Goal: Task Accomplishment & Management: Use online tool/utility

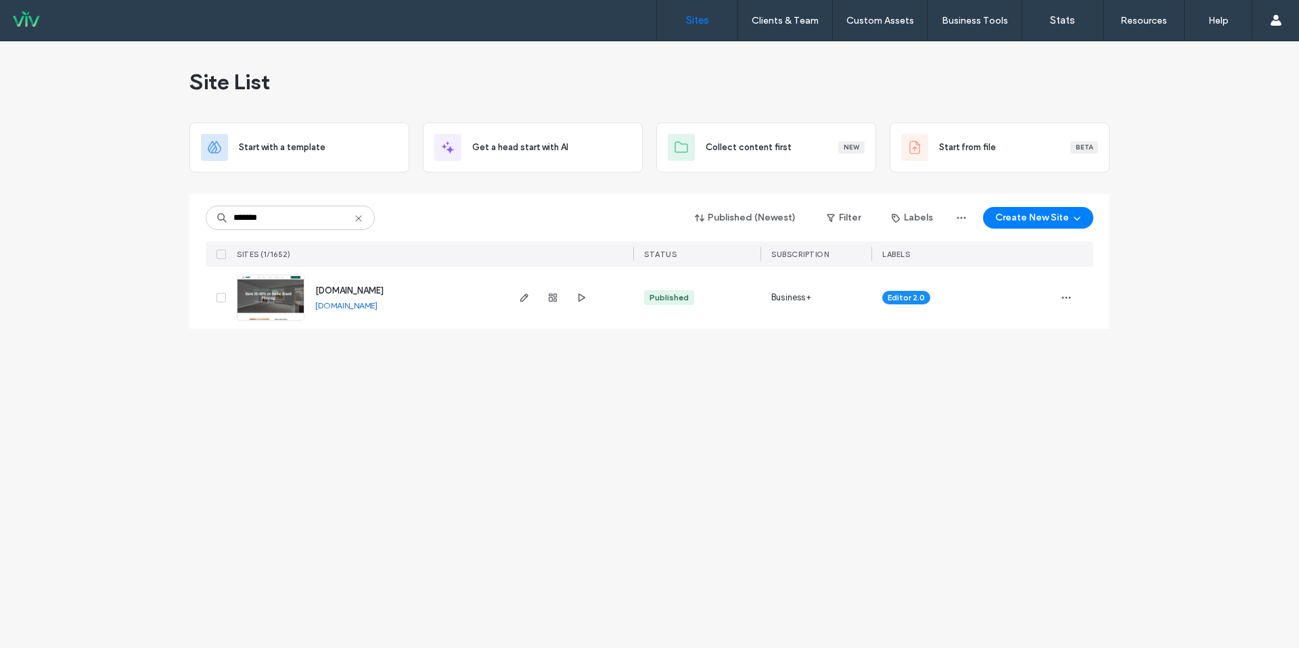
click at [361, 219] on icon at bounding box center [358, 218] width 11 height 11
type input "*"
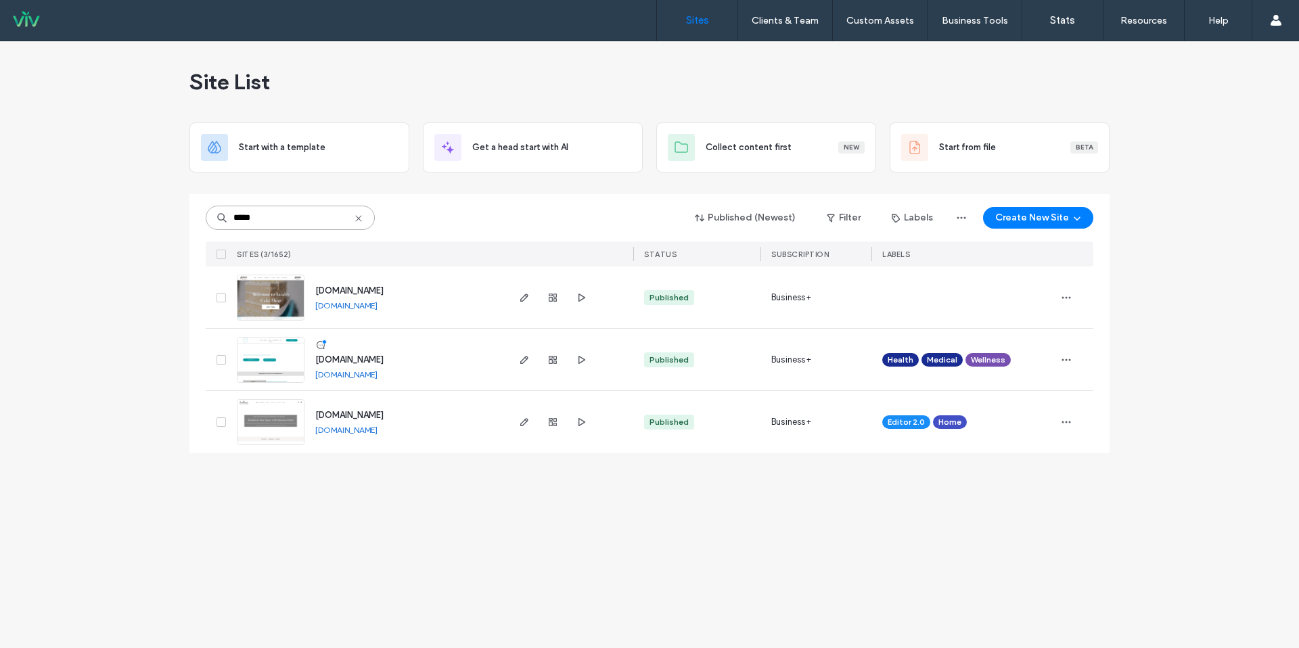
type input "*****"
click at [374, 305] on link "www.sarahscakeshopstl.com" at bounding box center [346, 305] width 62 height 11
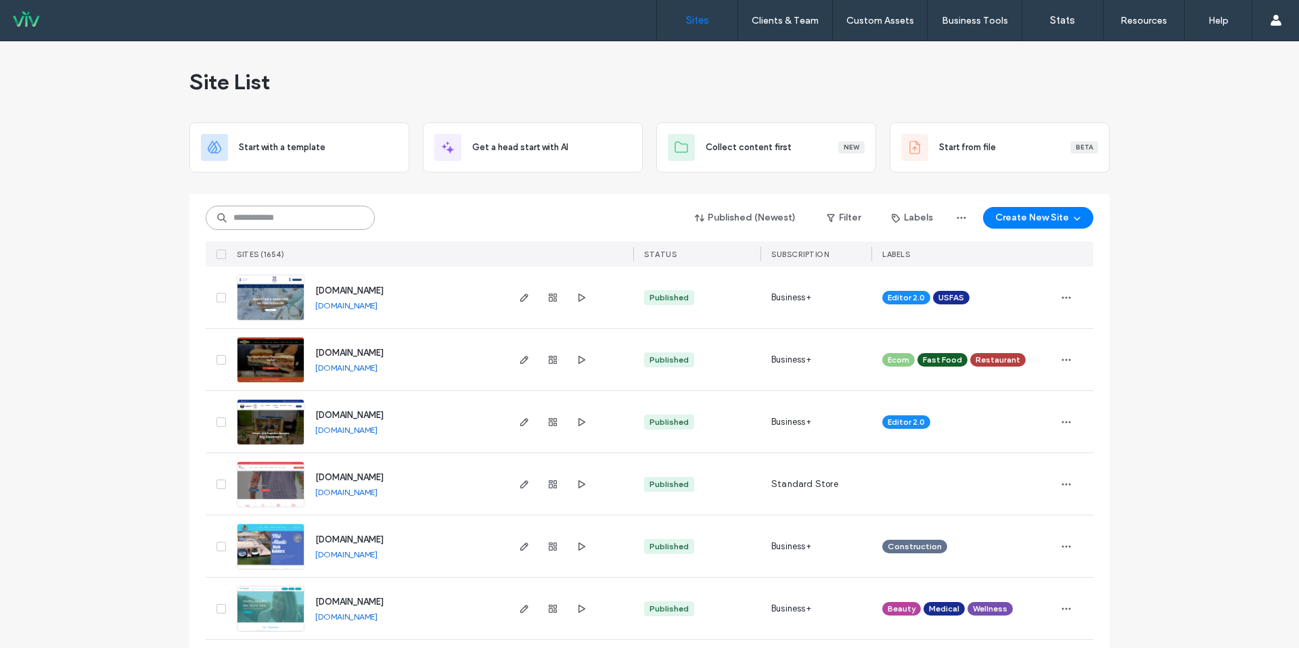
click at [283, 211] on input at bounding box center [290, 218] width 169 height 24
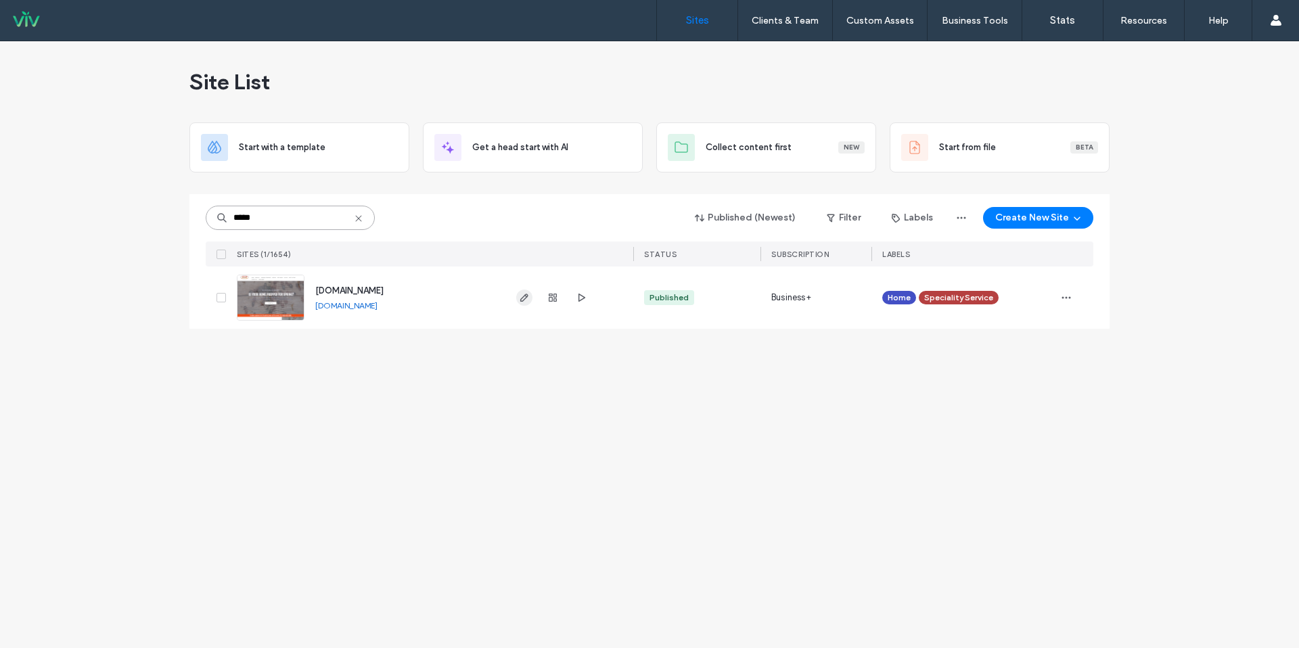
type input "*****"
click at [523, 300] on use "button" at bounding box center [524, 298] width 8 height 8
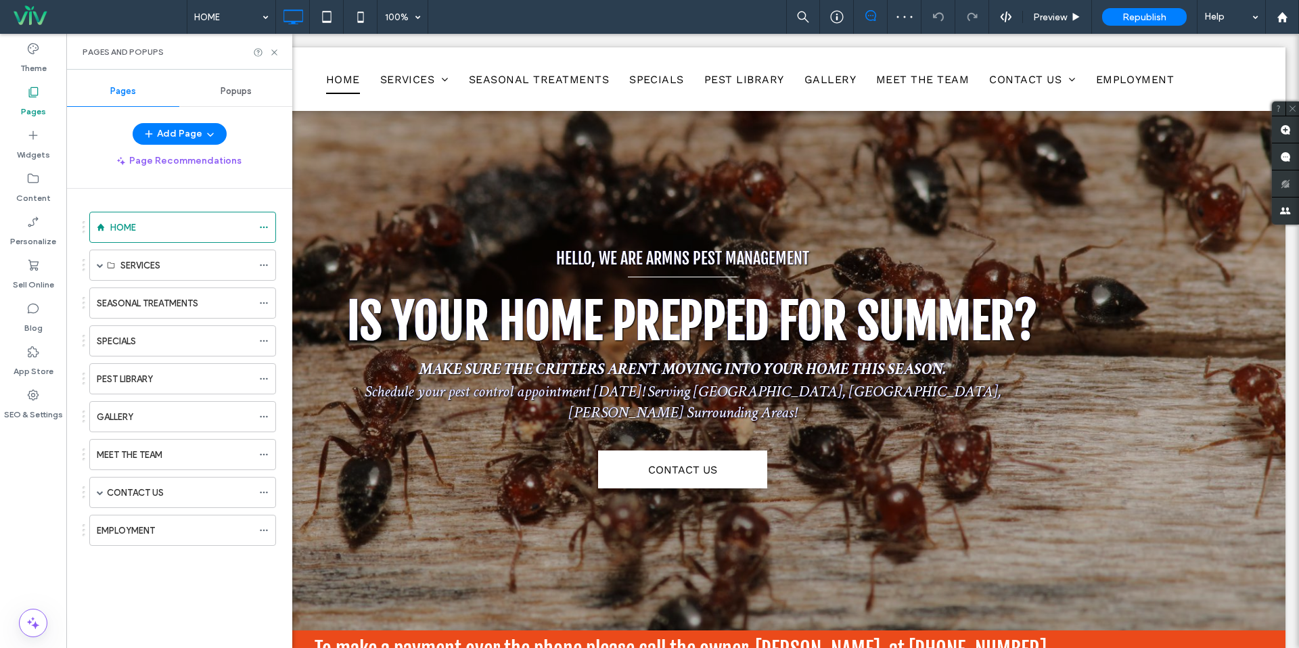
click at [134, 455] on label "MEET THE TEAM" at bounding box center [130, 455] width 66 height 24
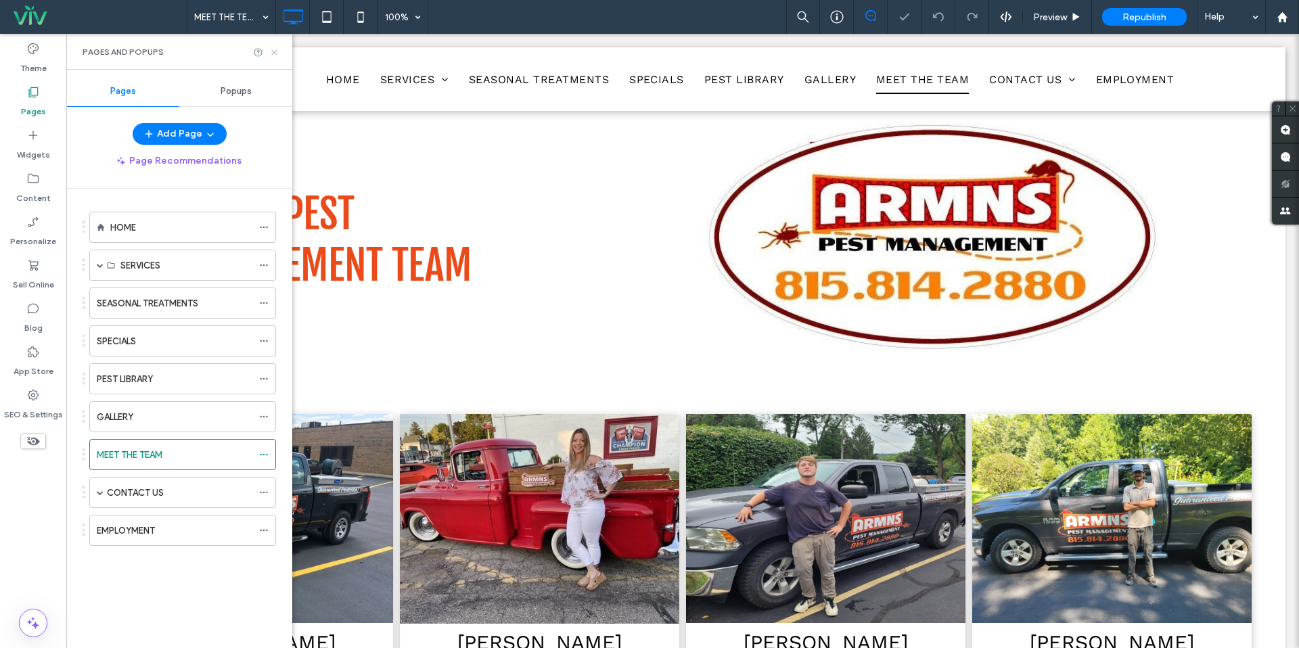
click at [273, 49] on icon at bounding box center [274, 52] width 10 height 10
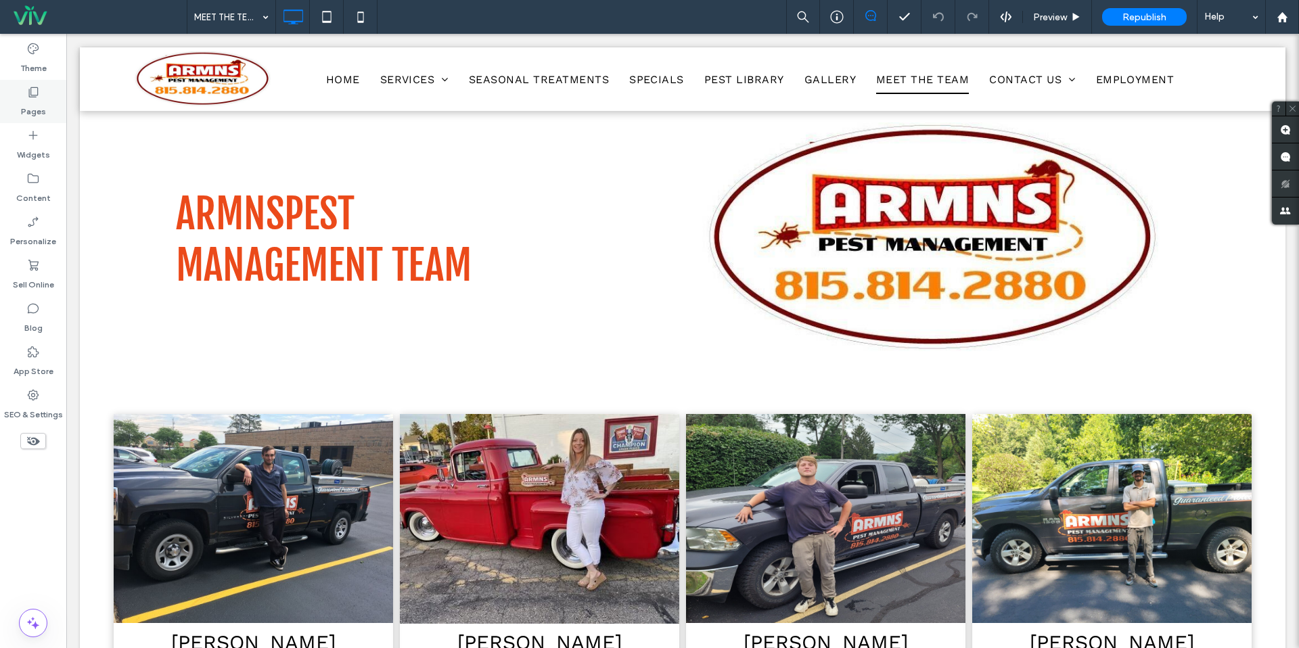
drag, startPoint x: 47, startPoint y: 113, endPoint x: 62, endPoint y: 110, distance: 15.3
click at [47, 113] on div "Pages" at bounding box center [33, 101] width 66 height 43
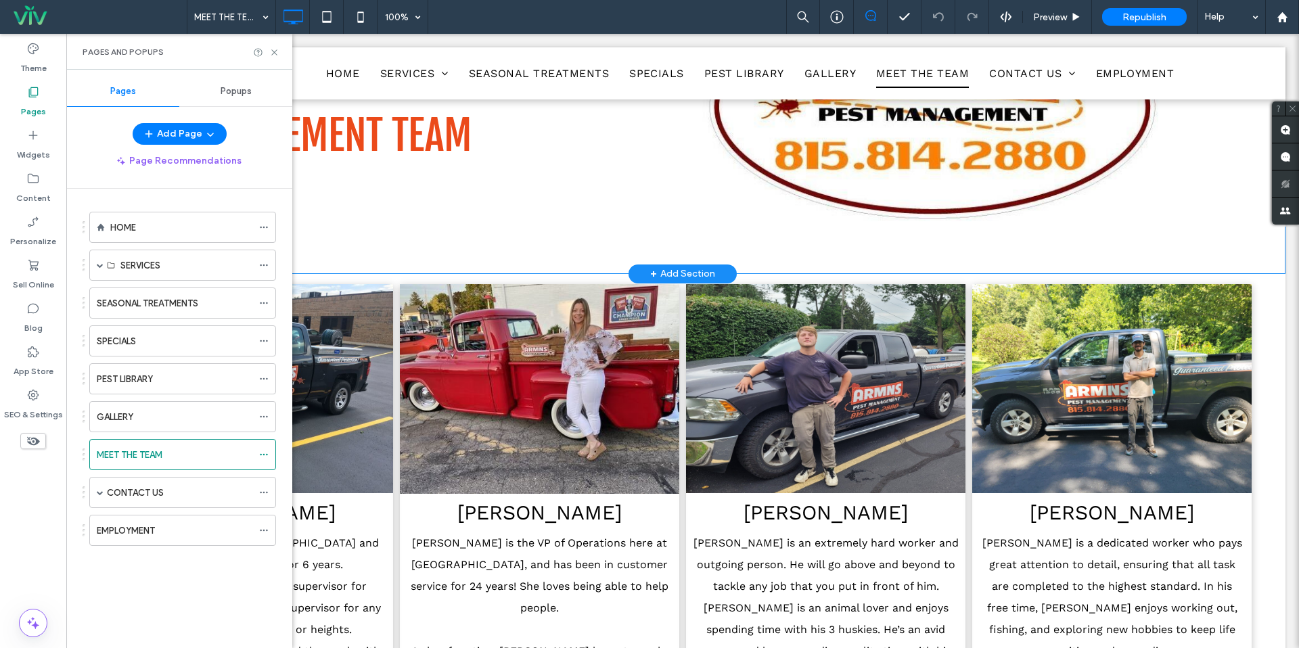
scroll to position [129, 0]
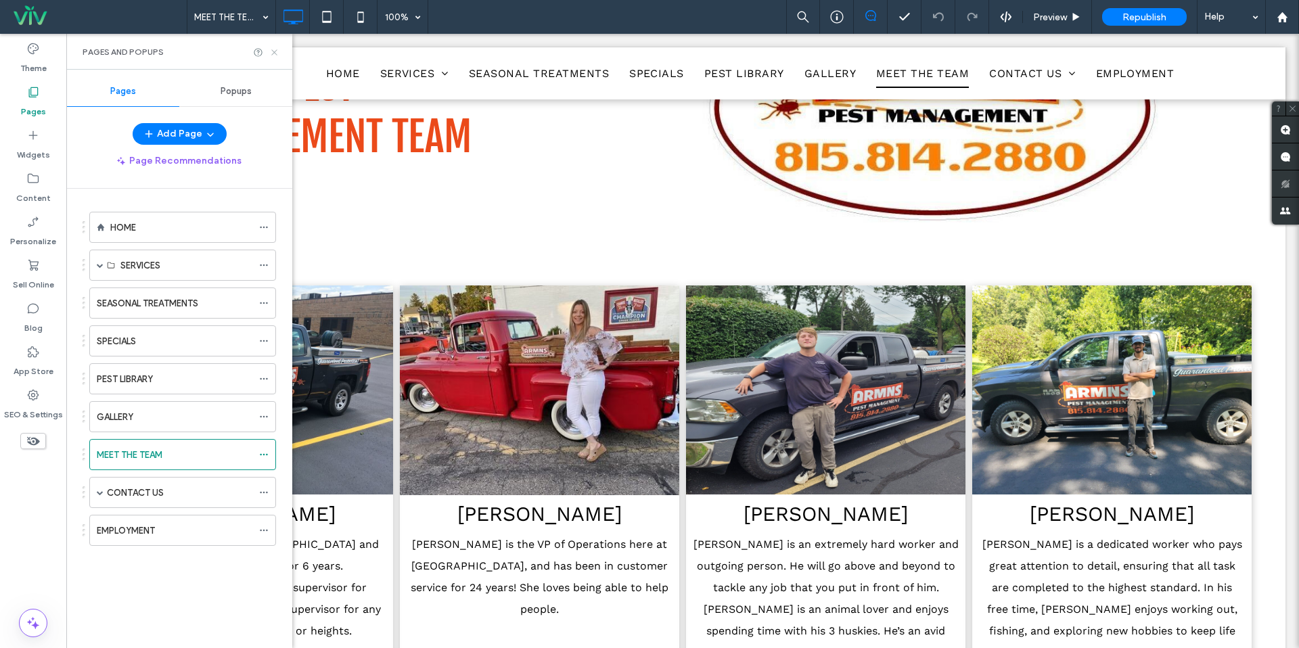
click at [274, 54] on icon at bounding box center [274, 52] width 10 height 10
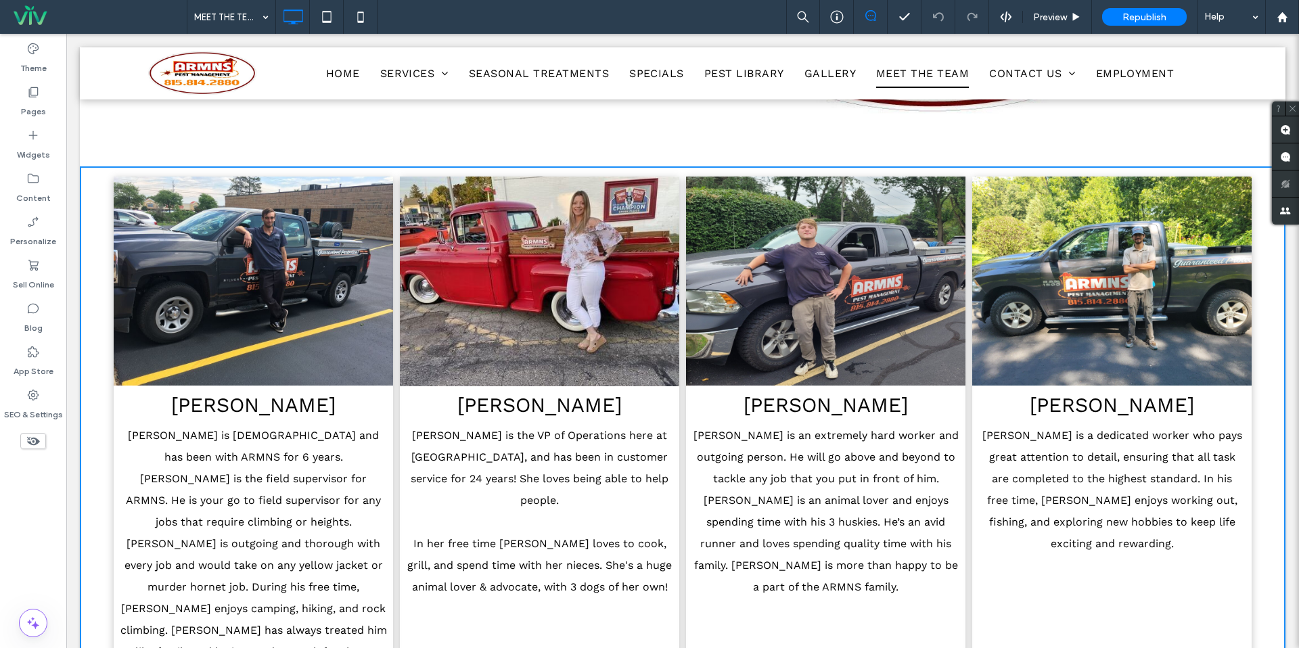
scroll to position [237, 0]
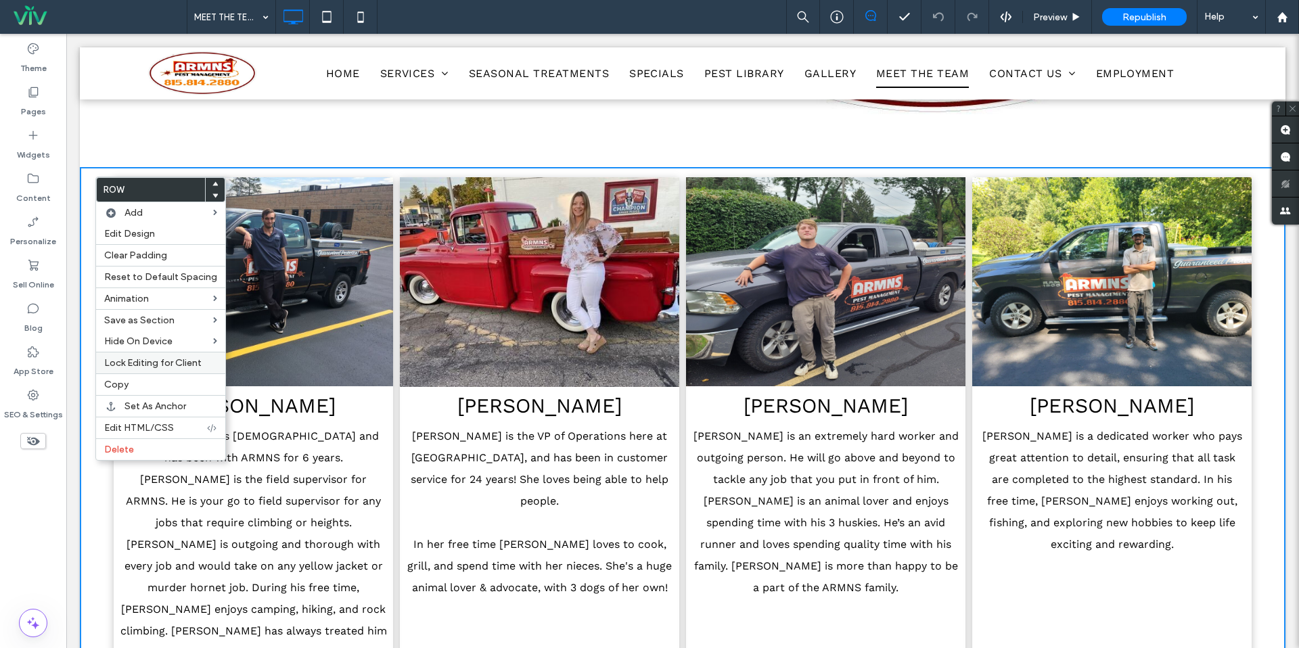
drag, startPoint x: 122, startPoint y: 380, endPoint x: 119, endPoint y: 371, distance: 9.9
click at [120, 378] on div "Copy" at bounding box center [160, 385] width 129 height 22
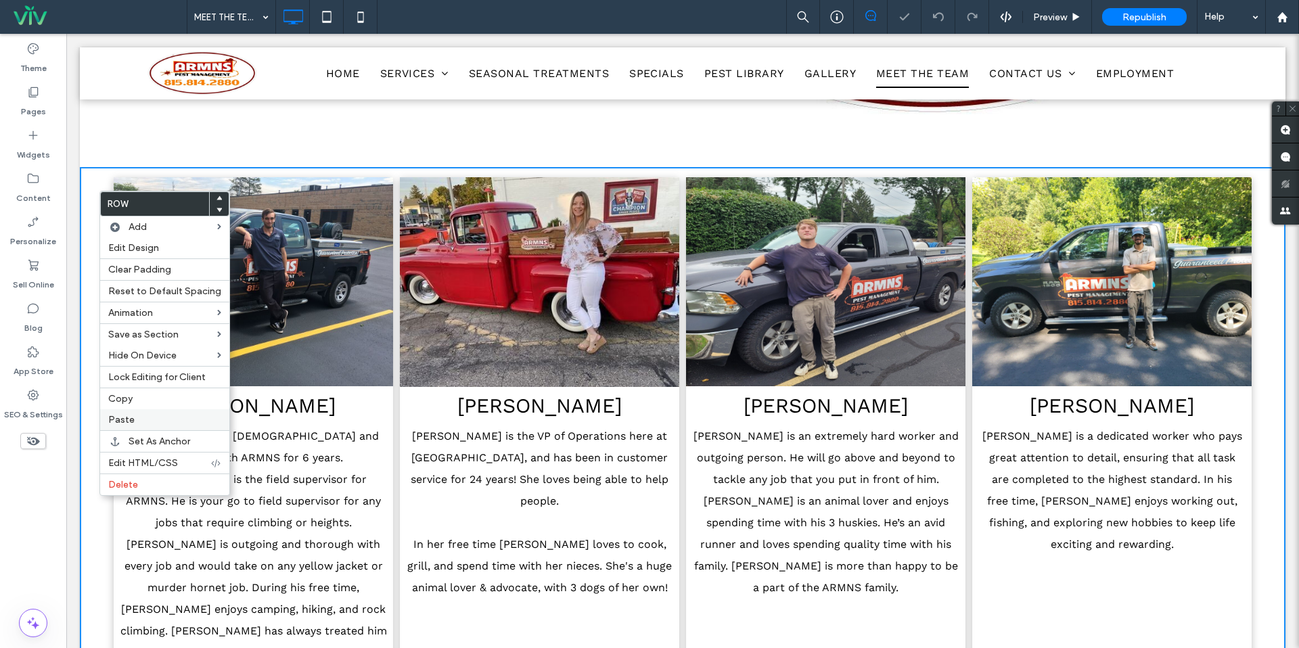
click at [127, 415] on span "Paste" at bounding box center [121, 420] width 26 height 12
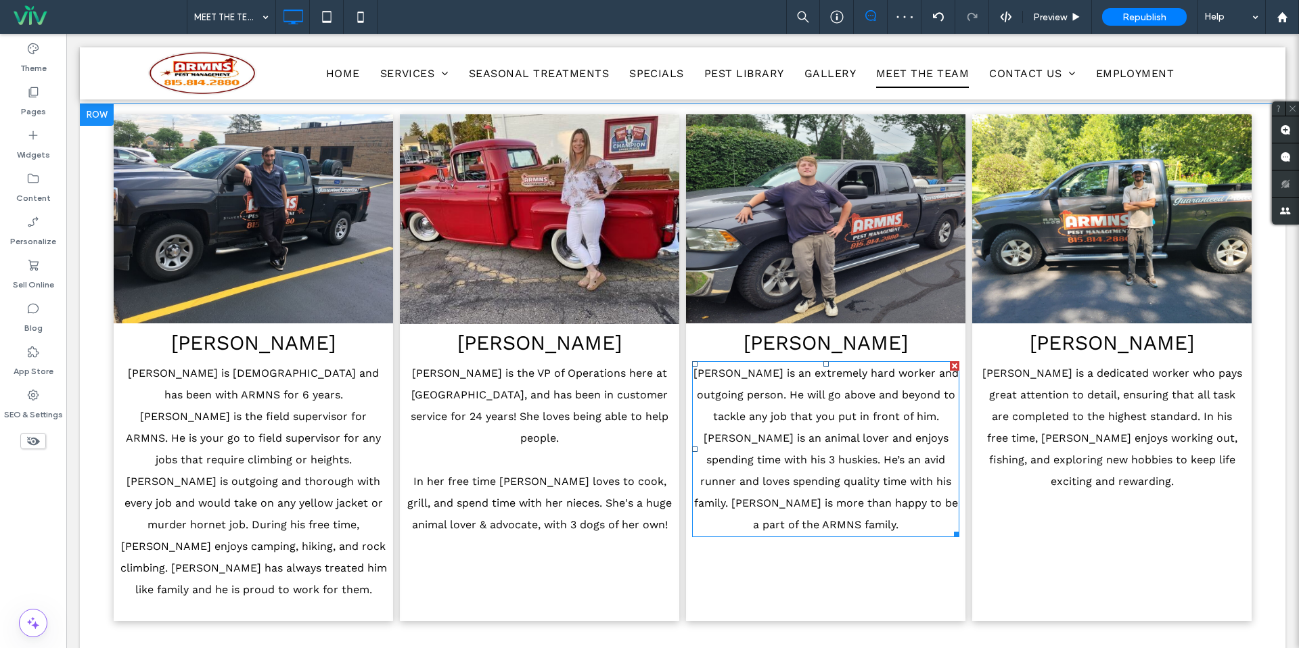
scroll to position [324, 0]
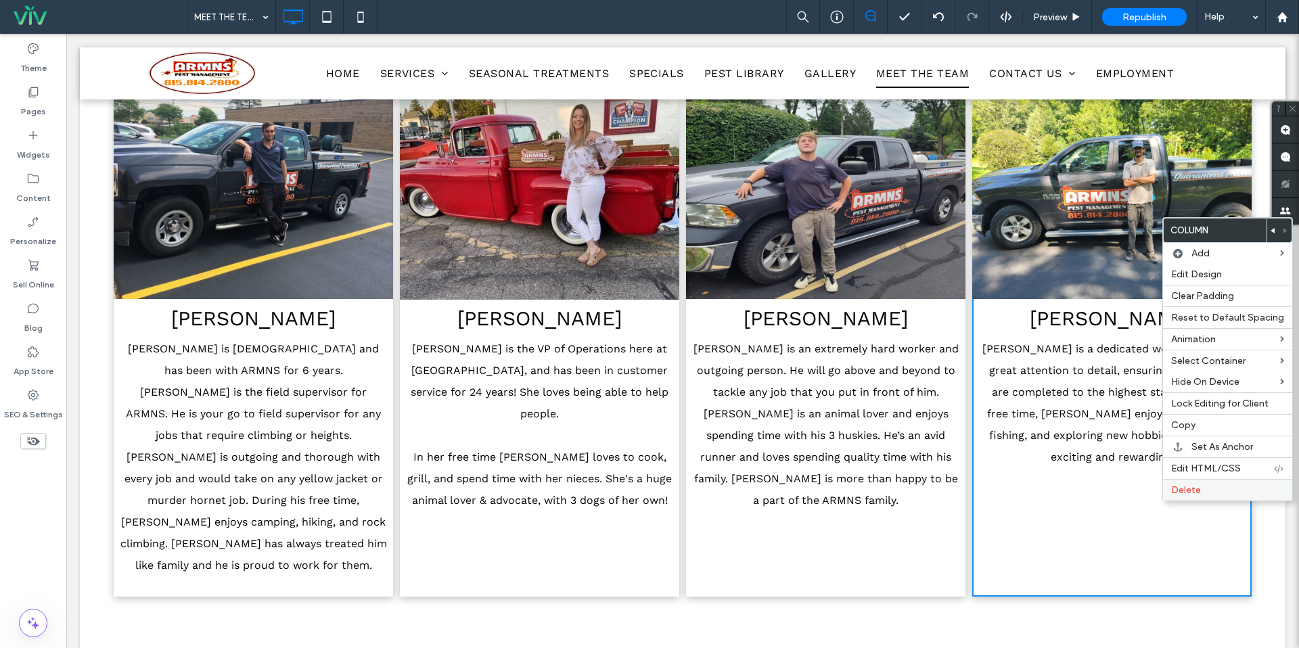
click at [1181, 493] on span "Delete" at bounding box center [1186, 491] width 30 height 12
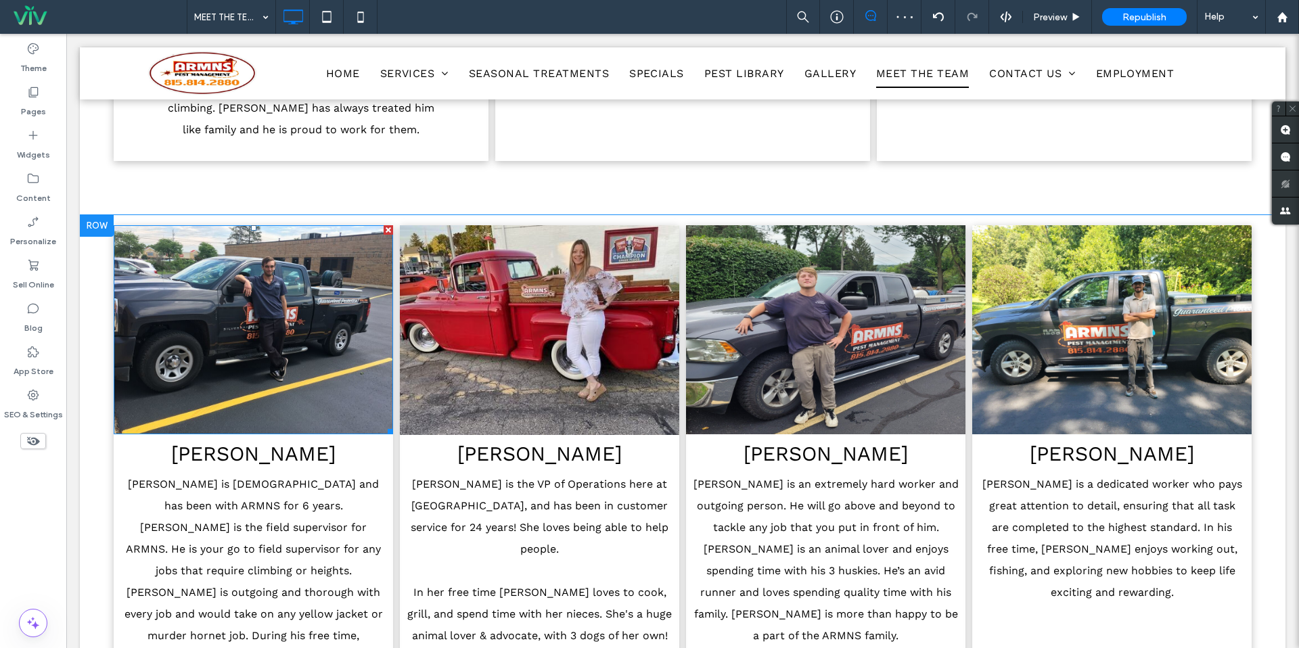
scroll to position [816, 0]
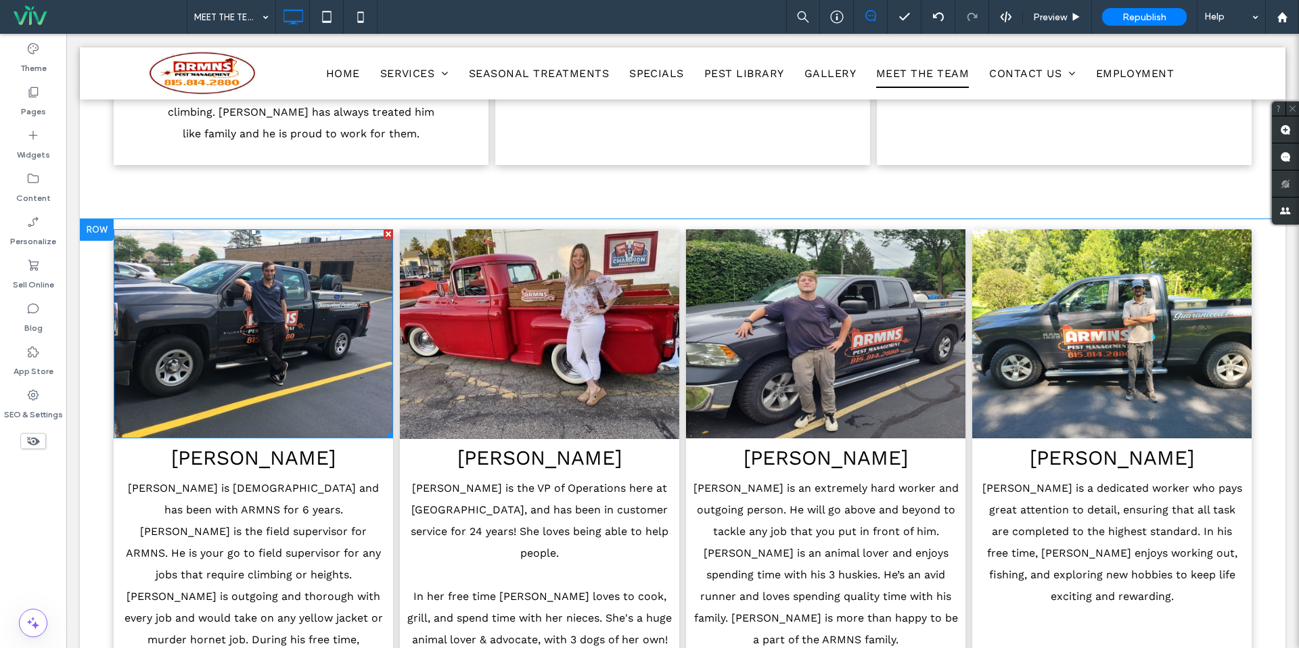
click at [384, 229] on div at bounding box center [388, 233] width 9 height 9
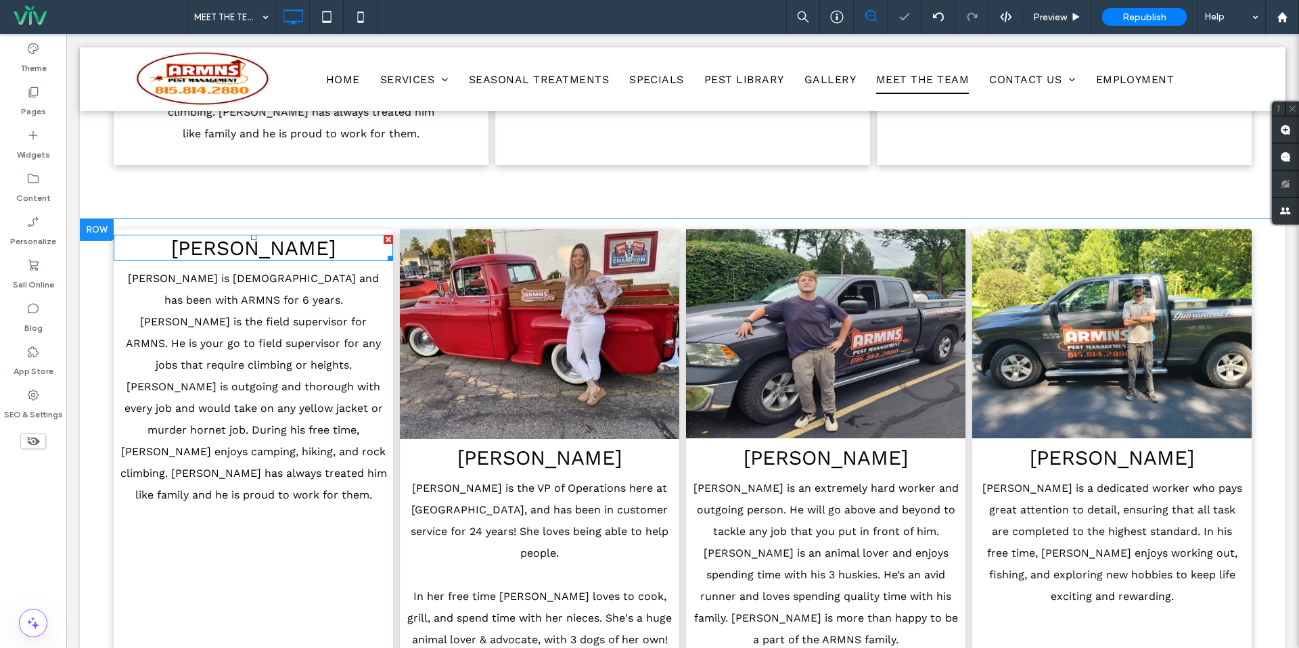
click at [387, 235] on div at bounding box center [388, 239] width 9 height 9
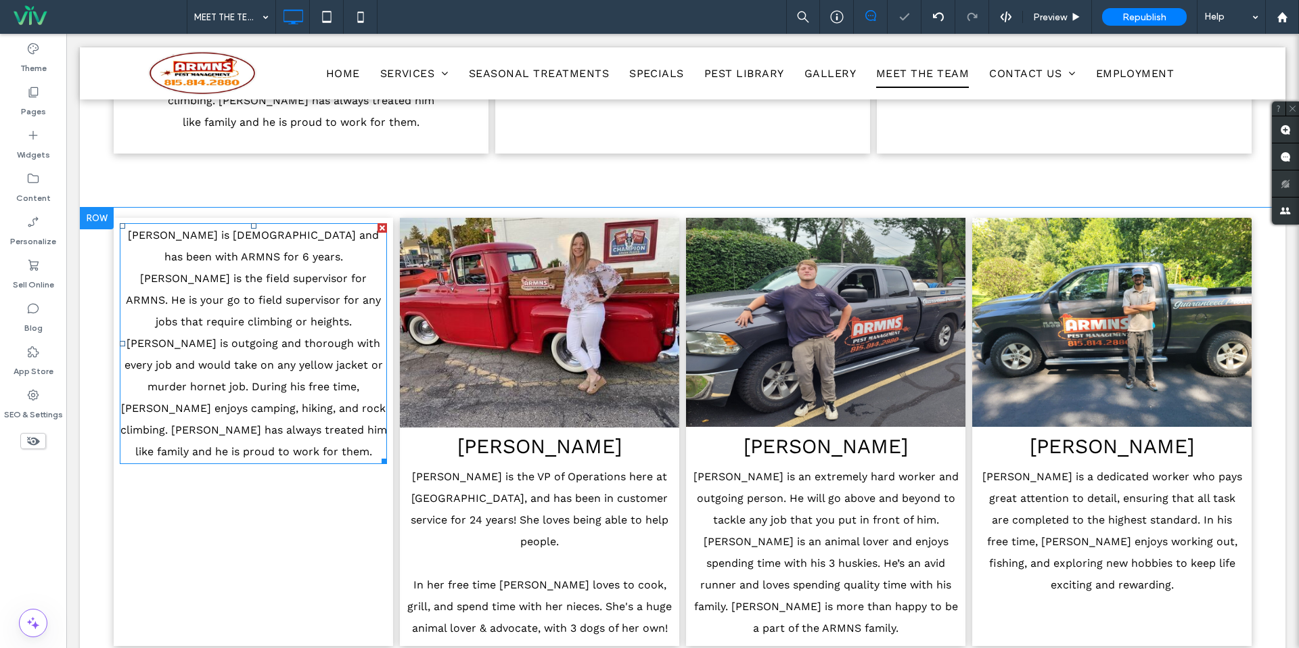
click at [384, 223] on div at bounding box center [382, 227] width 9 height 9
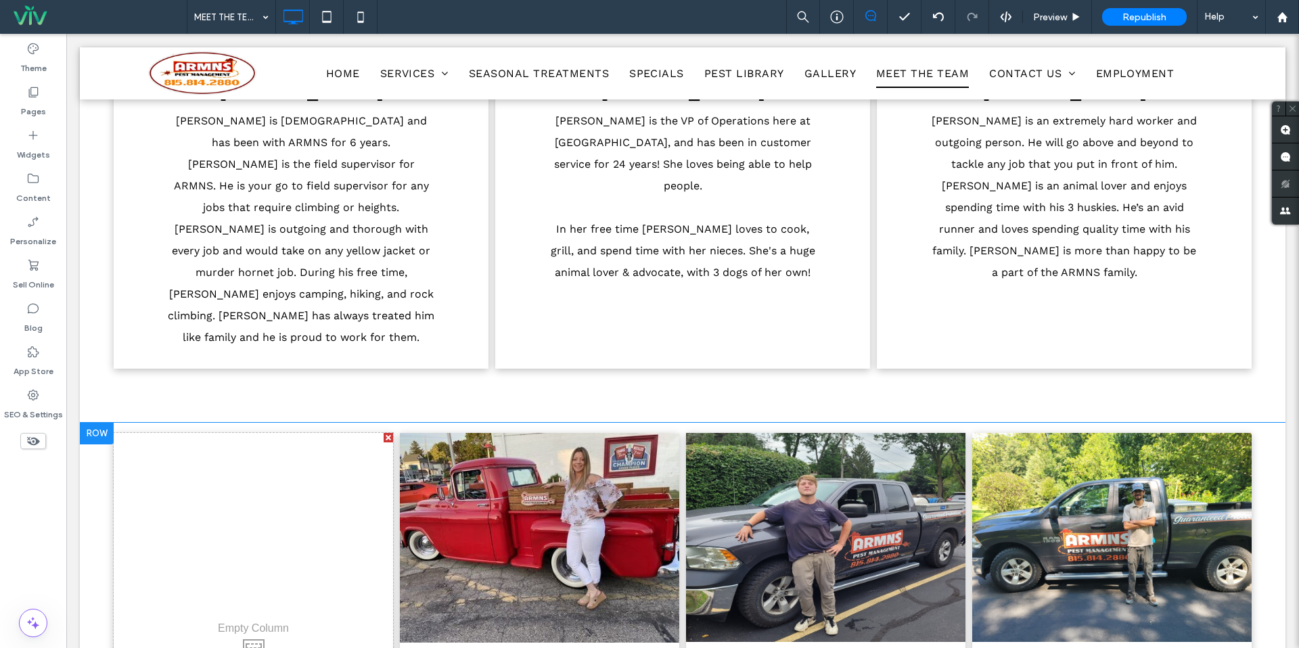
scroll to position [739, 0]
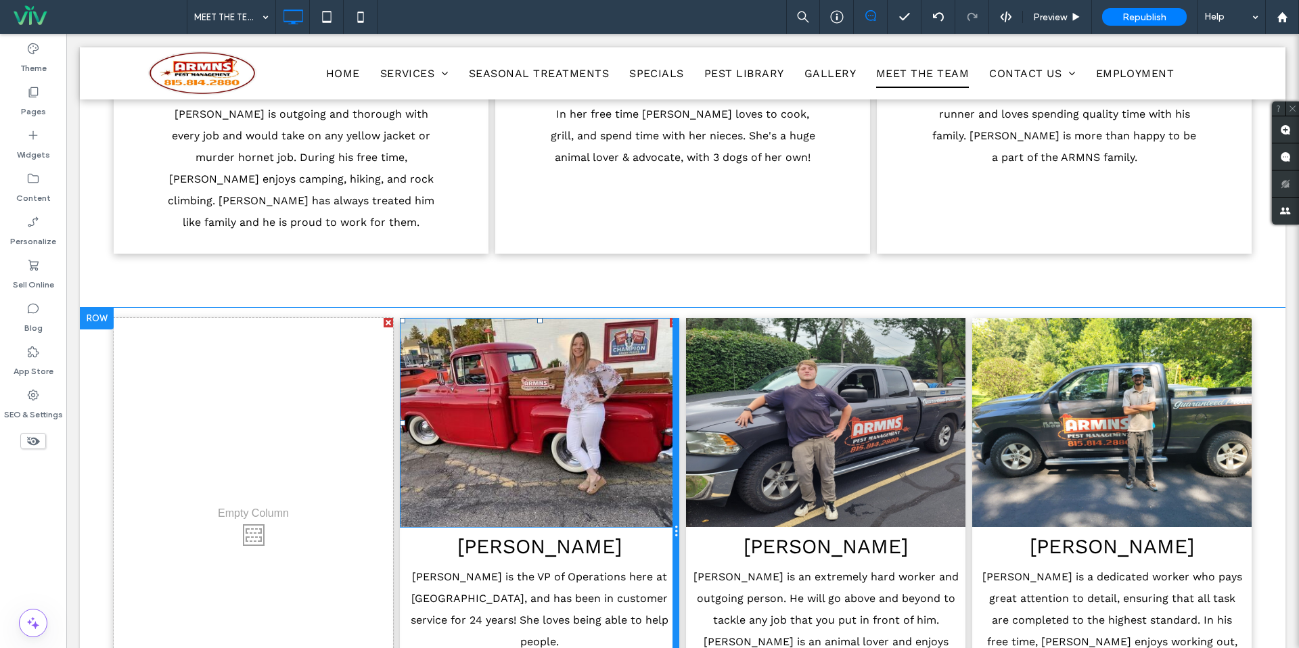
click at [676, 318] on div at bounding box center [676, 532] width 7 height 428
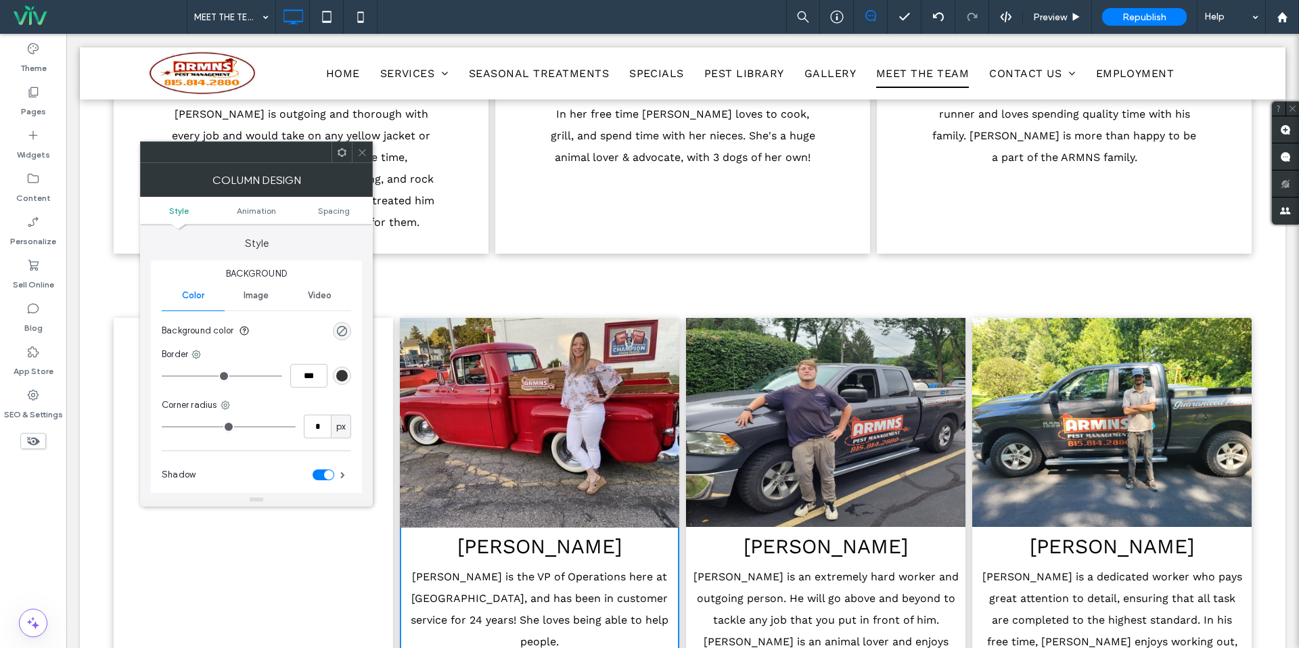
click at [365, 152] on icon at bounding box center [362, 153] width 10 height 10
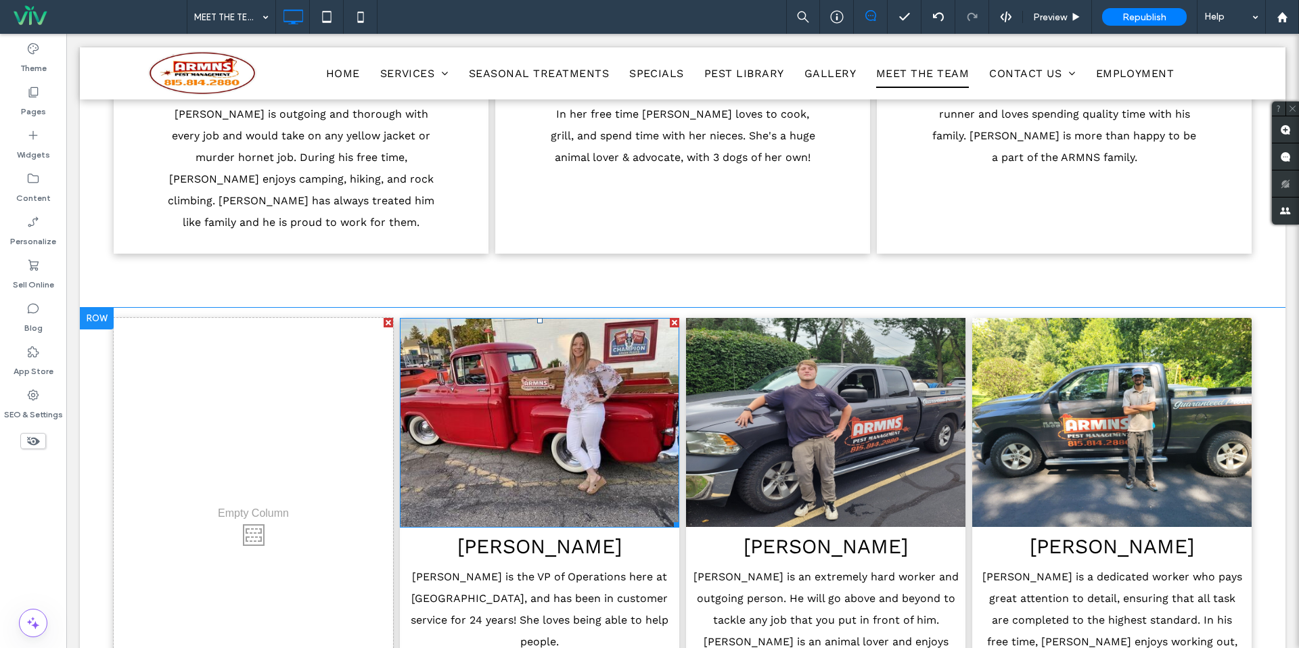
click at [672, 318] on div at bounding box center [674, 322] width 9 height 9
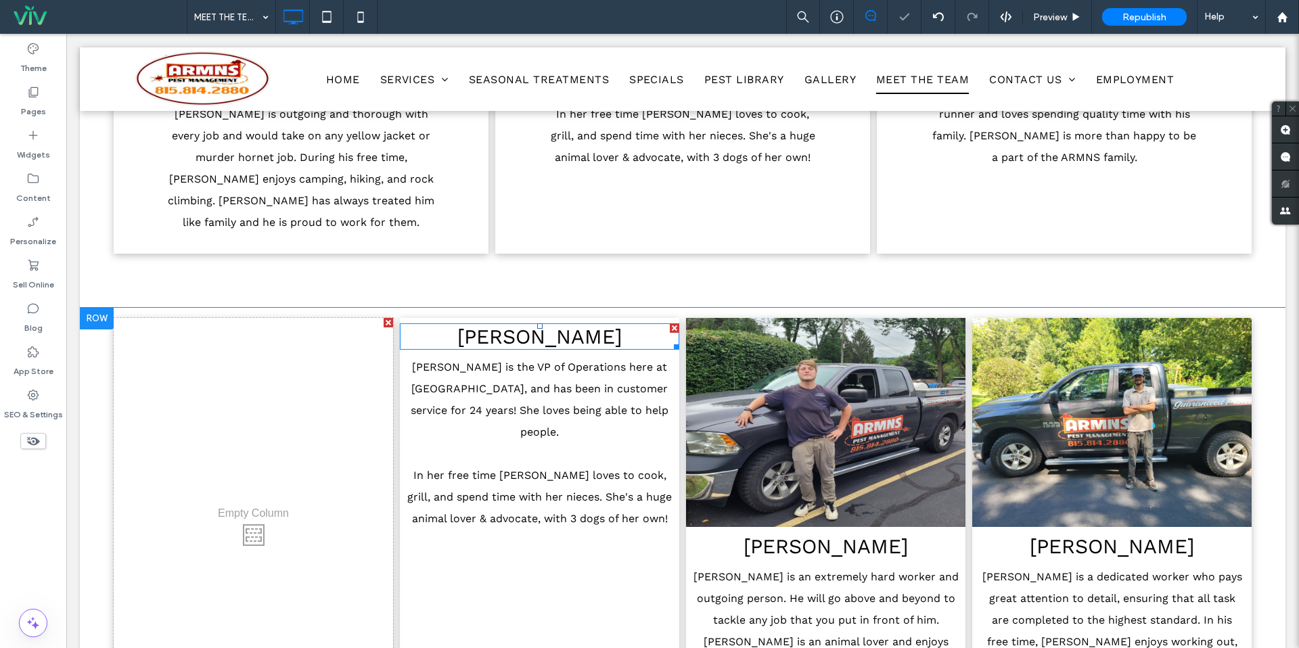
click at [673, 323] on div at bounding box center [674, 327] width 9 height 9
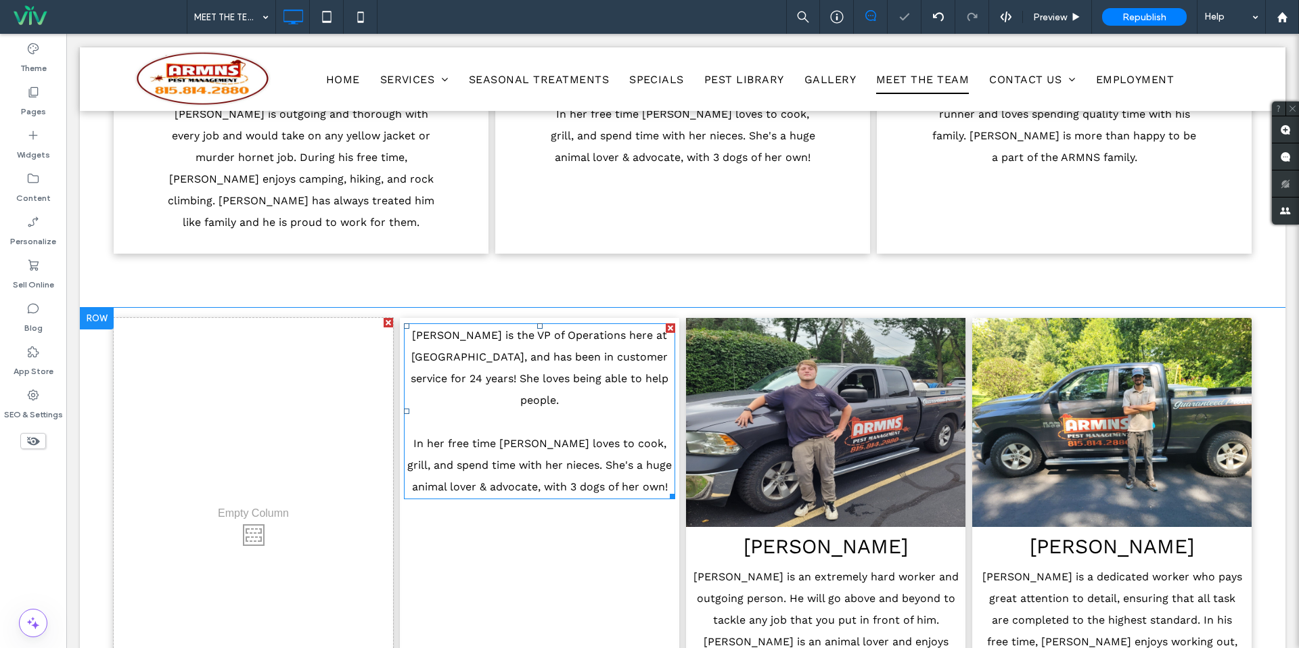
click at [673, 323] on div at bounding box center [670, 327] width 9 height 9
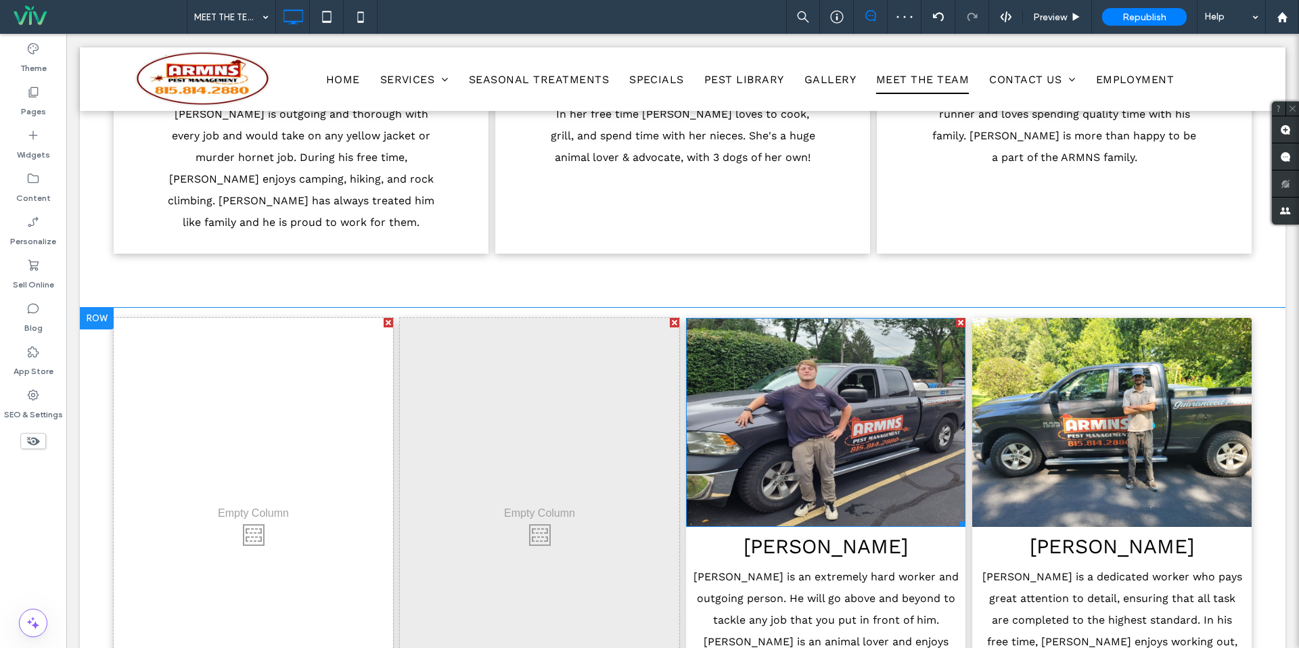
click at [959, 318] on div at bounding box center [960, 322] width 9 height 9
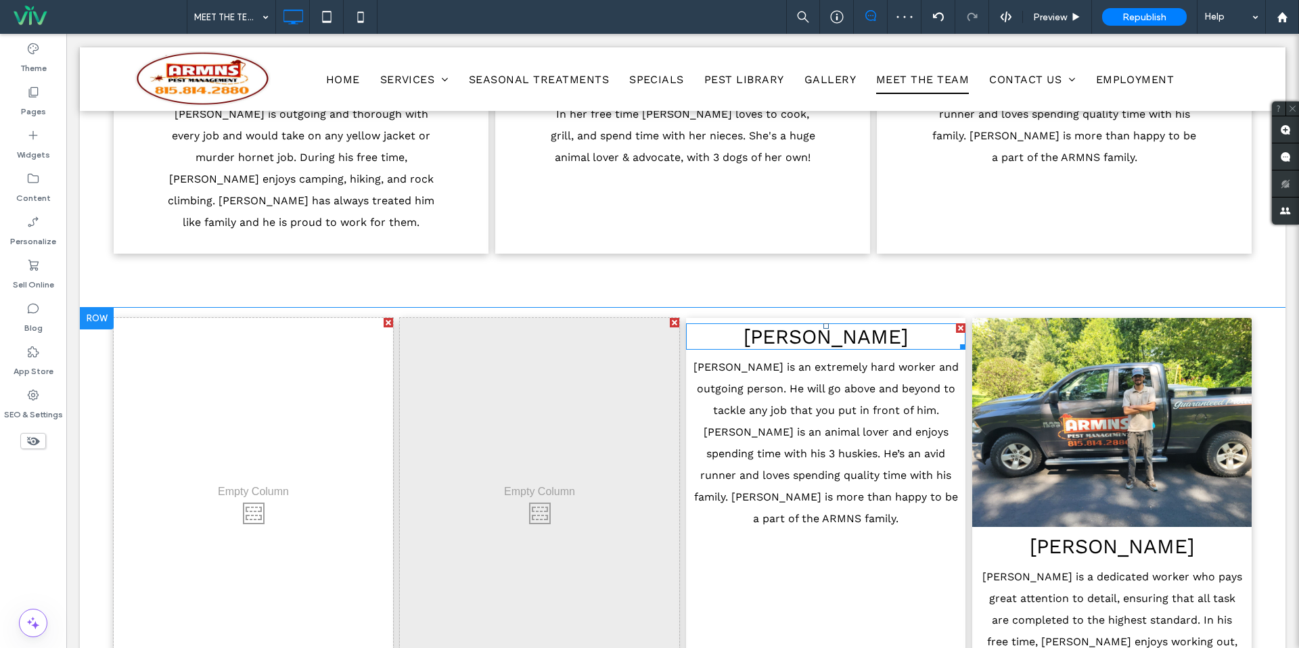
click at [958, 323] on div at bounding box center [960, 327] width 9 height 9
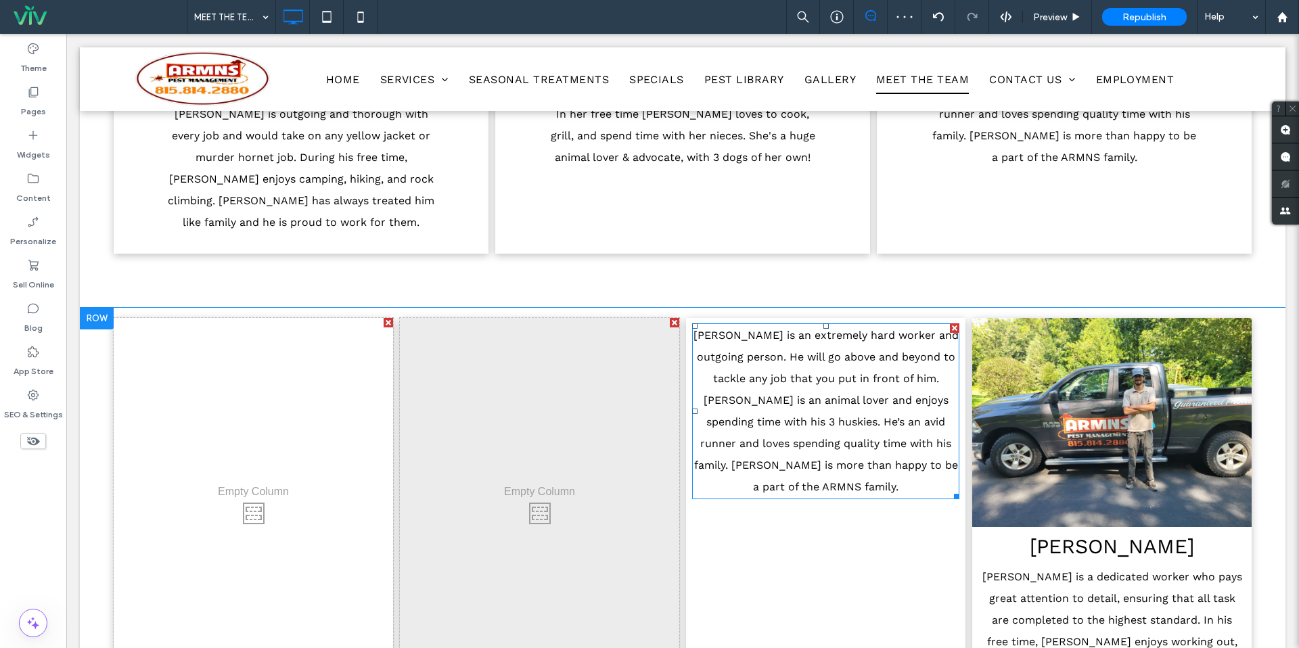
click at [958, 323] on div at bounding box center [954, 327] width 9 height 9
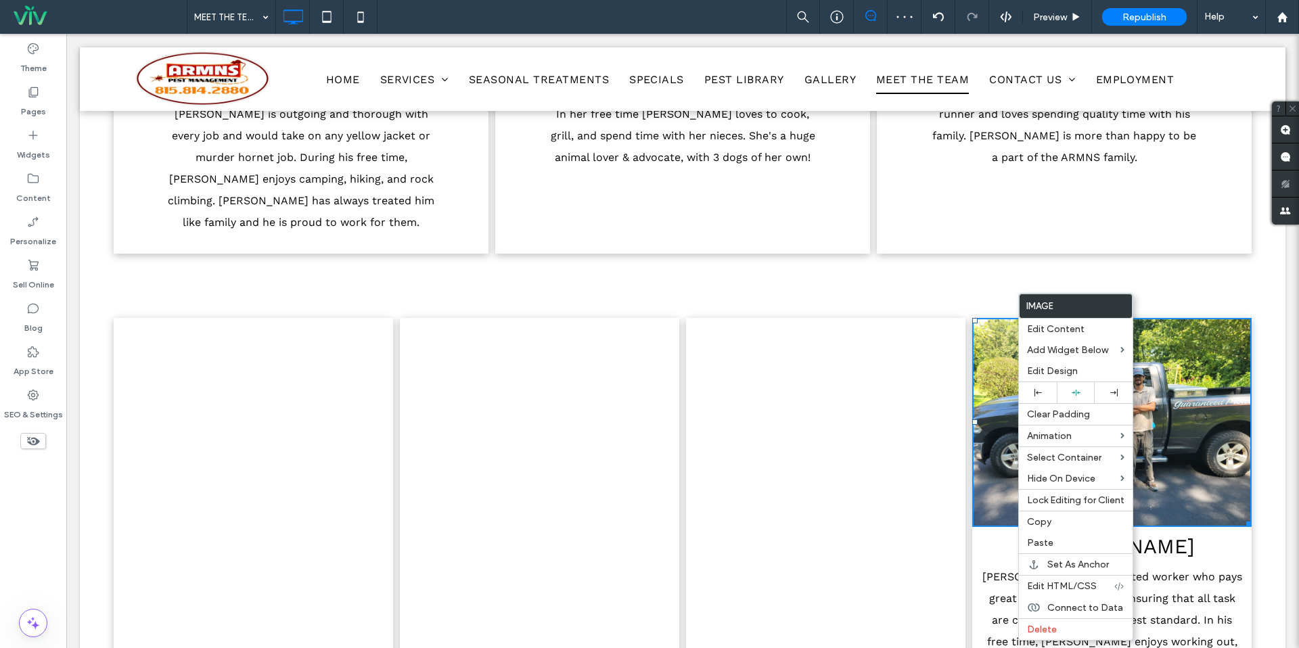
drag, startPoint x: 976, startPoint y: 378, endPoint x: 981, endPoint y: 390, distance: 12.7
click at [976, 420] on div at bounding box center [974, 422] width 5 height 5
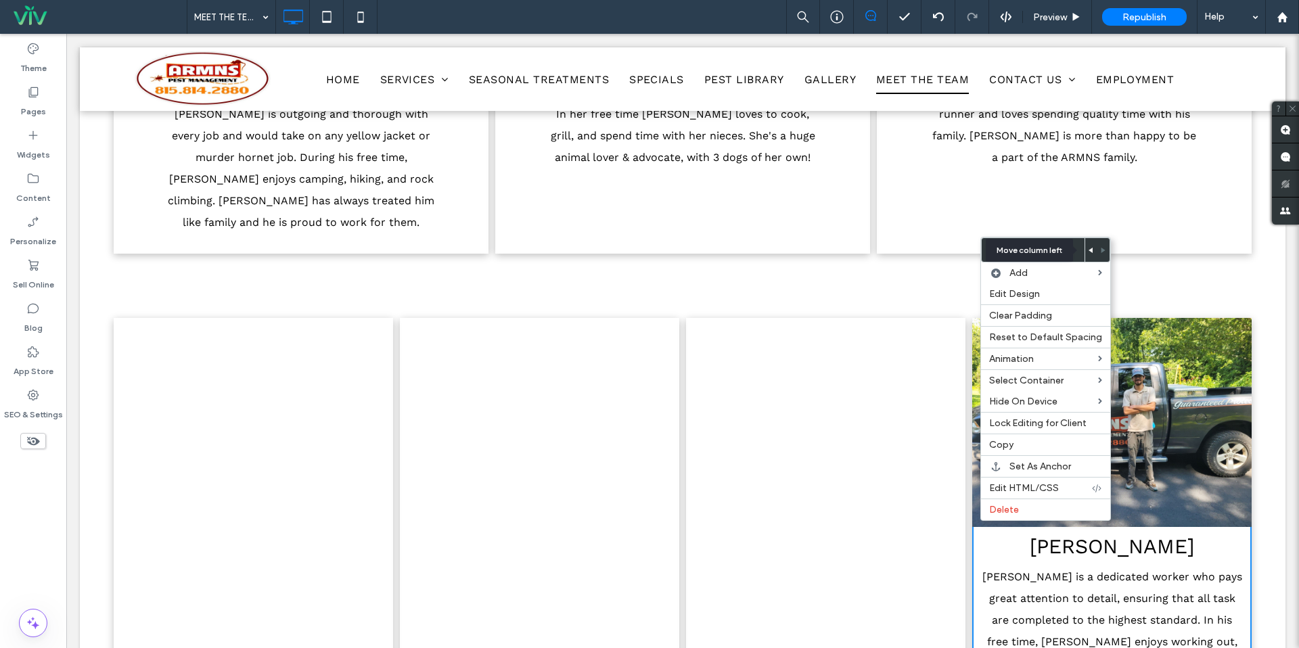
click at [1089, 250] on use at bounding box center [1091, 250] width 4 height 5
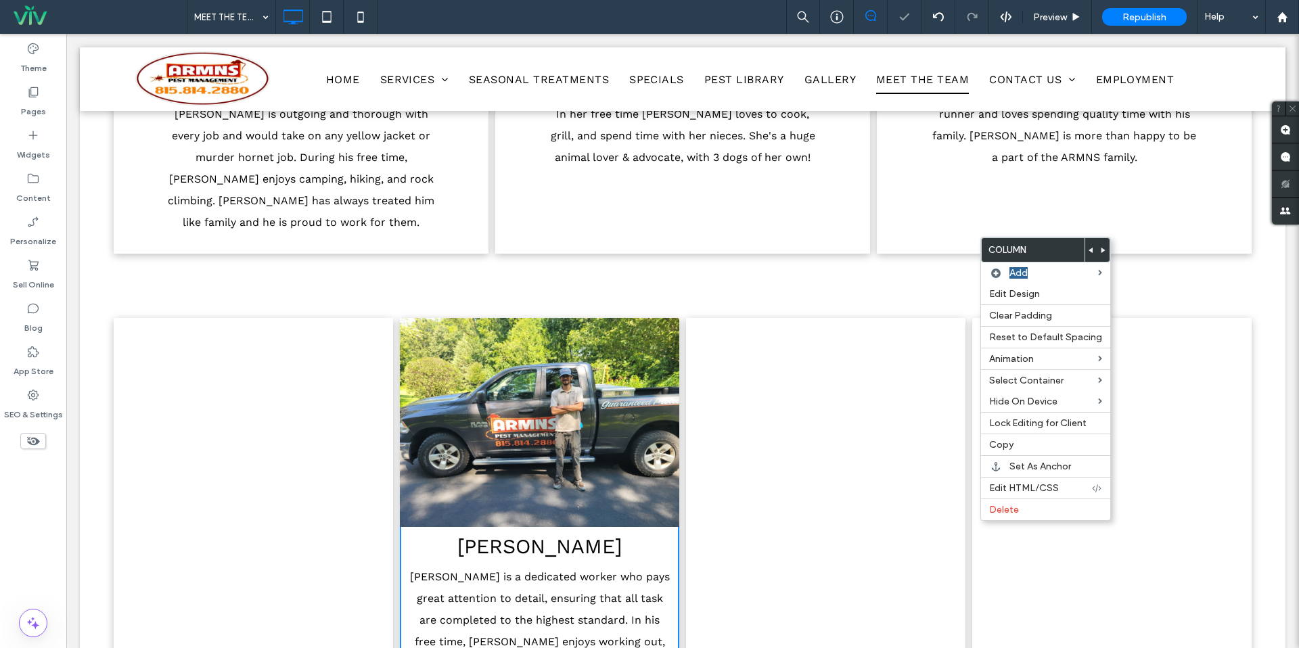
click at [803, 369] on div "Click To Paste" at bounding box center [825, 510] width 279 height 385
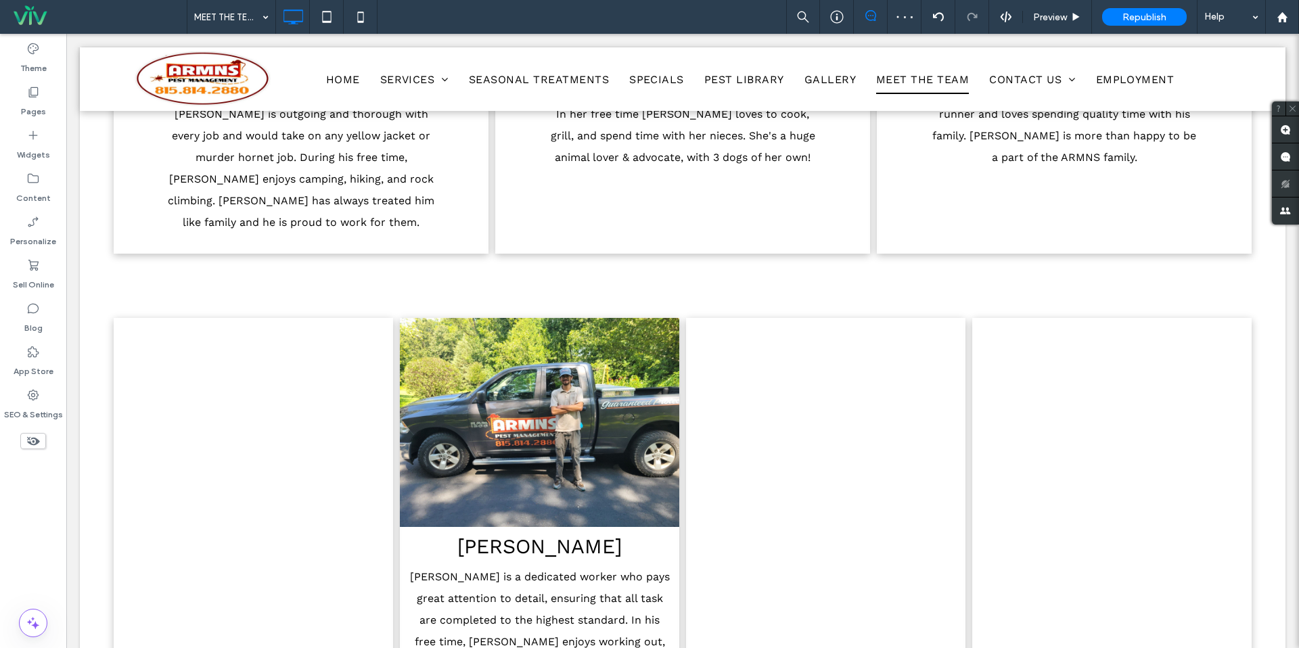
click at [961, 318] on div at bounding box center [960, 322] width 9 height 9
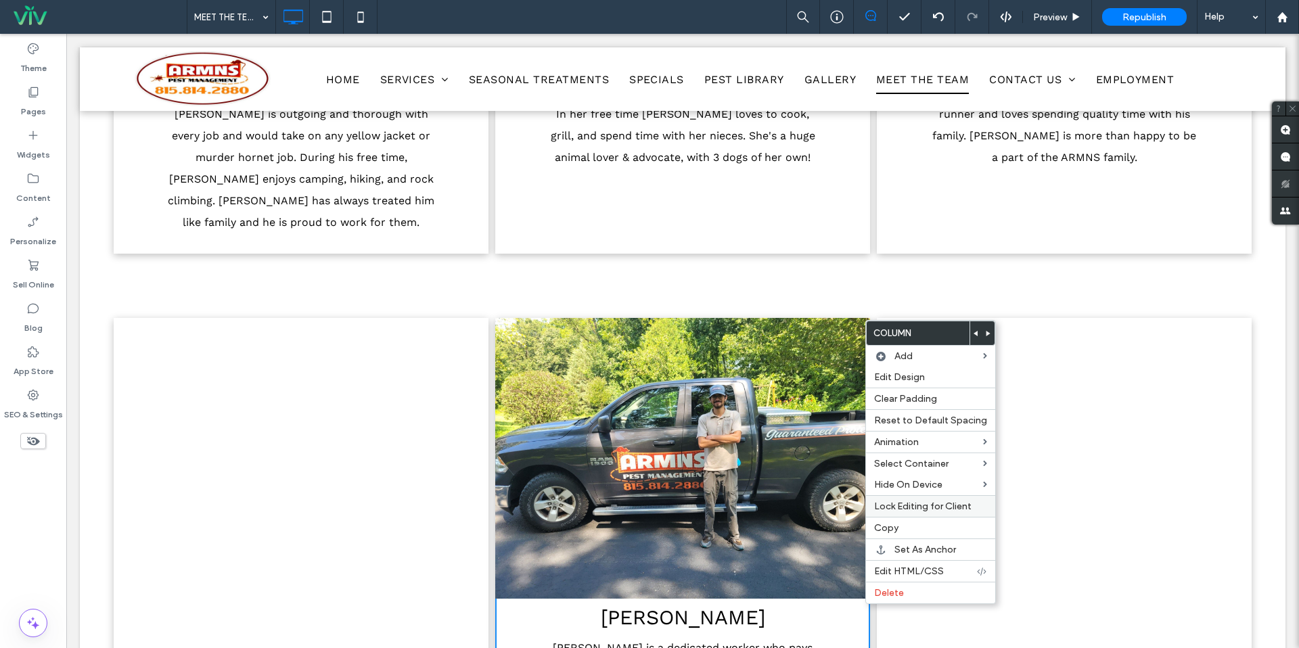
drag, startPoint x: 894, startPoint y: 522, endPoint x: 897, endPoint y: 514, distance: 7.9
click at [894, 522] on div "Copy" at bounding box center [930, 528] width 129 height 22
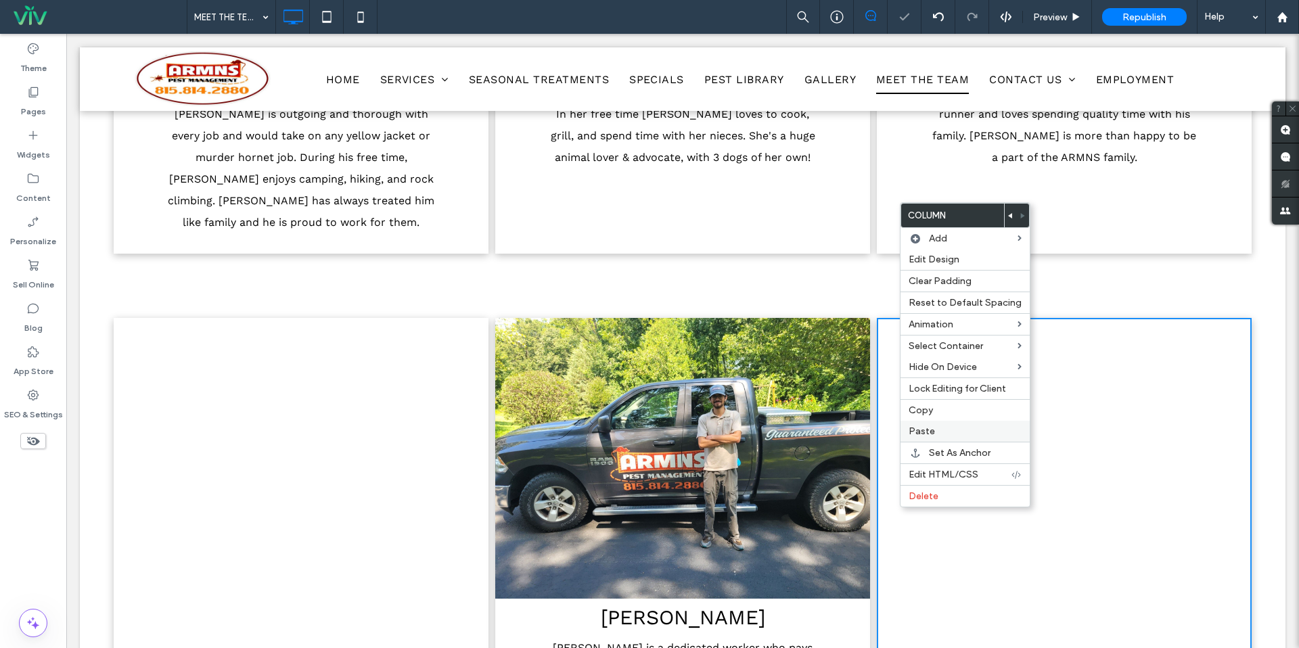
click at [925, 427] on span "Paste" at bounding box center [922, 432] width 26 height 12
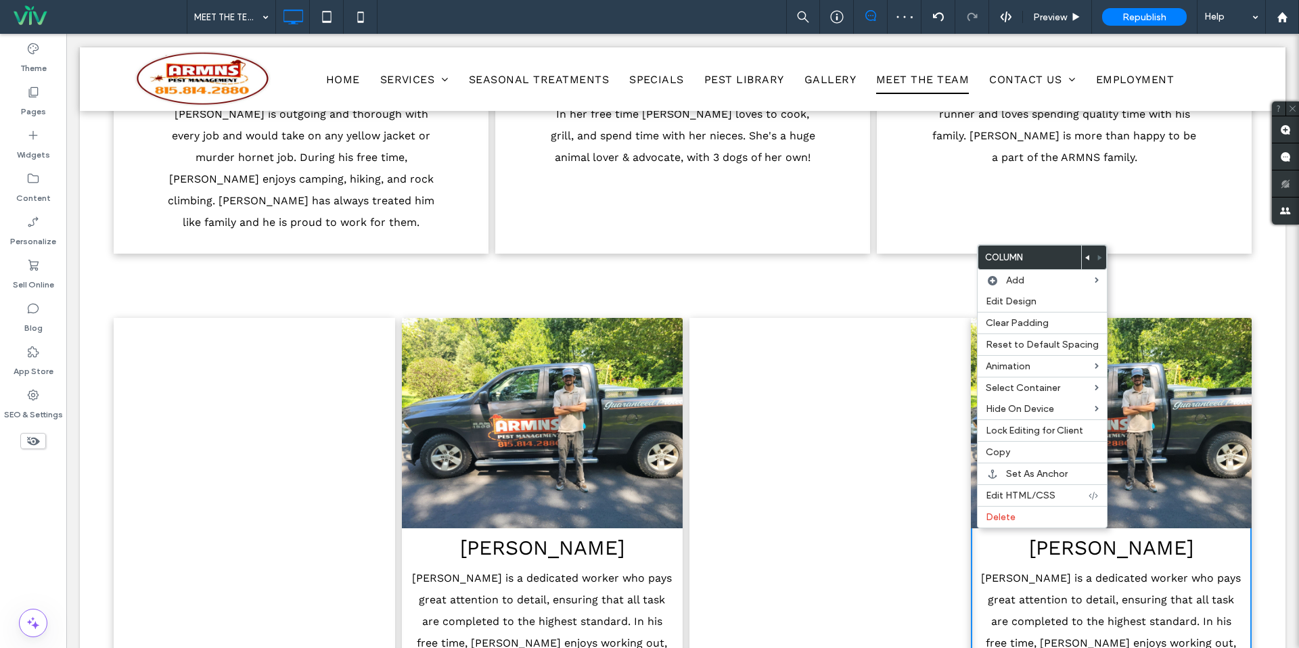
click at [1085, 258] on use at bounding box center [1087, 257] width 4 height 5
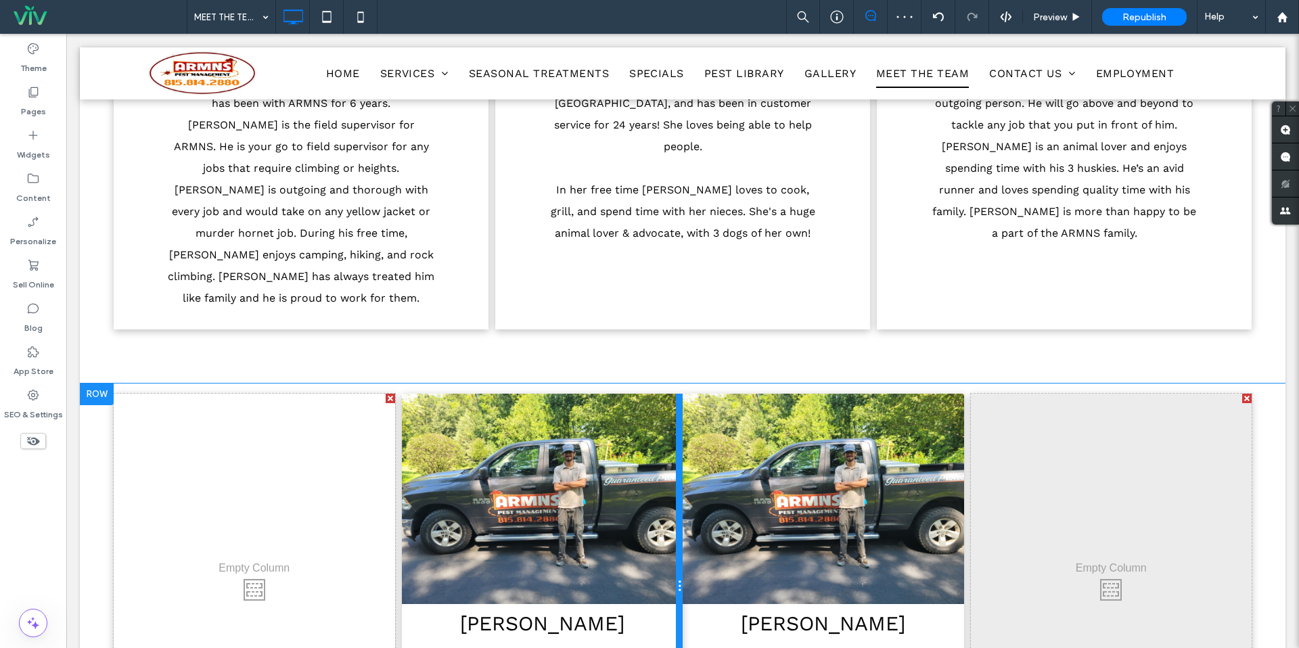
scroll to position [623, 0]
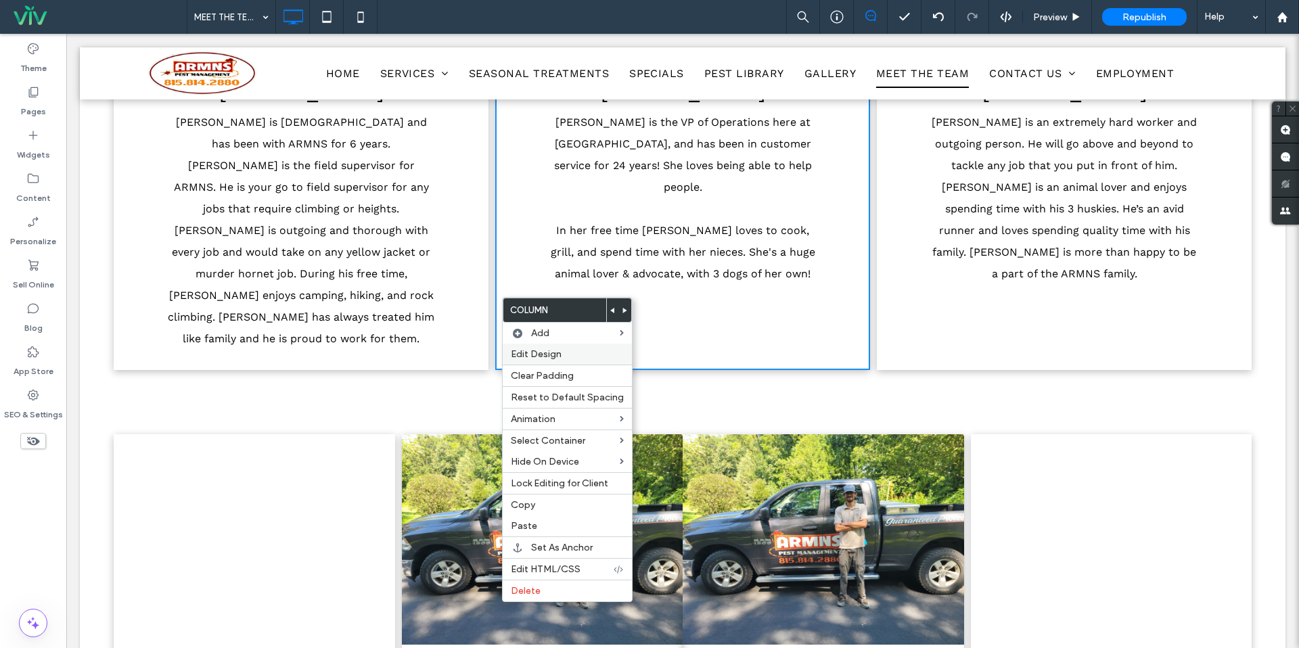
click at [546, 359] on span "Edit Design" at bounding box center [536, 354] width 51 height 12
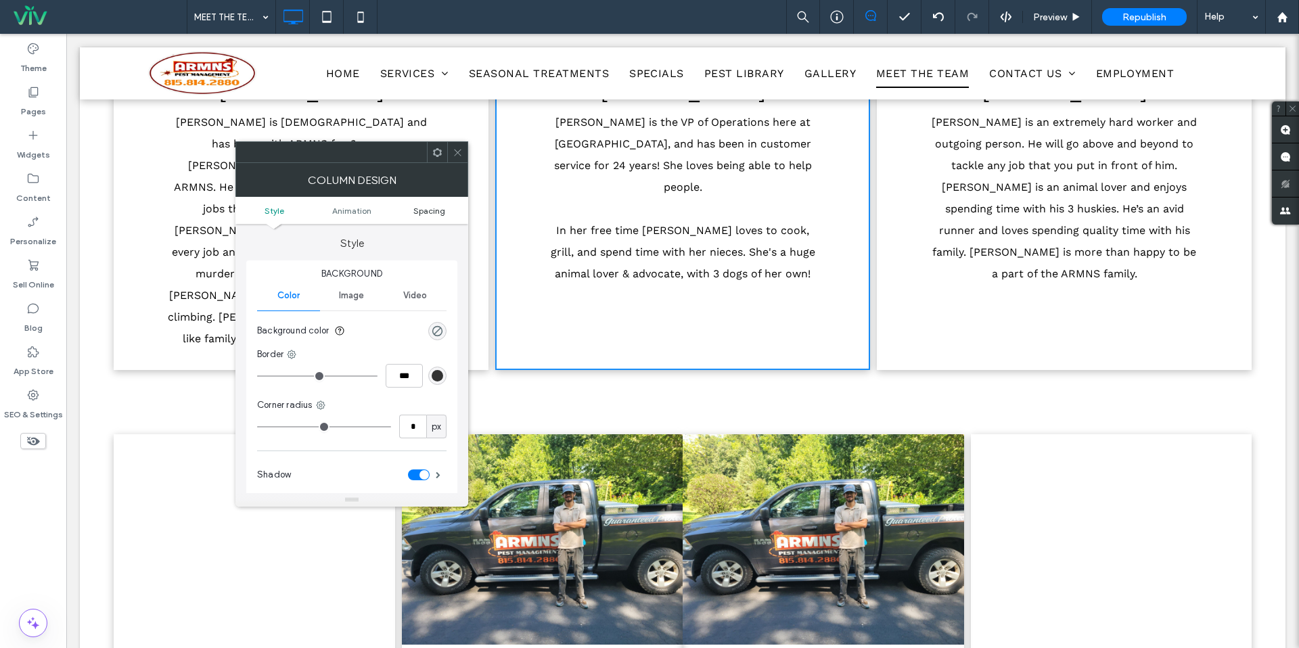
click at [424, 207] on span "Spacing" at bounding box center [429, 211] width 32 height 10
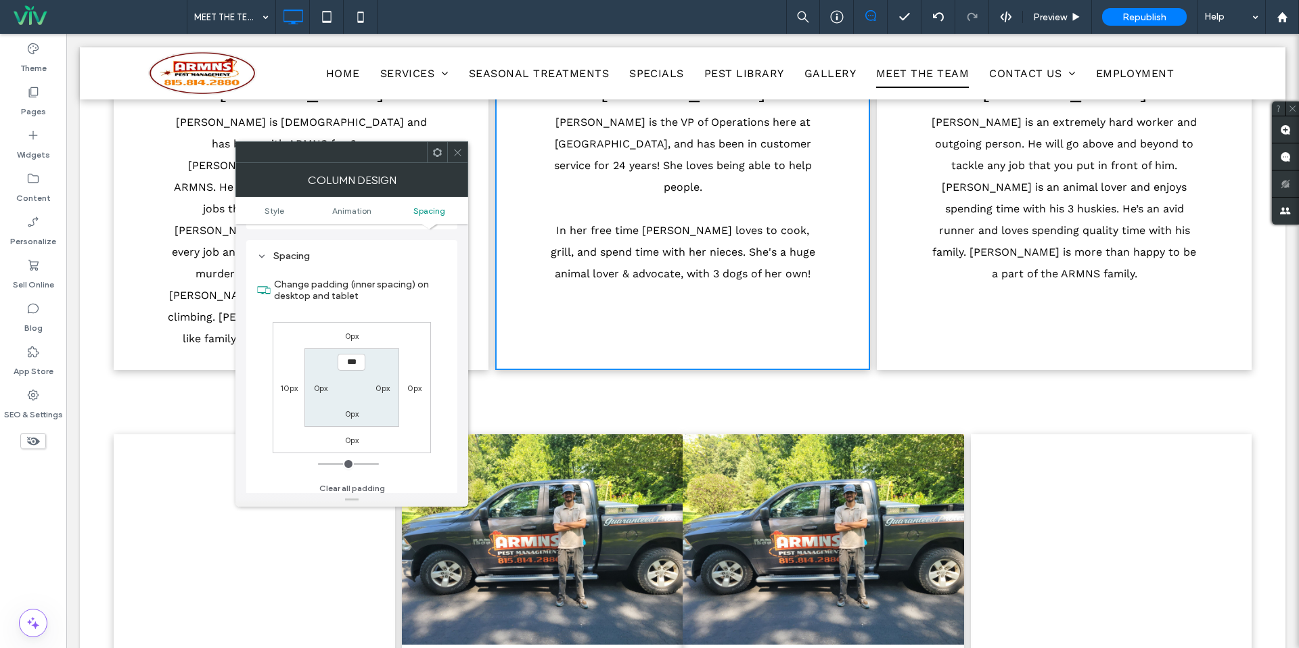
scroll to position [318, 0]
click at [459, 159] on span at bounding box center [458, 152] width 10 height 20
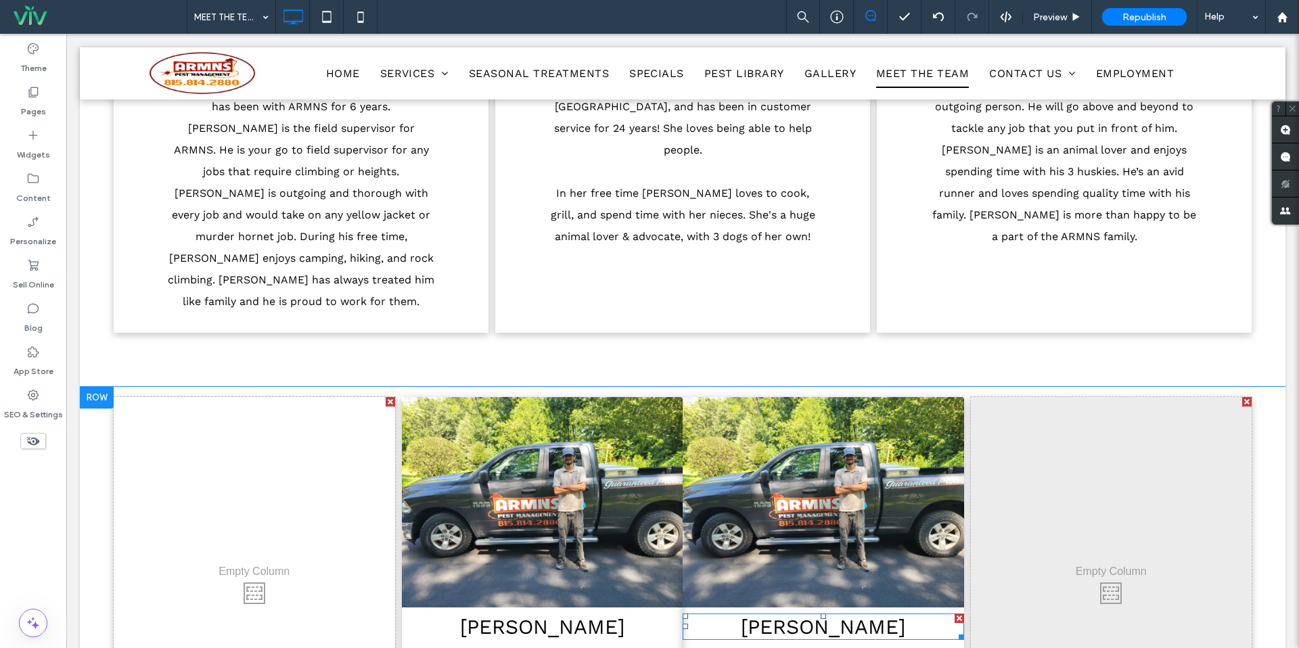
scroll to position [666, 0]
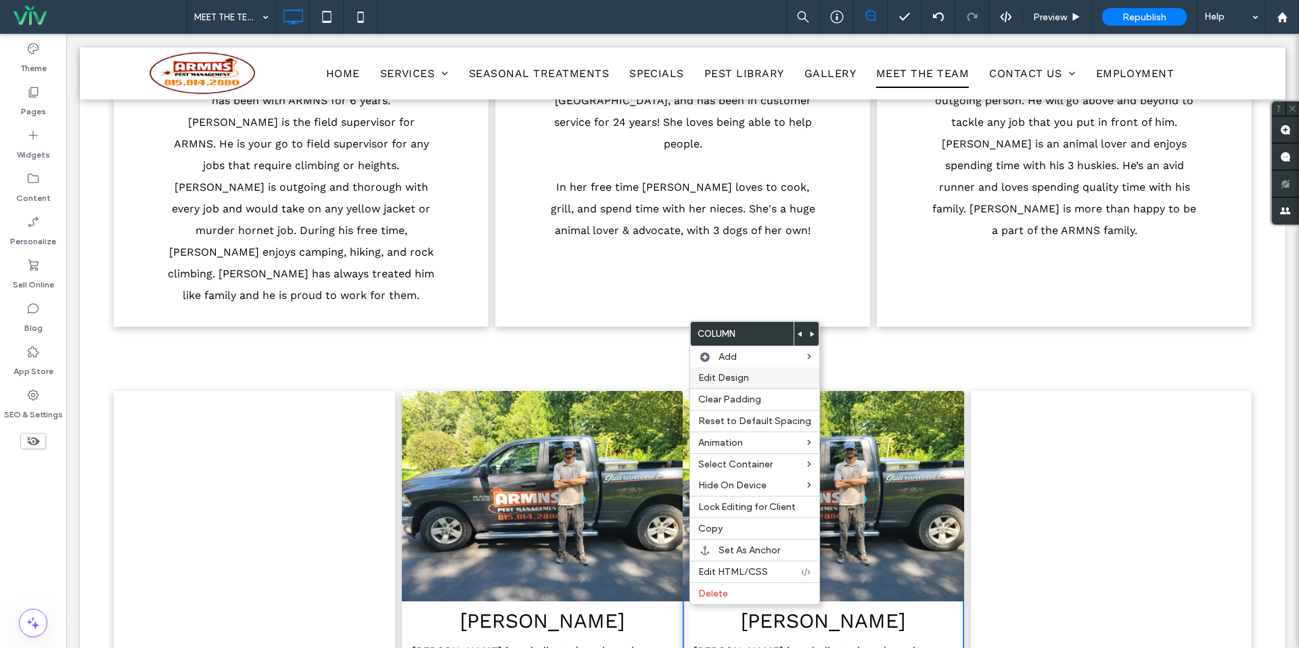
click at [730, 377] on span "Edit Design" at bounding box center [723, 378] width 51 height 12
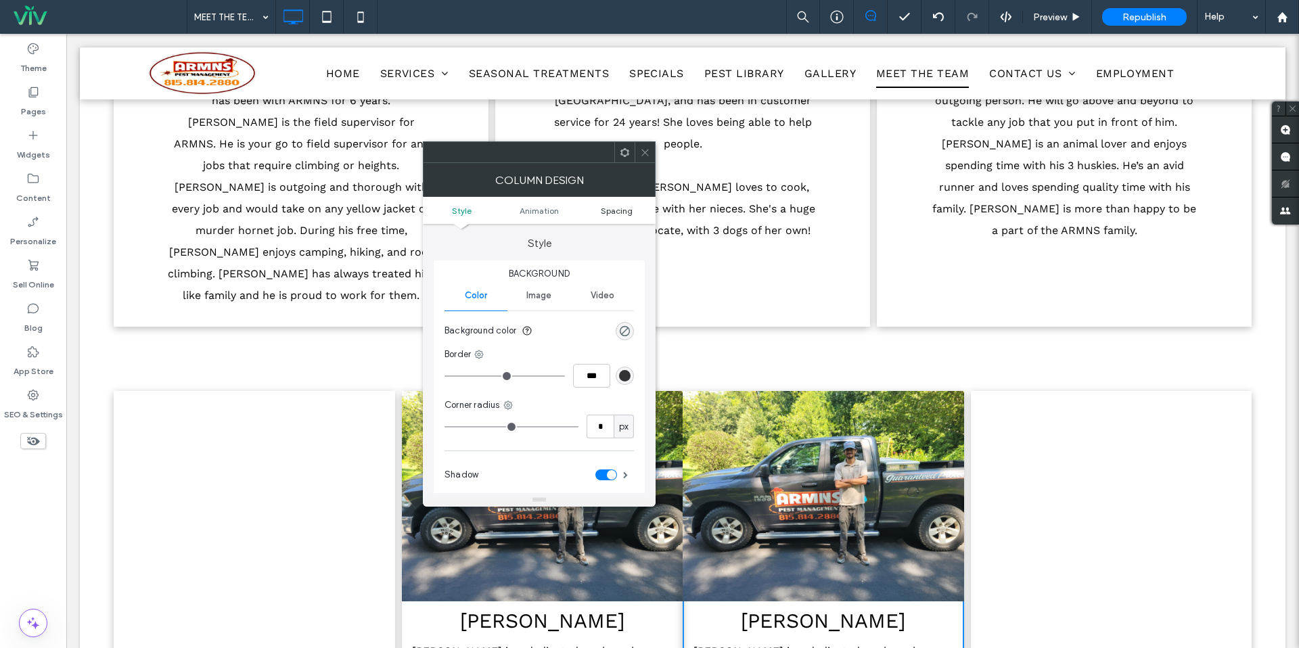
click at [631, 211] on span "Spacing" at bounding box center [617, 211] width 32 height 10
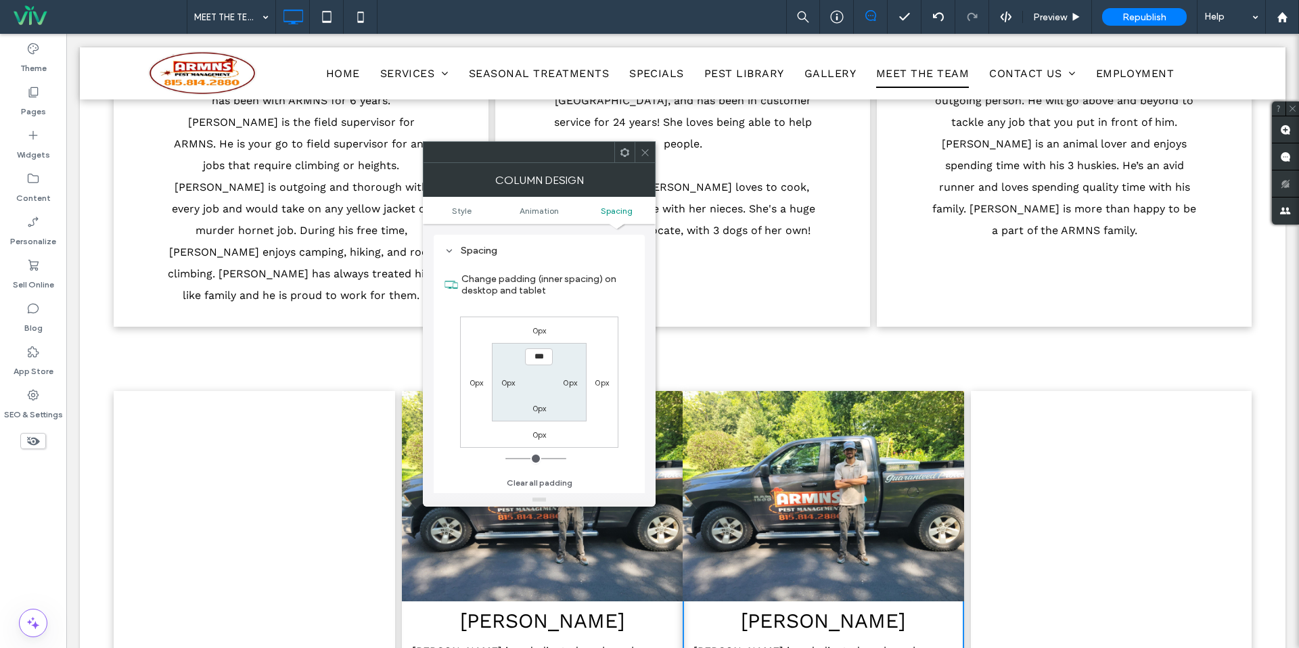
scroll to position [318, 0]
click at [477, 379] on label "0px" at bounding box center [477, 382] width 14 height 10
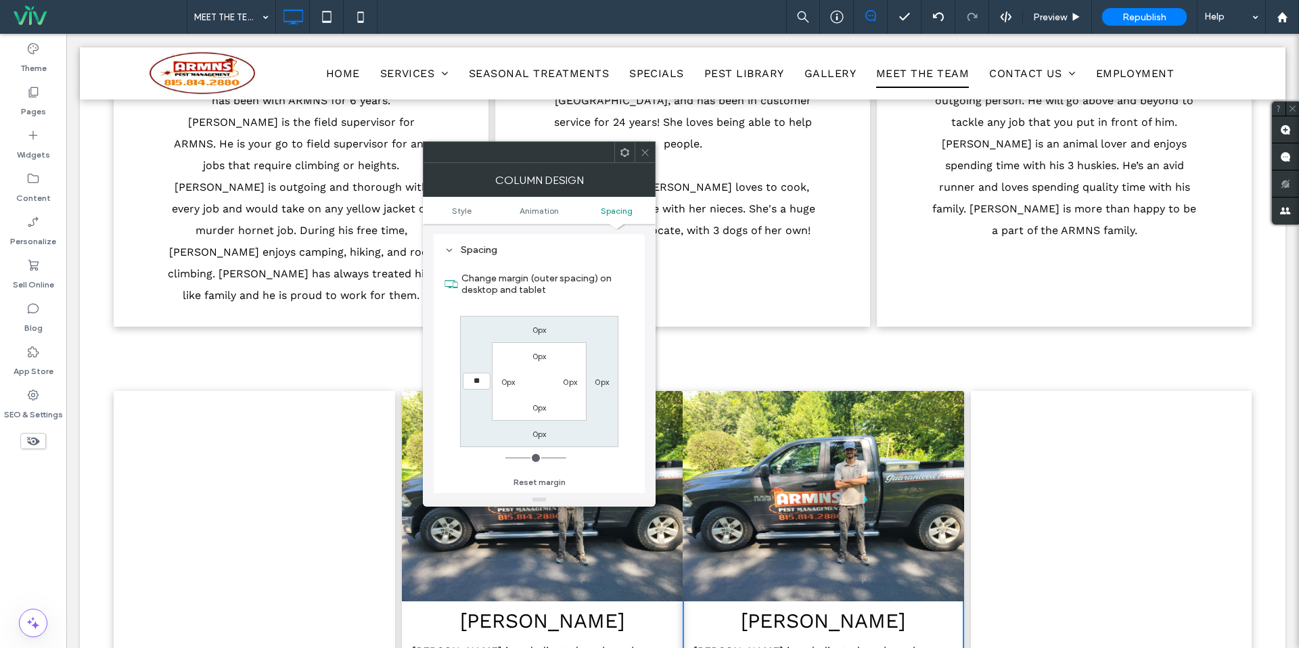
type input "**"
type input "****"
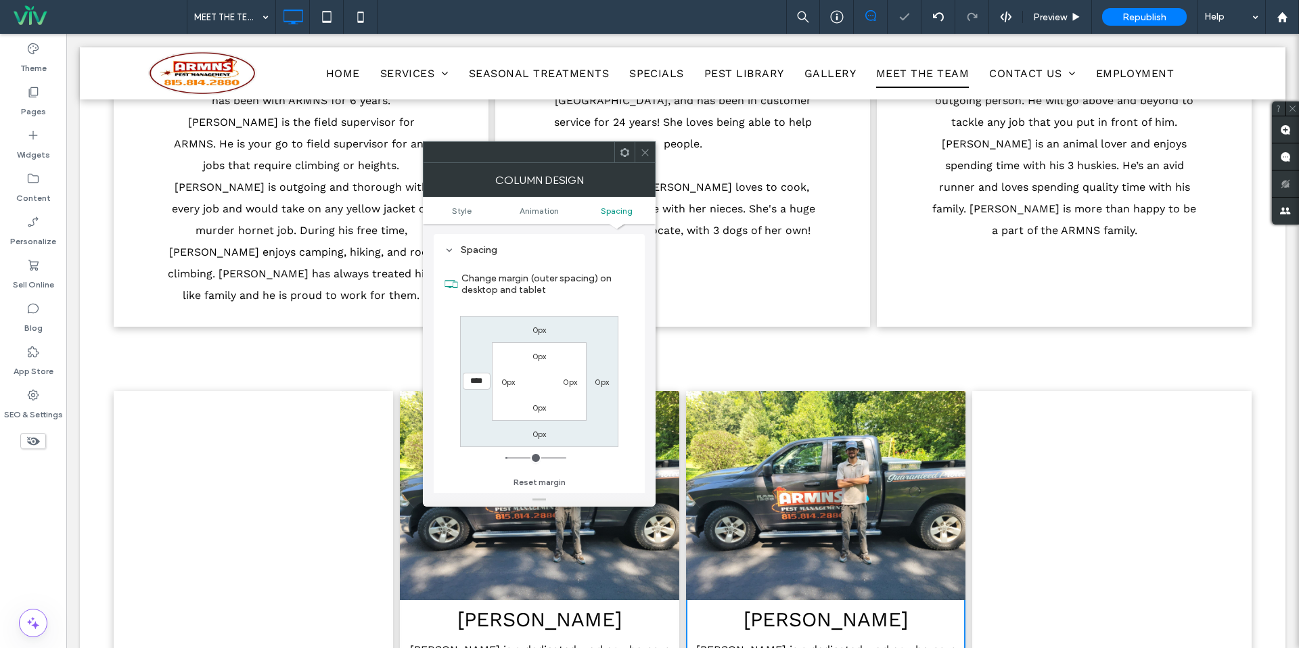
drag, startPoint x: 646, startPoint y: 153, endPoint x: 654, endPoint y: 161, distance: 11.0
click at [646, 153] on icon at bounding box center [645, 153] width 10 height 10
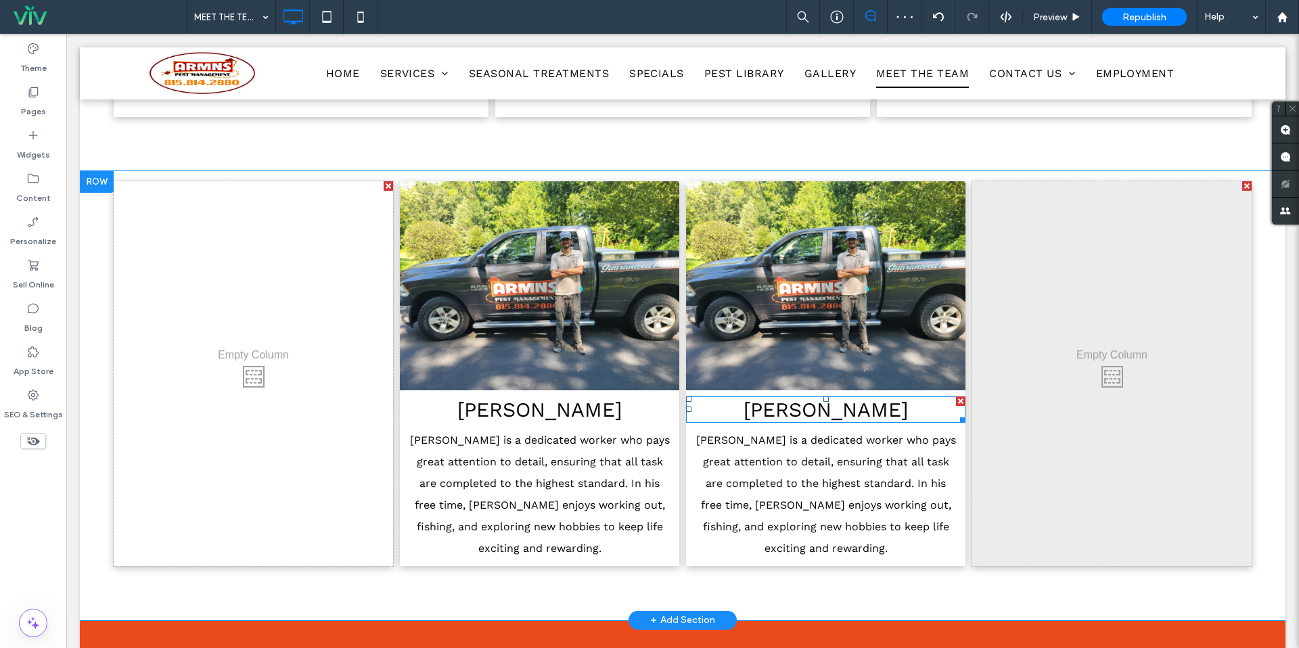
scroll to position [765, 0]
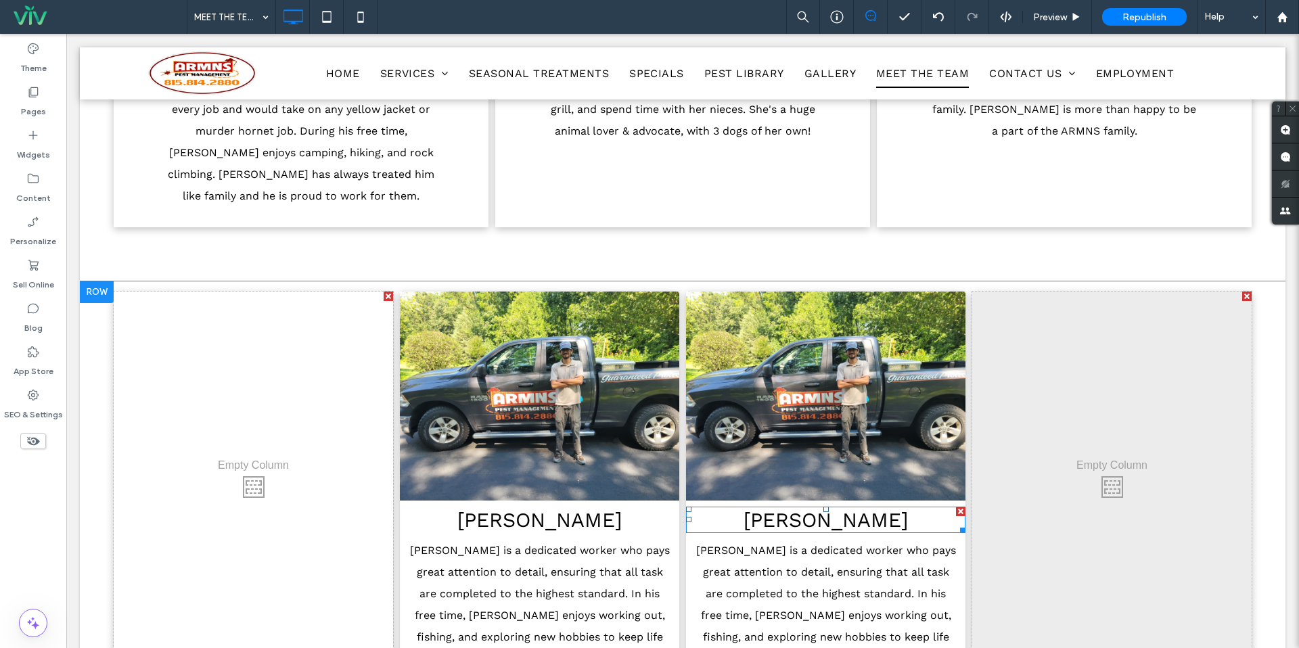
click at [809, 508] on span "LUIS" at bounding box center [826, 520] width 164 height 24
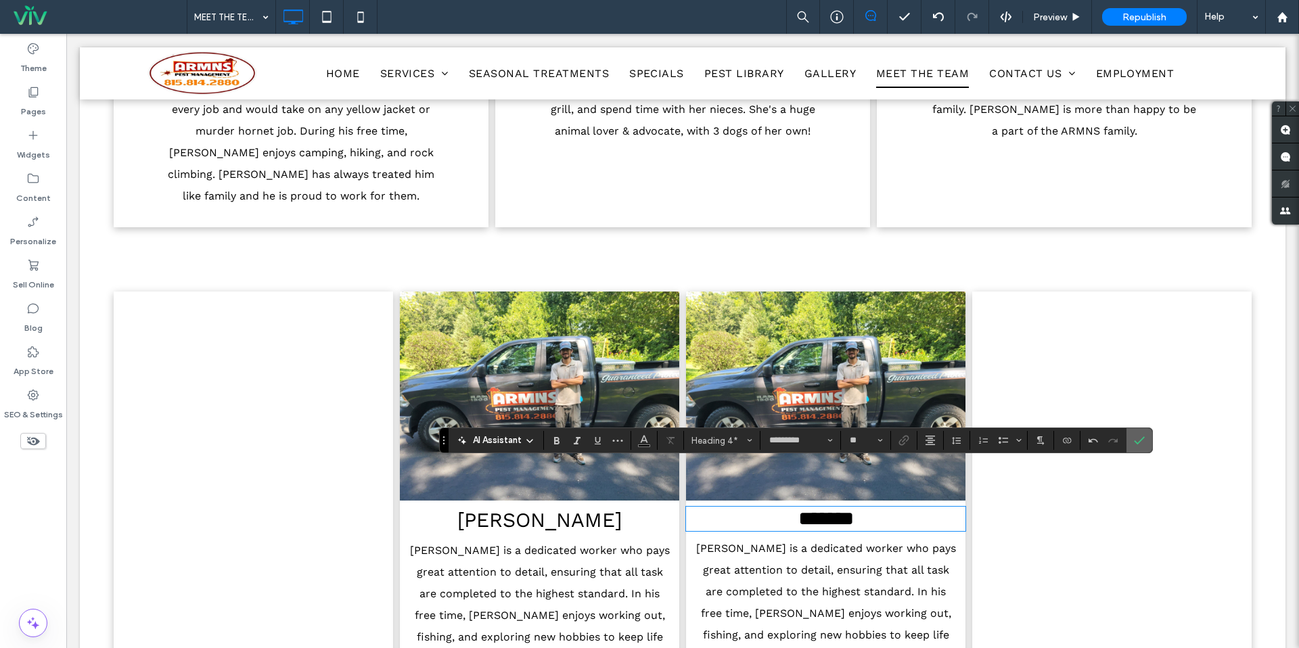
click at [1150, 446] on section at bounding box center [1140, 440] width 26 height 24
click at [1131, 442] on label "Confirm" at bounding box center [1139, 440] width 20 height 24
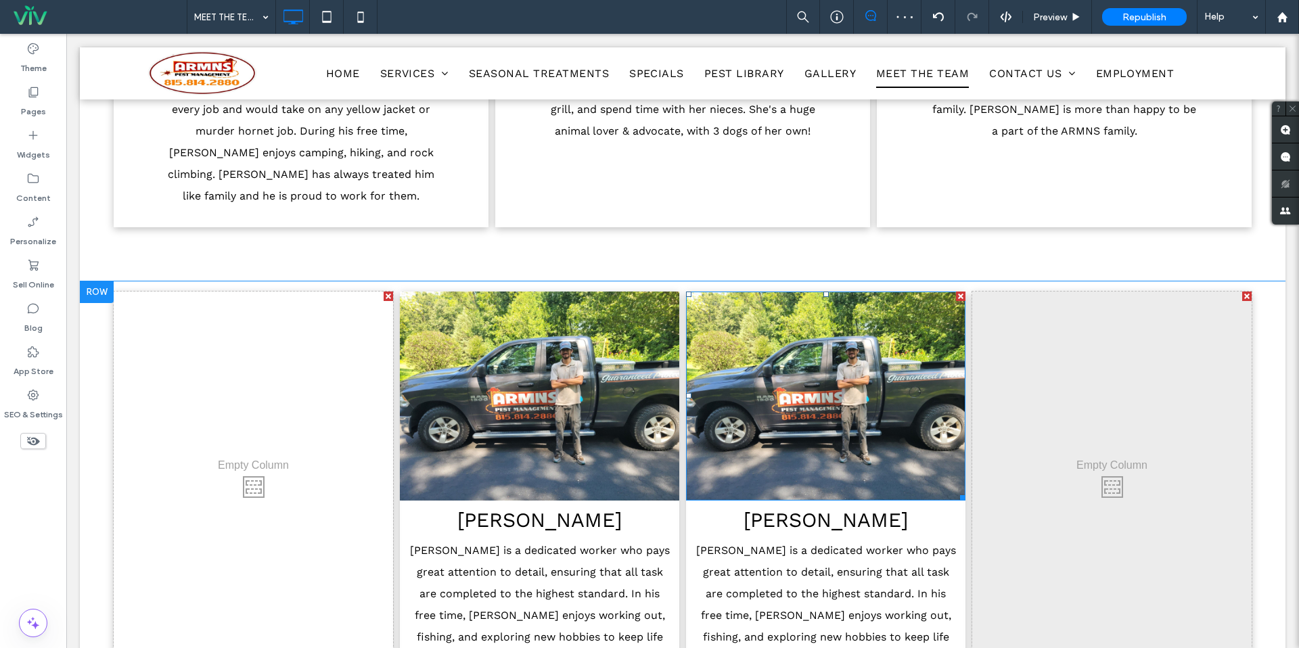
click at [783, 405] on img at bounding box center [825, 397] width 279 height 210
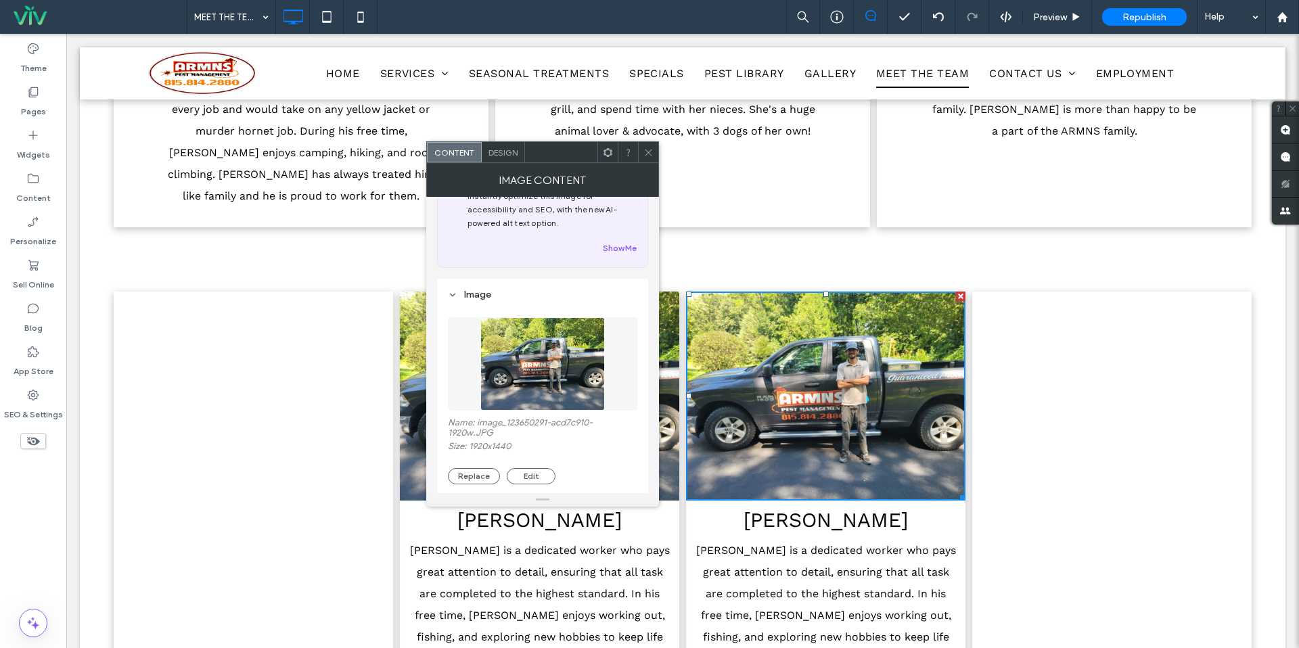
scroll to position [60, 0]
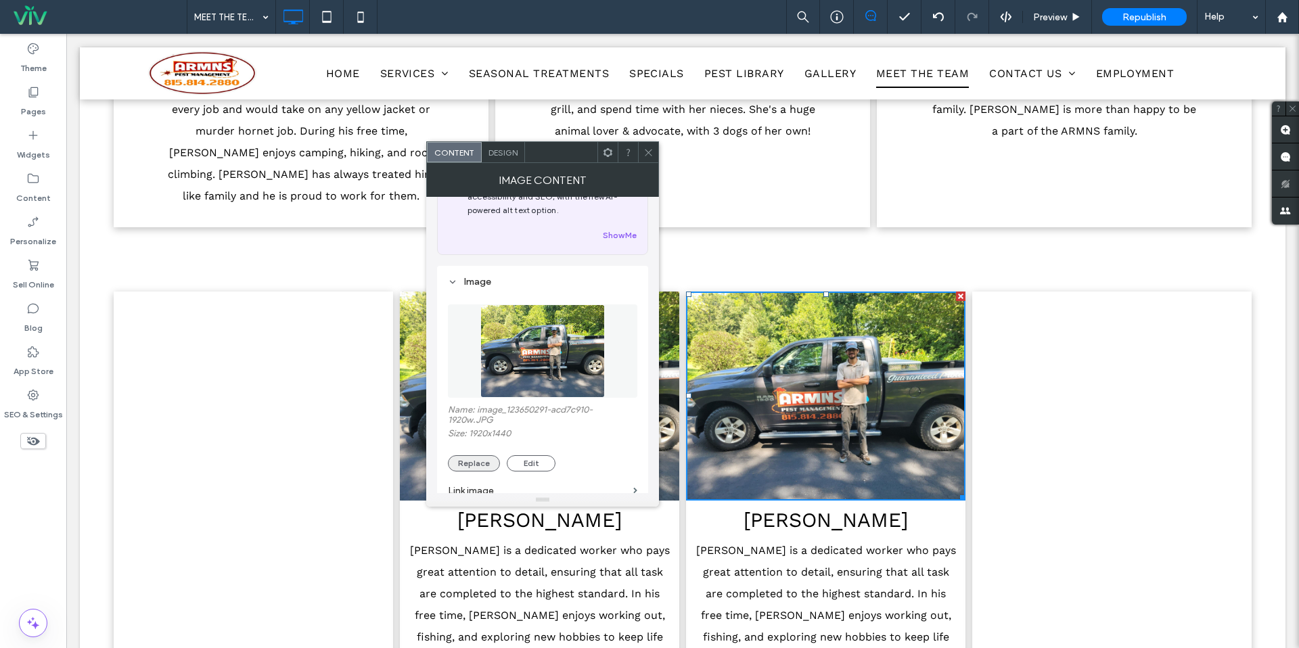
click at [470, 472] on button "Replace" at bounding box center [474, 463] width 52 height 16
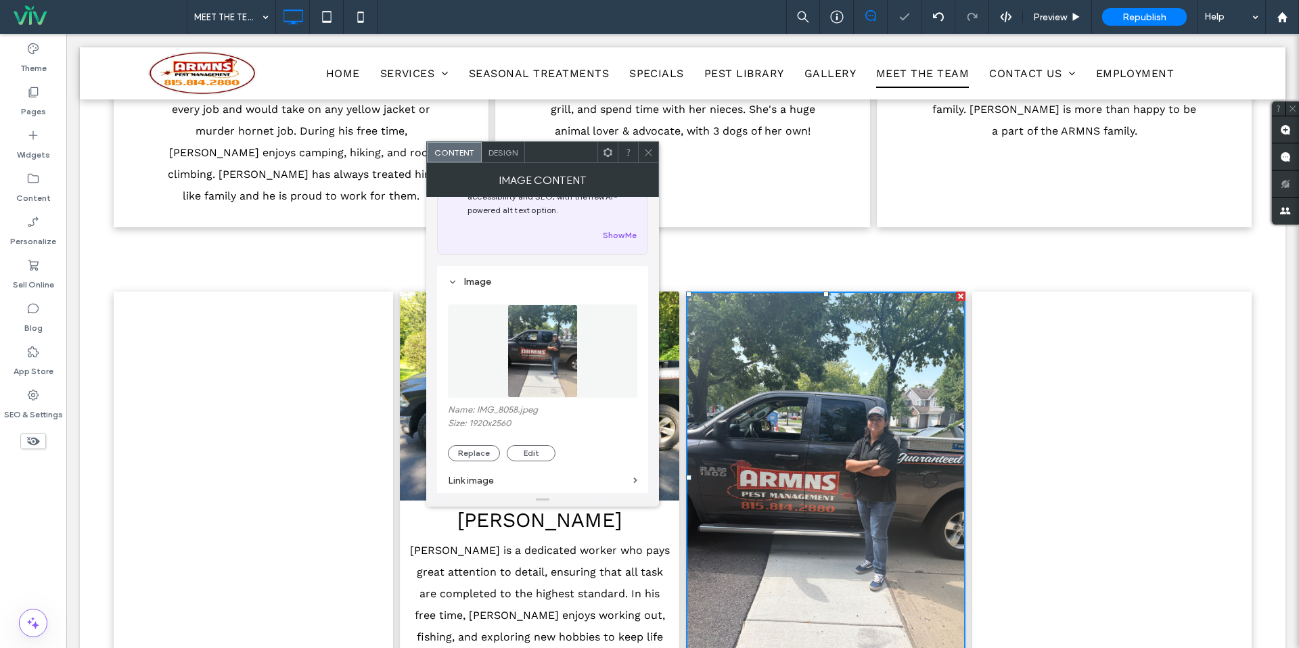
click at [650, 155] on icon at bounding box center [649, 153] width 10 height 10
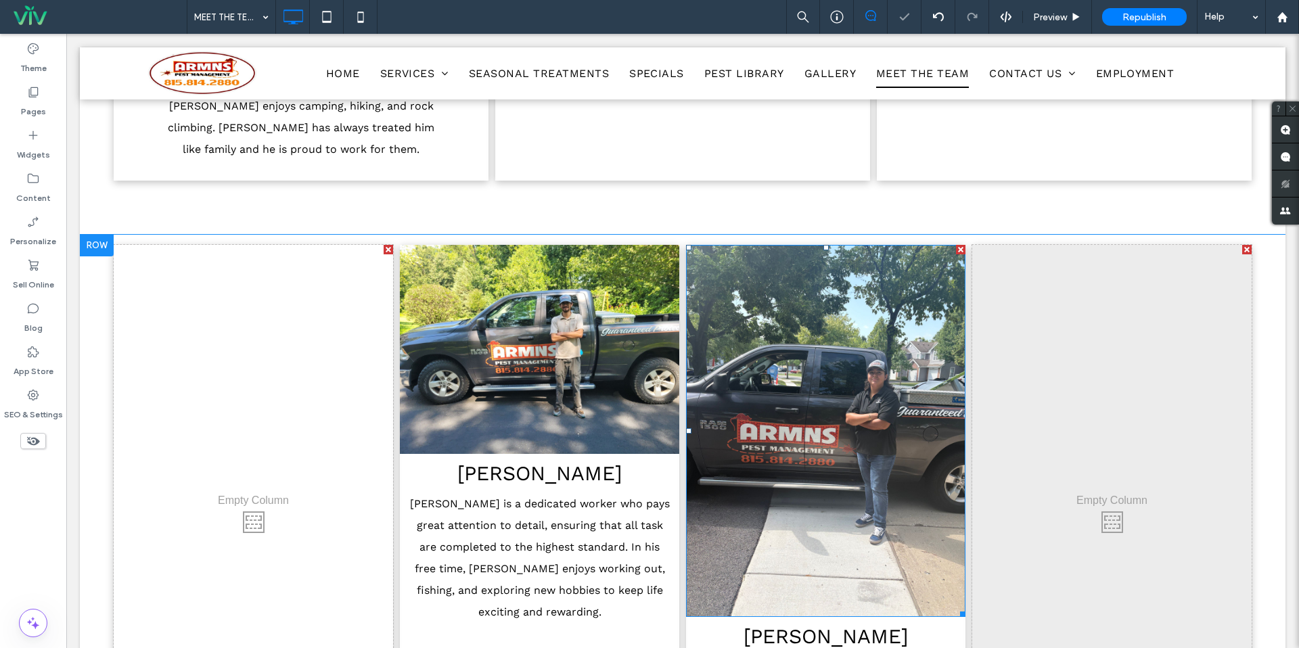
scroll to position [823, 0]
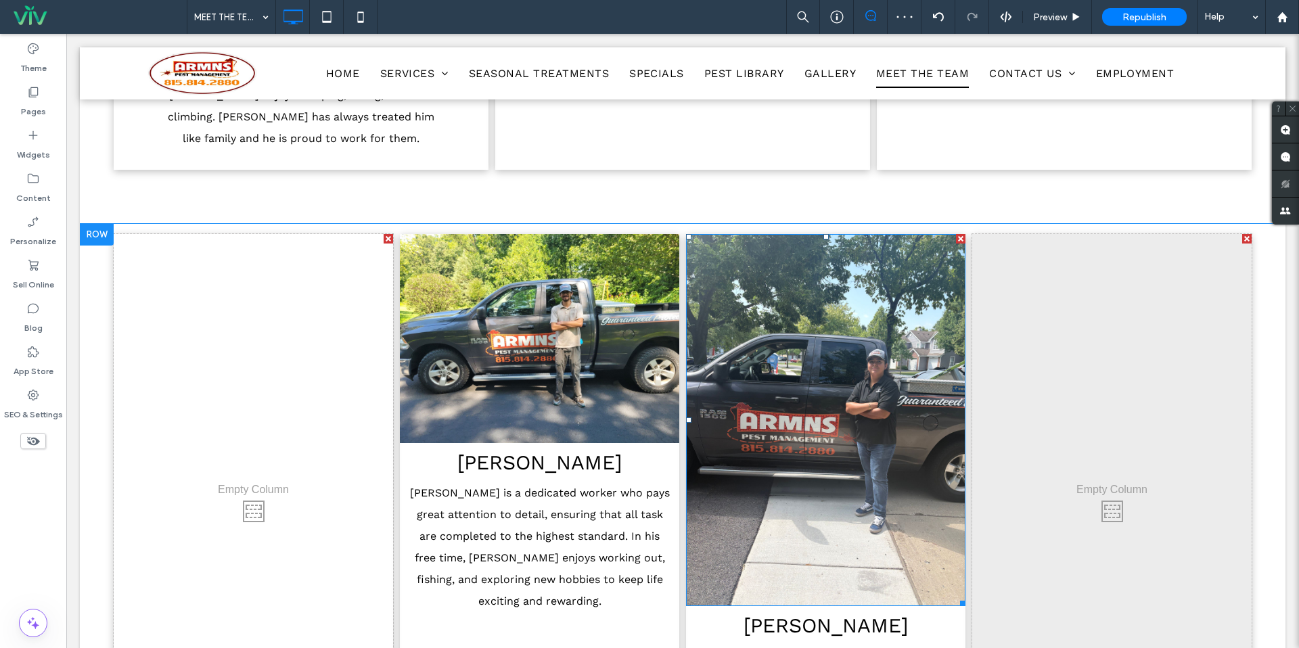
click at [867, 475] on img at bounding box center [825, 420] width 279 height 373
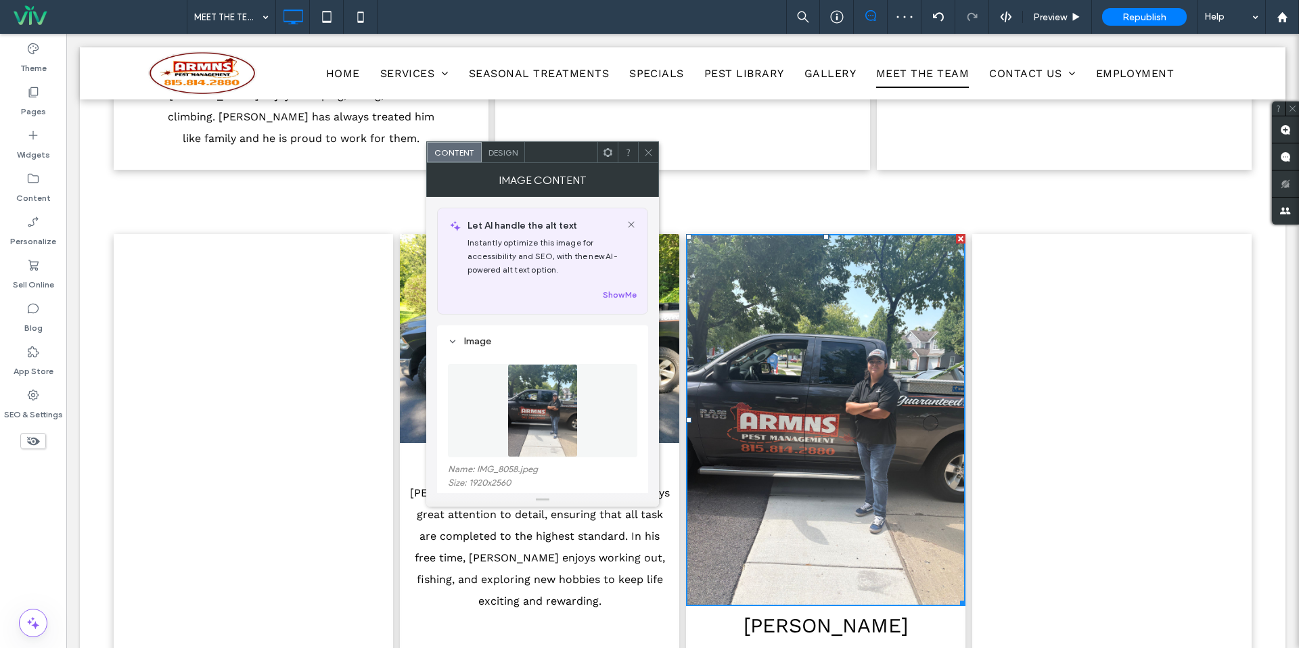
scroll to position [126, 0]
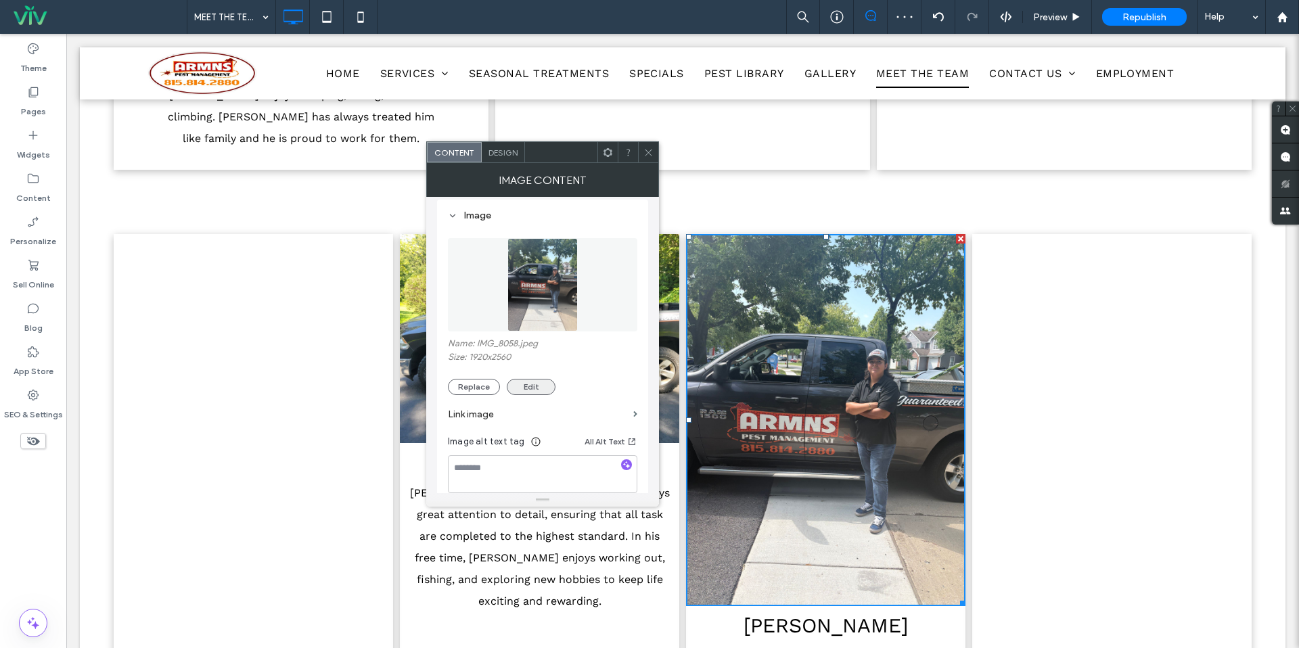
click at [532, 390] on button "Edit" at bounding box center [531, 387] width 49 height 16
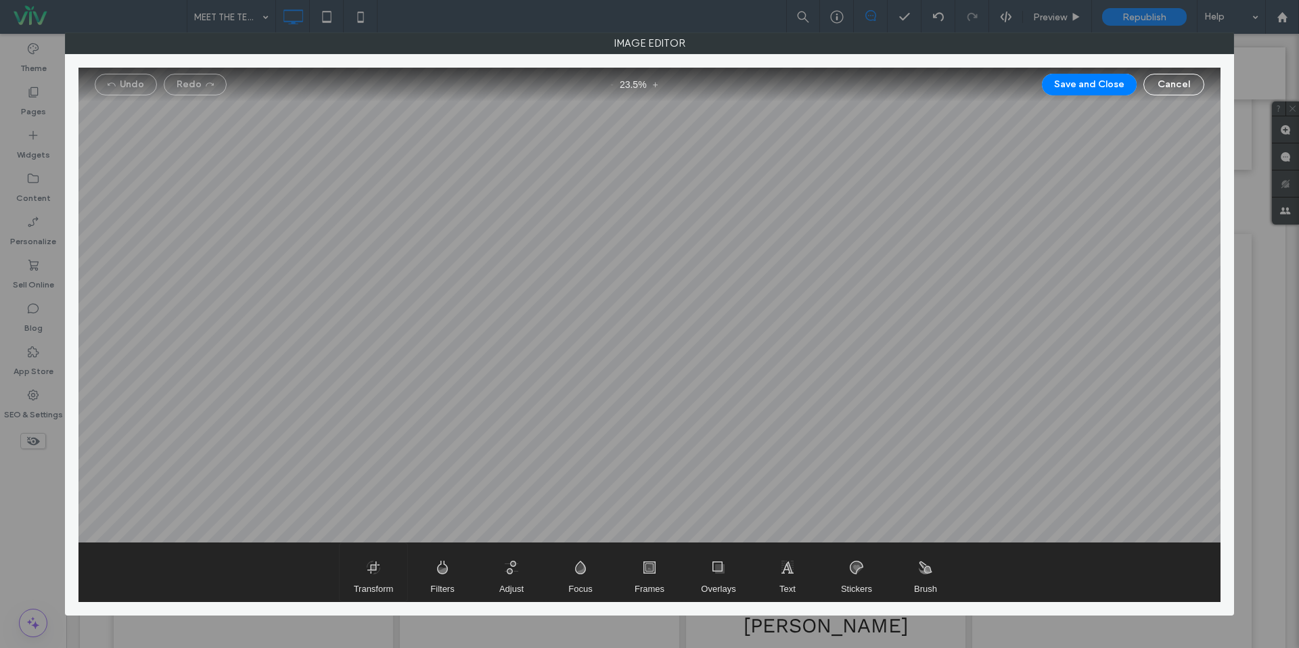
drag, startPoint x: 363, startPoint y: 587, endPoint x: 396, endPoint y: 575, distance: 35.1
click at [363, 586] on span "Transform" at bounding box center [374, 589] width 40 height 10
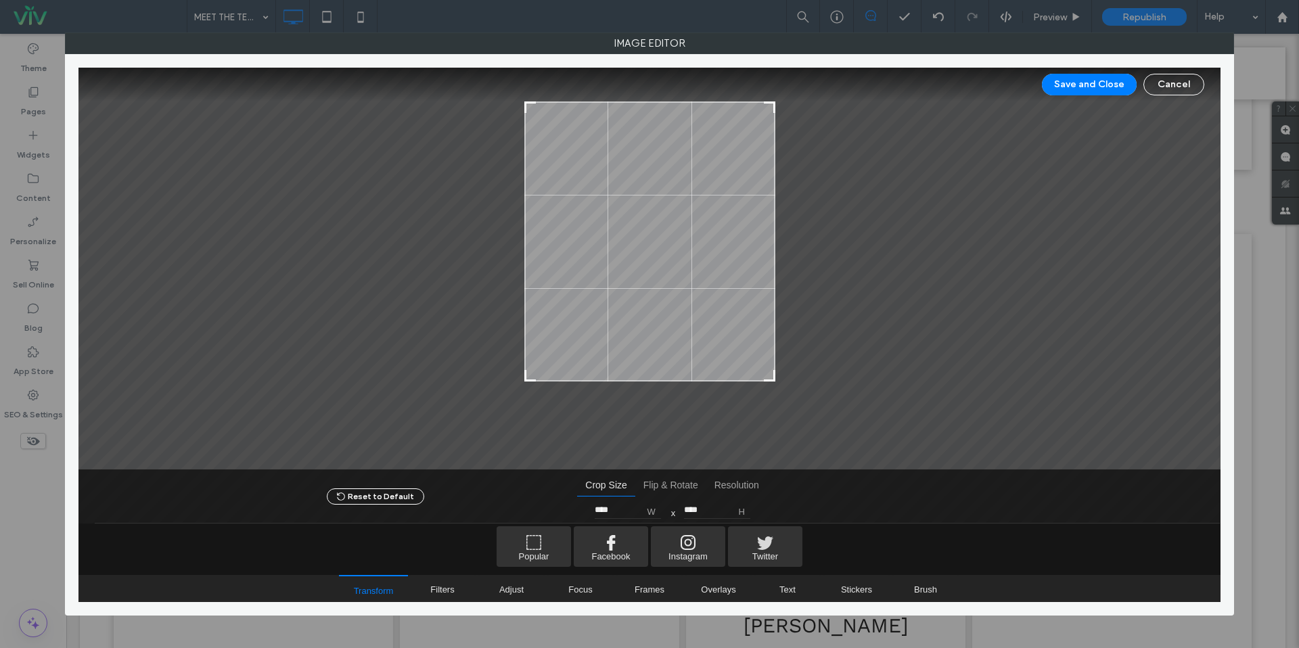
type input "****"
drag, startPoint x: 773, startPoint y: 434, endPoint x: 848, endPoint y: 373, distance: 96.7
click at [848, 373] on div at bounding box center [649, 269] width 1142 height 402
drag, startPoint x: 1104, startPoint y: 92, endPoint x: 970, endPoint y: 186, distance: 163.7
click at [1104, 92] on button "Save and Close" at bounding box center [1089, 85] width 95 height 22
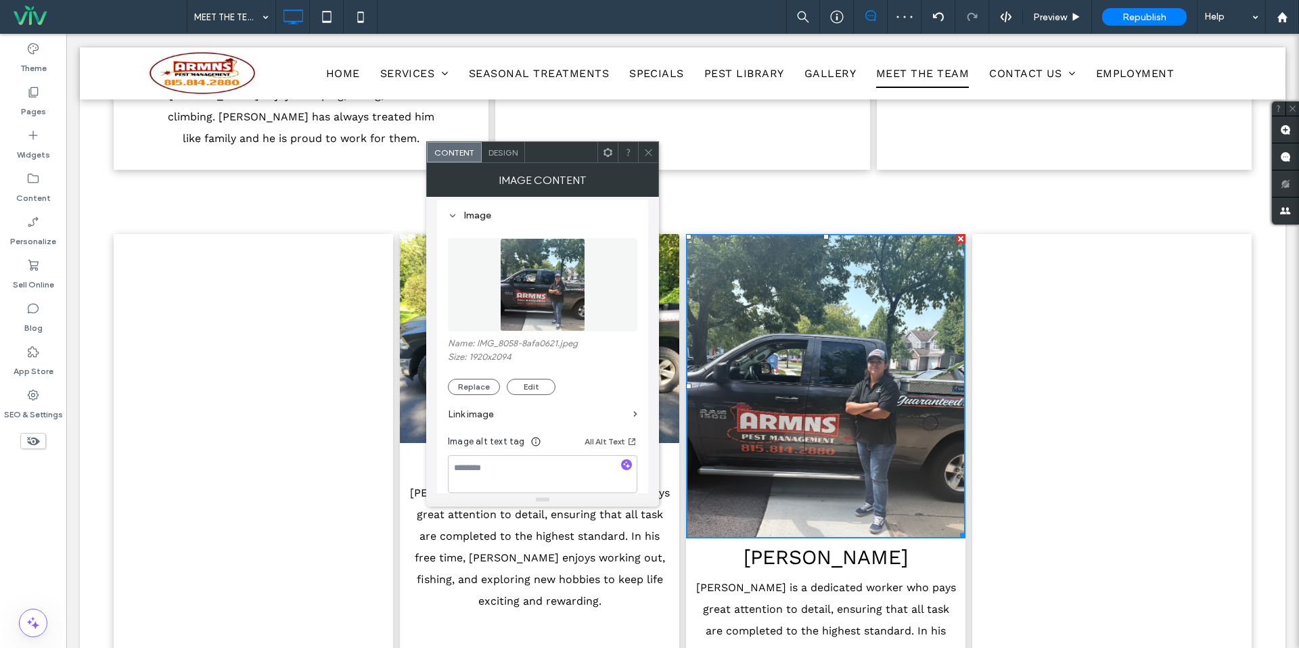
drag, startPoint x: 593, startPoint y: 111, endPoint x: 652, endPoint y: 146, distance: 68.6
click at [657, 143] on div at bounding box center [648, 152] width 20 height 20
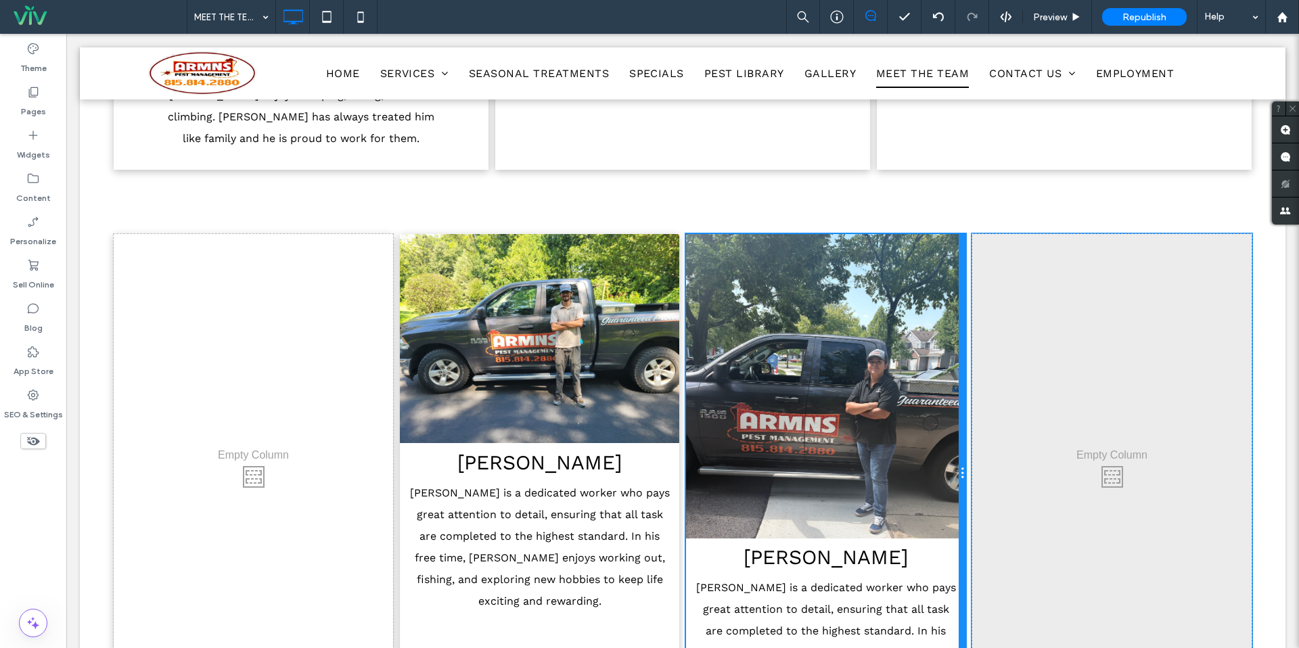
click at [962, 492] on div at bounding box center [962, 474] width 7 height 480
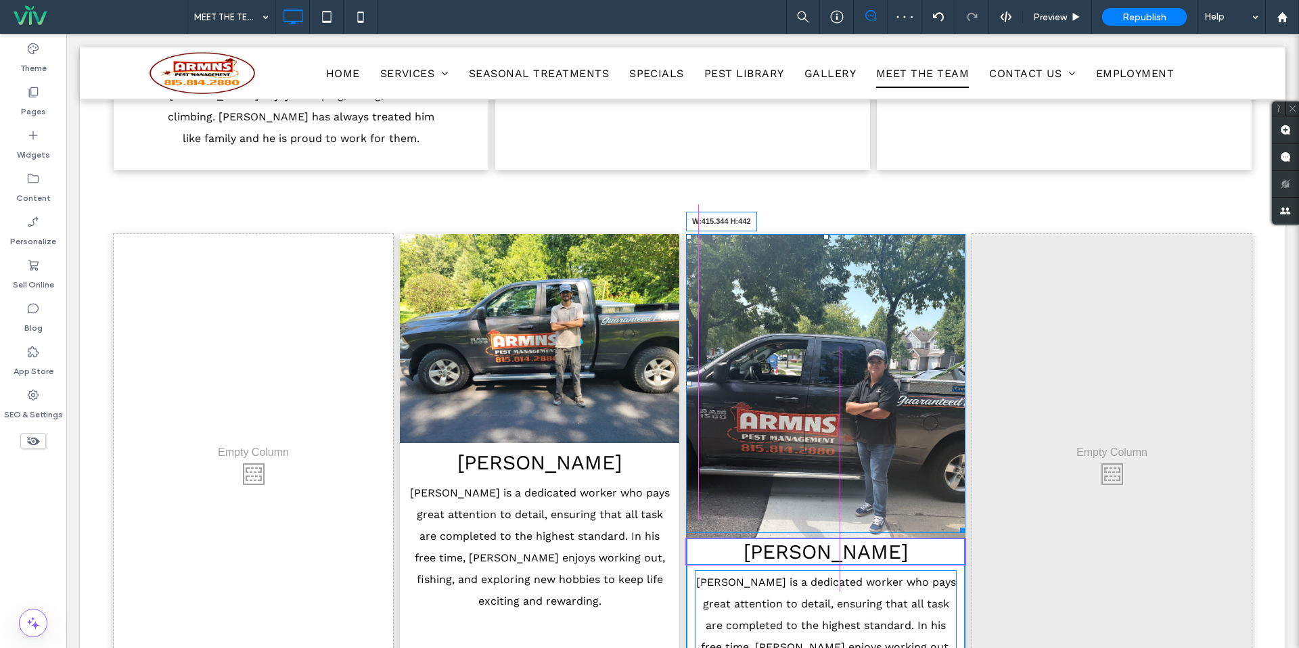
drag, startPoint x: 960, startPoint y: 494, endPoint x: 958, endPoint y: 472, distance: 21.8
click at [958, 472] on div "W:415.344 H:442" at bounding box center [825, 383] width 279 height 299
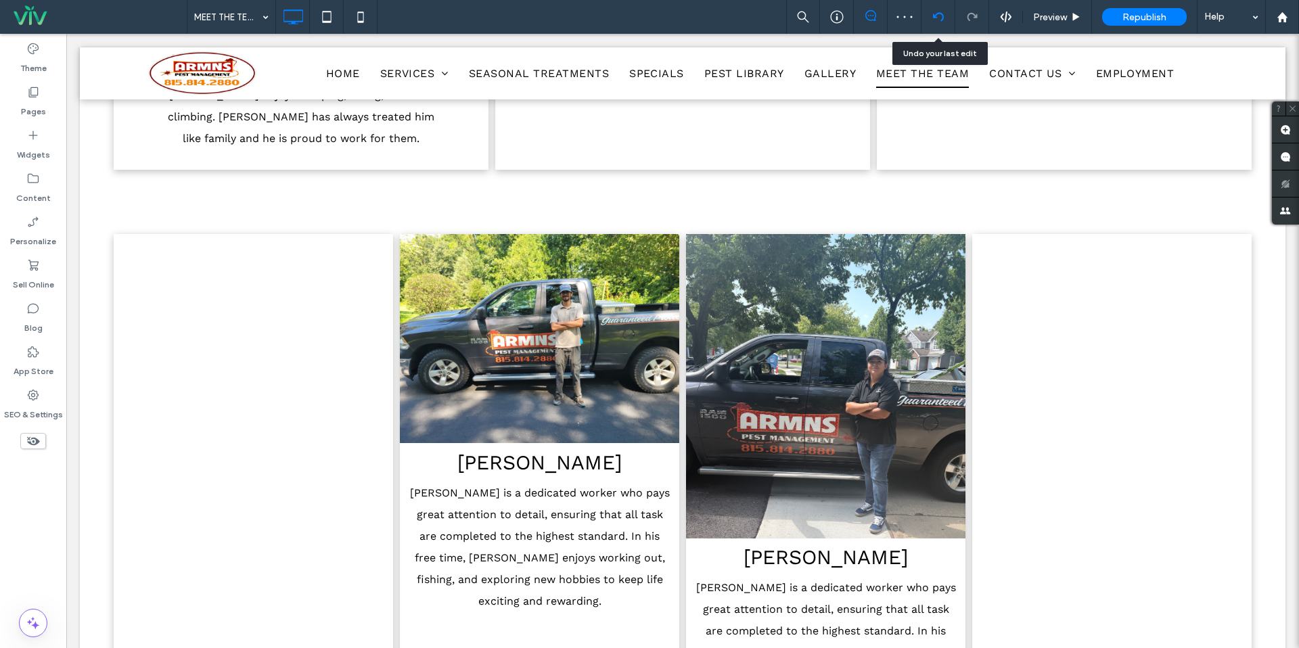
click at [944, 26] on div at bounding box center [939, 17] width 34 height 34
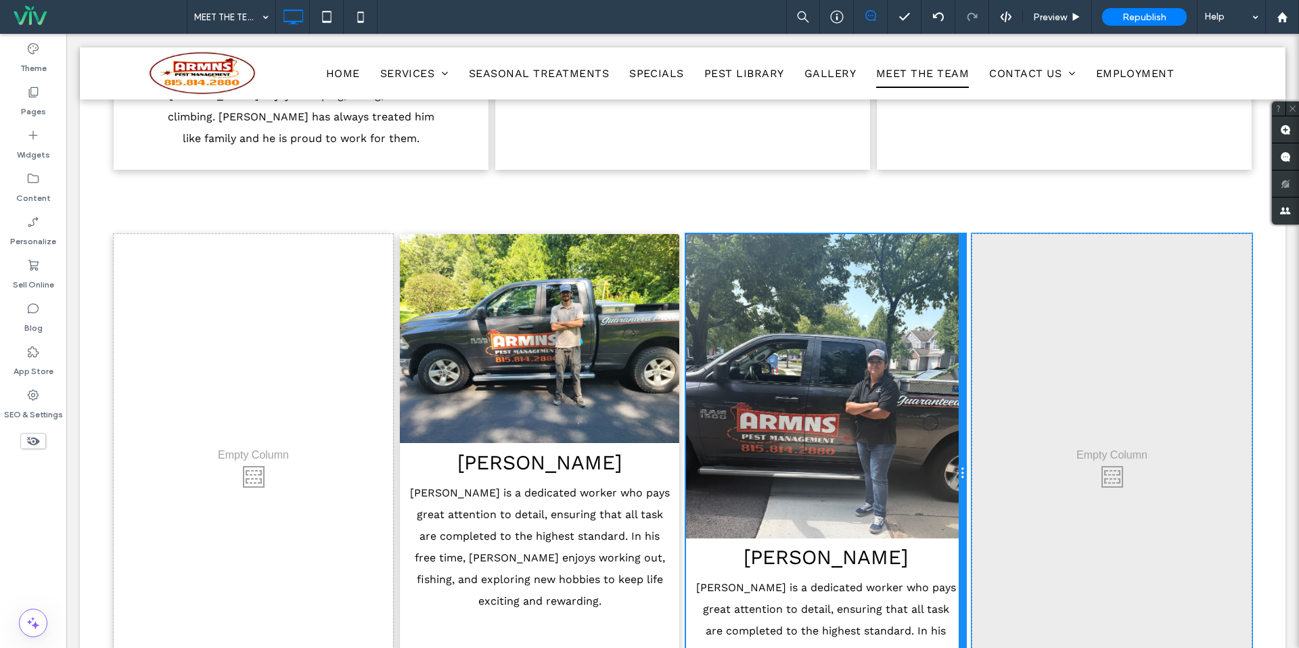
drag, startPoint x: 962, startPoint y: 491, endPoint x: 956, endPoint y: 486, distance: 7.7
click at [956, 486] on div "BRIGITT Luis is a dedicated worker who pays great attention to detail, ensuring…" at bounding box center [825, 474] width 279 height 480
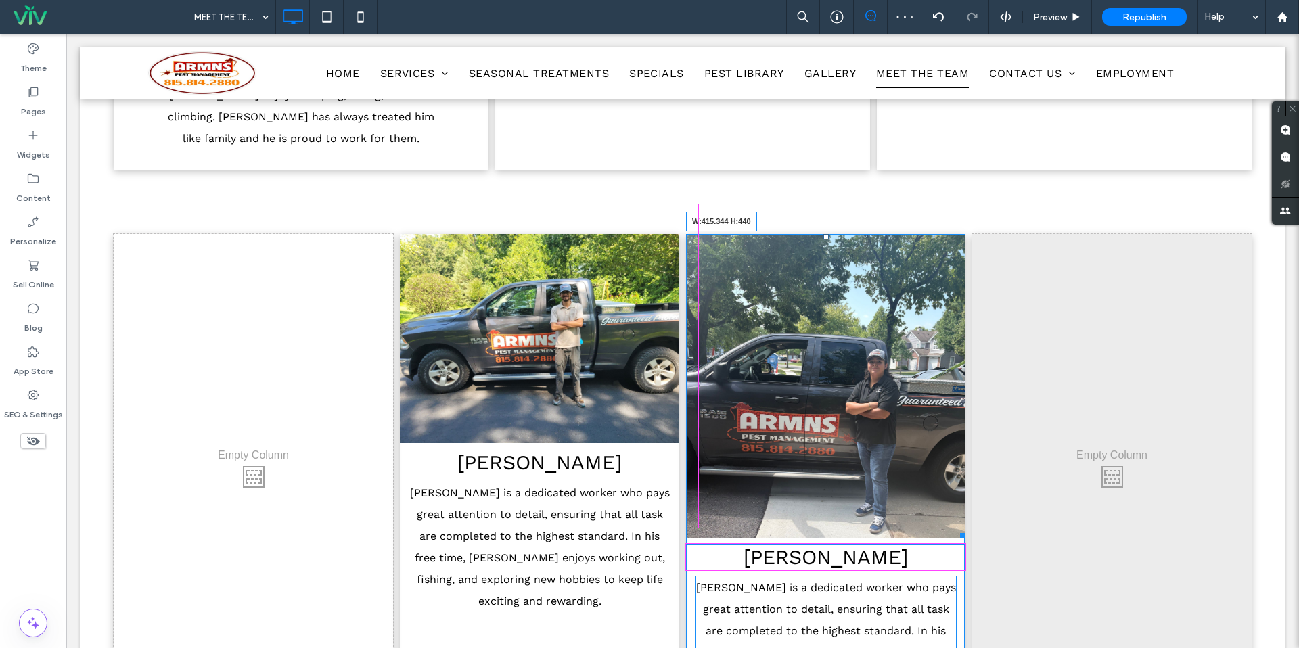
drag, startPoint x: 961, startPoint y: 494, endPoint x: 957, endPoint y: 480, distance: 14.8
click at [957, 528] on div at bounding box center [960, 533] width 10 height 10
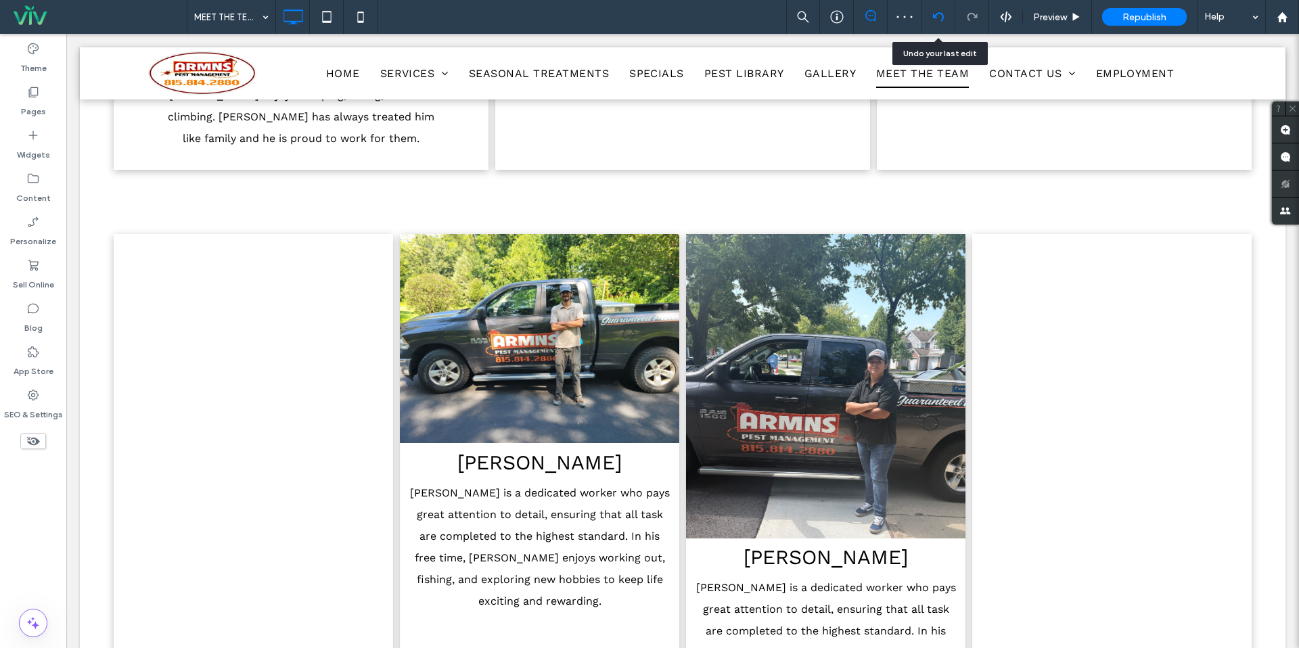
click at [941, 20] on use at bounding box center [937, 16] width 11 height 9
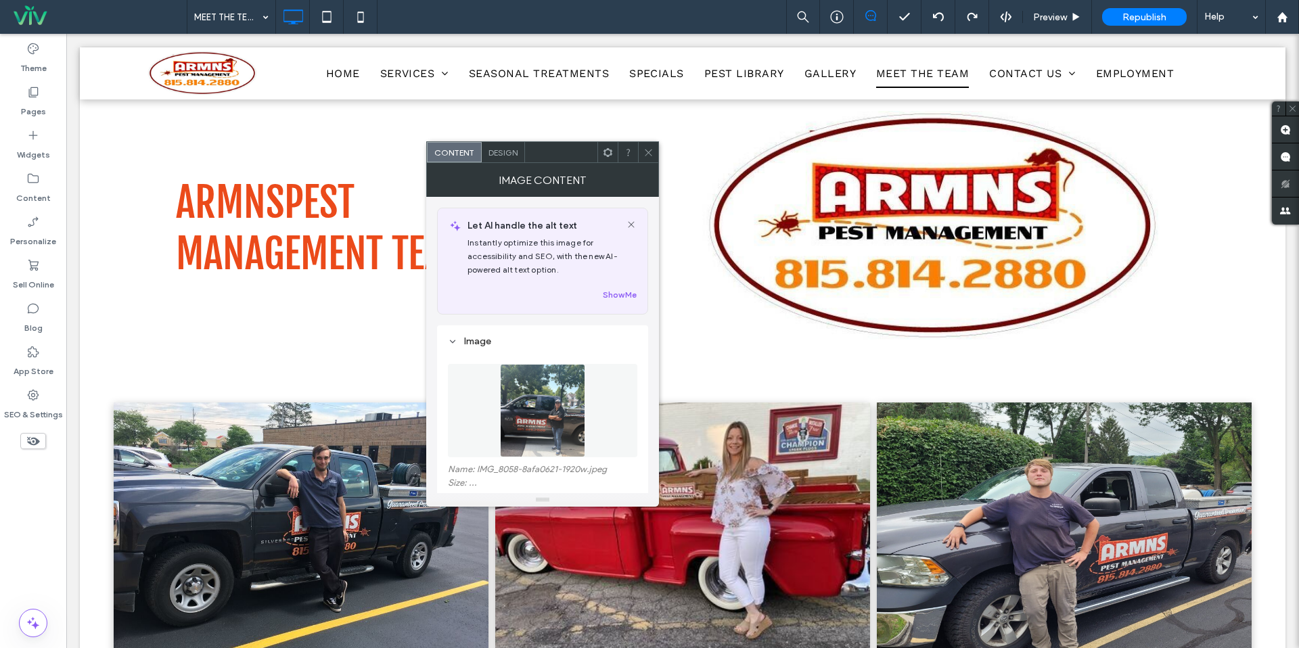
scroll to position [1039, 0]
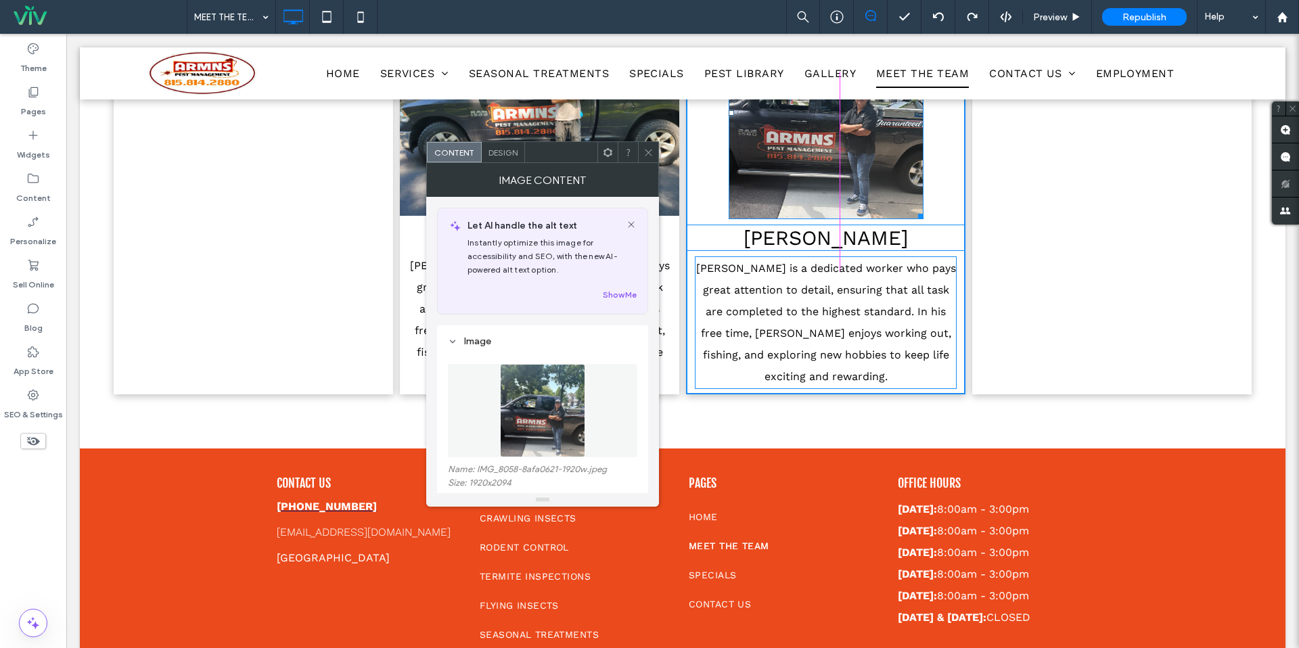
click at [919, 150] on div "W:288 H:314" at bounding box center [826, 113] width 195 height 212
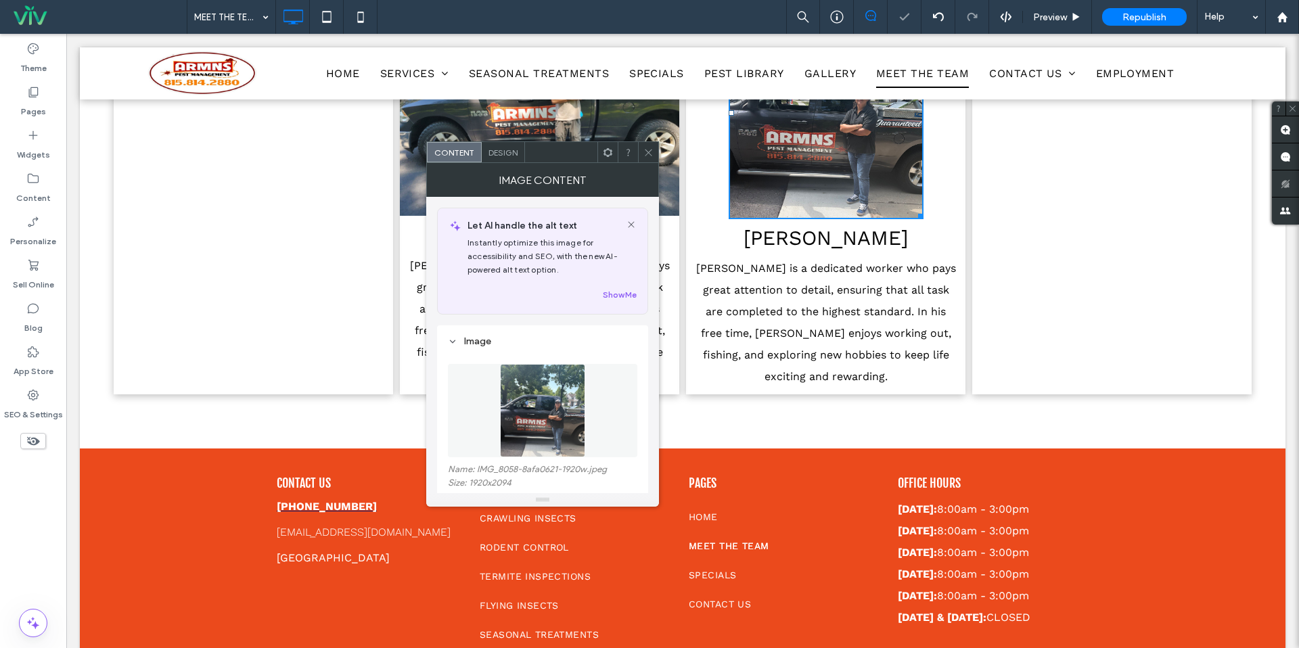
drag, startPoint x: 646, startPoint y: 148, endPoint x: 657, endPoint y: 179, distance: 33.8
click at [646, 148] on icon at bounding box center [649, 153] width 10 height 10
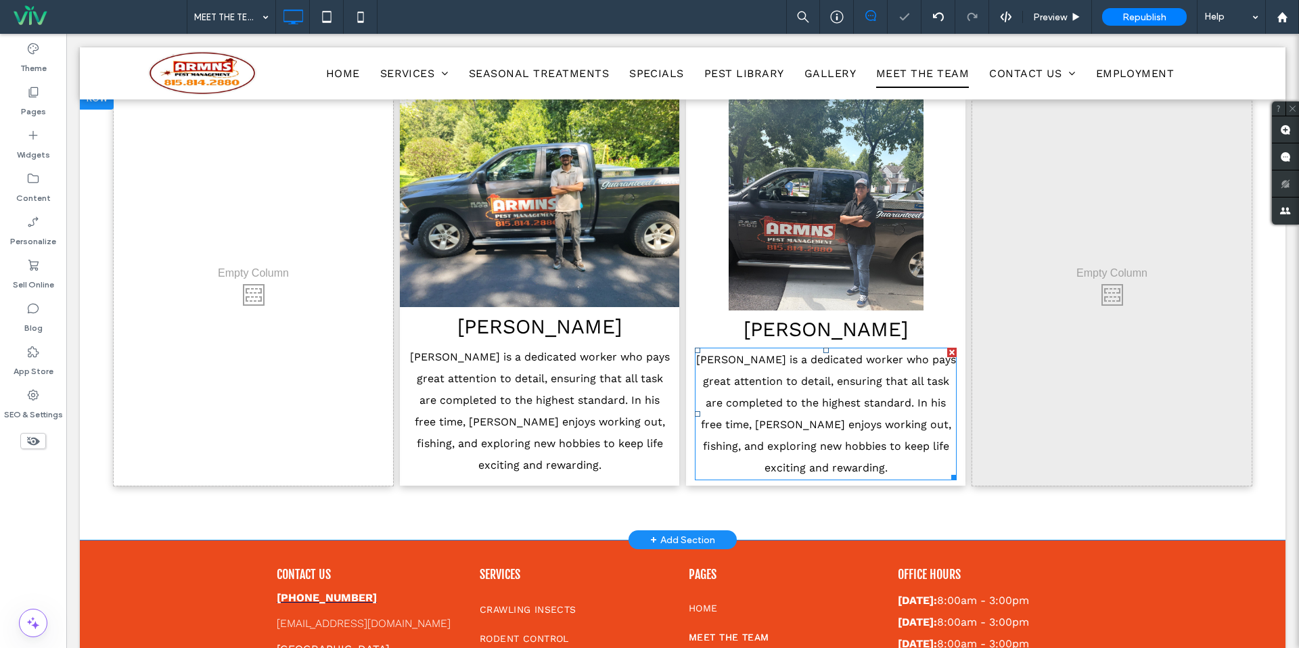
scroll to position [848, 0]
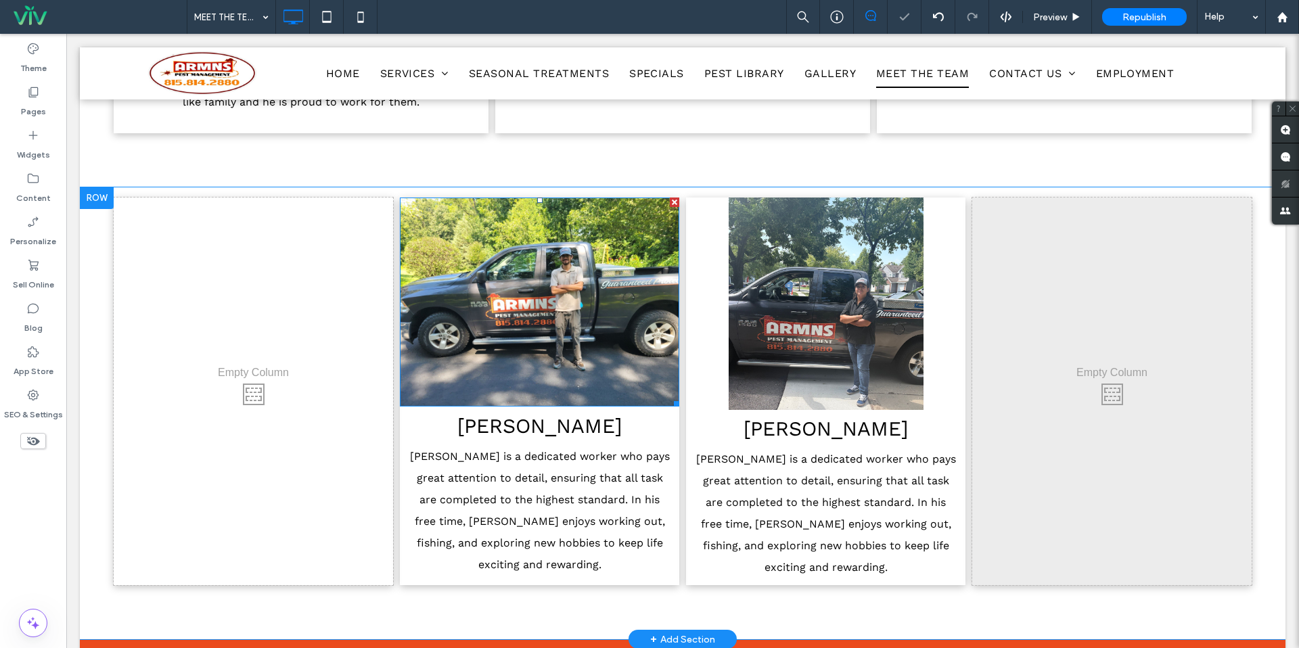
click at [618, 282] on img at bounding box center [539, 303] width 279 height 210
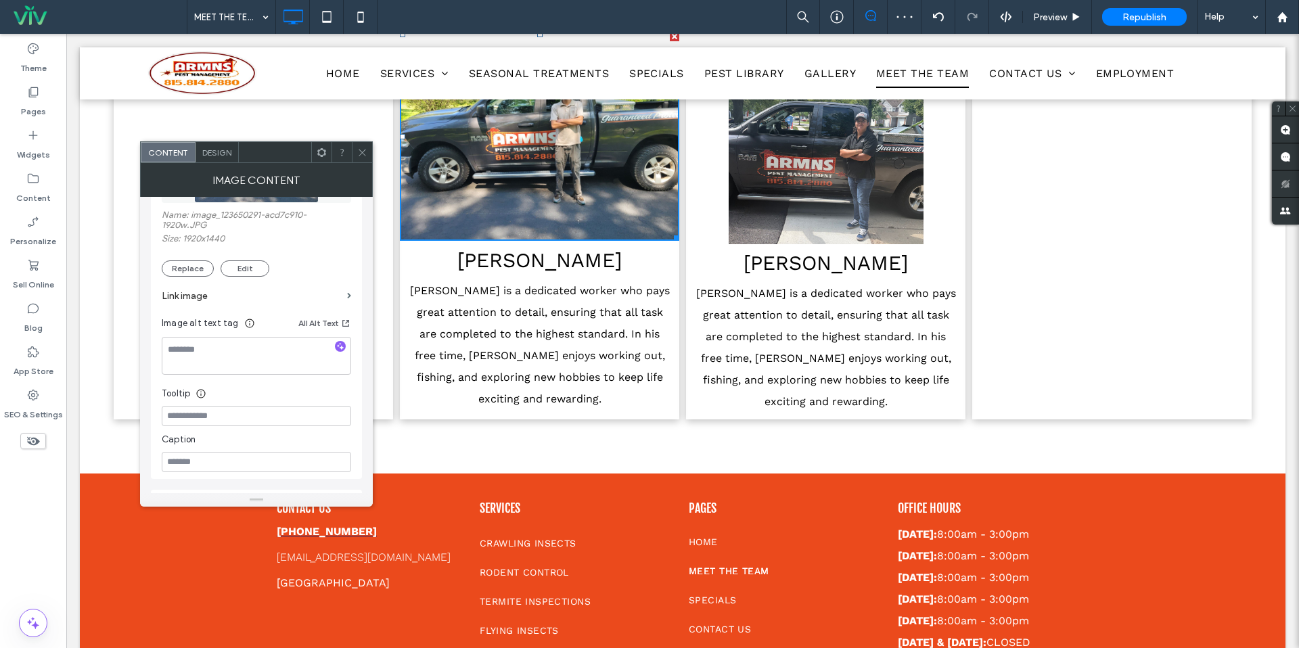
scroll to position [386, 0]
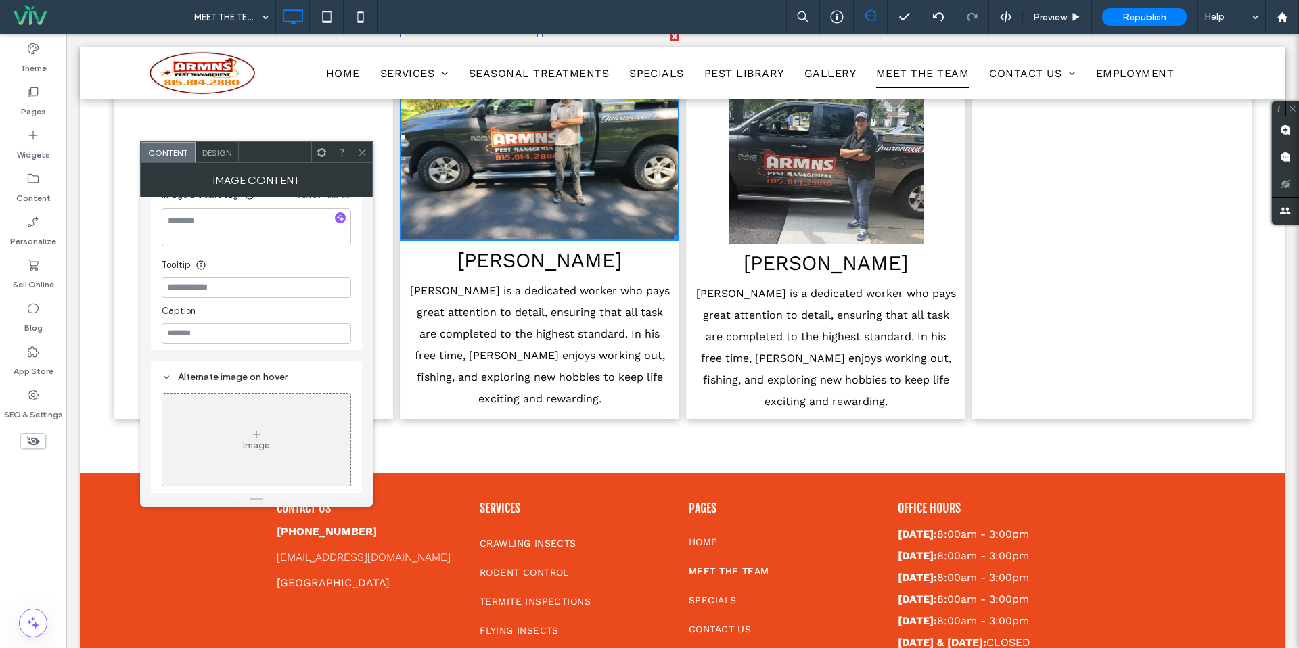
click at [361, 152] on use at bounding box center [362, 152] width 7 height 7
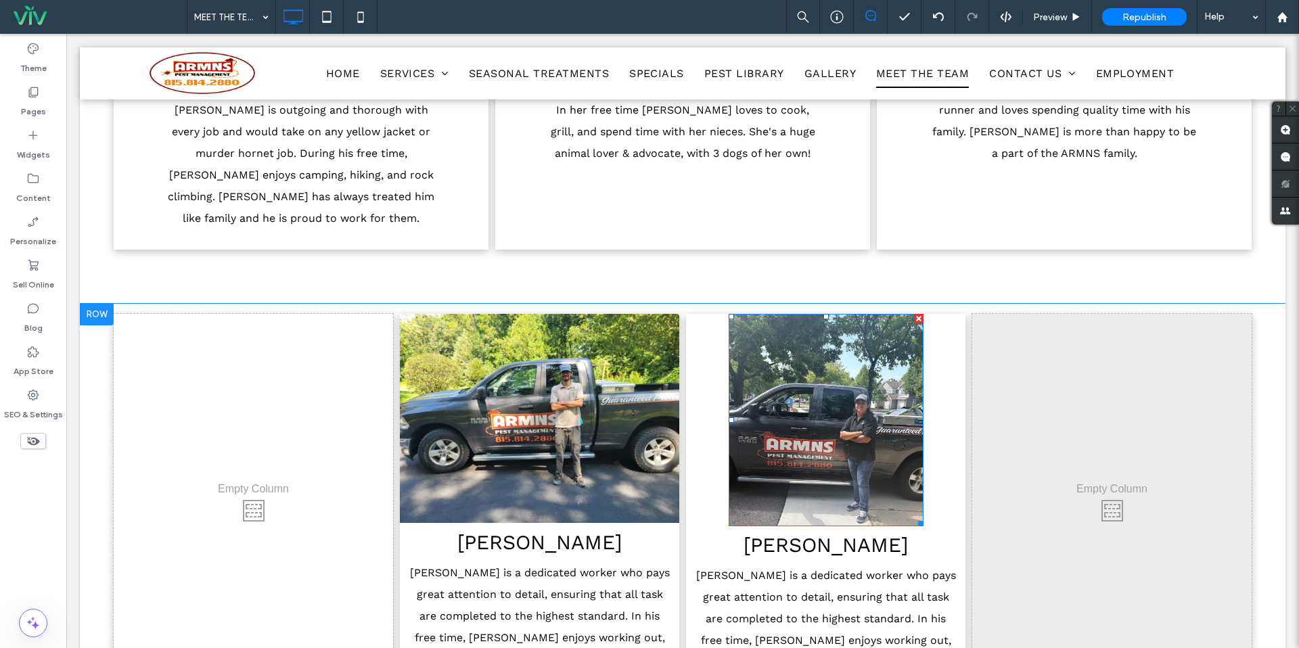
scroll to position [734, 0]
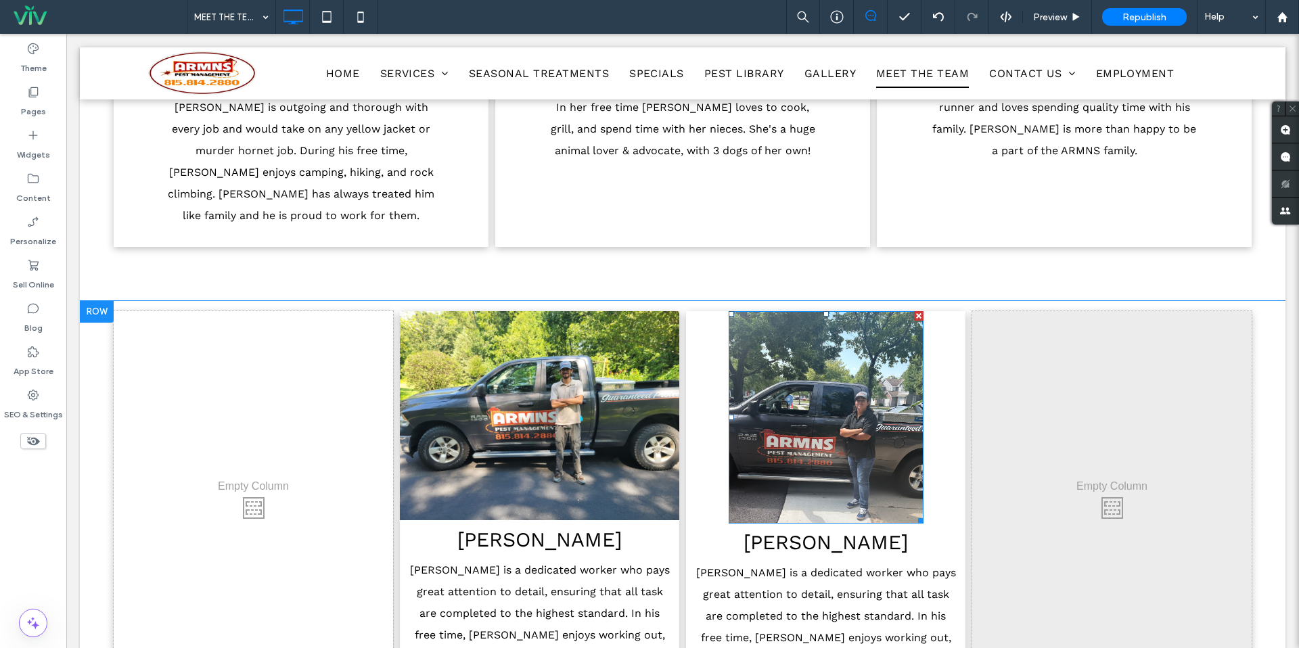
drag, startPoint x: 832, startPoint y: 378, endPoint x: 849, endPoint y: 388, distance: 19.5
click at [832, 378] on img at bounding box center [826, 417] width 195 height 212
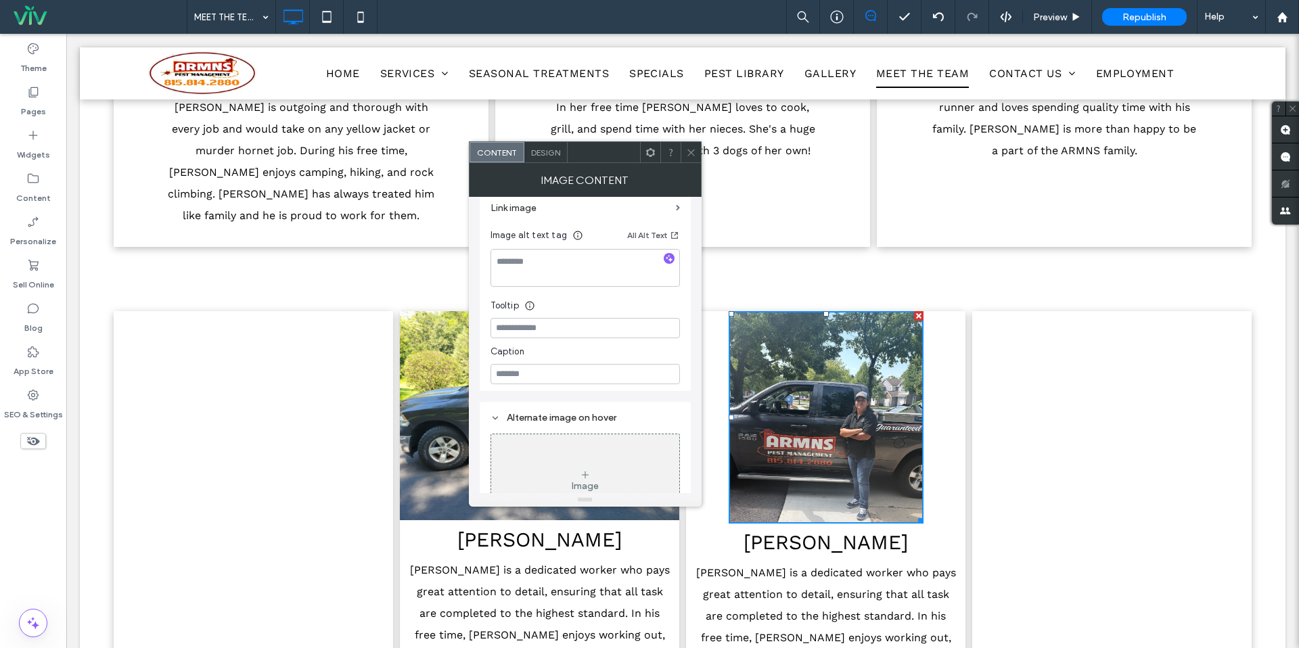
scroll to position [375, 0]
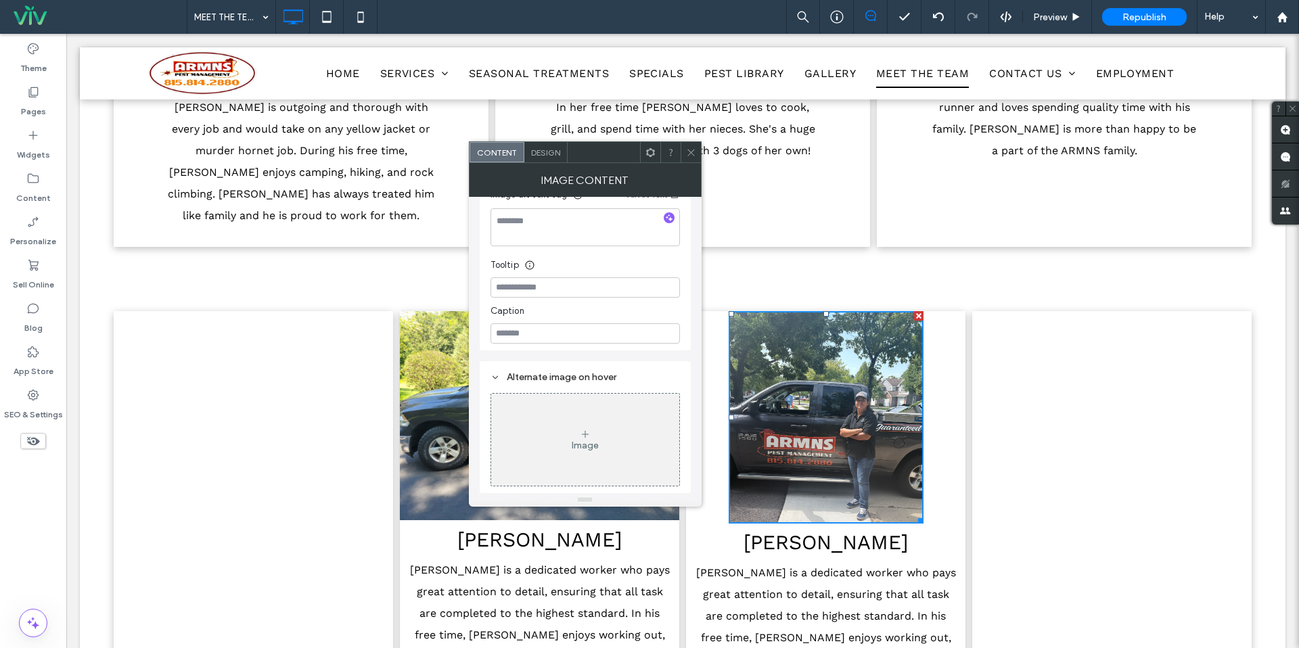
click at [541, 151] on span "Design" at bounding box center [545, 153] width 29 height 10
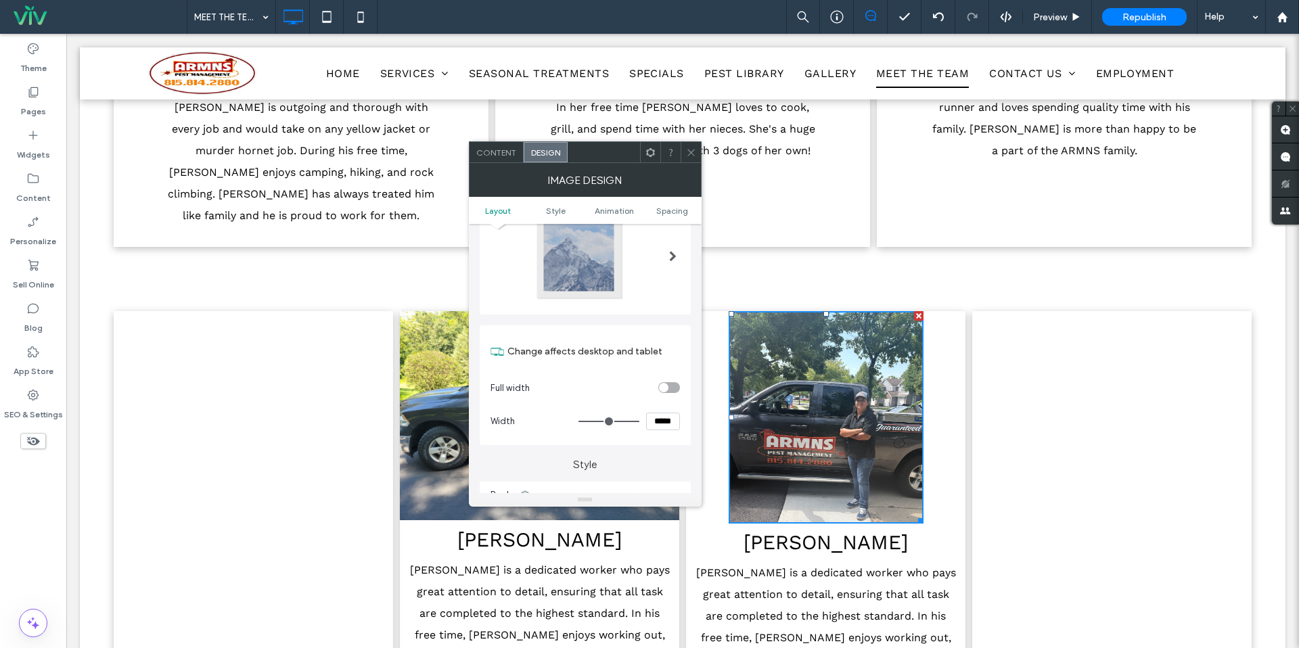
scroll to position [78, 0]
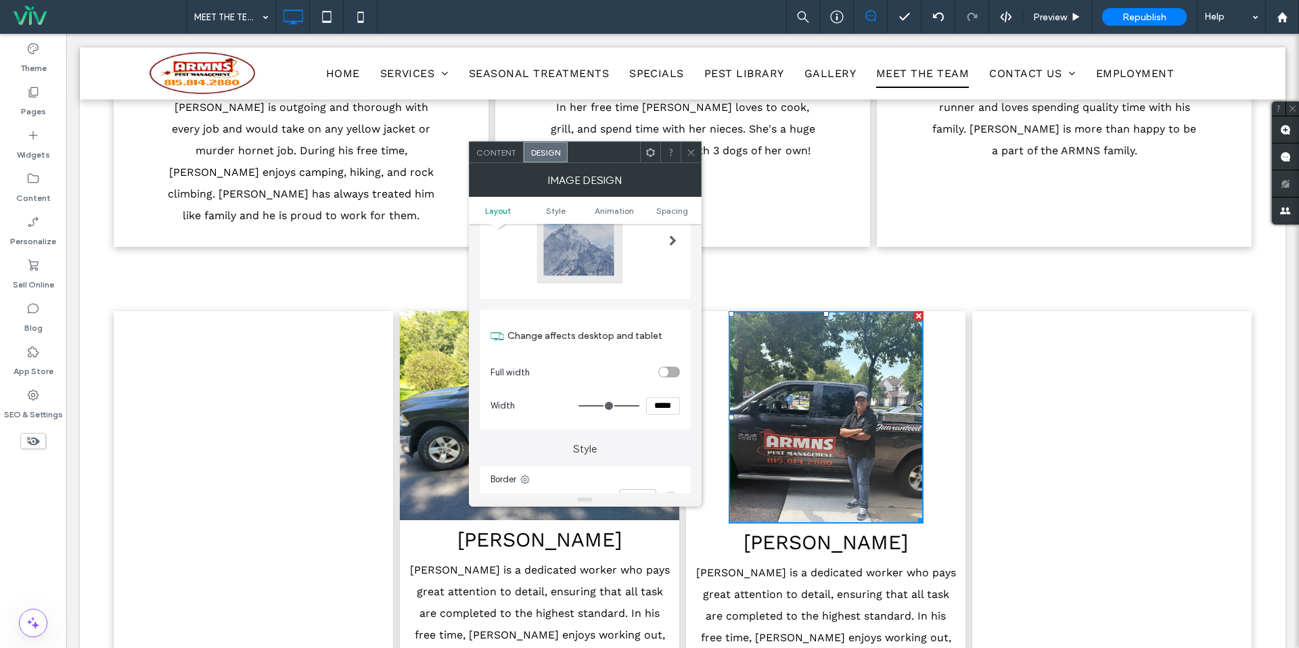
click at [669, 374] on div "toggle" at bounding box center [669, 372] width 22 height 11
drag, startPoint x: 667, startPoint y: 374, endPoint x: 678, endPoint y: 273, distance: 102.1
click at [668, 374] on div "toggle" at bounding box center [669, 372] width 22 height 11
drag, startPoint x: 694, startPoint y: 155, endPoint x: 629, endPoint y: 268, distance: 130.7
click at [694, 155] on icon at bounding box center [691, 153] width 10 height 10
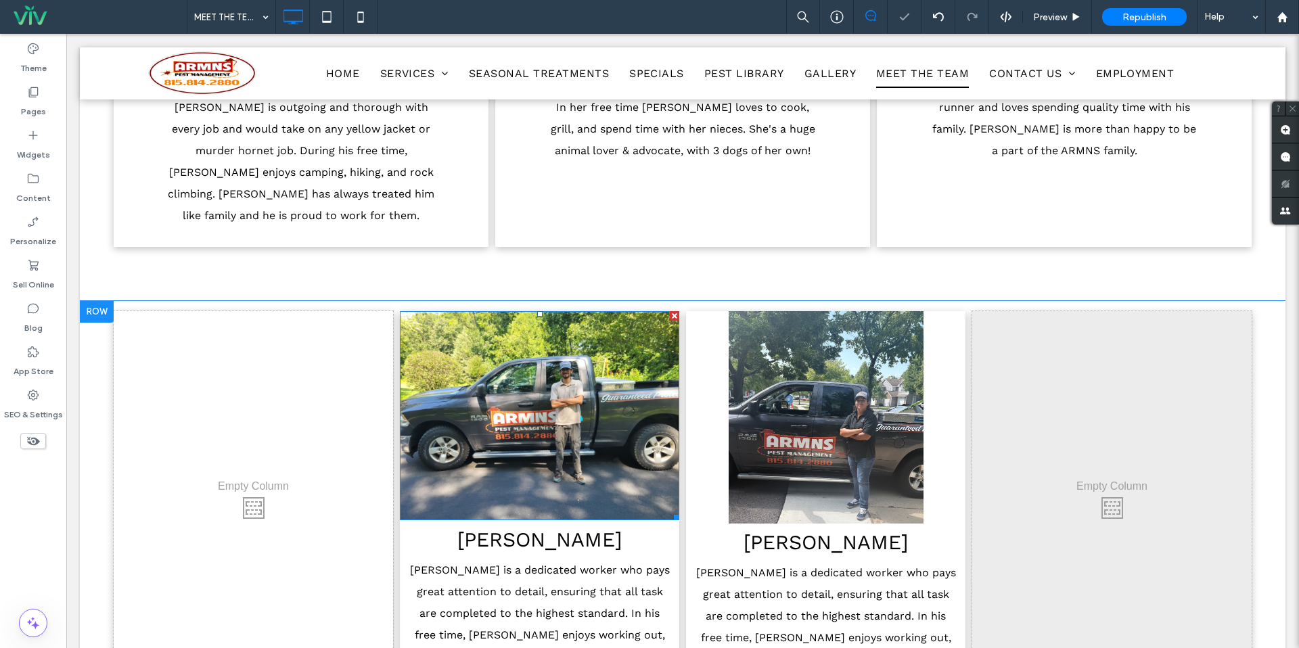
click at [546, 371] on img at bounding box center [539, 416] width 279 height 210
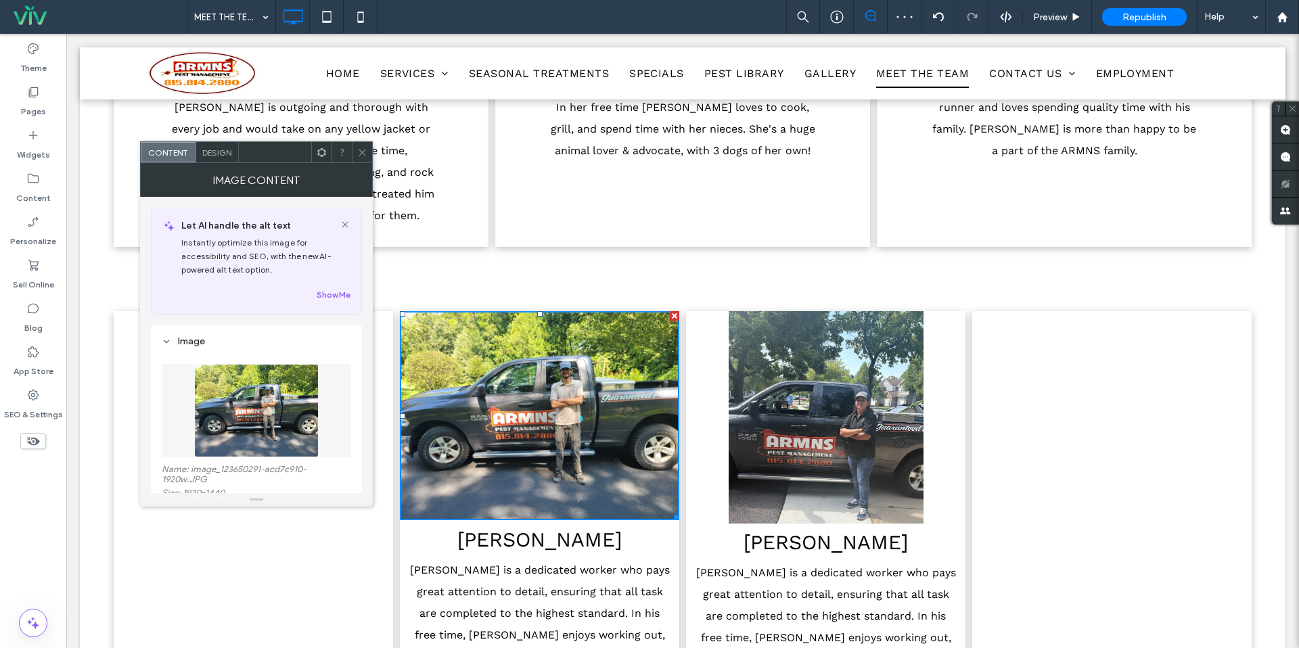
click at [223, 155] on span "Design" at bounding box center [216, 153] width 29 height 10
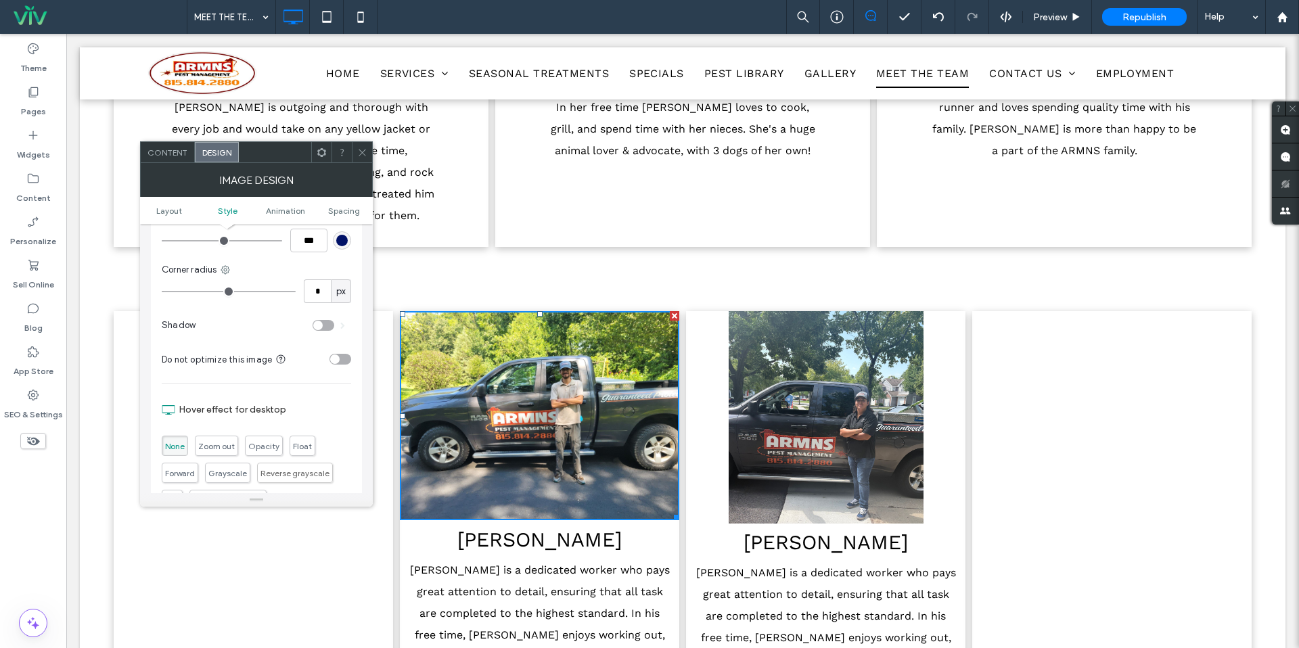
scroll to position [344, 0]
click at [364, 157] on span at bounding box center [362, 152] width 10 height 20
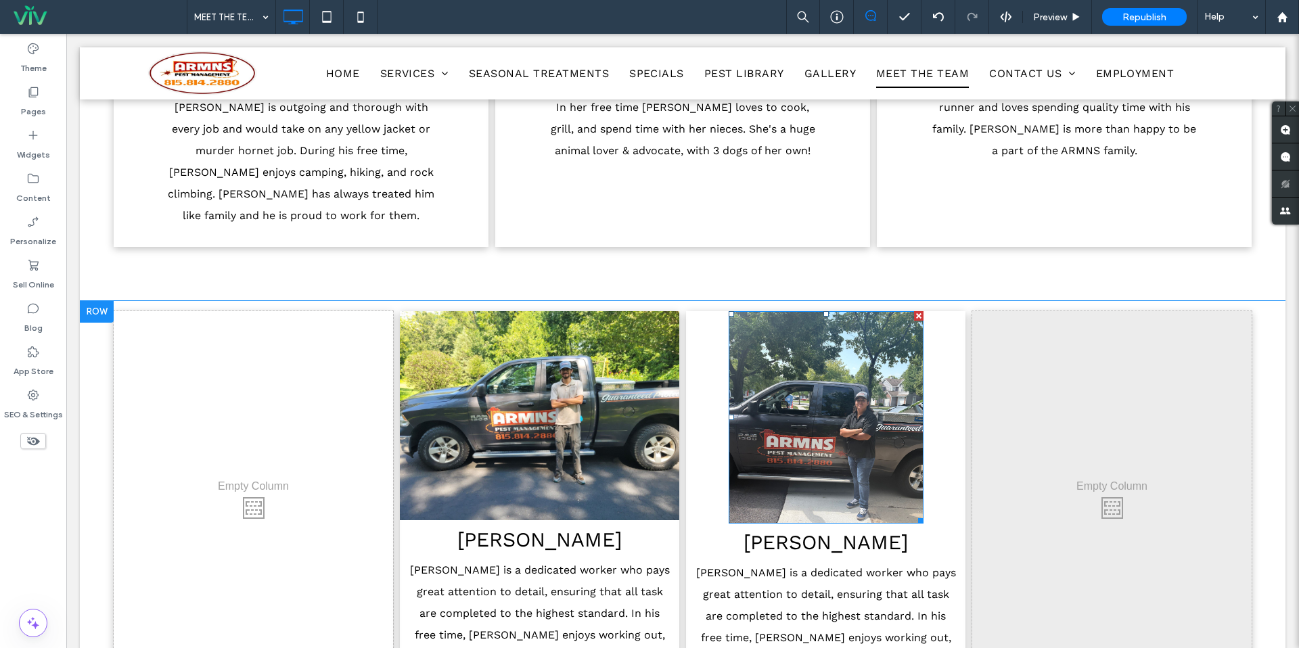
click at [834, 408] on img at bounding box center [826, 417] width 195 height 212
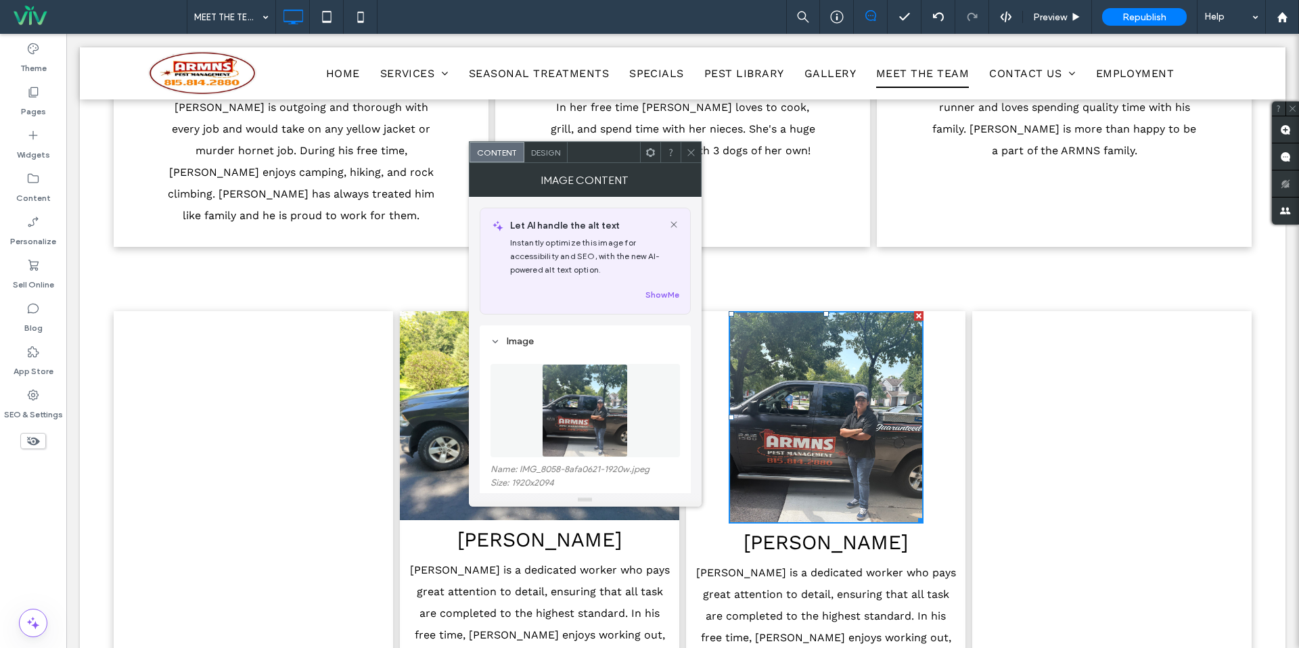
click at [542, 160] on div "Design" at bounding box center [545, 152] width 43 height 20
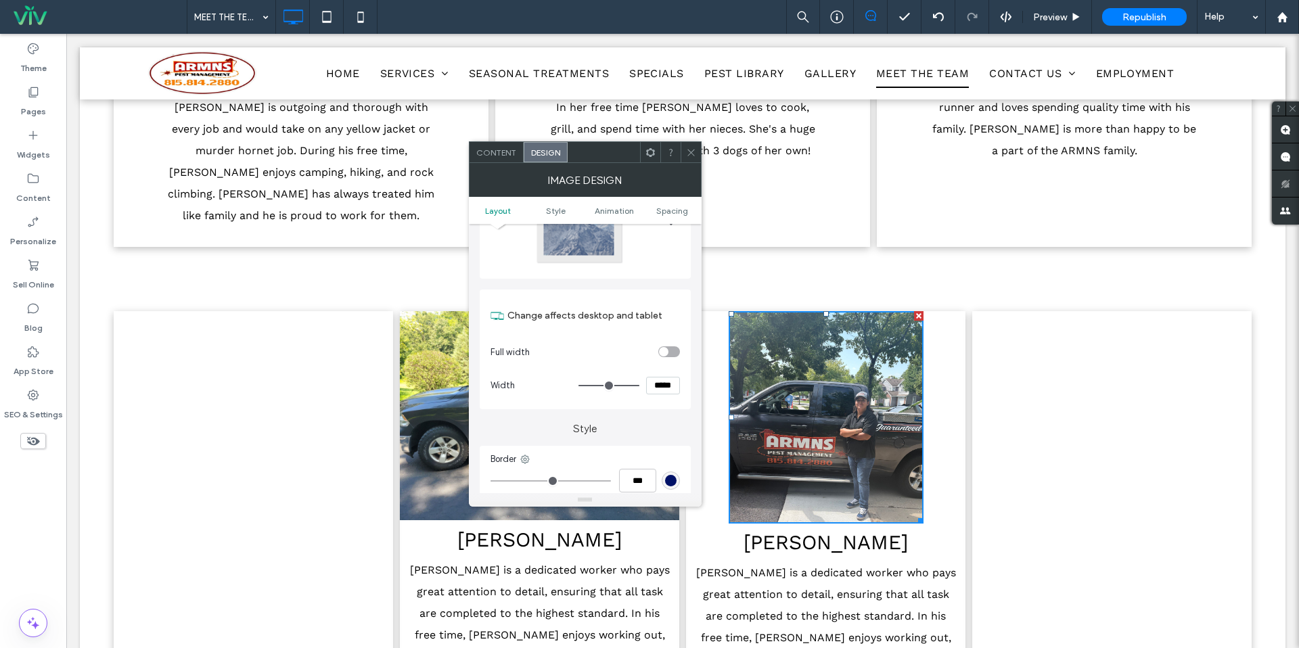
scroll to position [99, 0]
click at [665, 386] on input "*****" at bounding box center [663, 385] width 34 height 18
type input "***"
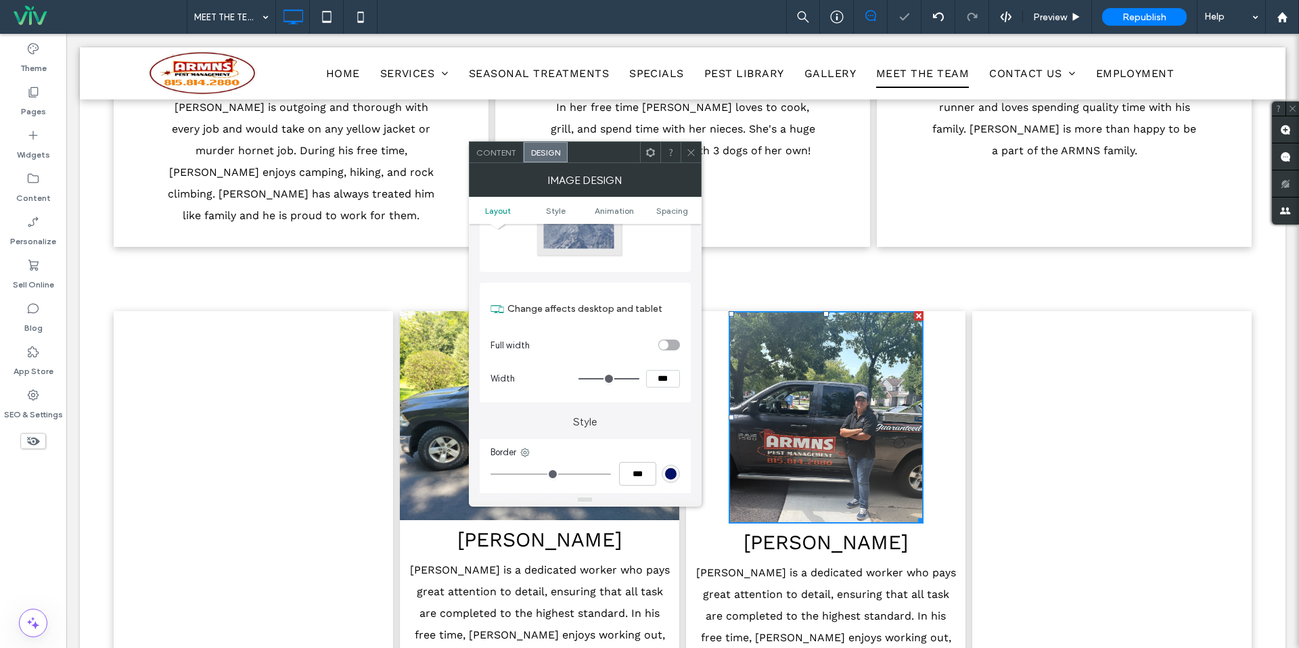
drag, startPoint x: 687, startPoint y: 144, endPoint x: 700, endPoint y: 158, distance: 18.7
click at [687, 144] on span at bounding box center [691, 152] width 10 height 20
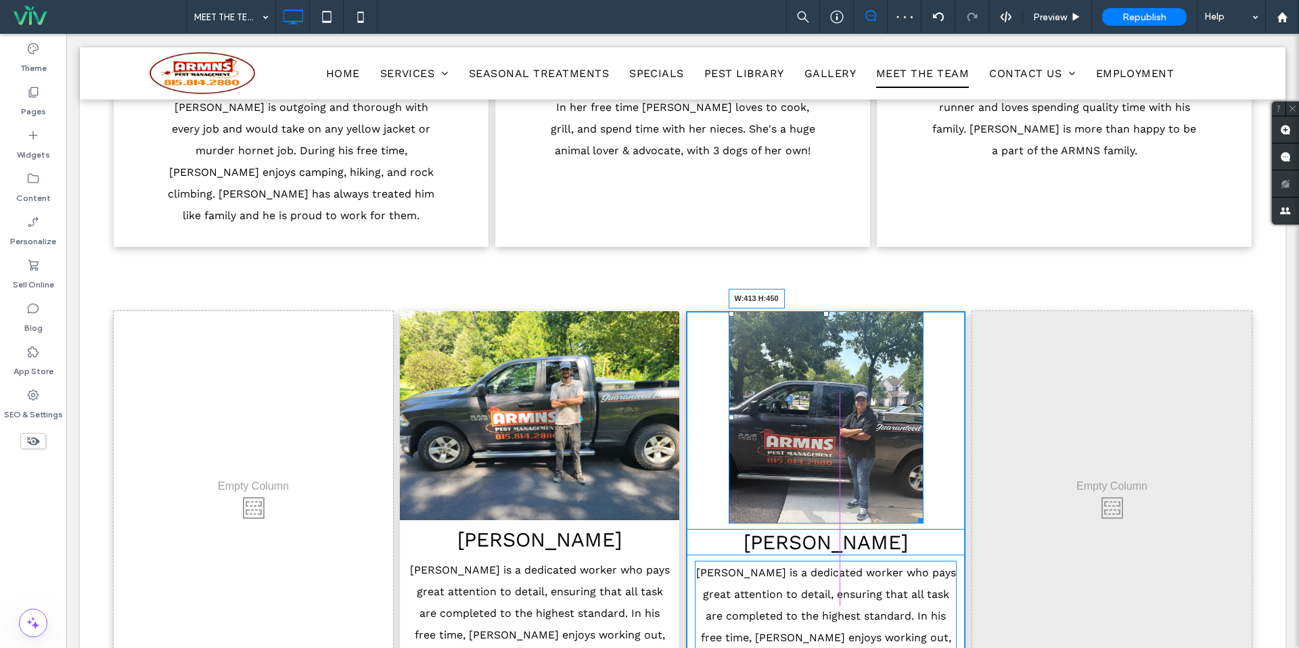
drag, startPoint x: 930, startPoint y: 480, endPoint x: 975, endPoint y: 484, distance: 44.8
click at [975, 484] on div "Click To Paste LUIS Luis is a dedicated worker who pays great attention to deta…" at bounding box center [683, 505] width 1138 height 388
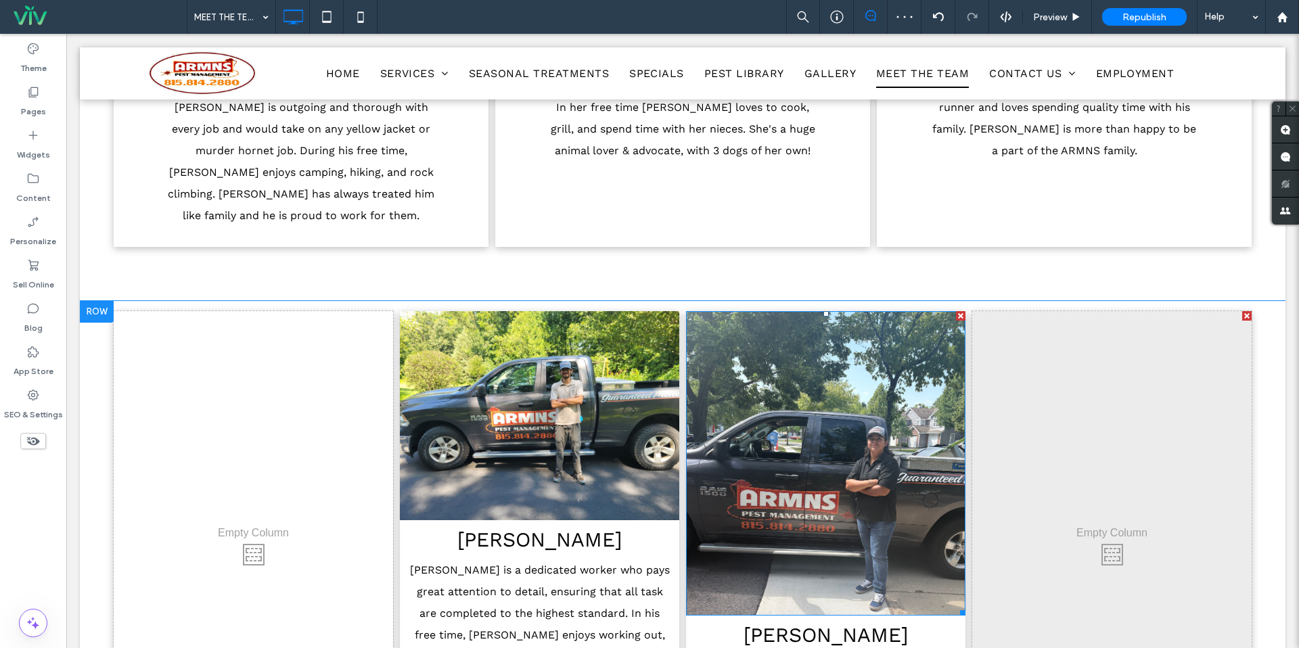
click at [899, 465] on img at bounding box center [825, 463] width 279 height 305
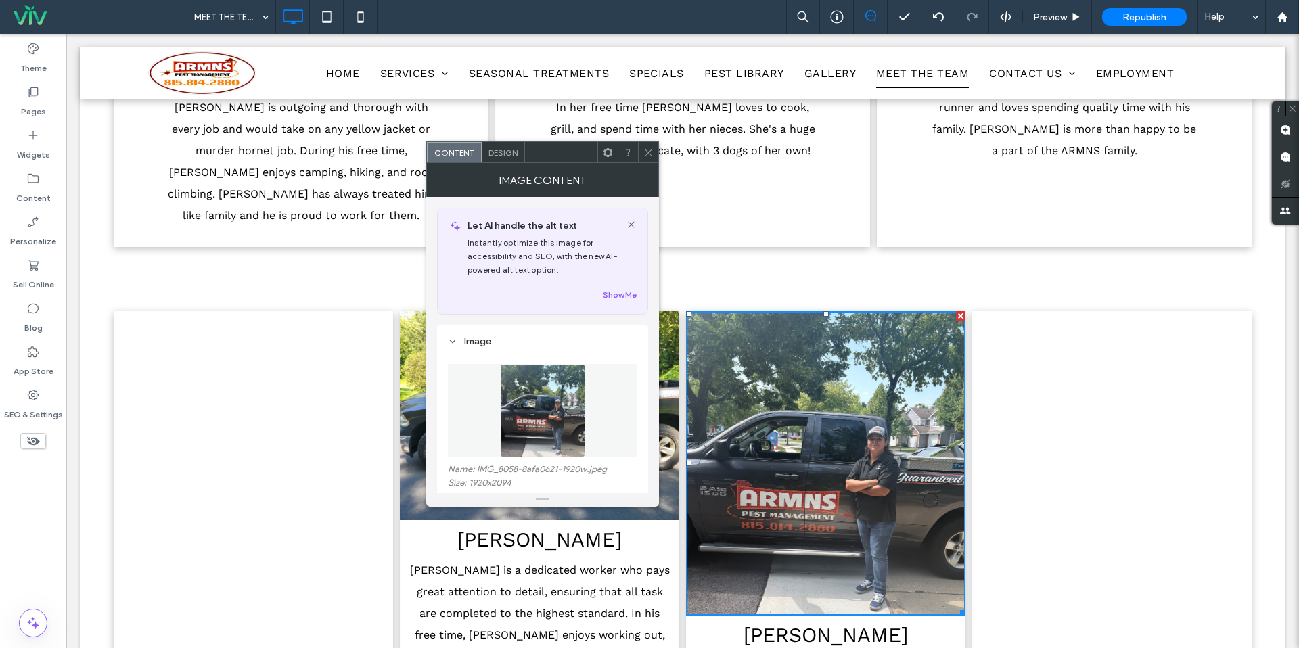
scroll to position [134, 0]
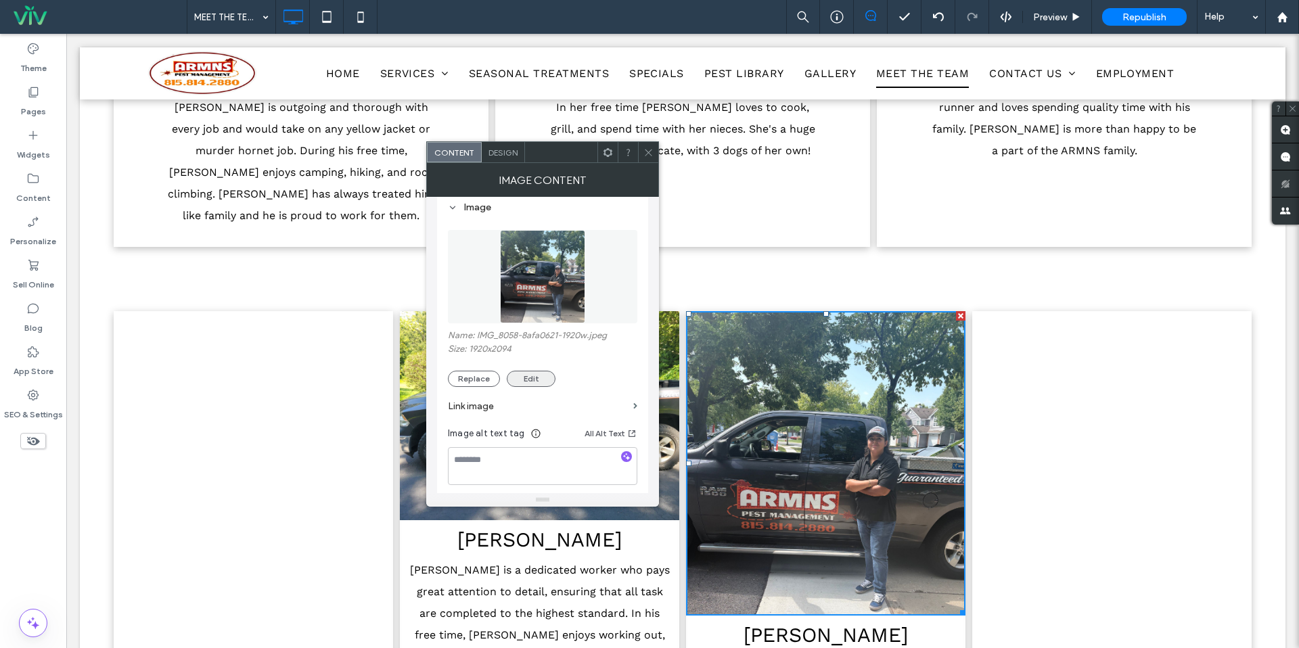
click at [543, 390] on section "Link image" at bounding box center [542, 406] width 189 height 39
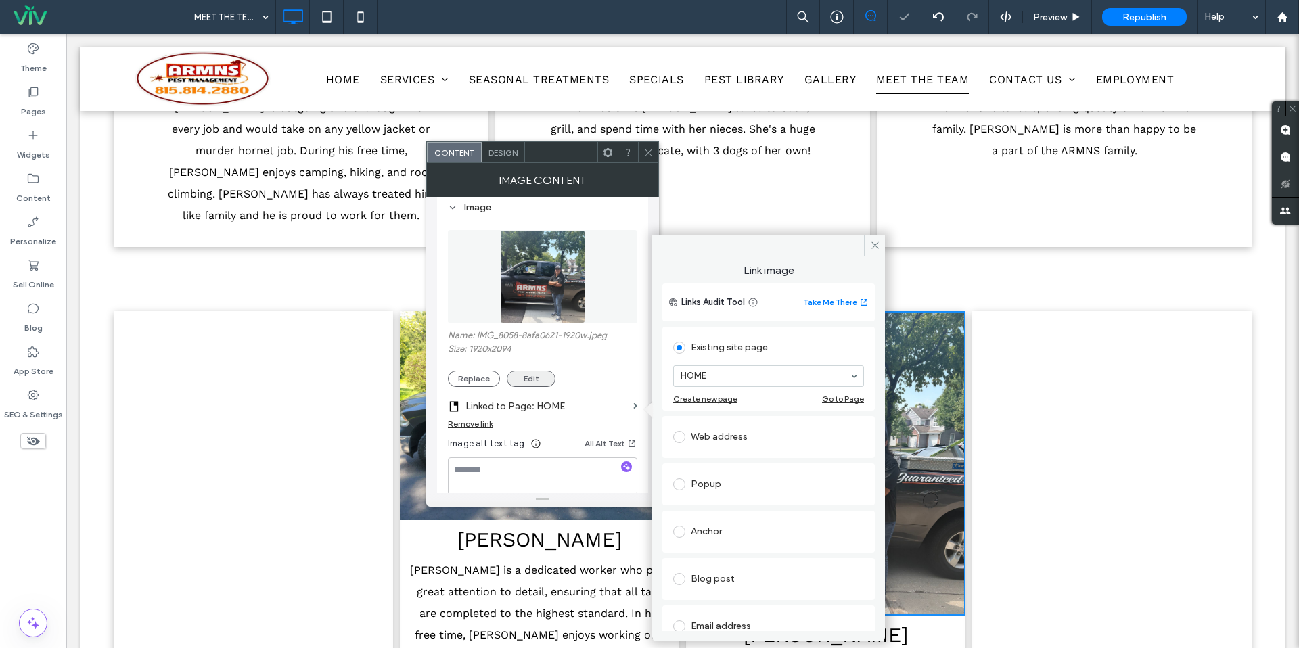
click at [540, 386] on button "Edit" at bounding box center [531, 379] width 49 height 16
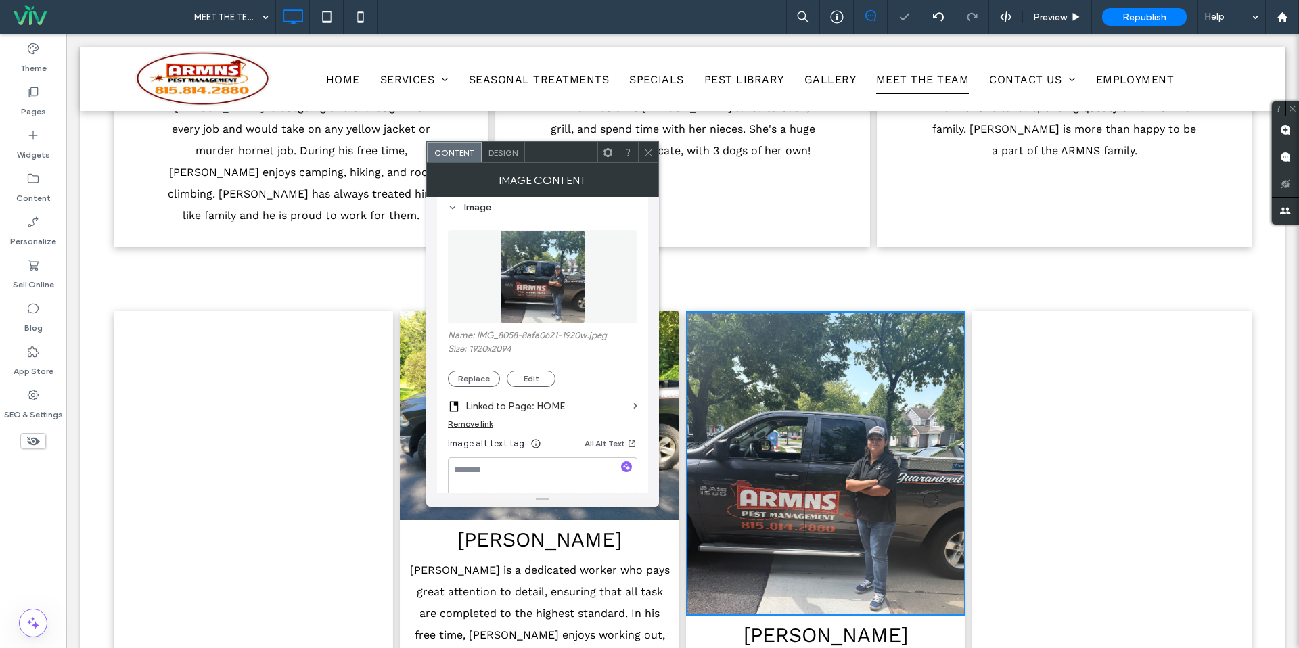
scroll to position [746, 0]
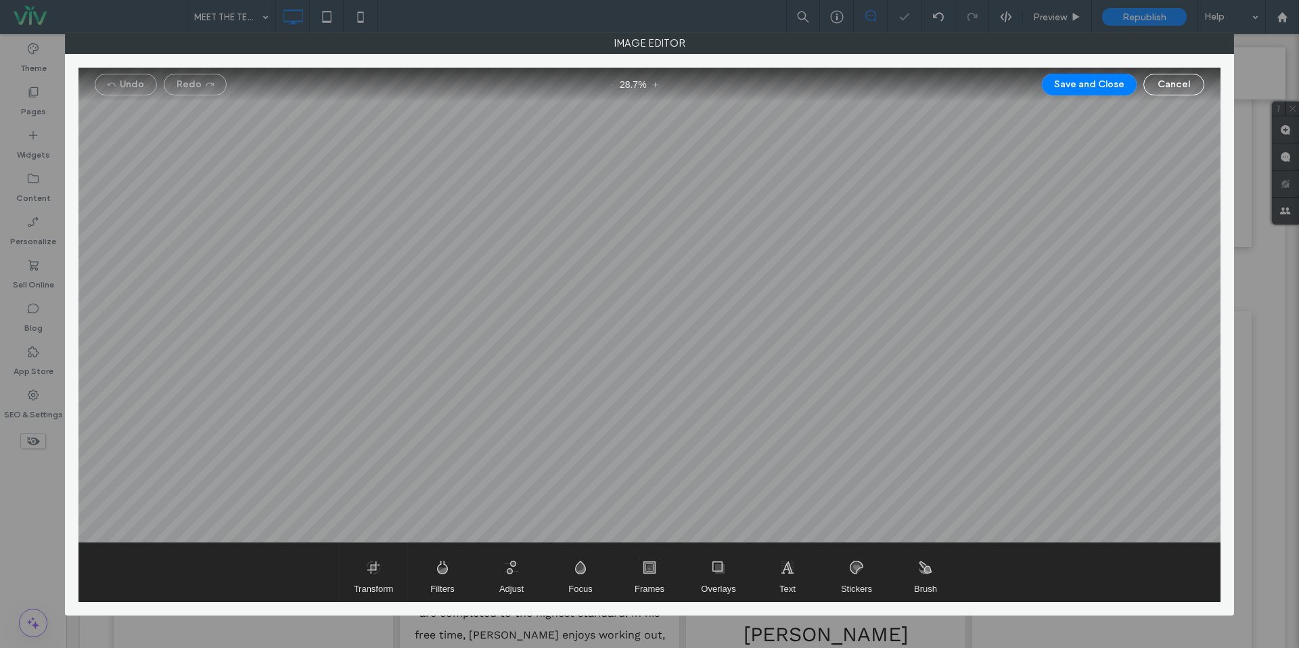
click at [384, 575] on span "Transform" at bounding box center [374, 572] width 68 height 58
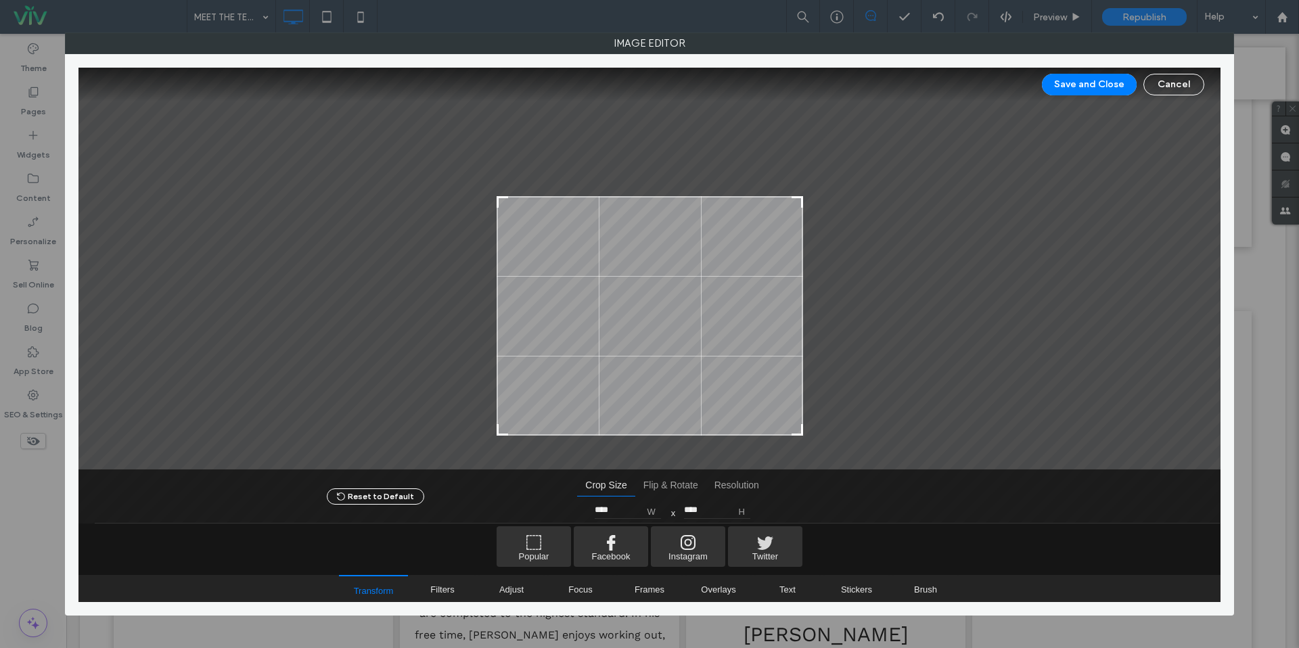
type input "****"
drag, startPoint x: 796, startPoint y: 102, endPoint x: 937, endPoint y: 198, distance: 170.6
click at [937, 198] on div at bounding box center [649, 269] width 1142 height 402
click at [1116, 83] on button "Save and Close" at bounding box center [1089, 85] width 95 height 22
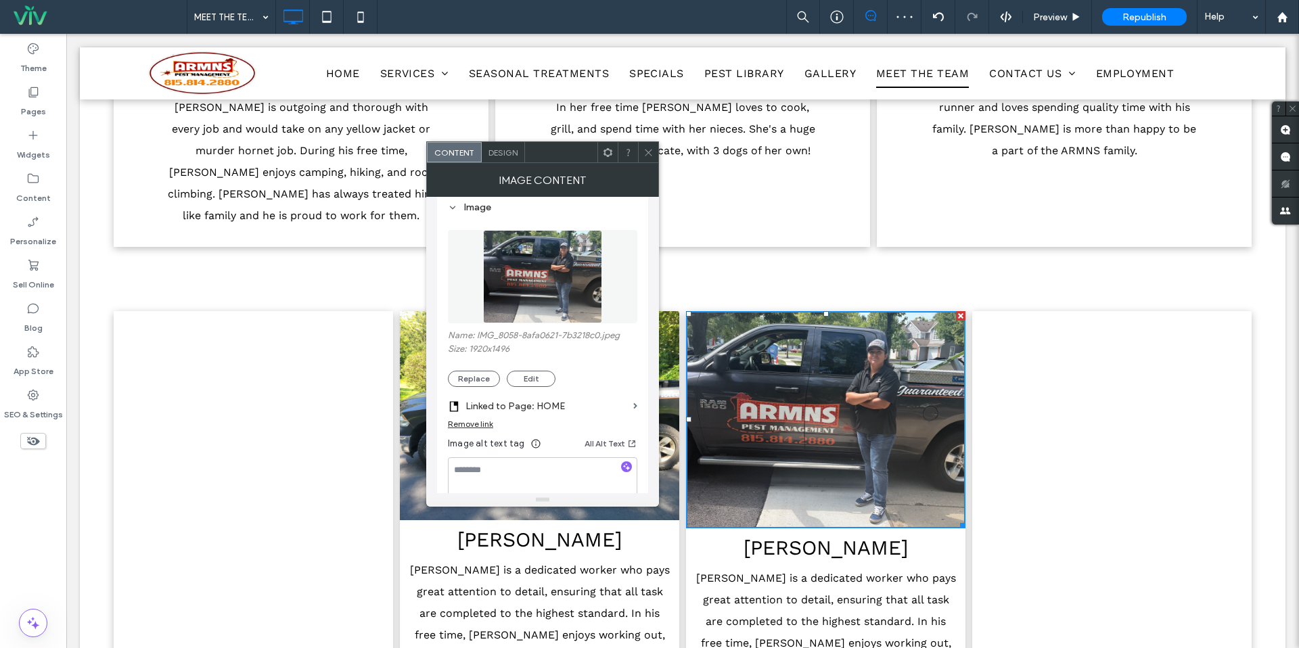
drag, startPoint x: 480, startPoint y: 426, endPoint x: 541, endPoint y: 365, distance: 86.6
click at [480, 426] on div "Remove link" at bounding box center [470, 424] width 45 height 10
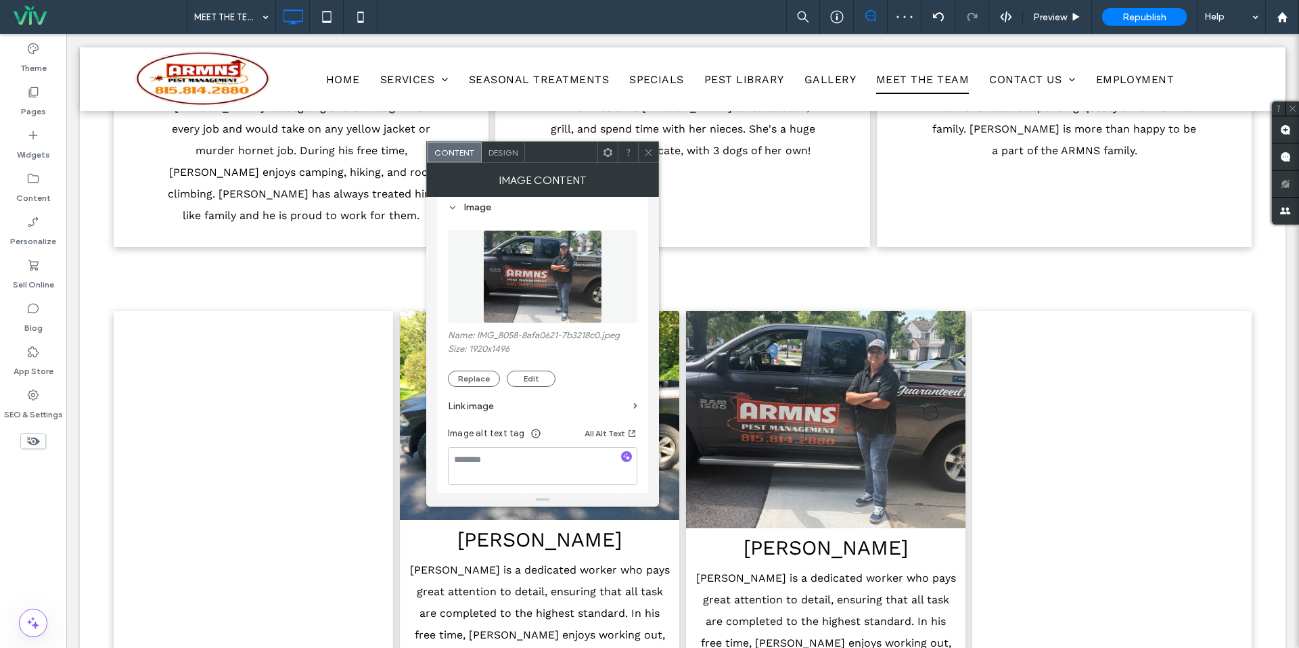
drag, startPoint x: 610, startPoint y: 162, endPoint x: 657, endPoint y: 163, distance: 46.7
click at [650, 152] on icon at bounding box center [649, 153] width 10 height 10
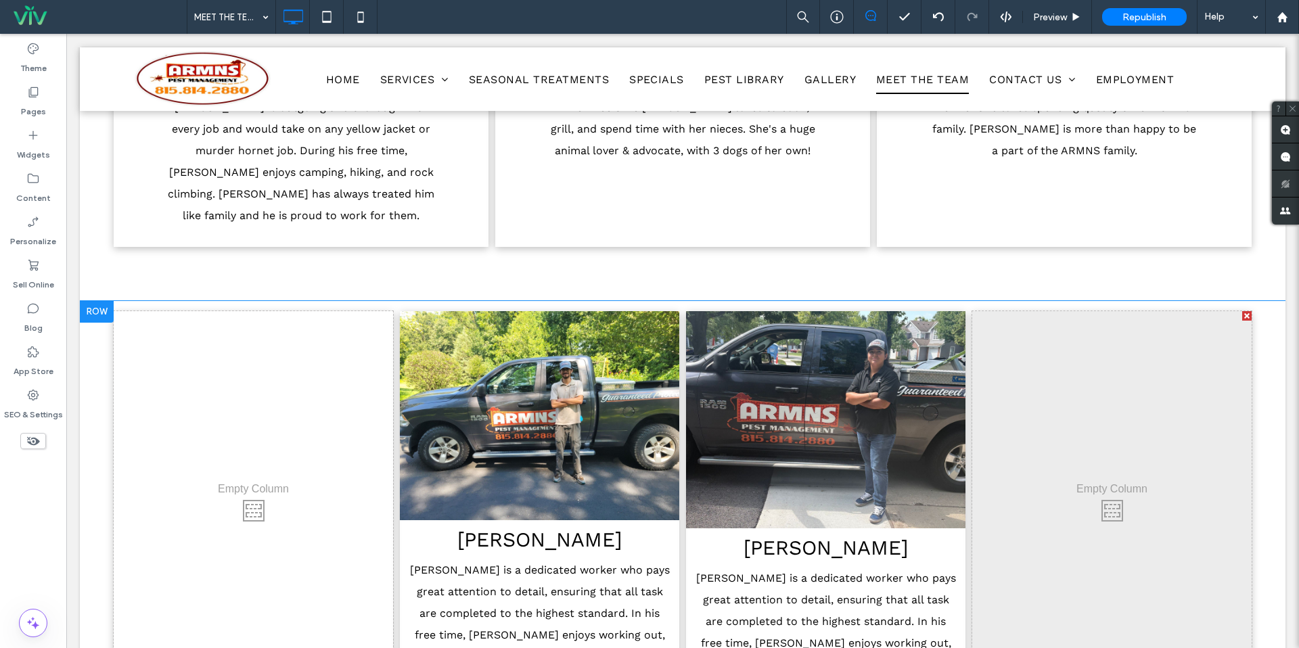
click at [744, 399] on img at bounding box center [825, 420] width 279 height 218
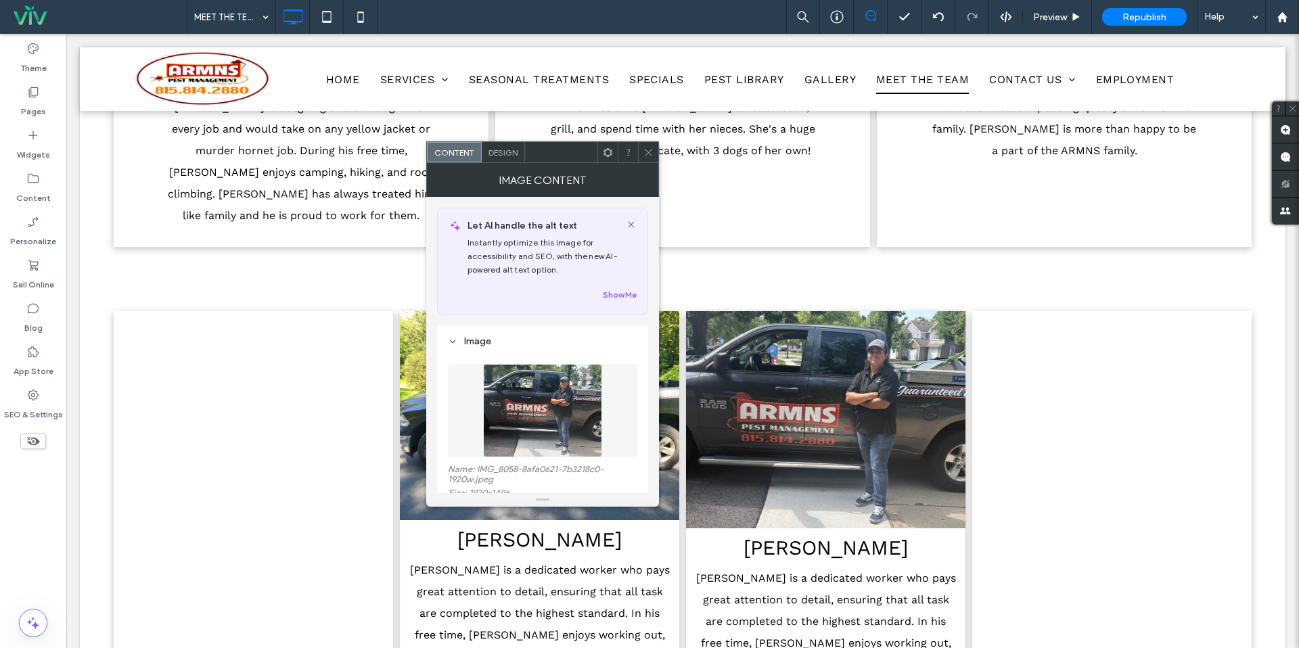
click at [651, 143] on span at bounding box center [649, 152] width 10 height 20
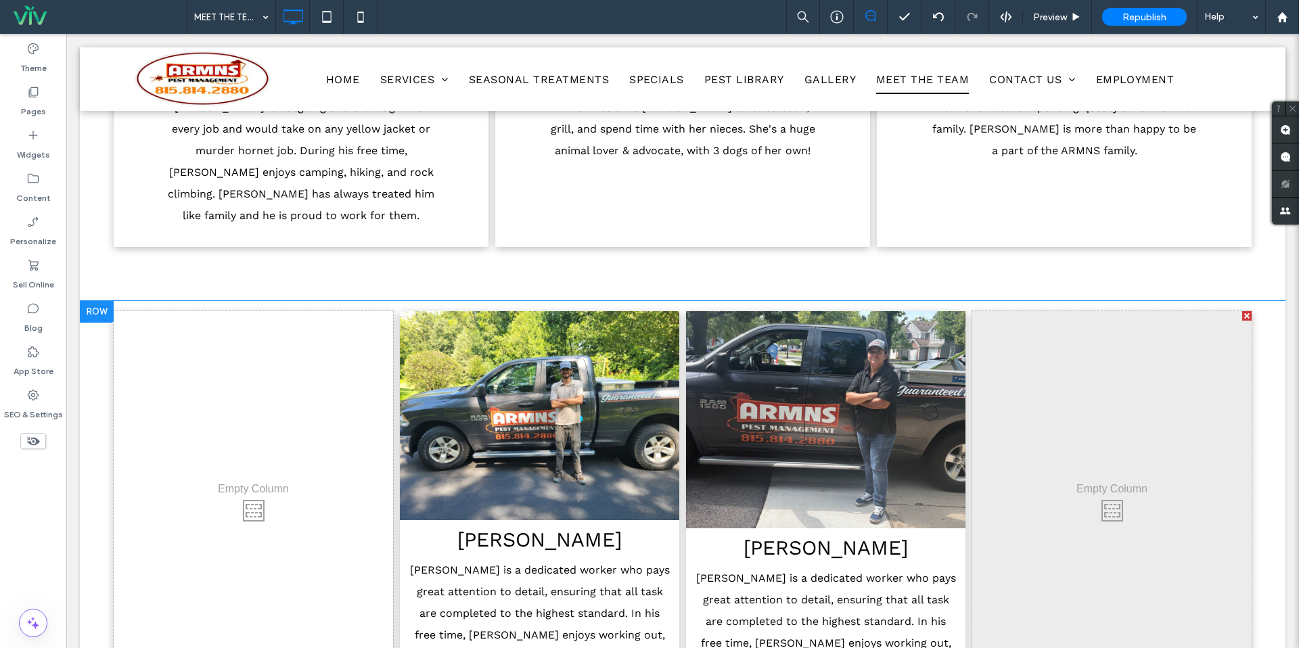
click at [927, 478] on img at bounding box center [825, 420] width 279 height 218
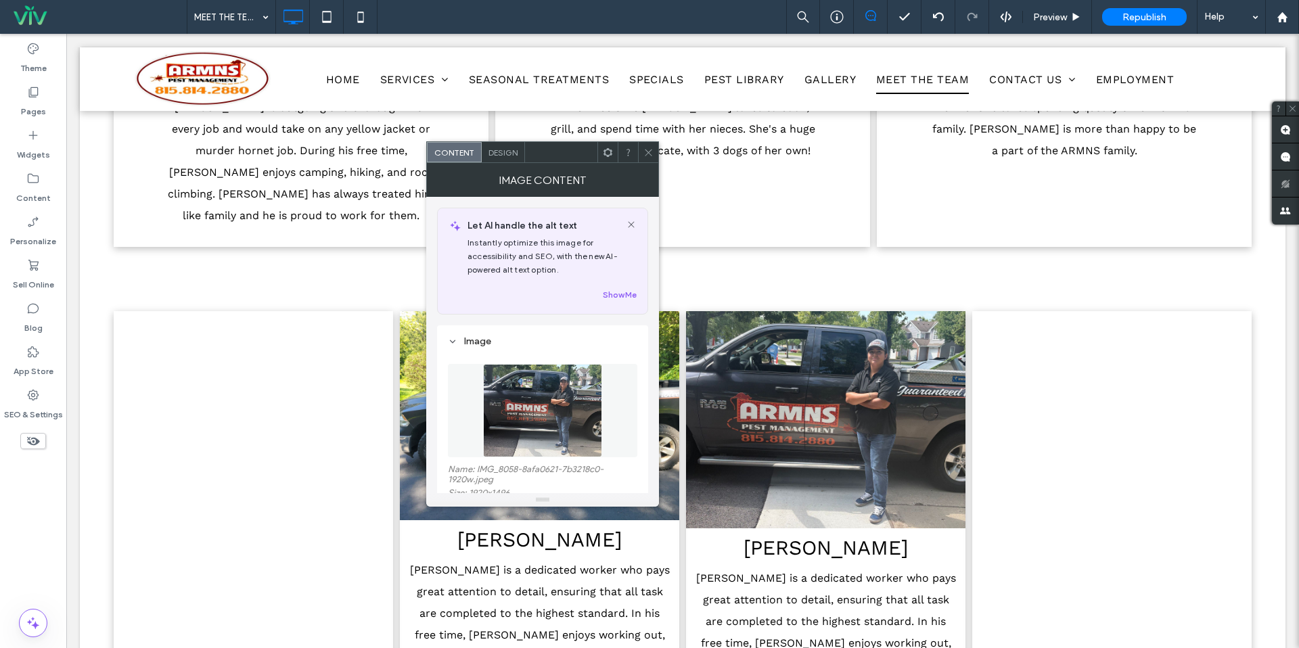
click at [652, 149] on icon at bounding box center [649, 153] width 10 height 10
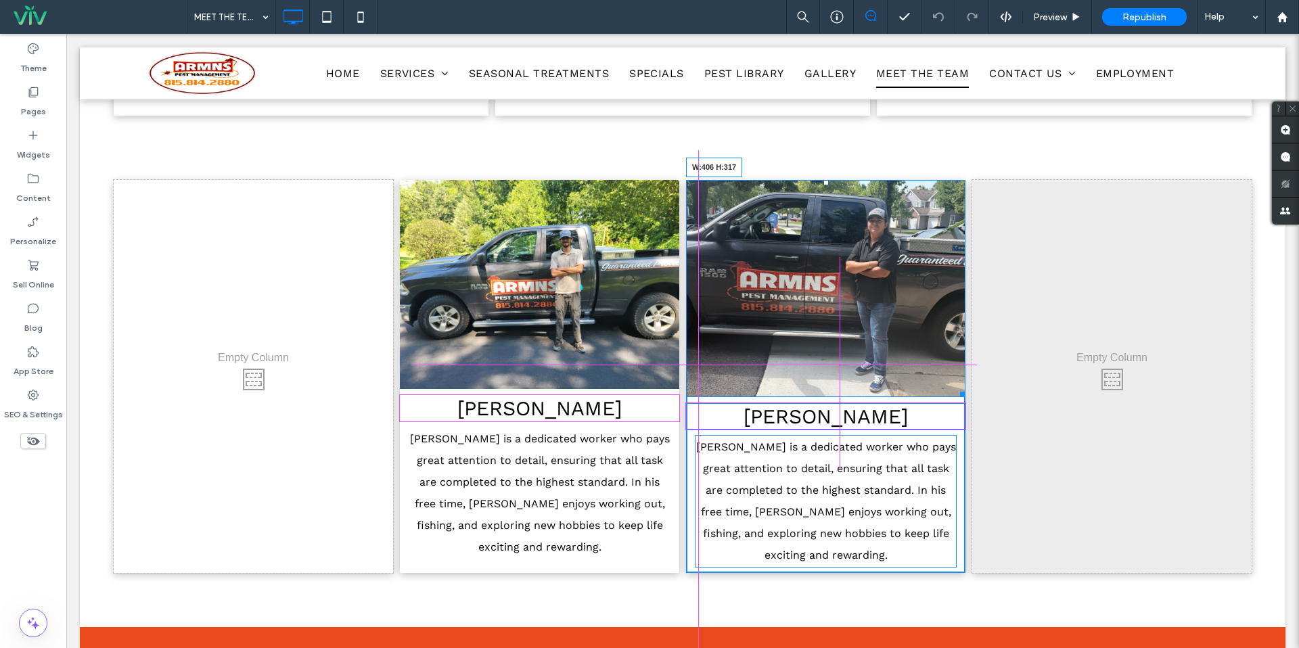
click at [956, 387] on div at bounding box center [960, 392] width 10 height 10
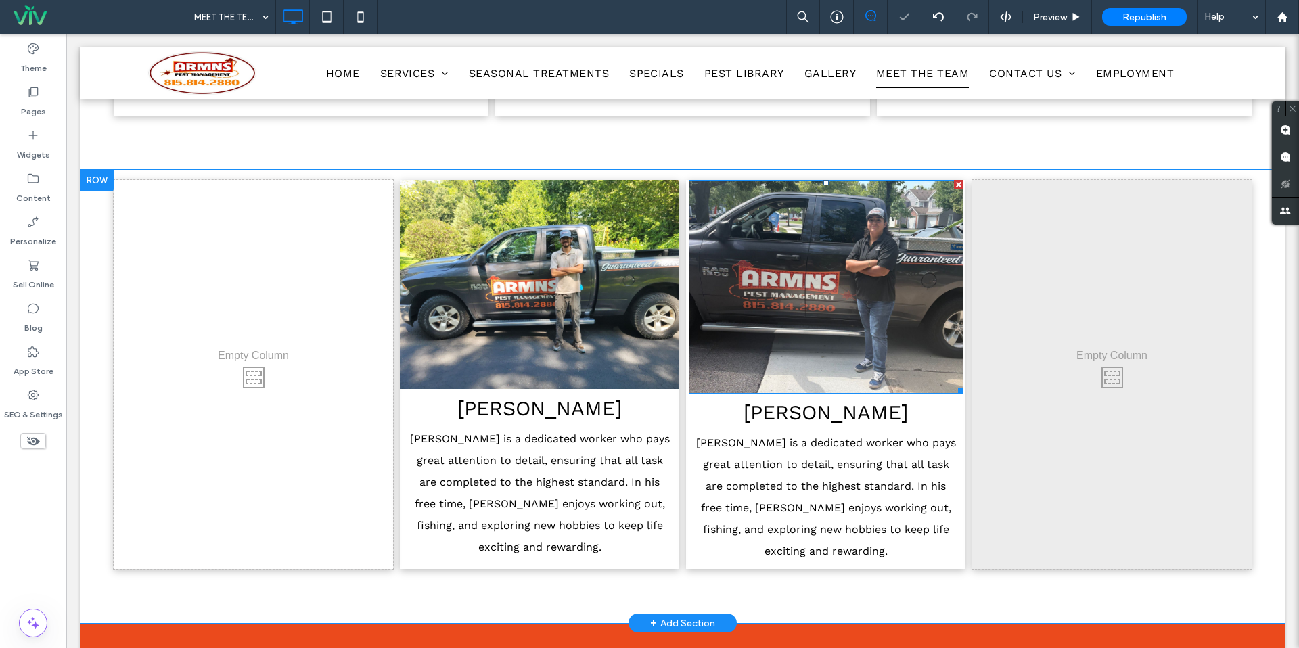
click at [786, 320] on img at bounding box center [826, 287] width 275 height 214
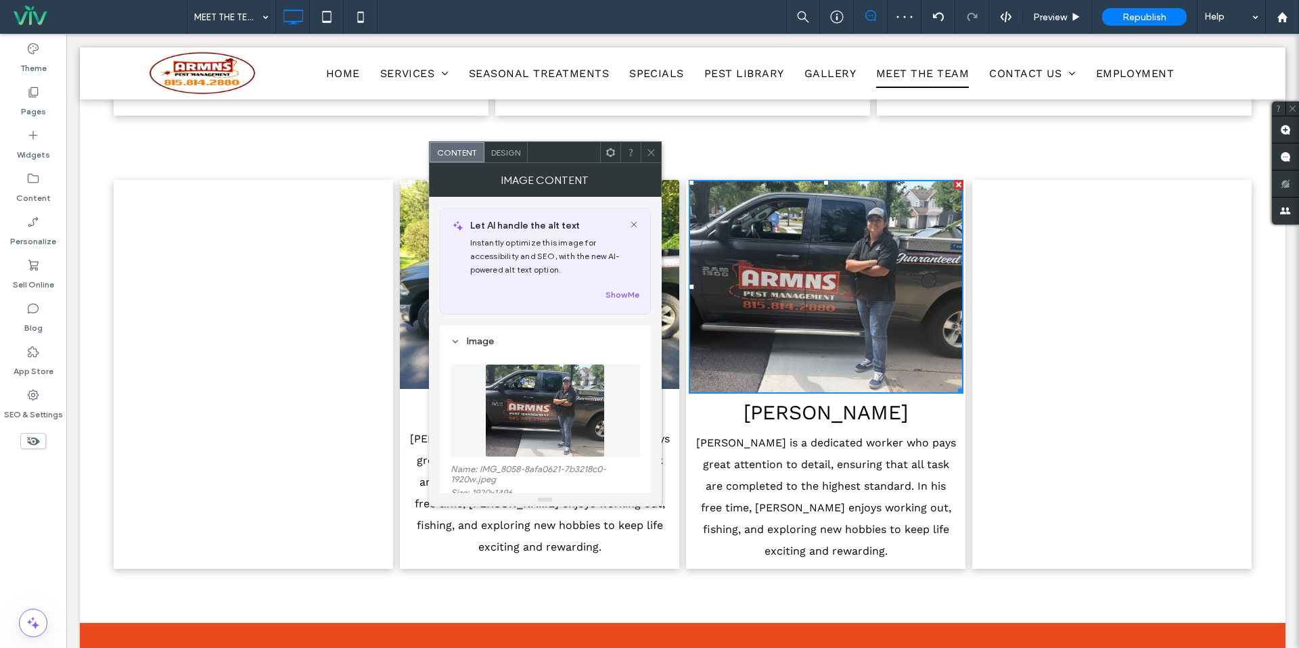
click at [656, 148] on icon at bounding box center [651, 153] width 10 height 10
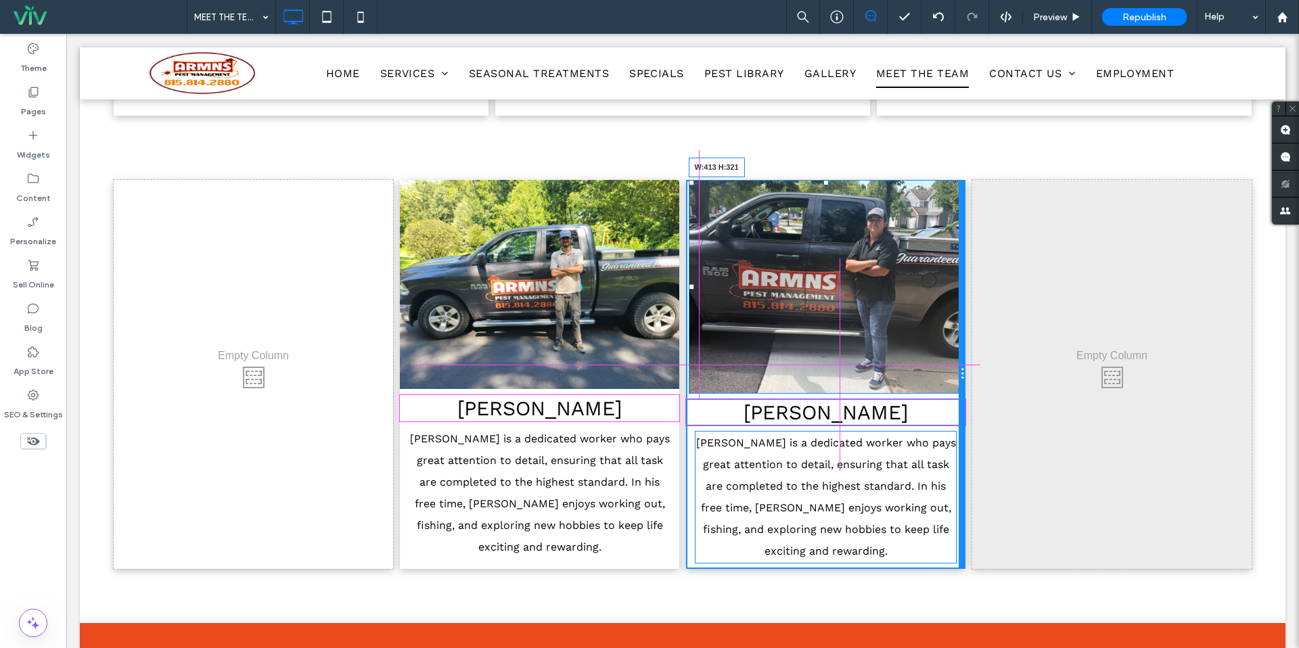
drag, startPoint x: 958, startPoint y: 349, endPoint x: 1025, endPoint y: 381, distance: 74.2
click at [964, 353] on div "W:413 H:321 BRIGITT Luis is a dedicated worker who pays great attention to deta…" at bounding box center [825, 375] width 279 height 390
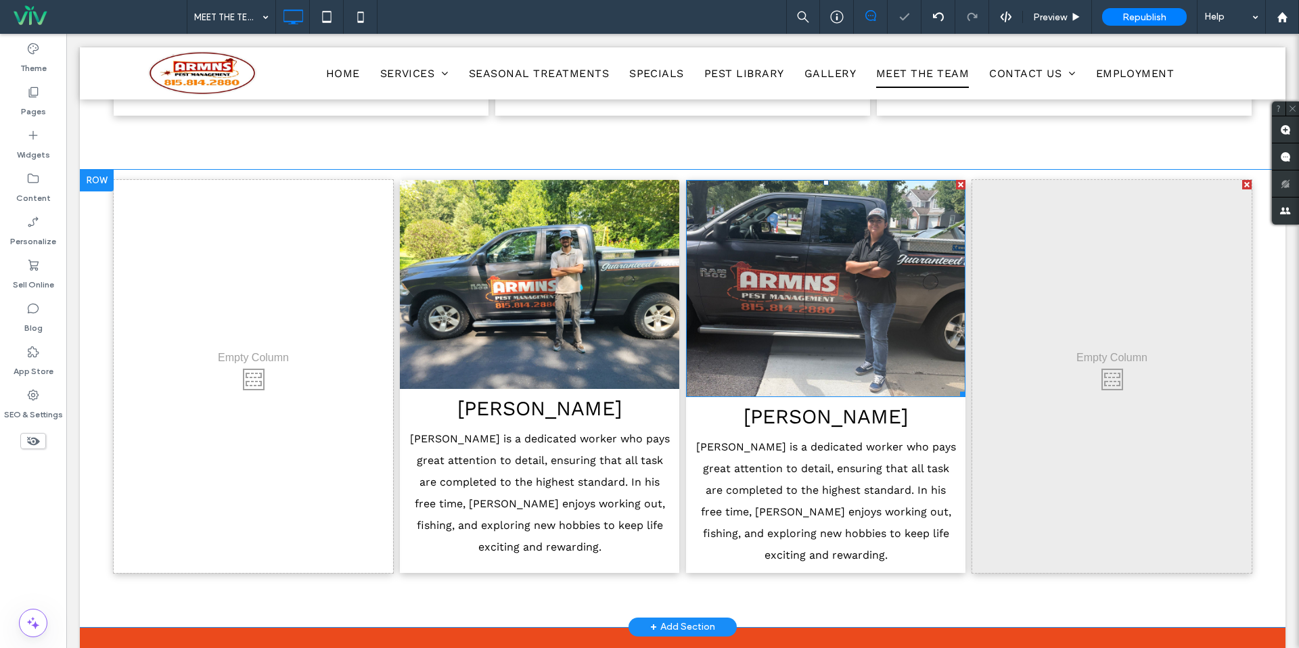
click at [843, 282] on img at bounding box center [825, 289] width 279 height 218
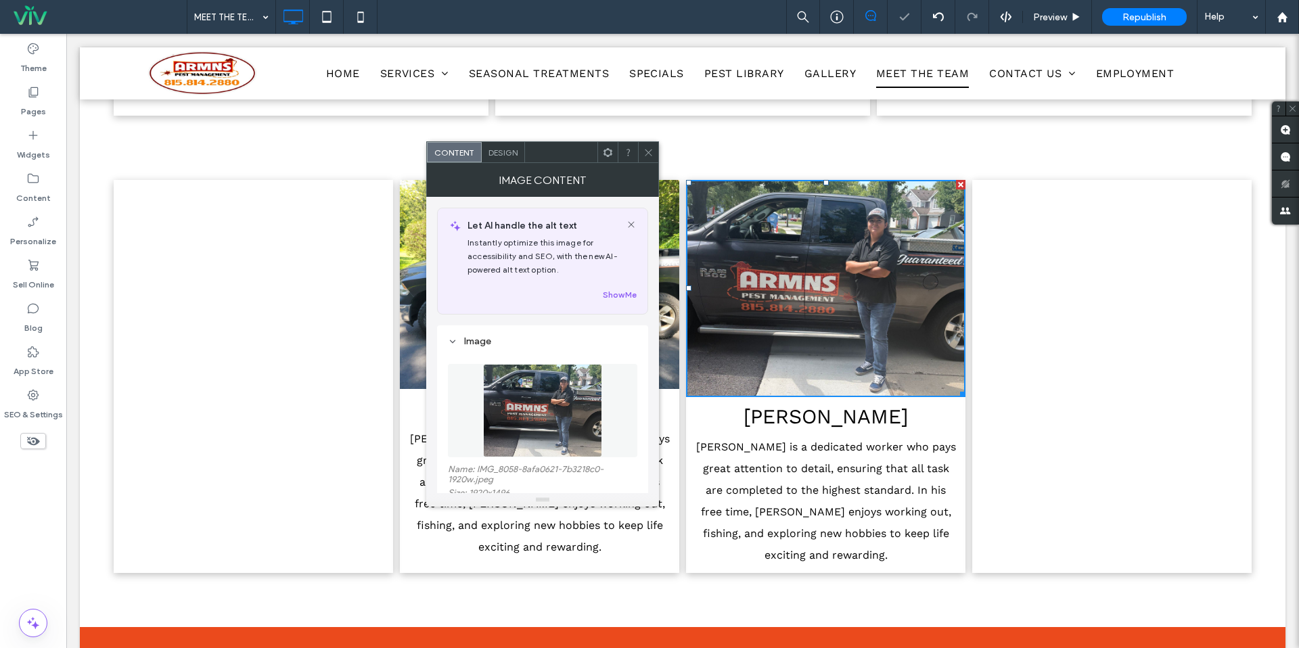
click at [516, 159] on div "Design" at bounding box center [503, 152] width 43 height 20
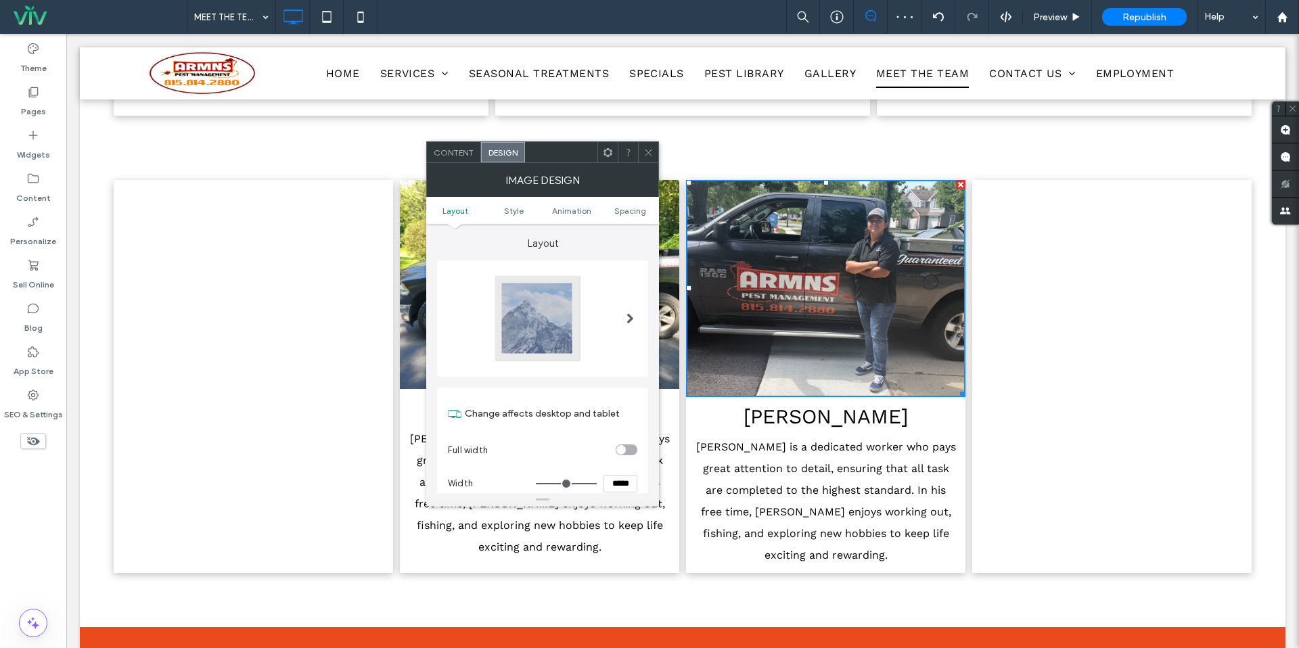
scroll to position [21, 0]
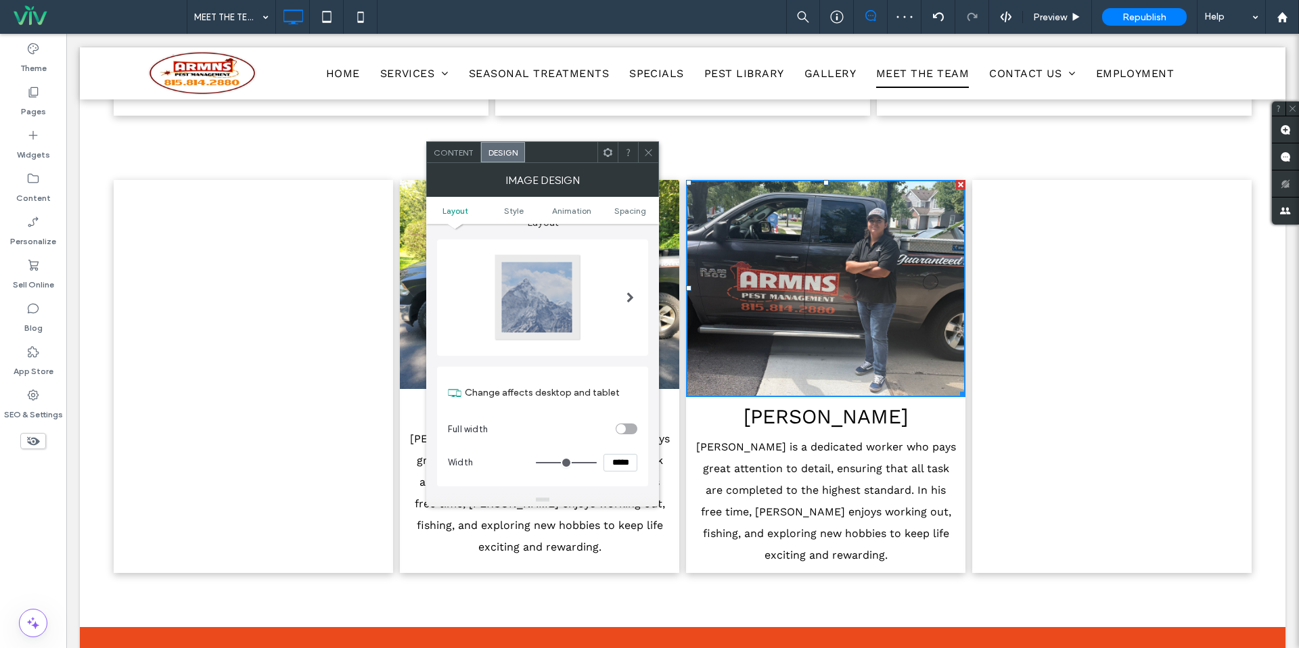
click at [472, 156] on div "Content" at bounding box center [454, 152] width 54 height 20
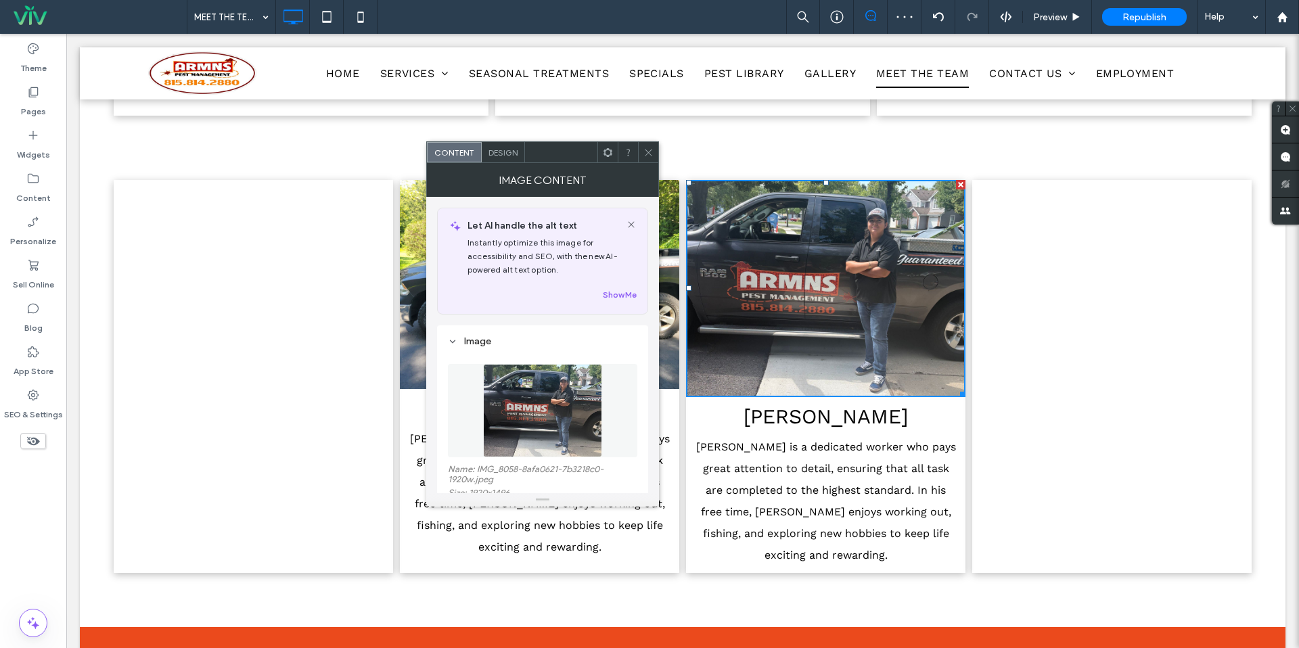
click at [539, 409] on img at bounding box center [542, 410] width 119 height 93
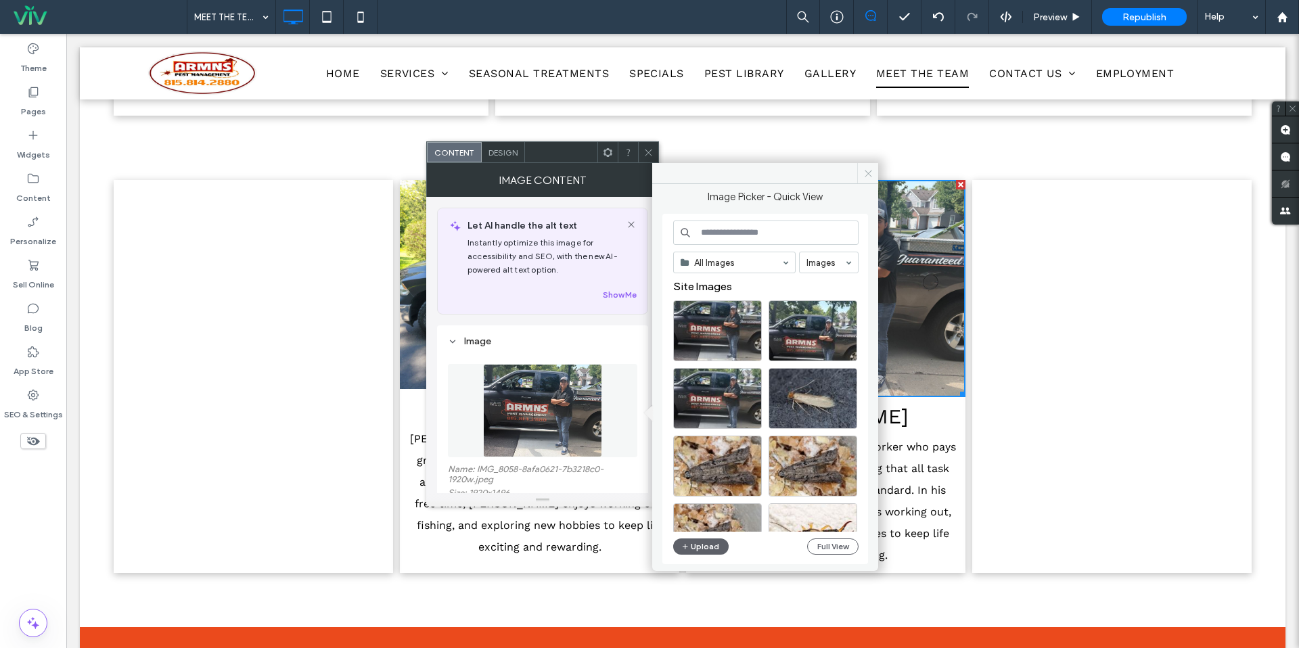
click at [876, 169] on span at bounding box center [867, 173] width 21 height 20
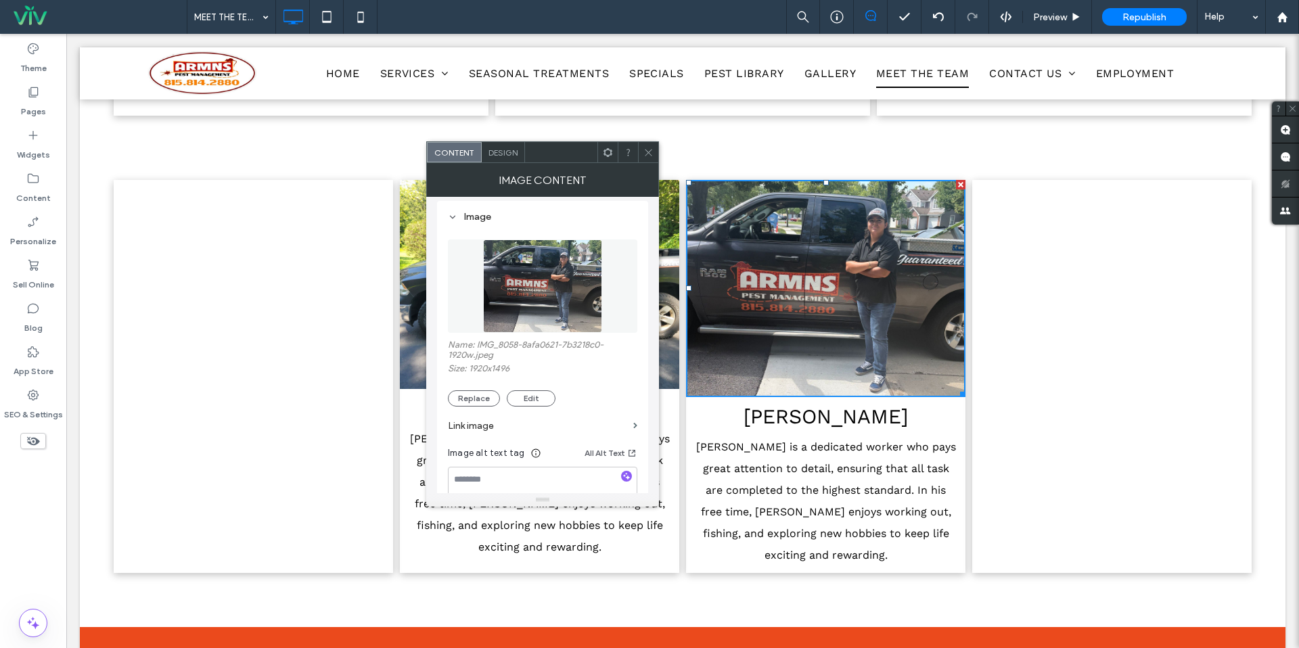
scroll to position [131, 0]
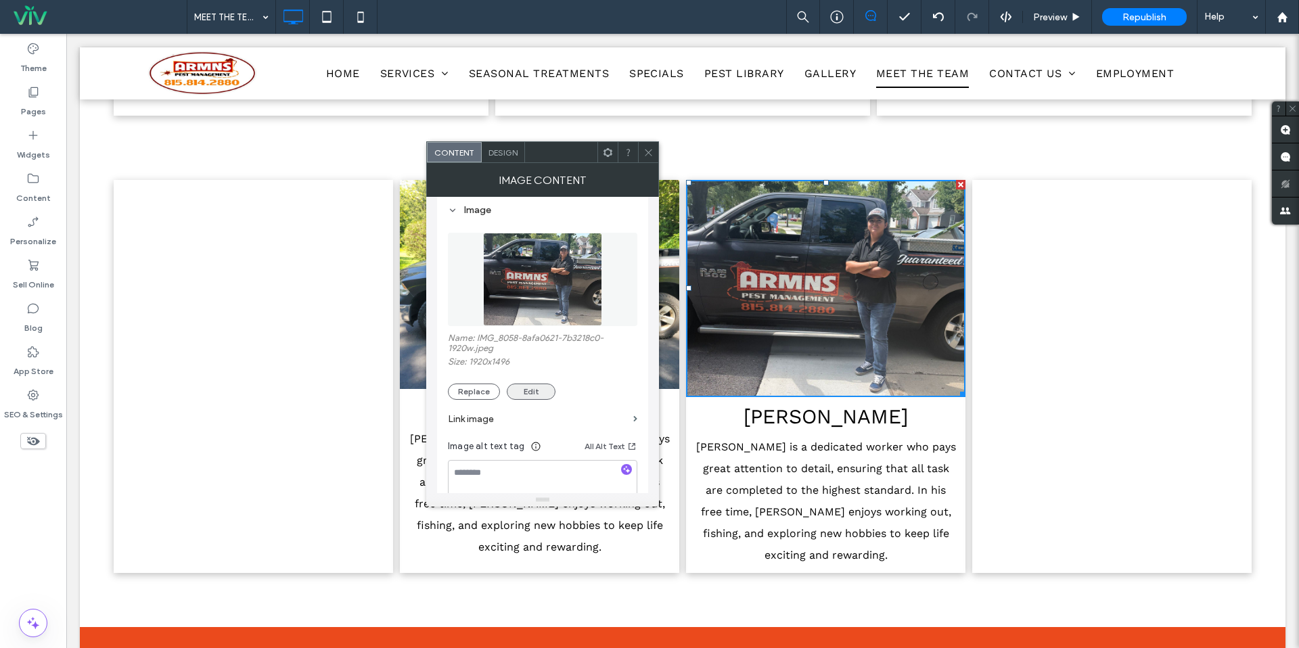
click at [523, 398] on button "Edit" at bounding box center [531, 392] width 49 height 16
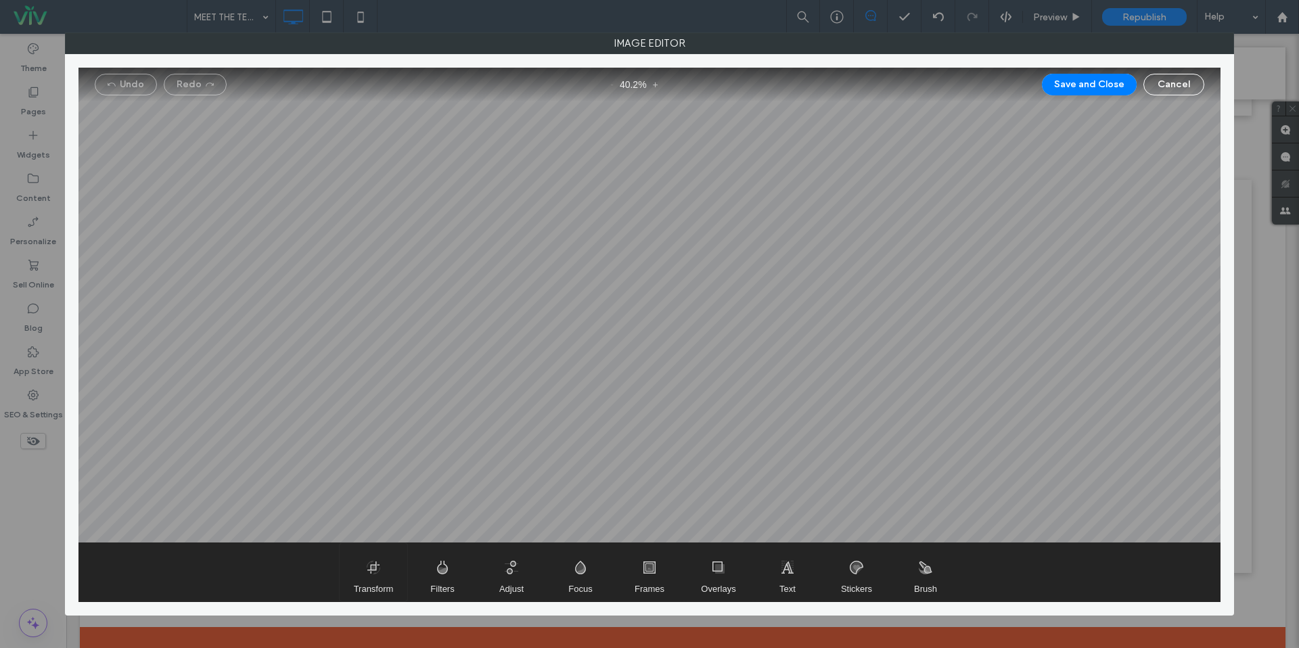
drag, startPoint x: 362, startPoint y: 582, endPoint x: 371, endPoint y: 576, distance: 10.7
click at [363, 581] on span "Transform" at bounding box center [374, 572] width 68 height 58
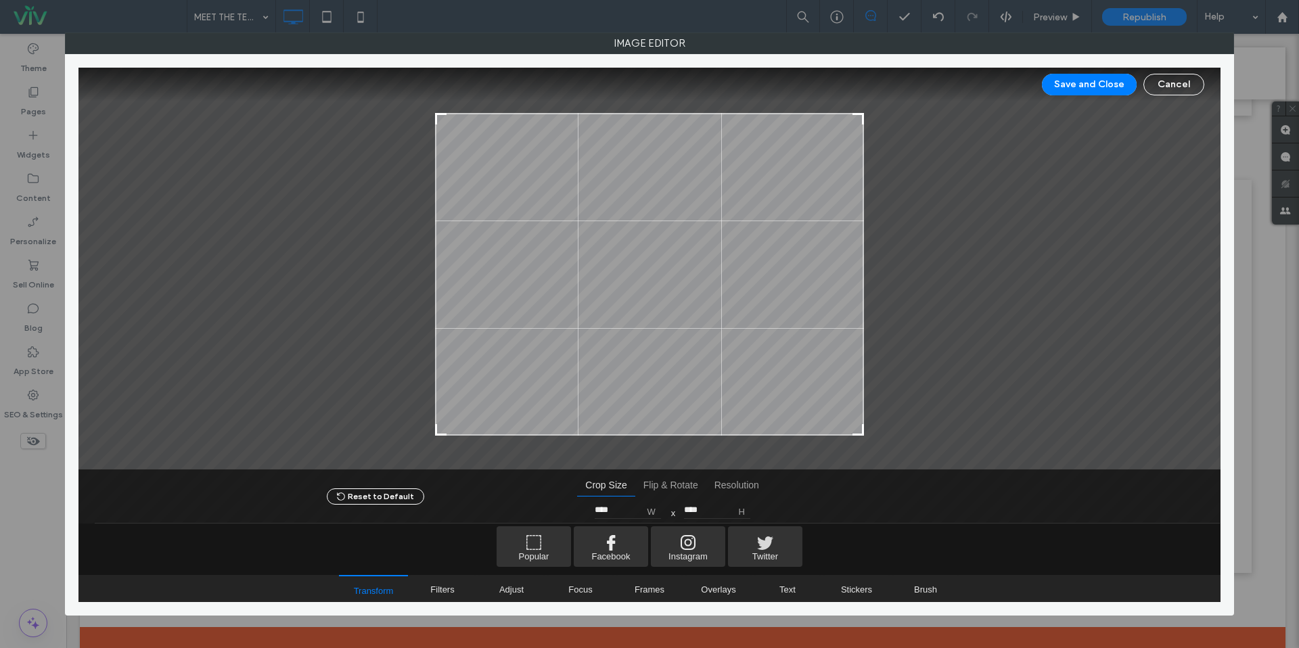
type input "****"
drag, startPoint x: 857, startPoint y: 105, endPoint x: 928, endPoint y: 111, distance: 71.3
click at [887, 118] on div at bounding box center [649, 269] width 1142 height 402
click at [1061, 88] on button "Save and Close" at bounding box center [1089, 85] width 95 height 22
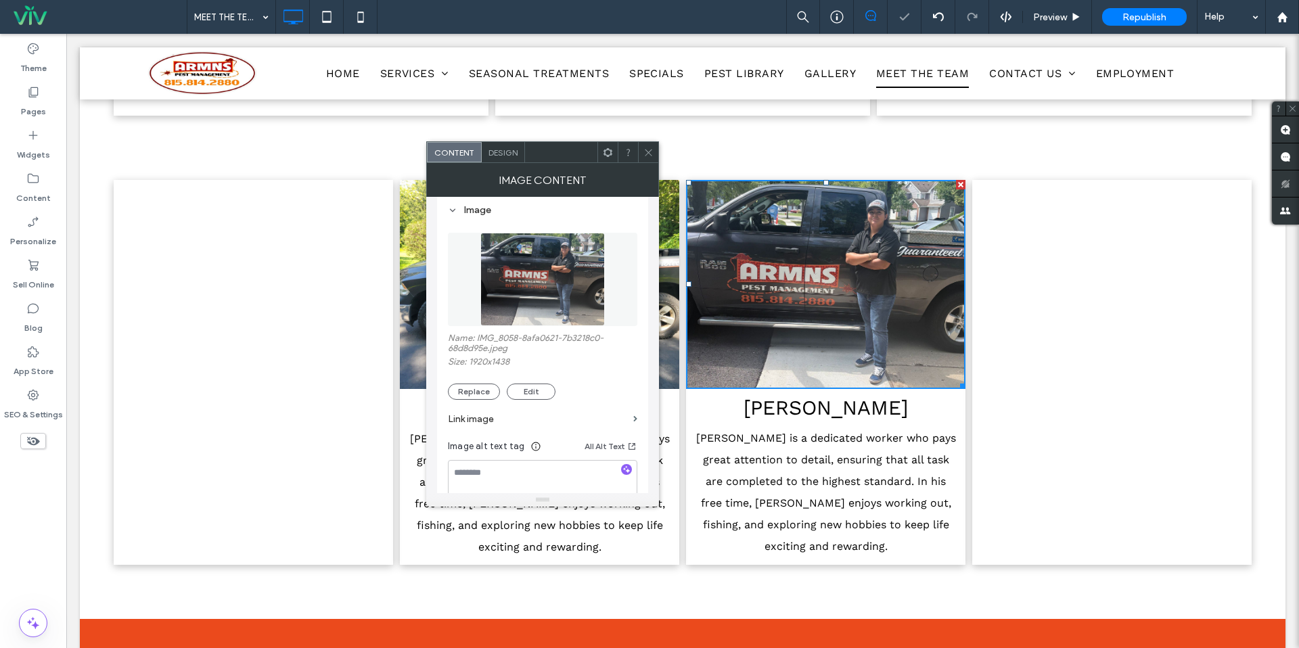
click at [650, 148] on icon at bounding box center [649, 153] width 10 height 10
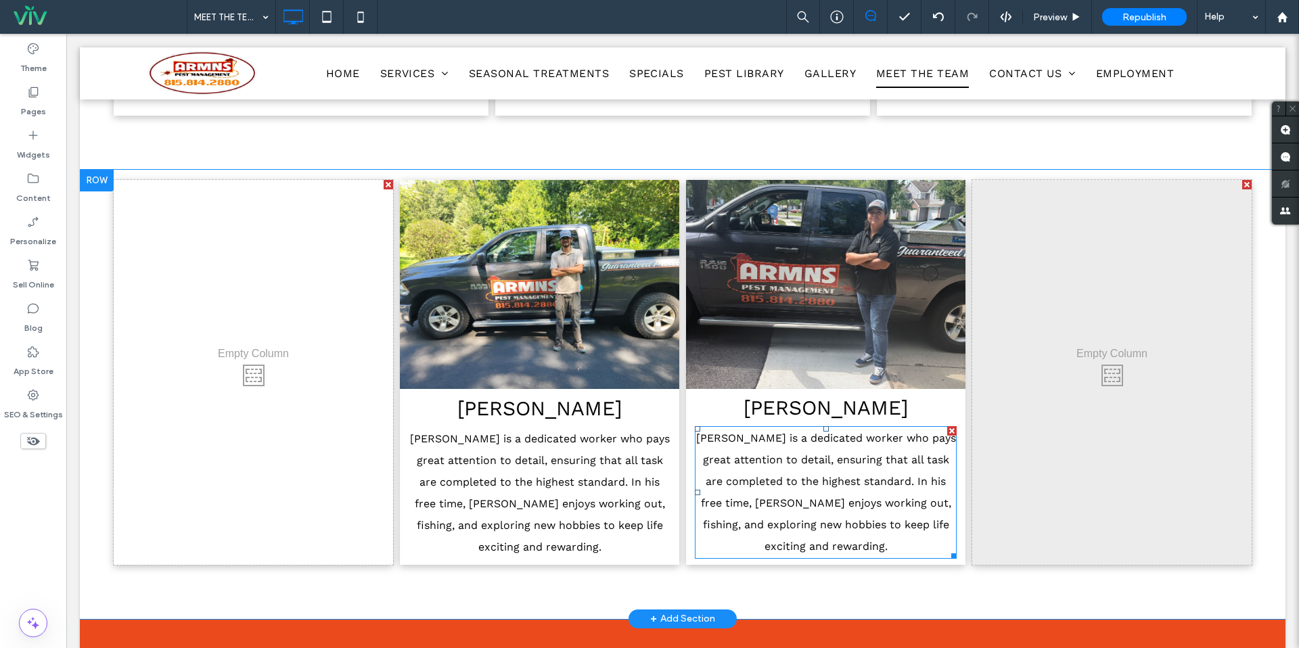
click at [812, 432] on span "Luis is a dedicated worker who pays great attention to detail, ensuring that al…" at bounding box center [826, 492] width 260 height 121
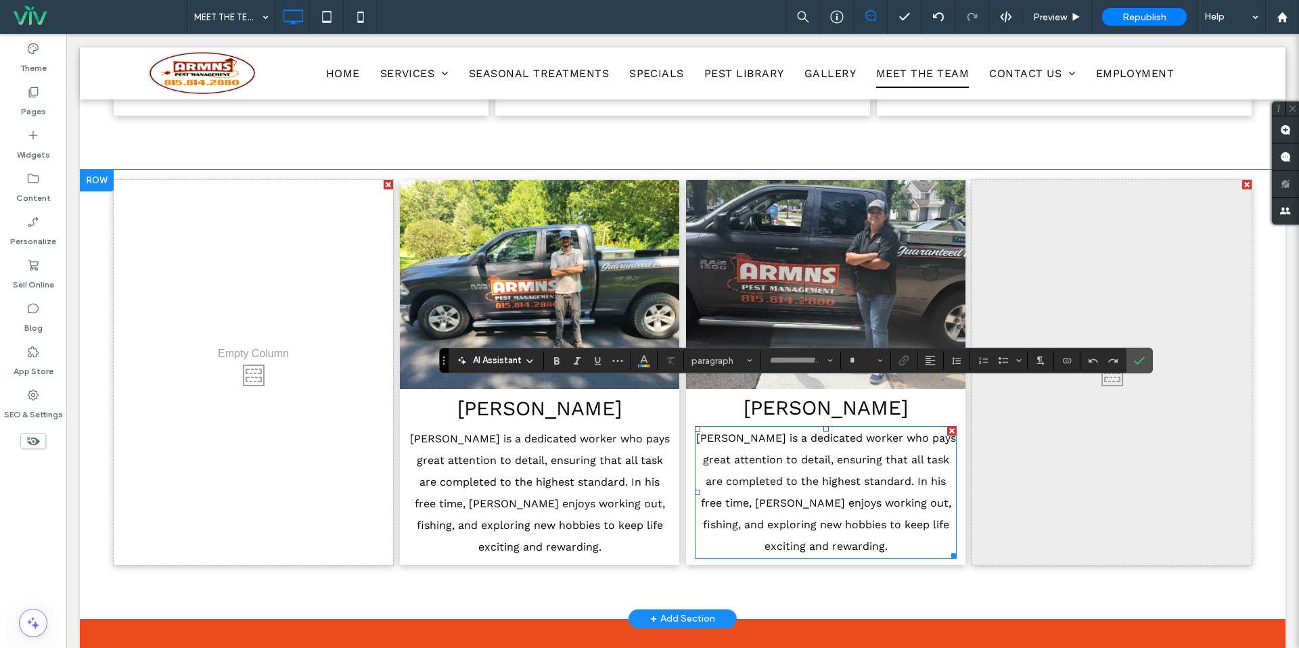
type input "*********"
type input "**"
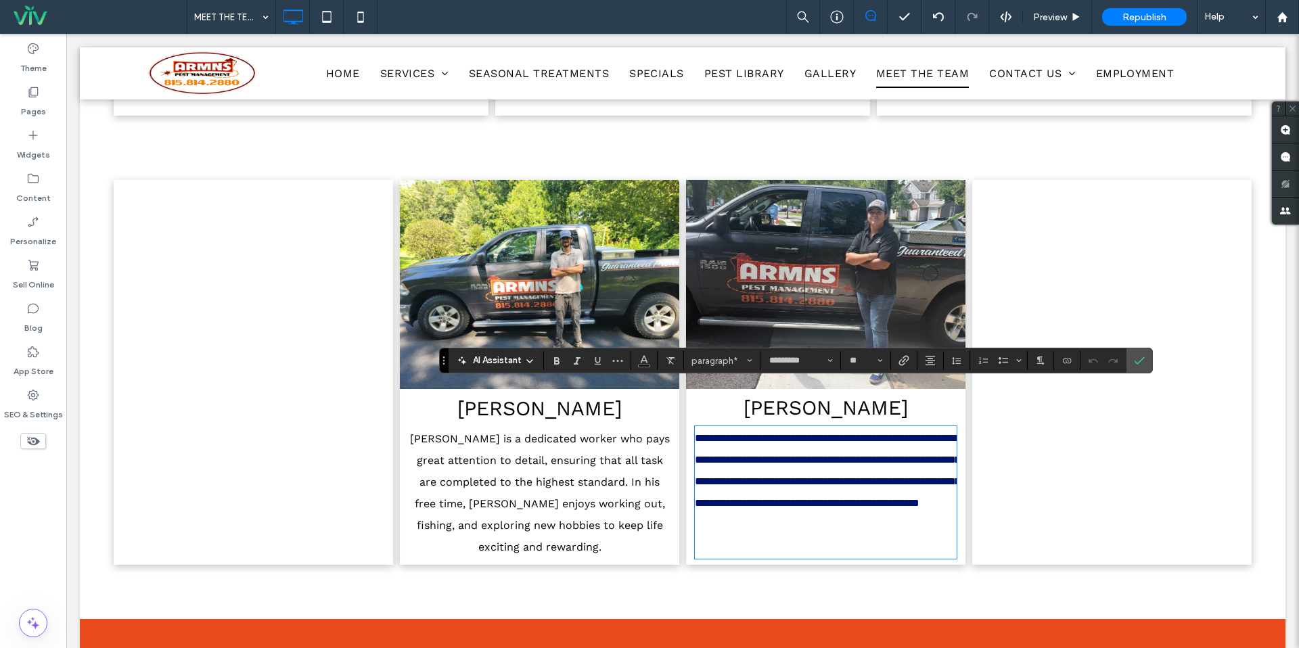
scroll to position [0, 0]
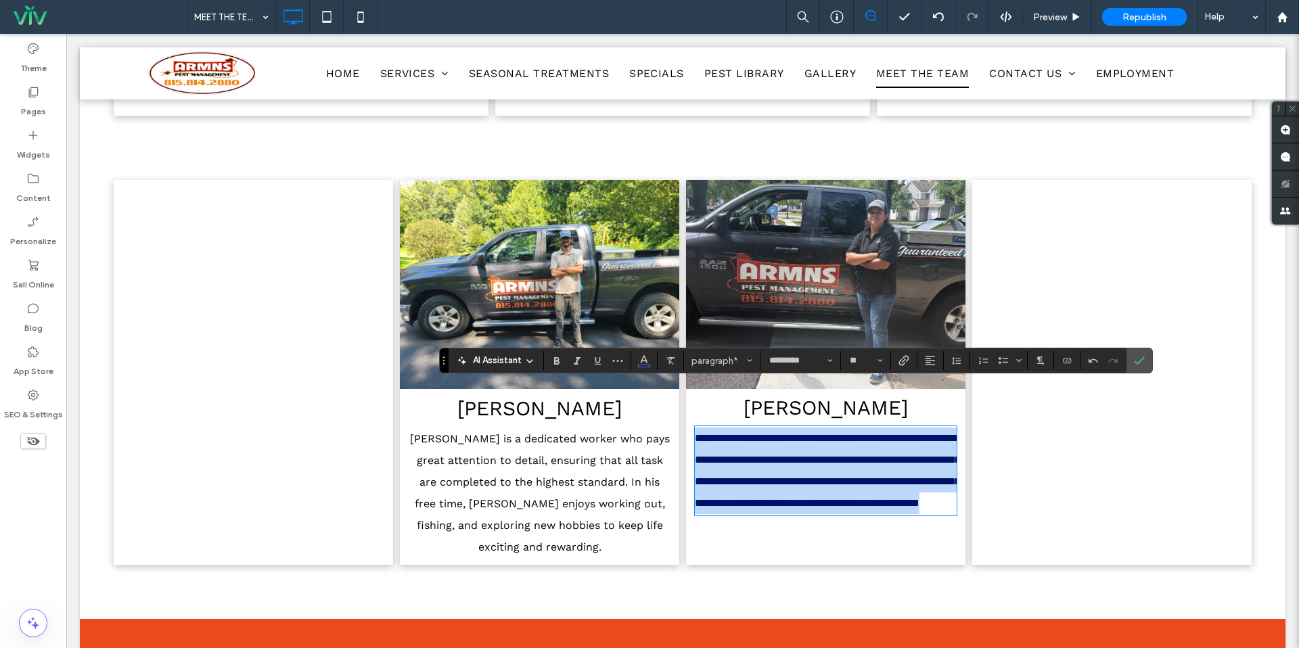
drag, startPoint x: 821, startPoint y: 502, endPoint x: 682, endPoint y: 398, distance: 173.5
click at [682, 398] on div "**********" at bounding box center [683, 372] width 1138 height 385
copy span "**********"
drag, startPoint x: 779, startPoint y: 516, endPoint x: 685, endPoint y: 395, distance: 152.9
click at [686, 395] on div "**********" at bounding box center [825, 372] width 279 height 385
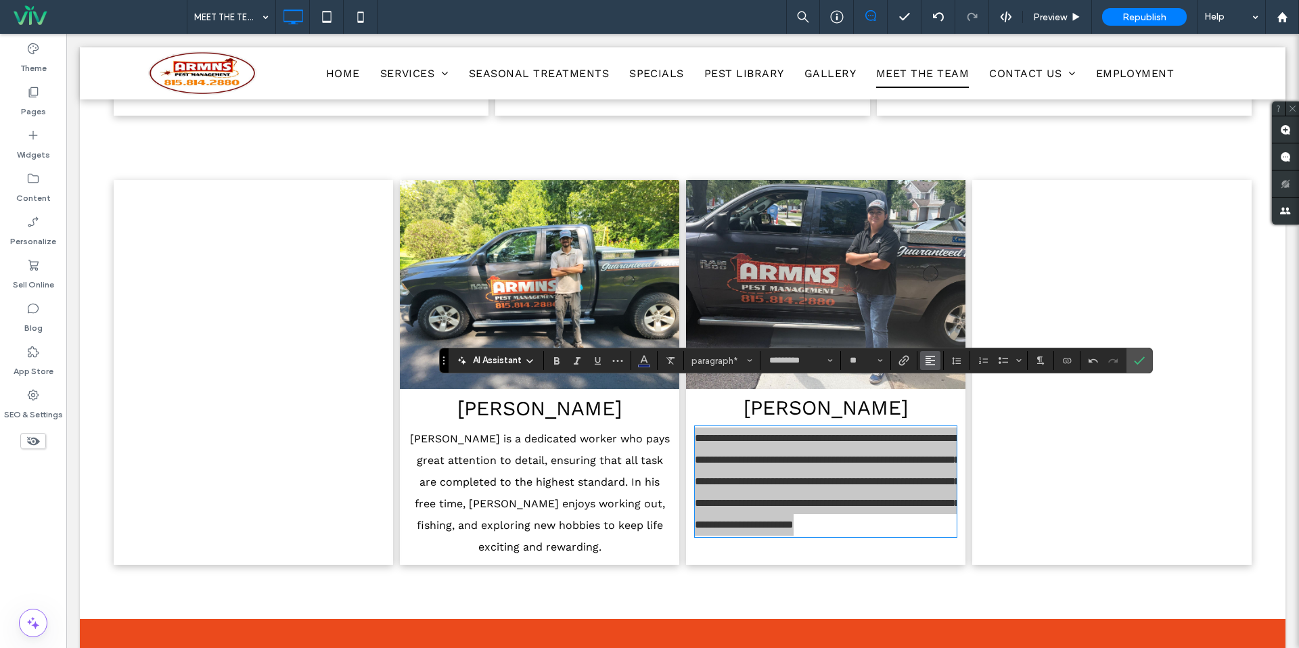
click at [929, 359] on icon "Alignment" at bounding box center [930, 360] width 11 height 11
click at [934, 394] on label "ui.textEditor.alignment.center" at bounding box center [943, 402] width 47 height 20
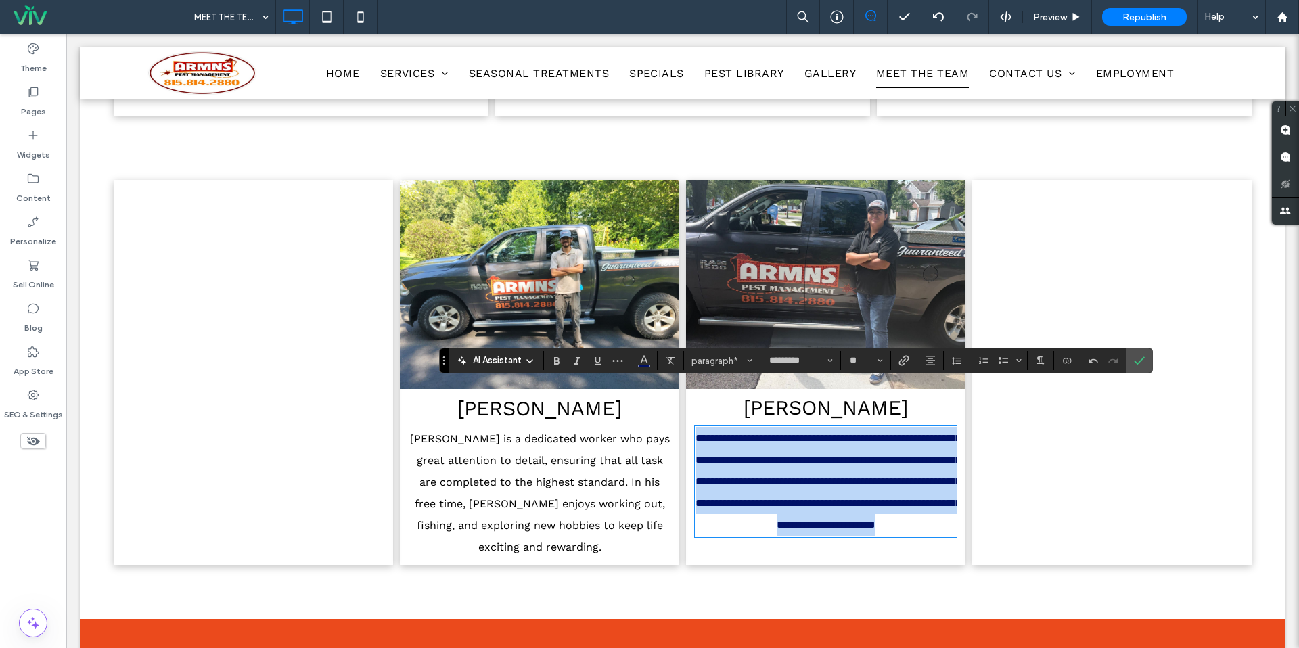
click at [828, 428] on p "**********" at bounding box center [826, 482] width 262 height 108
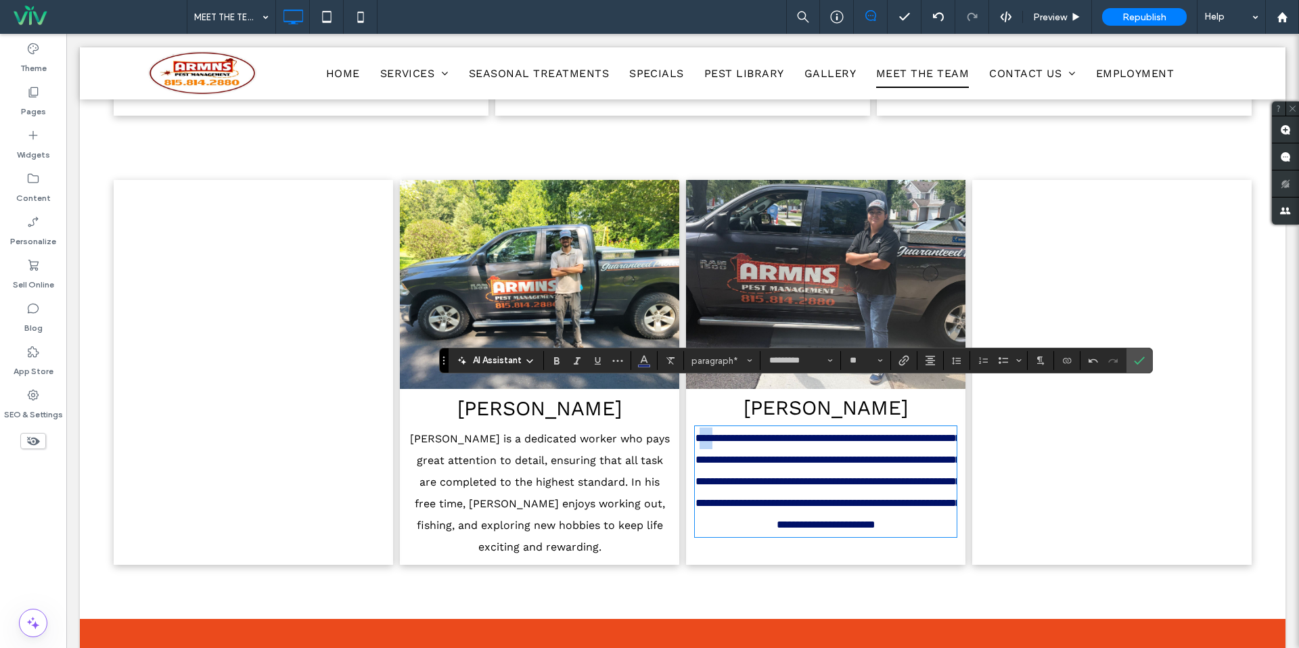
drag, startPoint x: 747, startPoint y: 396, endPoint x: 757, endPoint y: 393, distance: 9.9
click at [731, 433] on span "**********" at bounding box center [828, 481] width 265 height 97
drag, startPoint x: 769, startPoint y: 395, endPoint x: 722, endPoint y: 391, distance: 47.5
click at [722, 433] on span "**********" at bounding box center [828, 481] width 265 height 97
drag, startPoint x: 897, startPoint y: 397, endPoint x: 873, endPoint y: 395, distance: 24.4
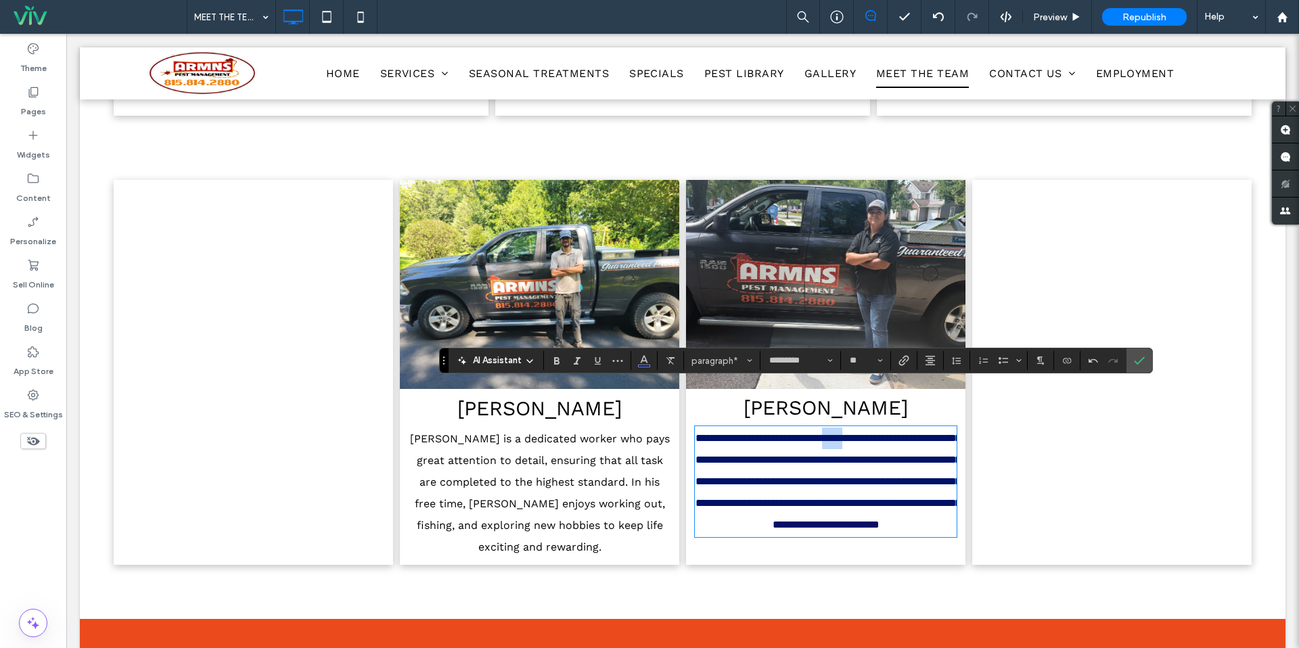
click at [873, 433] on span "**********" at bounding box center [828, 481] width 265 height 97
drag, startPoint x: 740, startPoint y: 464, endPoint x: 717, endPoint y: 461, distance: 22.5
click at [717, 461] on p "**********" at bounding box center [826, 482] width 262 height 108
click at [746, 462] on span "**********" at bounding box center [828, 481] width 265 height 97
drag, startPoint x: 899, startPoint y: 483, endPoint x: 876, endPoint y: 481, distance: 23.8
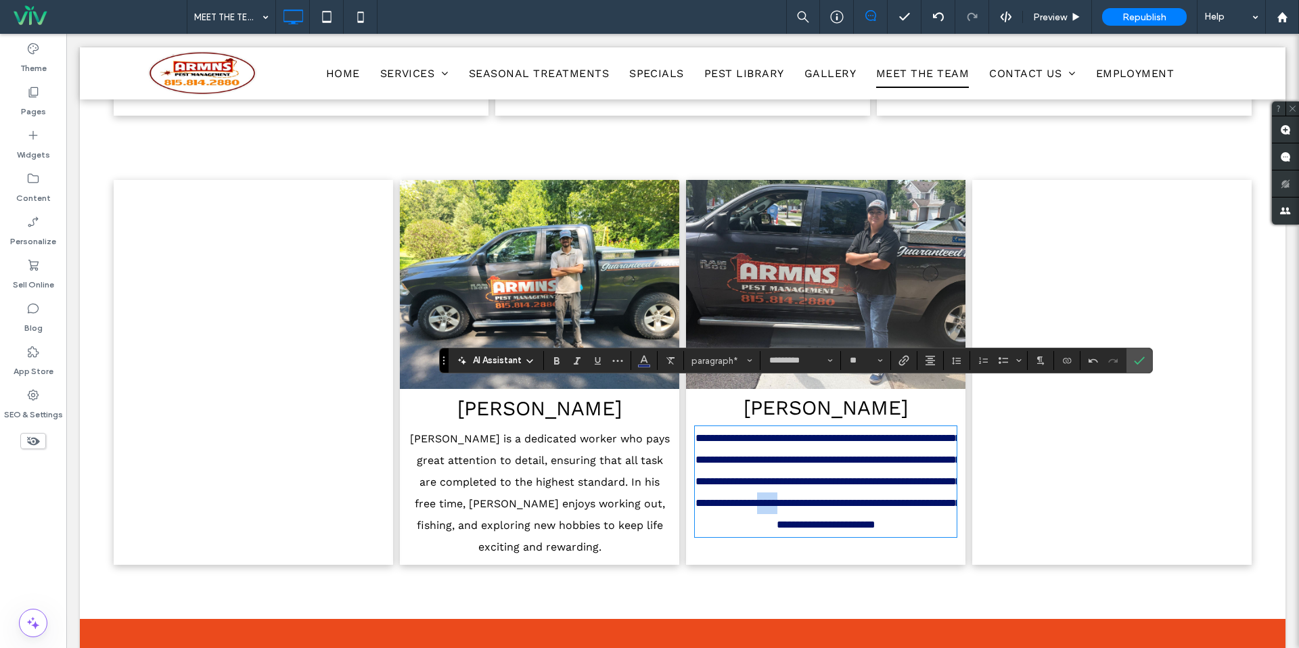
click at [876, 481] on span "**********" at bounding box center [828, 481] width 265 height 97
click at [738, 505] on span "**********" at bounding box center [828, 481] width 265 height 97
drag, startPoint x: 778, startPoint y: 503, endPoint x: 737, endPoint y: 499, distance: 40.9
click at [737, 499] on span "**********" at bounding box center [828, 481] width 265 height 97
click at [1143, 363] on icon "Confirm" at bounding box center [1139, 360] width 11 height 11
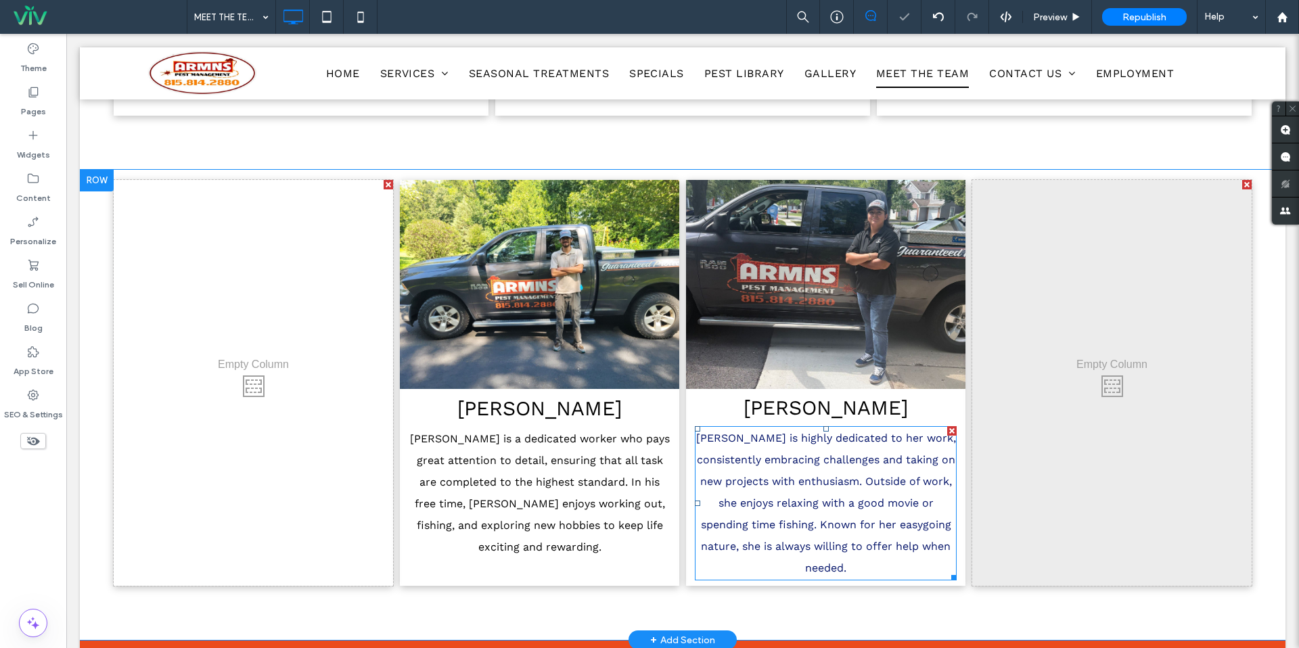
click at [813, 463] on span "Brigitt is highly dedicated to her work, consistently embracing challenges and …" at bounding box center [826, 503] width 260 height 143
type input "*********"
type input "**"
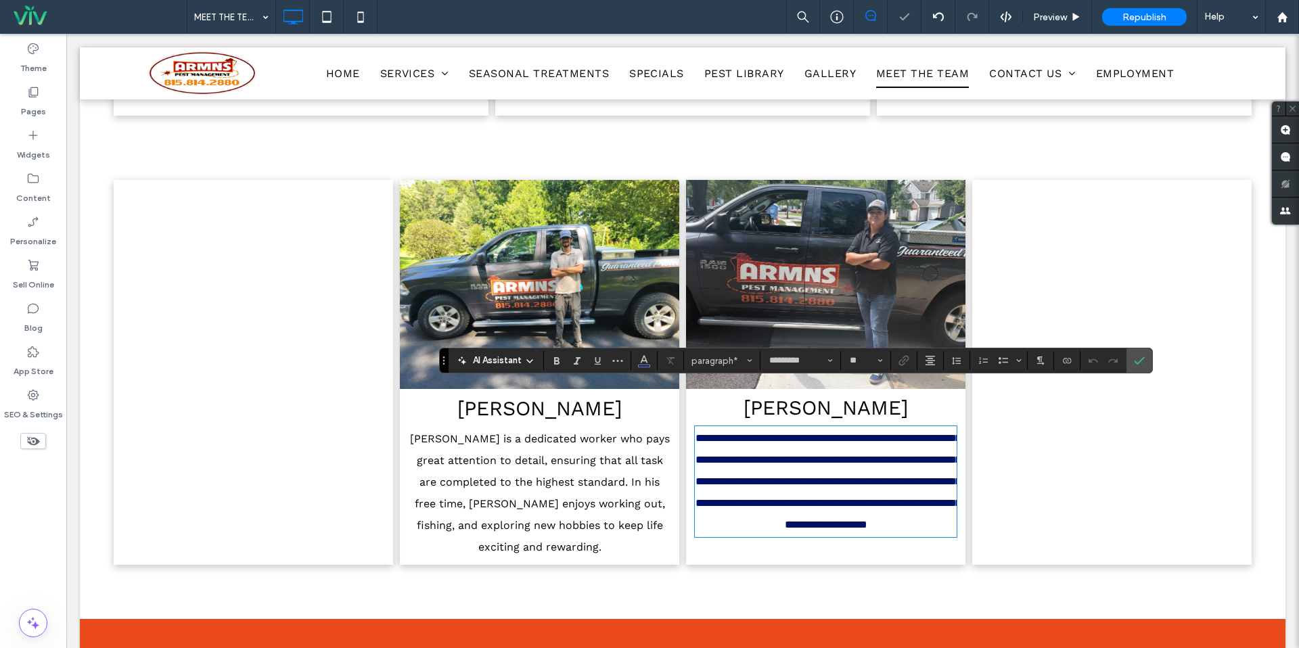
click at [752, 445] on span "**********" at bounding box center [828, 481] width 265 height 97
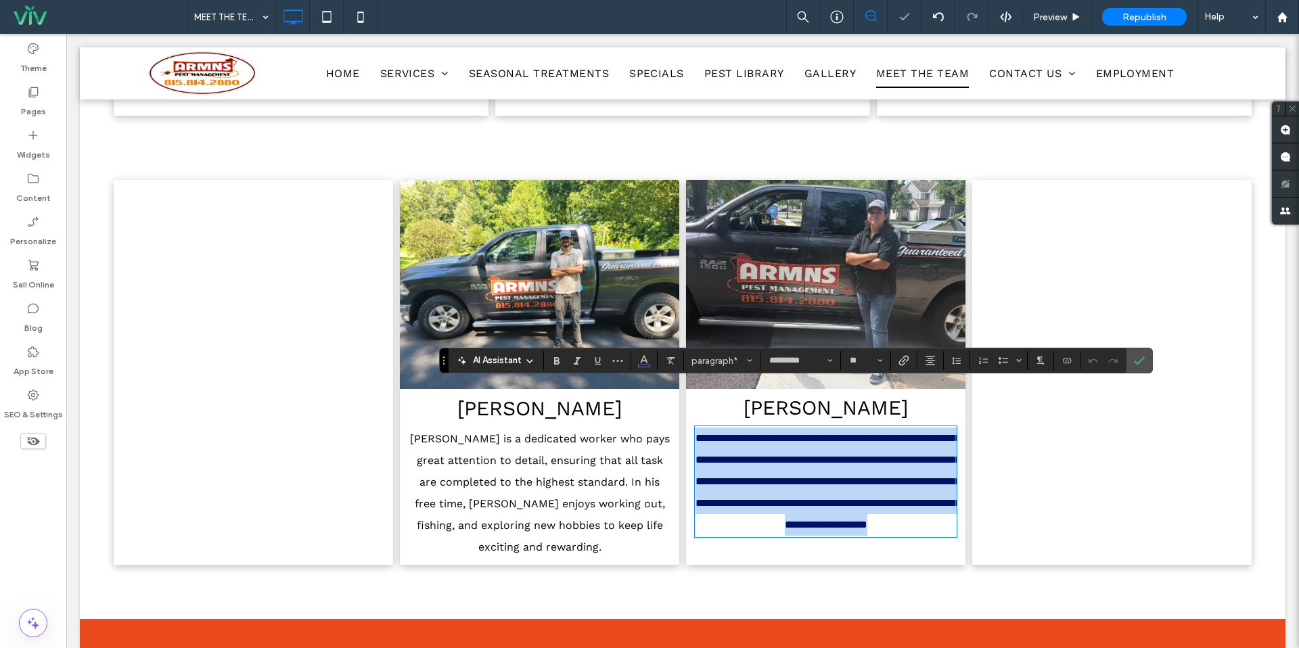
click at [752, 445] on span "**********" at bounding box center [828, 481] width 265 height 97
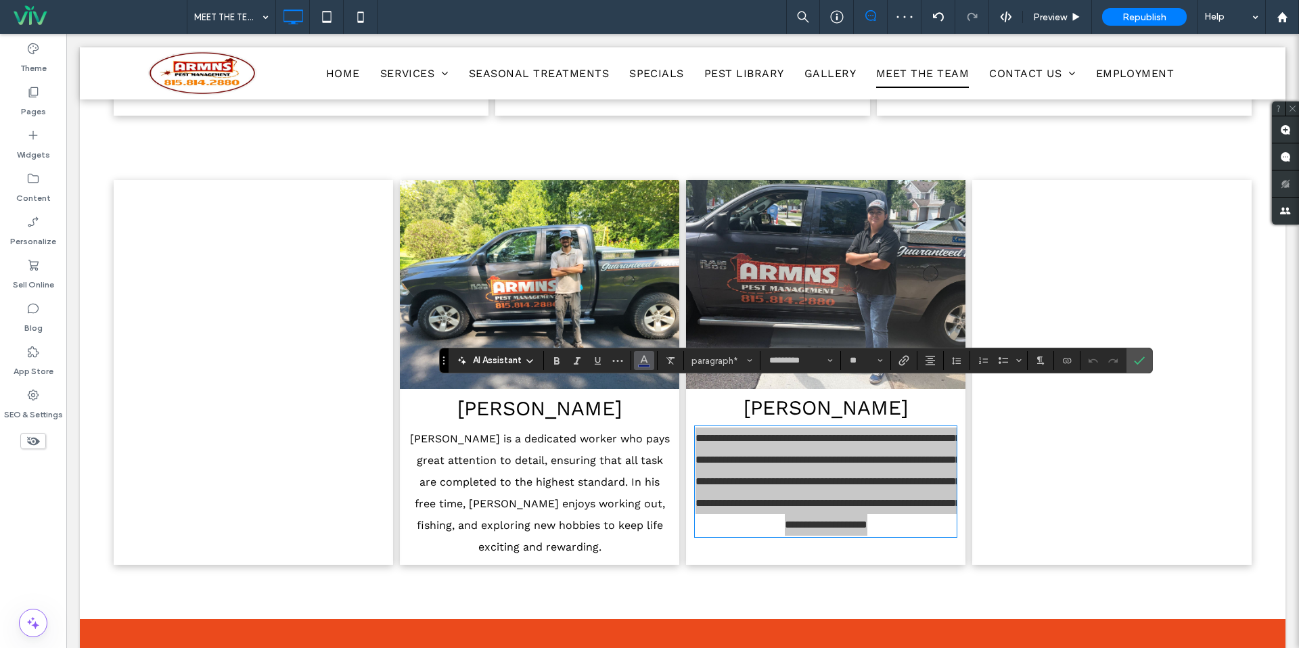
click at [634, 354] on button "Color" at bounding box center [644, 360] width 20 height 19
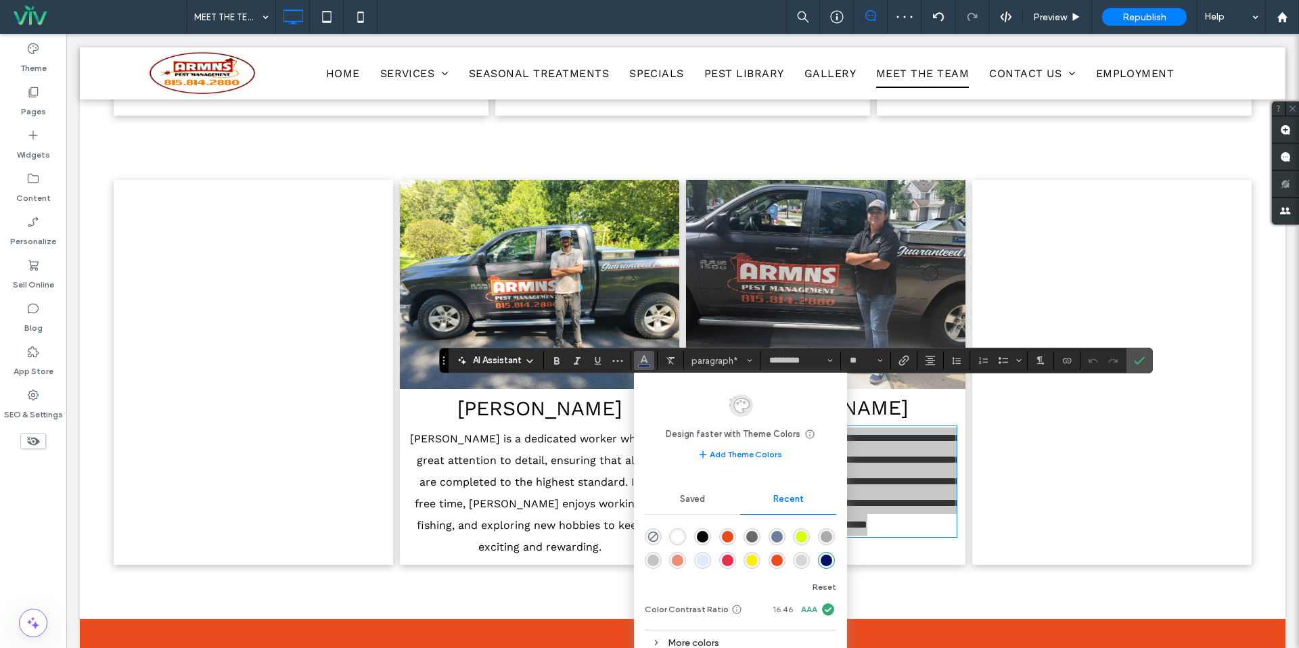
click at [702, 532] on div "rgba(0, 0, 0, 1)" at bounding box center [703, 537] width 12 height 12
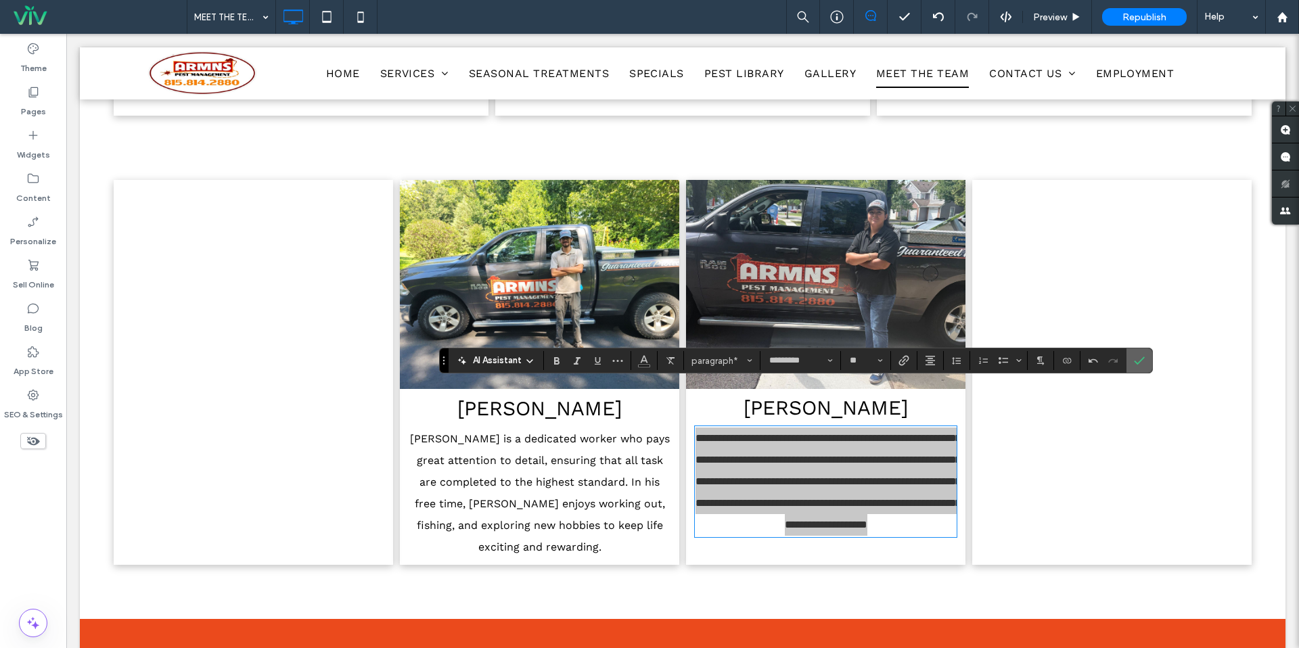
click at [1138, 359] on icon "Confirm" at bounding box center [1139, 360] width 11 height 11
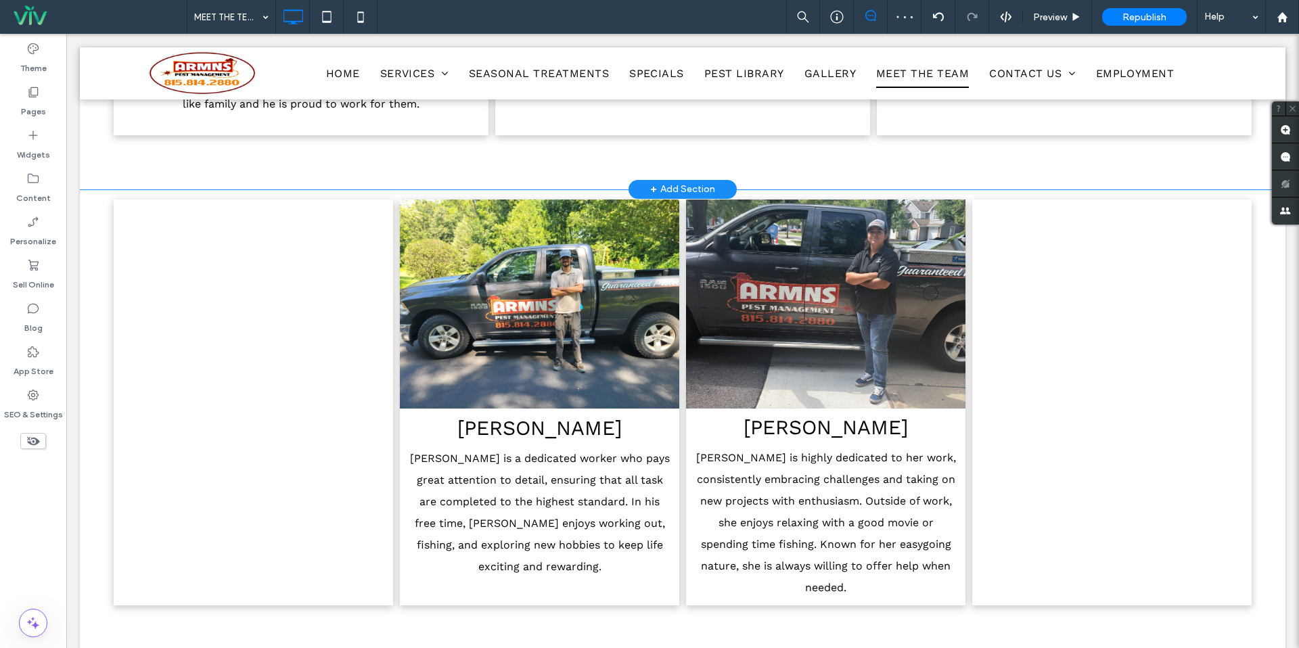
scroll to position [1018, 0]
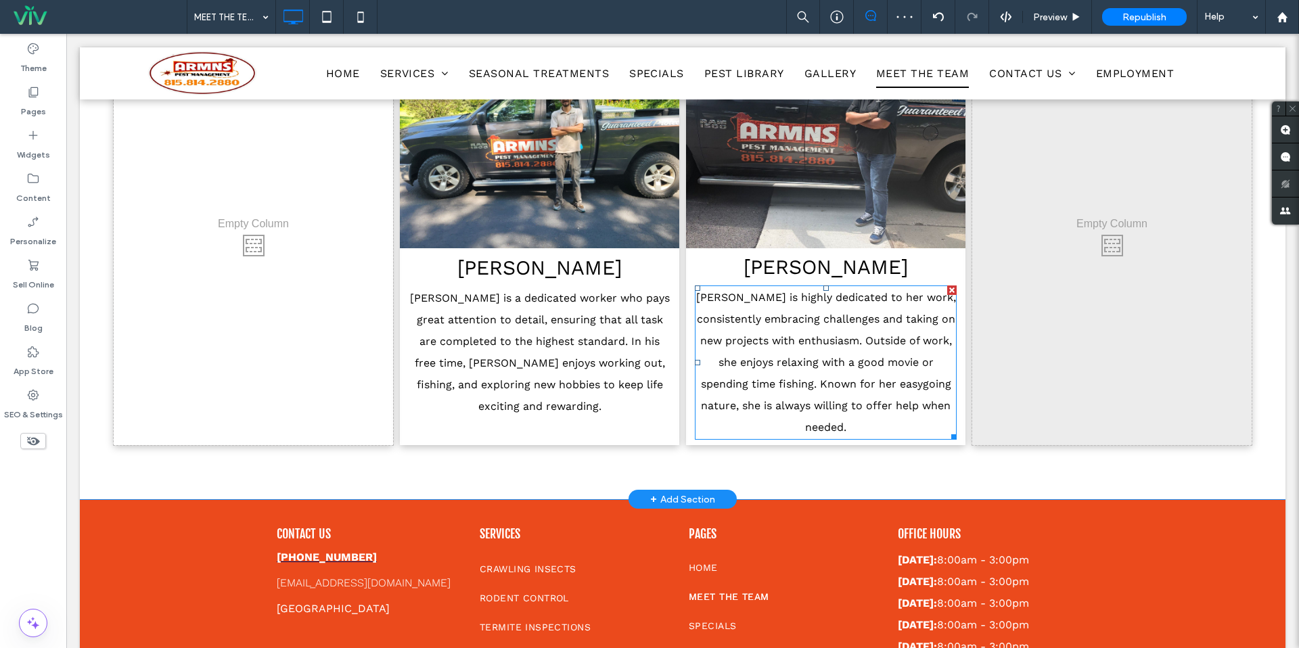
click at [799, 291] on span "Brigitt is highly dedicated to her work, consistently embracing challenges and …" at bounding box center [826, 362] width 260 height 143
type input "*********"
type input "**"
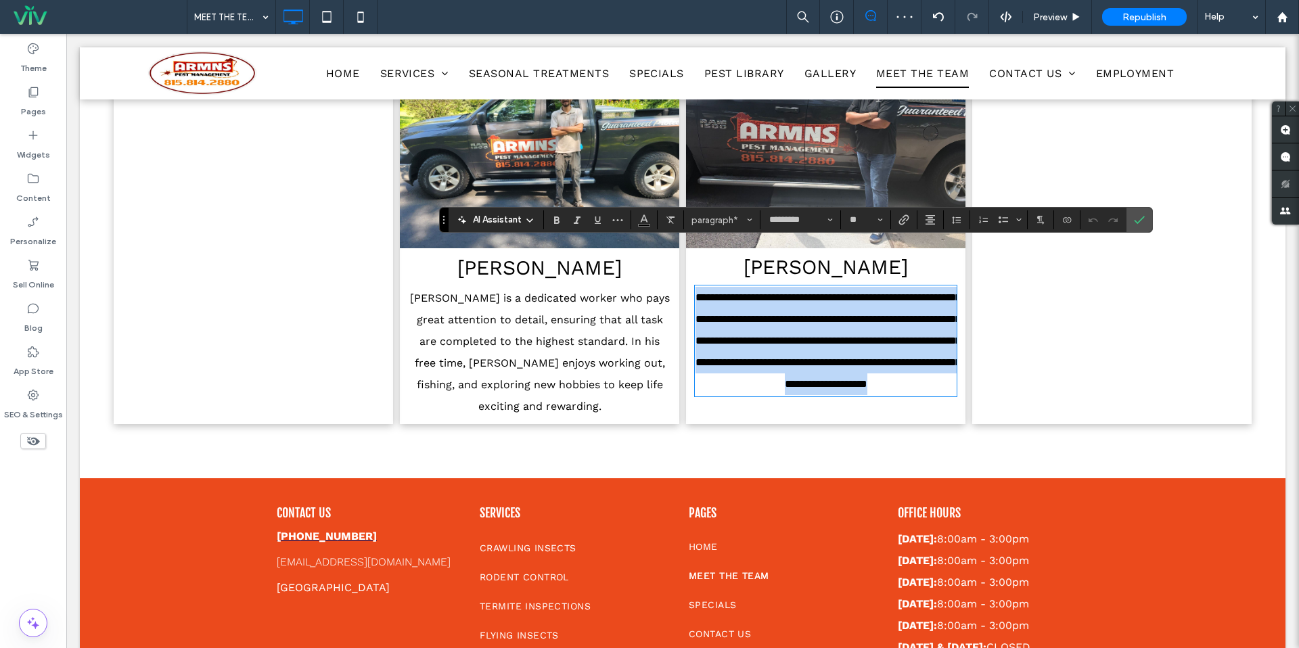
click at [756, 292] on span "**********" at bounding box center [828, 340] width 265 height 97
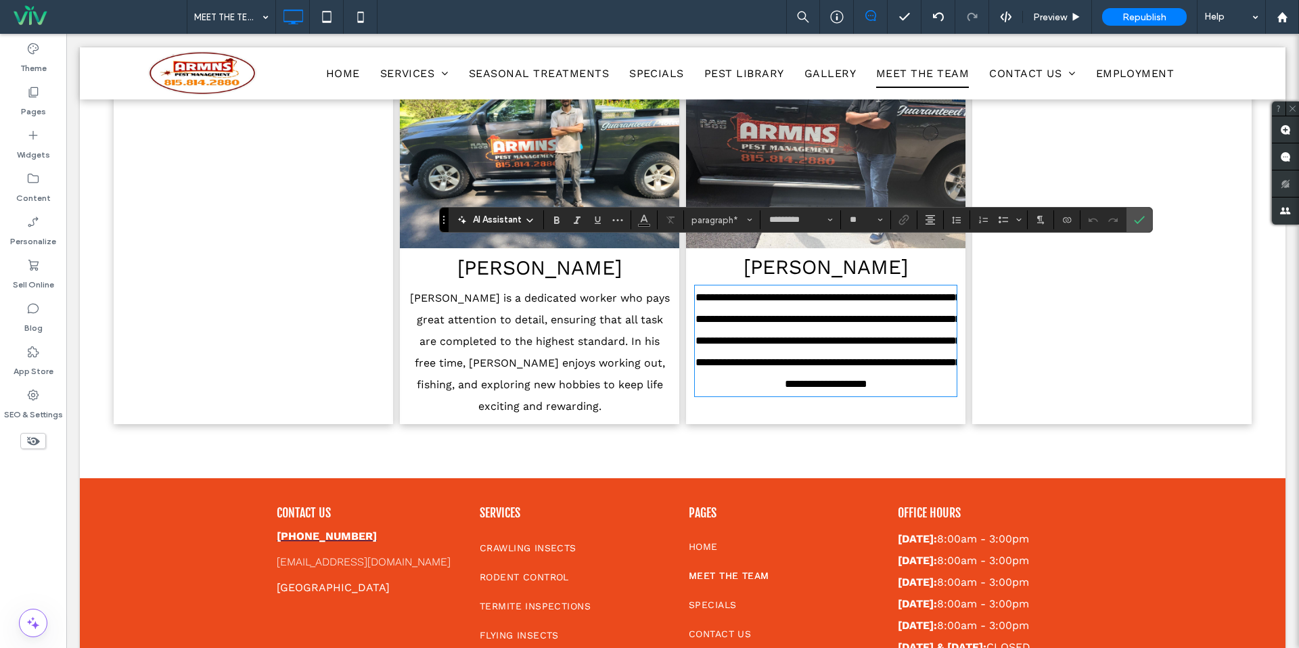
click at [925, 292] on span "**********" at bounding box center [828, 340] width 265 height 97
click at [920, 292] on span "**********" at bounding box center [828, 340] width 265 height 97
click at [922, 292] on span "**********" at bounding box center [828, 340] width 265 height 97
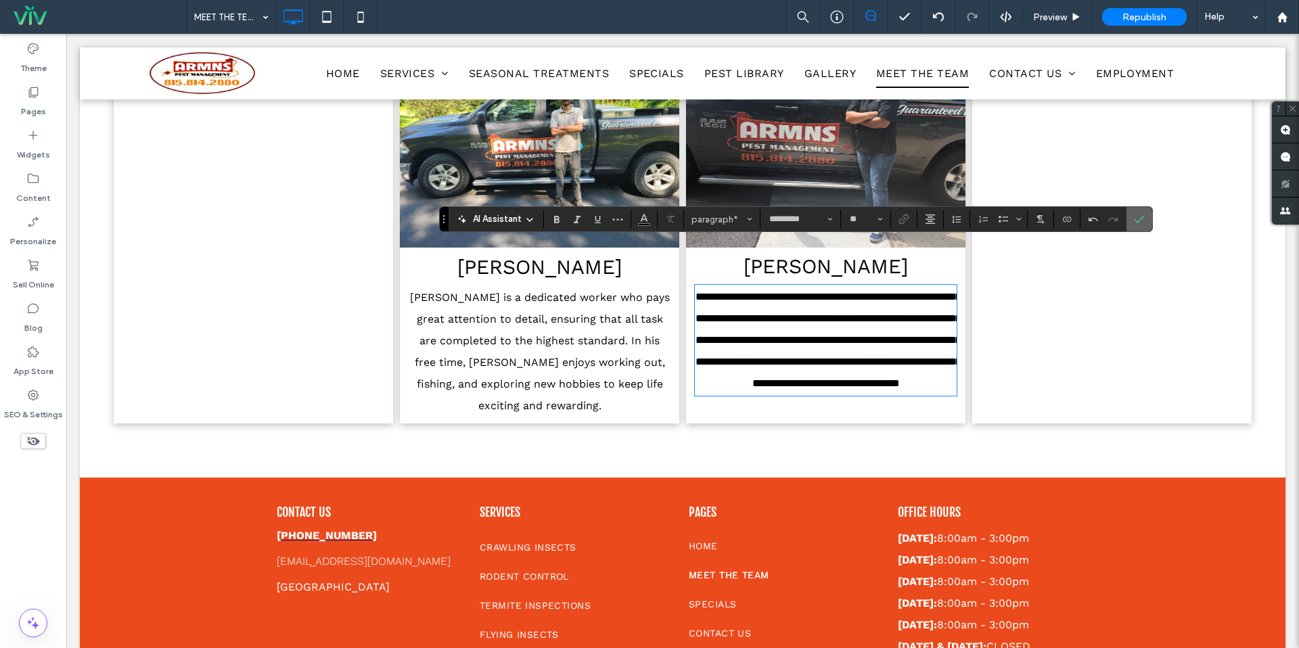
click at [1135, 219] on icon "Confirm" at bounding box center [1139, 219] width 11 height 11
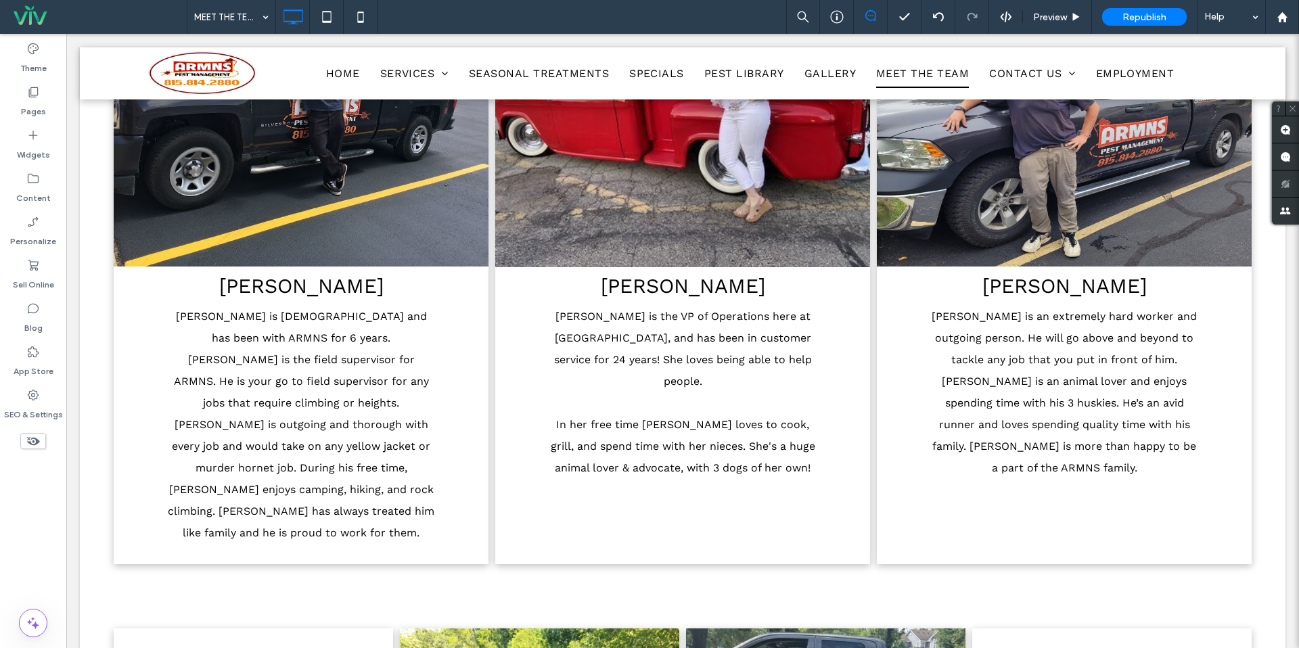
scroll to position [429, 0]
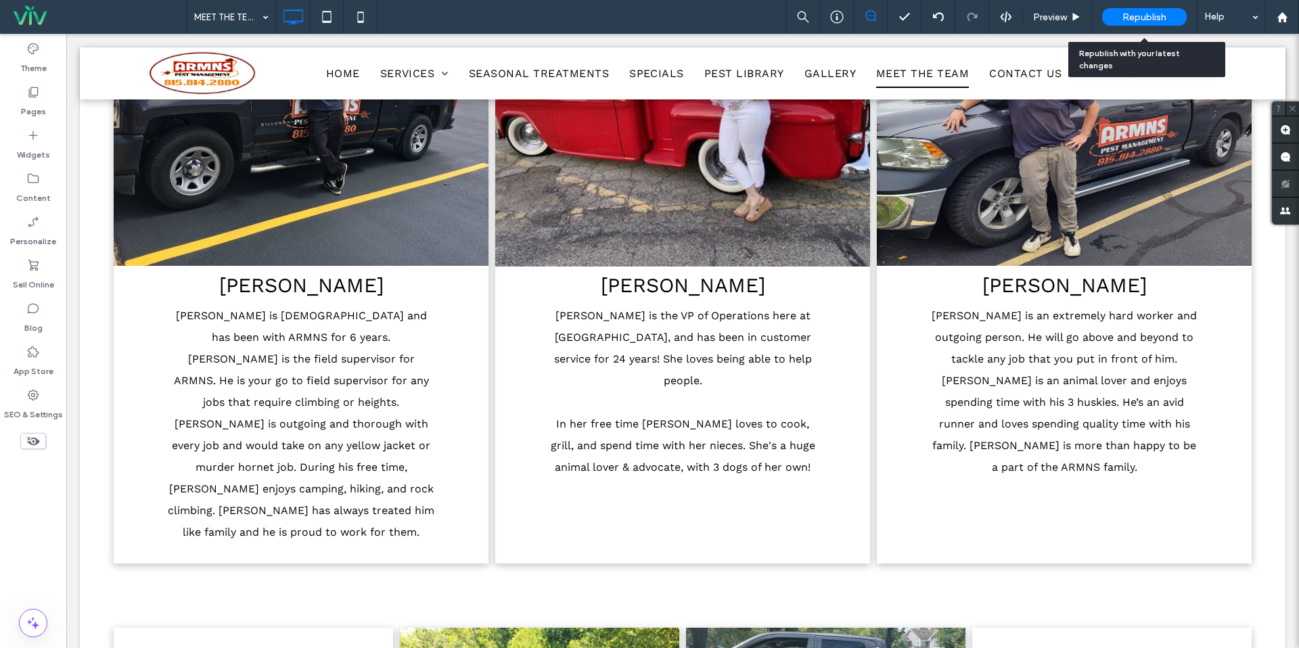
drag, startPoint x: 1129, startPoint y: 18, endPoint x: 1281, endPoint y: 106, distance: 175.8
click at [1129, 18] on span "Republish" at bounding box center [1145, 18] width 44 height 12
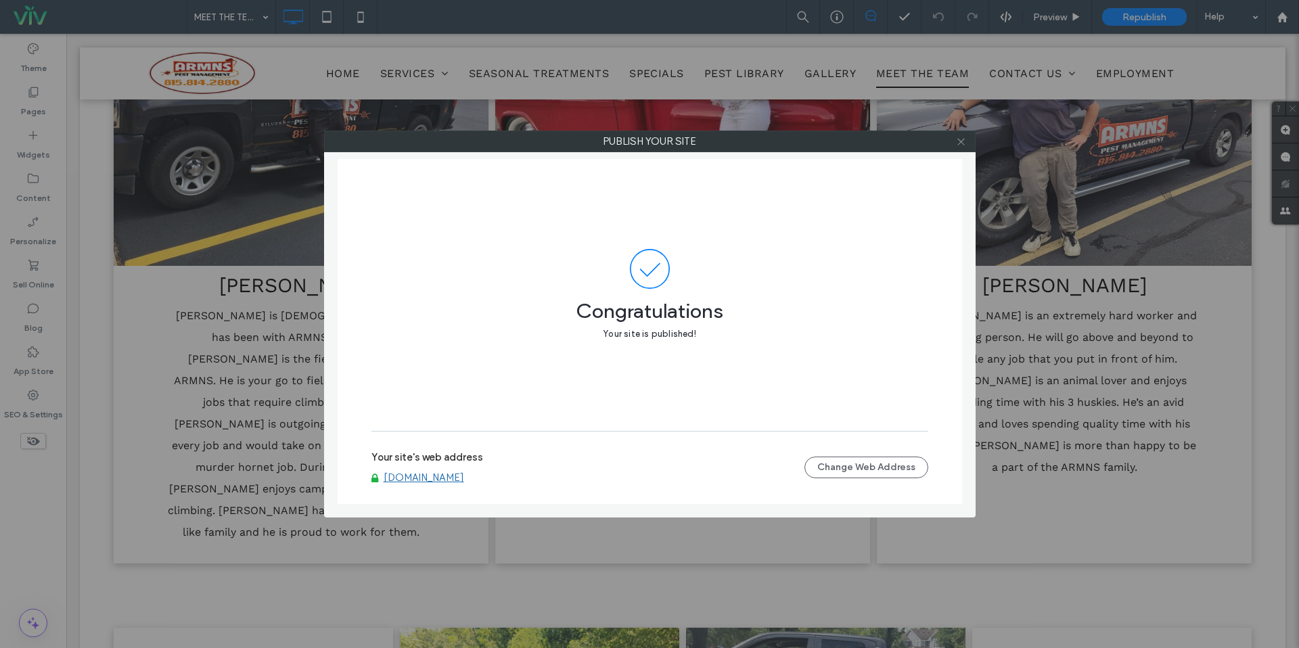
click at [960, 142] on icon at bounding box center [961, 142] width 10 height 10
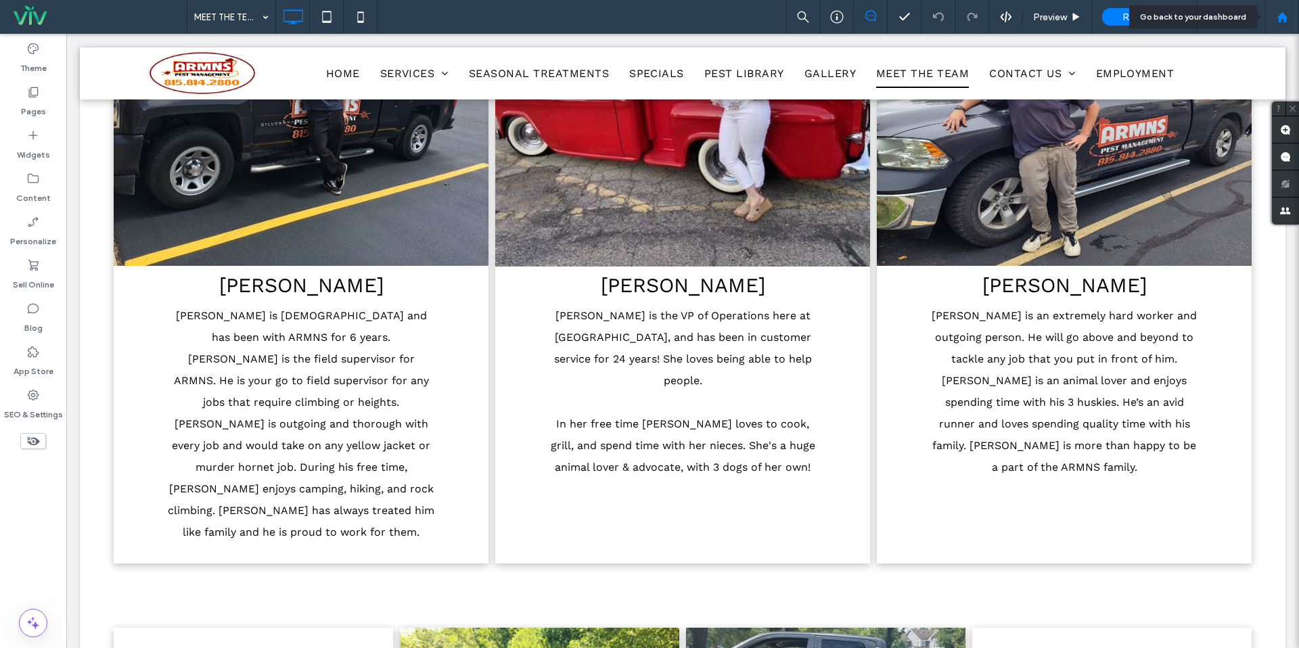
click at [1281, 24] on div at bounding box center [1282, 17] width 34 height 34
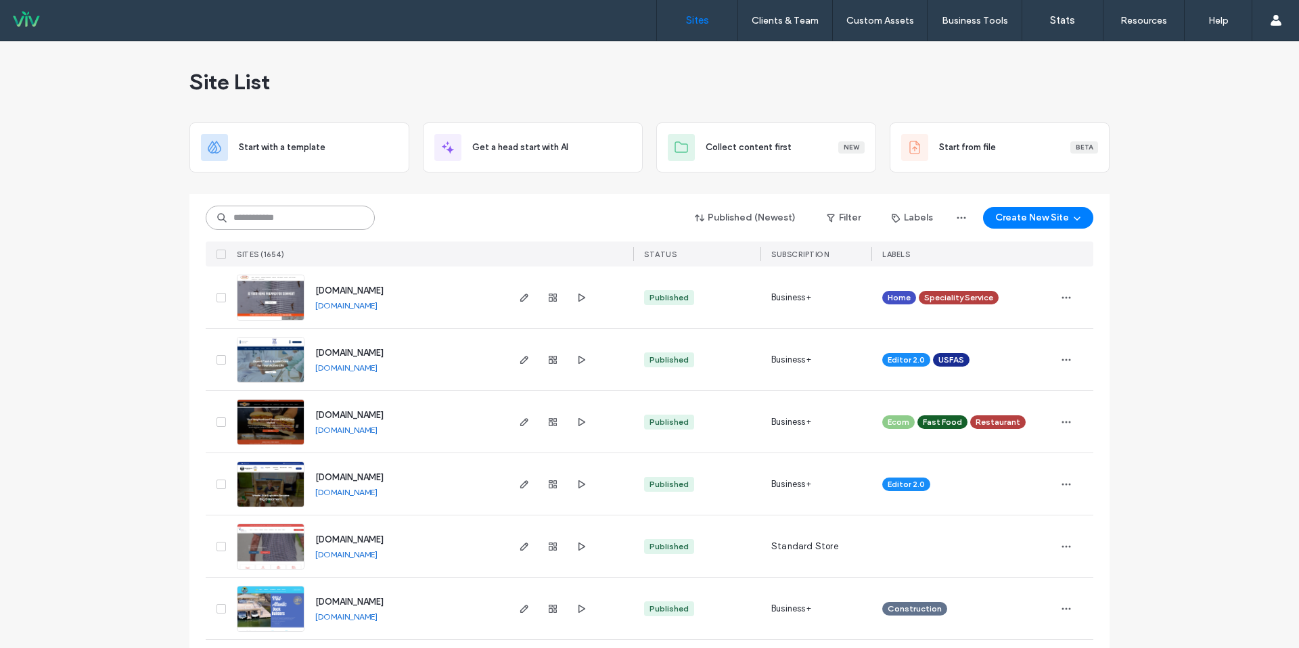
click at [330, 208] on input at bounding box center [290, 218] width 169 height 24
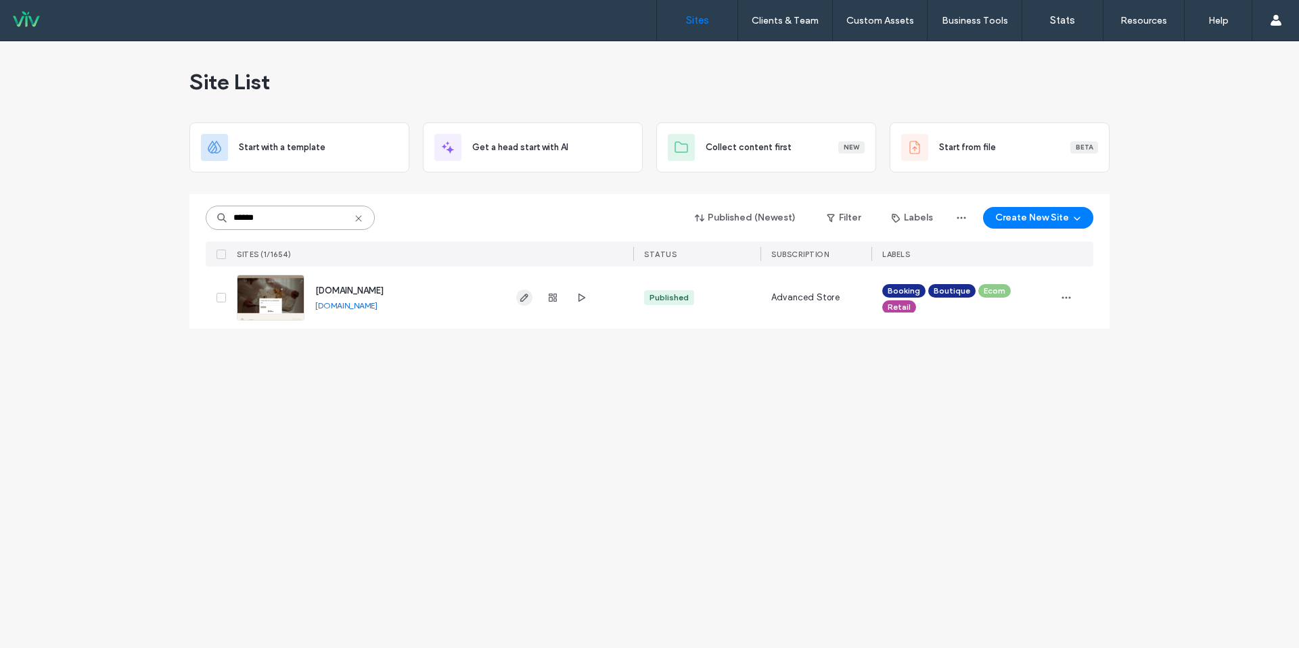
type input "******"
click at [525, 297] on icon "button" at bounding box center [524, 297] width 11 height 11
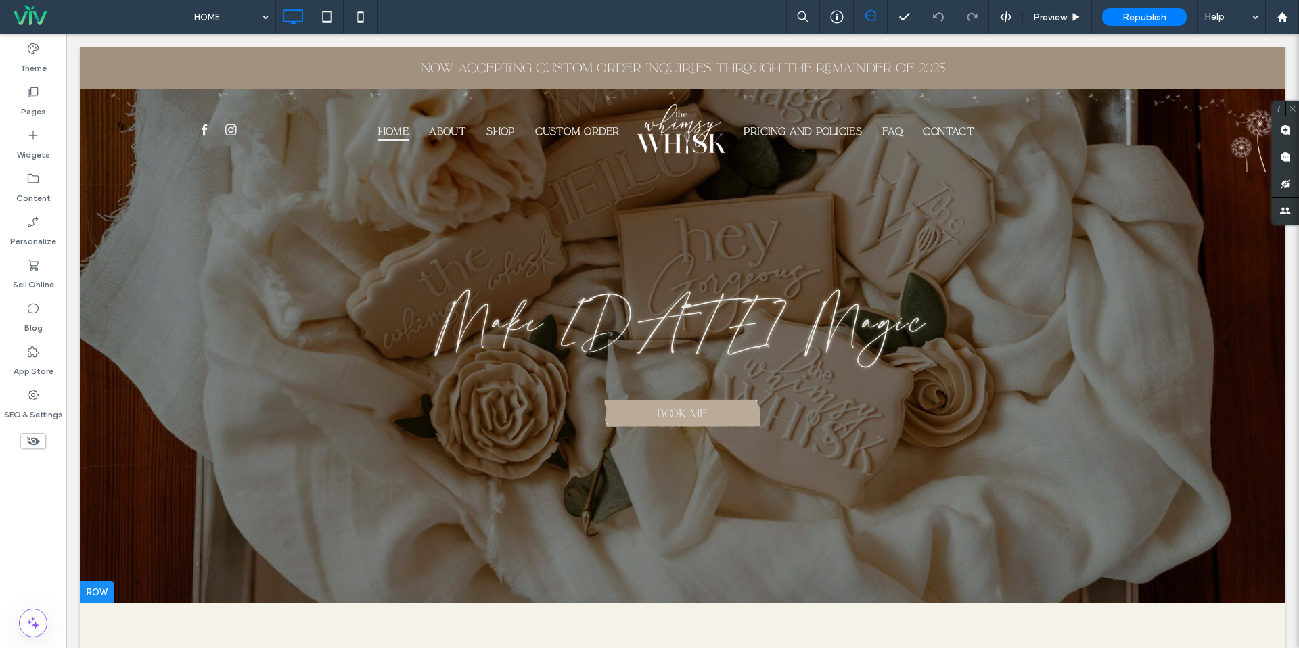
click at [856, 323] on span "Make [DATE] Magic" at bounding box center [682, 325] width 491 height 85
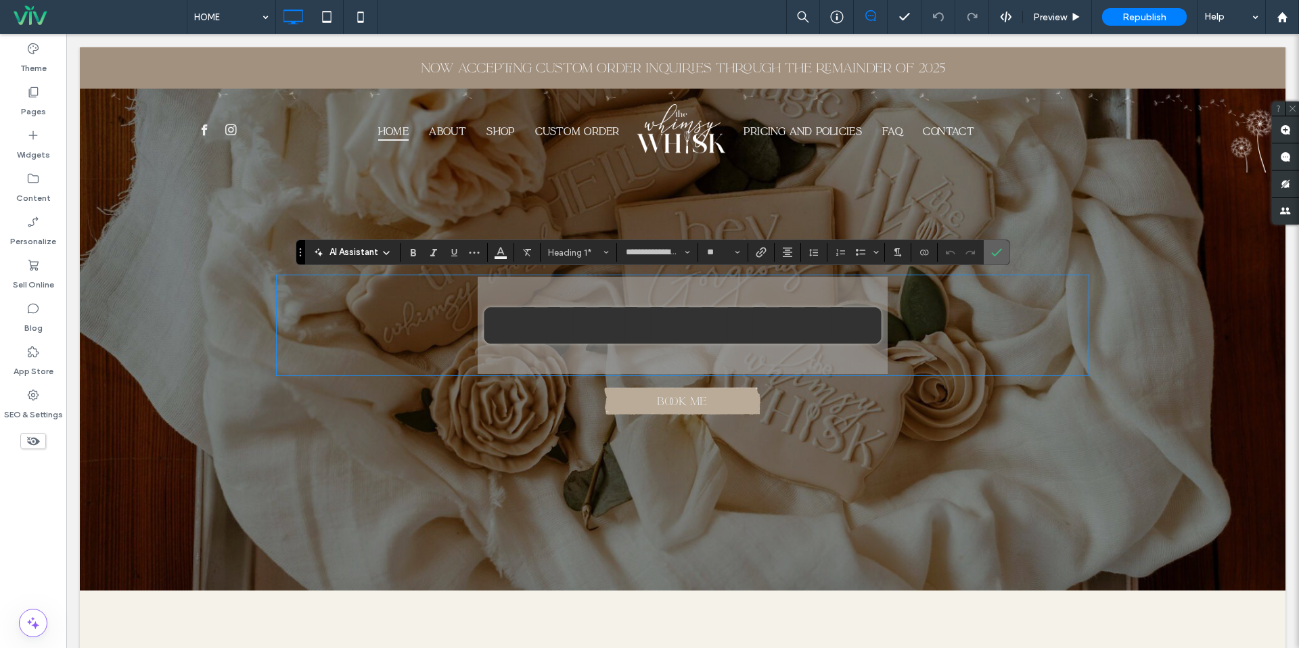
click at [1000, 252] on icon "Confirm" at bounding box center [996, 252] width 11 height 11
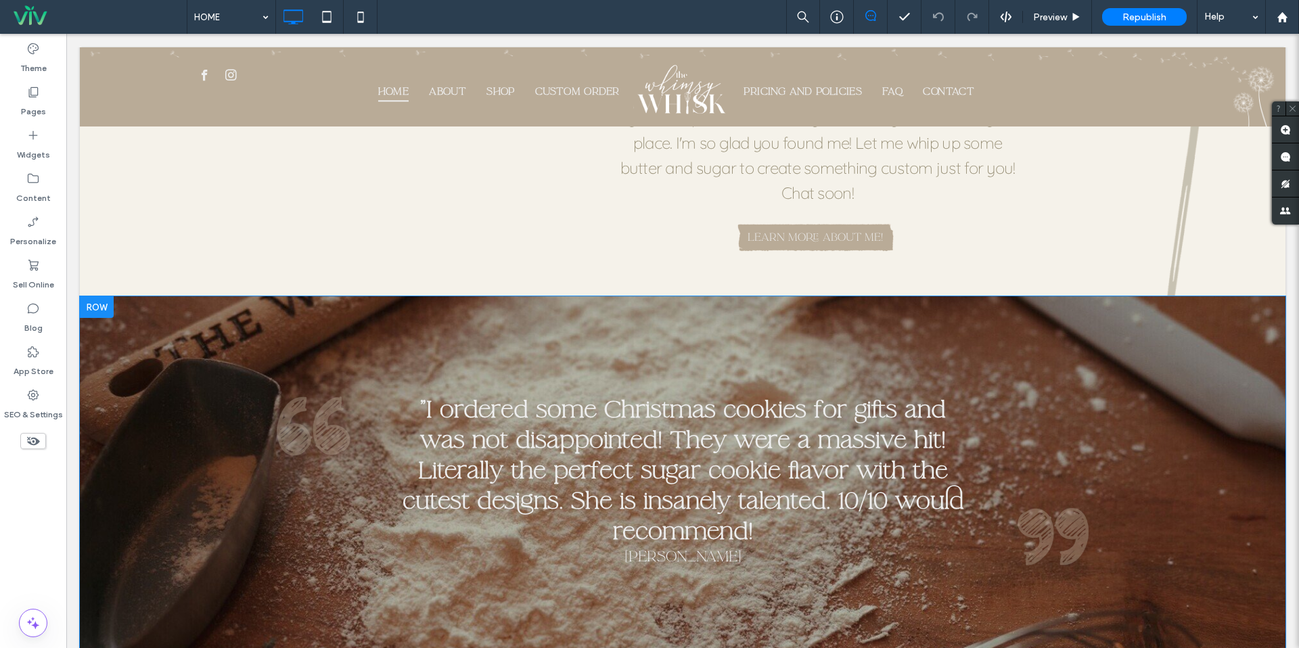
scroll to position [1376, 0]
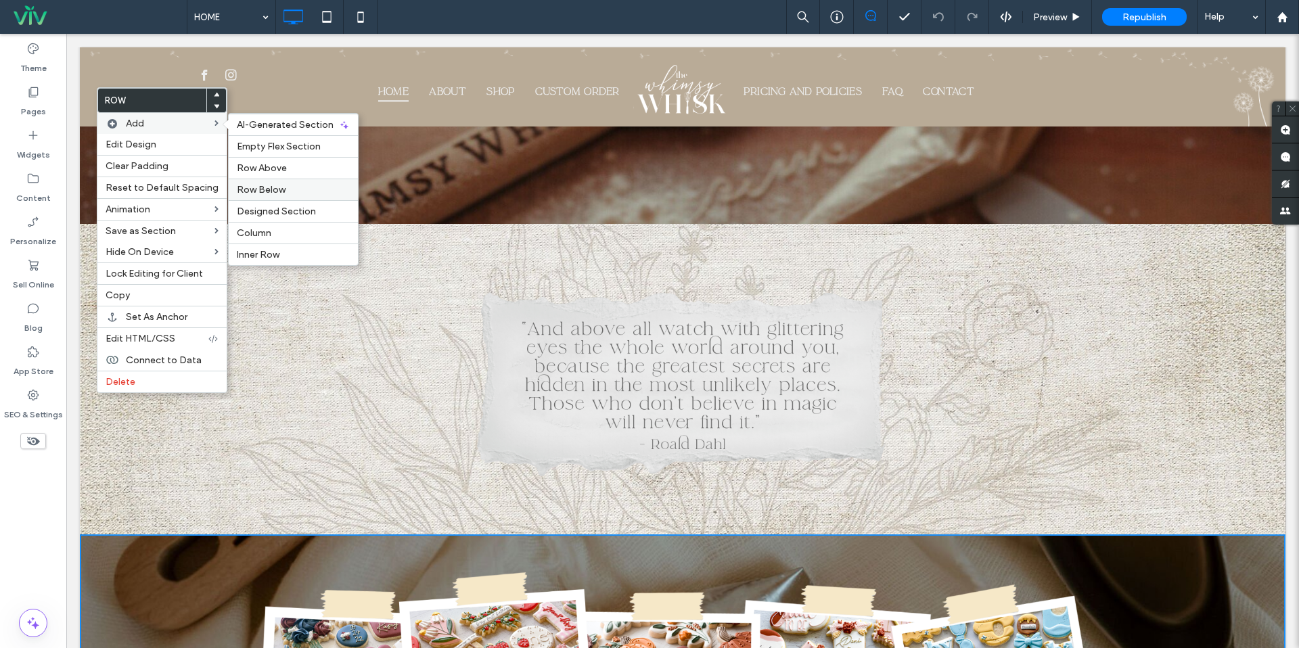
click at [282, 187] on label "Row Below" at bounding box center [293, 190] width 113 height 12
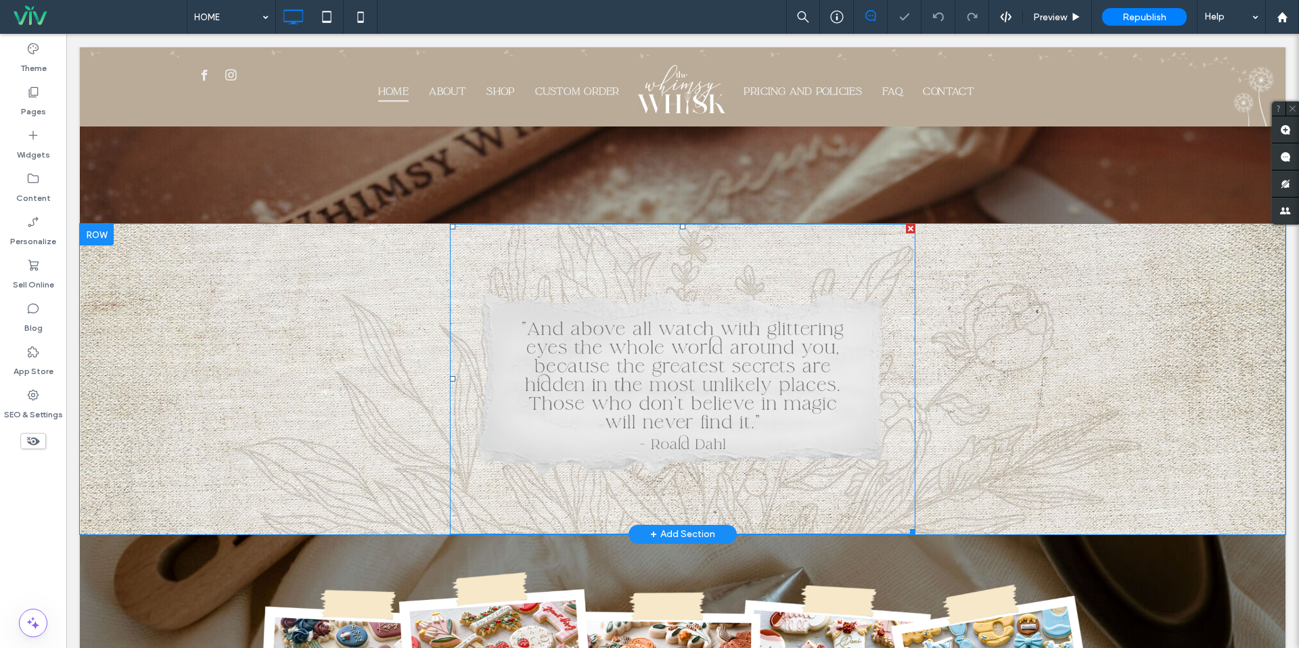
scroll to position [1828, 0]
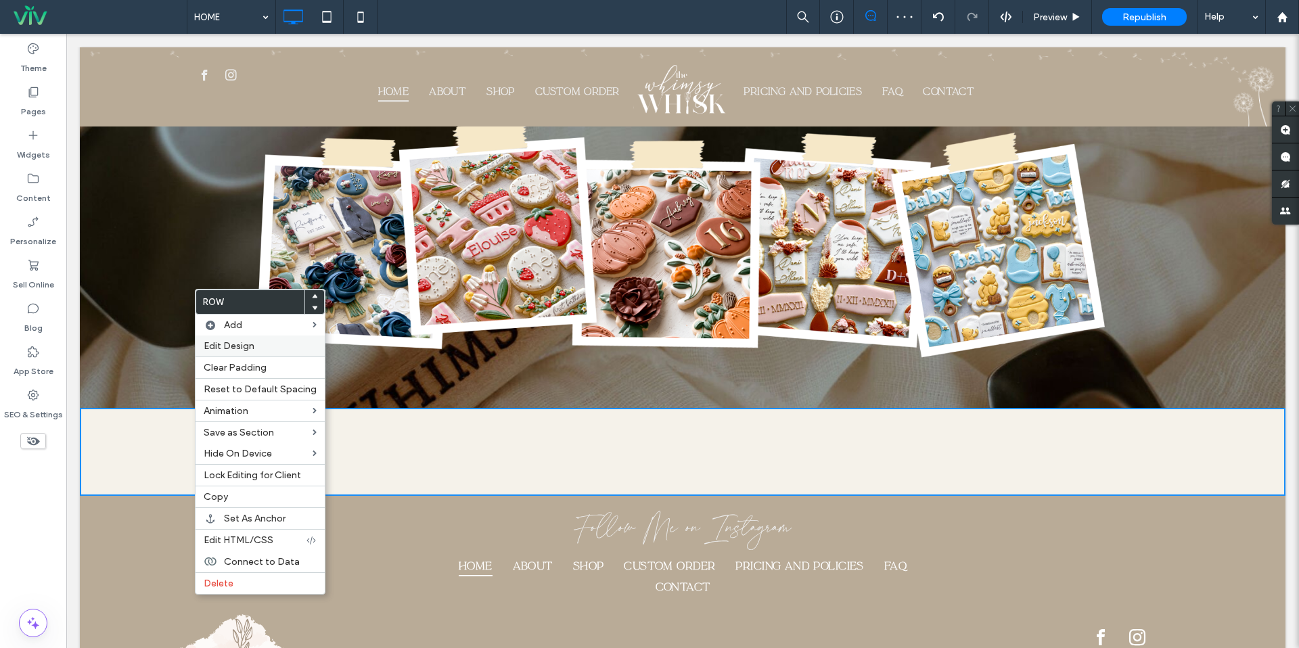
click at [246, 348] on span "Edit Design" at bounding box center [229, 346] width 51 height 12
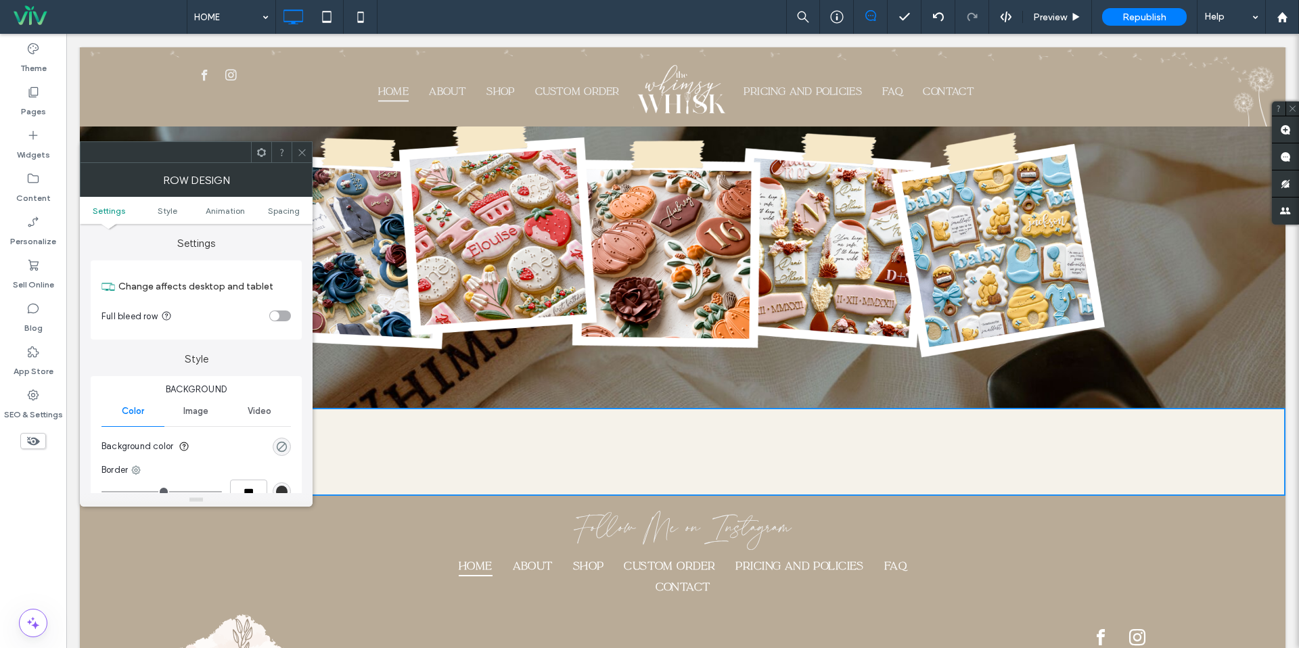
click at [284, 445] on div "rgba(0, 0, 0, 0)" at bounding box center [282, 447] width 12 height 12
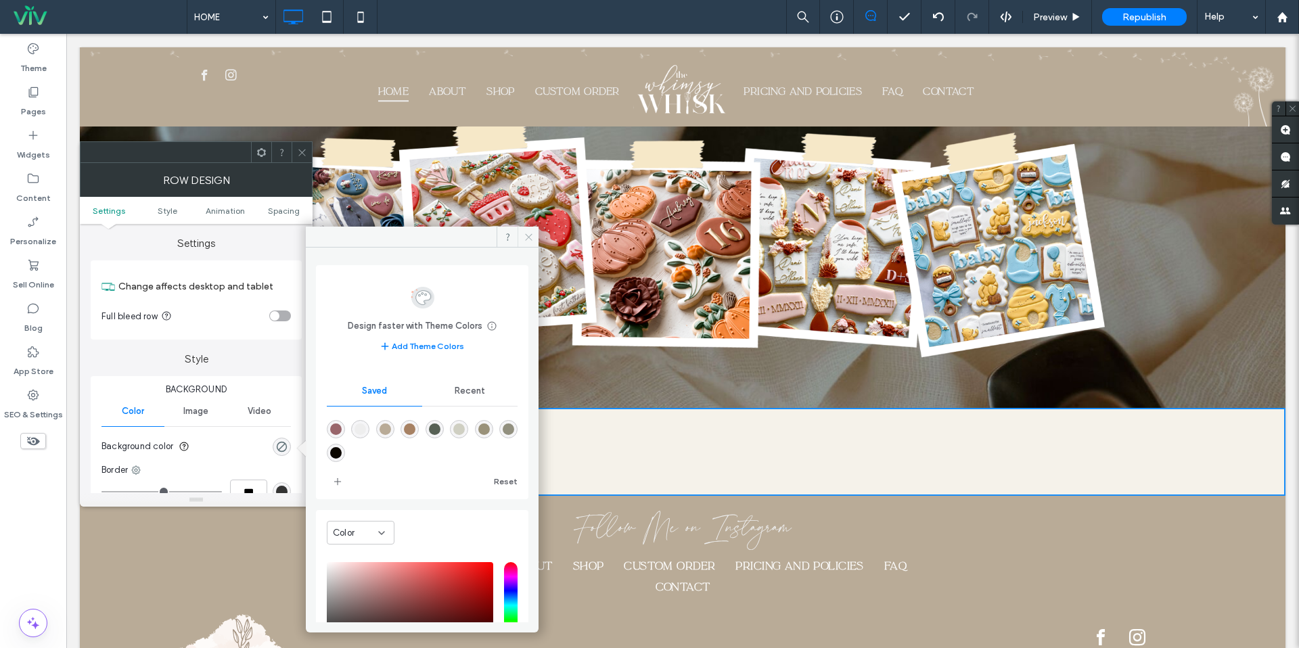
drag, startPoint x: 531, startPoint y: 238, endPoint x: 463, endPoint y: 204, distance: 75.7
click at [531, 238] on icon at bounding box center [529, 237] width 10 height 10
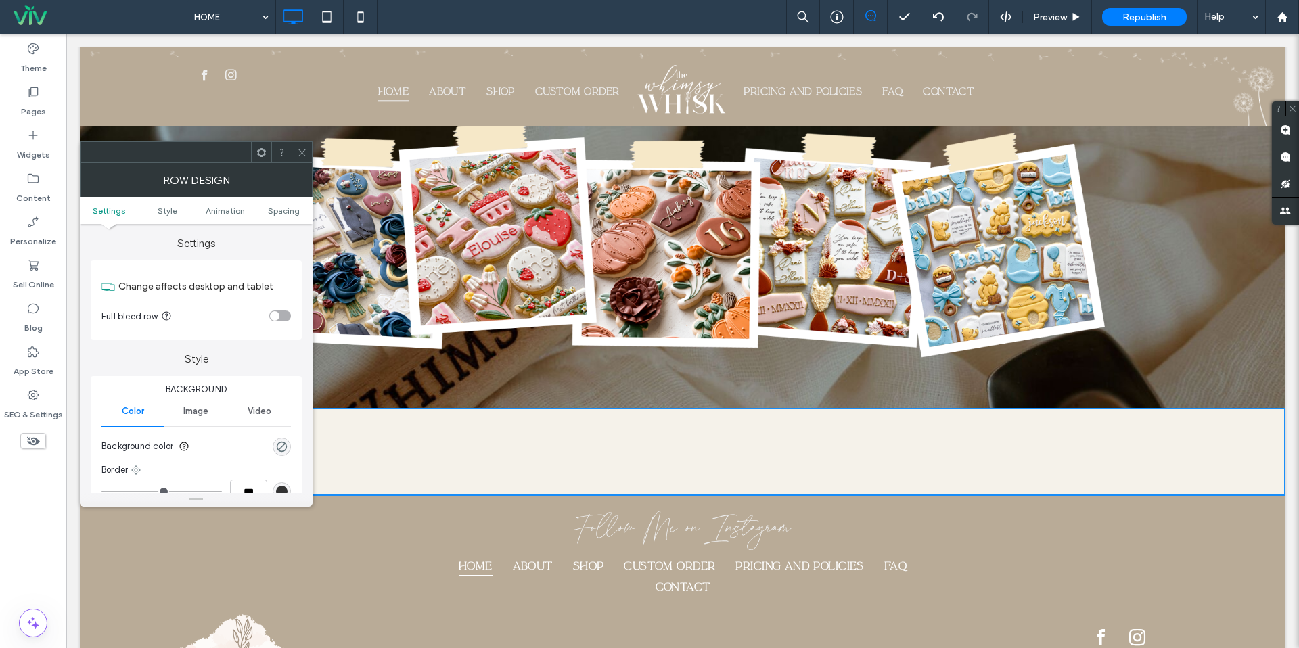
click at [306, 161] on span at bounding box center [302, 152] width 10 height 20
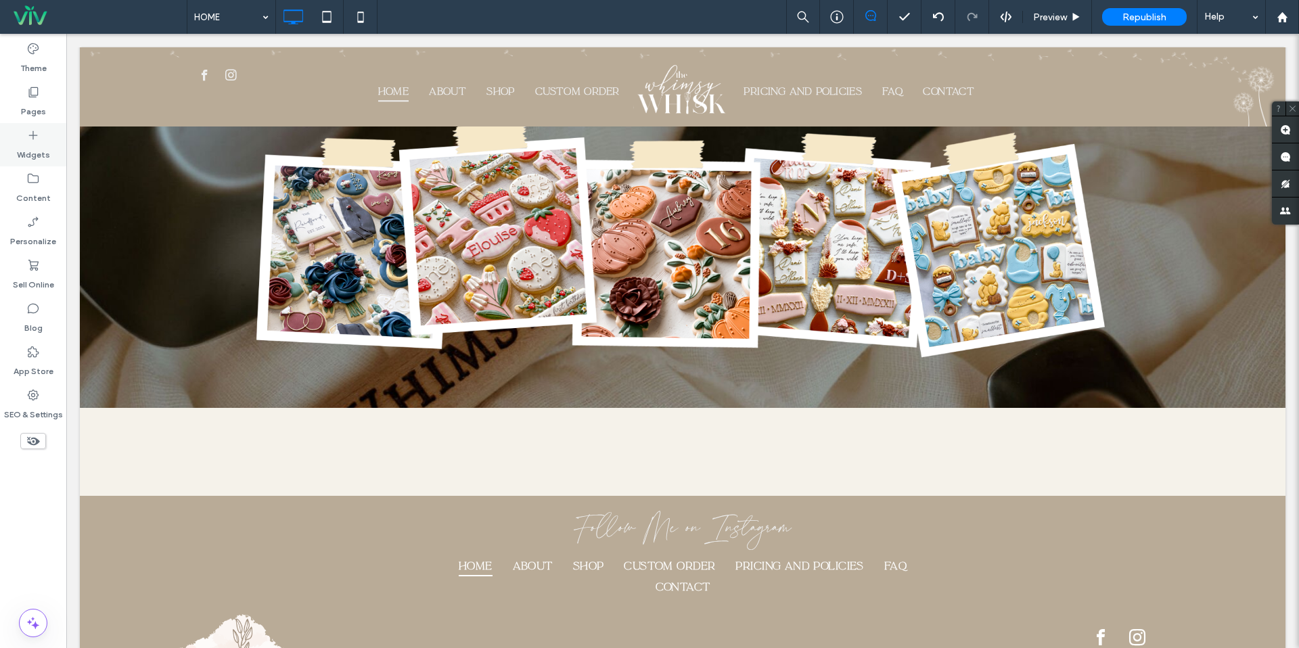
drag, startPoint x: 48, startPoint y: 145, endPoint x: 49, endPoint y: 152, distance: 6.9
click at [48, 145] on label "Widgets" at bounding box center [33, 151] width 33 height 19
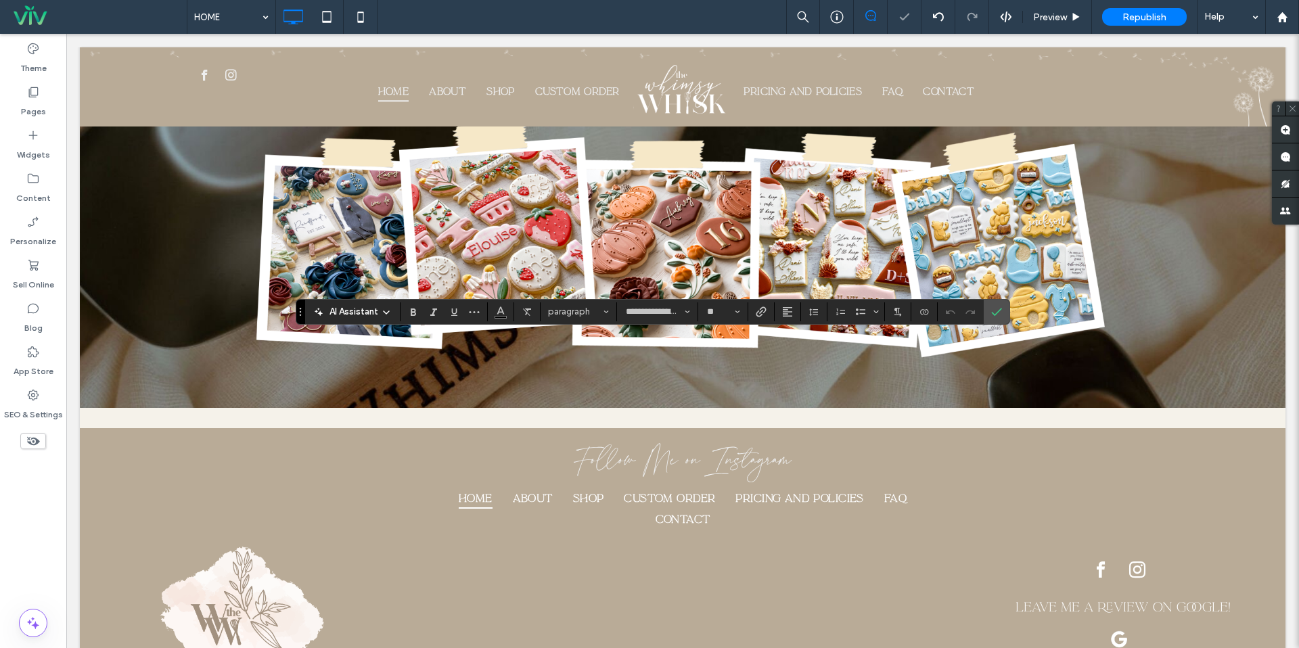
scroll to position [1760, 0]
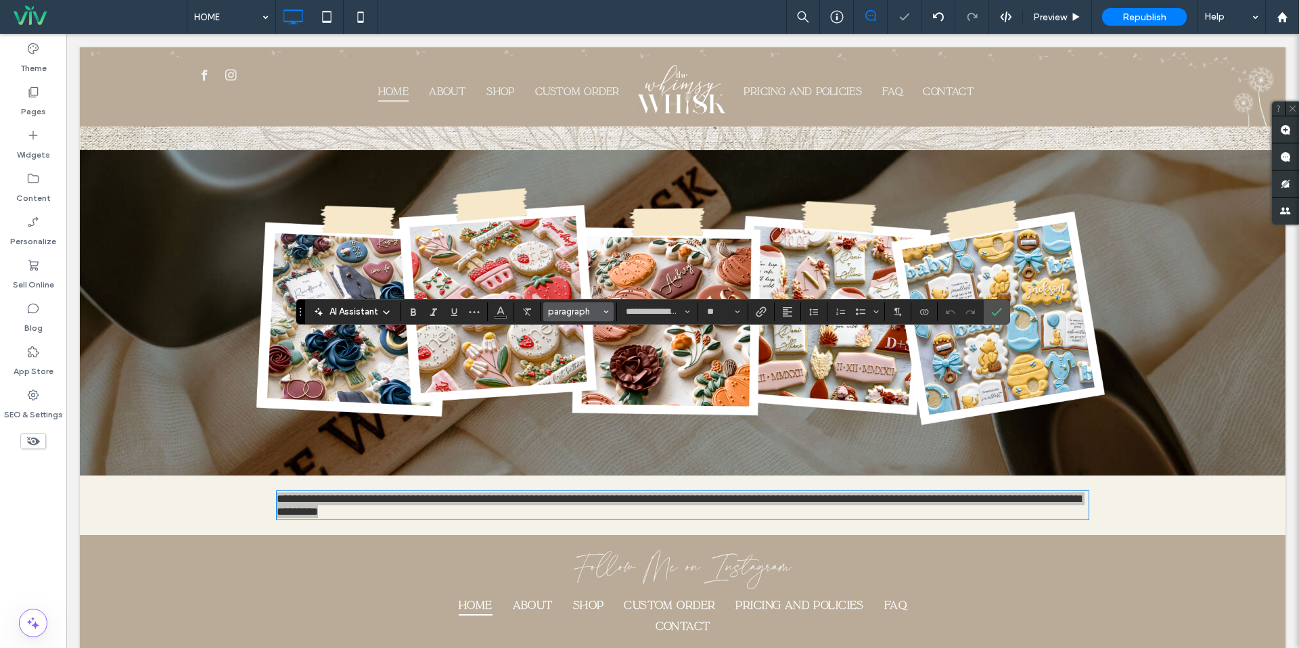
click at [575, 308] on span "paragraph" at bounding box center [574, 312] width 53 height 10
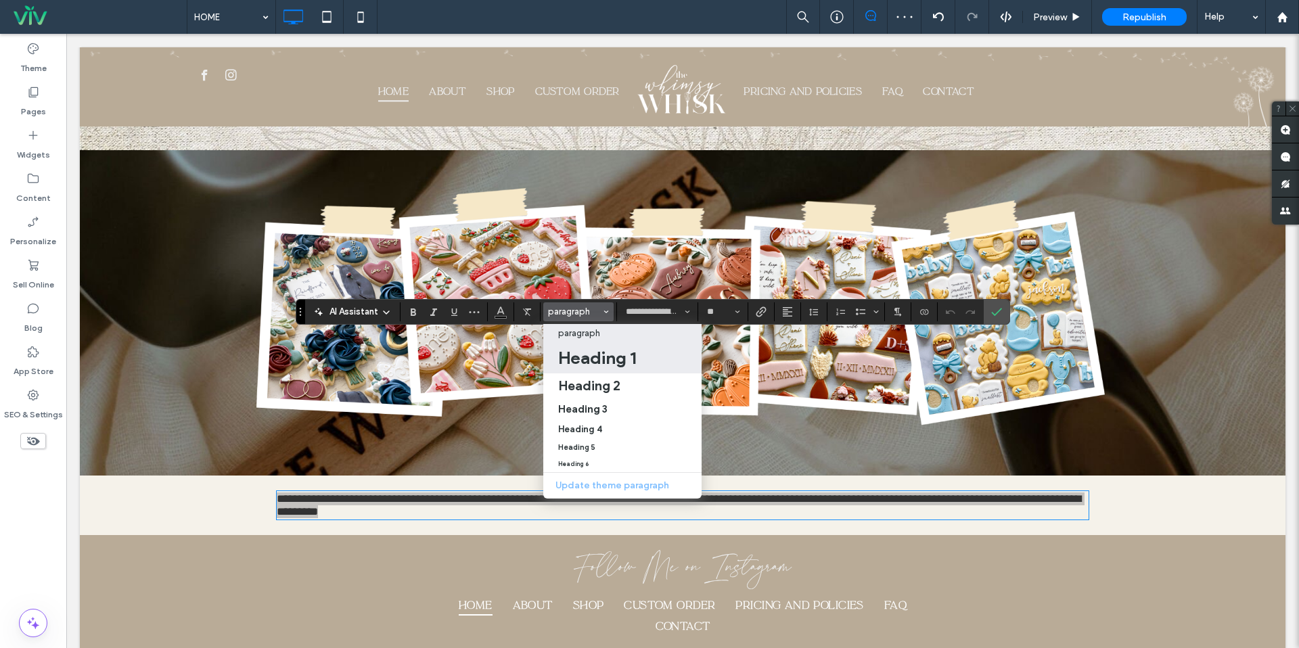
click at [589, 361] on h1 "Heading 1" at bounding box center [597, 358] width 78 height 22
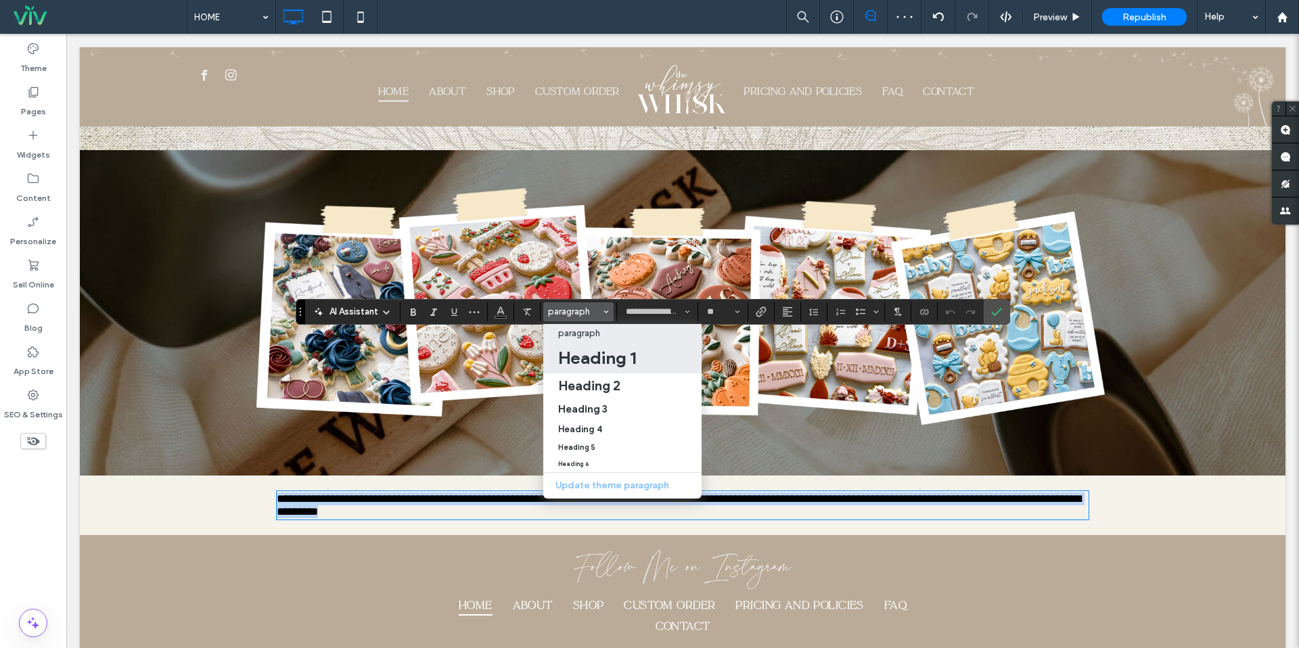
type input "*******"
type input "**"
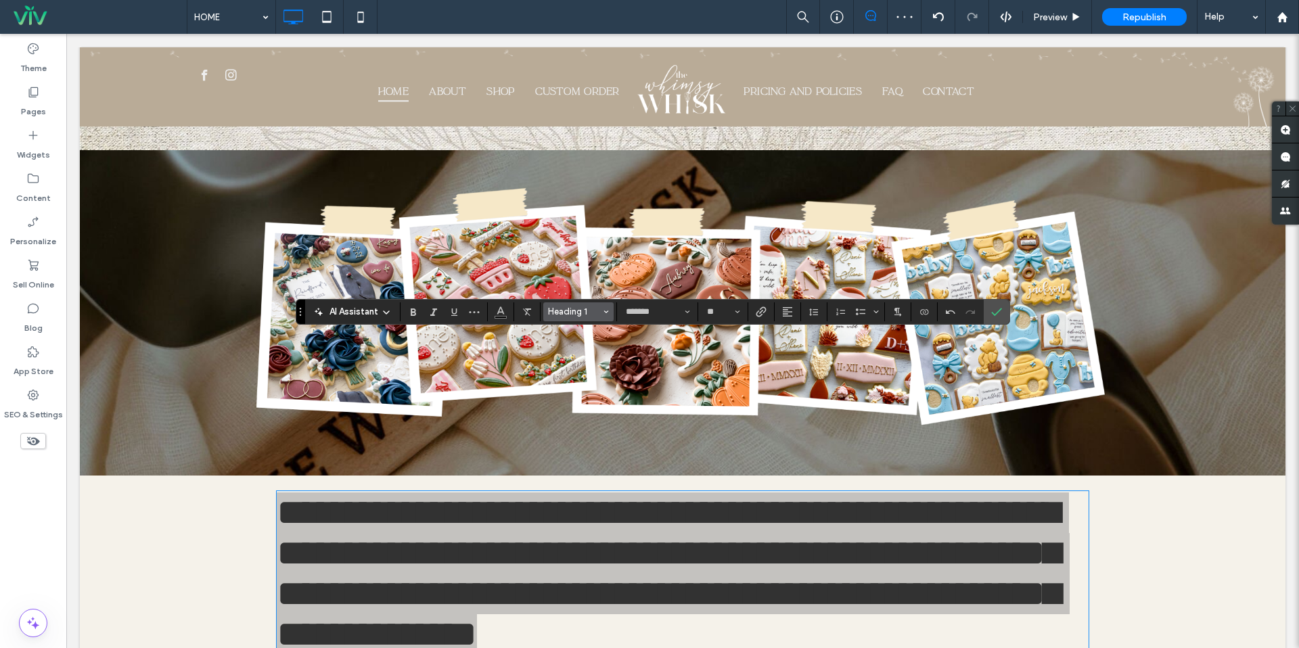
click at [591, 315] on span "Heading 1" at bounding box center [574, 312] width 53 height 10
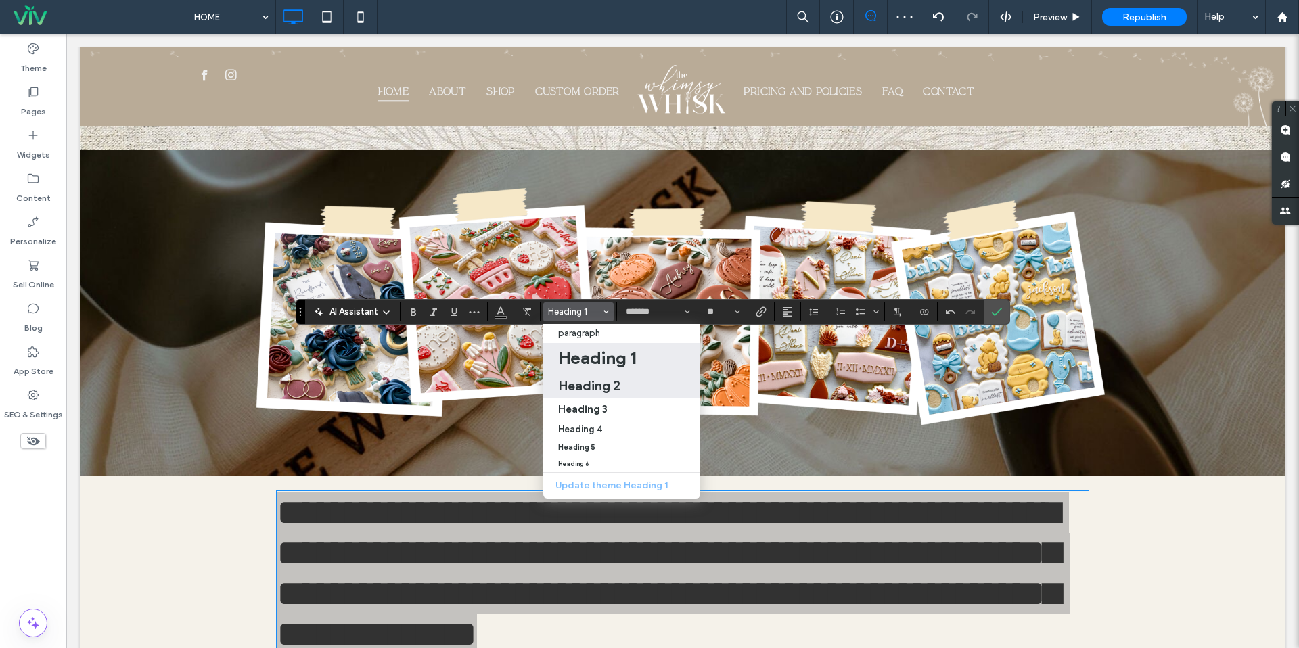
click at [589, 382] on h2 "Heading 2" at bounding box center [589, 386] width 62 height 16
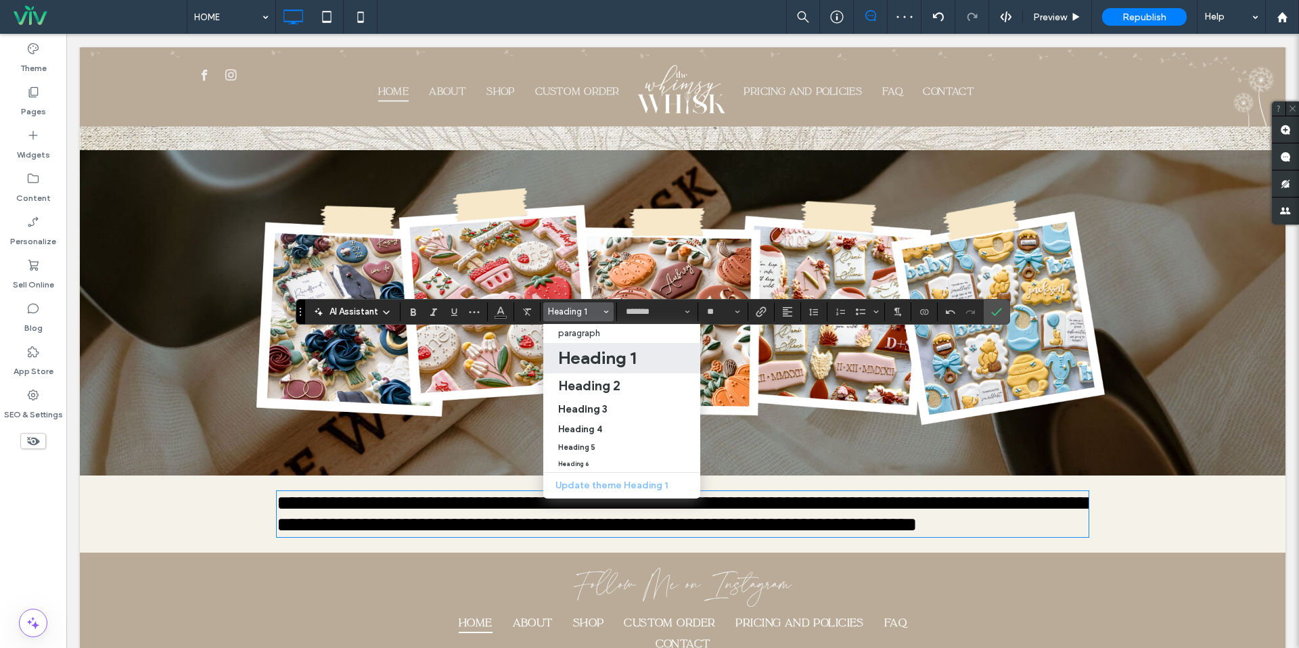
type input "*******"
type input "**"
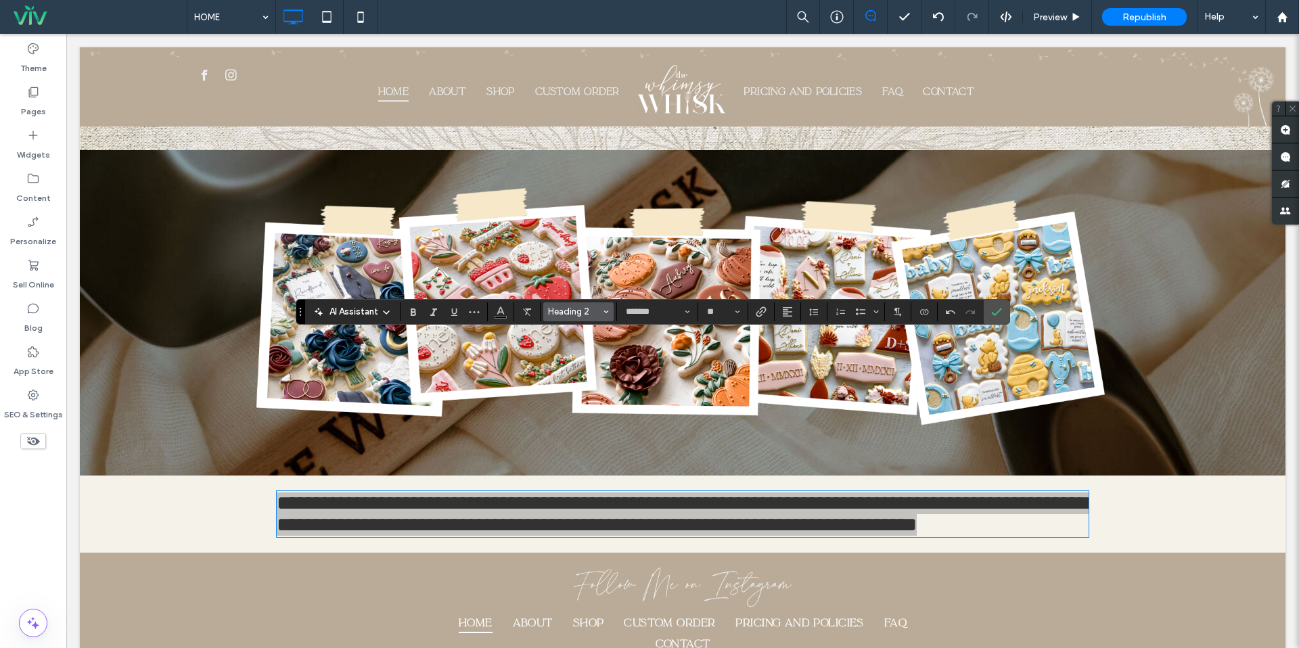
click at [578, 309] on span "Heading 2" at bounding box center [574, 312] width 53 height 10
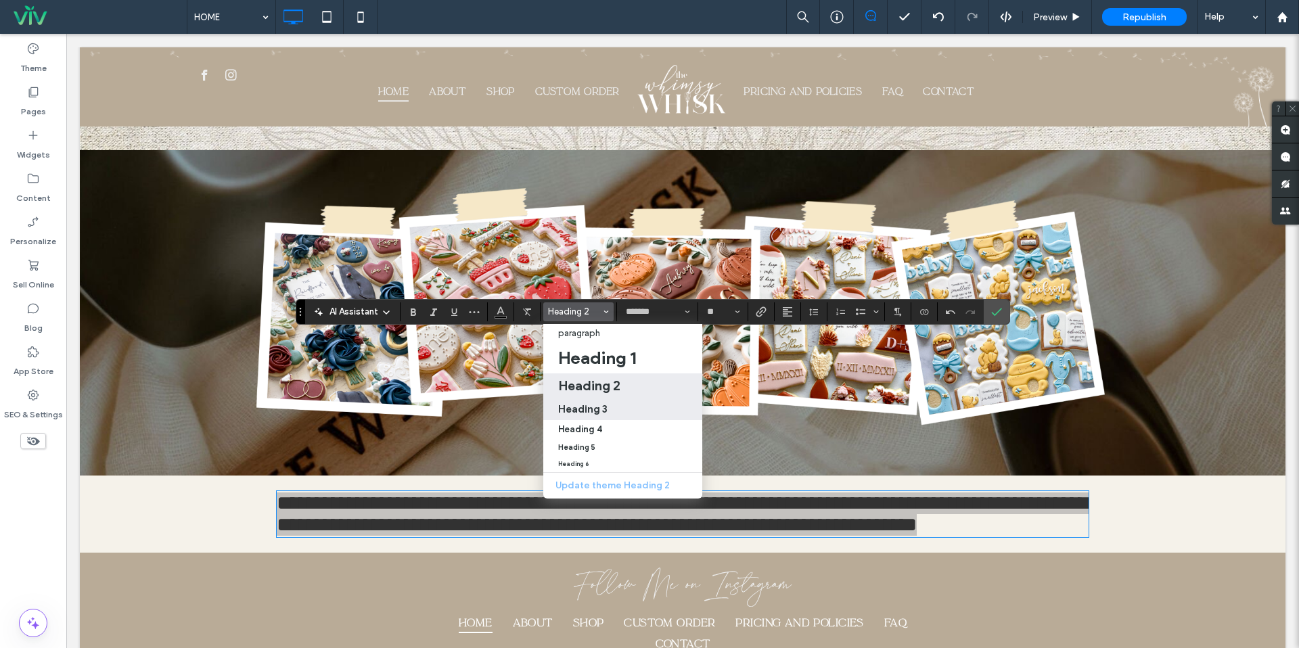
click at [593, 407] on h3 "Heading 3" at bounding box center [582, 409] width 49 height 13
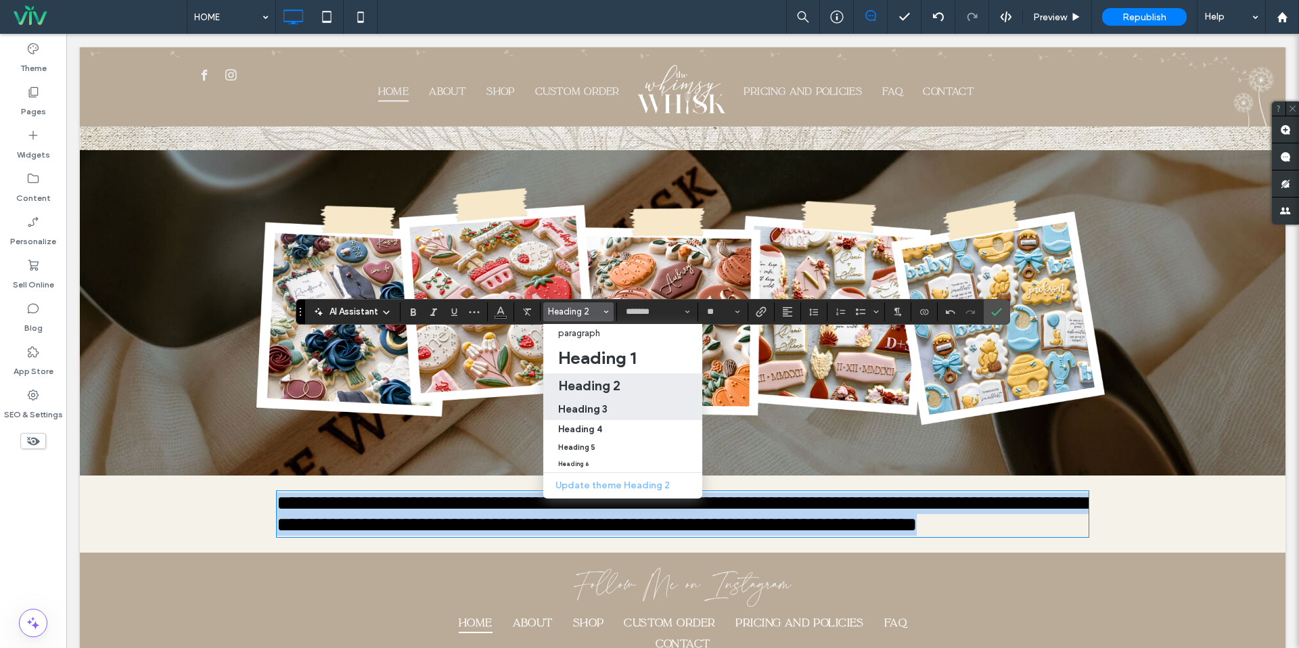
type input "*******"
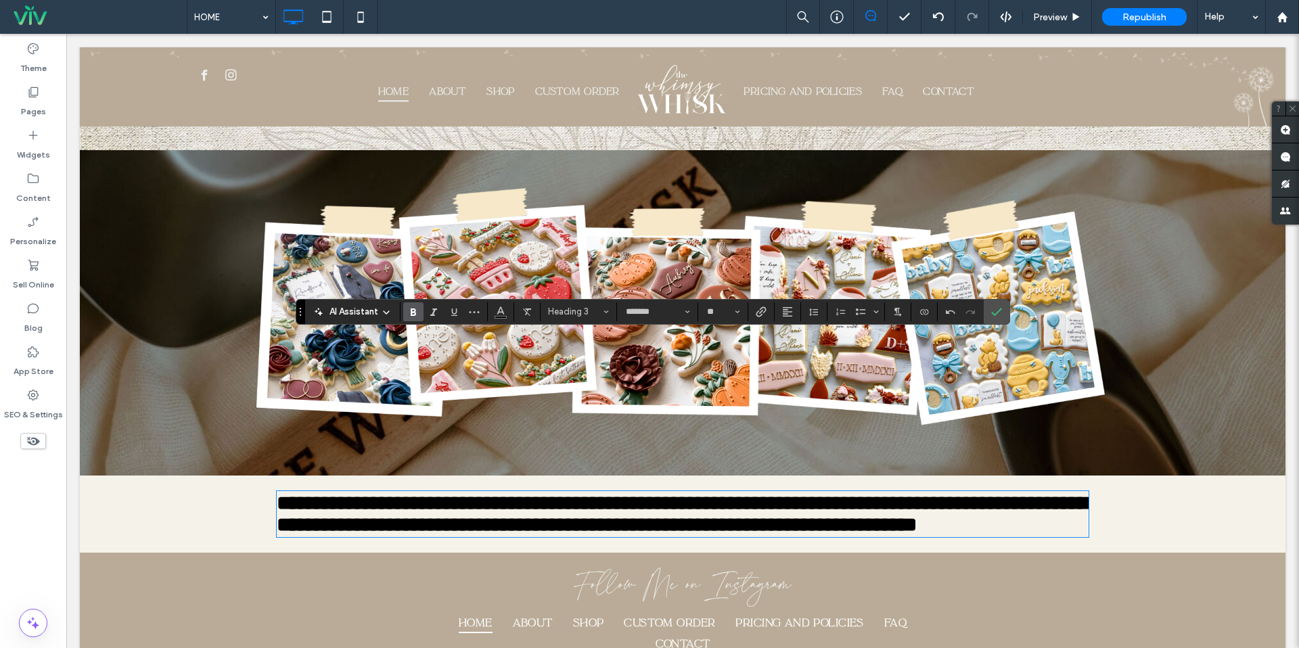
click at [602, 493] on span "**********" at bounding box center [682, 513] width 811 height 41
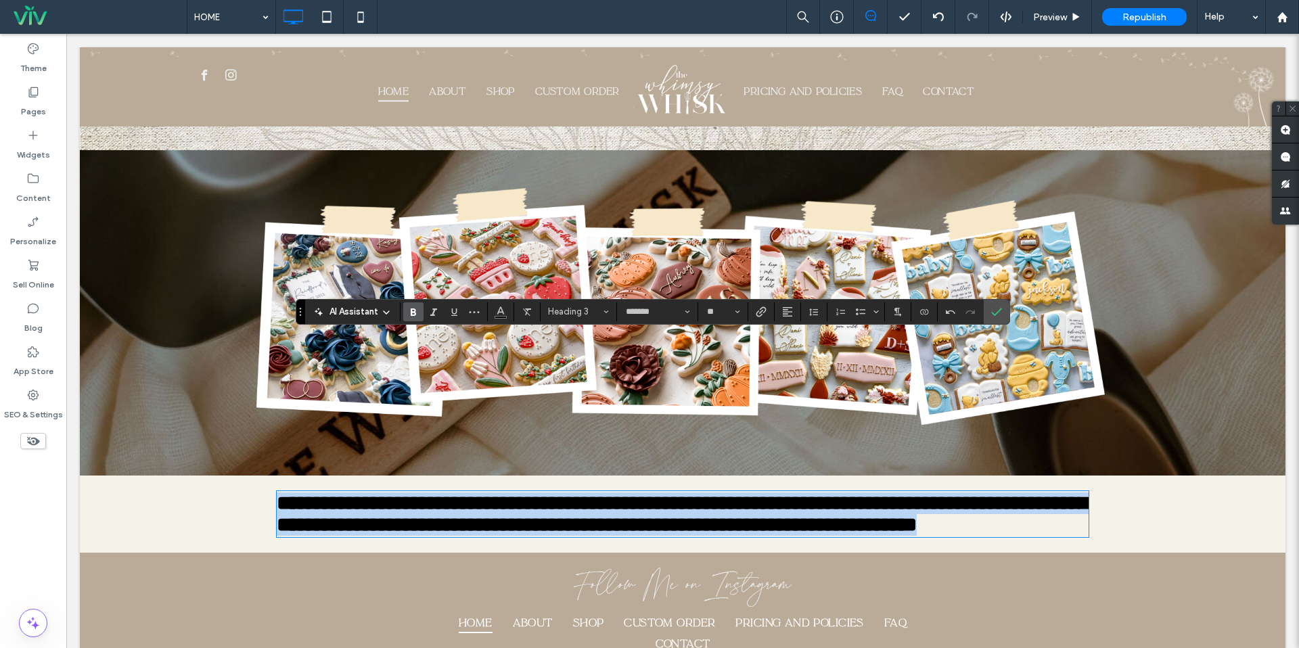
click at [602, 493] on span "**********" at bounding box center [682, 513] width 811 height 41
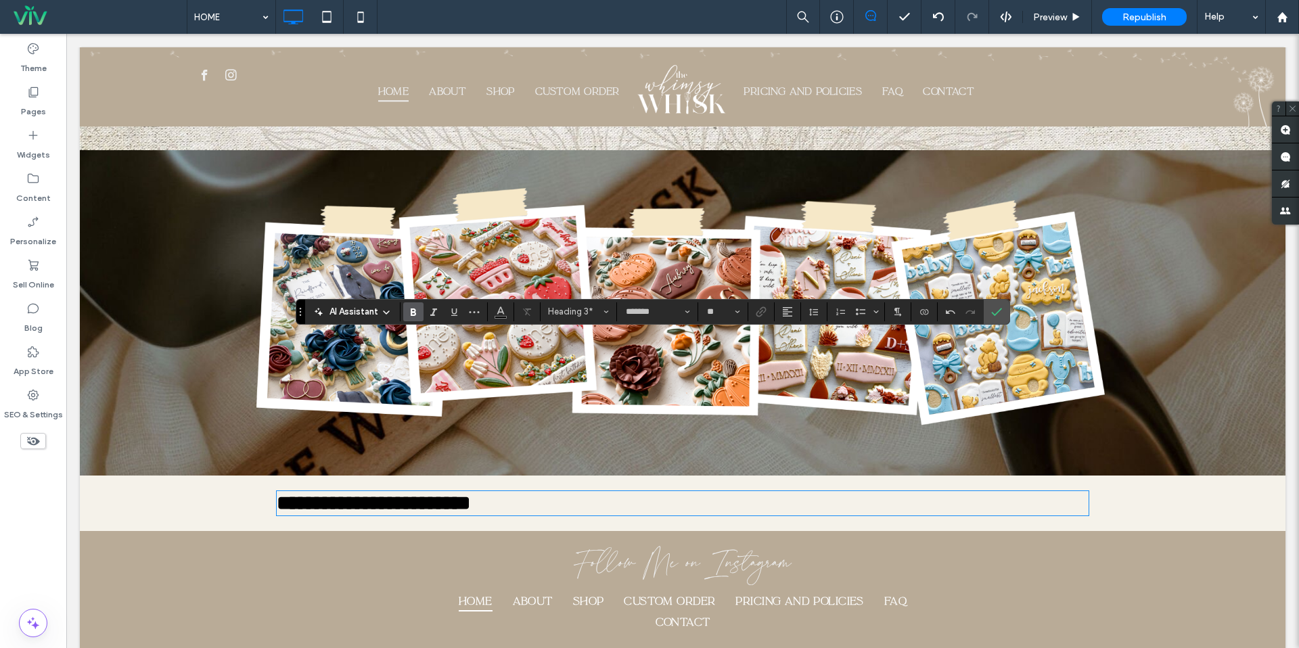
click at [455, 493] on span "**********" at bounding box center [374, 503] width 194 height 20
click at [581, 319] on button "Heading 3" at bounding box center [578, 311] width 70 height 19
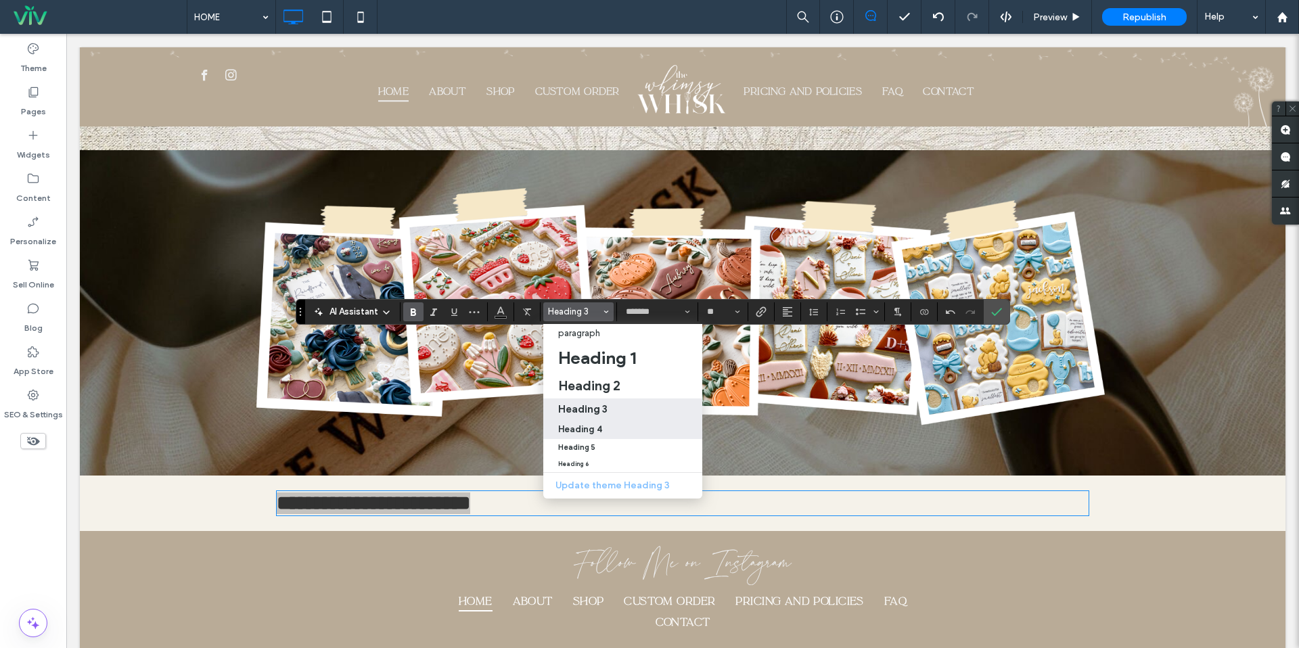
click at [595, 428] on h4 "Heading 4" at bounding box center [580, 429] width 44 height 10
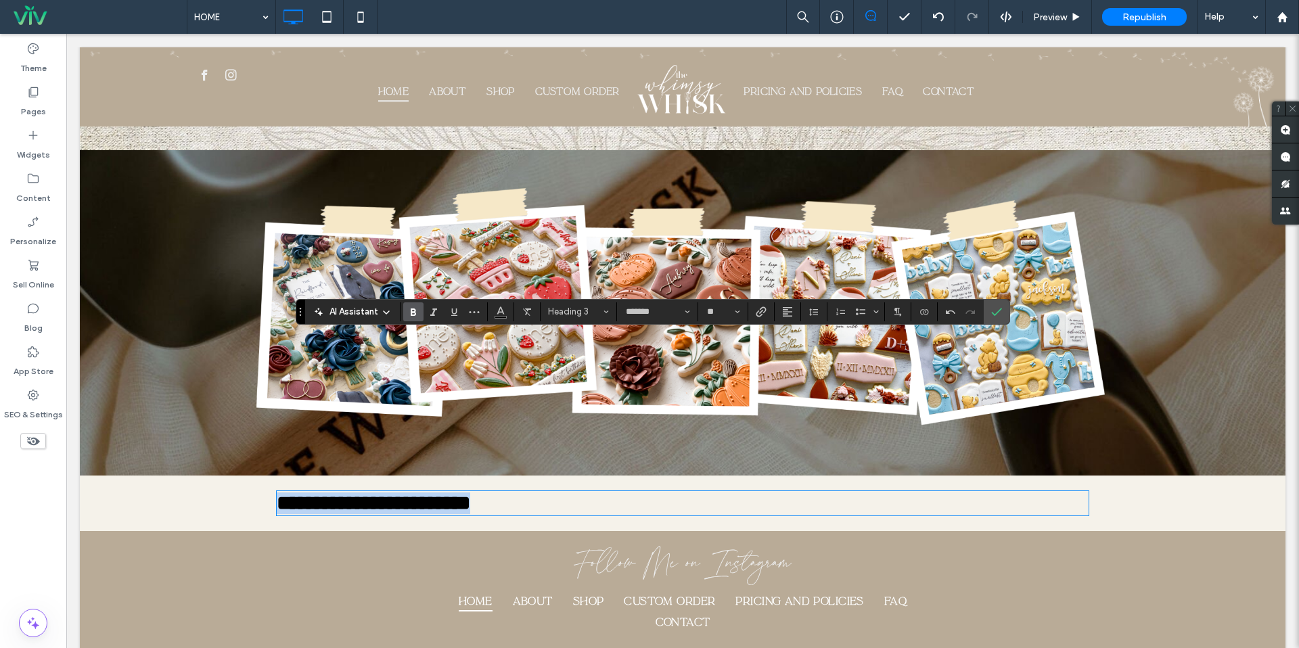
type input "*******"
type input "**"
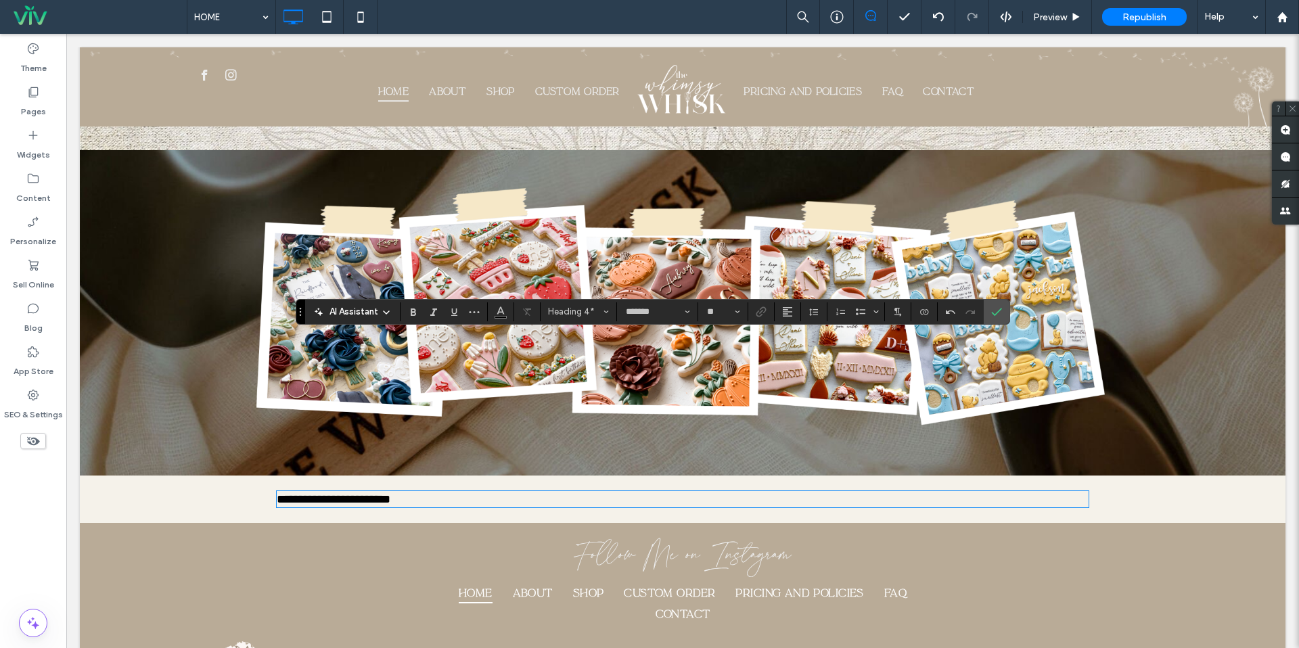
click at [328, 493] on span "**********" at bounding box center [334, 499] width 114 height 12
click at [386, 493] on span "**********" at bounding box center [331, 499] width 109 height 12
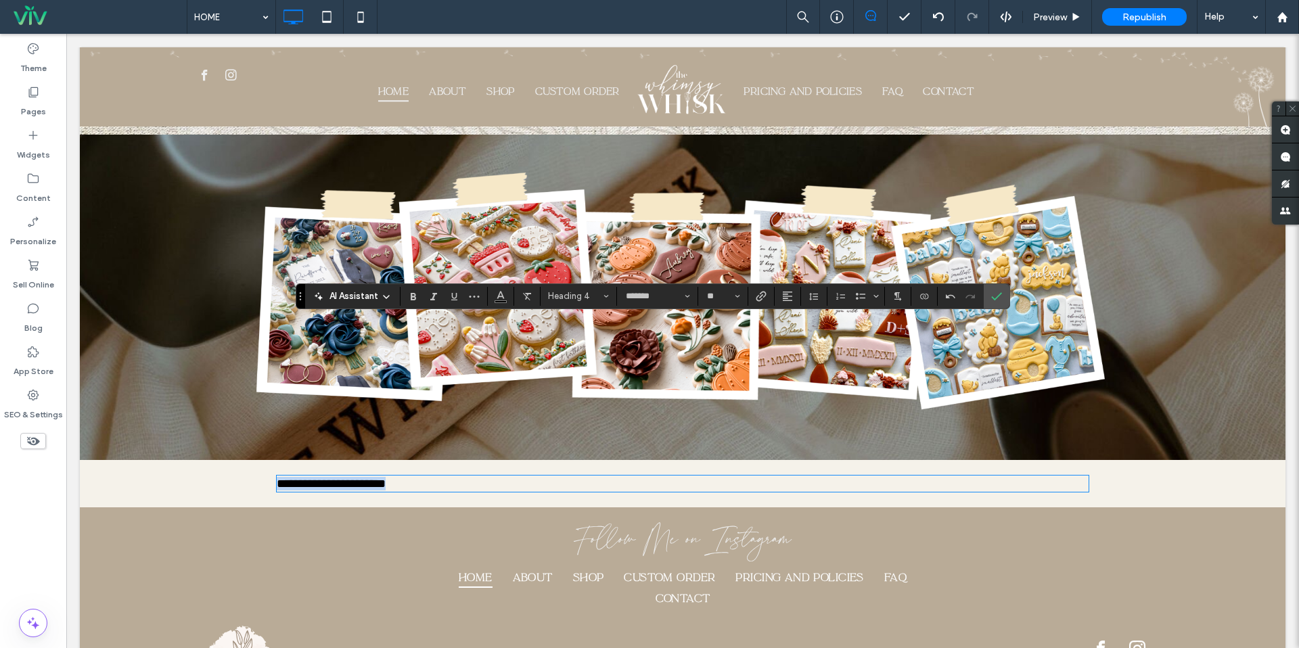
scroll to position [1792, 0]
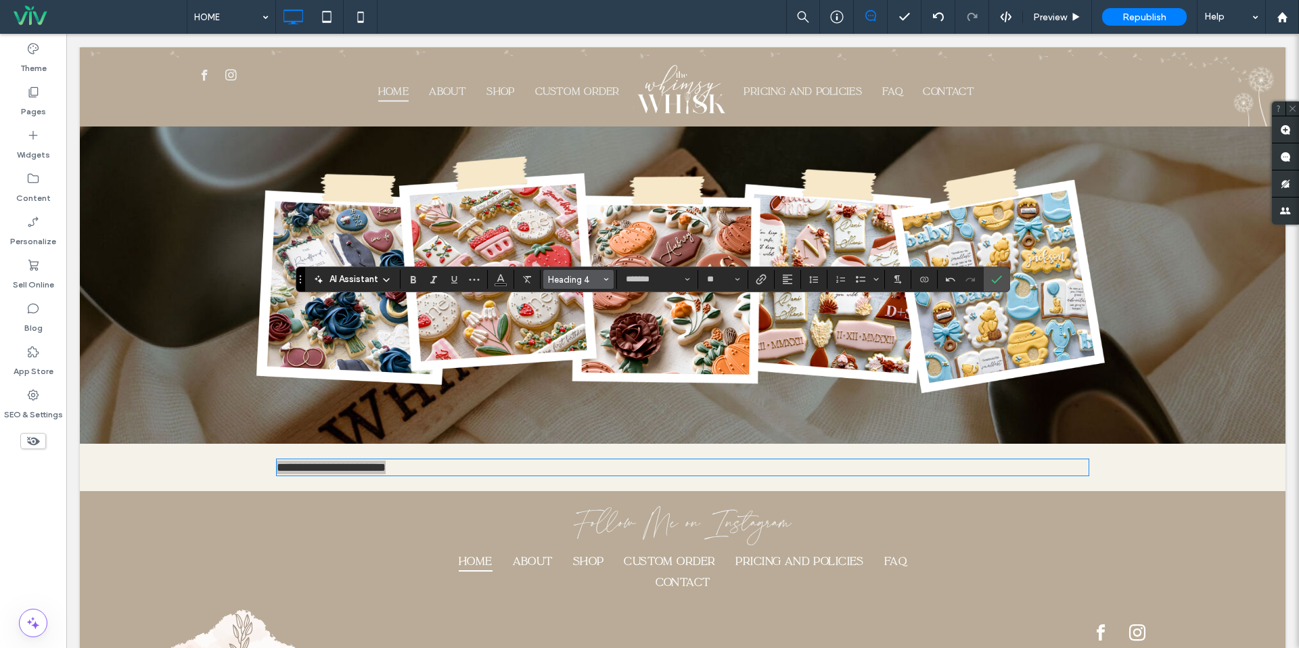
click at [555, 282] on span "Heading 4" at bounding box center [574, 280] width 53 height 10
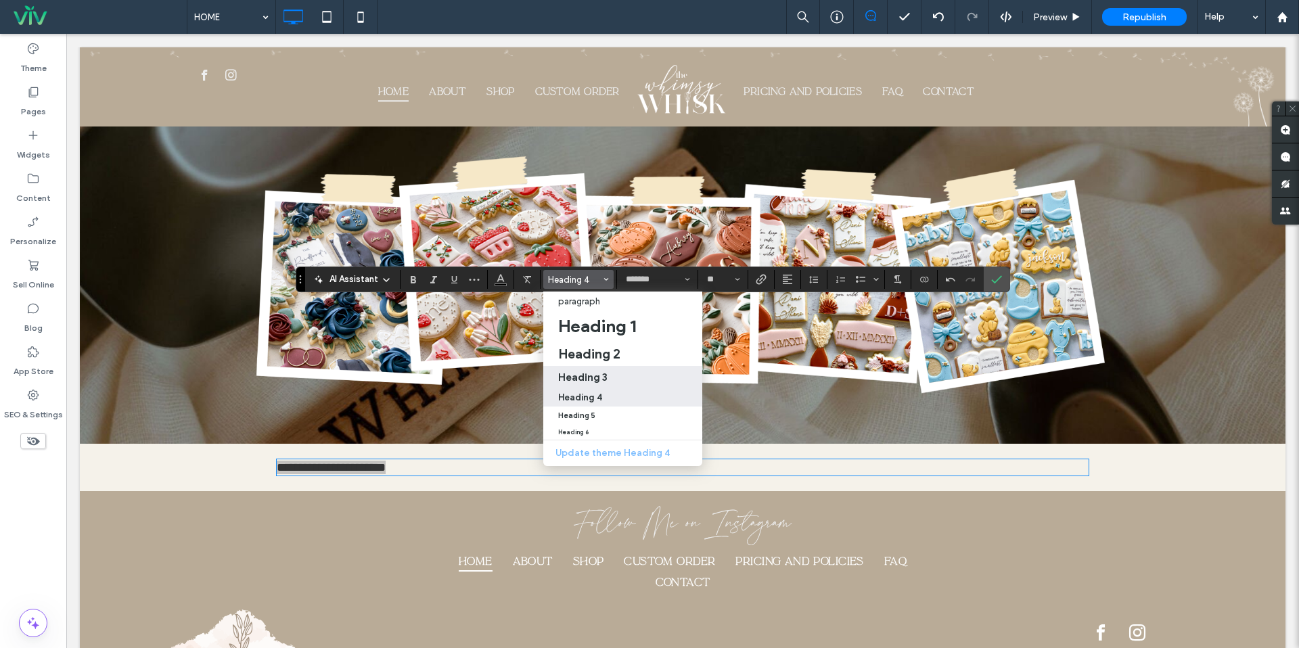
click at [587, 368] on label "Heading 3" at bounding box center [622, 377] width 159 height 22
type input "*******"
type input "**"
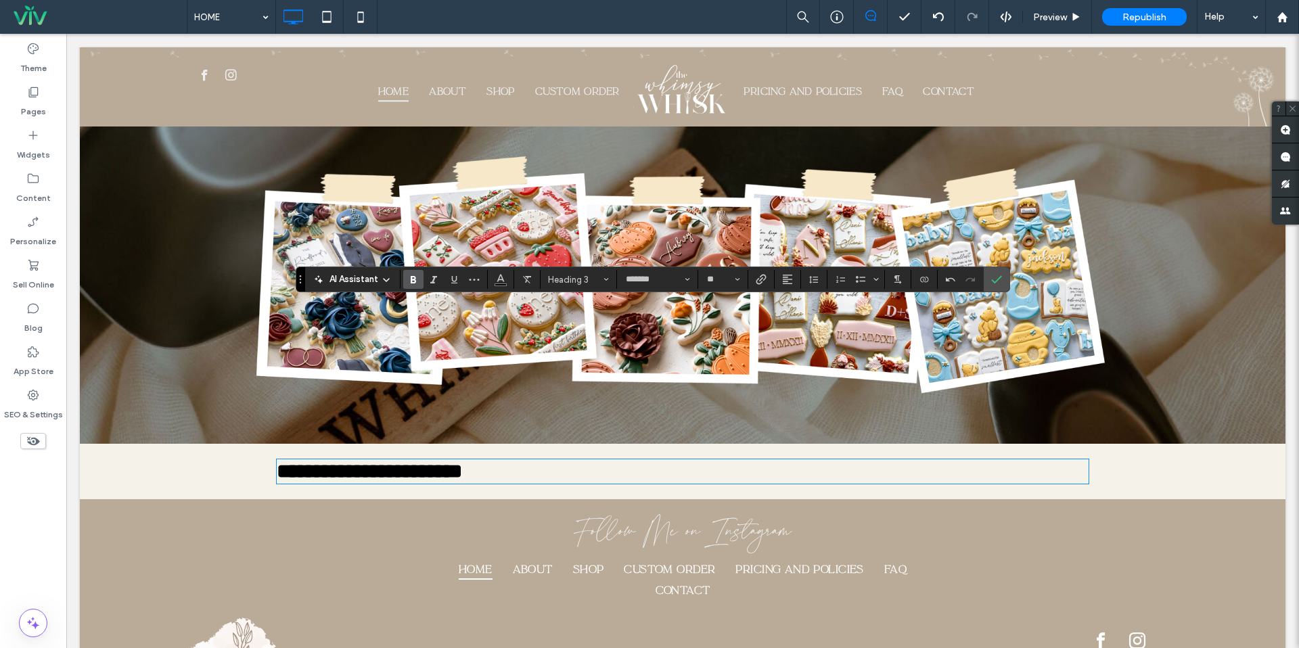
click at [462, 462] on span "**********" at bounding box center [369, 472] width 185 height 20
click at [789, 278] on icon "Alignment" at bounding box center [787, 279] width 11 height 11
click at [793, 319] on icon "ui.textEditor.alignment.center" at bounding box center [797, 321] width 11 height 11
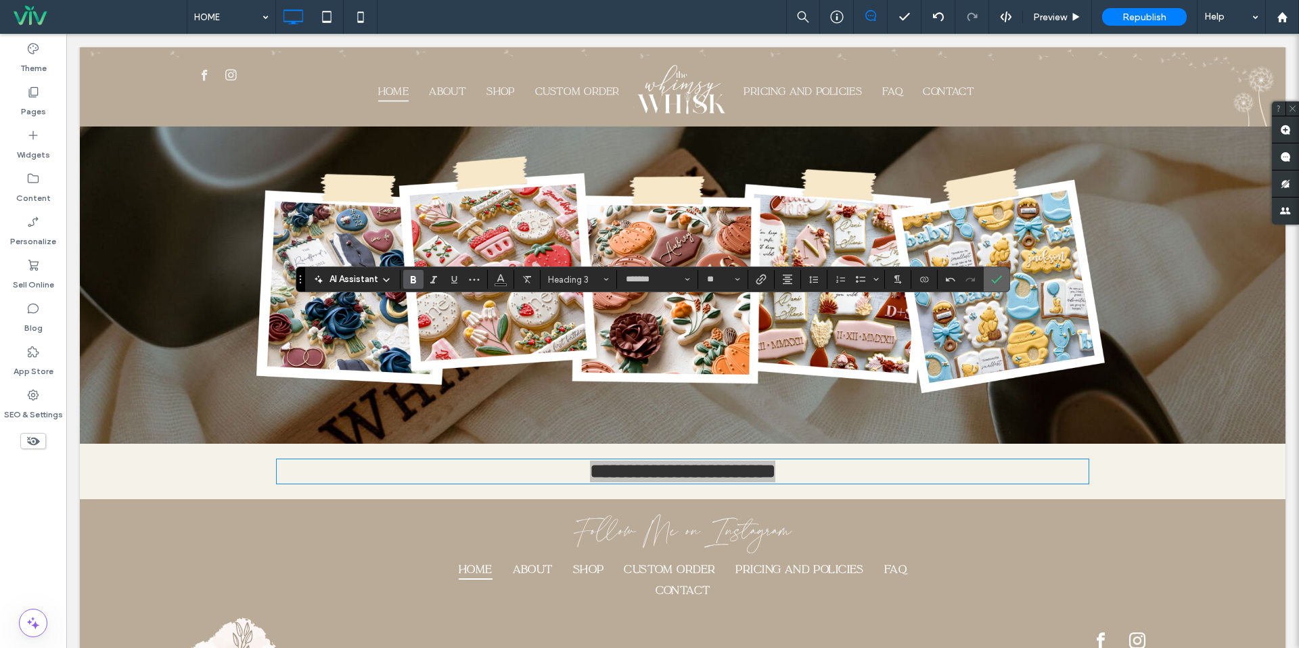
click at [992, 277] on icon "Confirm" at bounding box center [996, 279] width 11 height 11
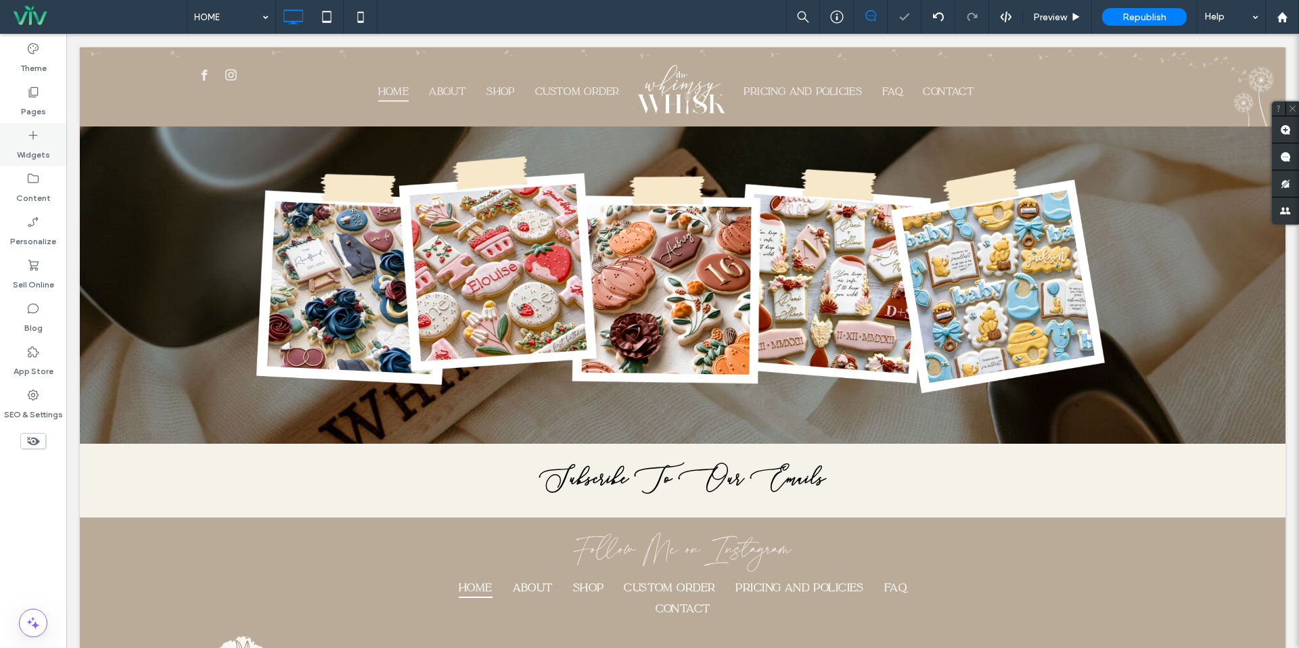
click at [26, 137] on icon at bounding box center [33, 136] width 14 height 14
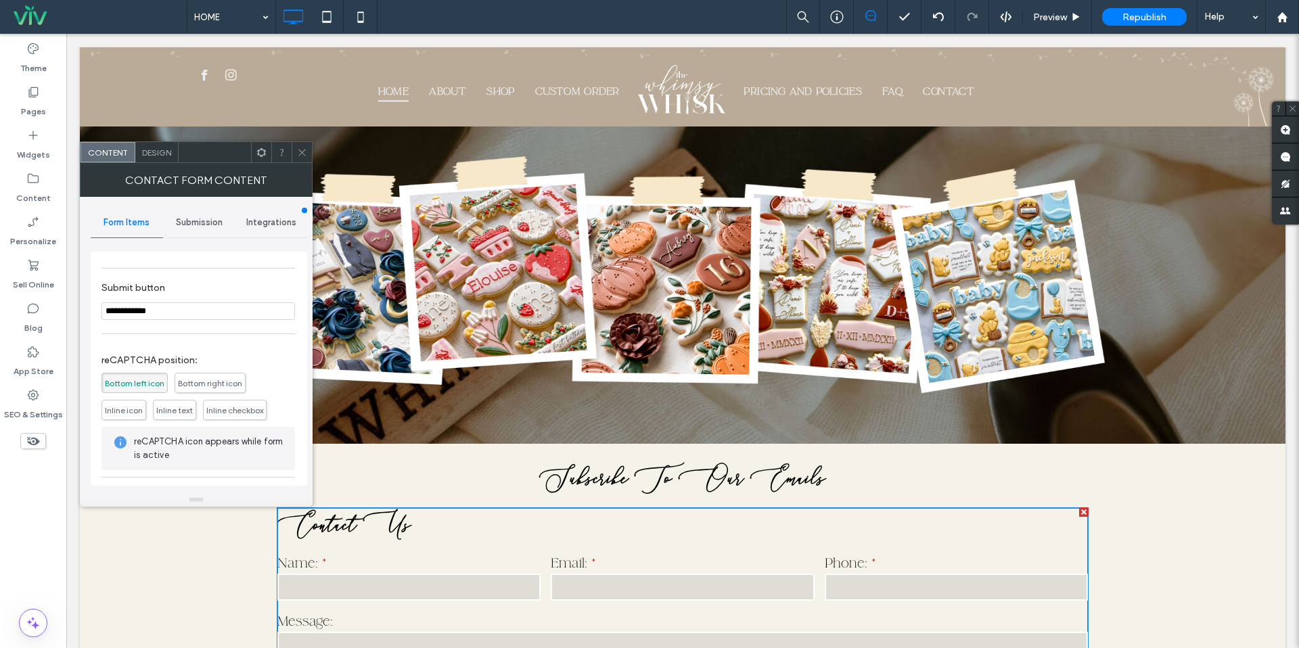
scroll to position [275, 0]
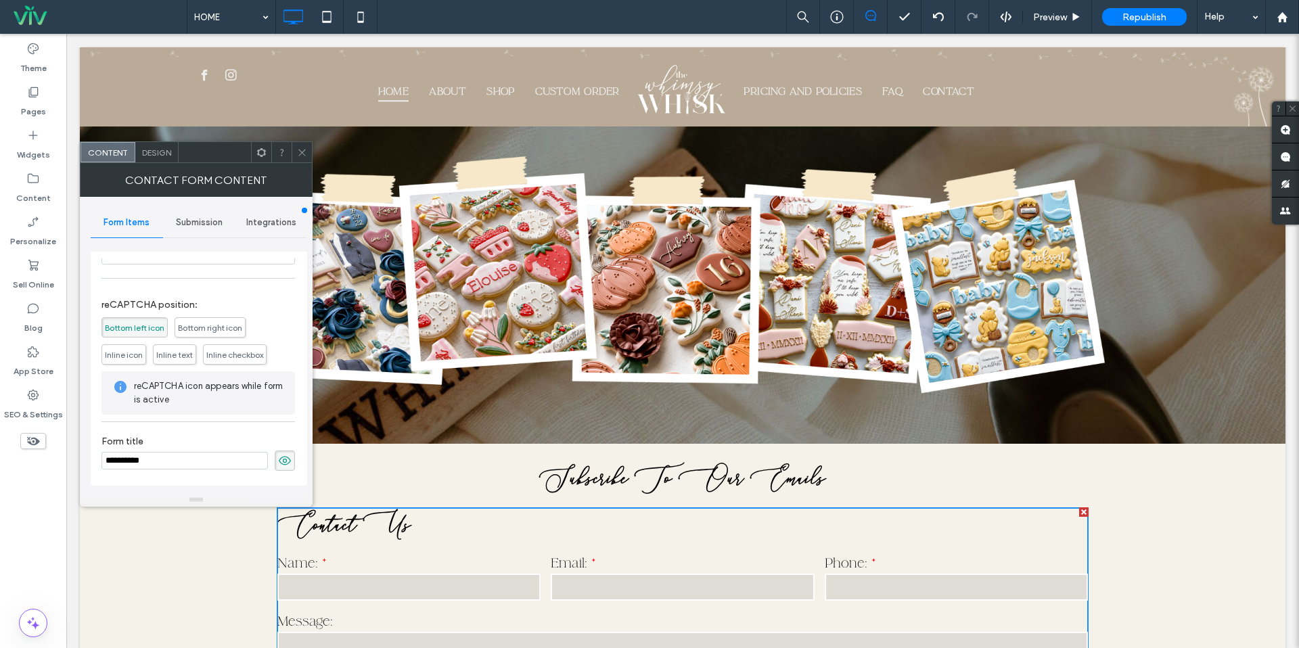
click at [283, 460] on use at bounding box center [285, 461] width 12 height 9
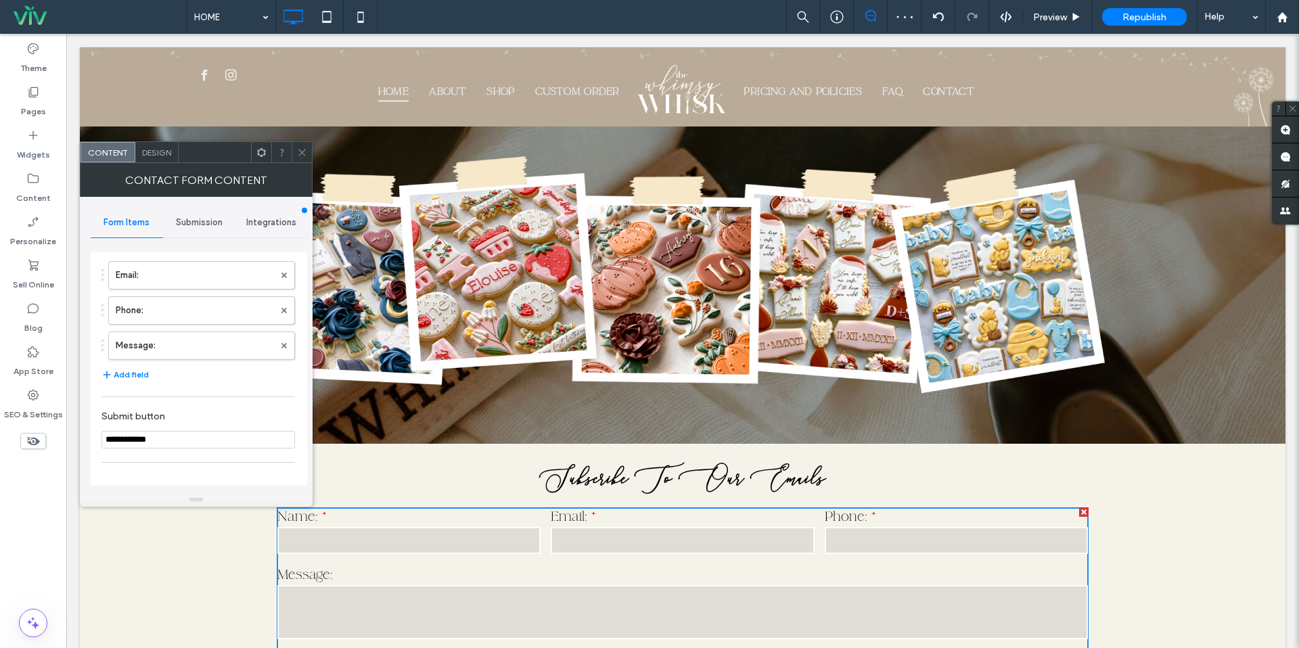
scroll to position [7, 0]
click at [282, 325] on use at bounding box center [284, 322] width 5 height 5
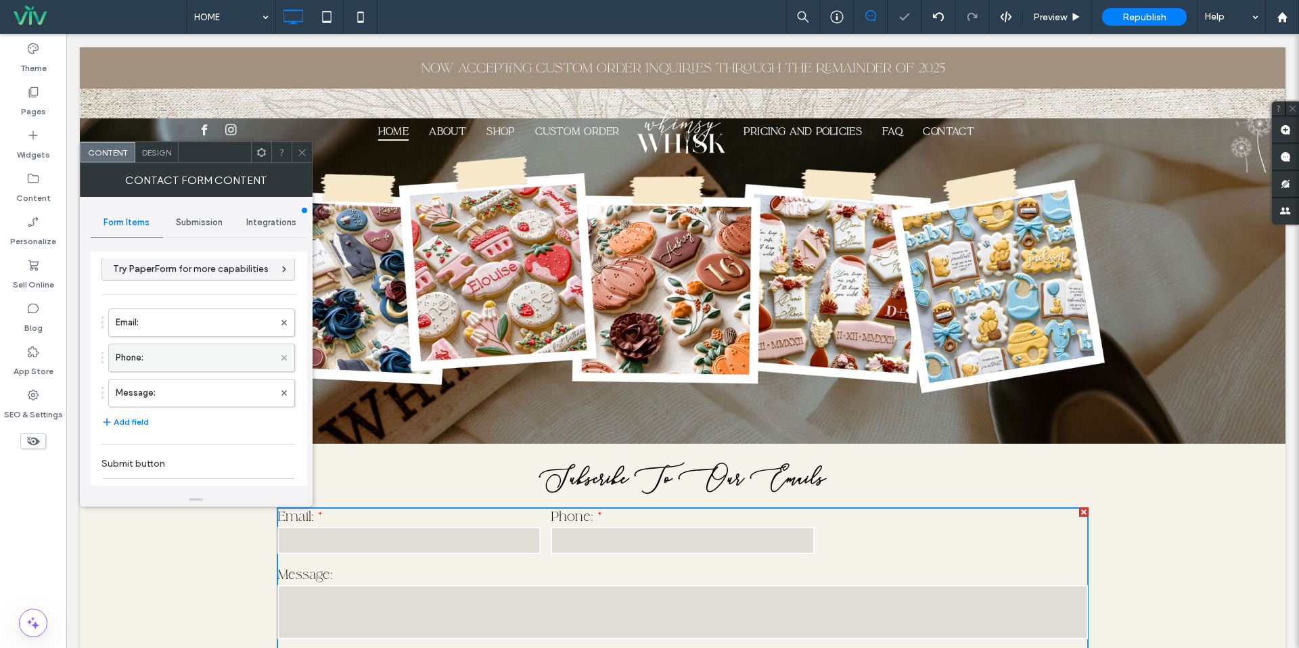
click at [282, 358] on icon at bounding box center [284, 357] width 5 height 5
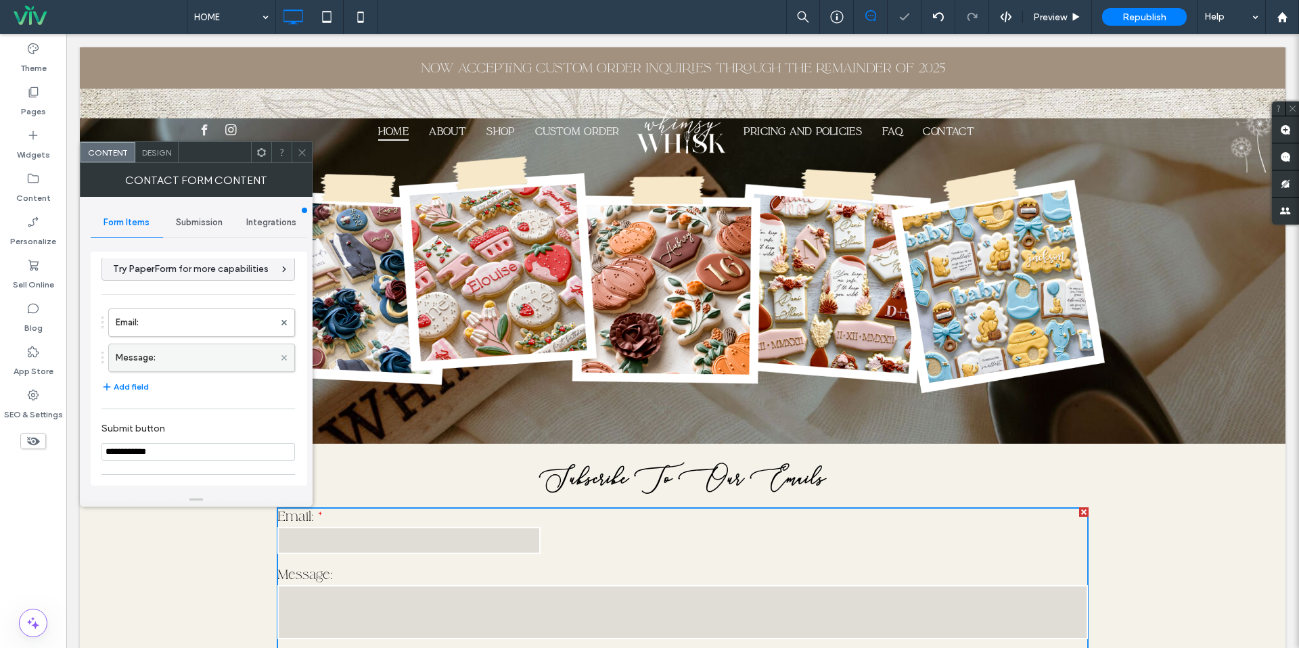
click at [282, 358] on icon at bounding box center [284, 357] width 5 height 5
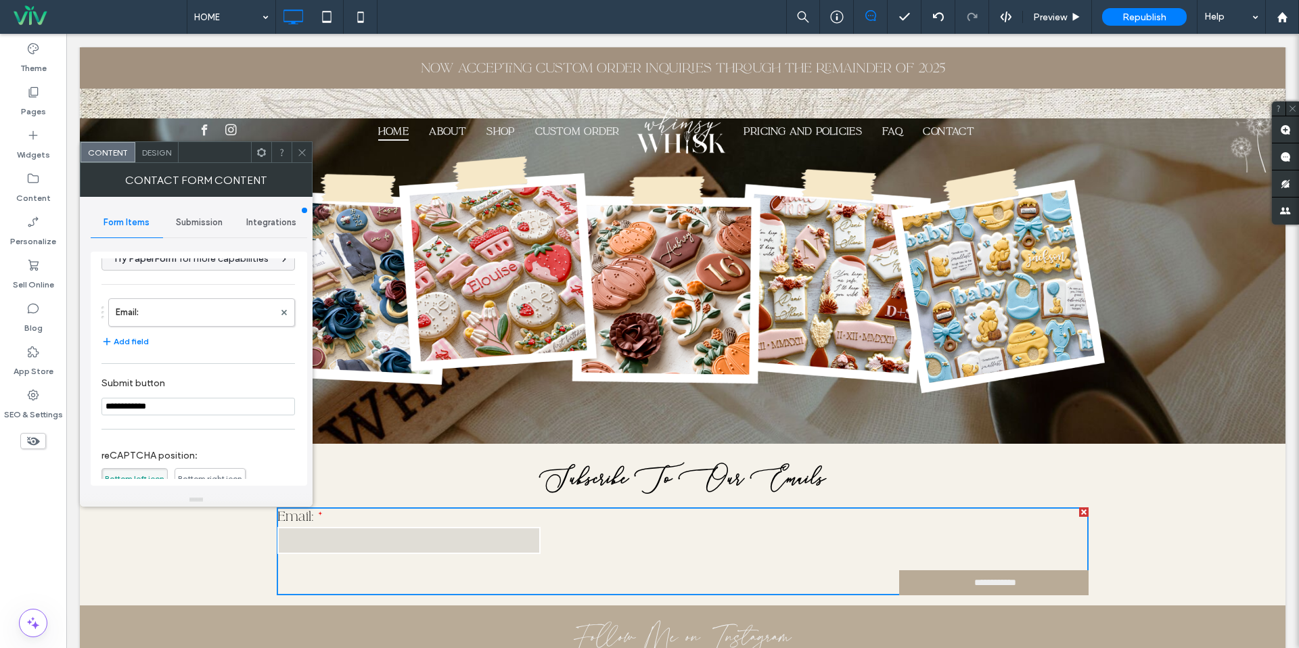
scroll to position [13, 0]
click at [202, 406] on input "**********" at bounding box center [199, 411] width 194 height 18
type input "*"
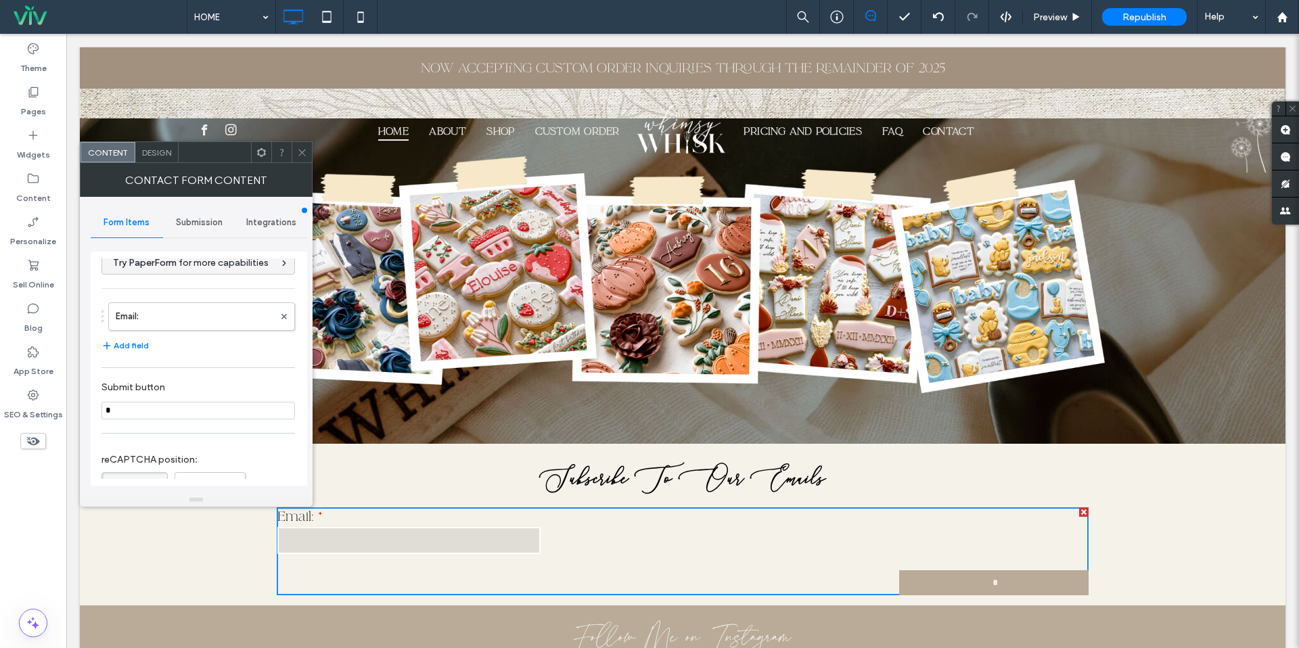
type input "**"
type input "***"
type input "****"
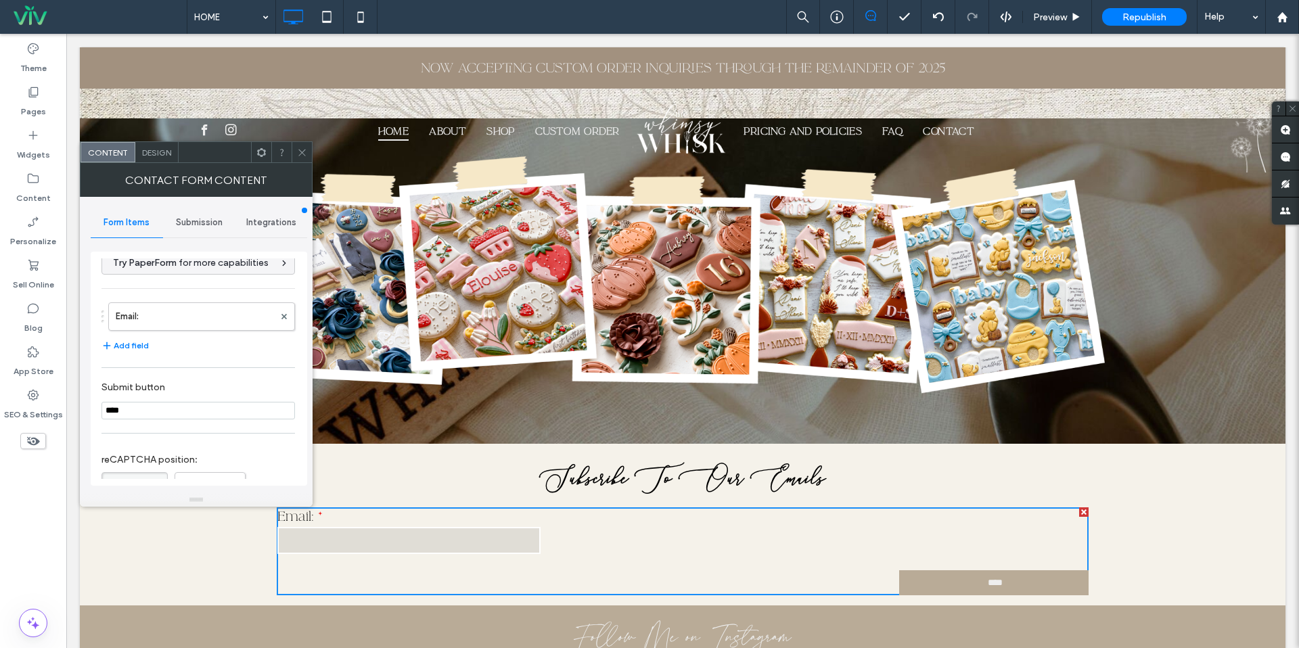
type input "*****"
type input "******"
type input "*******"
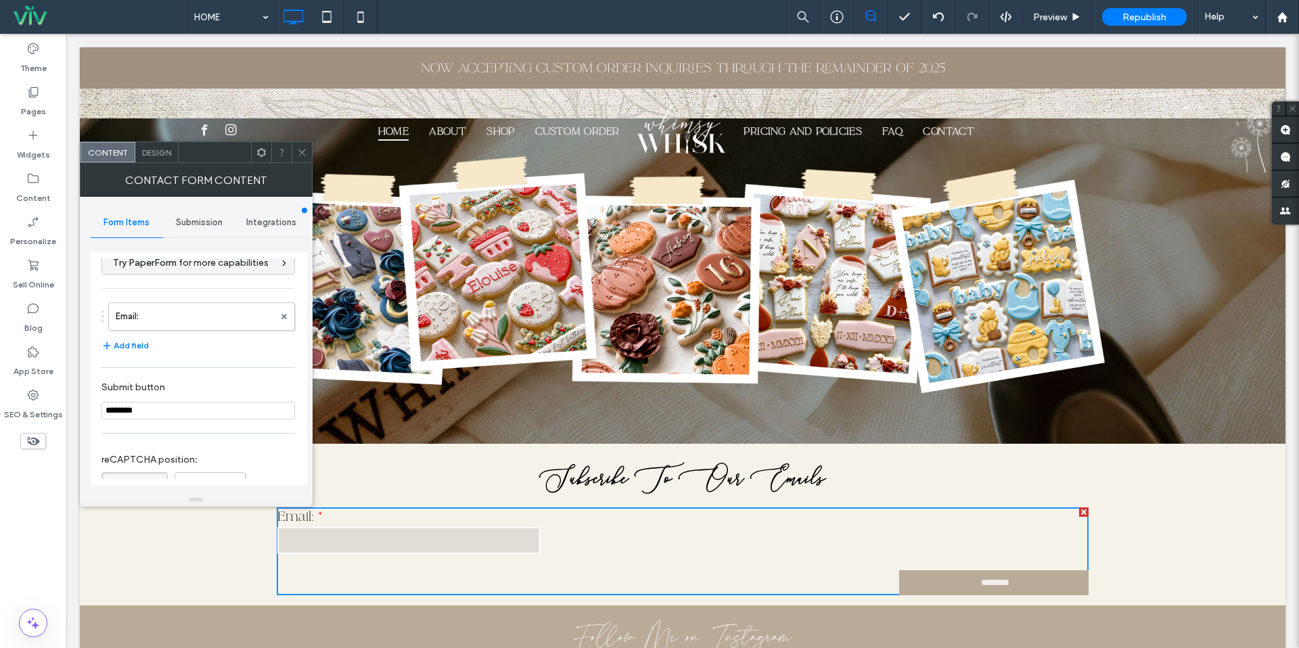
type input "*********"
type input "**********"
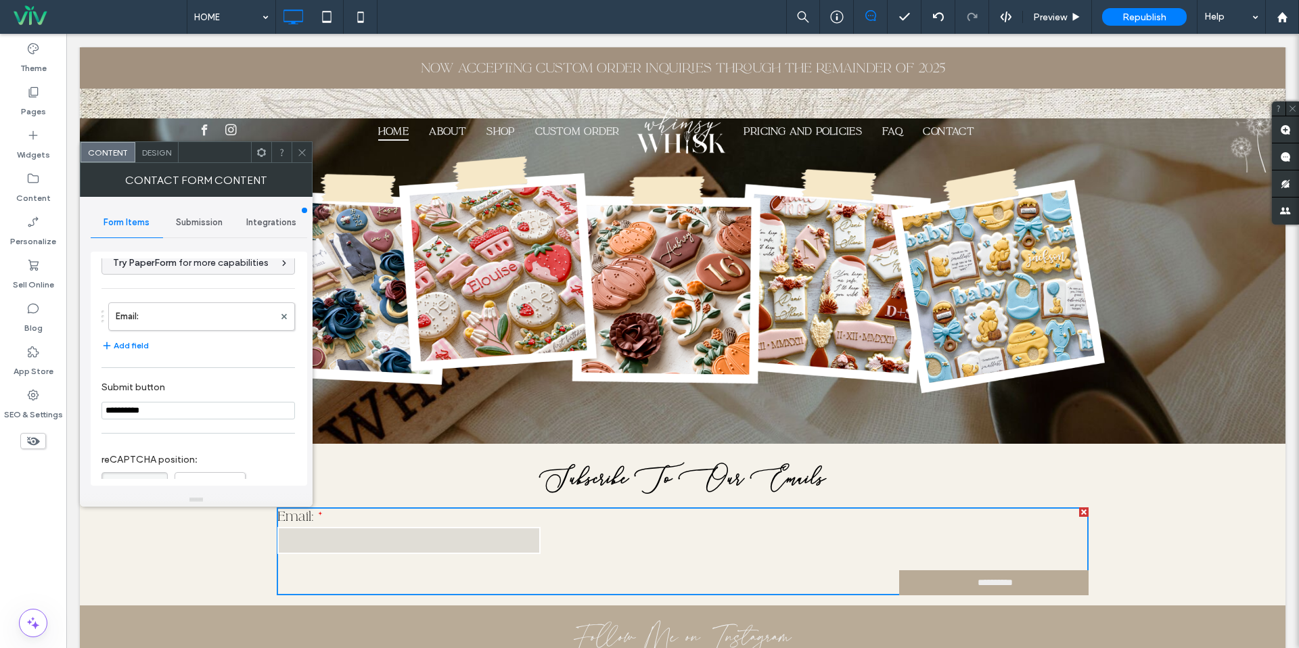
click at [149, 153] on span "Design" at bounding box center [156, 153] width 29 height 10
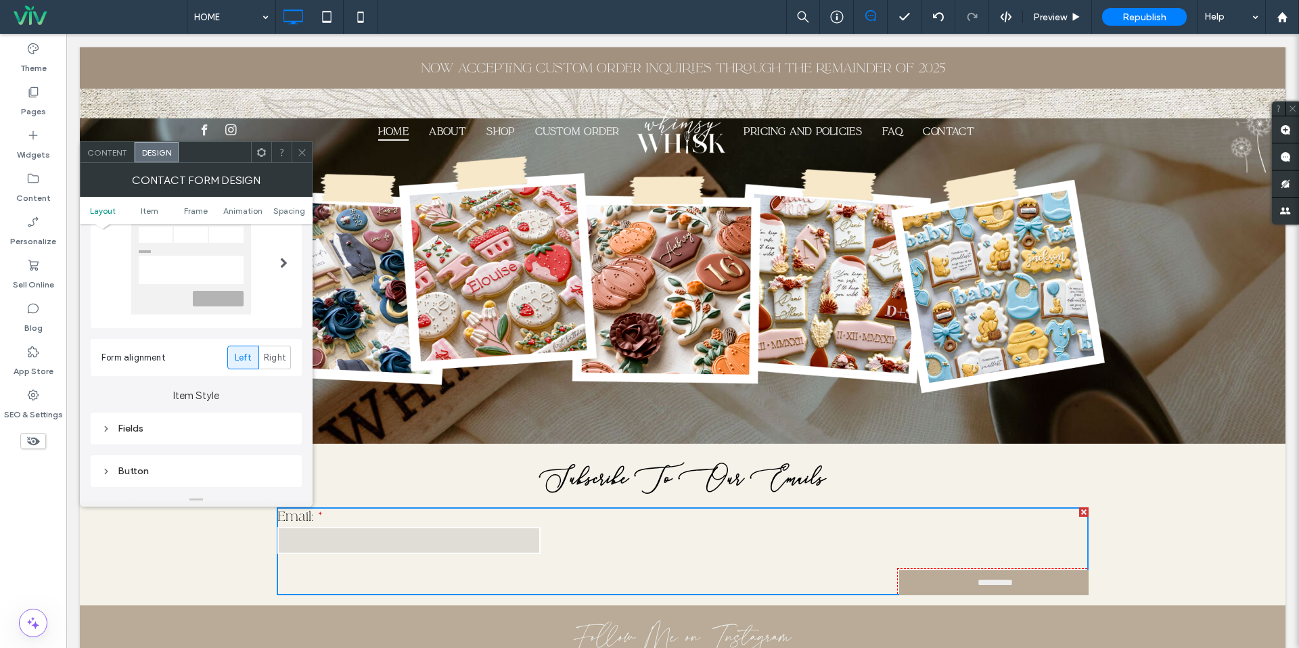
scroll to position [0, 0]
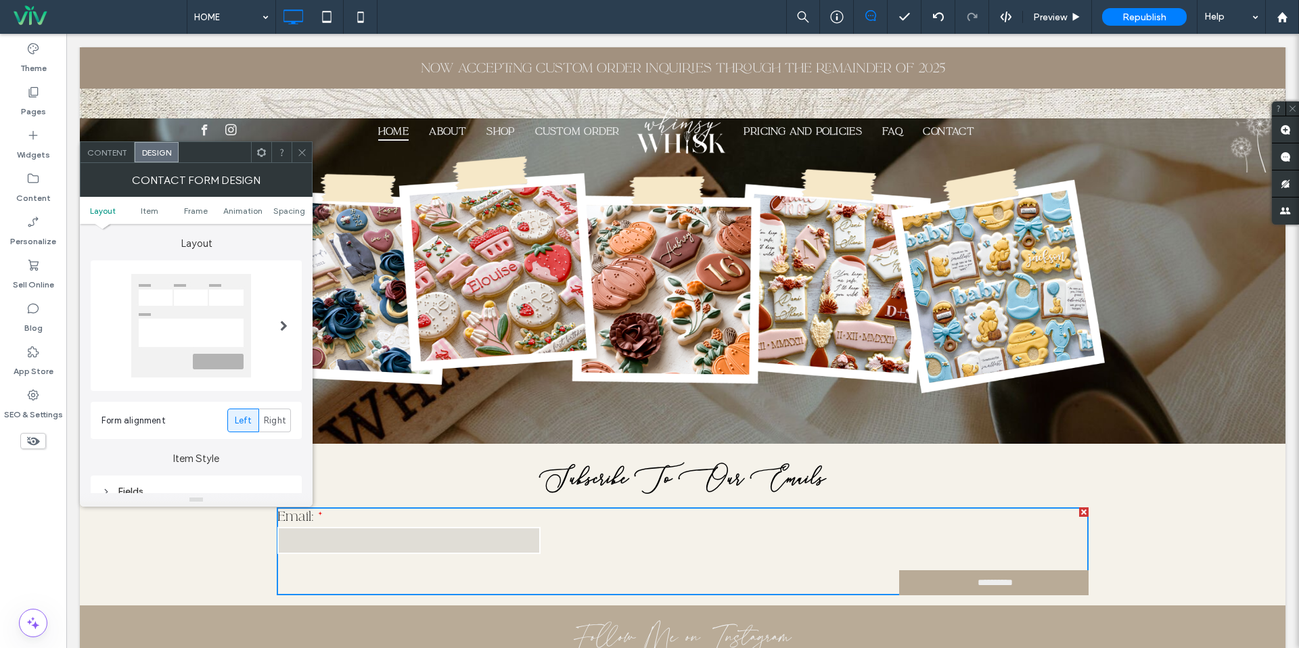
click at [290, 315] on div at bounding box center [284, 326] width 28 height 124
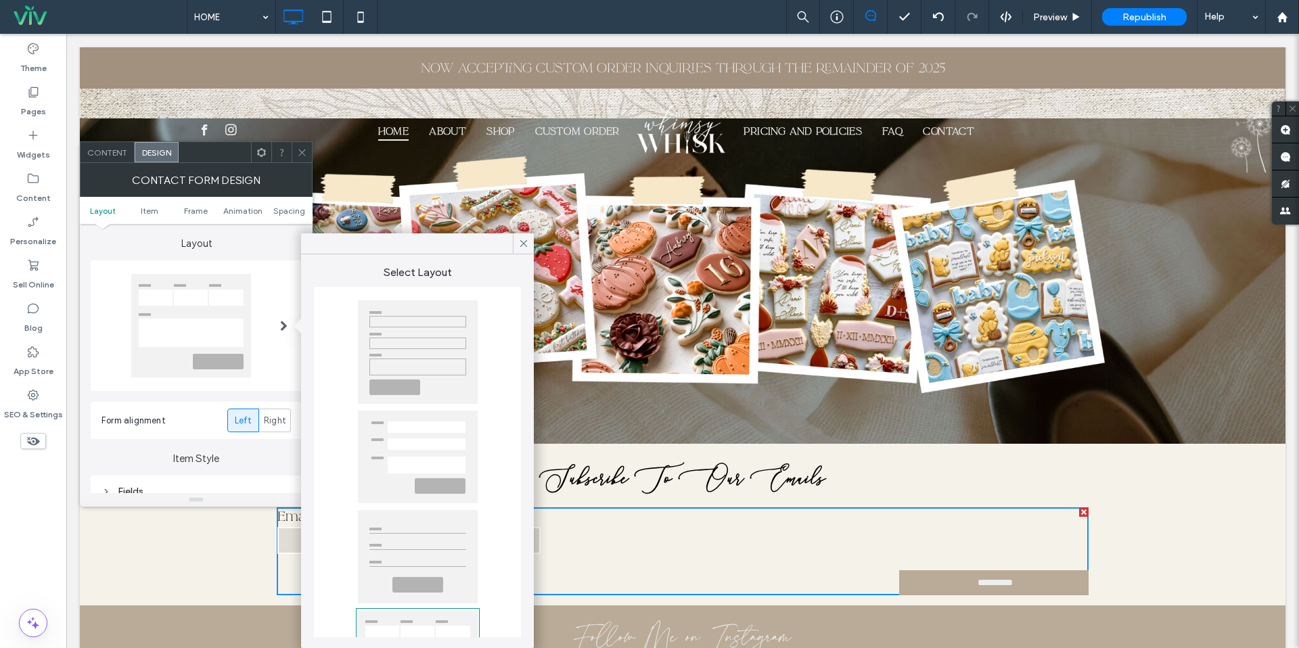
click at [446, 568] on div at bounding box center [418, 556] width 120 height 93
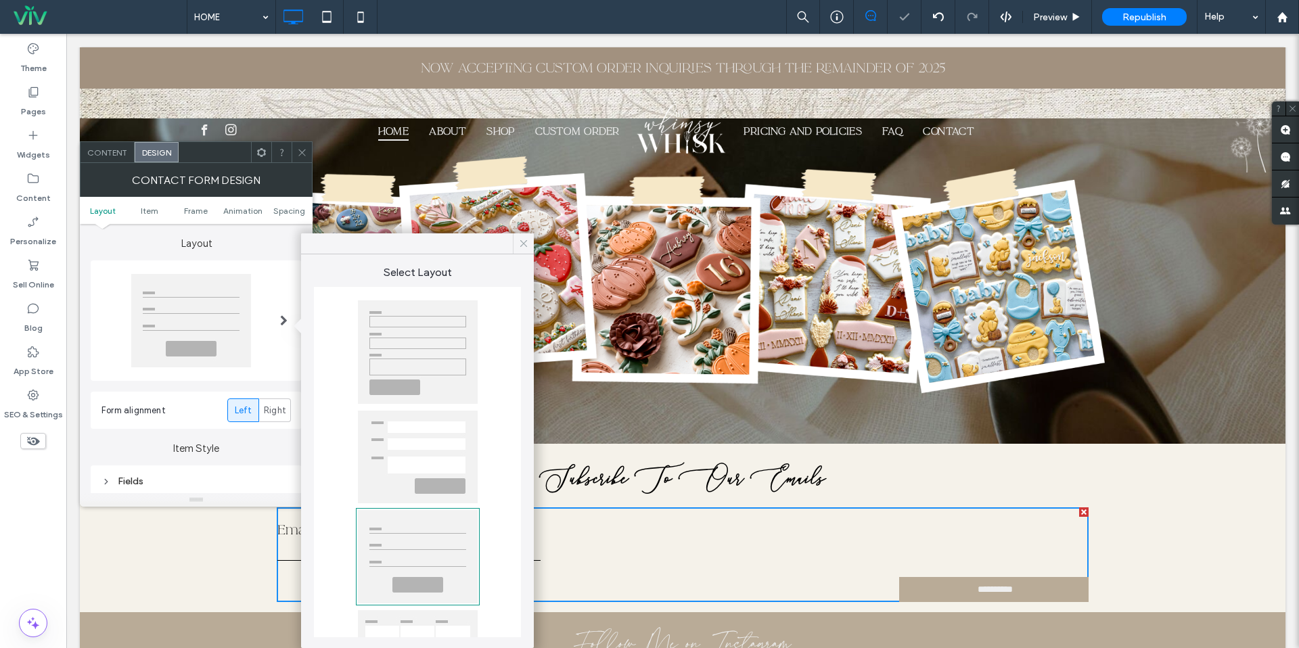
click at [518, 243] on icon at bounding box center [524, 244] width 12 height 12
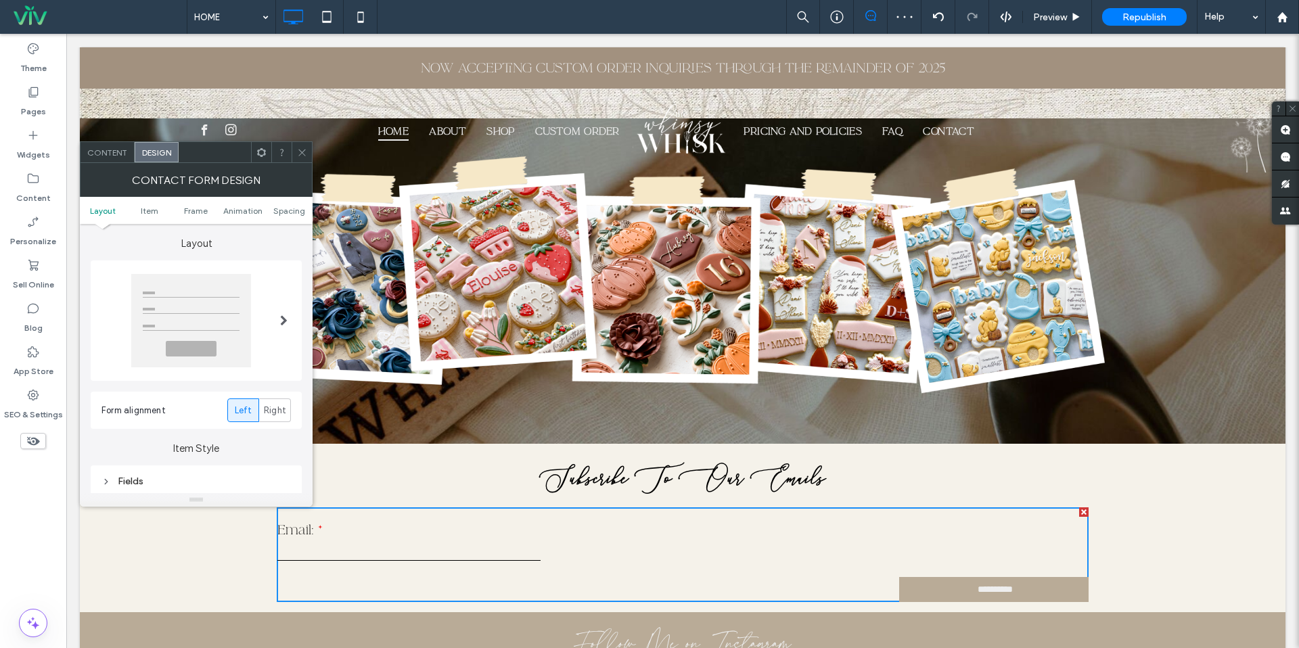
click at [197, 332] on div at bounding box center [191, 320] width 120 height 93
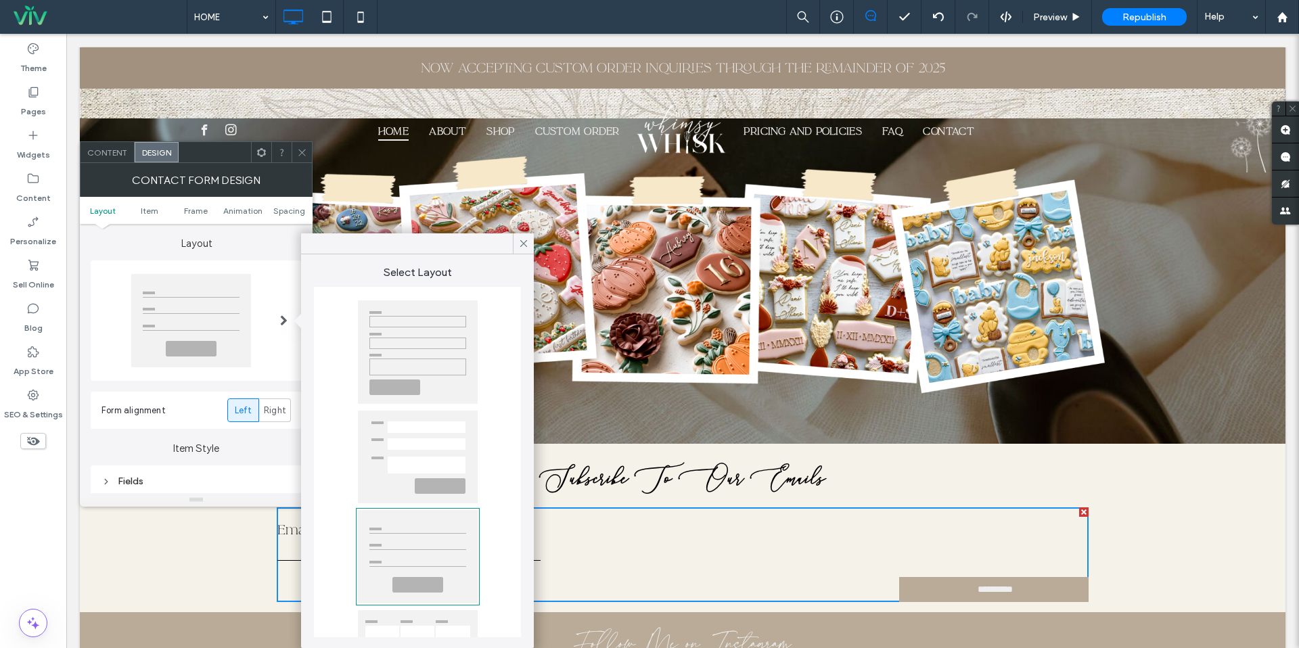
scroll to position [93, 0]
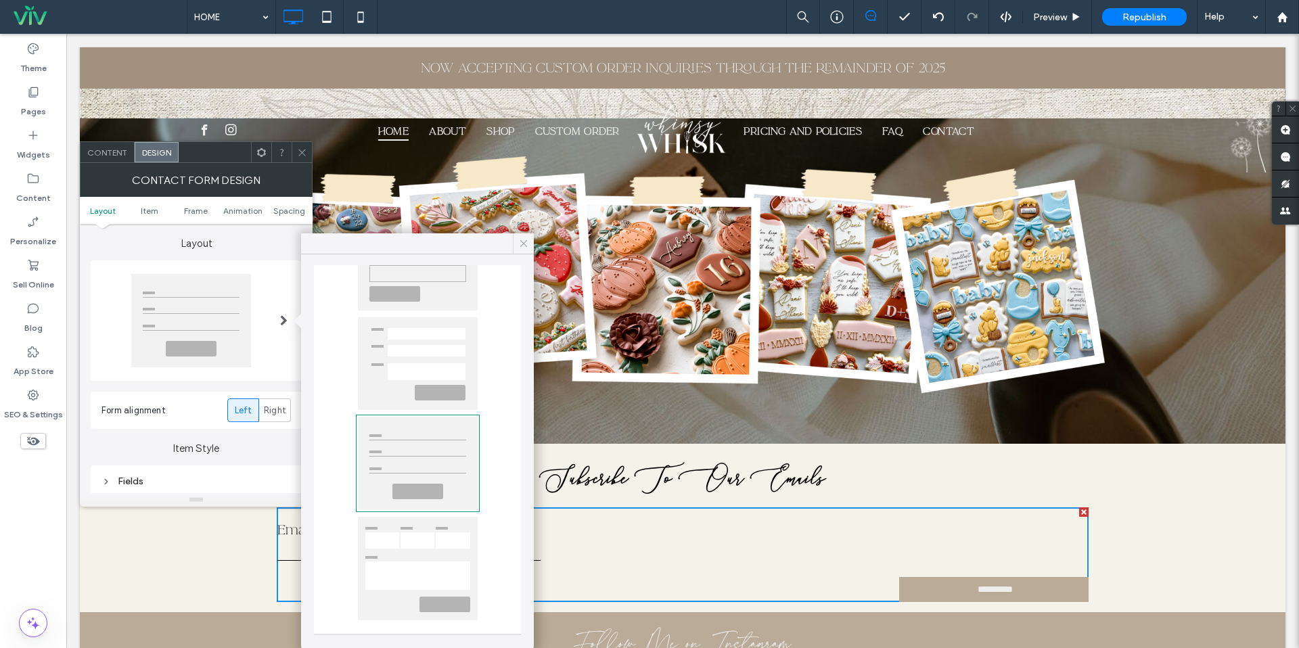
click at [525, 244] on icon at bounding box center [524, 244] width 12 height 12
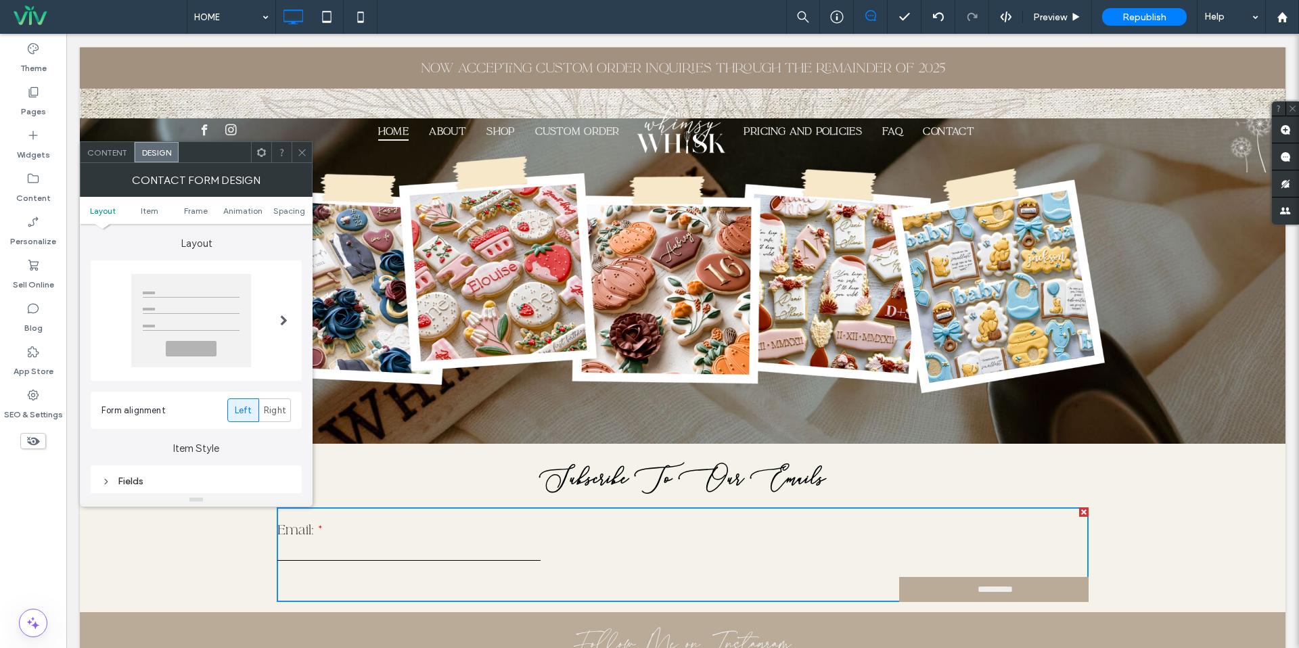
scroll to position [3, 0]
click at [262, 405] on label "Right" at bounding box center [275, 408] width 32 height 24
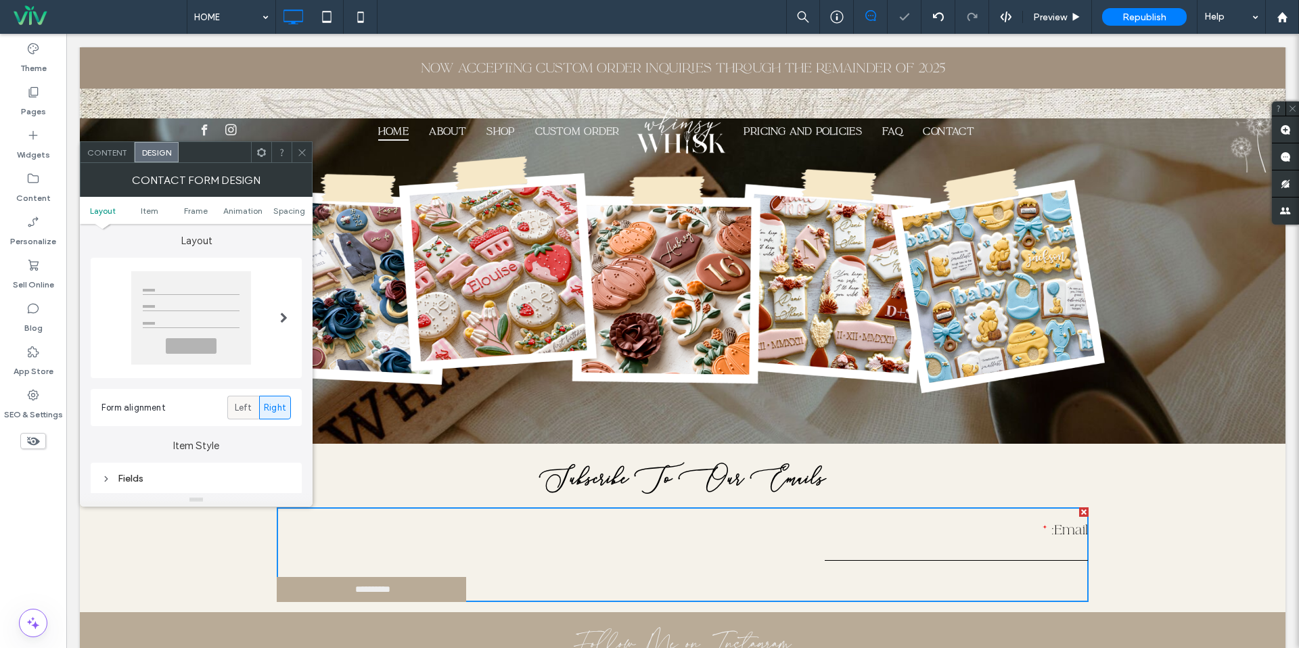
click at [246, 407] on span "Left" at bounding box center [244, 408] width 18 height 14
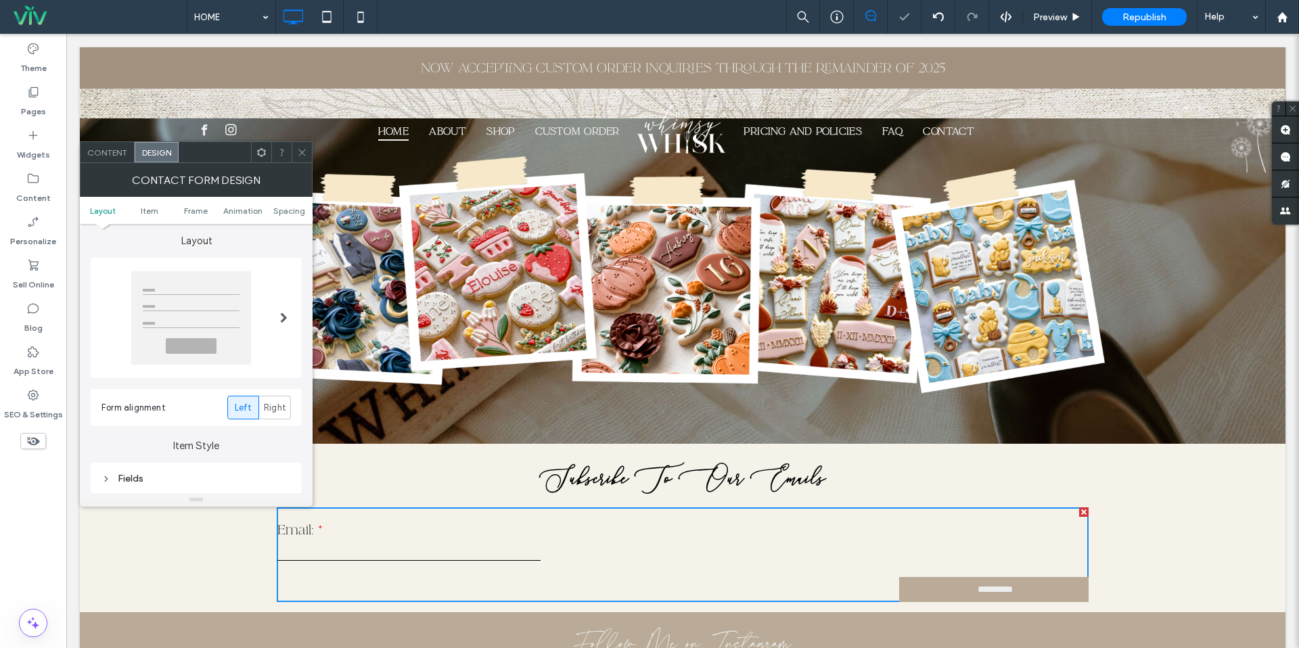
scroll to position [104, 0]
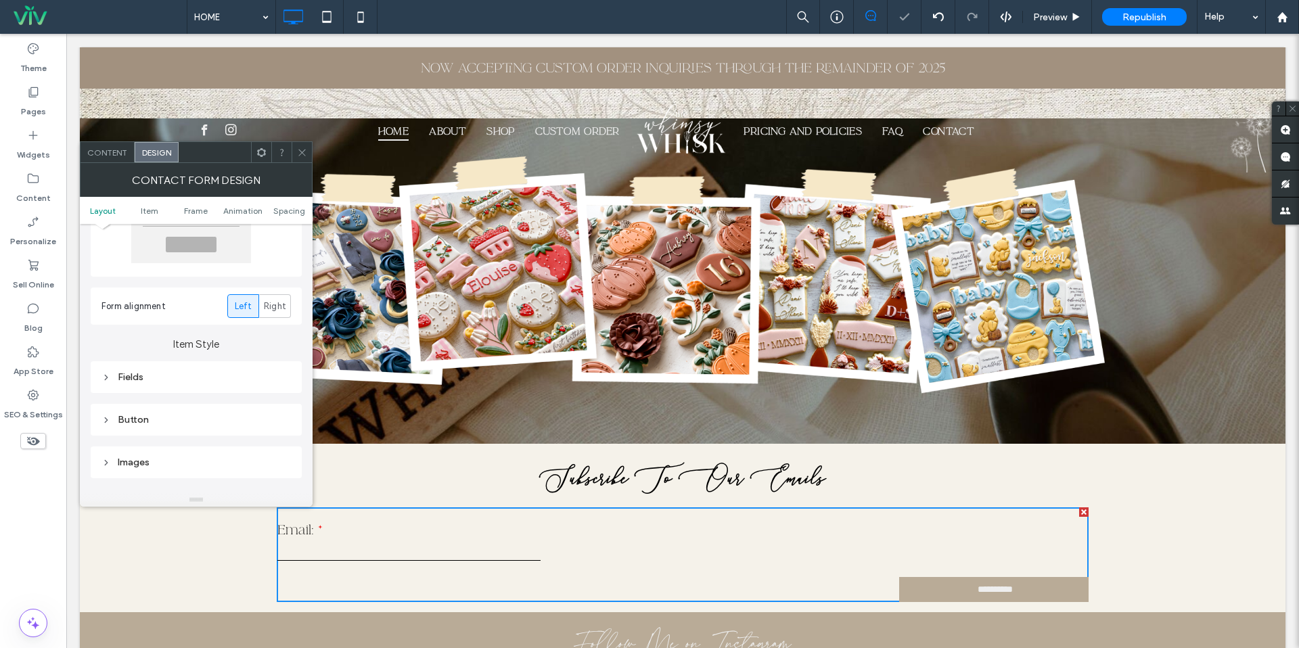
click at [173, 369] on div "Fields" at bounding box center [196, 377] width 189 height 18
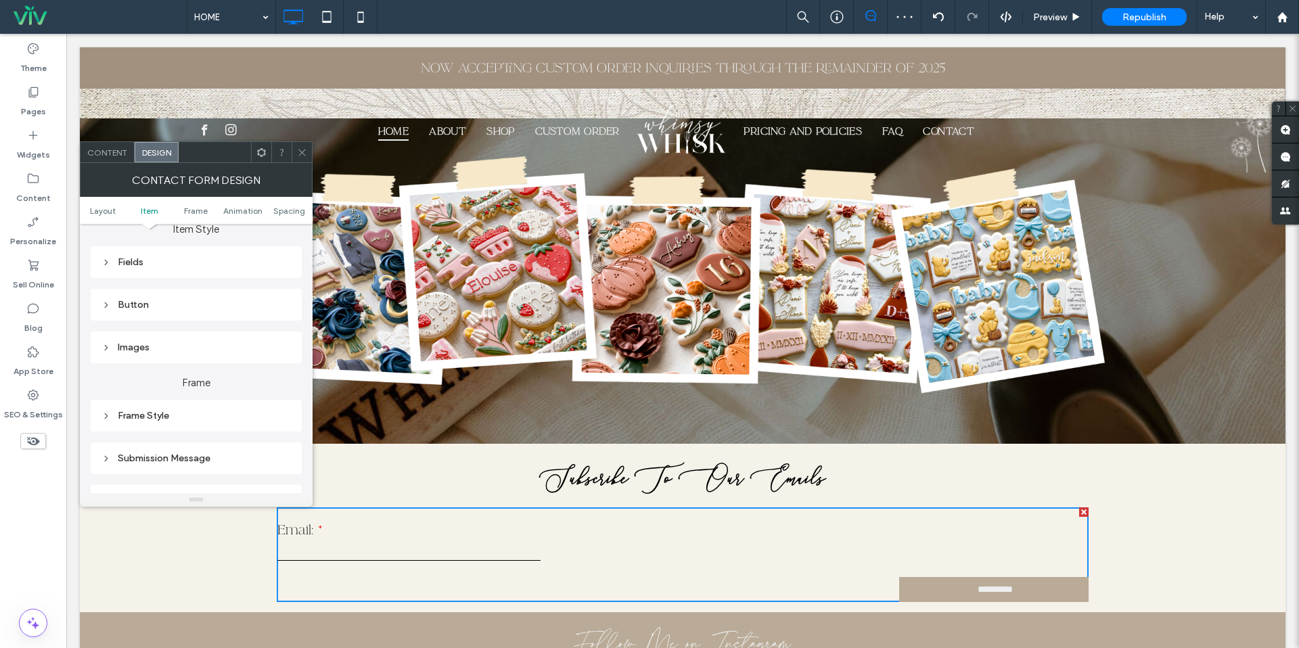
scroll to position [230, 0]
click at [153, 298] on div "Button" at bounding box center [196, 294] width 189 height 12
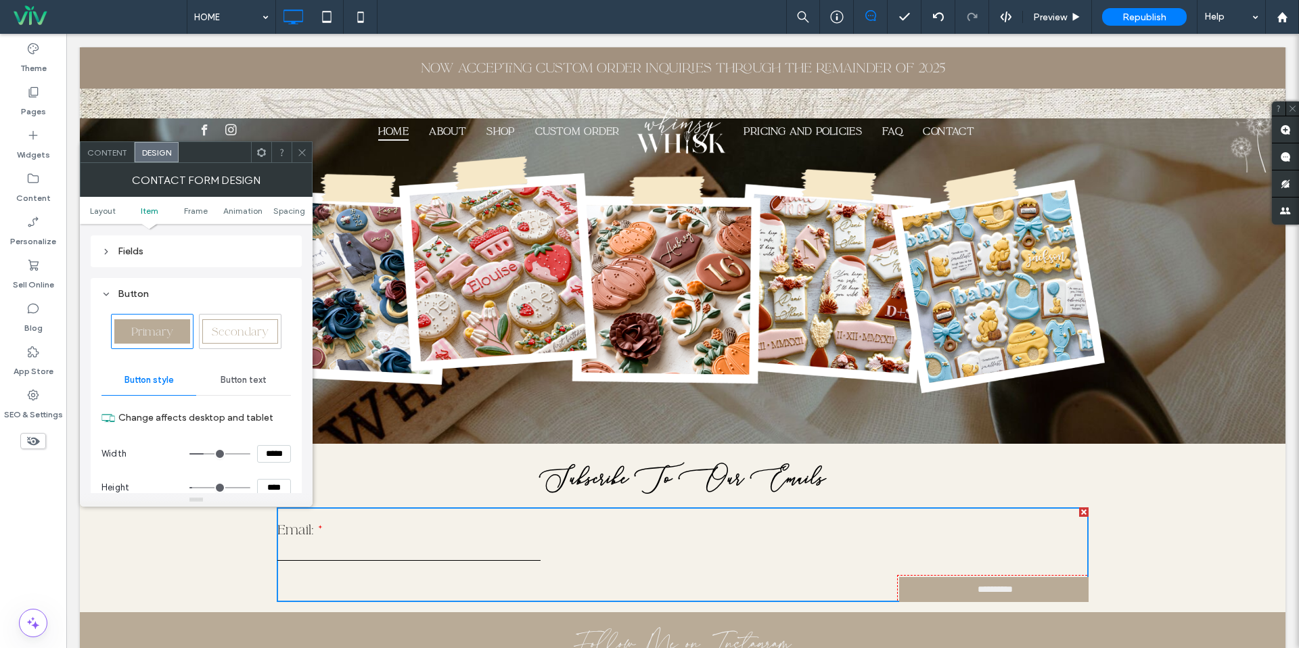
click at [154, 293] on div "Button" at bounding box center [196, 294] width 189 height 12
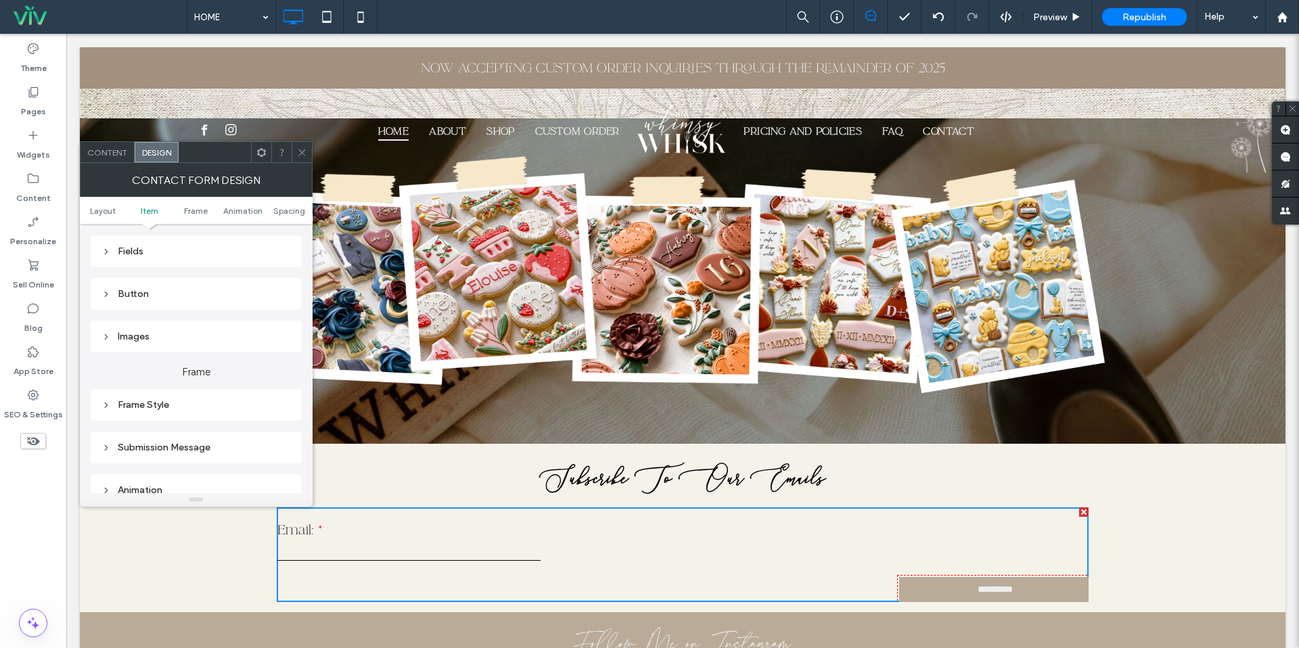
click at [141, 331] on div "Images" at bounding box center [196, 337] width 189 height 12
click at [158, 332] on div "Images" at bounding box center [196, 337] width 189 height 12
click at [153, 348] on div "Frame Style" at bounding box center [196, 354] width 189 height 18
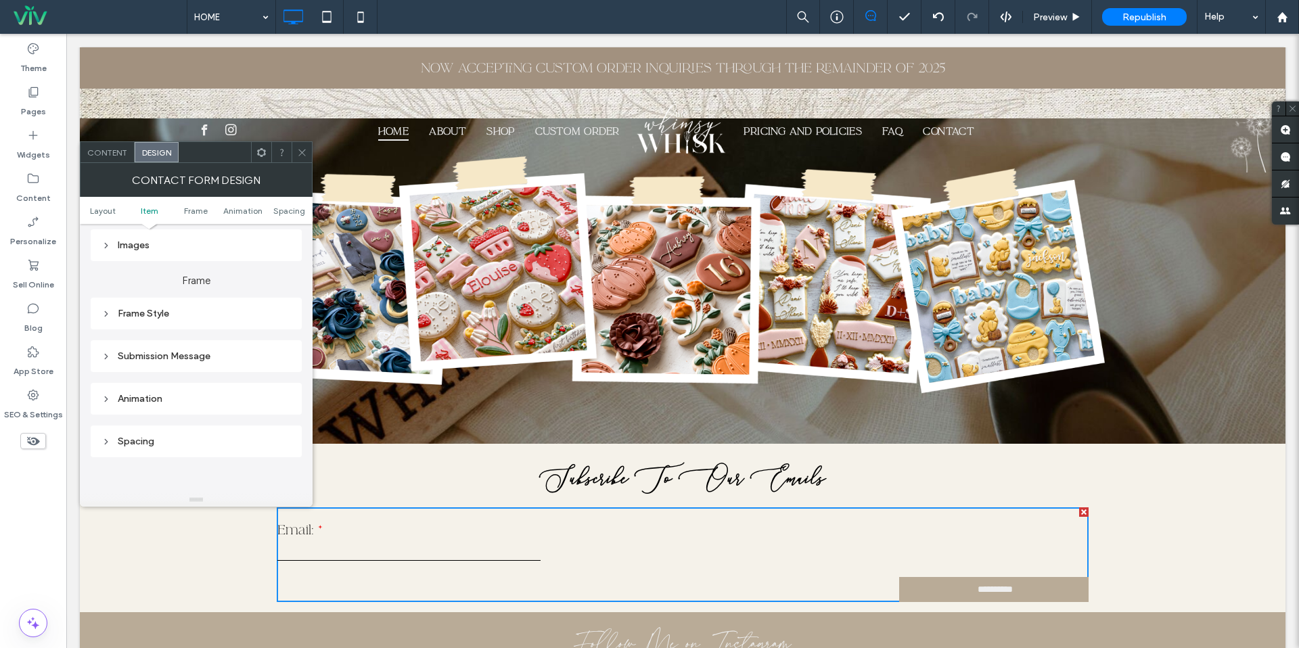
click at [152, 350] on div "Submission Message" at bounding box center [196, 356] width 189 height 18
click at [256, 407] on div at bounding box center [257, 397] width 66 height 20
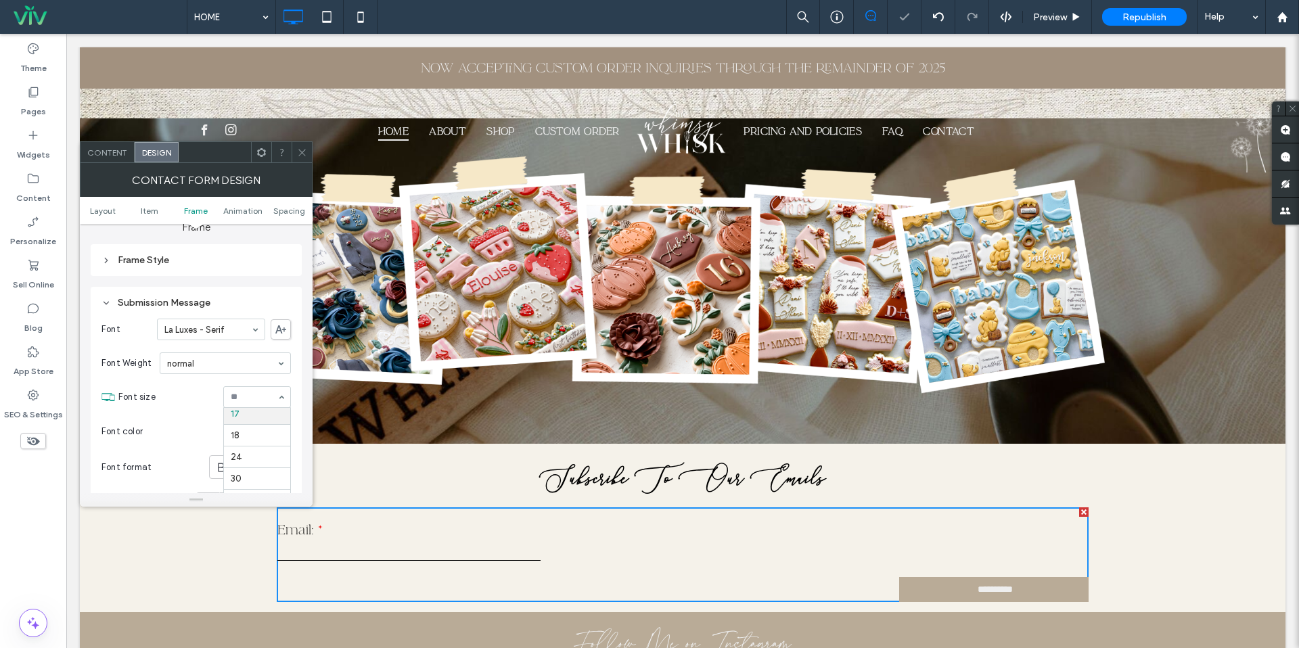
click at [256, 401] on input at bounding box center [254, 396] width 46 height 9
click at [120, 154] on span "Content" at bounding box center [107, 153] width 40 height 10
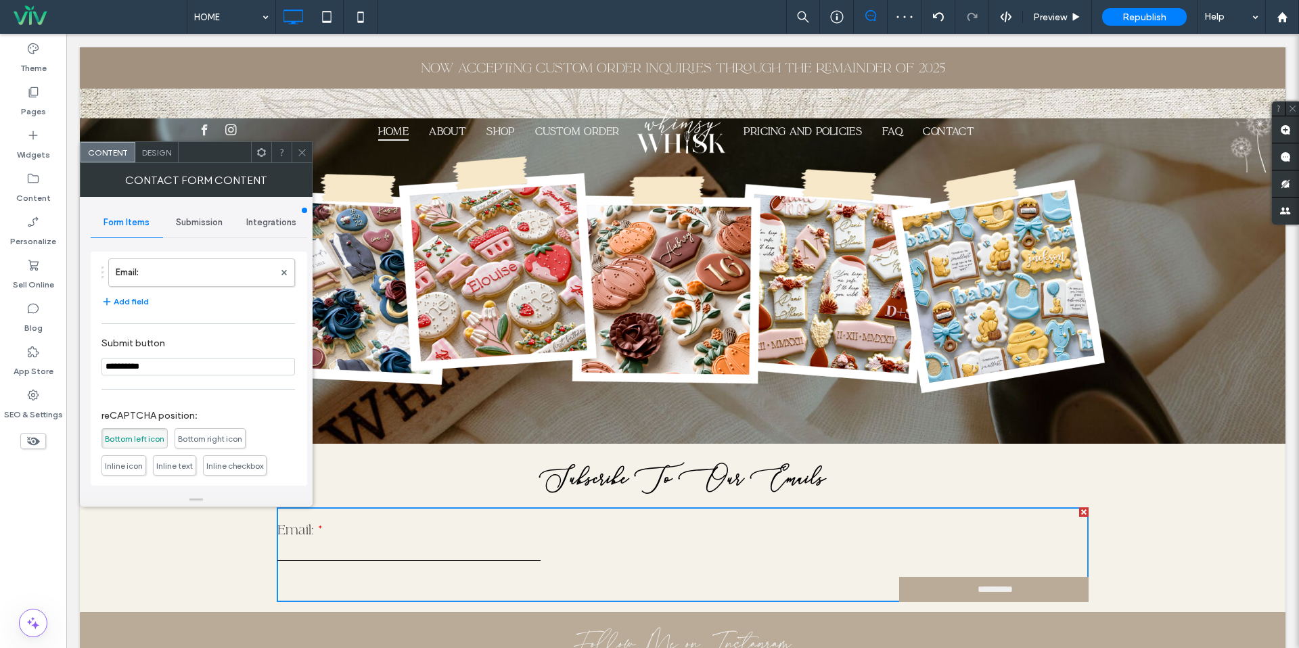
scroll to position [50, 0]
click at [168, 288] on label "Email:" at bounding box center [195, 279] width 158 height 27
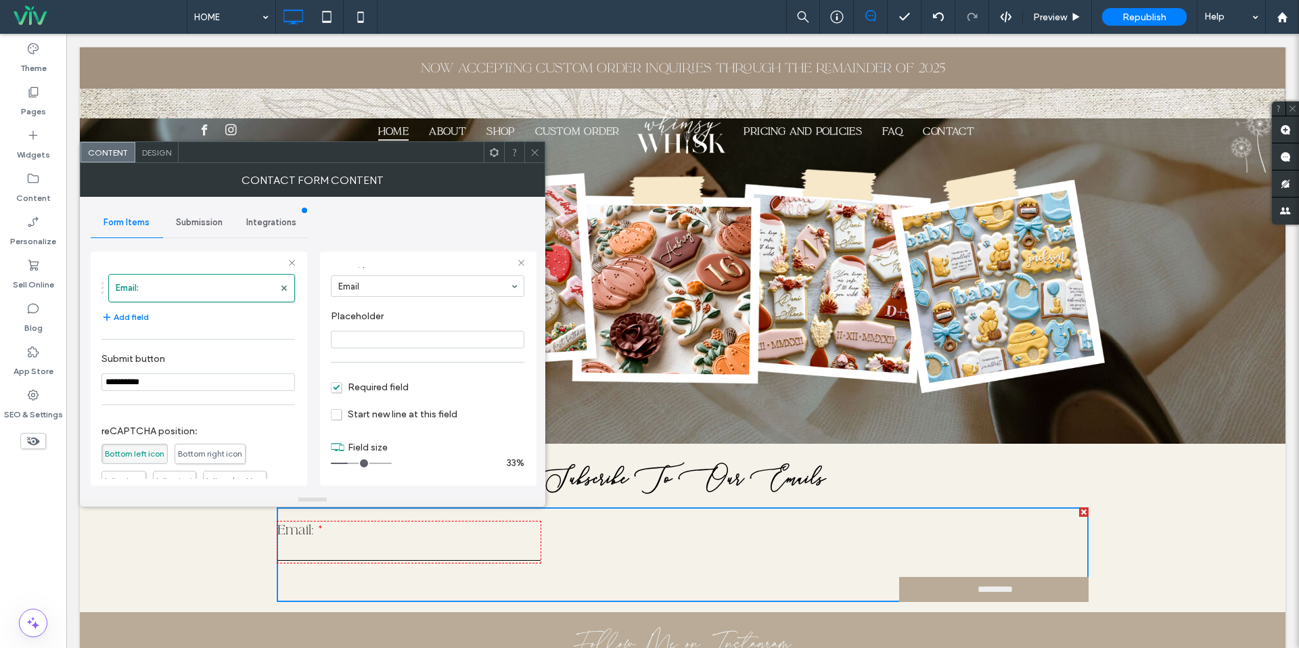
scroll to position [95, 0]
type input "**"
drag, startPoint x: 350, startPoint y: 461, endPoint x: 474, endPoint y: 466, distance: 124.0
click at [472, 467] on div "100%" at bounding box center [428, 463] width 194 height 12
click at [537, 144] on span at bounding box center [535, 152] width 10 height 20
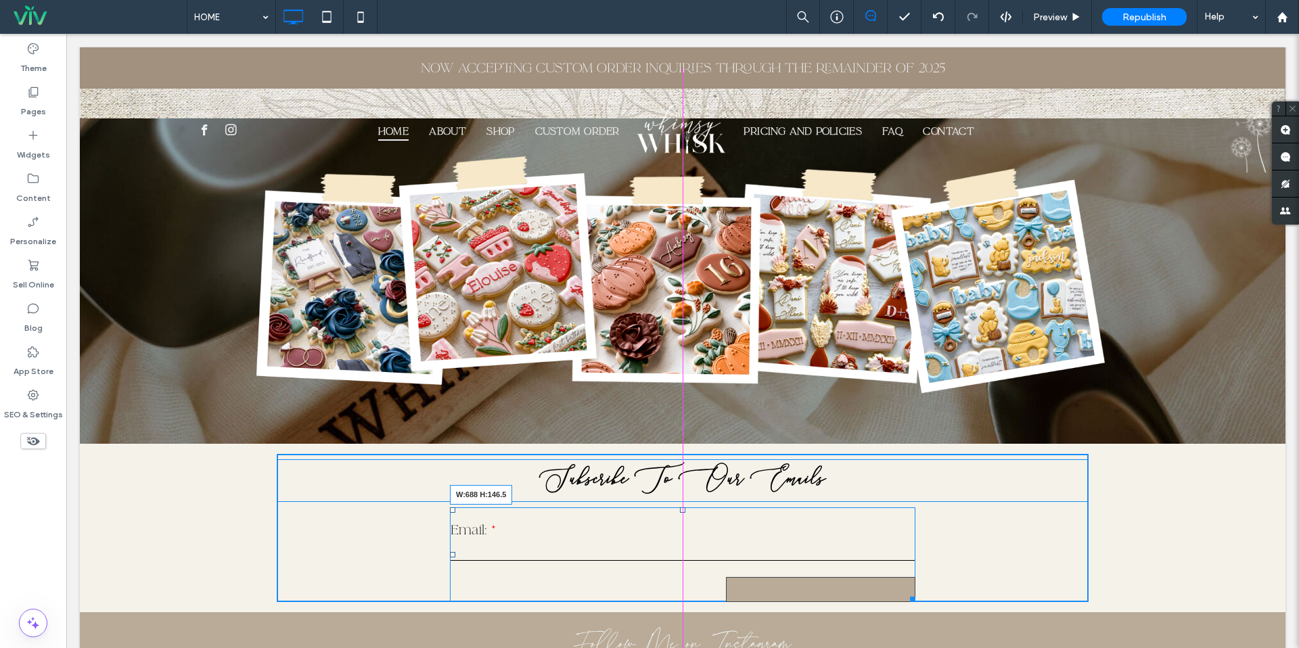
drag, startPoint x: 1085, startPoint y: 447, endPoint x: 914, endPoint y: 436, distance: 170.9
click at [914, 508] on div "**********" at bounding box center [683, 555] width 466 height 95
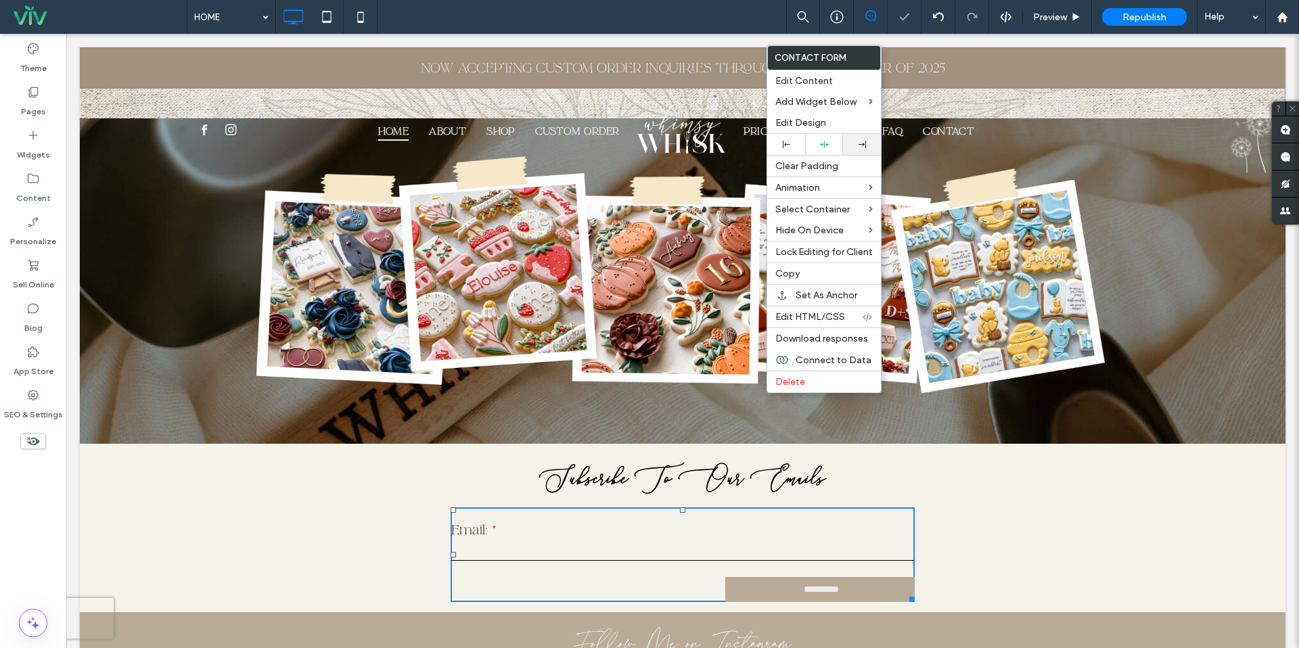
drag, startPoint x: 827, startPoint y: 145, endPoint x: 845, endPoint y: 153, distance: 19.7
click at [827, 145] on icon at bounding box center [824, 144] width 9 height 9
drag, startPoint x: 1123, startPoint y: 344, endPoint x: 1056, endPoint y: 311, distance: 74.4
click at [1056, 461] on h3 "Subscribe To Our Emails" at bounding box center [683, 481] width 812 height 40
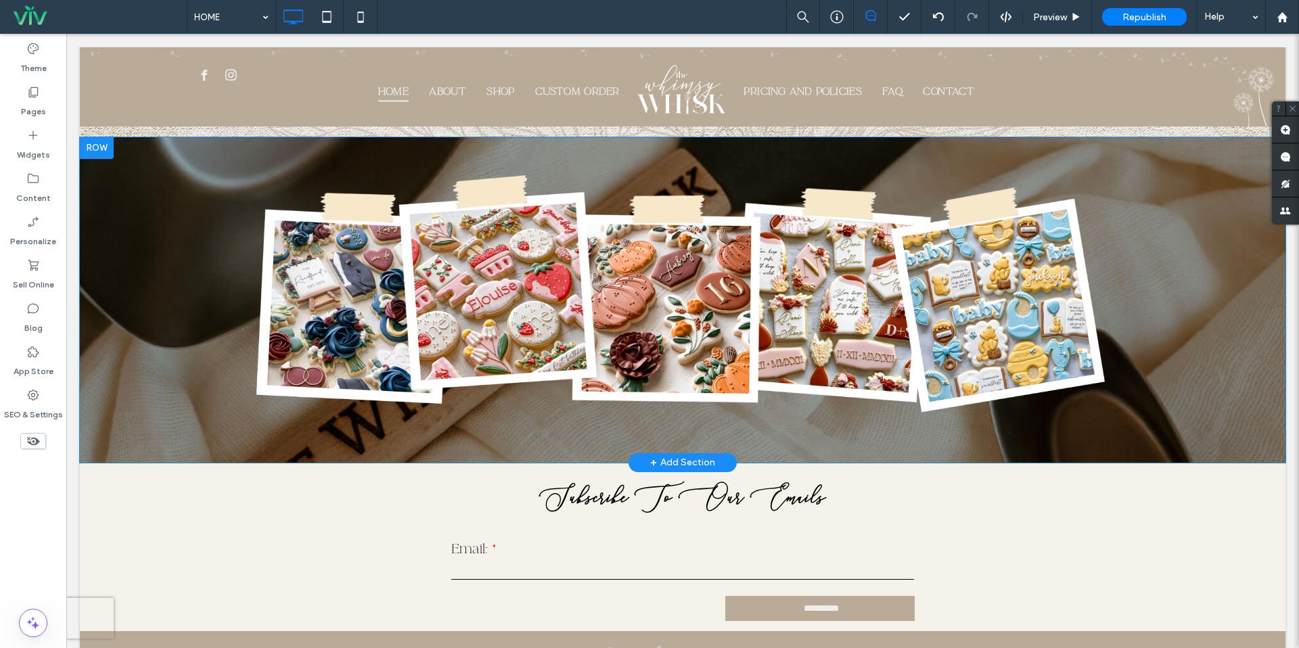
scroll to position [1644, 0]
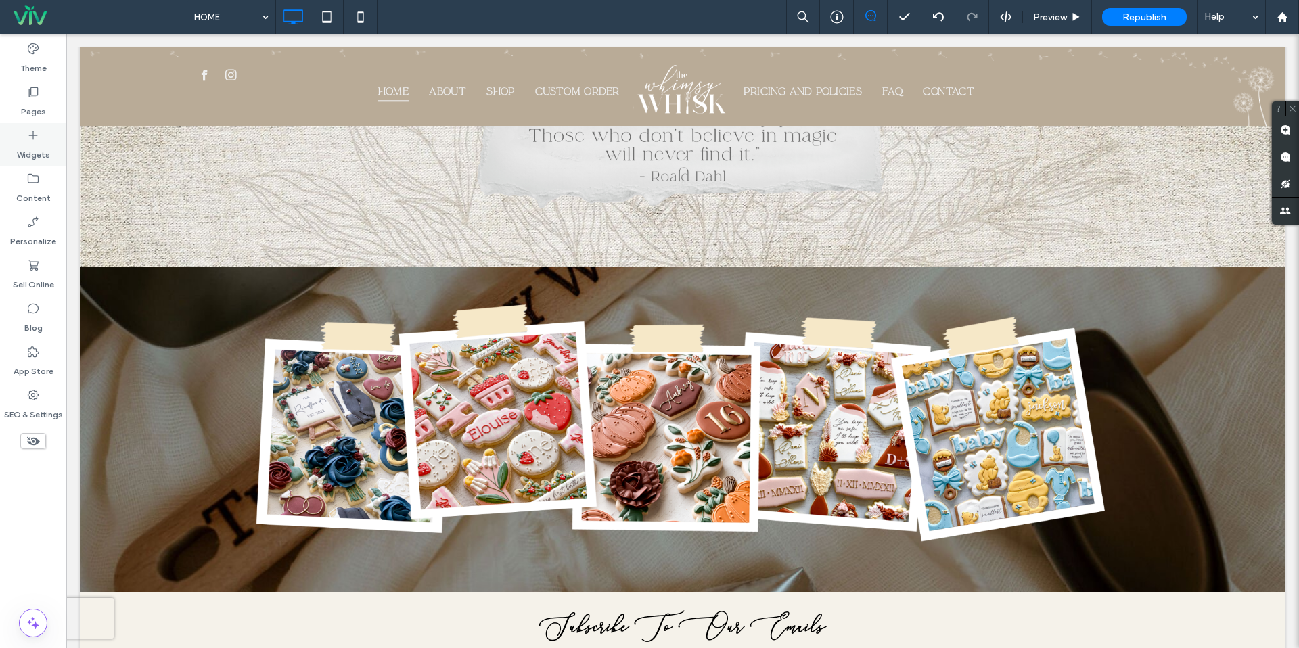
click at [46, 141] on div "Widgets" at bounding box center [33, 144] width 66 height 43
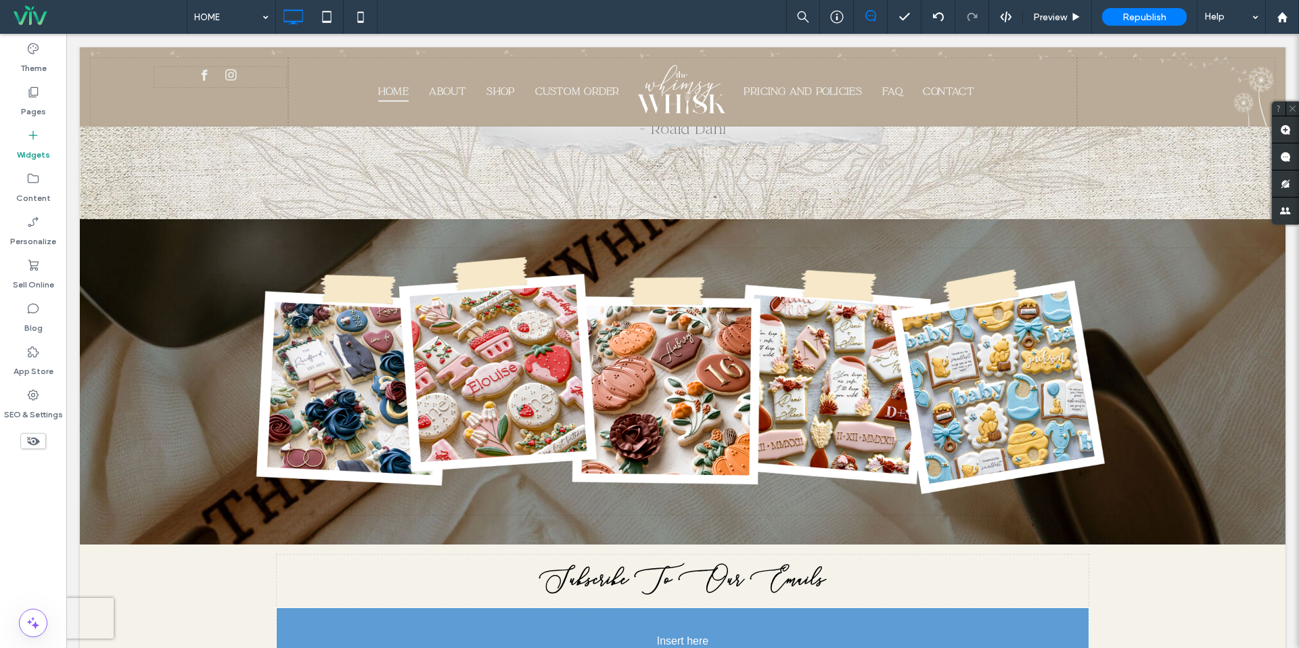
scroll to position [1701, 0]
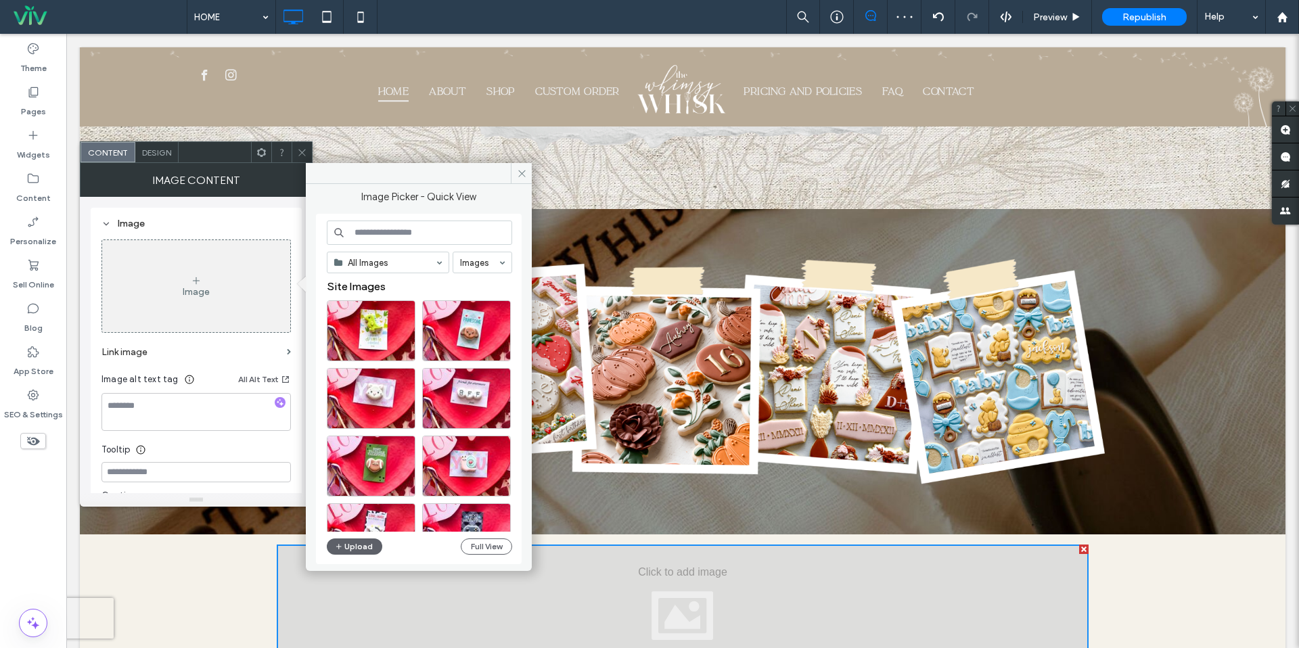
click at [413, 230] on input at bounding box center [419, 233] width 185 height 24
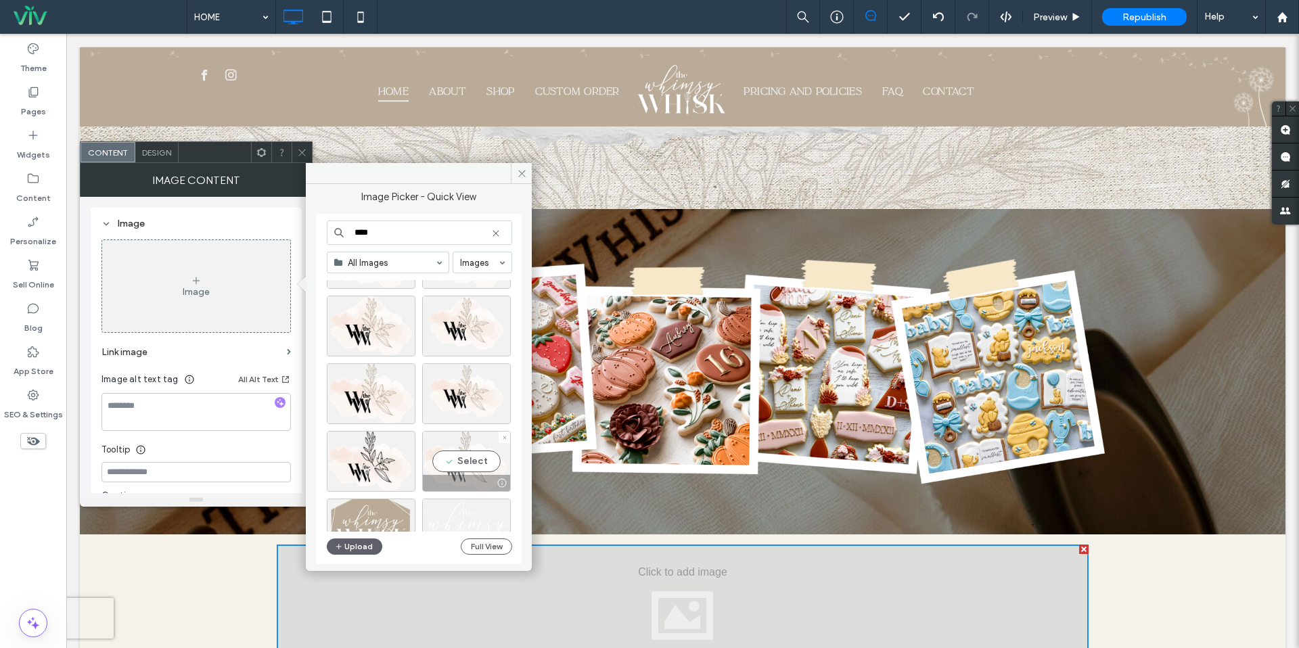
scroll to position [0, 0]
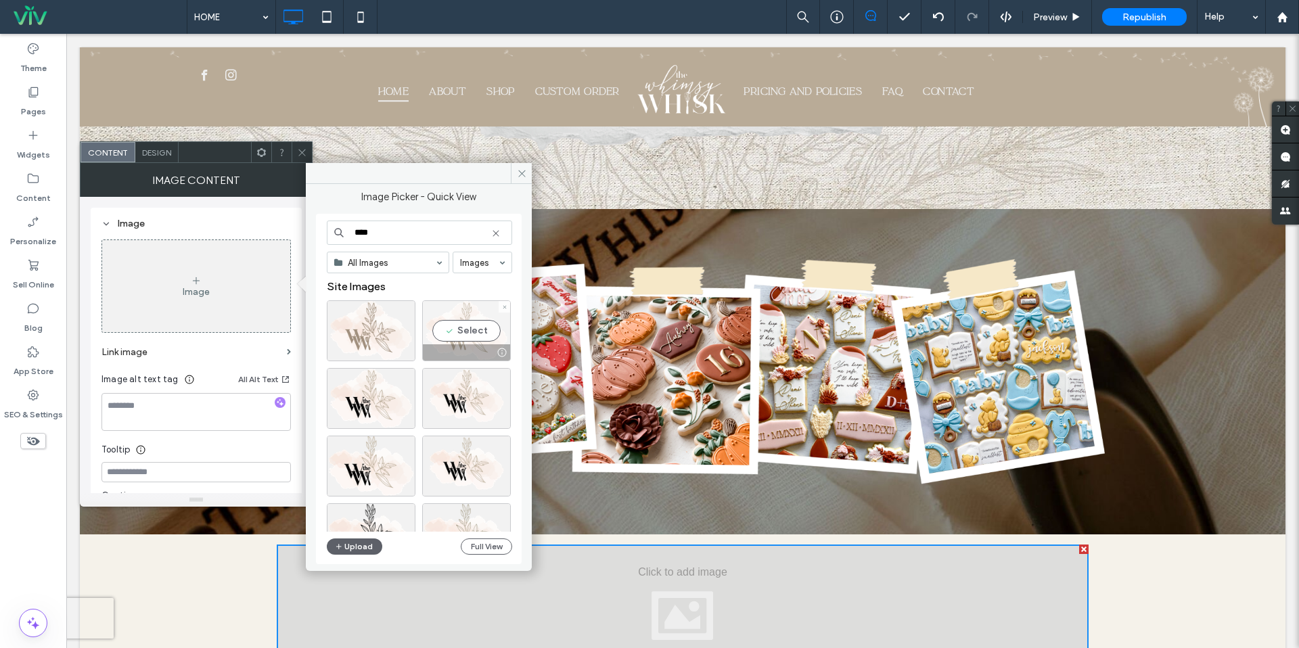
type input "****"
click at [457, 330] on div "Select" at bounding box center [466, 330] width 89 height 61
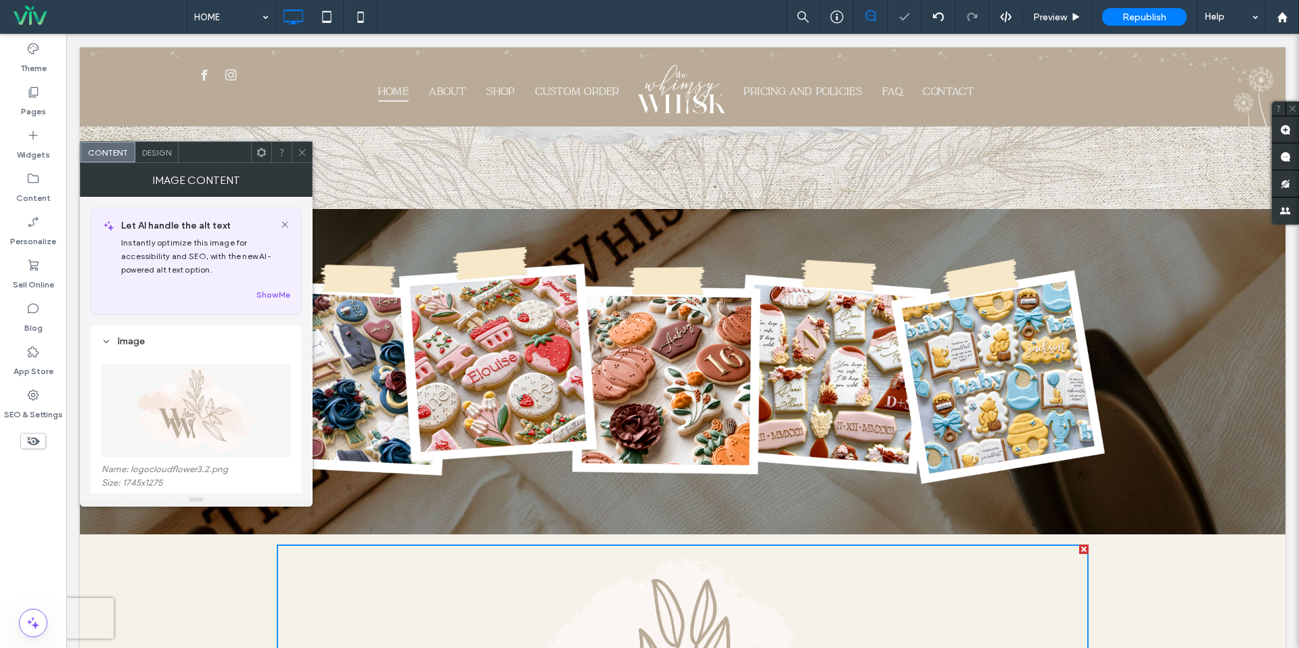
drag, startPoint x: 295, startPoint y: 150, endPoint x: 364, endPoint y: 231, distance: 106.6
click at [295, 150] on div at bounding box center [302, 152] width 20 height 20
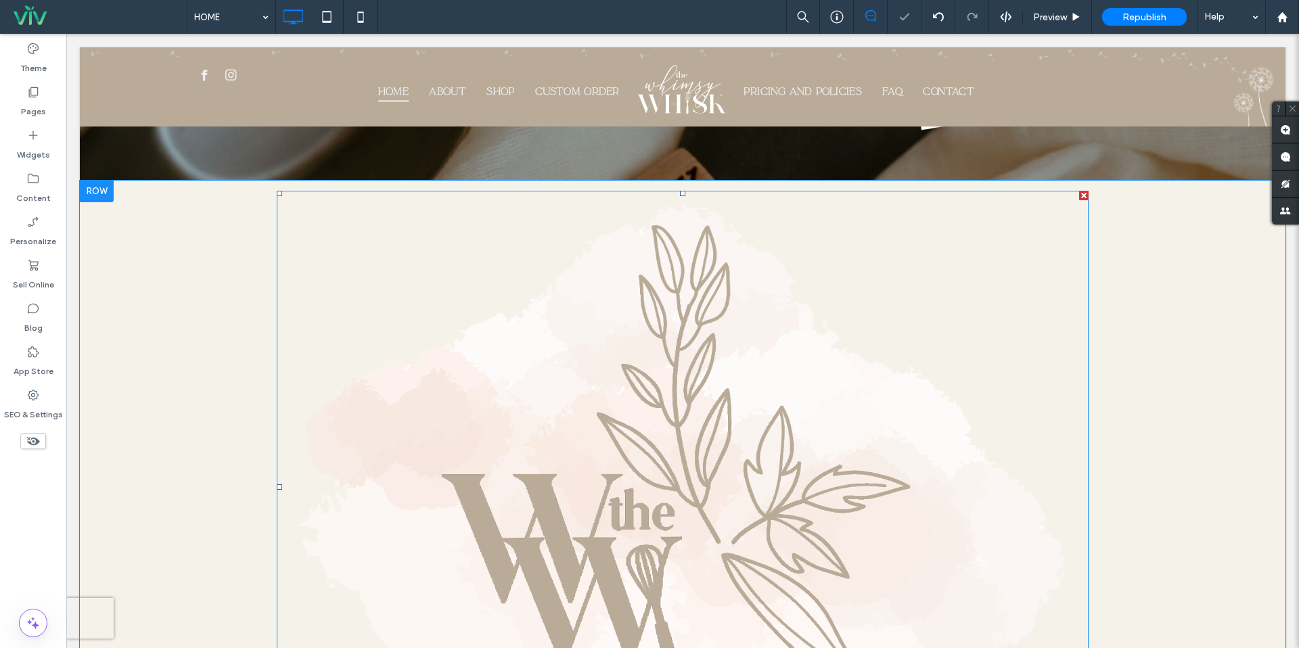
scroll to position [2134, 0]
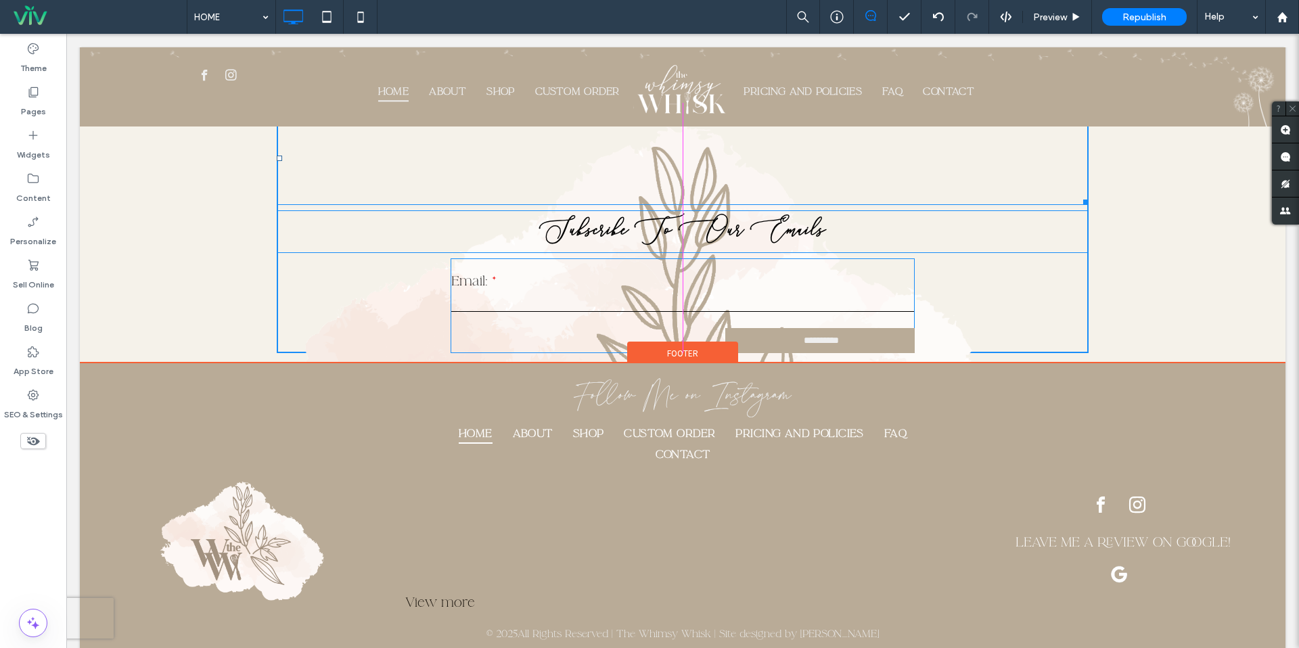
drag, startPoint x: 1085, startPoint y: 543, endPoint x: 724, endPoint y: 233, distance: 475.1
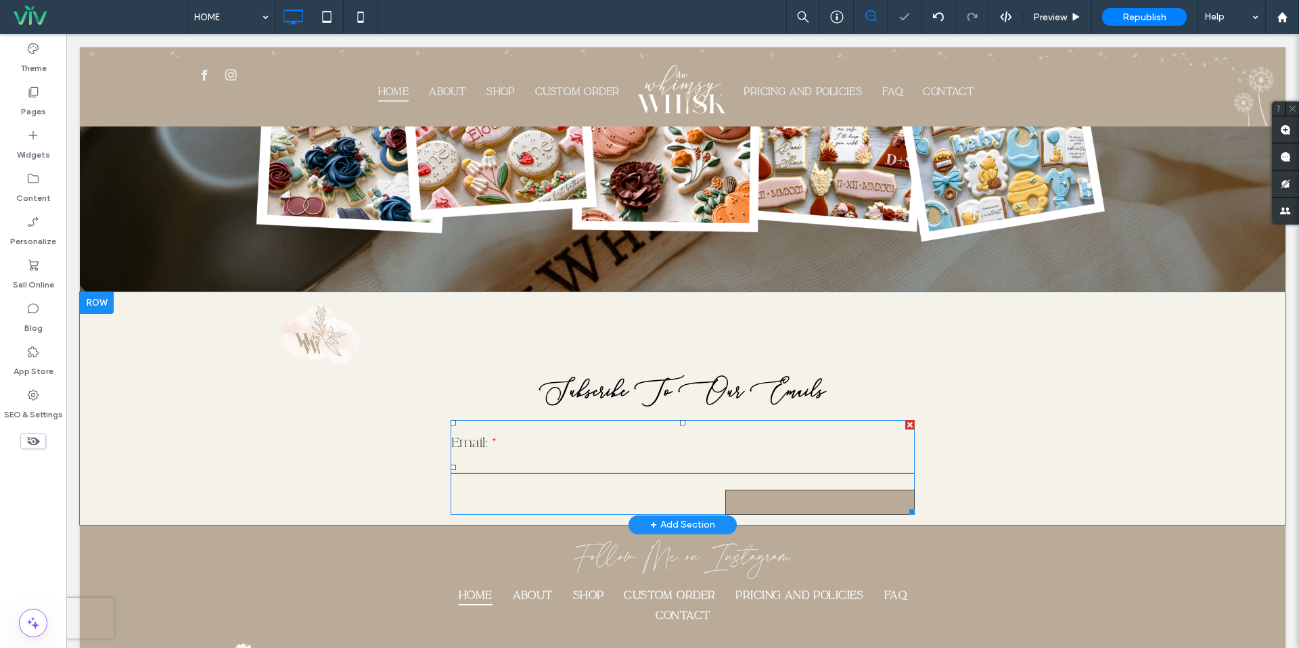
scroll to position [1883, 0]
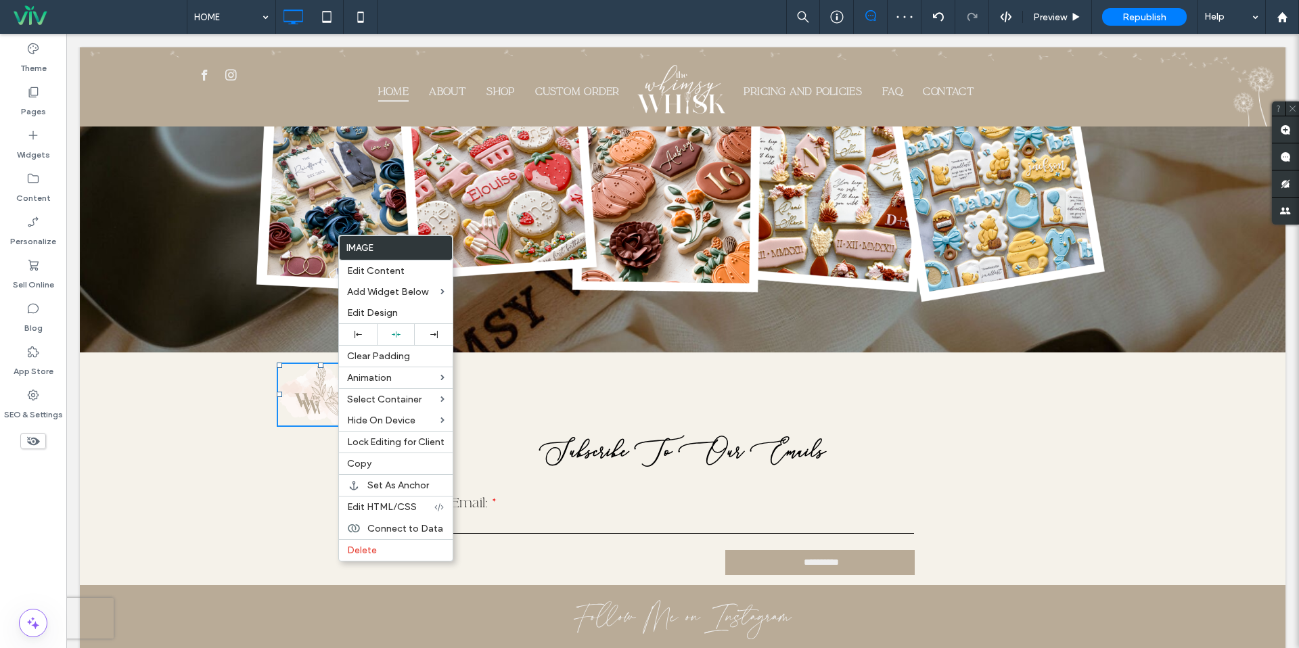
drag, startPoint x: 397, startPoint y: 337, endPoint x: 453, endPoint y: 322, distance: 58.1
click at [397, 337] on icon at bounding box center [396, 334] width 9 height 9
click at [880, 363] on div "**********" at bounding box center [683, 469] width 812 height 212
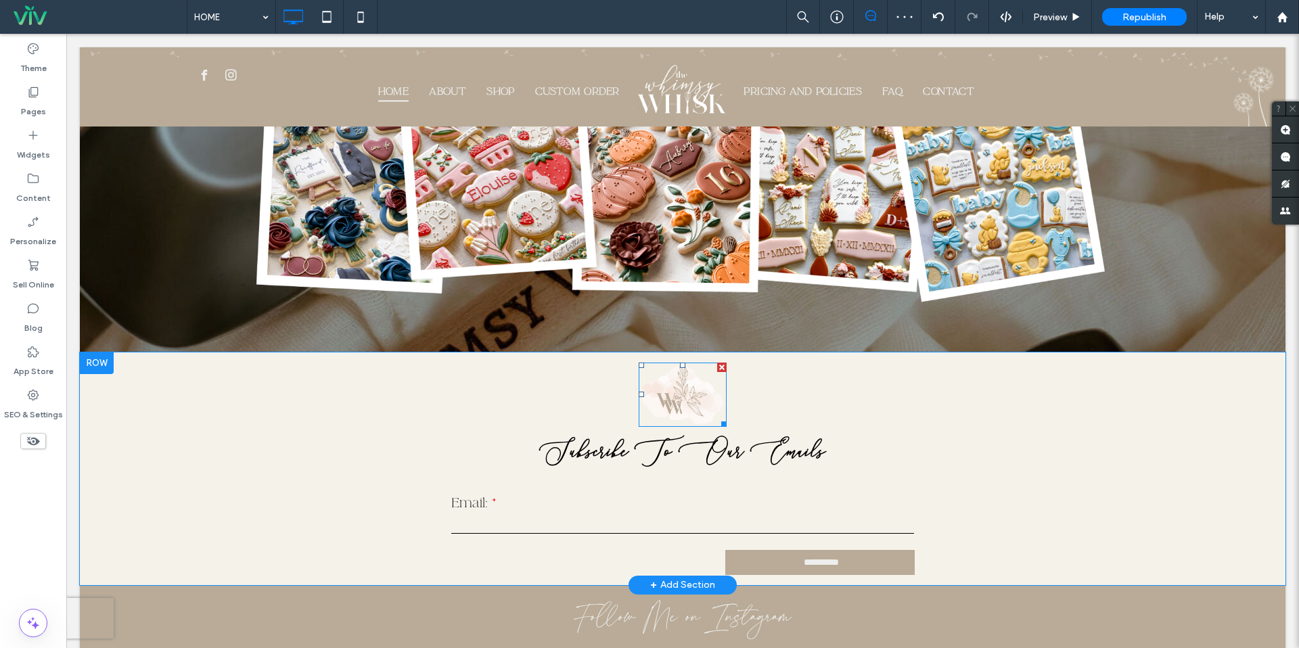
click at [700, 363] on img at bounding box center [683, 395] width 88 height 64
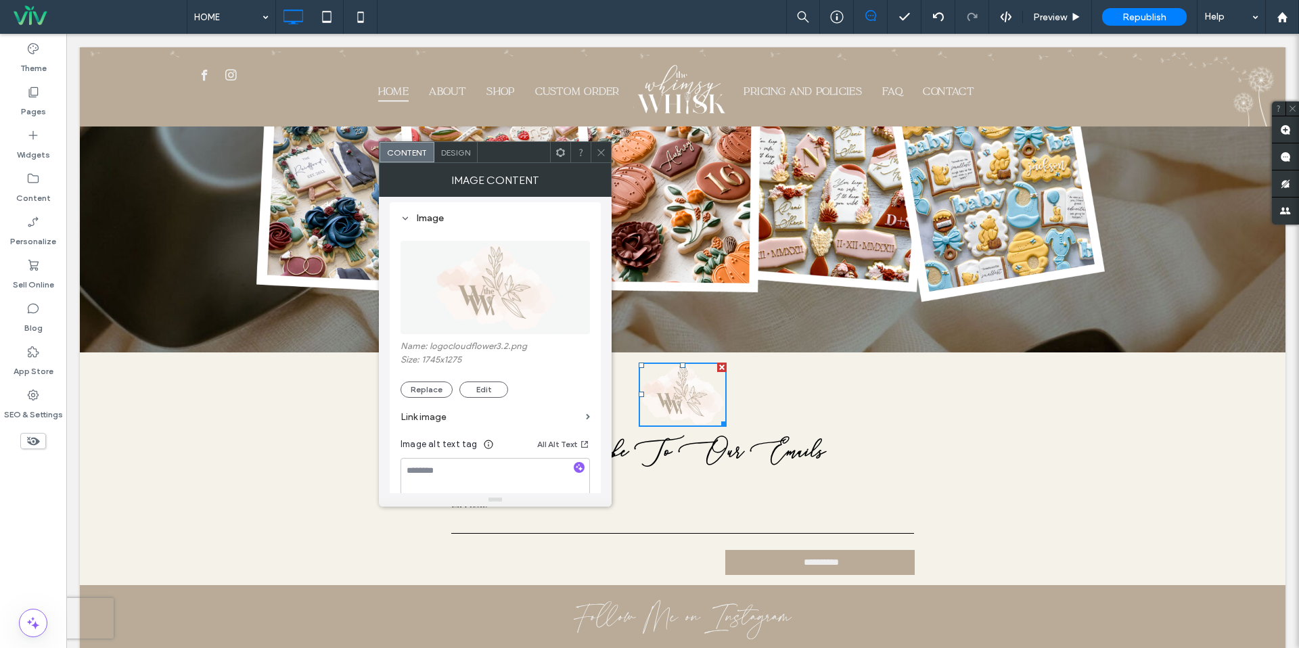
scroll to position [122, 0]
click at [426, 401] on section "Link image" at bounding box center [495, 418] width 189 height 39
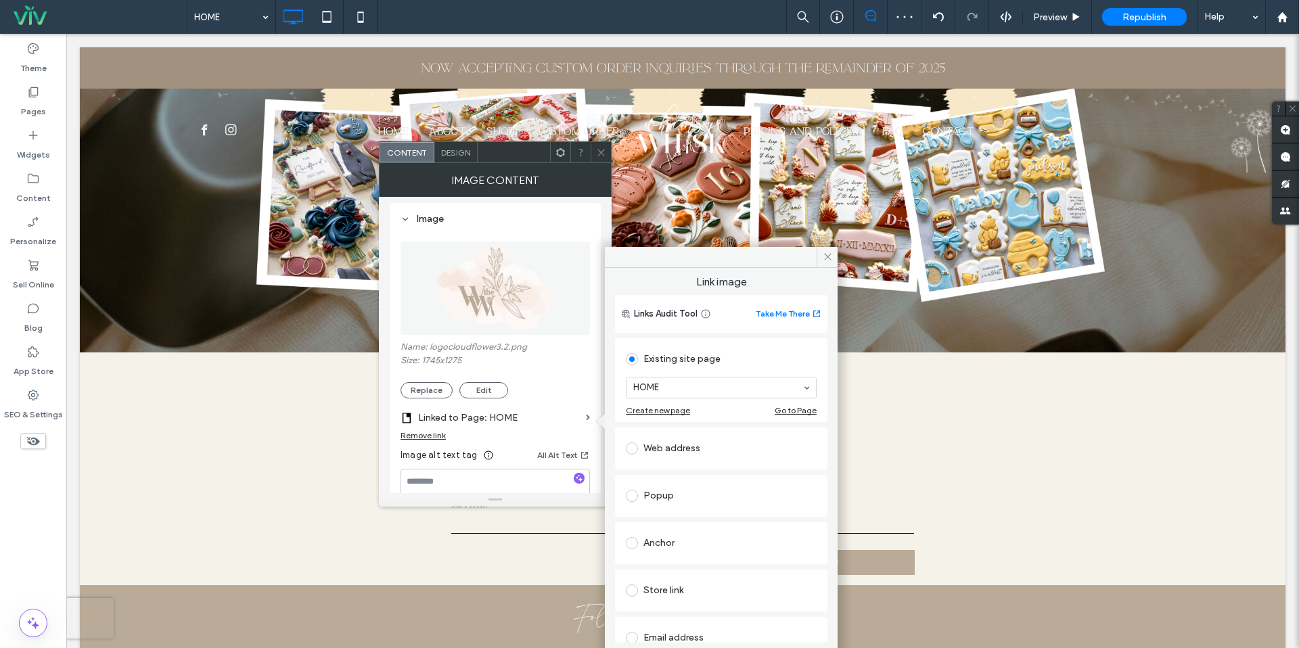
click at [434, 438] on div "Remove link" at bounding box center [423, 435] width 45 height 10
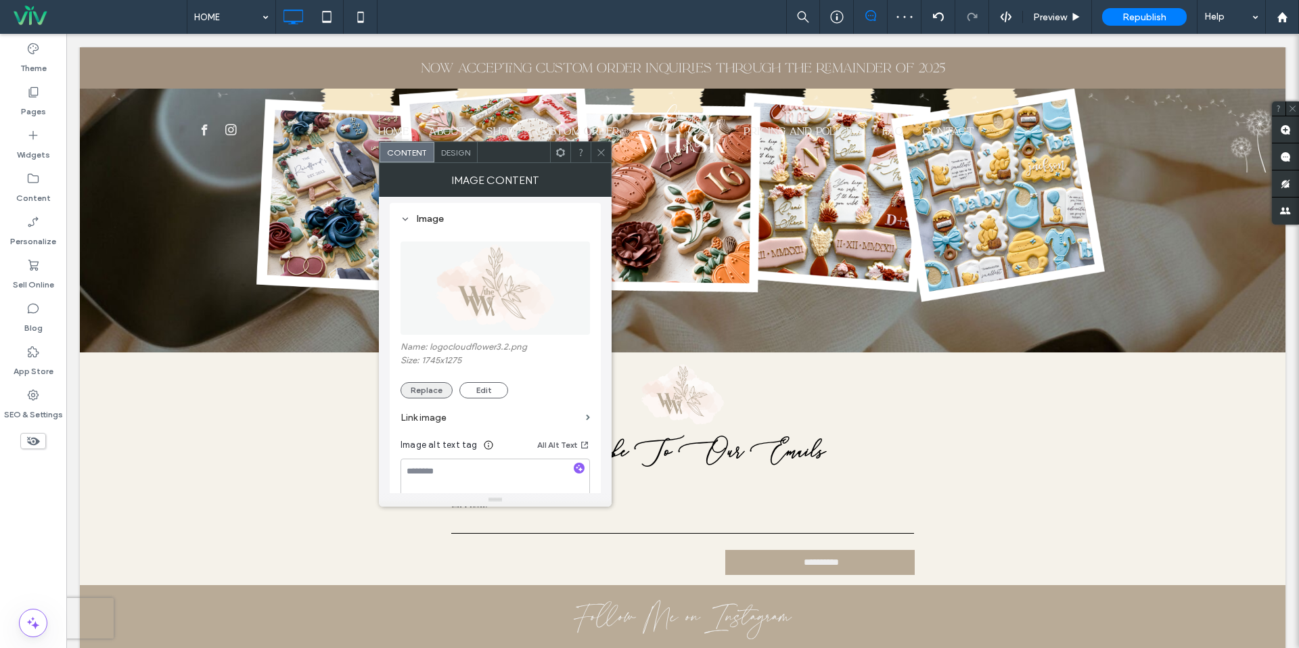
click at [431, 395] on button "Replace" at bounding box center [427, 390] width 52 height 16
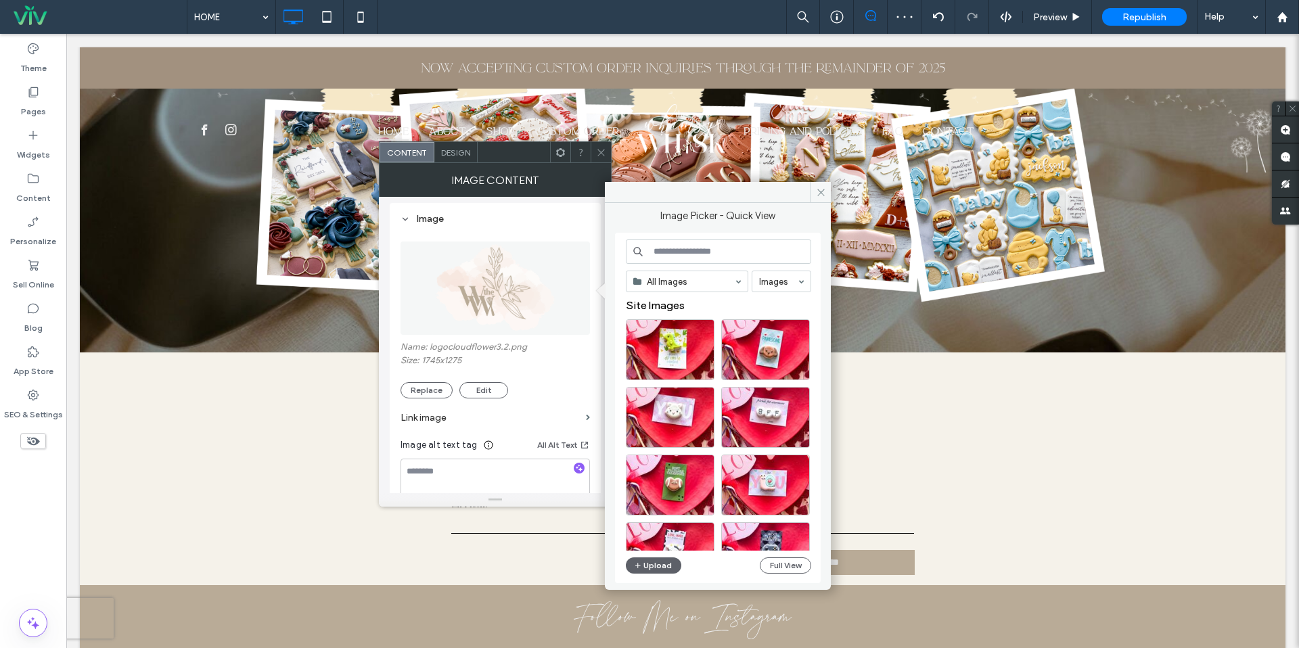
click at [736, 246] on input at bounding box center [718, 252] width 185 height 24
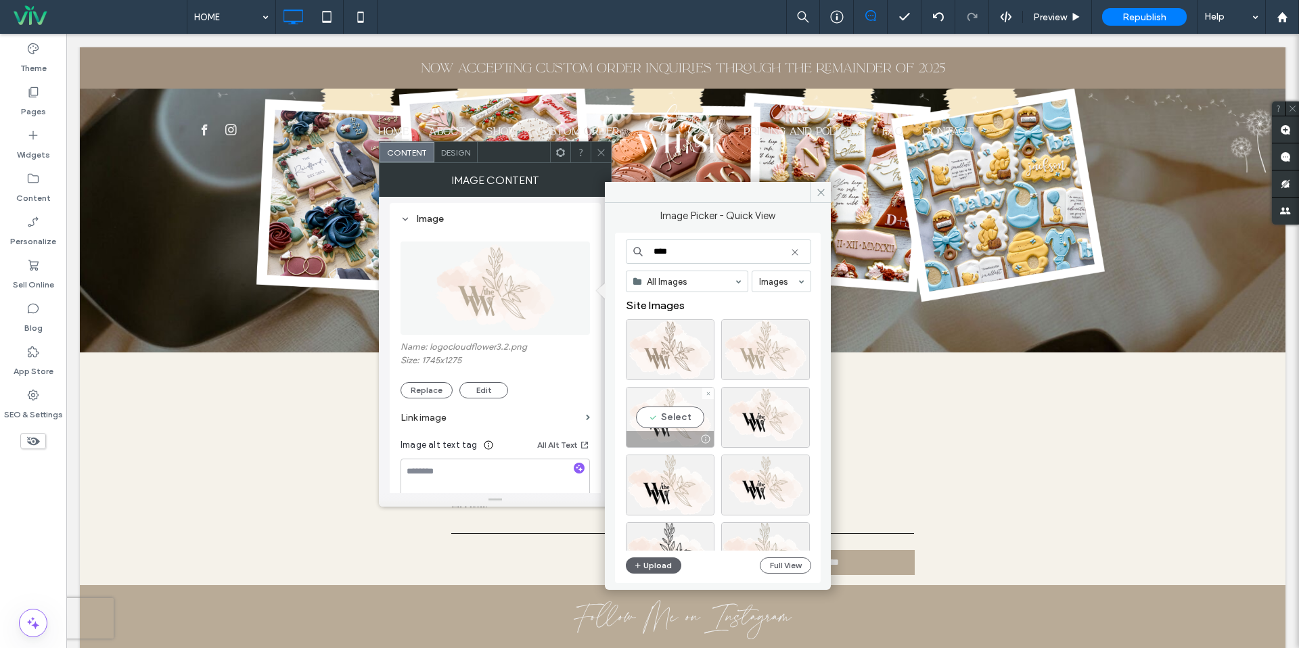
type input "****"
click at [690, 411] on div "Select" at bounding box center [670, 417] width 89 height 61
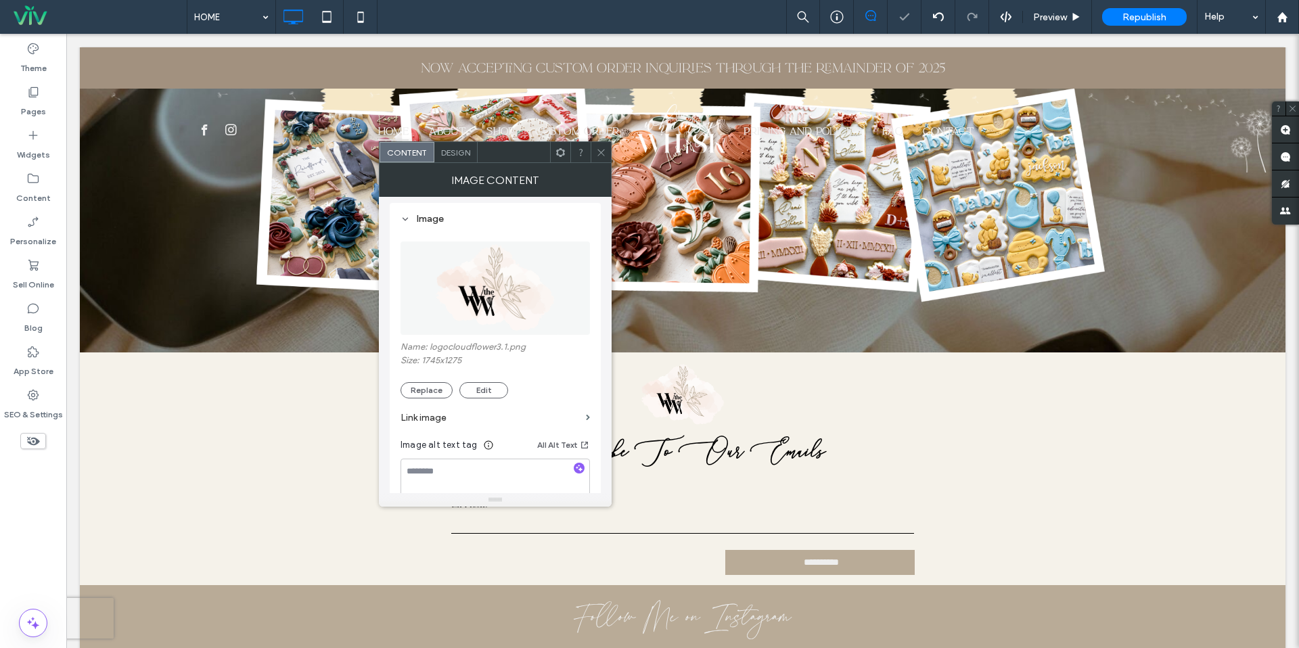
drag, startPoint x: 593, startPoint y: 148, endPoint x: 609, endPoint y: 161, distance: 20.6
click at [593, 148] on div at bounding box center [601, 152] width 20 height 20
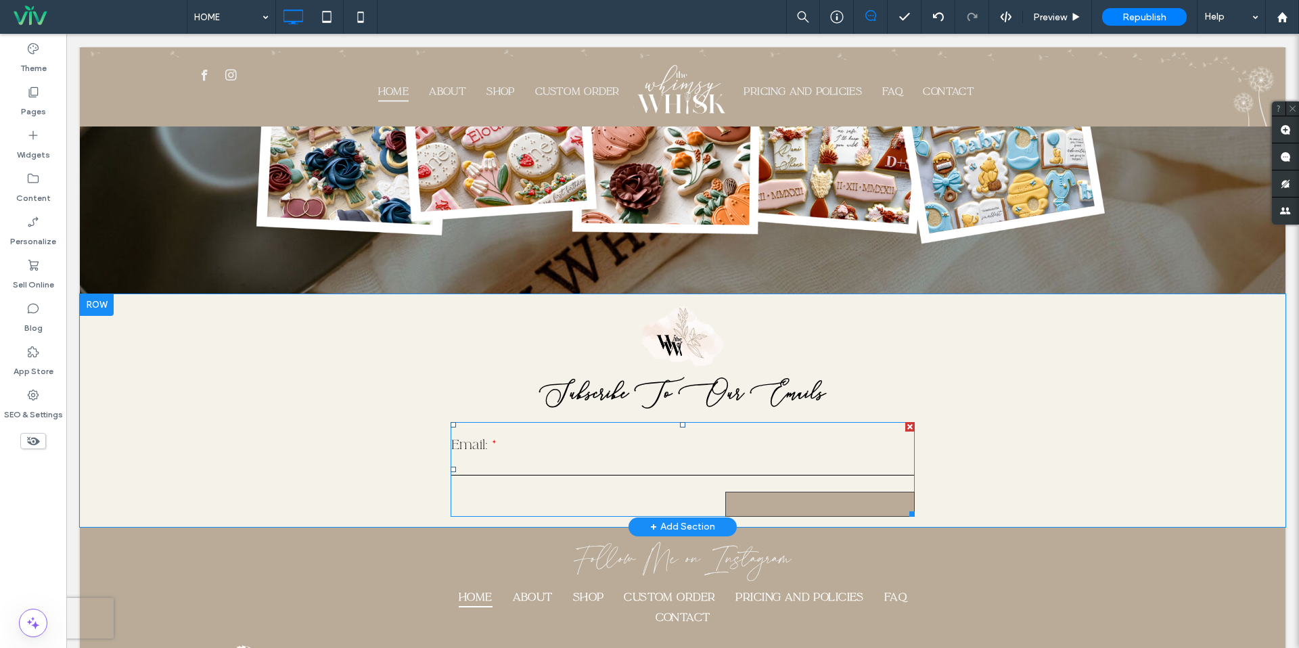
scroll to position [1953, 0]
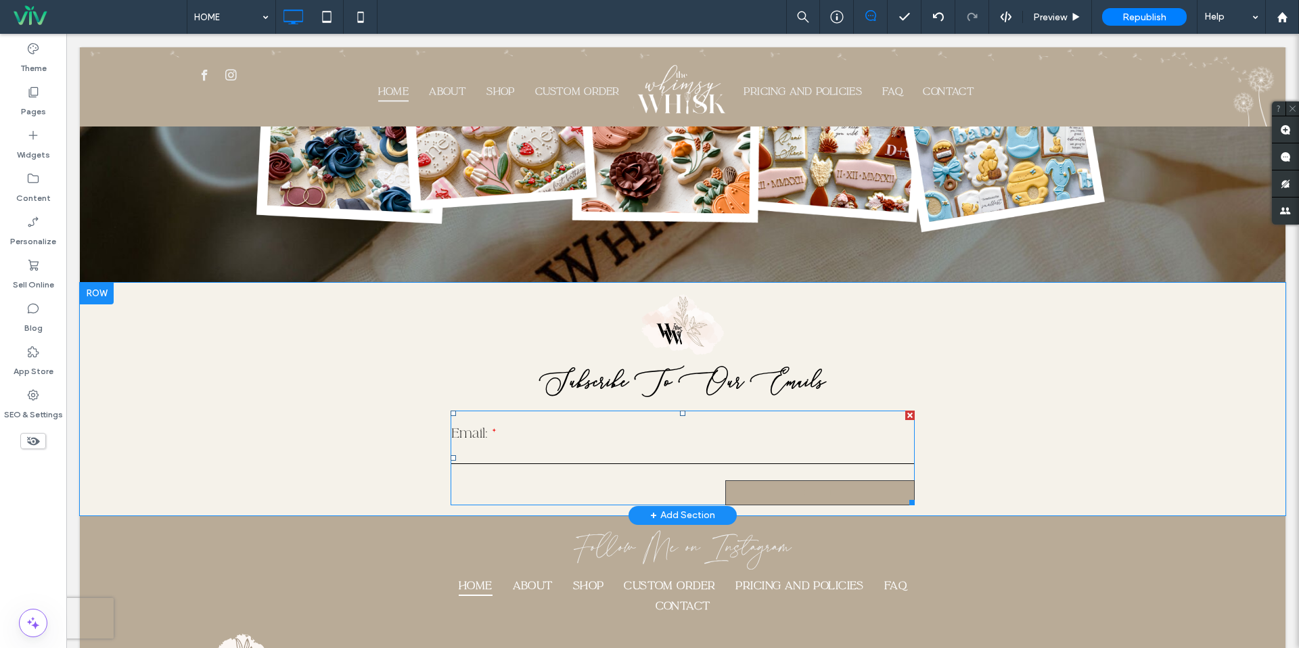
click at [866, 481] on input "**********" at bounding box center [821, 493] width 184 height 24
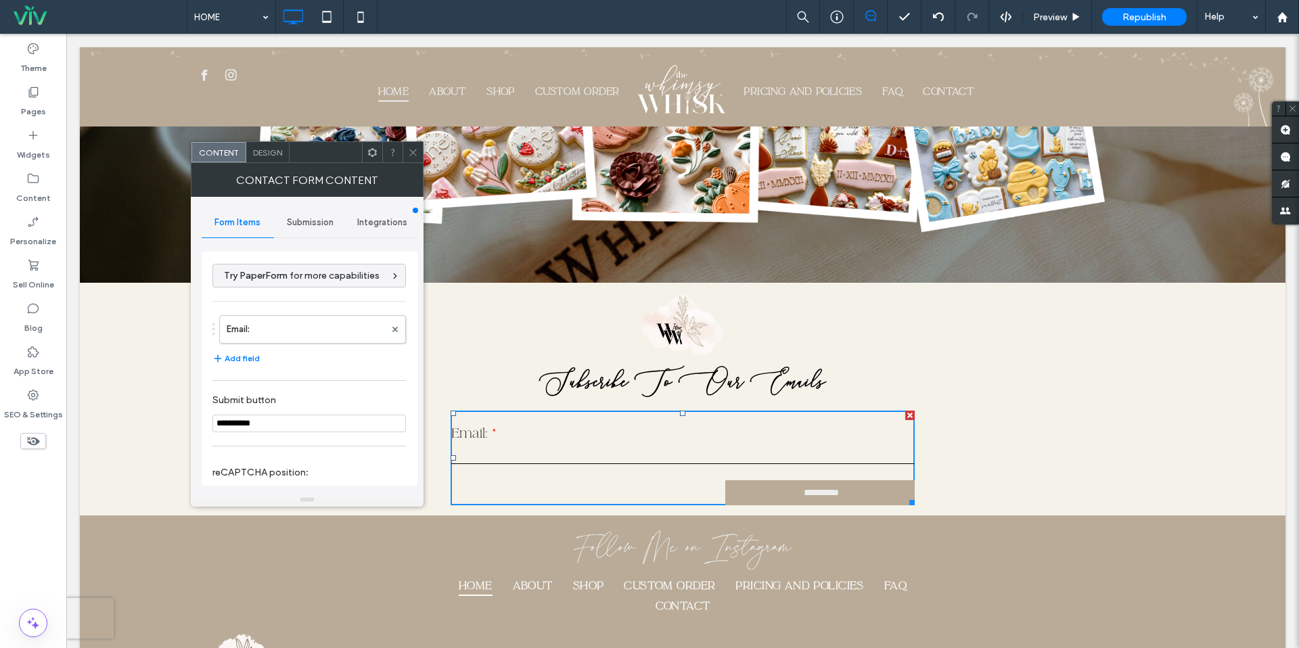
click at [287, 154] on div "Design" at bounding box center [267, 152] width 43 height 20
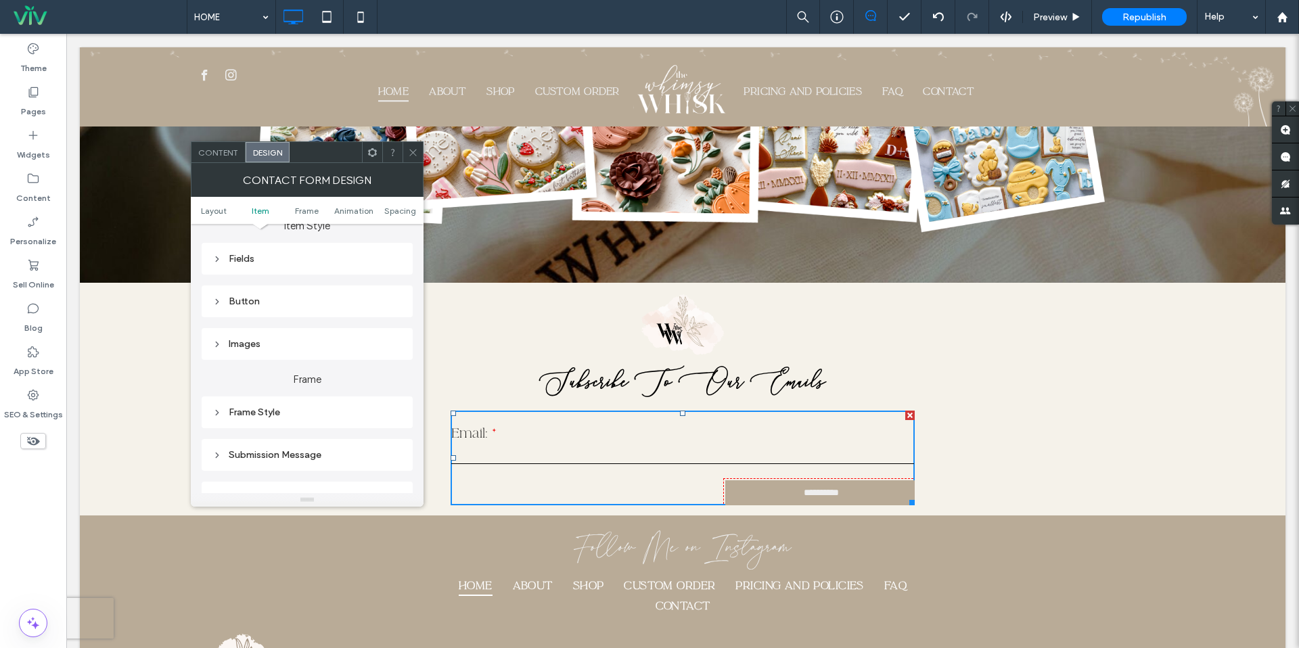
click at [258, 294] on div "Button" at bounding box center [306, 301] width 189 height 18
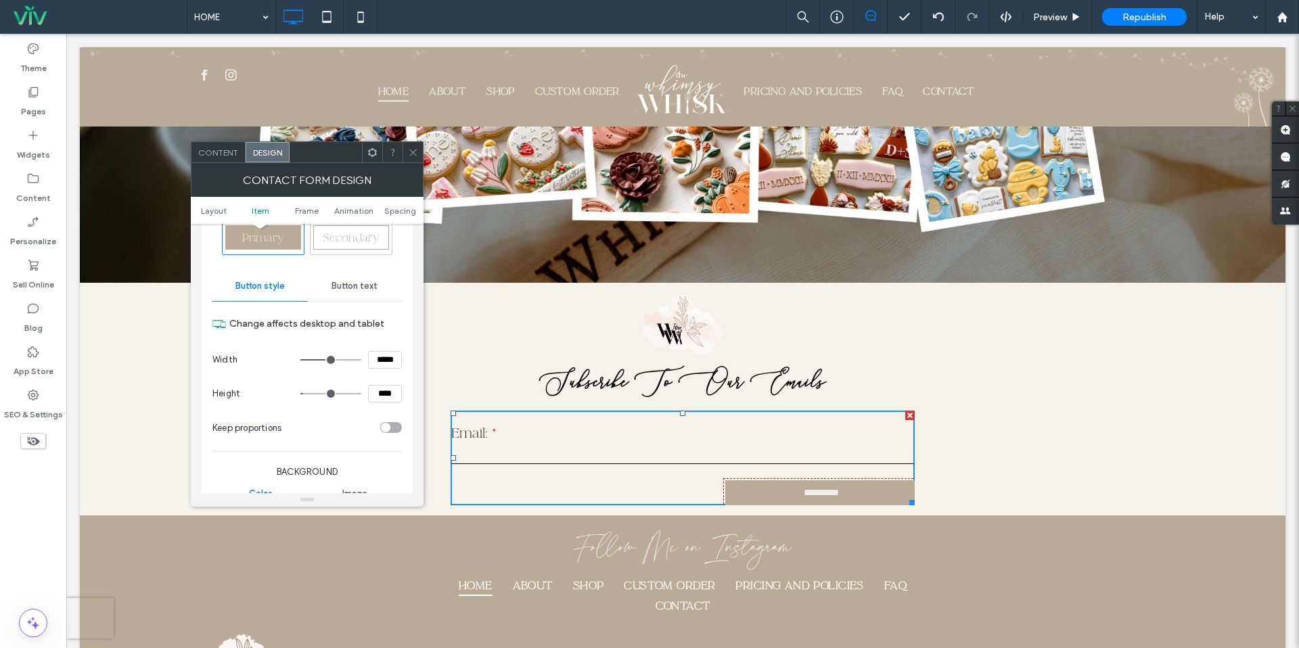
click at [352, 276] on div "Button text" at bounding box center [354, 286] width 95 height 30
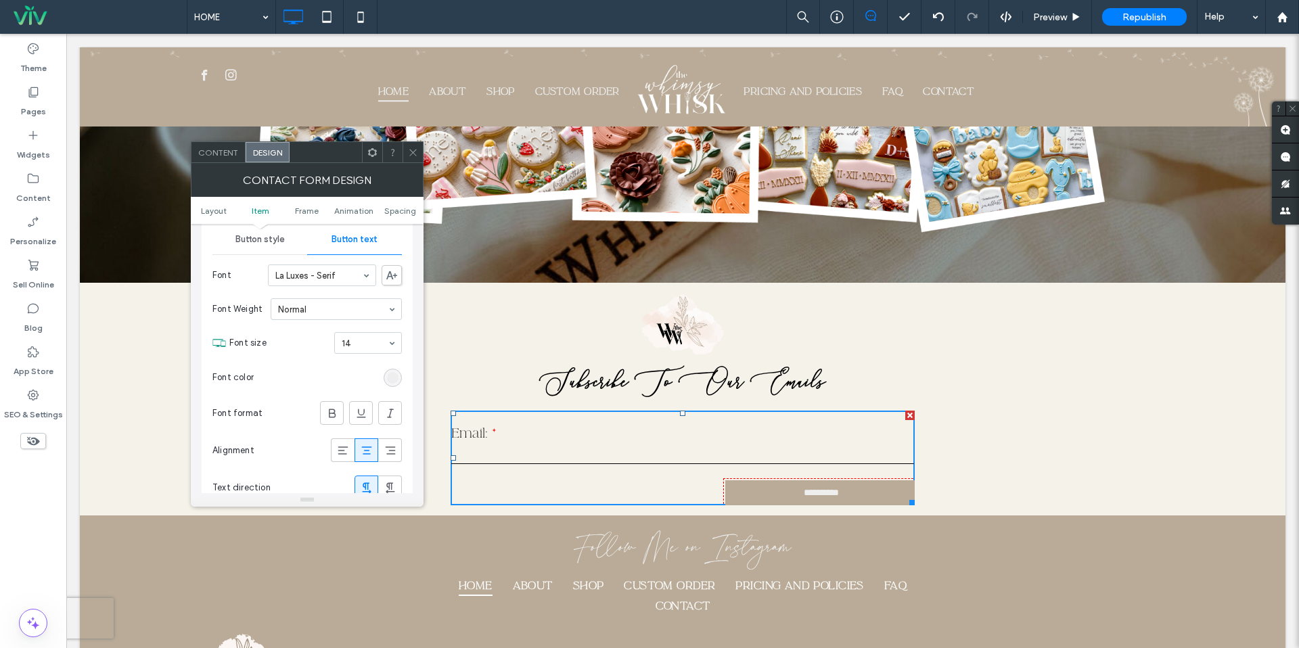
scroll to position [382, 0]
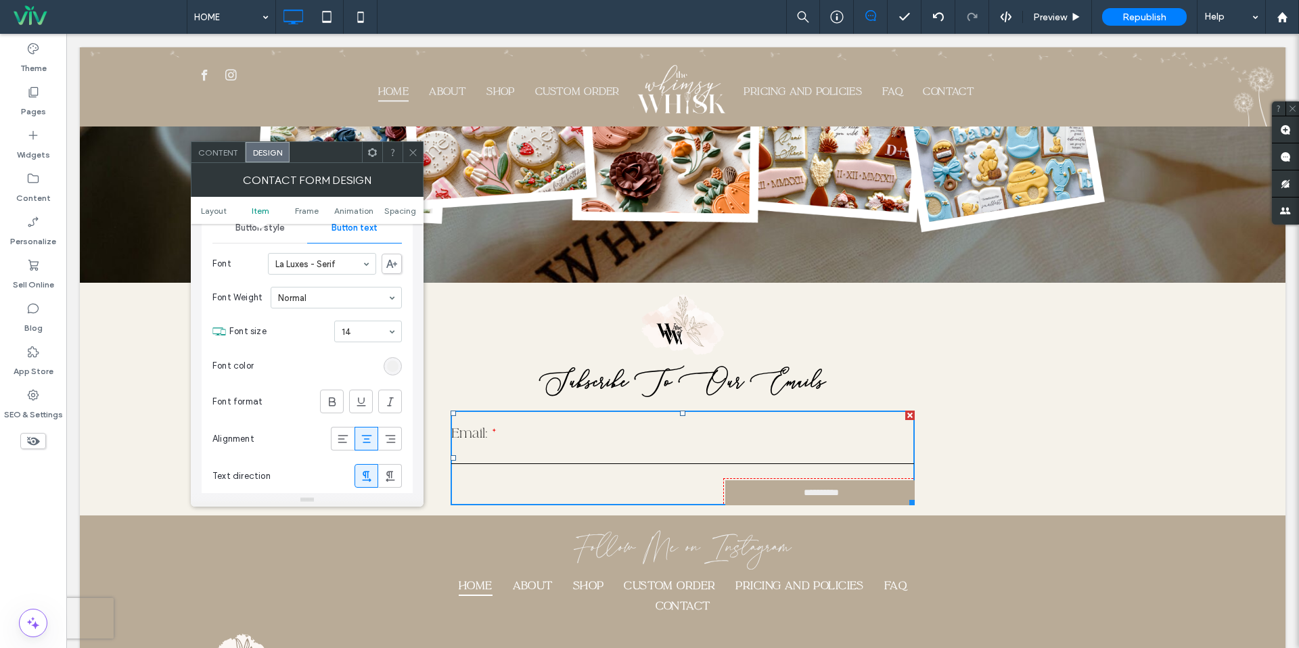
click at [388, 369] on div "rgb(238, 238, 238)" at bounding box center [393, 367] width 12 height 12
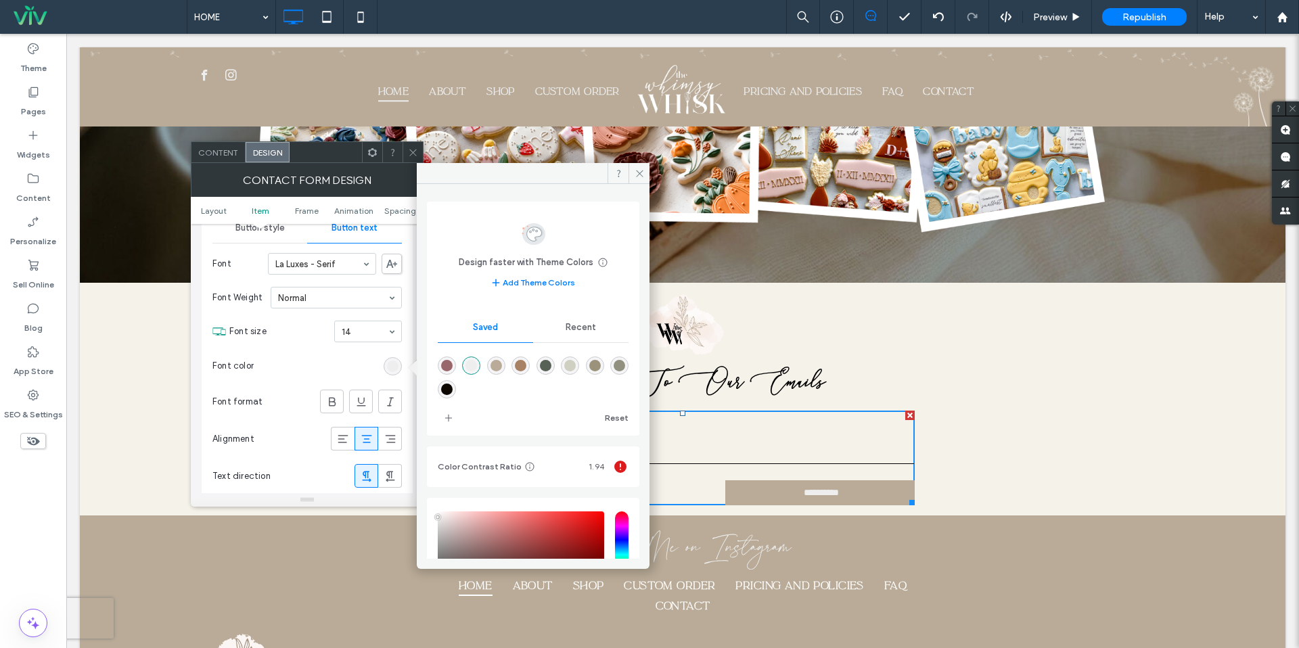
click at [578, 332] on span "Recent" at bounding box center [581, 327] width 30 height 11
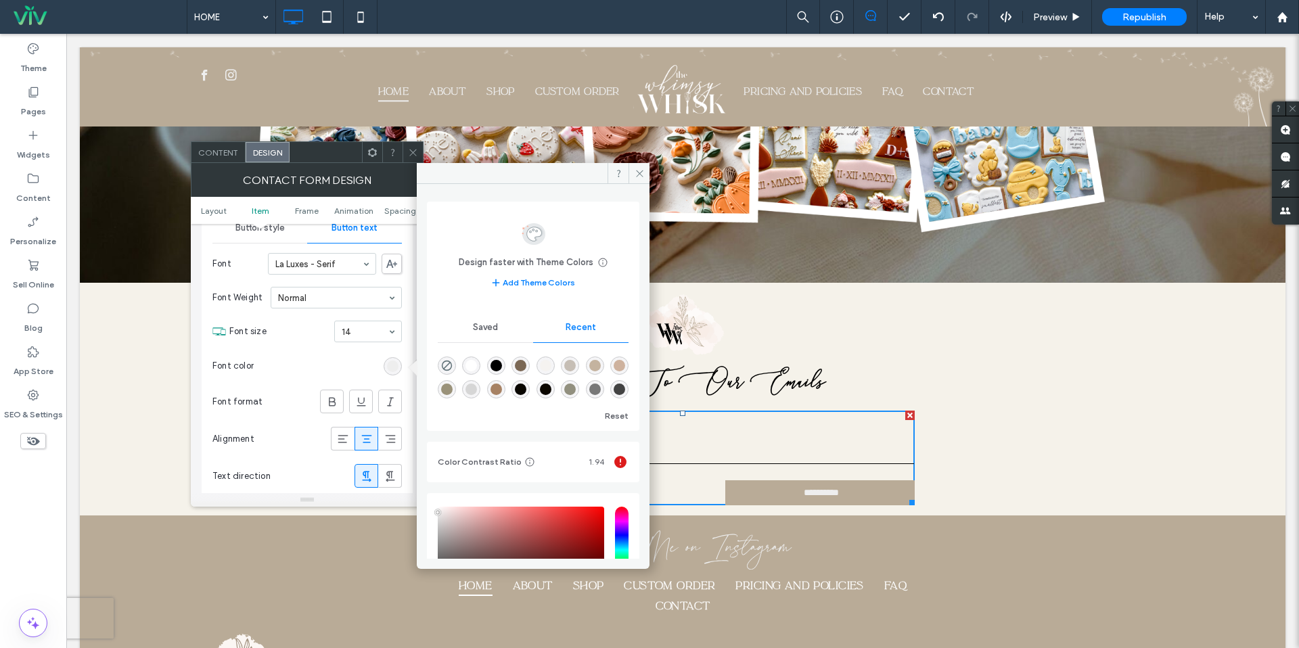
click at [472, 363] on div "rgba(255, 255, 255, 1)" at bounding box center [472, 366] width 12 height 12
type input "*******"
click at [473, 327] on span "Saved" at bounding box center [485, 327] width 25 height 11
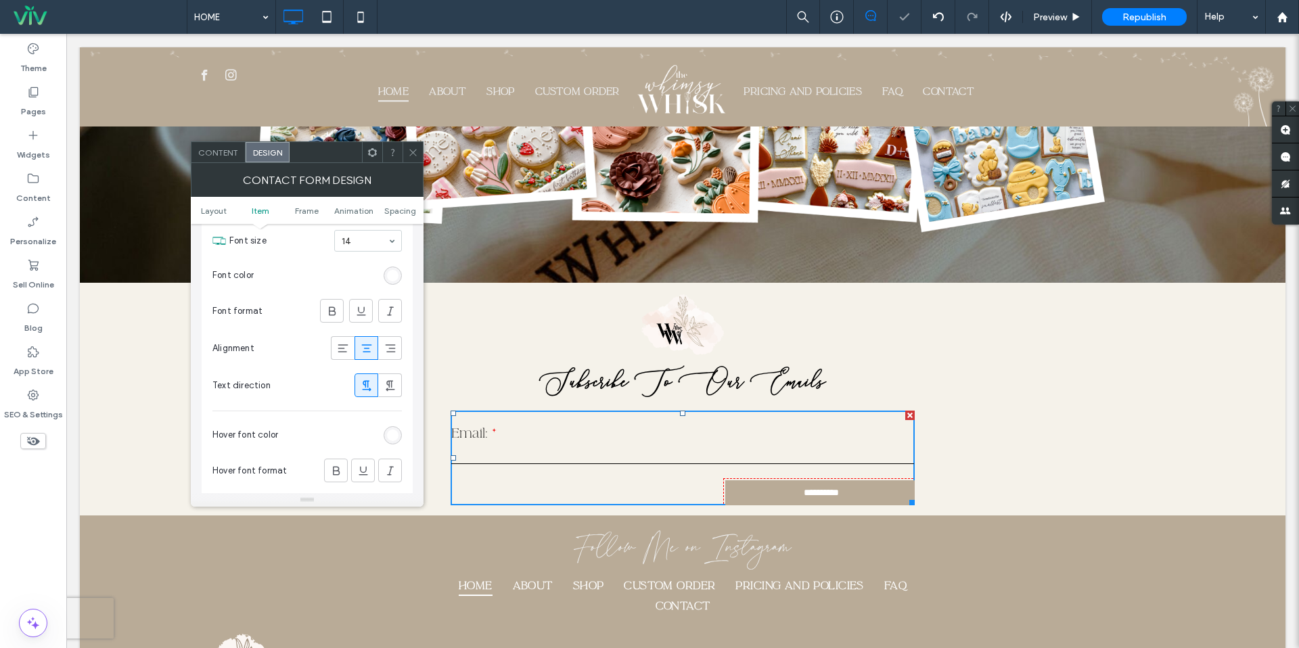
scroll to position [475, 0]
click at [334, 317] on span at bounding box center [332, 309] width 14 height 22
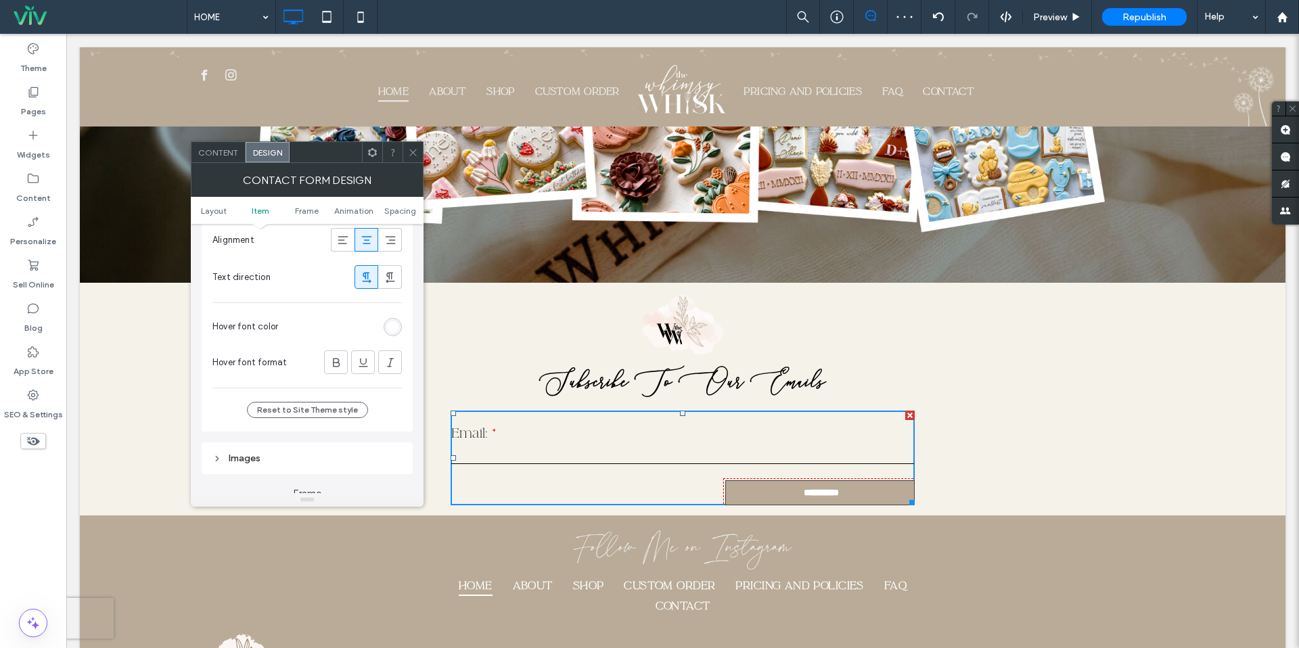
scroll to position [589, 0]
click at [412, 144] on span at bounding box center [413, 152] width 10 height 20
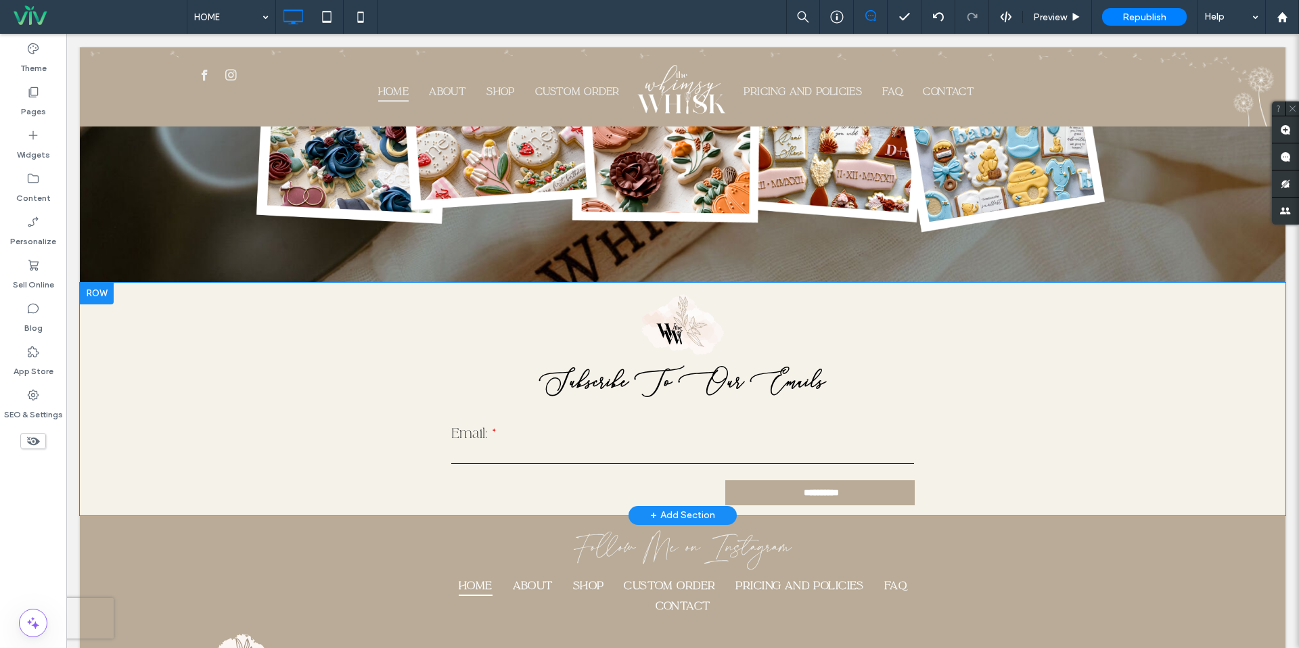
scroll to position [1878, 0]
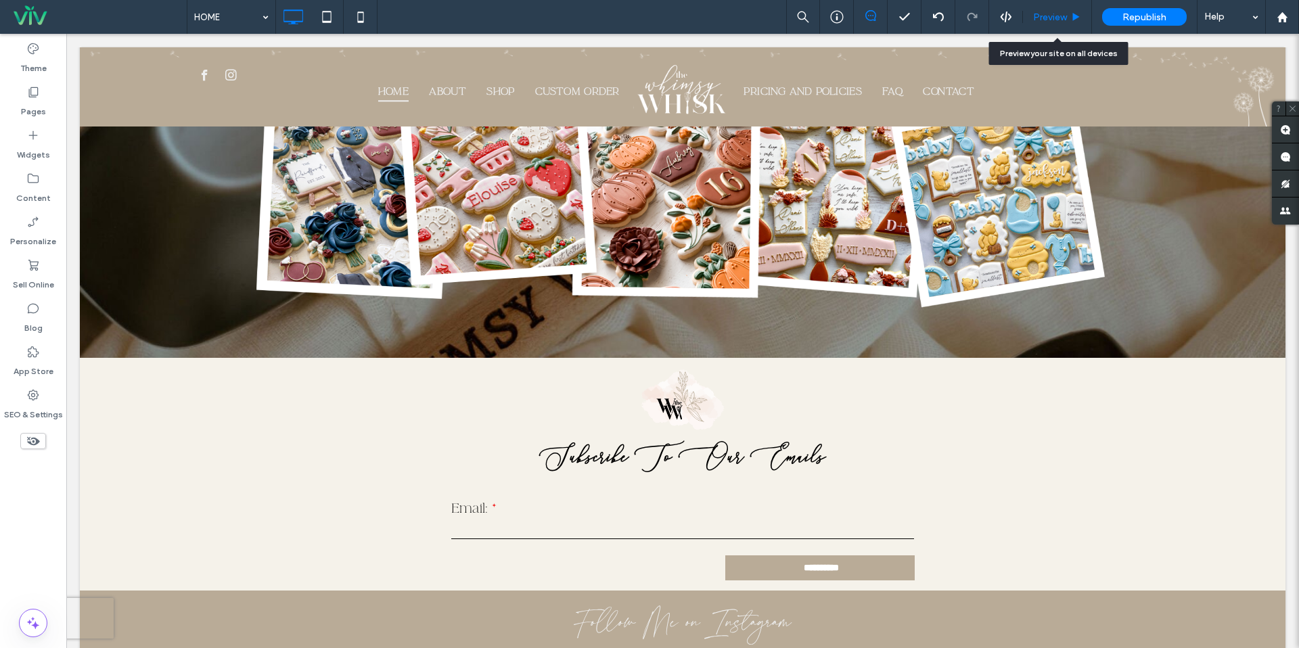
click at [1066, 16] on span "Preview" at bounding box center [1050, 18] width 34 height 12
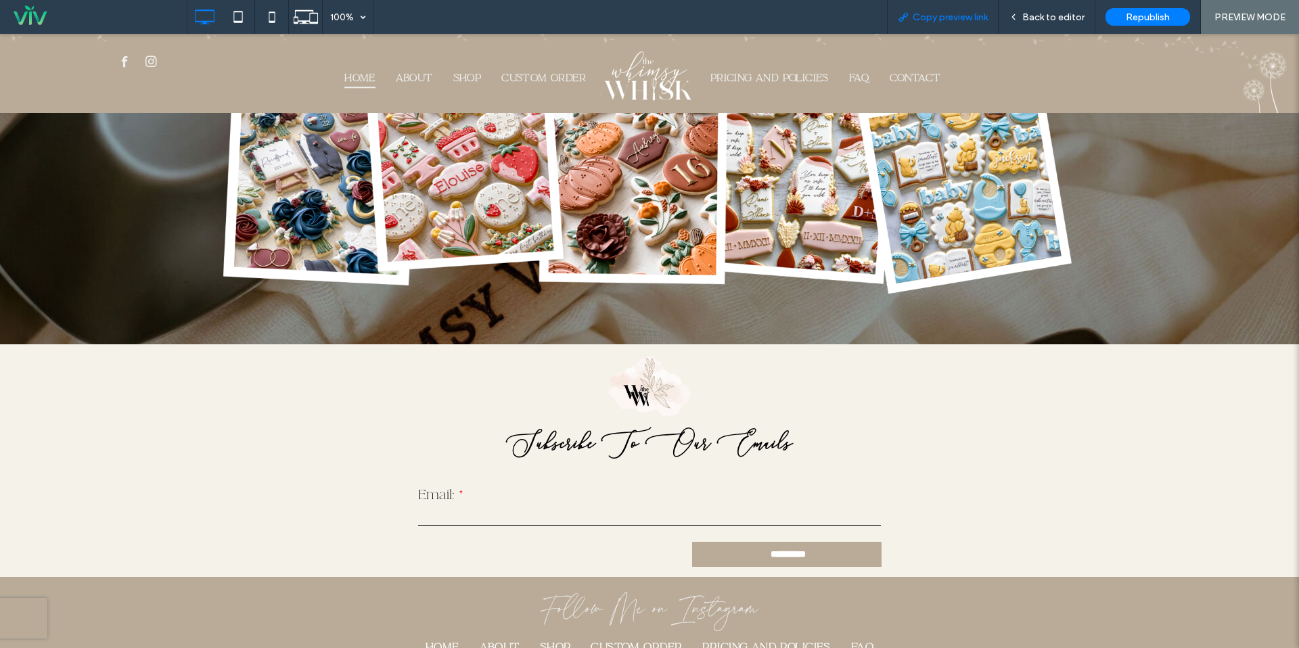
click at [978, 13] on span "Copy preview link" at bounding box center [950, 18] width 75 height 12
click at [1064, 22] on span "Back to editor" at bounding box center [1053, 18] width 62 height 12
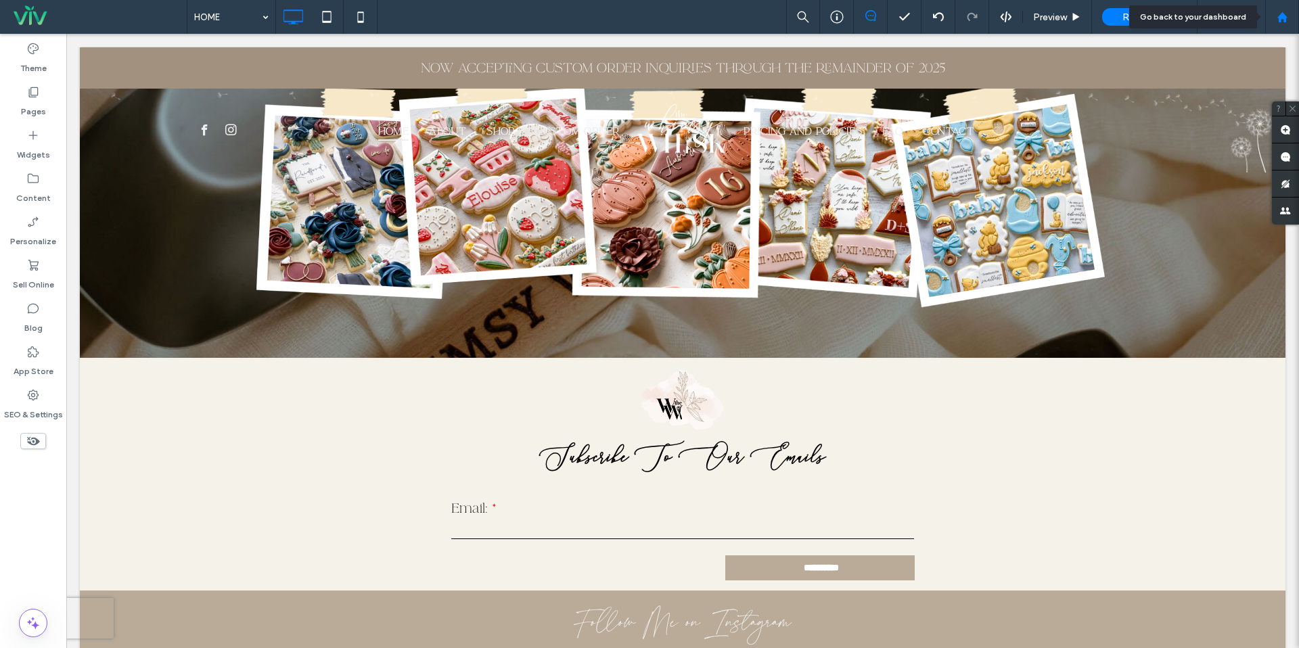
click at [1299, 21] on div at bounding box center [1282, 17] width 34 height 34
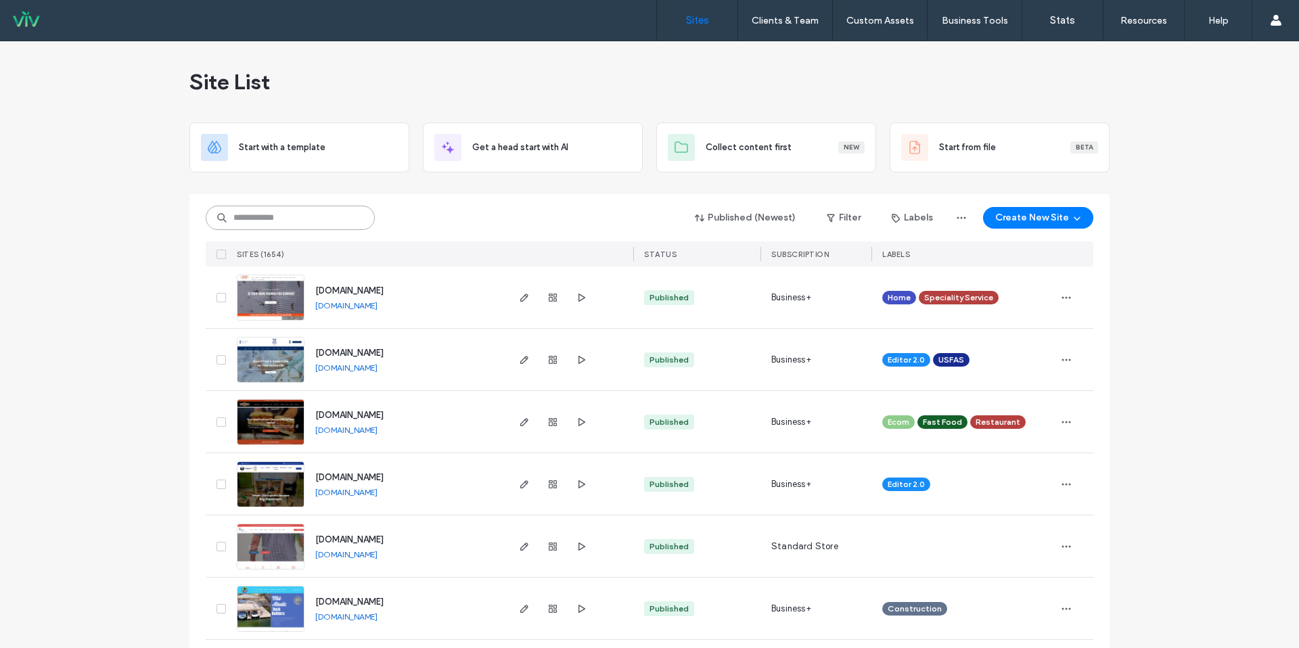
click at [306, 222] on input at bounding box center [290, 218] width 169 height 24
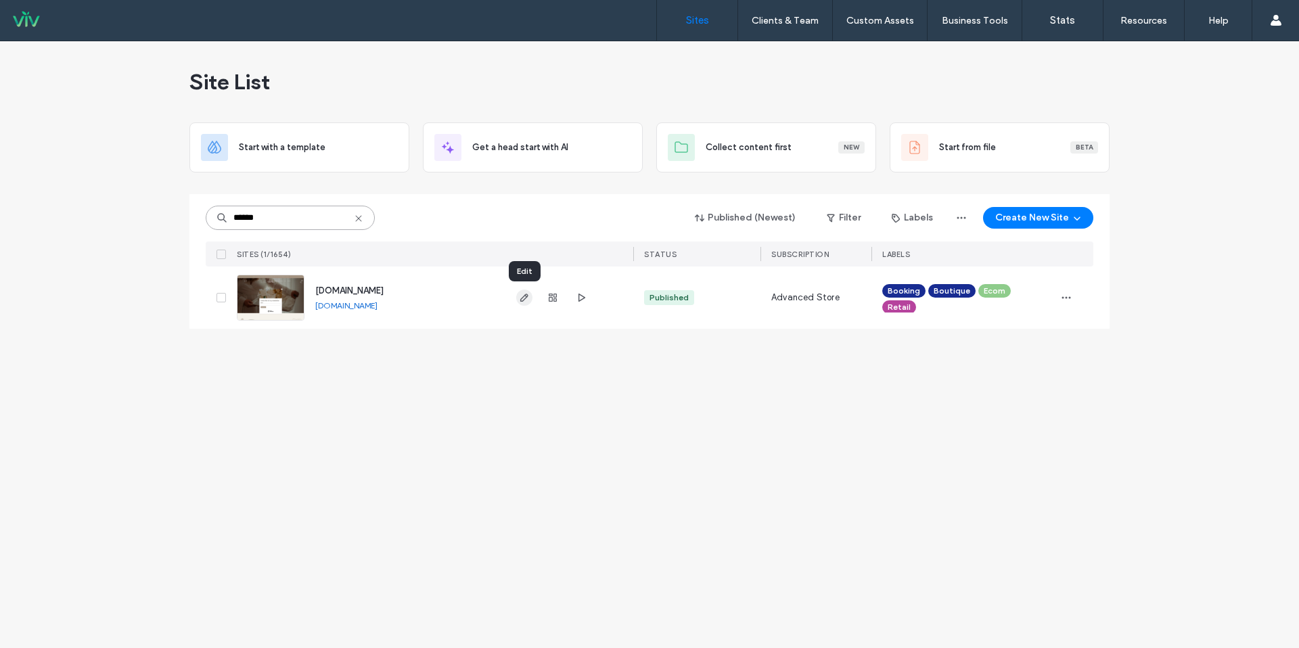
type input "******"
click at [524, 295] on use "button" at bounding box center [524, 298] width 8 height 8
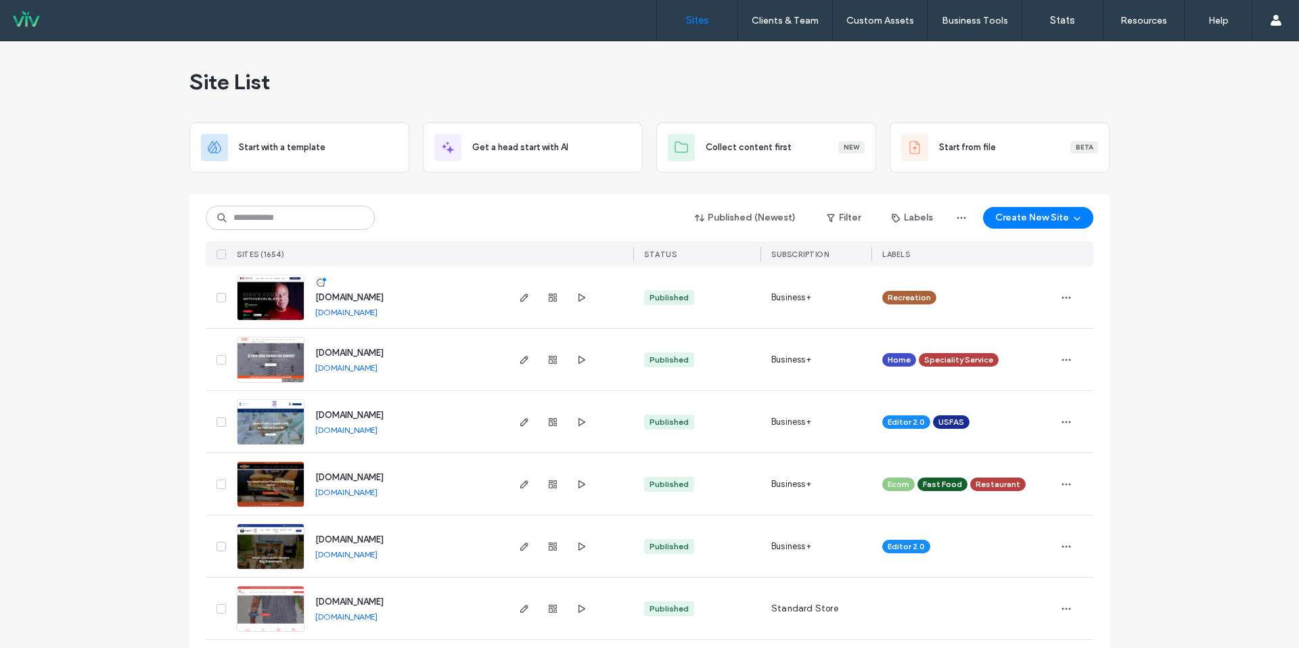
drag, startPoint x: 519, startPoint y: 248, endPoint x: 430, endPoint y: 217, distance: 93.7
click at [516, 246] on div at bounding box center [569, 254] width 128 height 25
click at [293, 215] on input at bounding box center [290, 218] width 169 height 24
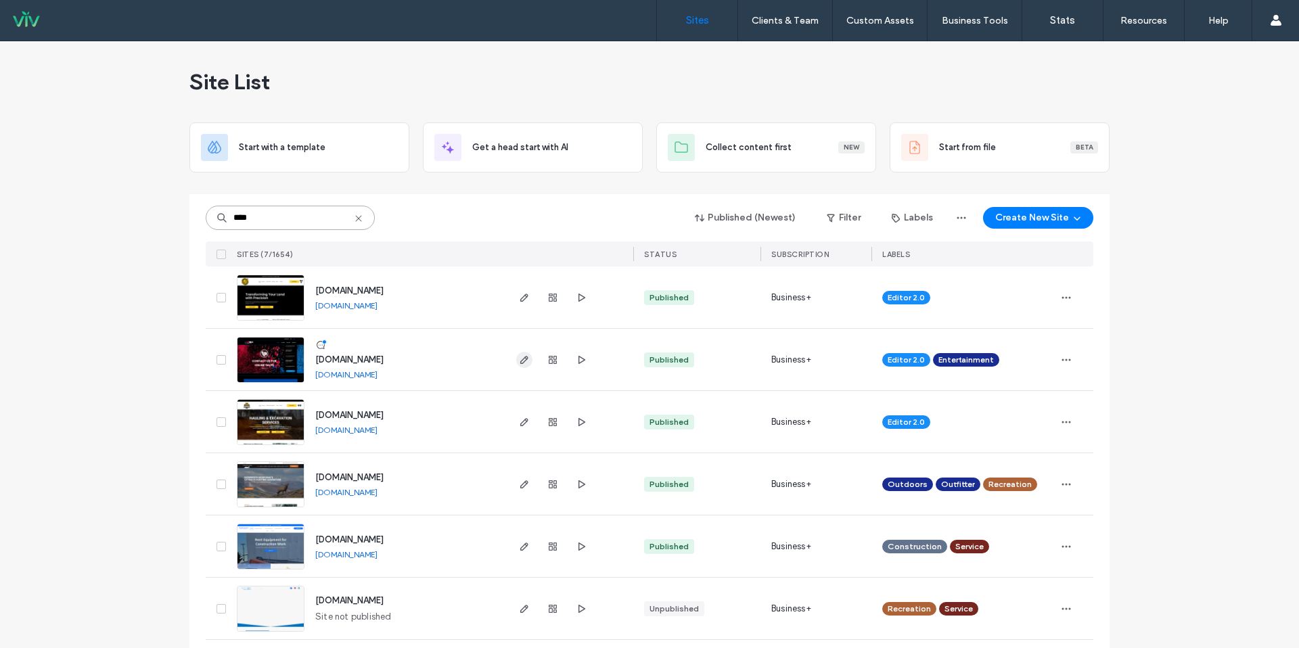
type input "****"
drag, startPoint x: 512, startPoint y: 359, endPoint x: 626, endPoint y: 355, distance: 113.8
click at [516, 359] on span "button" at bounding box center [524, 360] width 16 height 16
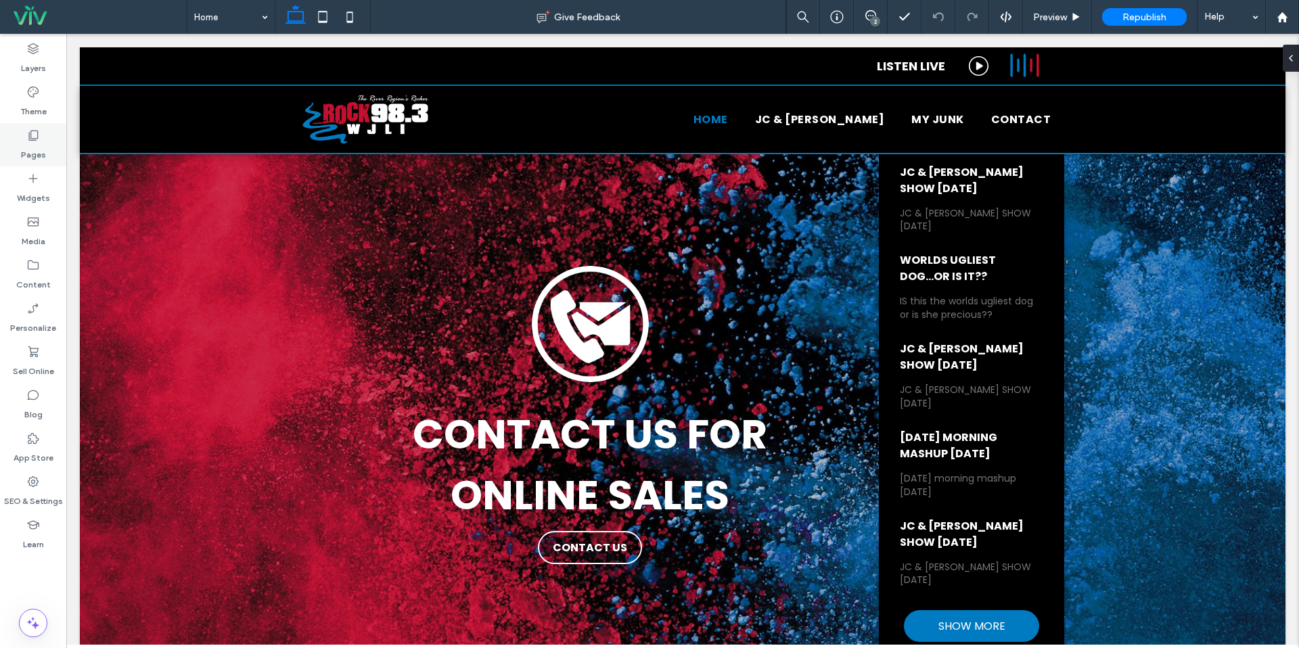
click at [29, 137] on use at bounding box center [33, 136] width 9 height 10
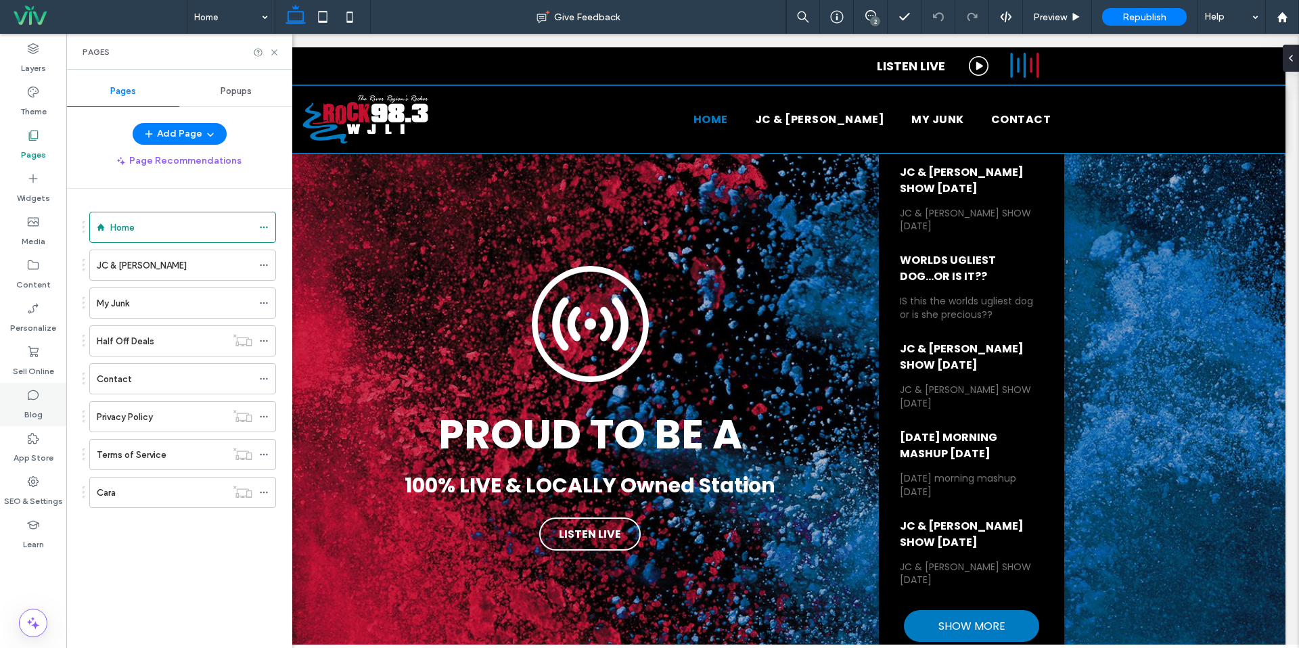
click at [35, 407] on label "Blog" at bounding box center [33, 411] width 18 height 19
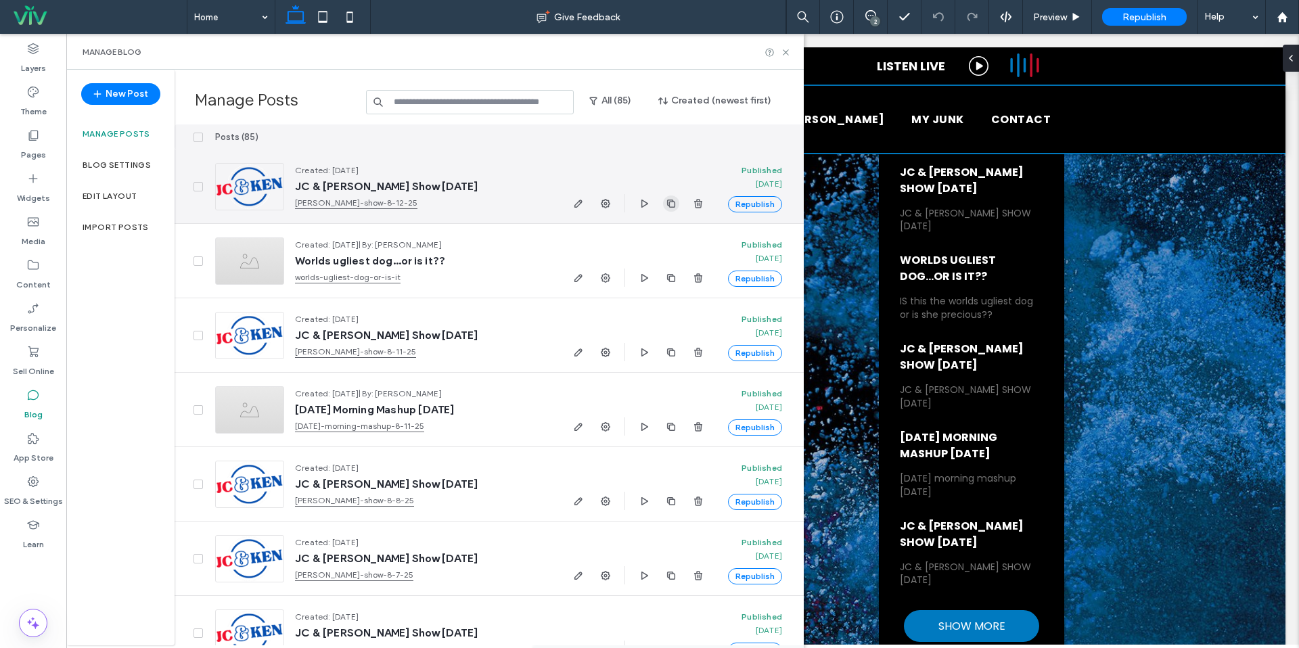
click at [672, 204] on icon "button" at bounding box center [671, 203] width 11 height 11
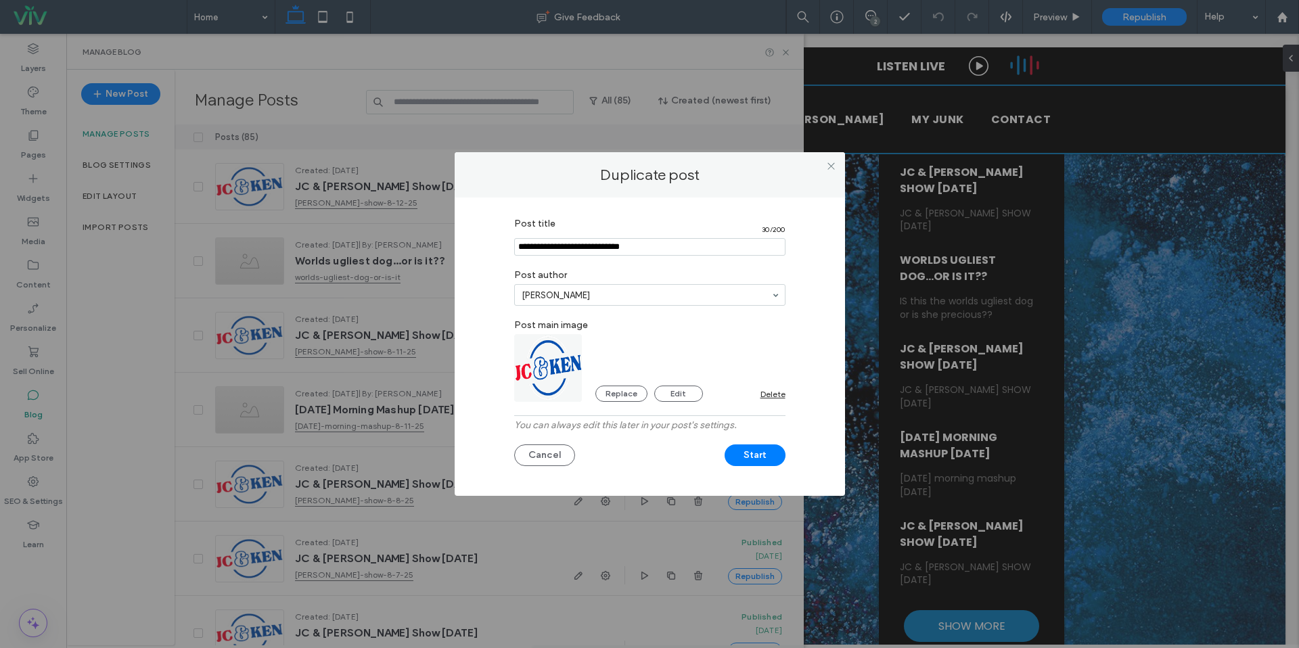
drag, startPoint x: 553, startPoint y: 247, endPoint x: 409, endPoint y: 231, distance: 145.0
click at [409, 231] on div "Duplicate post Post title 30 / 200 Post author [PERSON_NAME] Post main image Re…" at bounding box center [649, 324] width 1299 height 648
drag, startPoint x: 601, startPoint y: 246, endPoint x: 610, endPoint y: 246, distance: 8.8
click at [602, 246] on input "Post title" at bounding box center [649, 247] width 271 height 18
type input "**********"
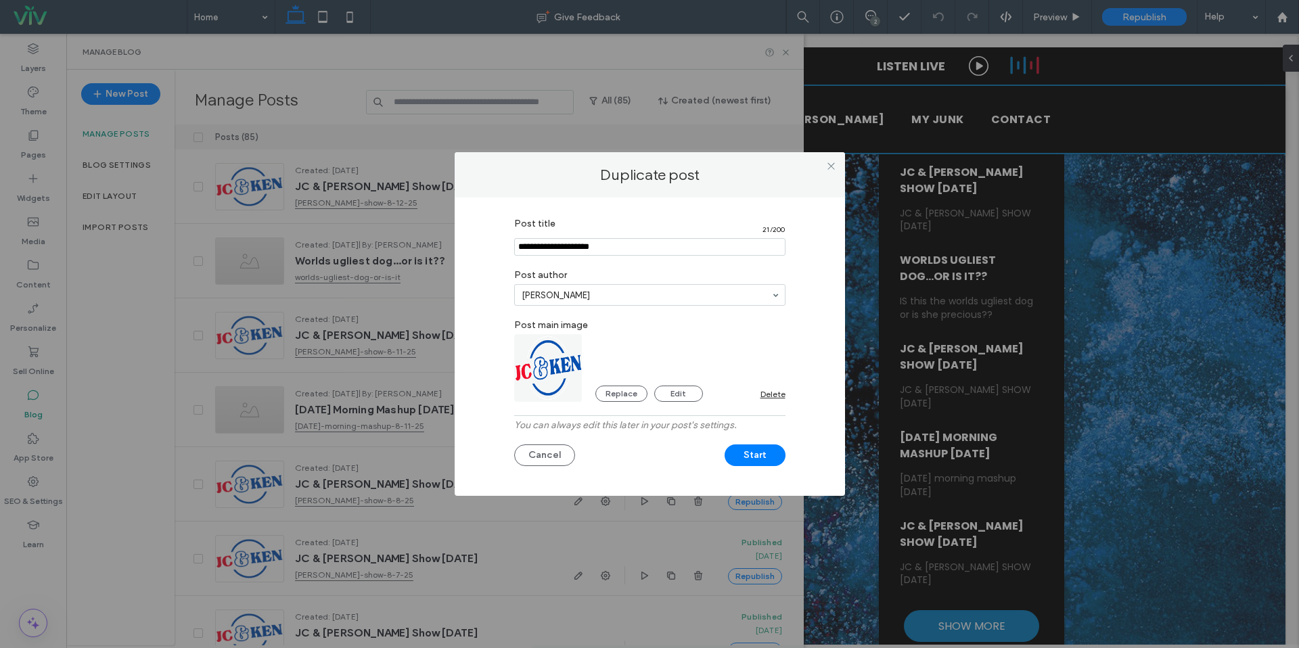
click at [602, 272] on label "Post author" at bounding box center [649, 274] width 271 height 22
click at [740, 445] on div "Cancel Start" at bounding box center [649, 452] width 271 height 28
click at [747, 452] on button "Start" at bounding box center [755, 456] width 61 height 22
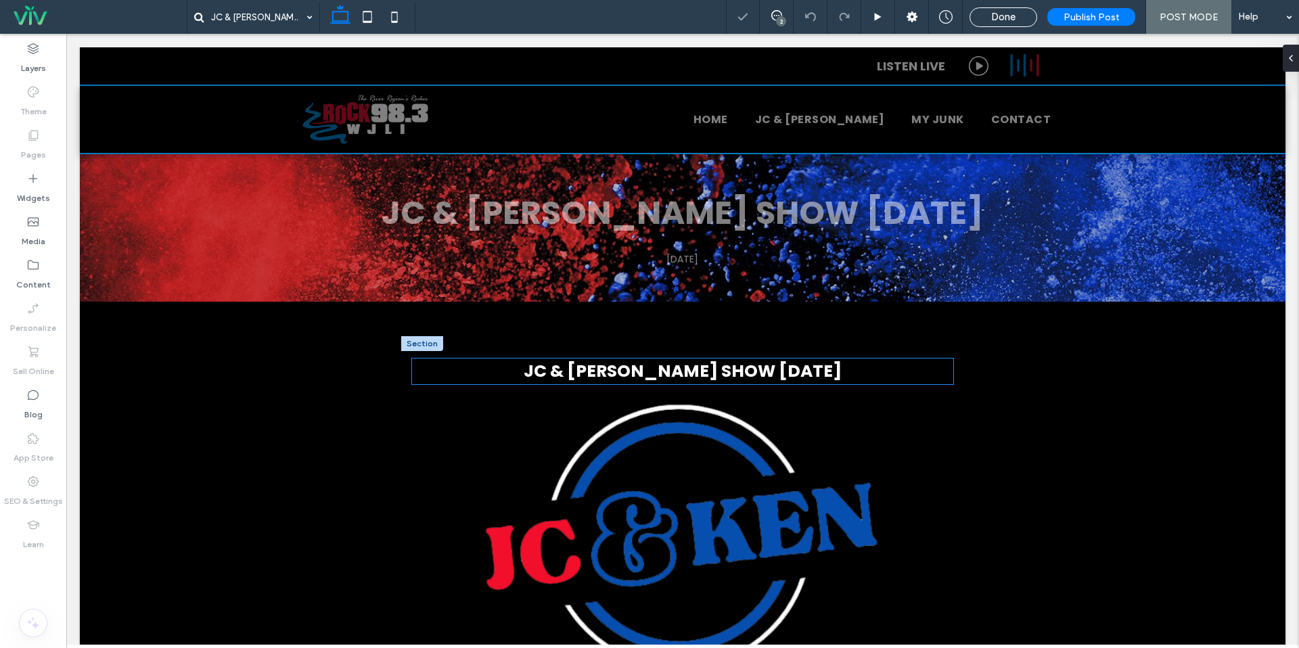
click at [741, 369] on span "JC & [PERSON_NAME] SHOW [DATE]" at bounding box center [683, 371] width 318 height 24
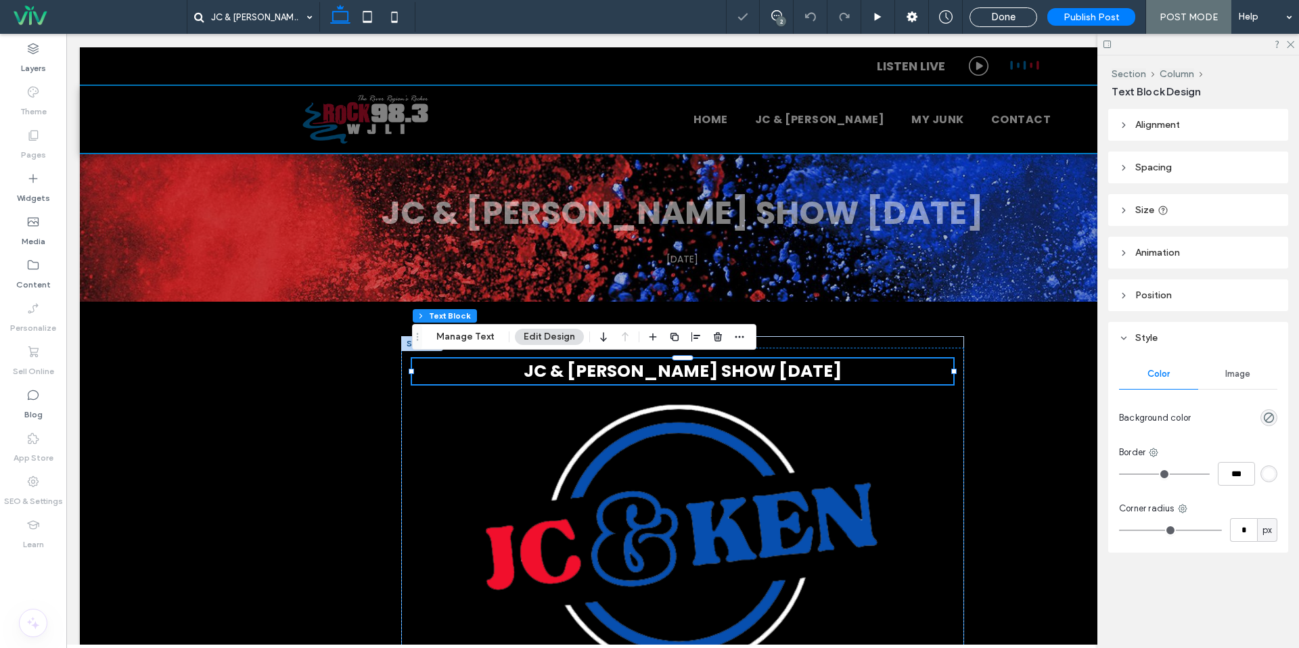
click at [750, 372] on span "JC & KEN SHOW 8-12-25" at bounding box center [683, 371] width 318 height 24
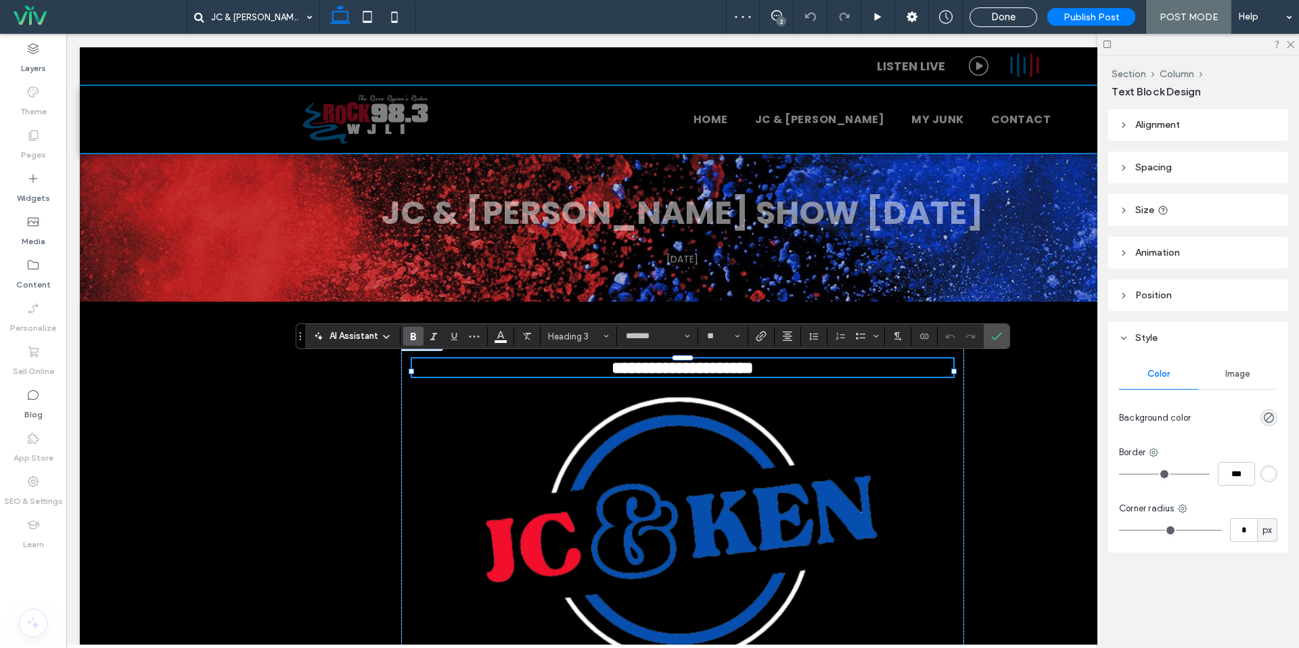
click at [750, 372] on span "**********" at bounding box center [683, 367] width 142 height 17
click at [989, 338] on label "Confirm" at bounding box center [997, 336] width 20 height 24
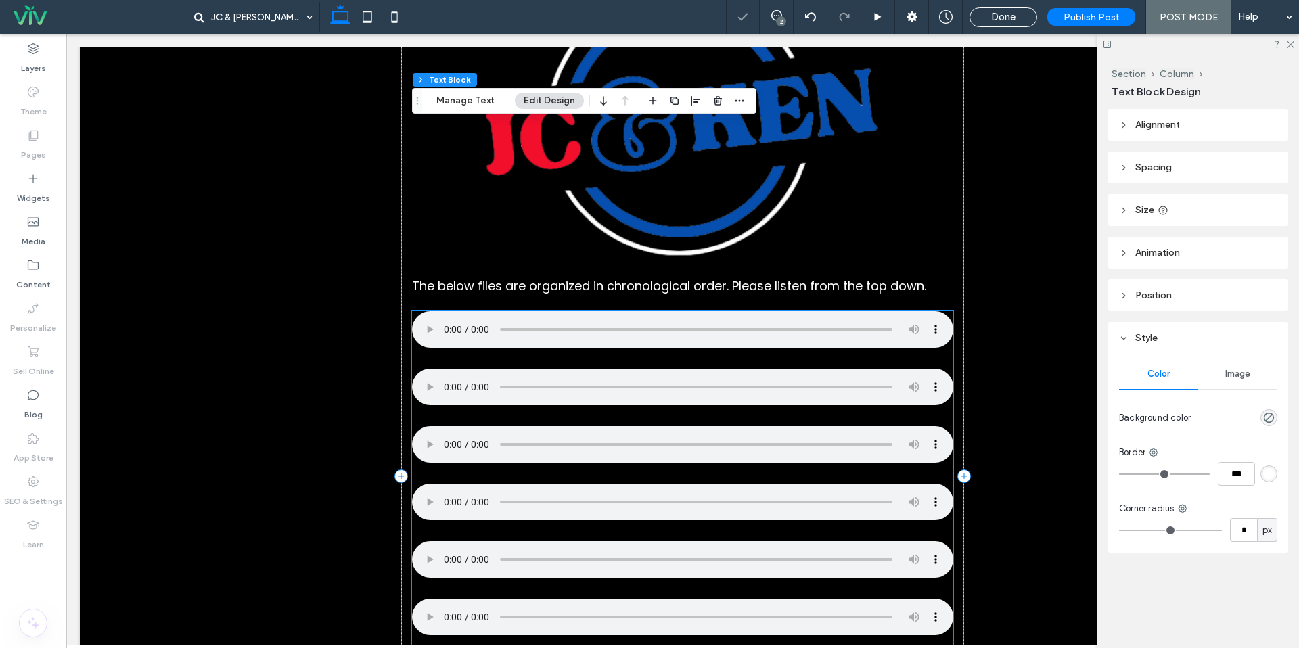
scroll to position [419, 0]
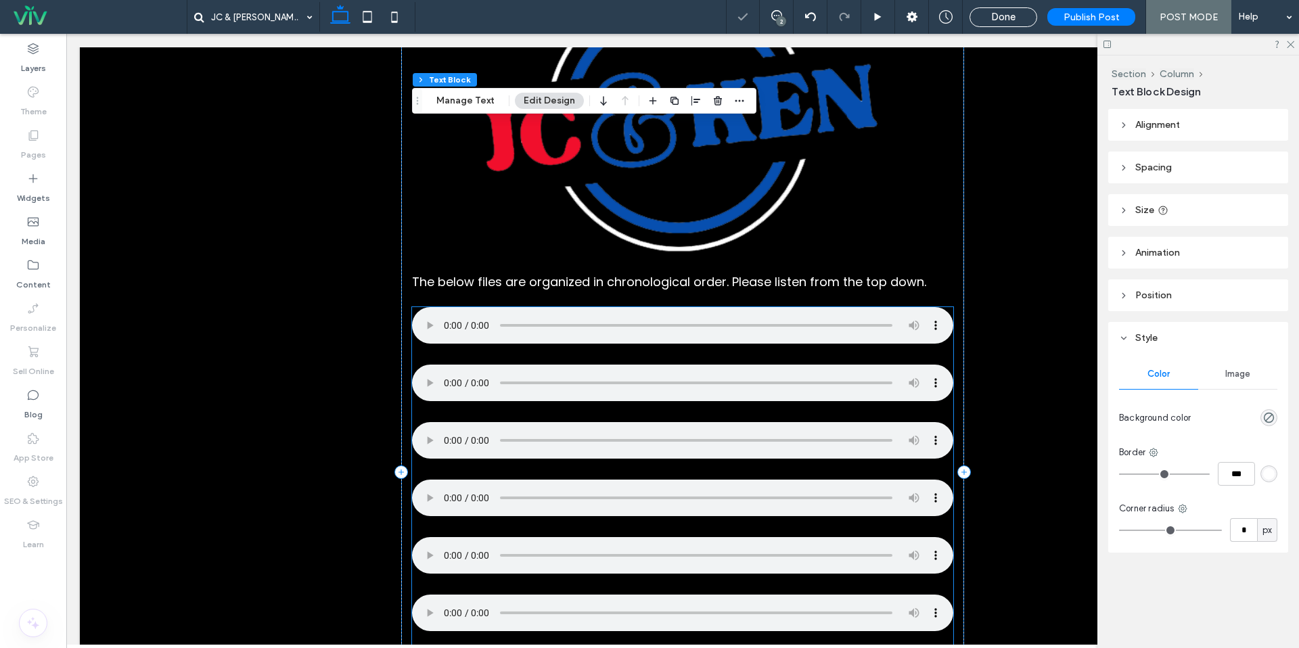
click at [450, 350] on div at bounding box center [682, 655] width 541 height 697
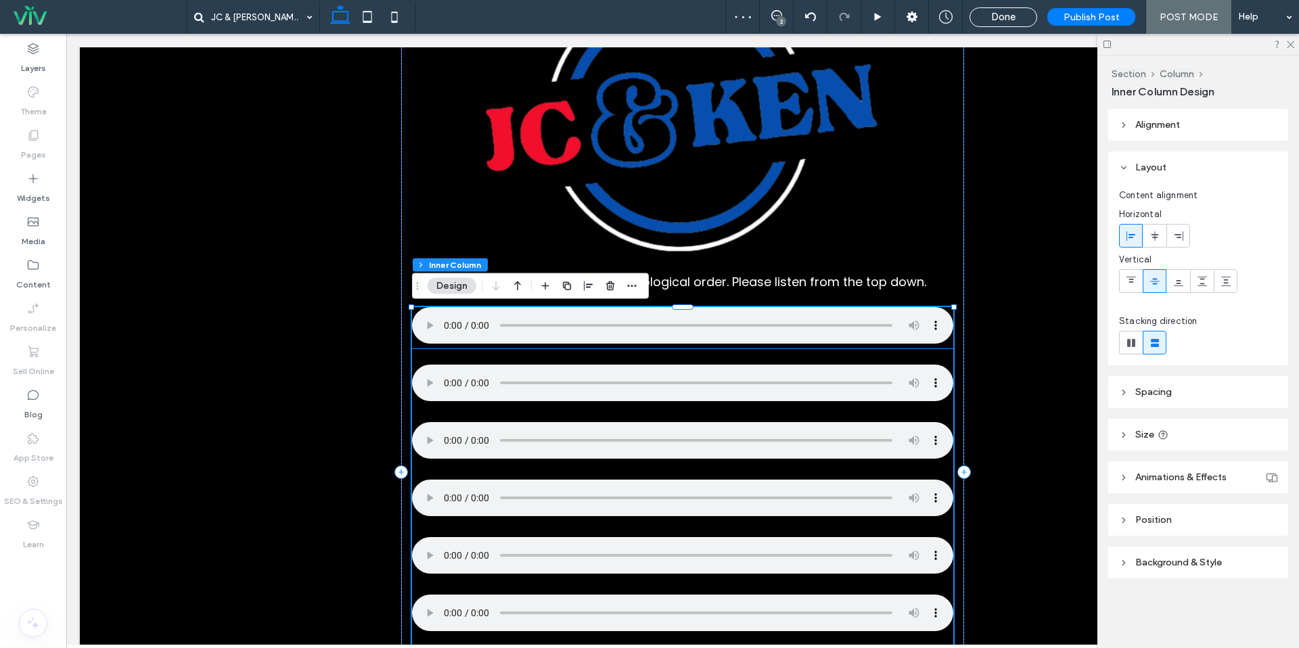
click at [437, 348] on div at bounding box center [682, 327] width 541 height 41
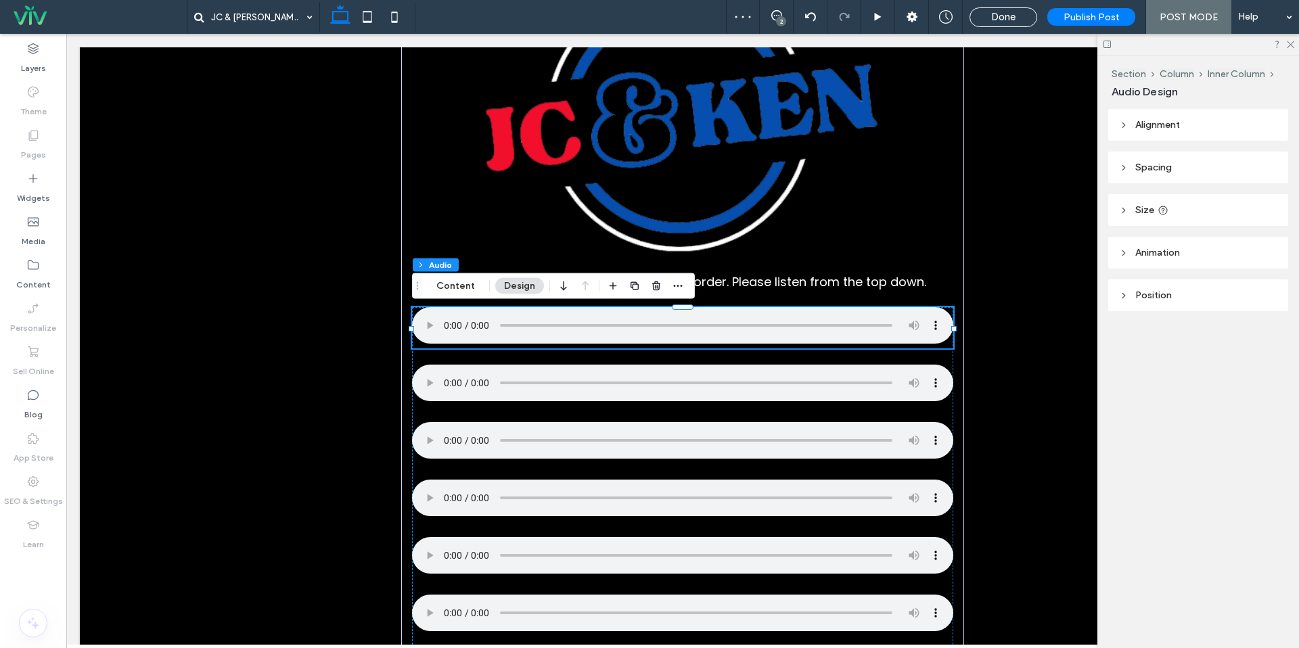
drag, startPoint x: 455, startPoint y: 282, endPoint x: 494, endPoint y: 278, distance: 38.8
click at [455, 282] on button "Content" at bounding box center [456, 286] width 56 height 16
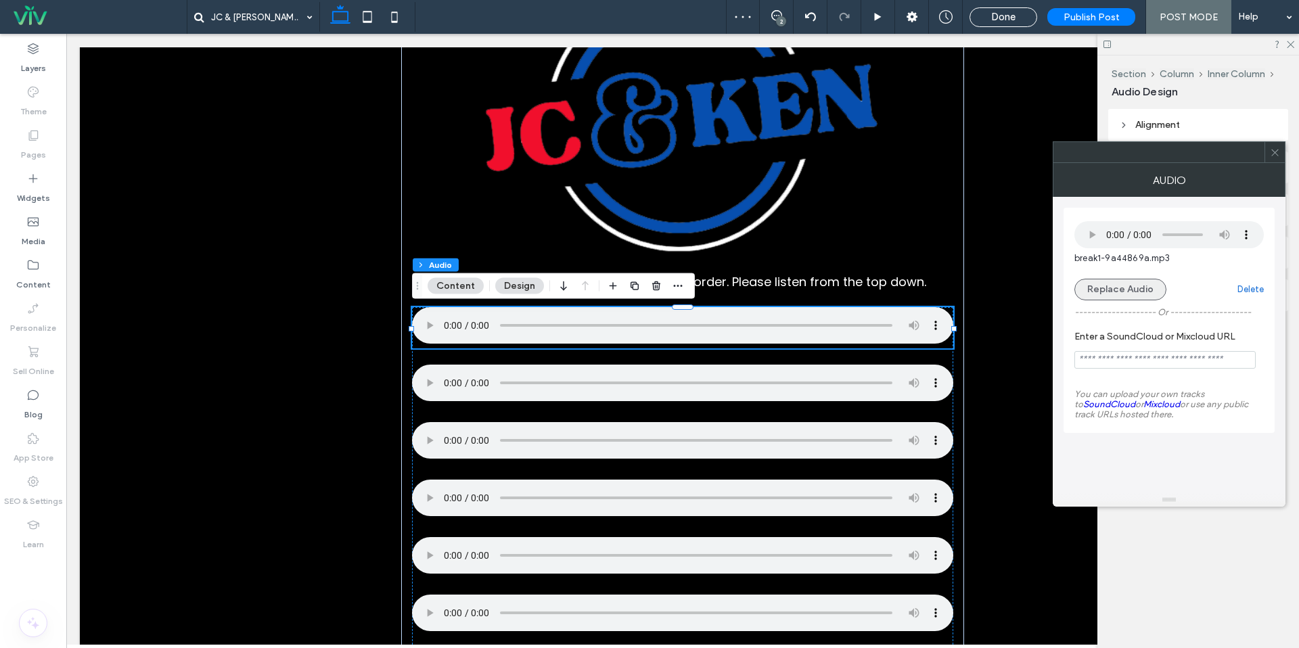
click at [1089, 285] on button "Replace Audio" at bounding box center [1121, 290] width 92 height 22
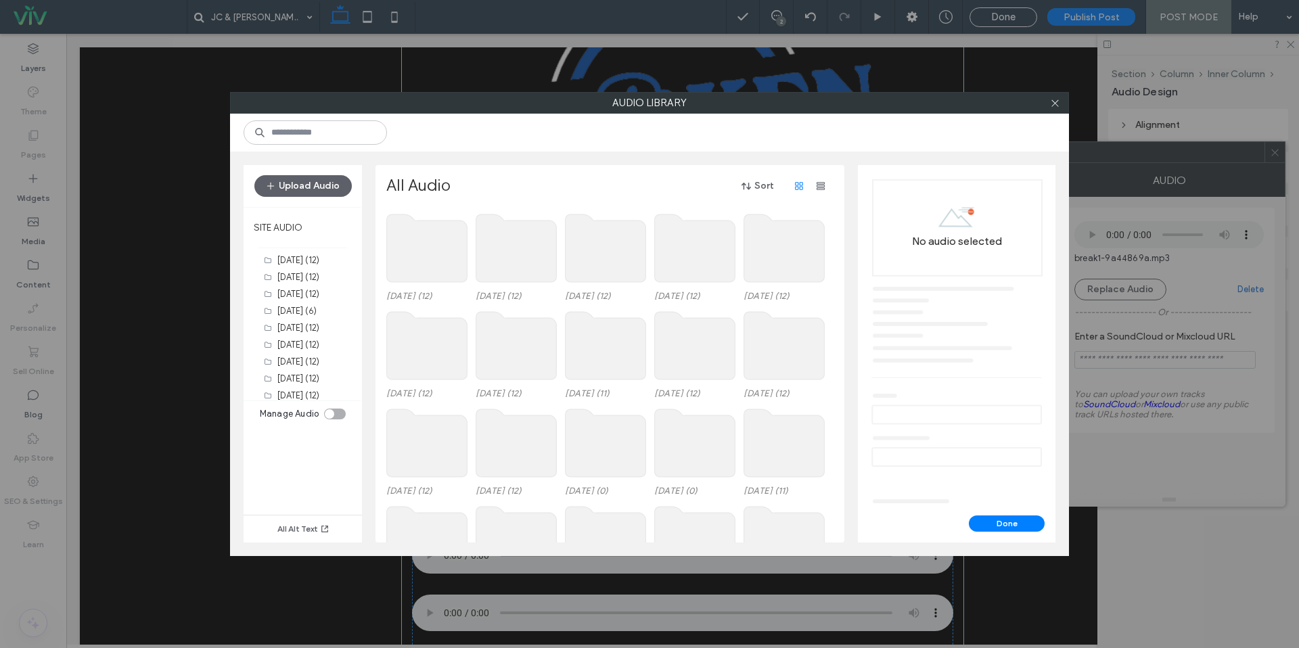
click at [485, 255] on use at bounding box center [516, 249] width 81 height 68
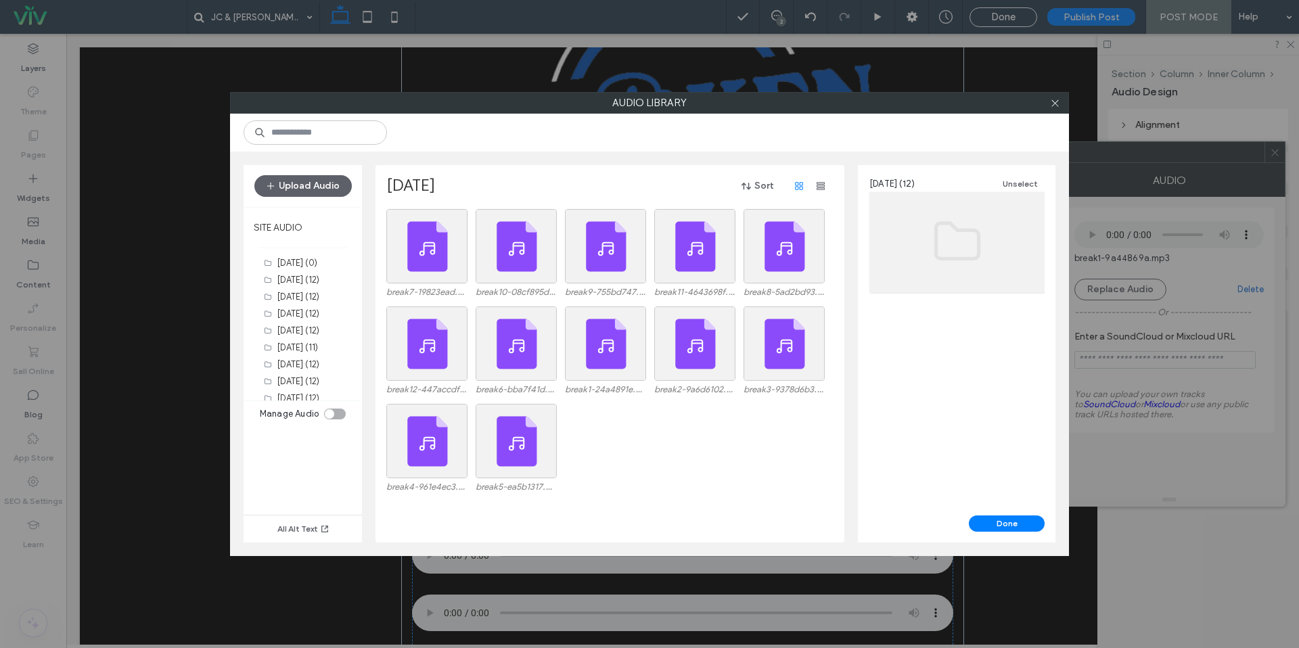
scroll to position [698, 0]
click at [292, 390] on label "8-12-2025 (12)" at bounding box center [298, 391] width 42 height 10
drag, startPoint x: 1056, startPoint y: 99, endPoint x: 1089, endPoint y: 104, distance: 33.6
click at [1057, 99] on icon at bounding box center [1055, 103] width 10 height 10
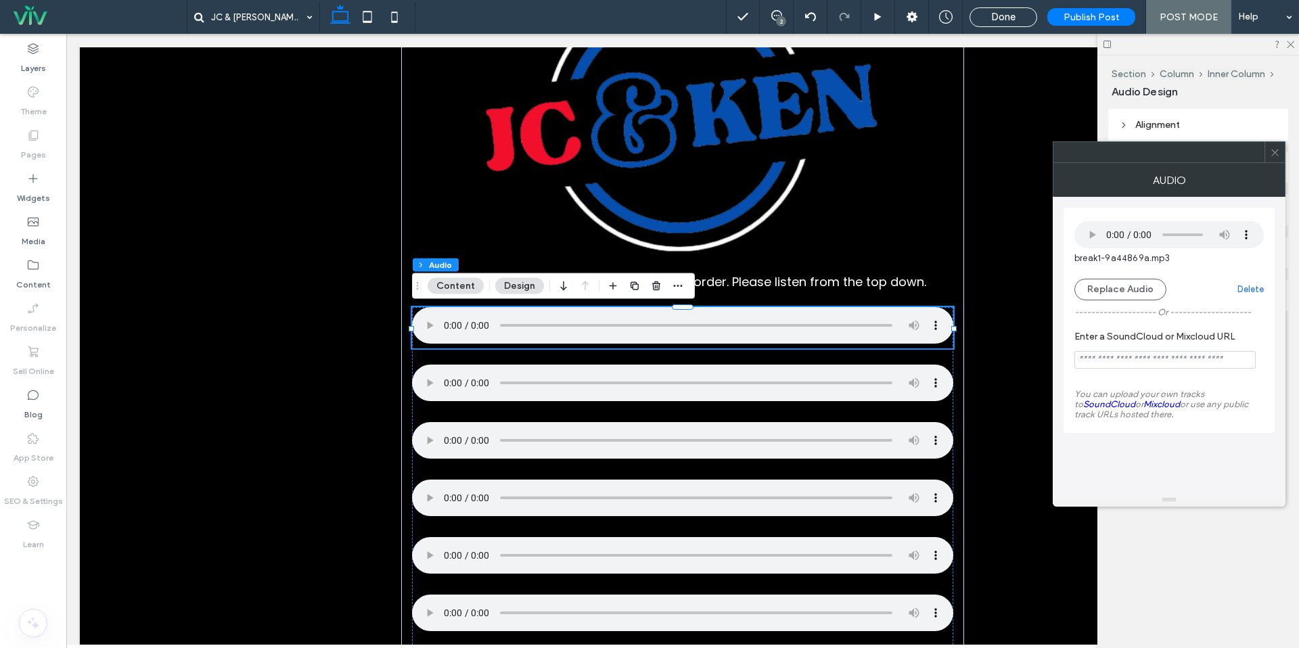
click at [1277, 156] on icon at bounding box center [1275, 153] width 10 height 10
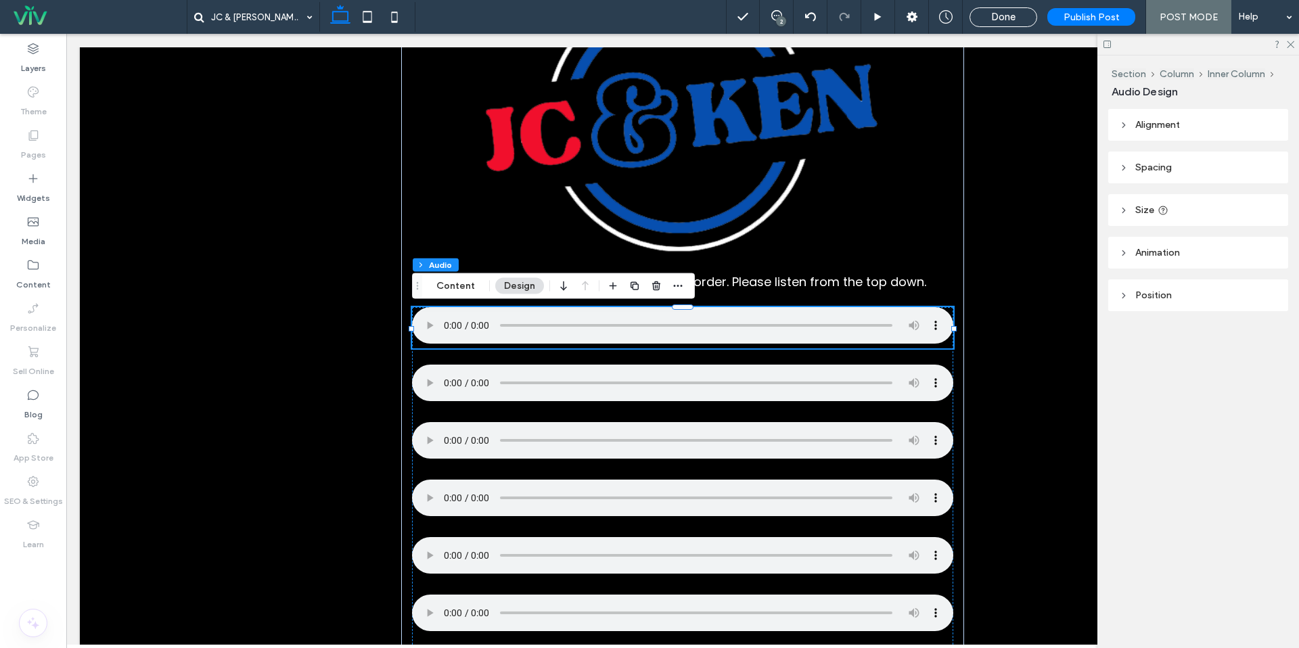
drag, startPoint x: 1002, startPoint y: 22, endPoint x: 135, endPoint y: 279, distance: 904.8
click at [1001, 22] on span "Done" at bounding box center [1003, 17] width 24 height 12
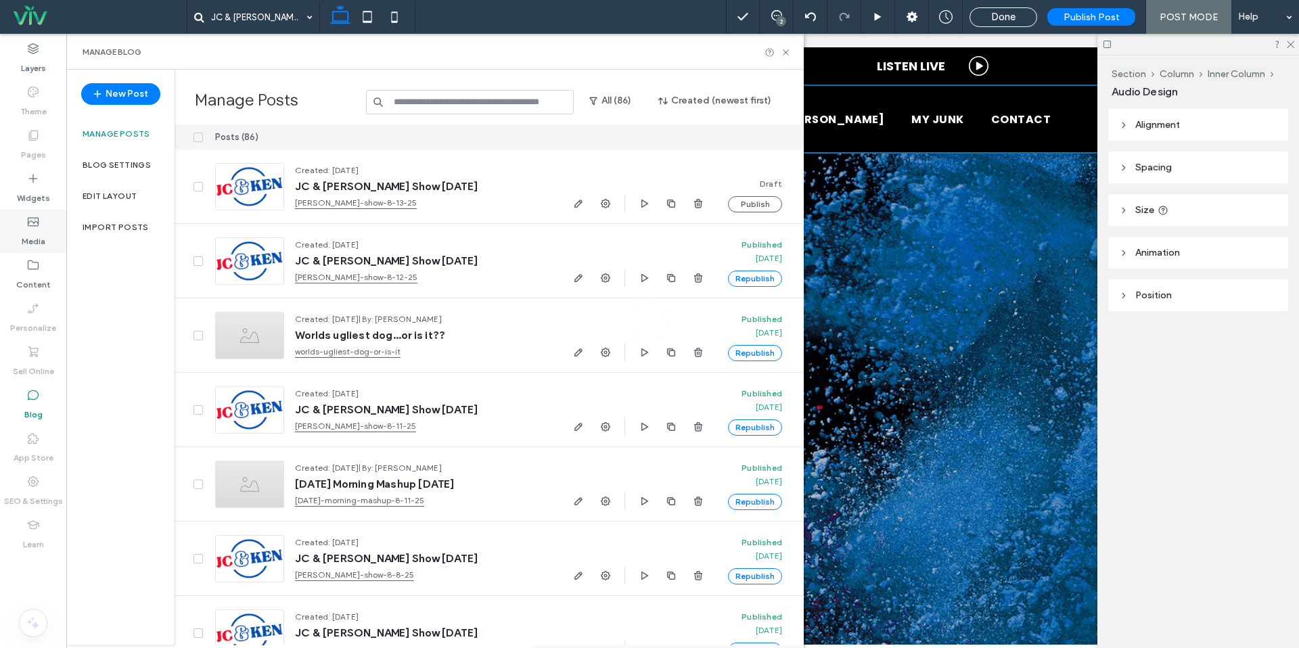
scroll to position [0, 0]
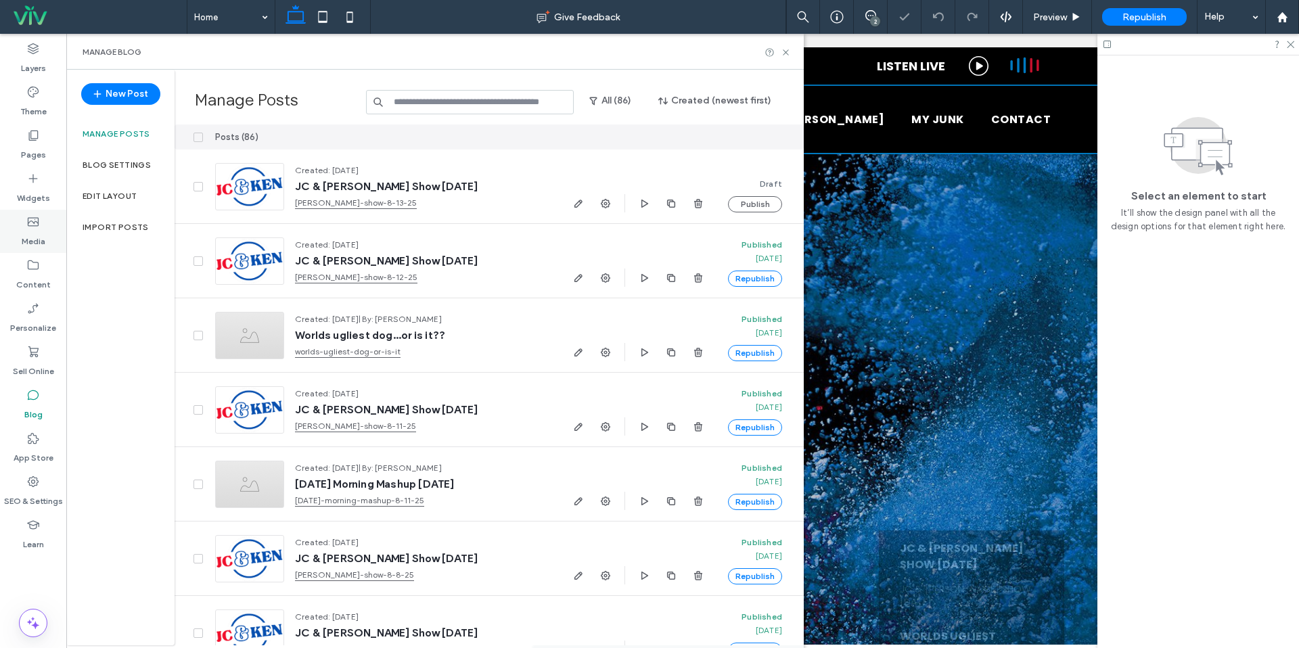
click at [32, 238] on label "Media" at bounding box center [34, 238] width 24 height 19
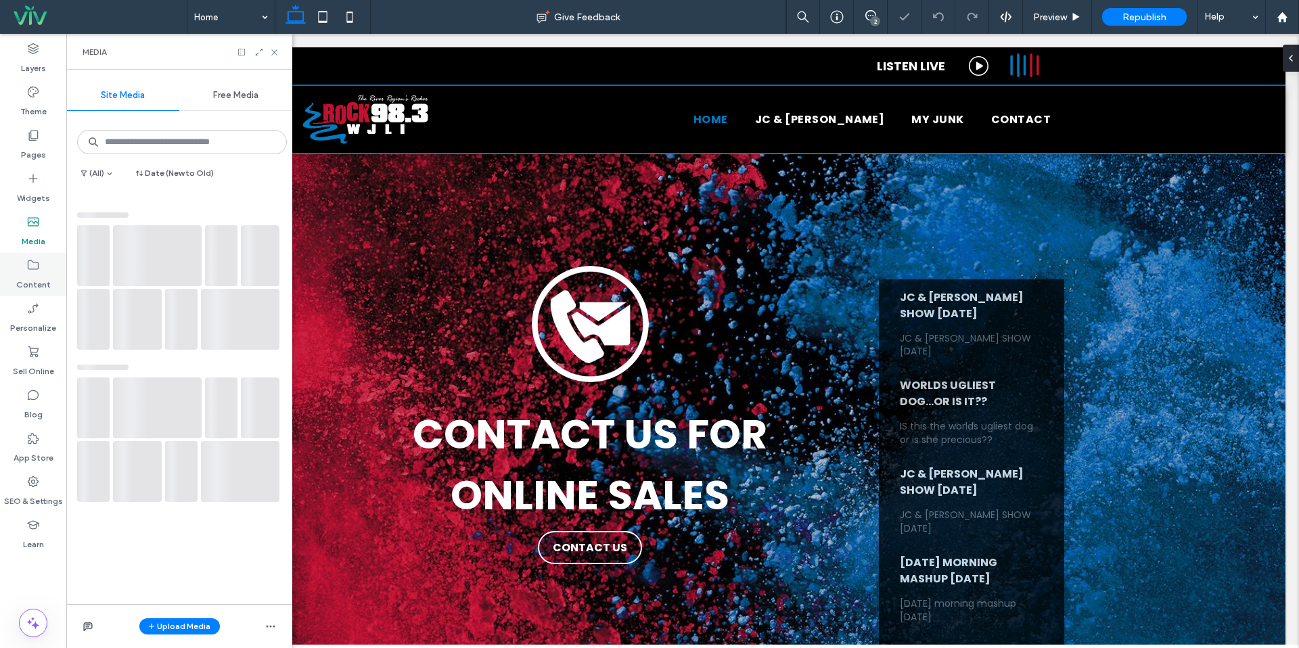
click at [32, 277] on label "Content" at bounding box center [33, 281] width 35 height 19
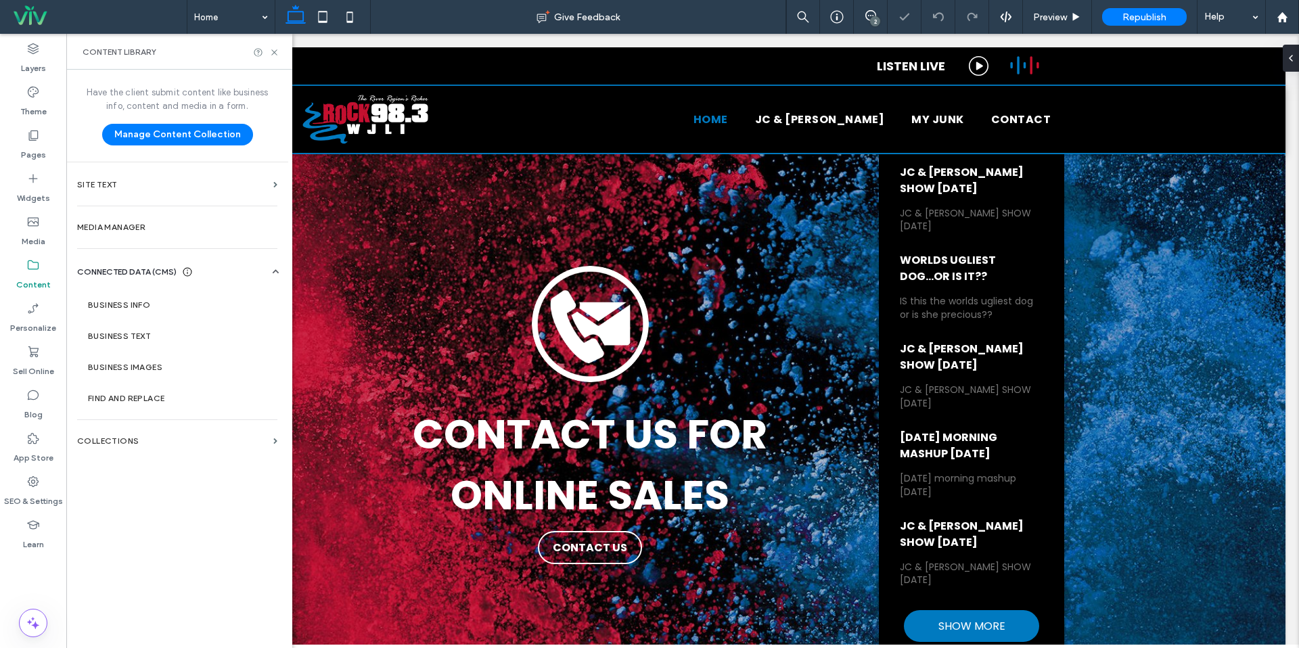
click at [123, 248] on div "Have the client submit content like business info, content and media in a form.…" at bounding box center [177, 358] width 222 height 576
click at [129, 229] on label "Media Manager" at bounding box center [177, 227] width 200 height 9
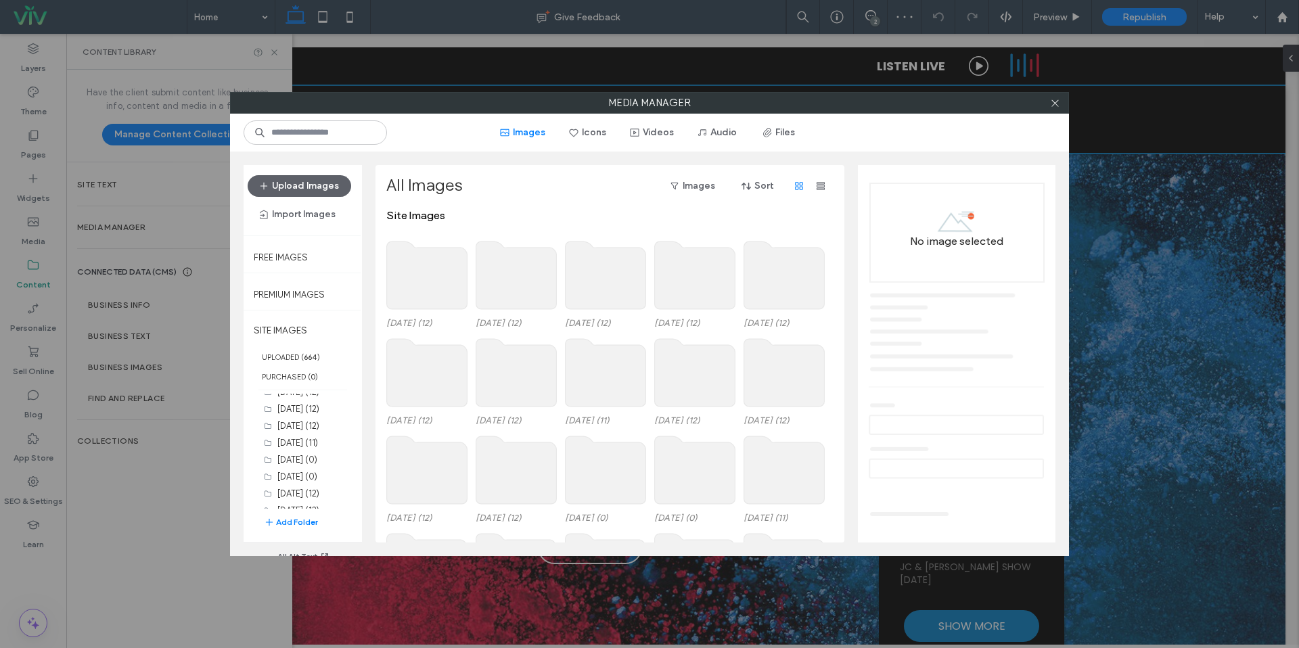
scroll to position [732, 0]
click at [288, 518] on button "Add Folder" at bounding box center [291, 523] width 54 height 14
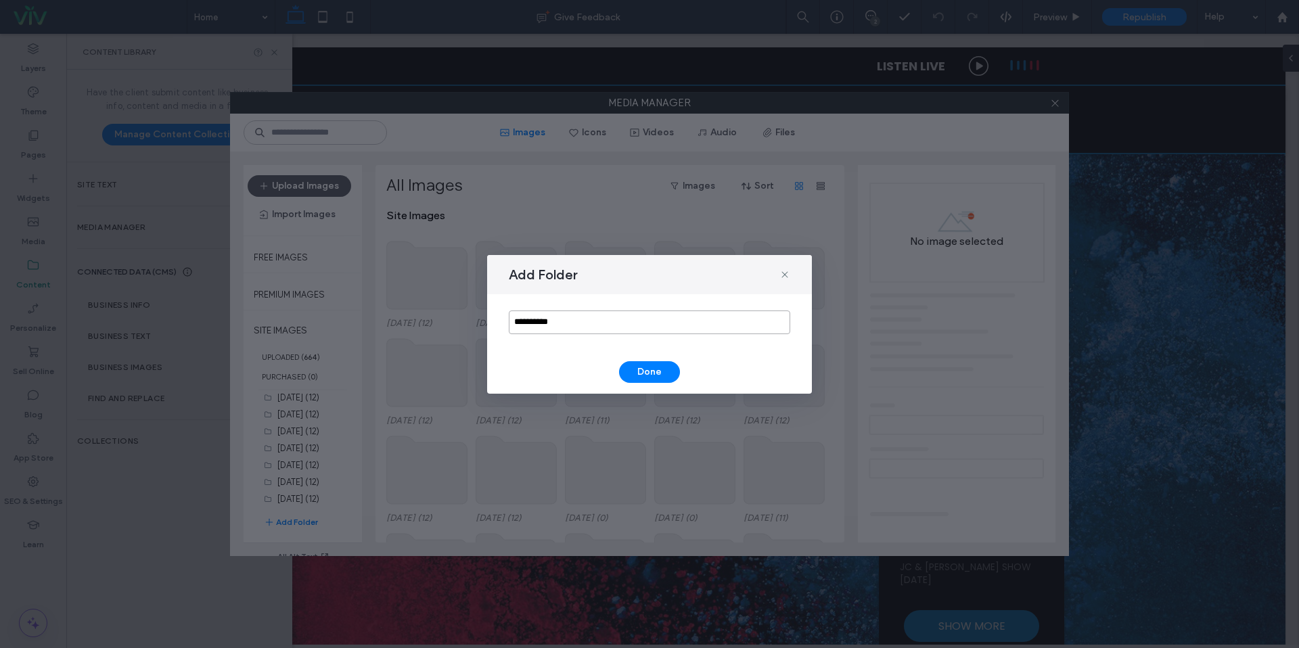
click at [621, 333] on input "**********" at bounding box center [650, 323] width 282 height 24
click at [621, 330] on input "**********" at bounding box center [650, 323] width 282 height 24
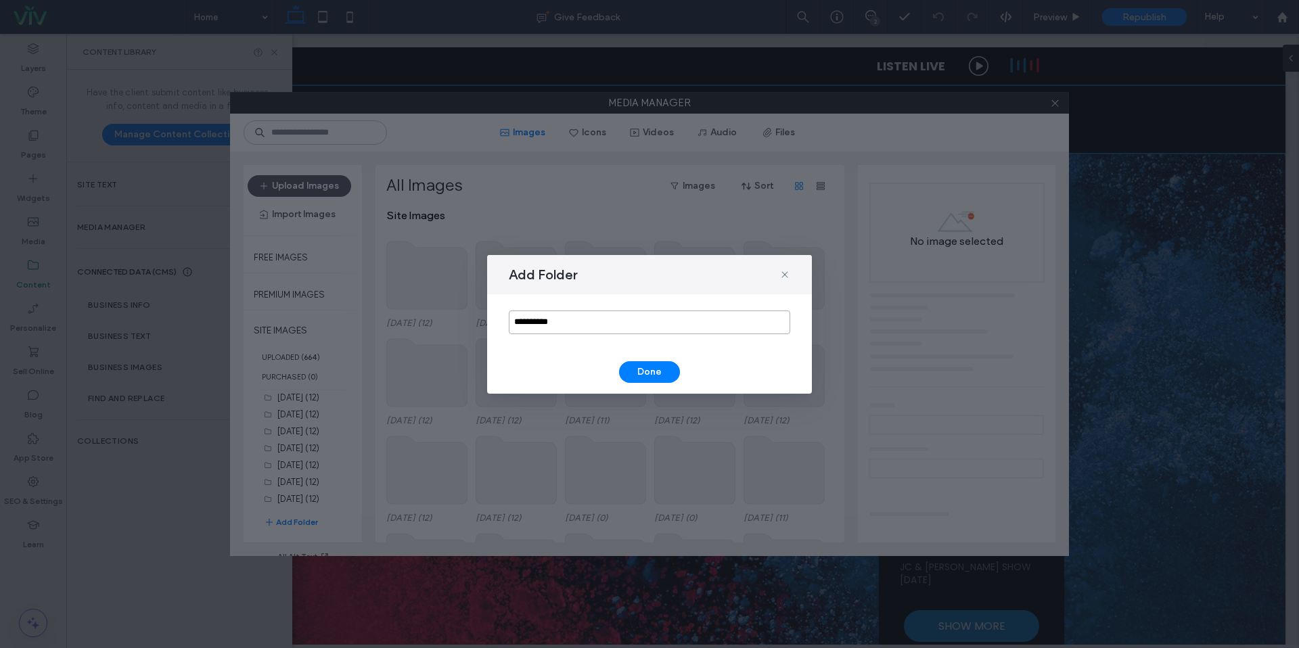
click at [621, 330] on input "**********" at bounding box center [650, 323] width 282 height 24
type input "*******"
click at [660, 365] on button "Done" at bounding box center [649, 372] width 61 height 22
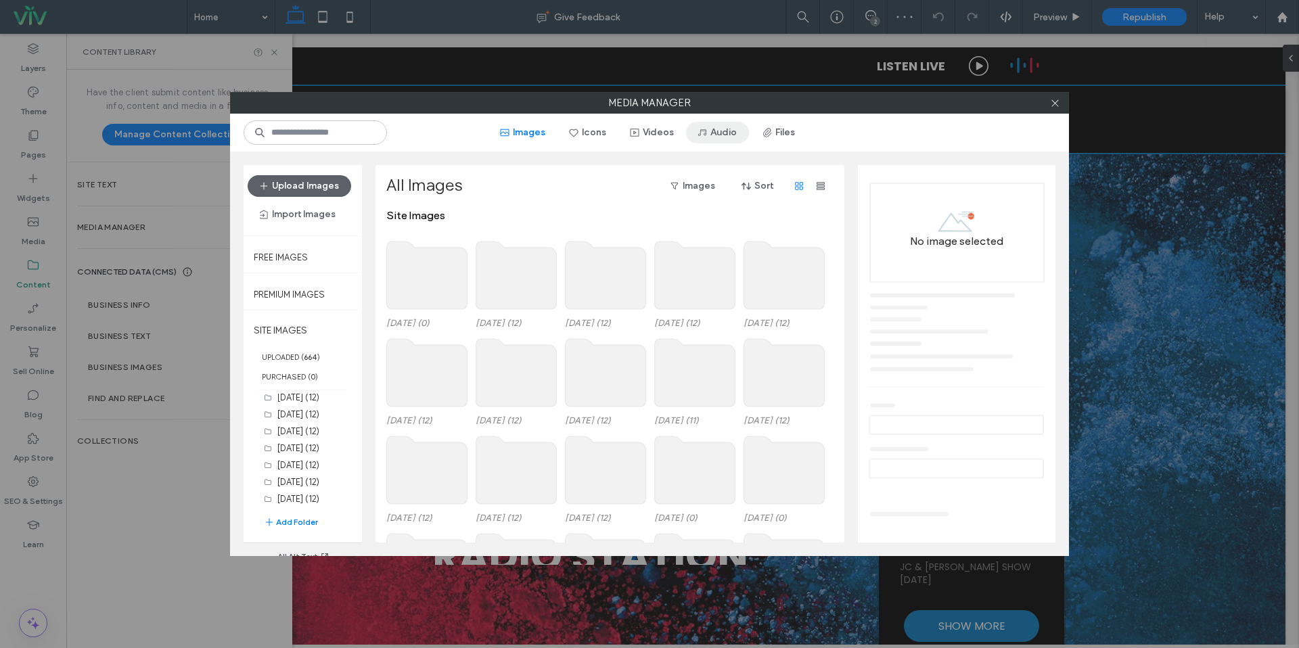
click at [723, 135] on button "Audio" at bounding box center [717, 133] width 63 height 22
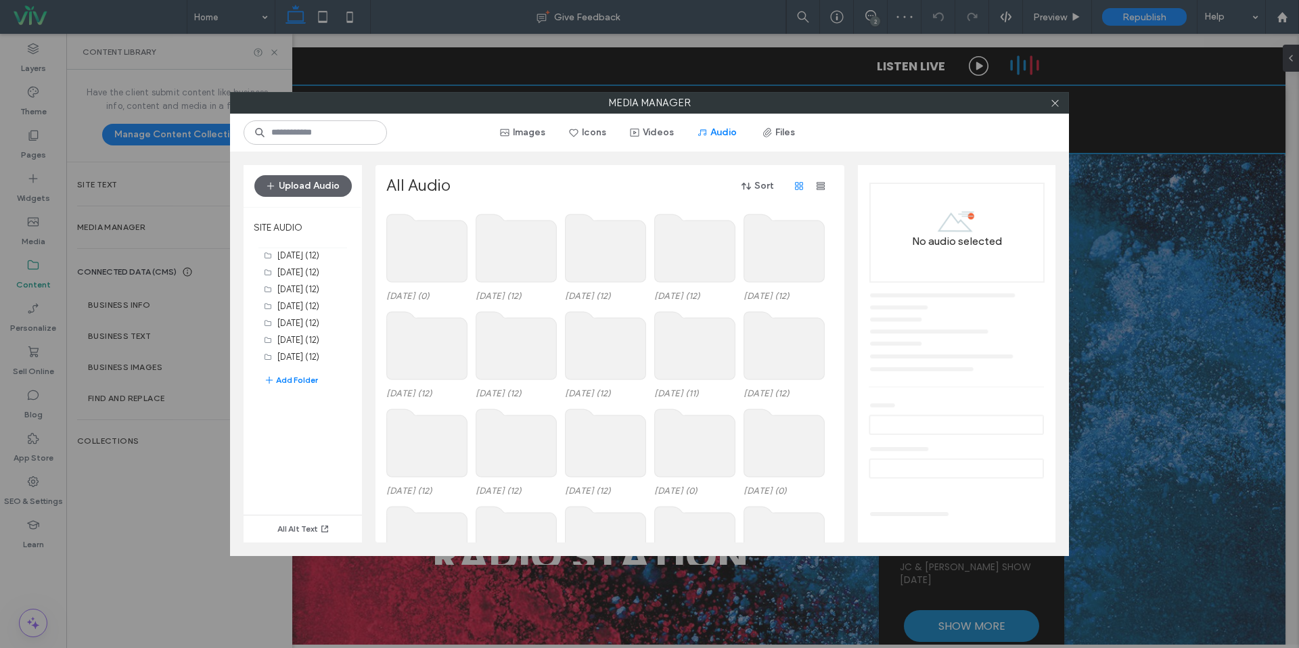
click at [447, 236] on use at bounding box center [427, 249] width 81 height 68
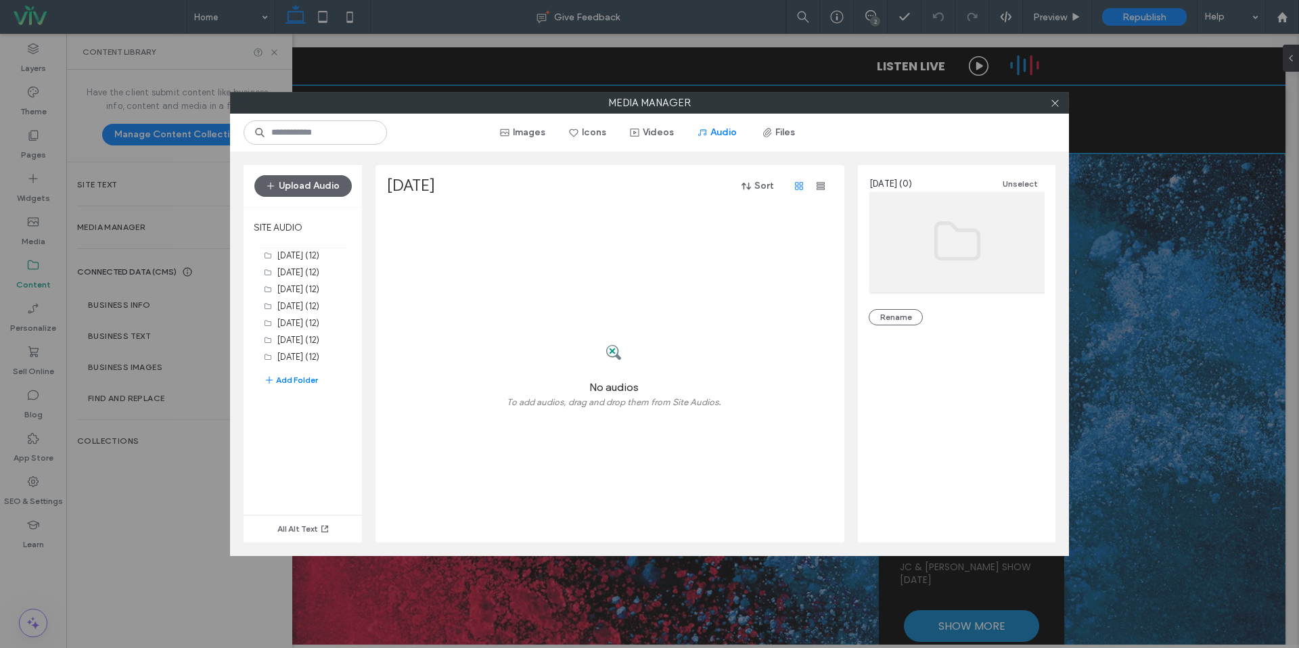
drag, startPoint x: 330, startPoint y: 192, endPoint x: 461, endPoint y: 211, distance: 132.6
click at [330, 192] on button "Upload Audio" at bounding box center [302, 186] width 97 height 22
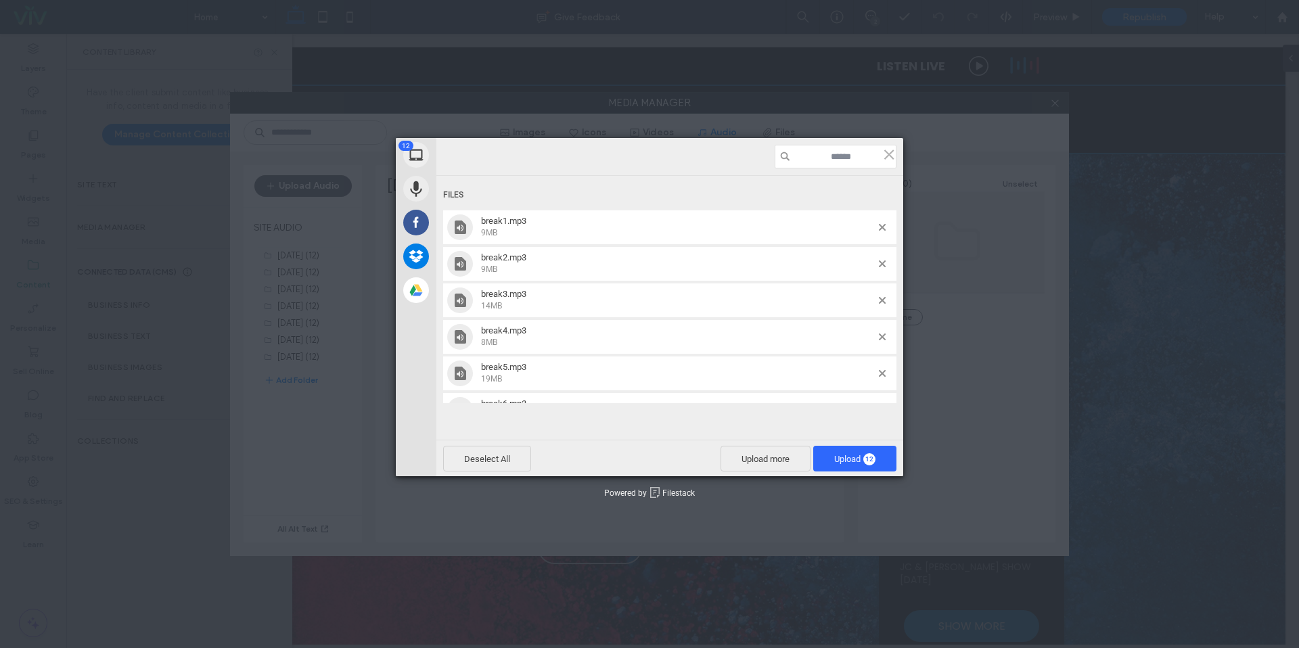
click at [713, 300] on span "14MB" at bounding box center [678, 305] width 394 height 12
click at [859, 456] on span "Upload 12" at bounding box center [854, 459] width 41 height 10
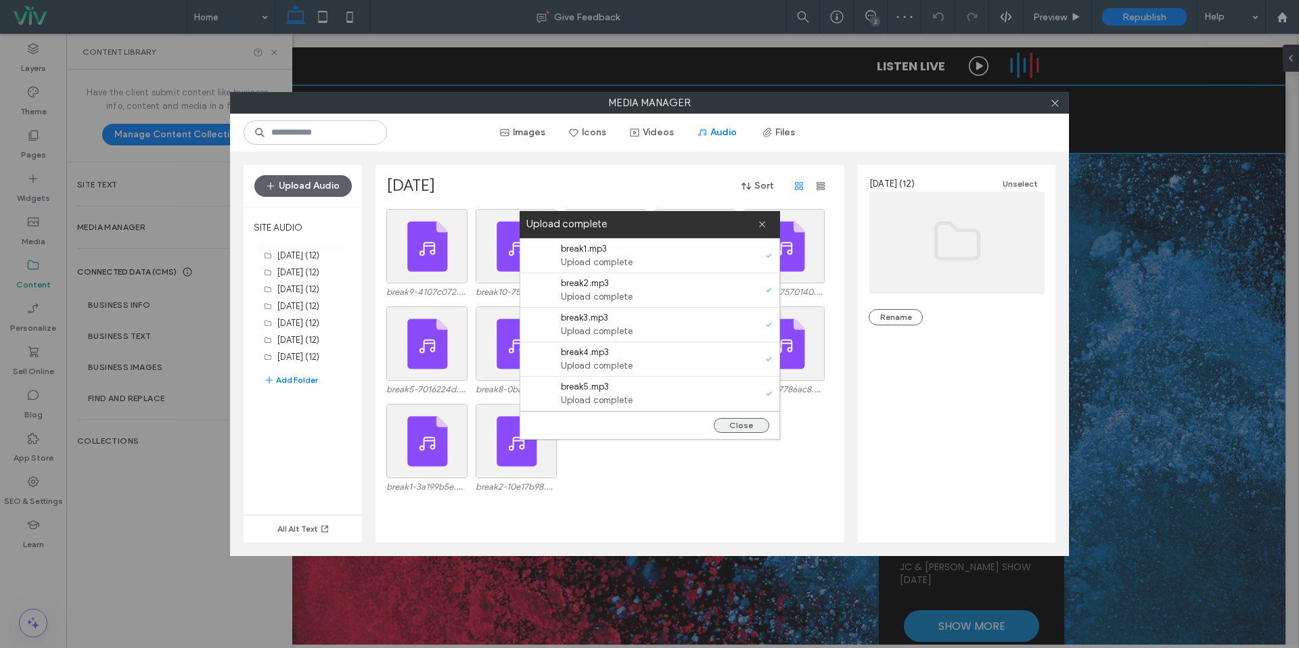
click at [757, 424] on button "Close" at bounding box center [741, 425] width 55 height 15
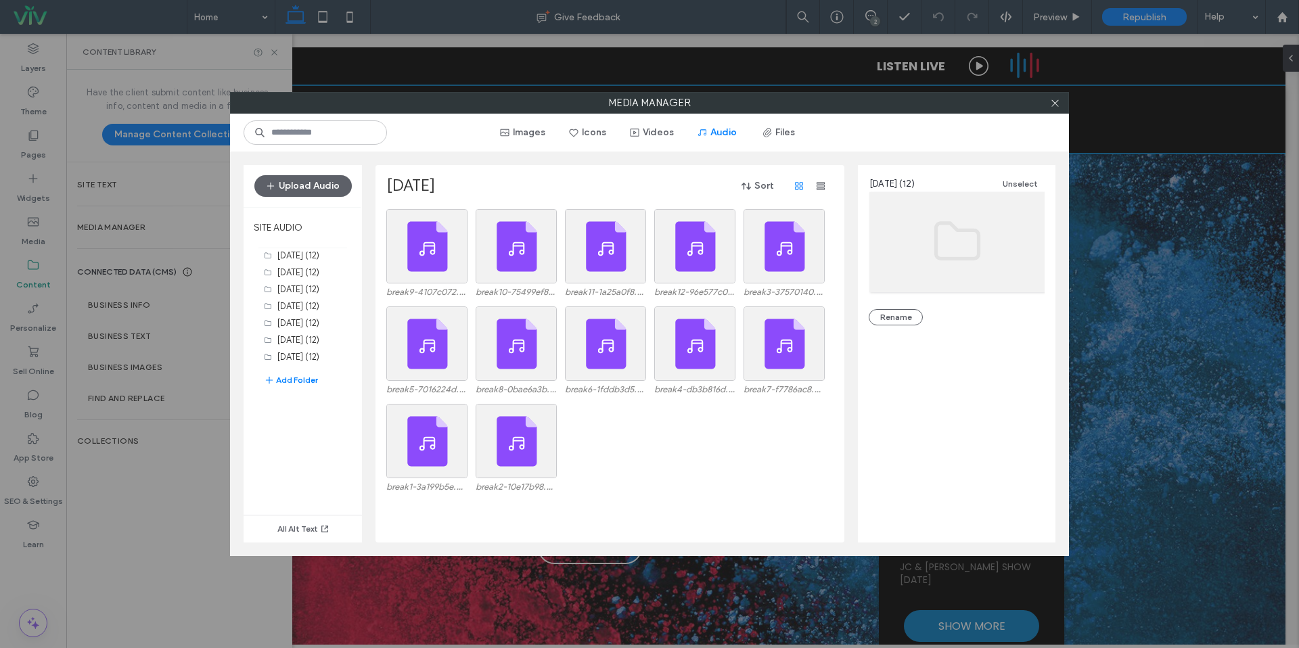
drag, startPoint x: 1058, startPoint y: 105, endPoint x: 992, endPoint y: 109, distance: 65.8
click at [1058, 105] on icon at bounding box center [1055, 103] width 10 height 10
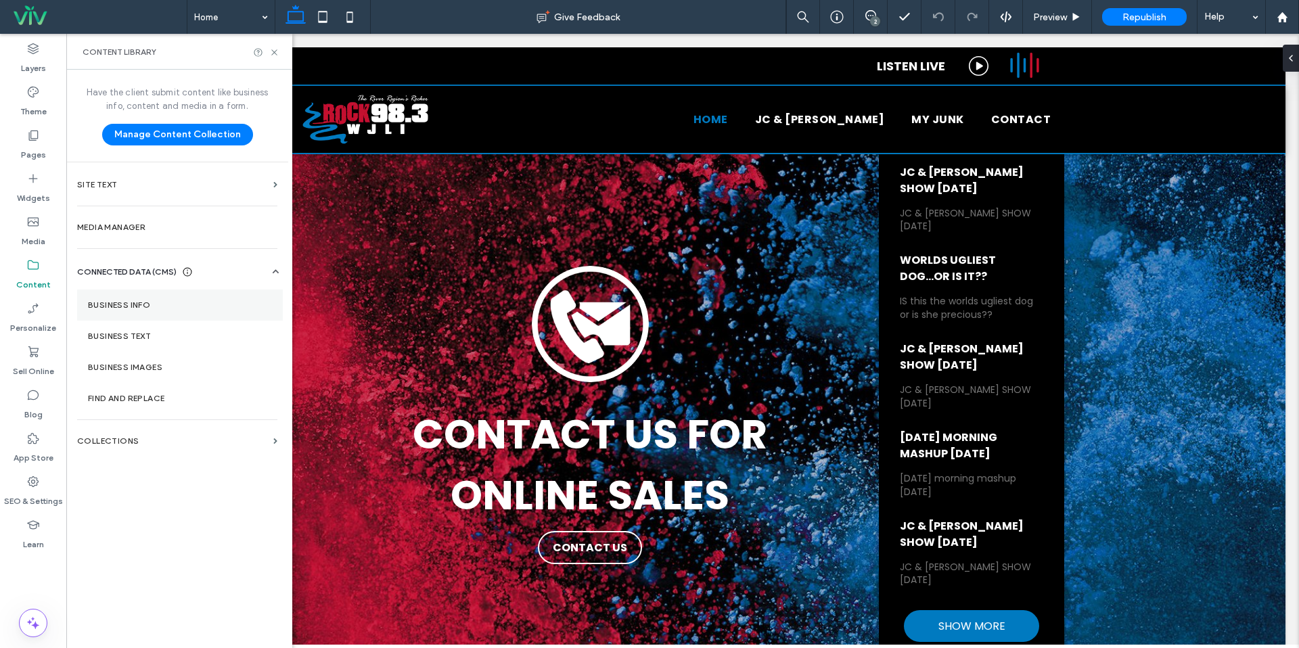
drag, startPoint x: 28, startPoint y: 401, endPoint x: 271, endPoint y: 299, distance: 263.3
click at [28, 401] on icon at bounding box center [33, 395] width 14 height 14
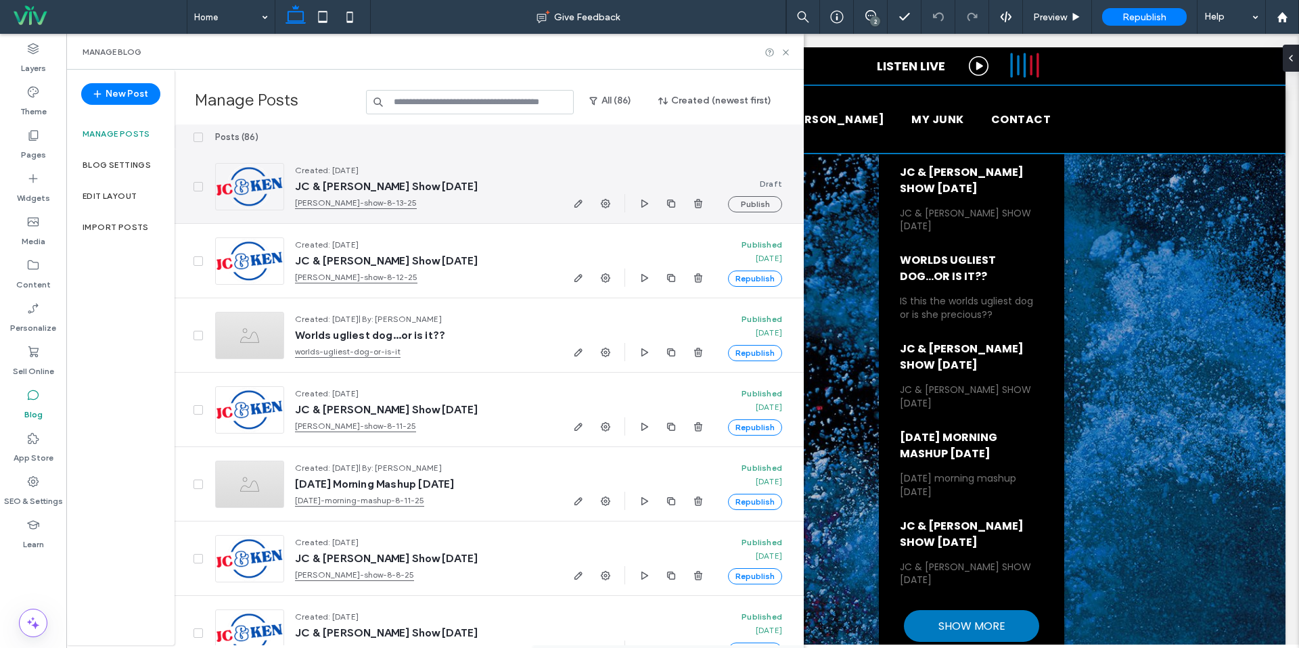
drag, startPoint x: 577, startPoint y: 200, endPoint x: 588, endPoint y: 195, distance: 12.4
click at [577, 200] on icon "button" at bounding box center [578, 203] width 11 height 11
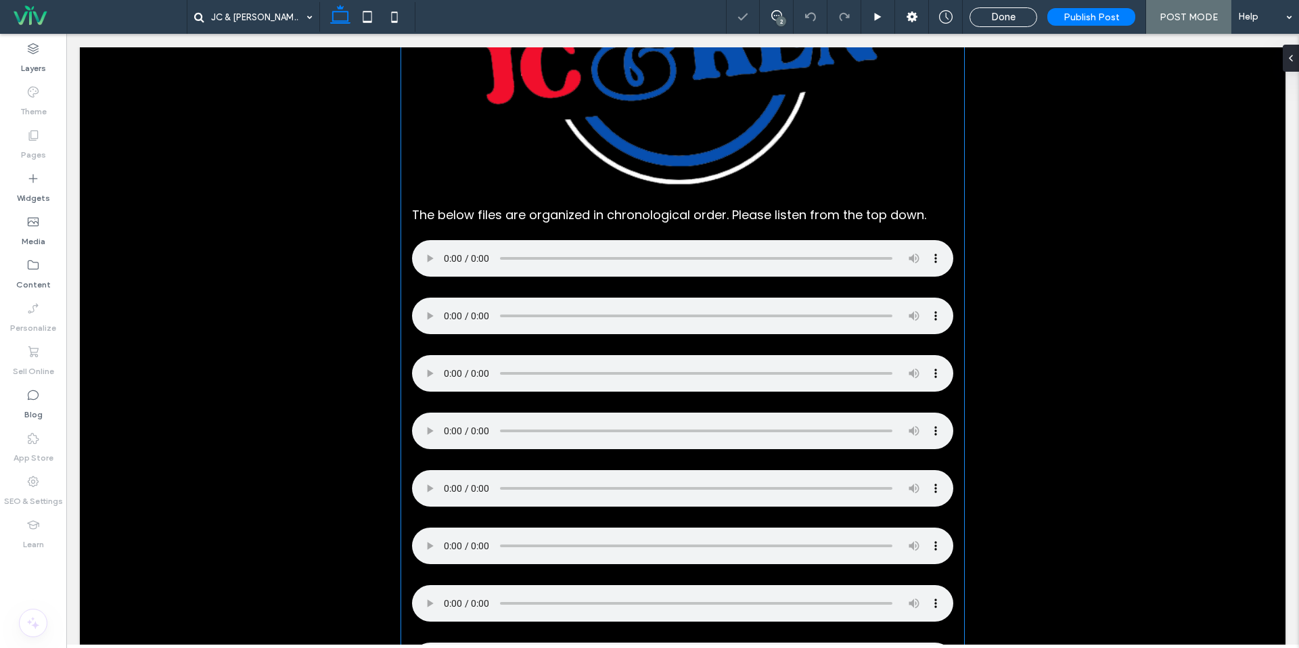
scroll to position [487, 0]
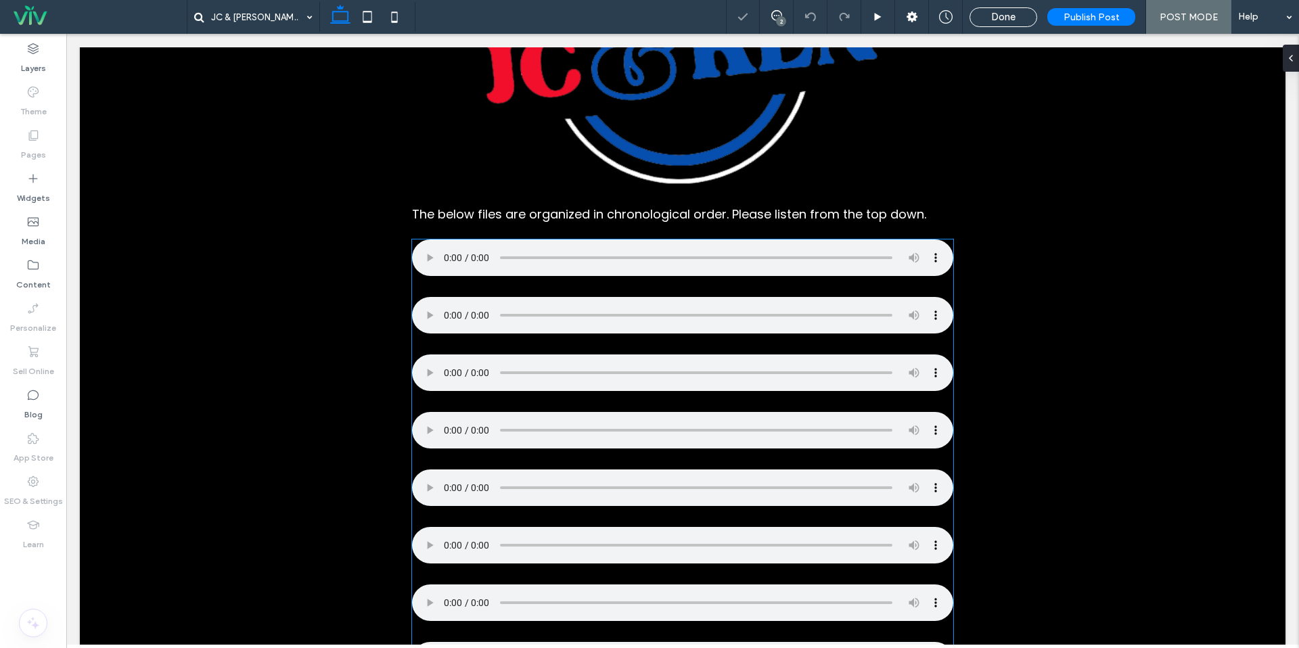
click at [446, 281] on div at bounding box center [682, 260] width 541 height 41
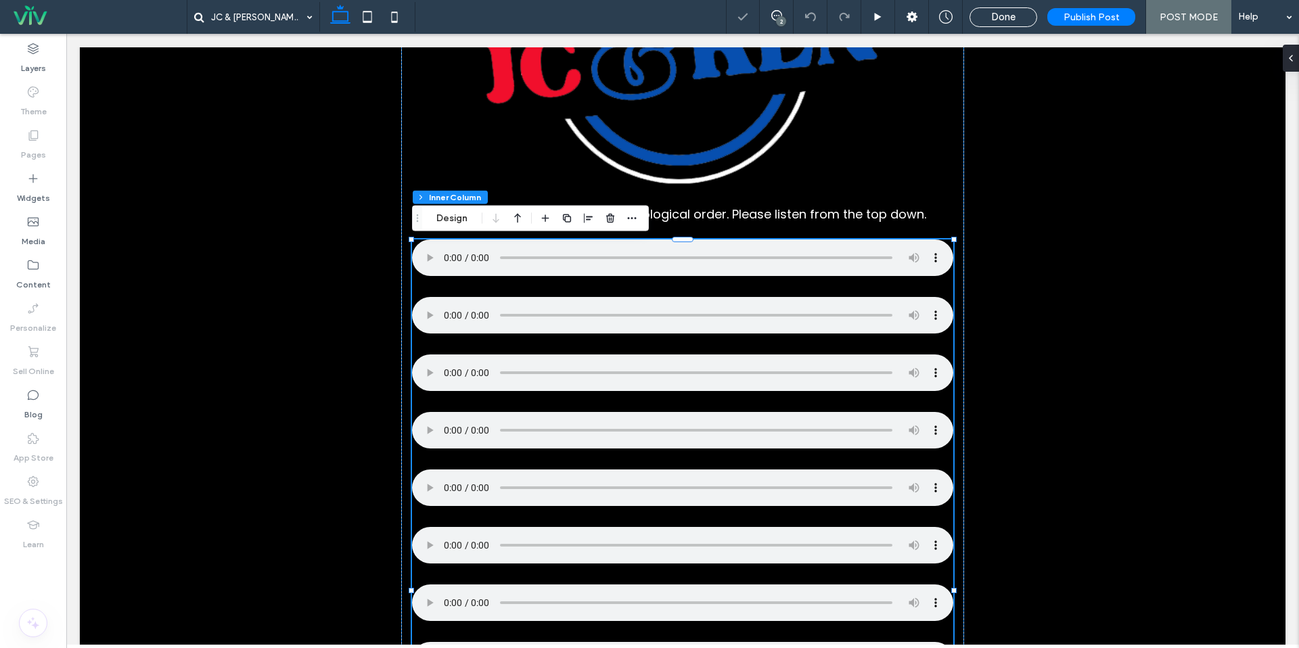
click at [425, 280] on div at bounding box center [682, 260] width 541 height 41
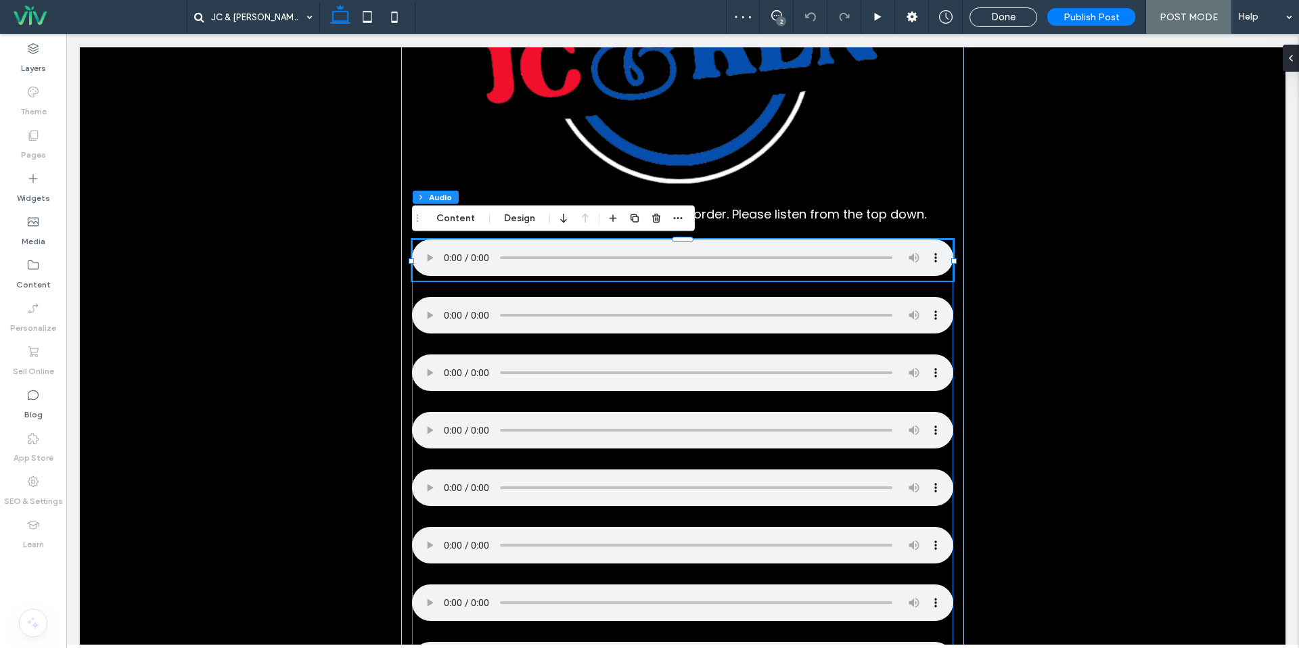
click at [426, 277] on div at bounding box center [682, 260] width 541 height 41
click at [443, 221] on button "Content" at bounding box center [456, 218] width 56 height 16
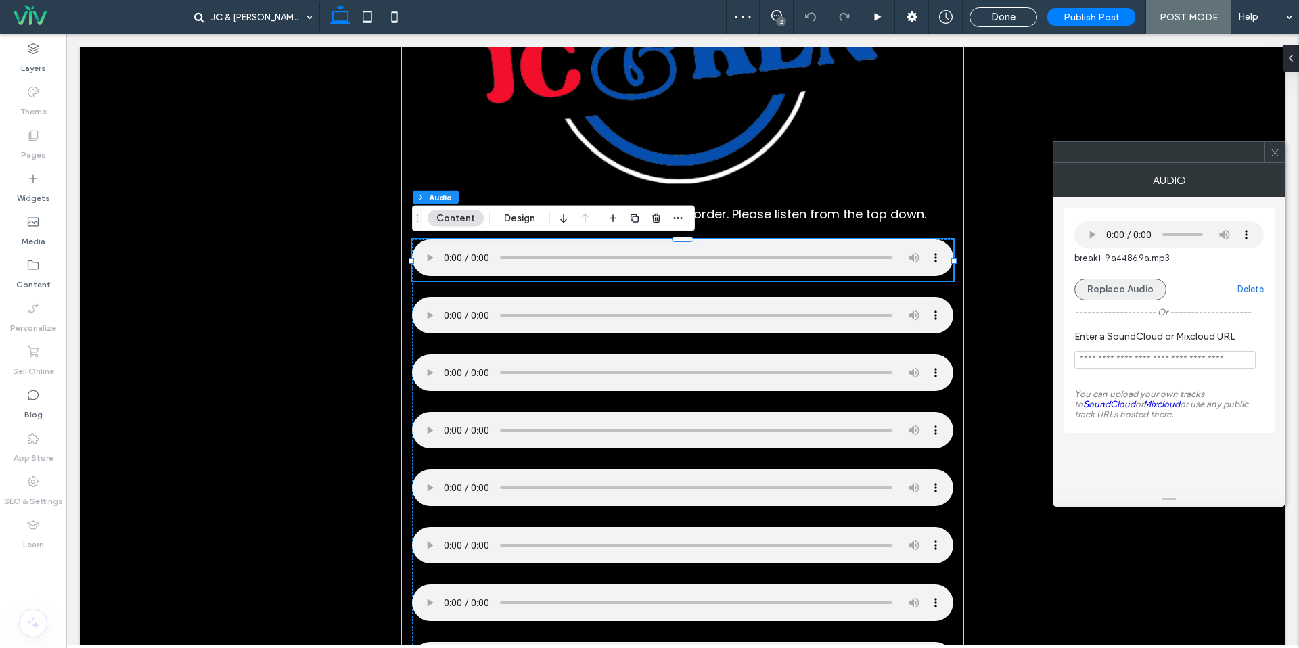
click at [1098, 292] on button "Replace Audio" at bounding box center [1121, 290] width 92 height 22
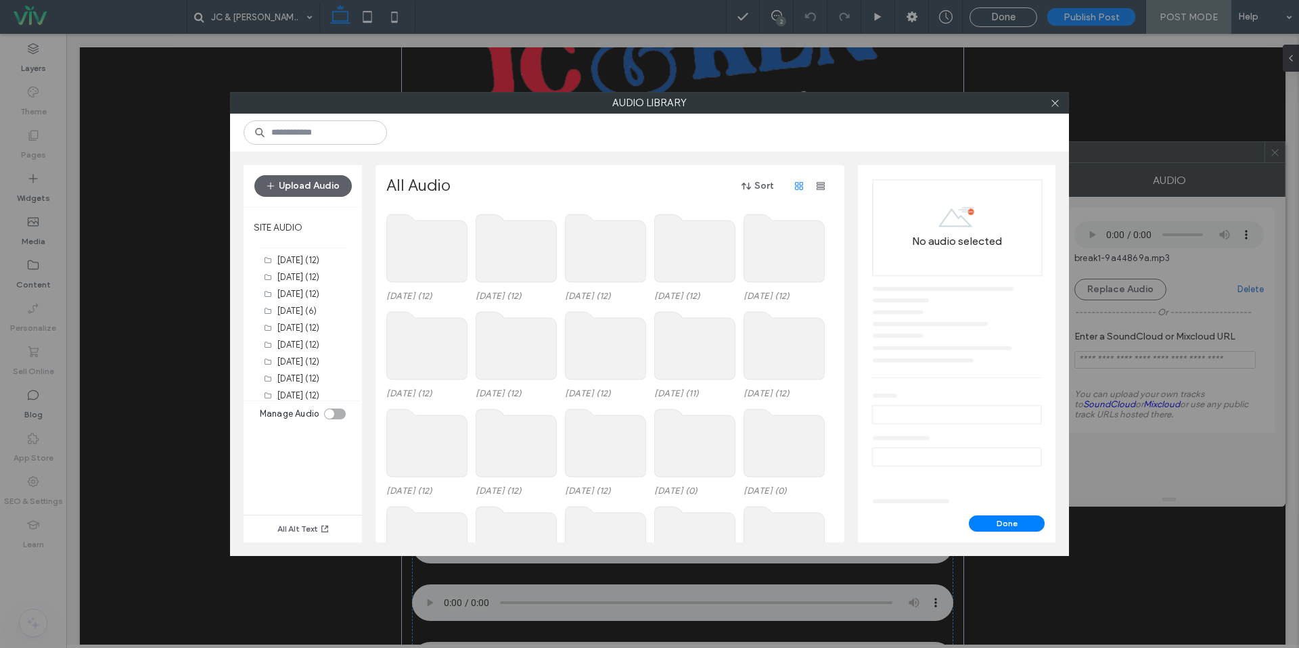
click at [427, 263] on use at bounding box center [427, 249] width 81 height 68
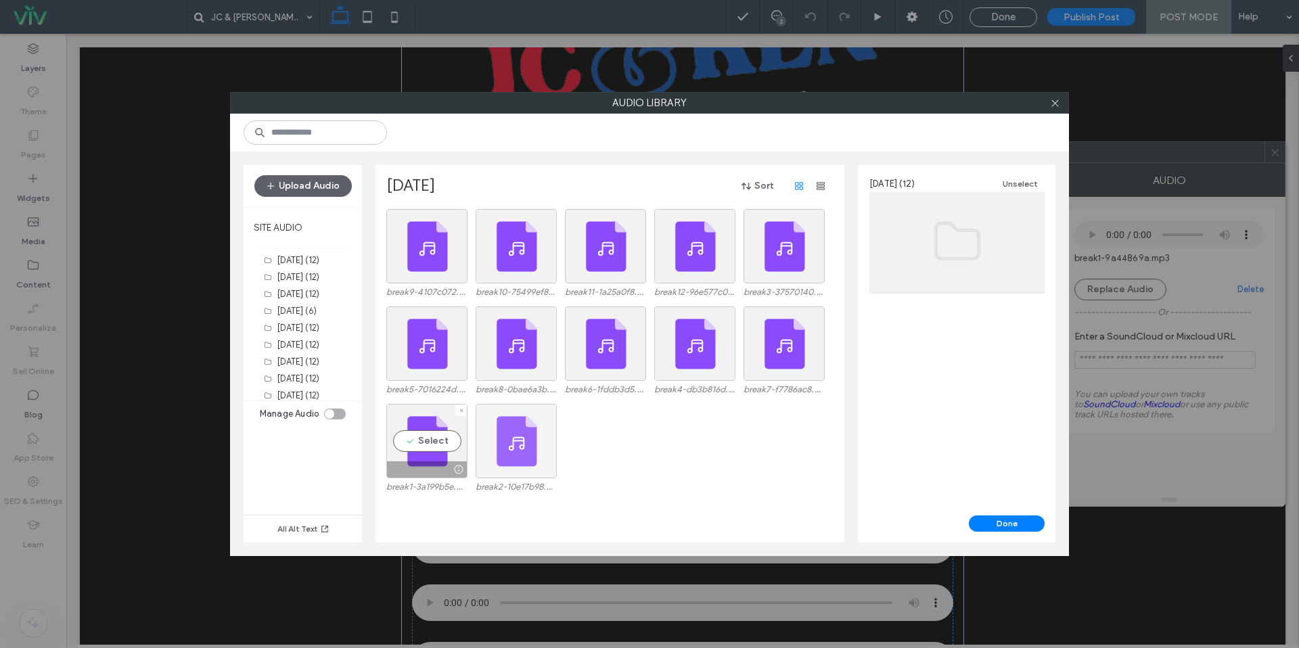
drag, startPoint x: 431, startPoint y: 436, endPoint x: 508, endPoint y: 470, distance: 83.3
click at [431, 436] on div "Select" at bounding box center [426, 441] width 81 height 74
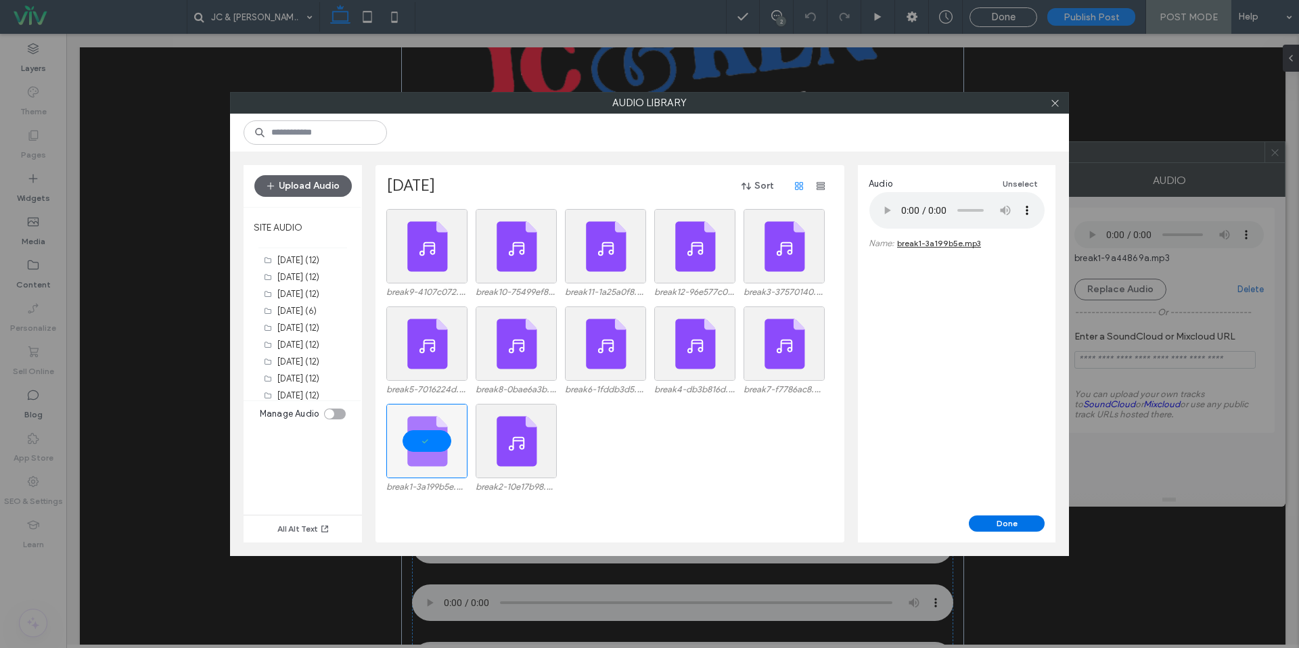
click at [976, 520] on button "Done" at bounding box center [1007, 524] width 76 height 16
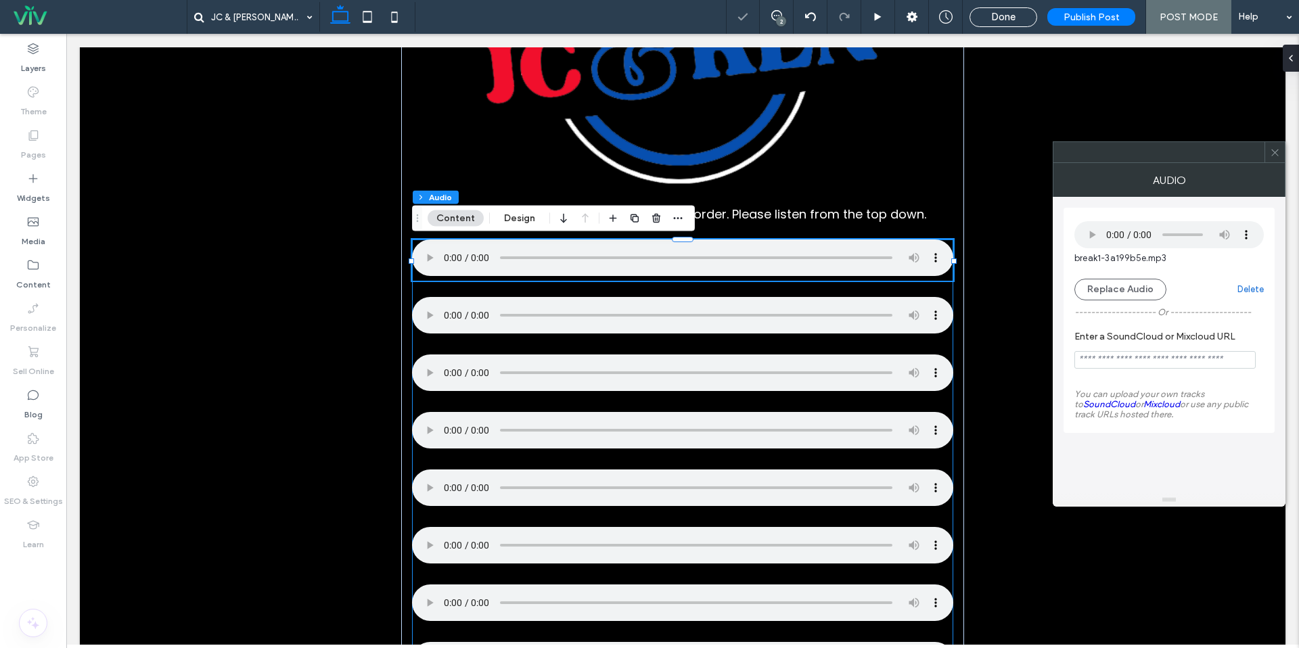
click at [432, 340] on div at bounding box center [682, 588] width 541 height 697
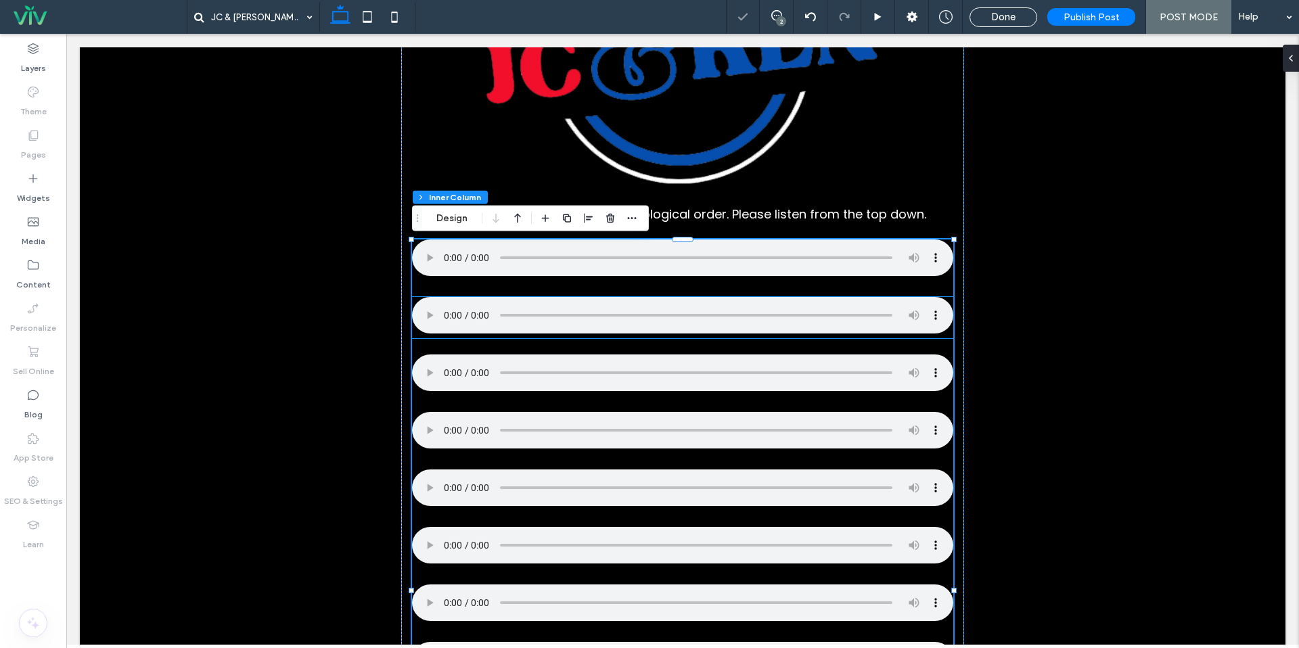
click at [432, 335] on div at bounding box center [682, 317] width 541 height 41
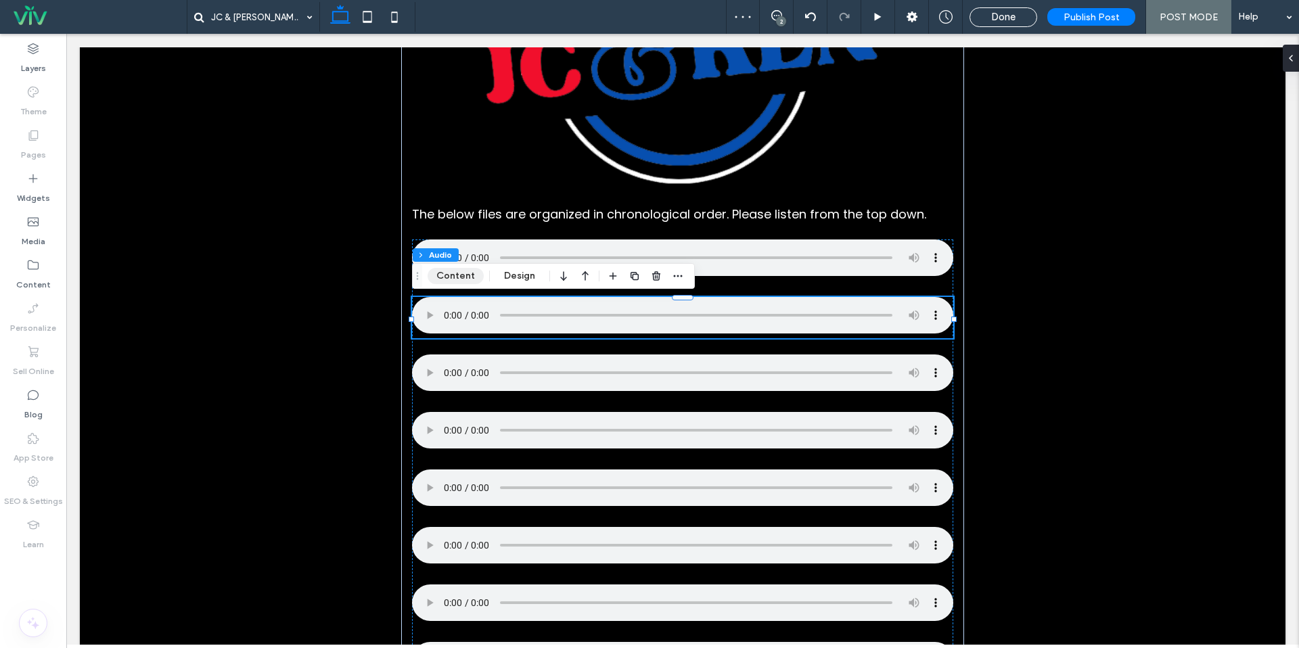
click at [449, 277] on button "Content" at bounding box center [456, 276] width 56 height 16
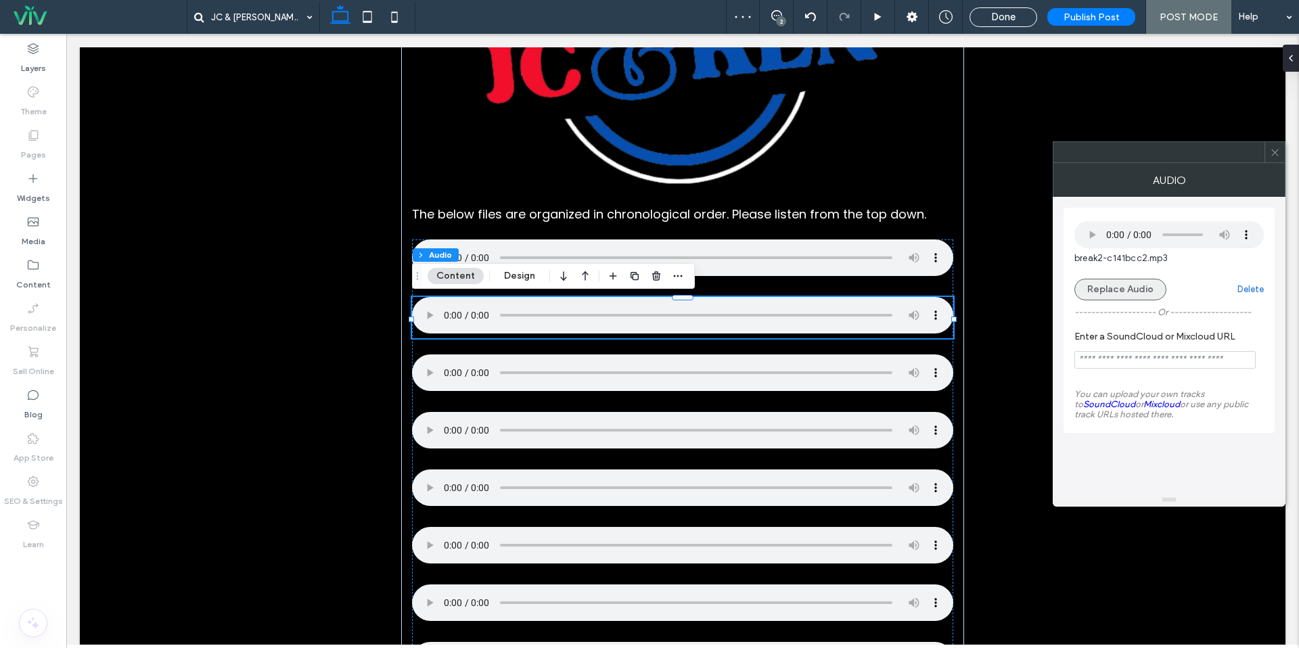
click at [1112, 297] on button "Replace Audio" at bounding box center [1121, 290] width 92 height 22
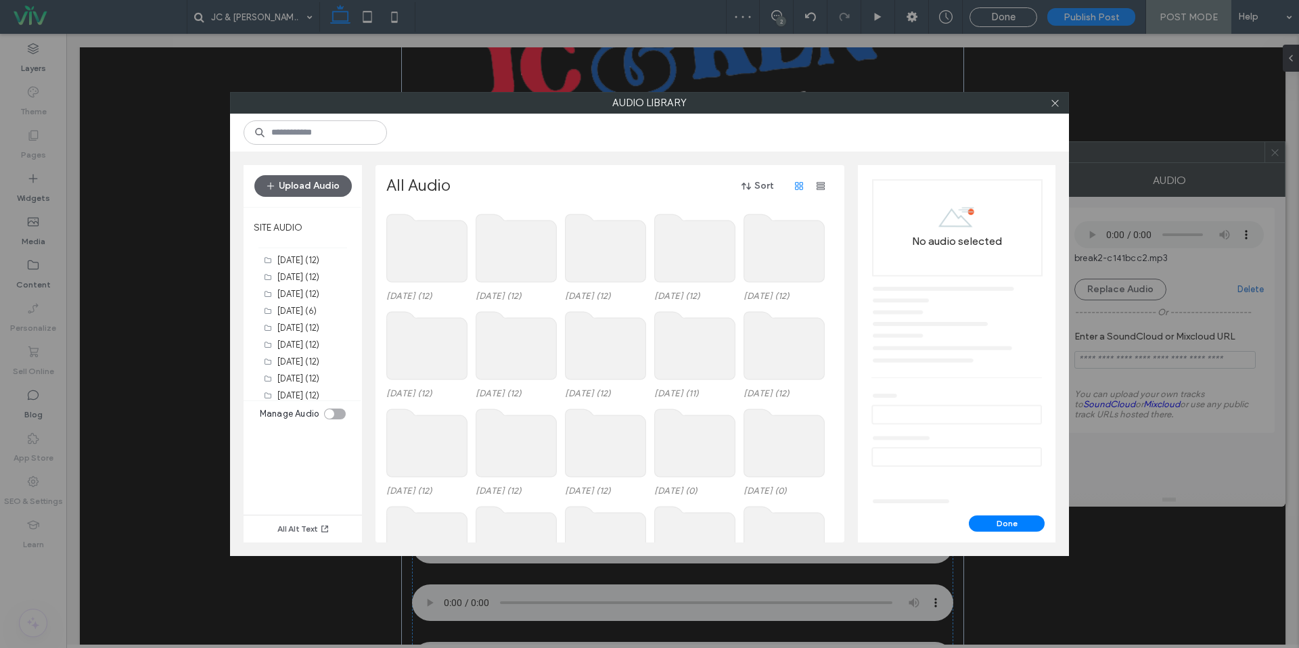
click at [411, 256] on use at bounding box center [427, 249] width 81 height 68
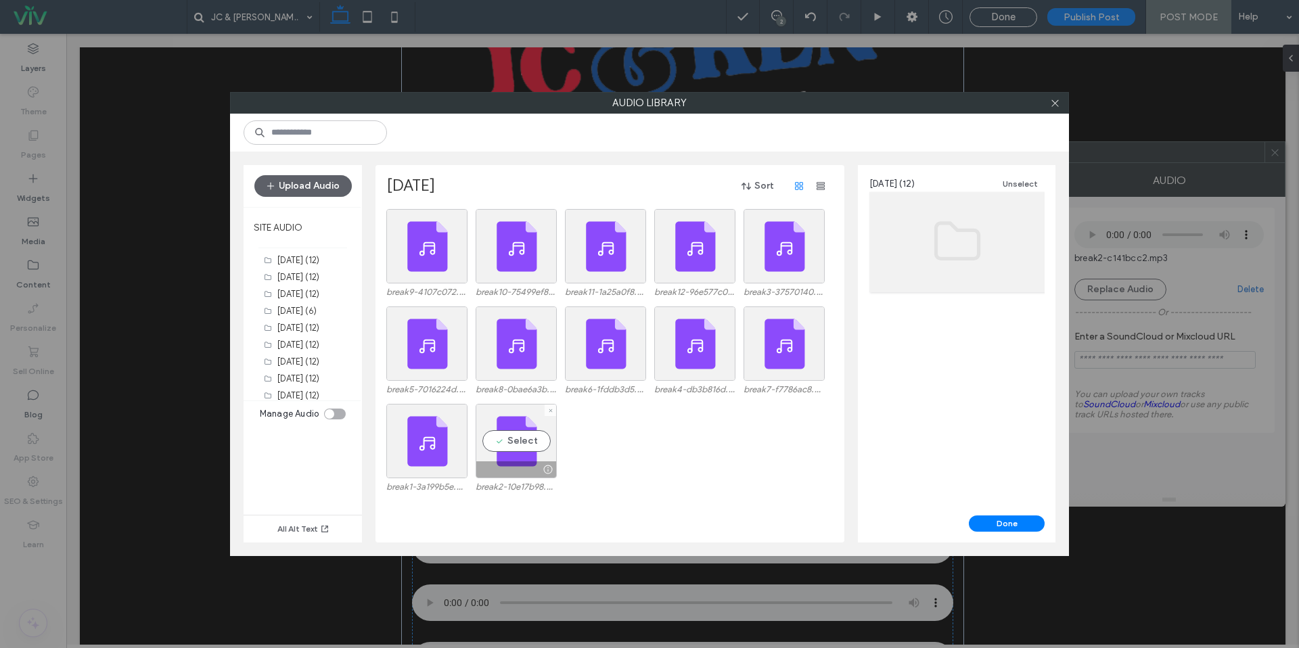
drag, startPoint x: 519, startPoint y: 445, endPoint x: 674, endPoint y: 474, distance: 157.7
click at [519, 445] on div "Select" at bounding box center [516, 441] width 81 height 74
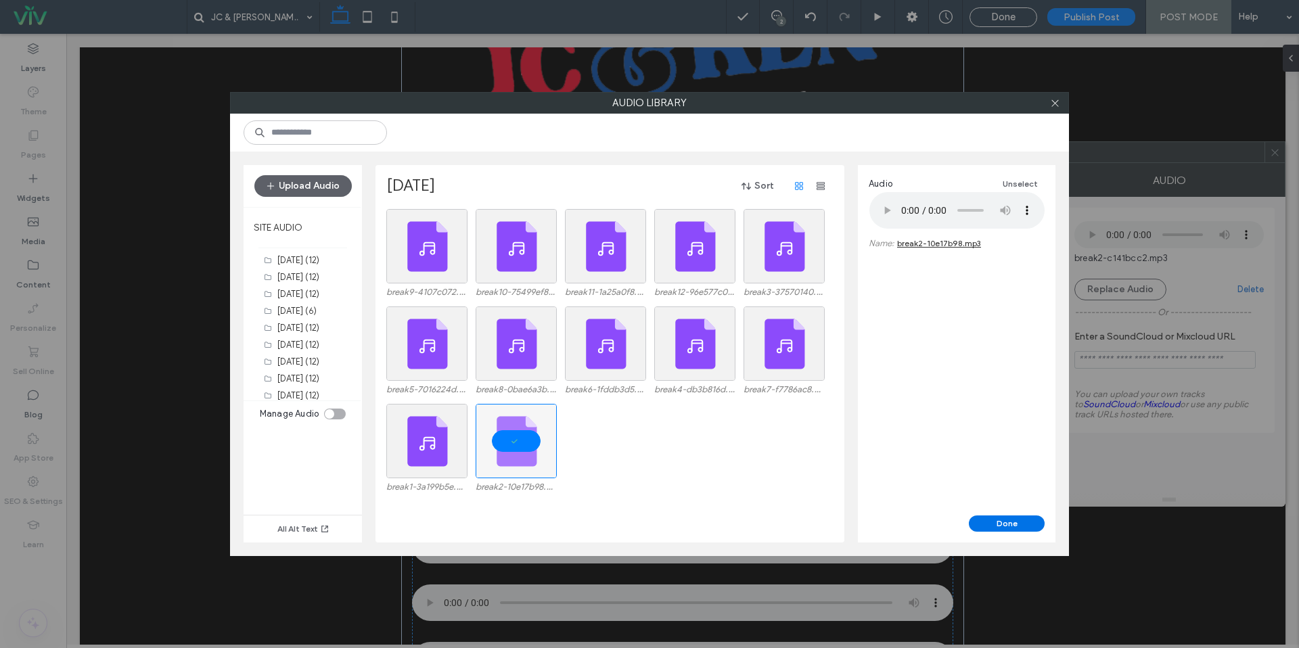
click at [1017, 520] on button "Done" at bounding box center [1007, 524] width 76 height 16
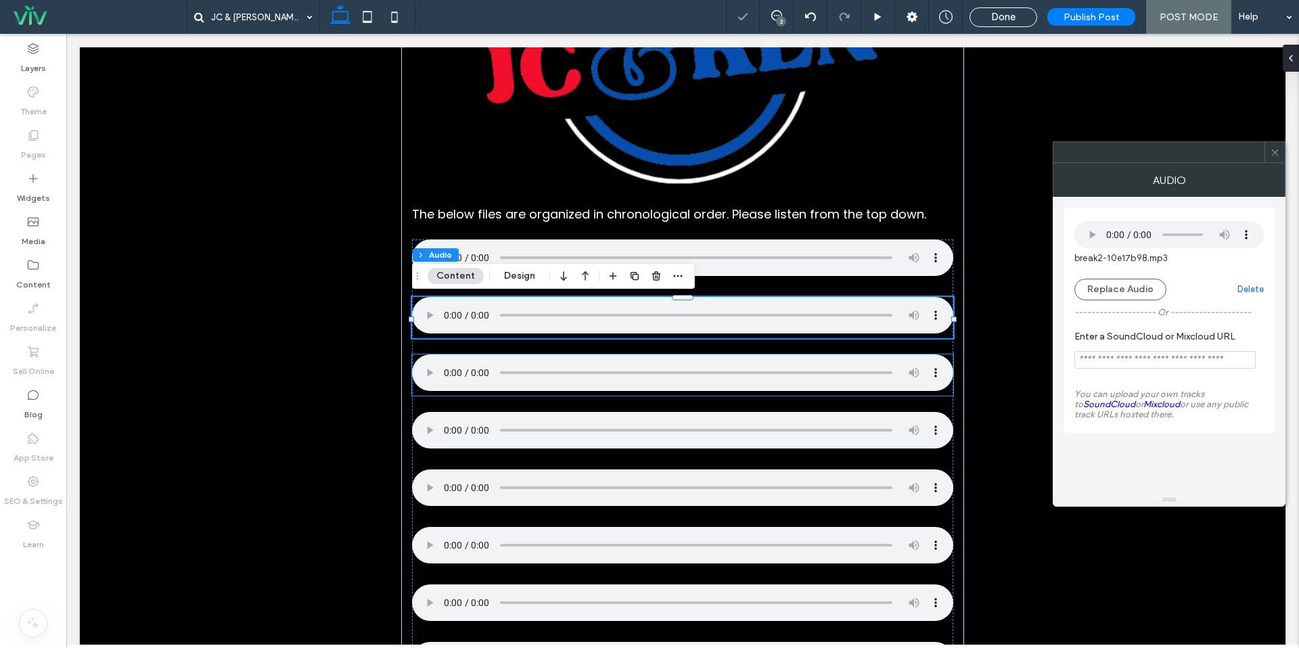
click at [438, 396] on div at bounding box center [682, 375] width 541 height 41
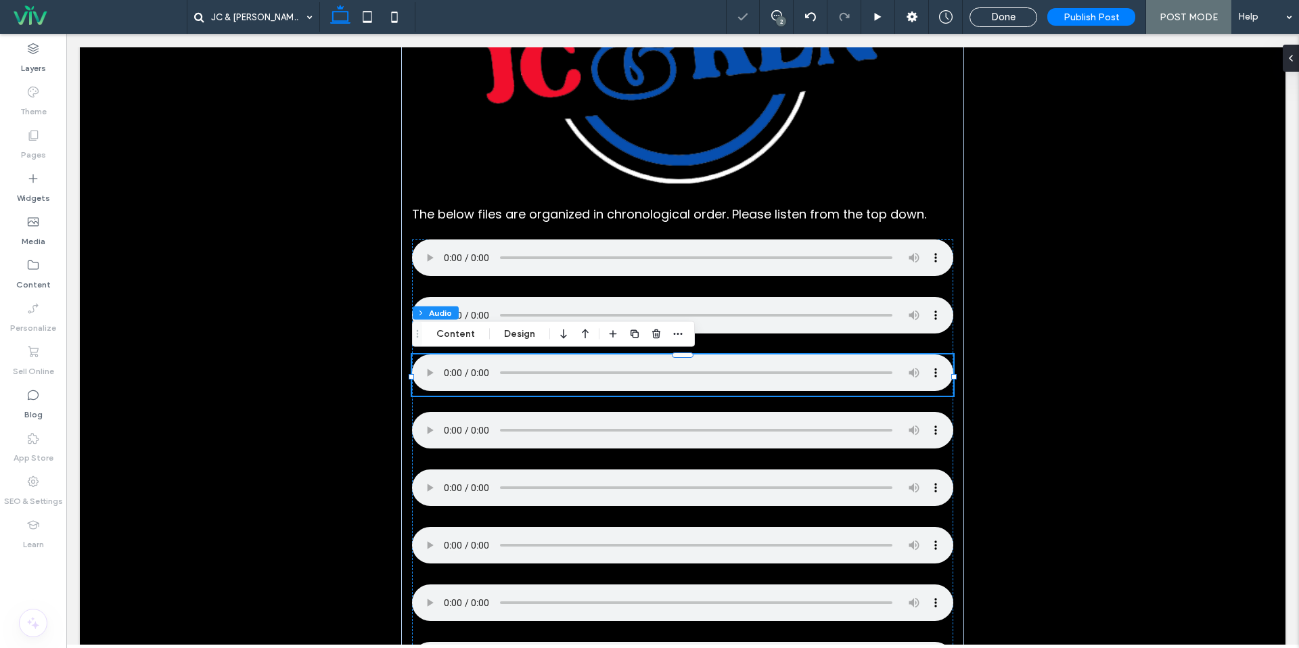
click at [445, 342] on div "Section Column Inner Column Audio Content Design" at bounding box center [553, 334] width 283 height 26
click at [451, 330] on button "Content" at bounding box center [456, 334] width 56 height 16
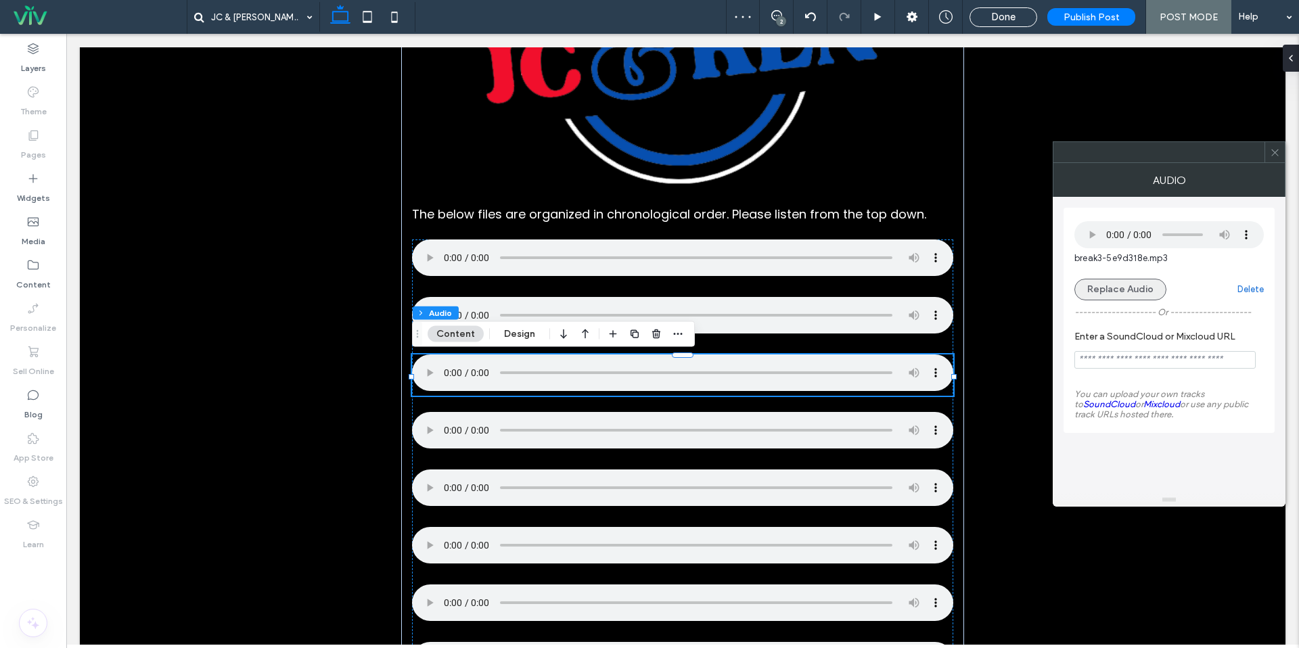
click at [1121, 299] on button "Replace Audio" at bounding box center [1121, 290] width 92 height 22
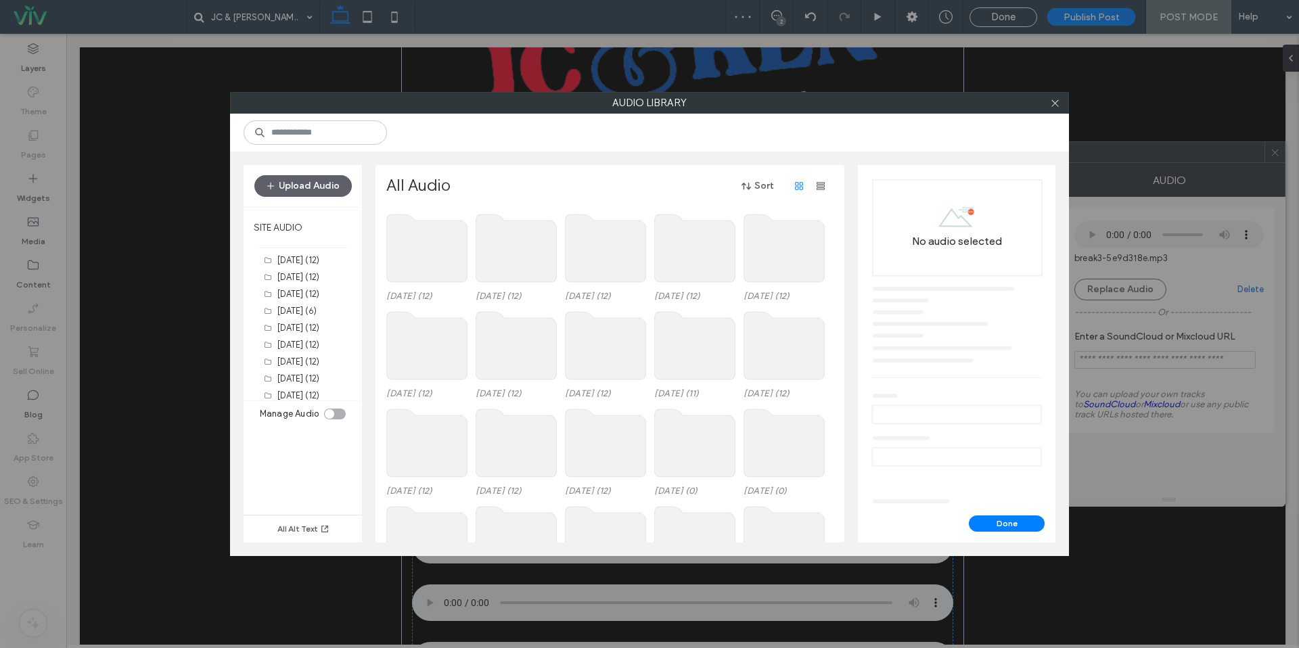
click at [414, 251] on use at bounding box center [427, 249] width 81 height 68
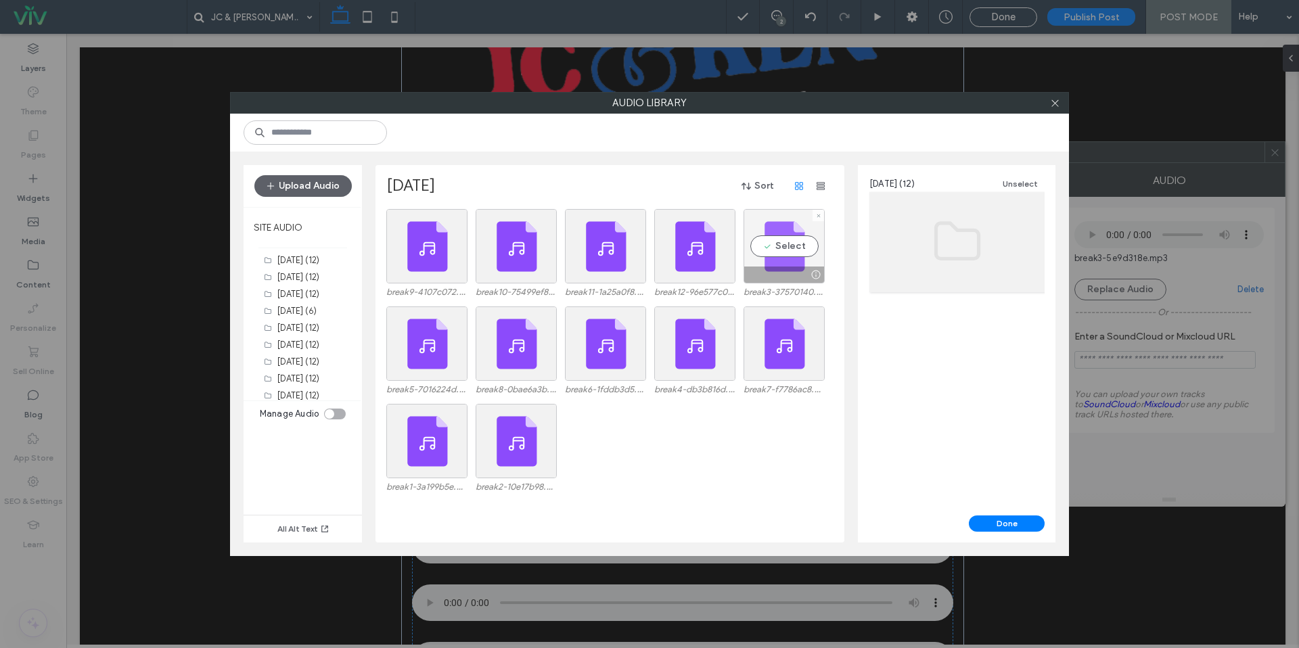
drag, startPoint x: 805, startPoint y: 244, endPoint x: 813, endPoint y: 253, distance: 12.5
click at [805, 244] on div "Select" at bounding box center [784, 246] width 81 height 74
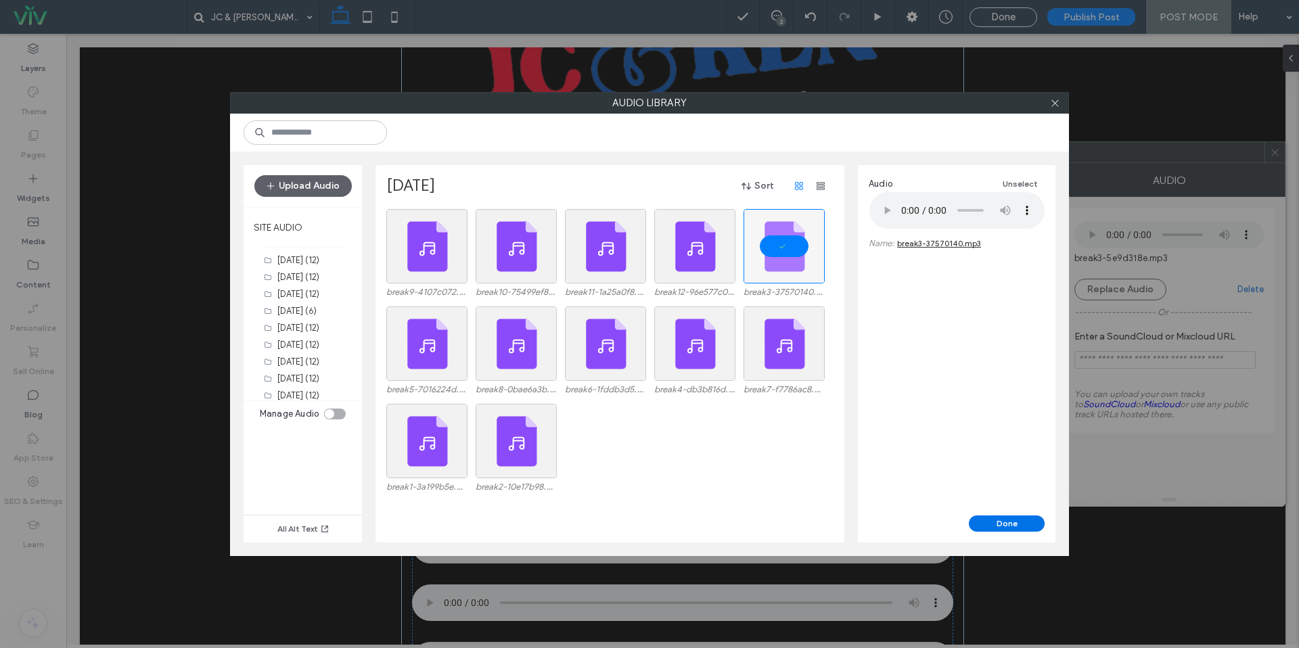
click at [1022, 518] on button "Done" at bounding box center [1007, 524] width 76 height 16
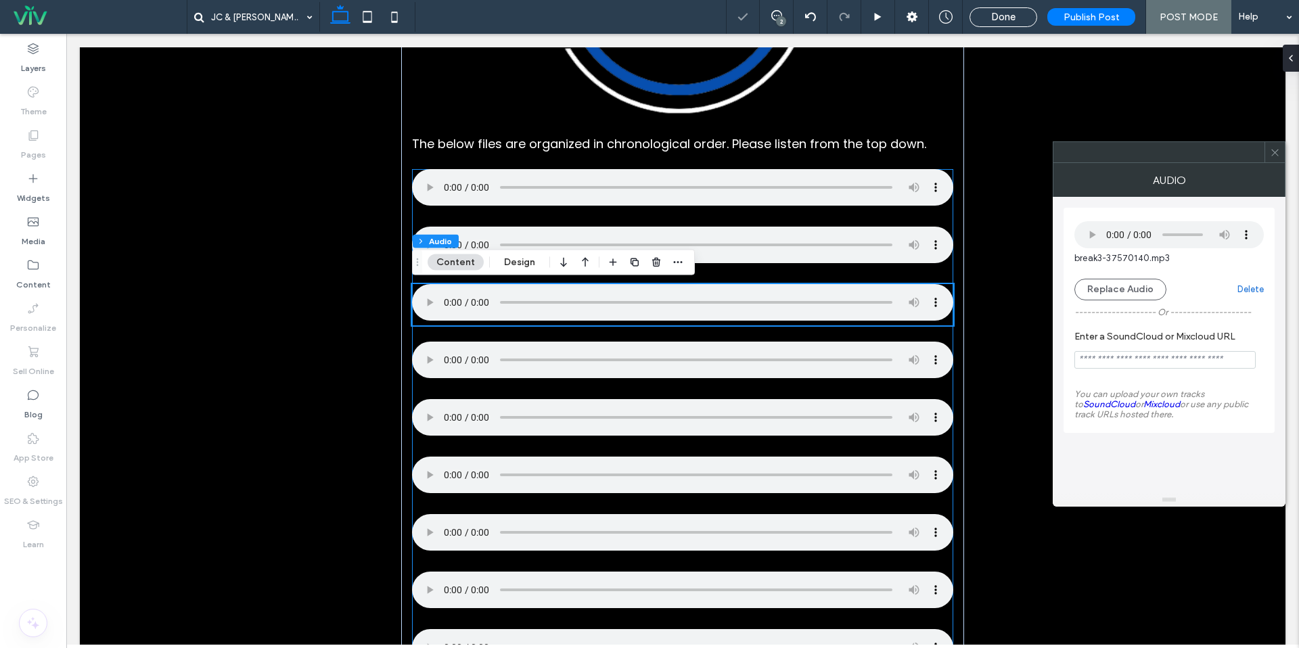
scroll to position [562, 0]
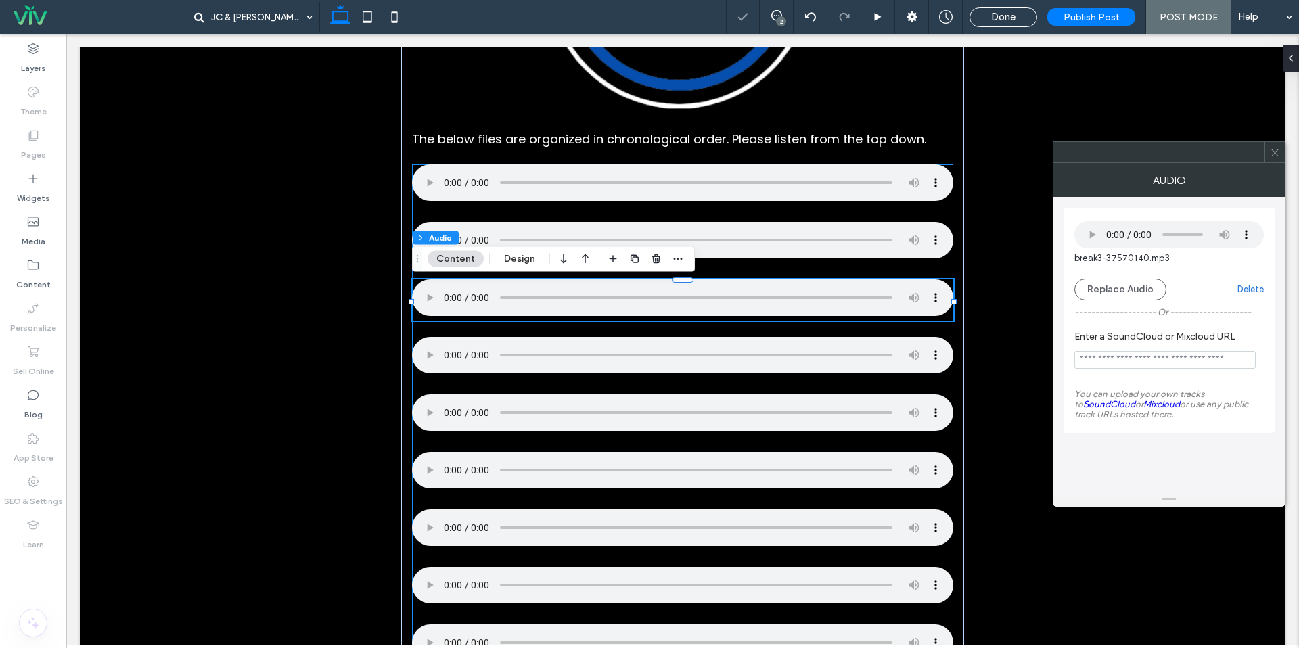
click at [501, 378] on div at bounding box center [682, 357] width 541 height 41
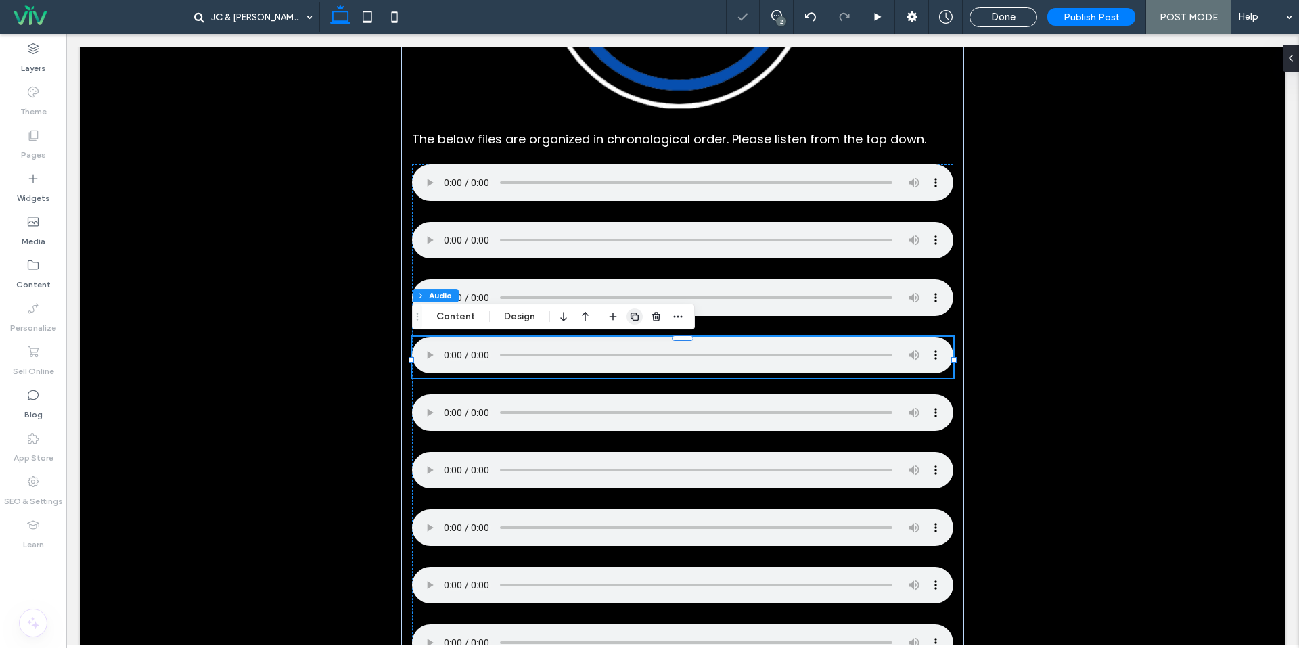
drag, startPoint x: 458, startPoint y: 314, endPoint x: 631, endPoint y: 315, distance: 173.2
click at [458, 314] on button "Content" at bounding box center [456, 317] width 56 height 16
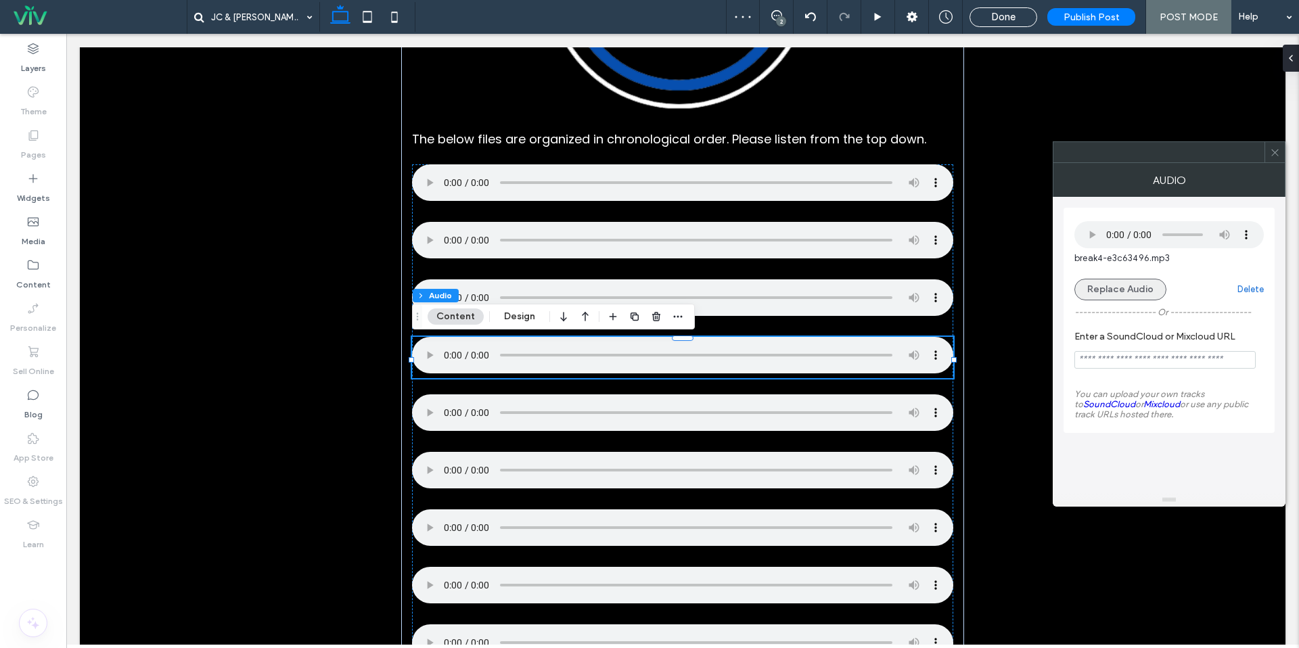
click at [1134, 287] on button "Replace Audio" at bounding box center [1121, 290] width 92 height 22
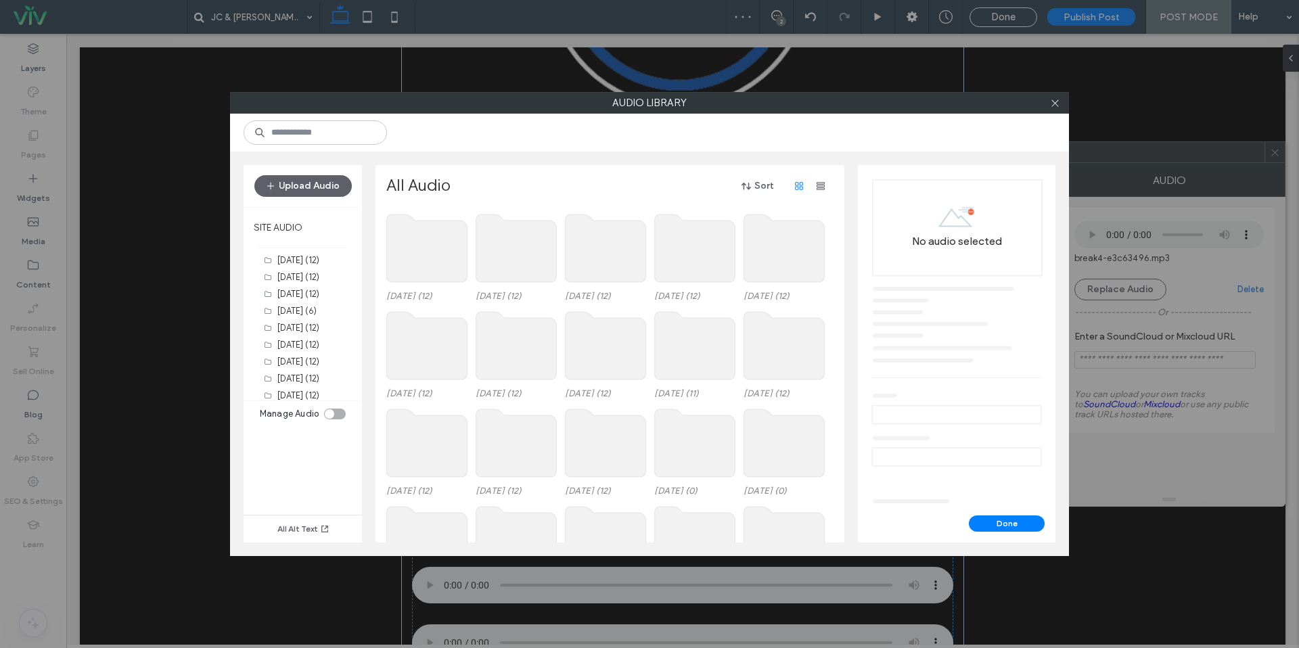
click at [406, 231] on use at bounding box center [427, 249] width 81 height 68
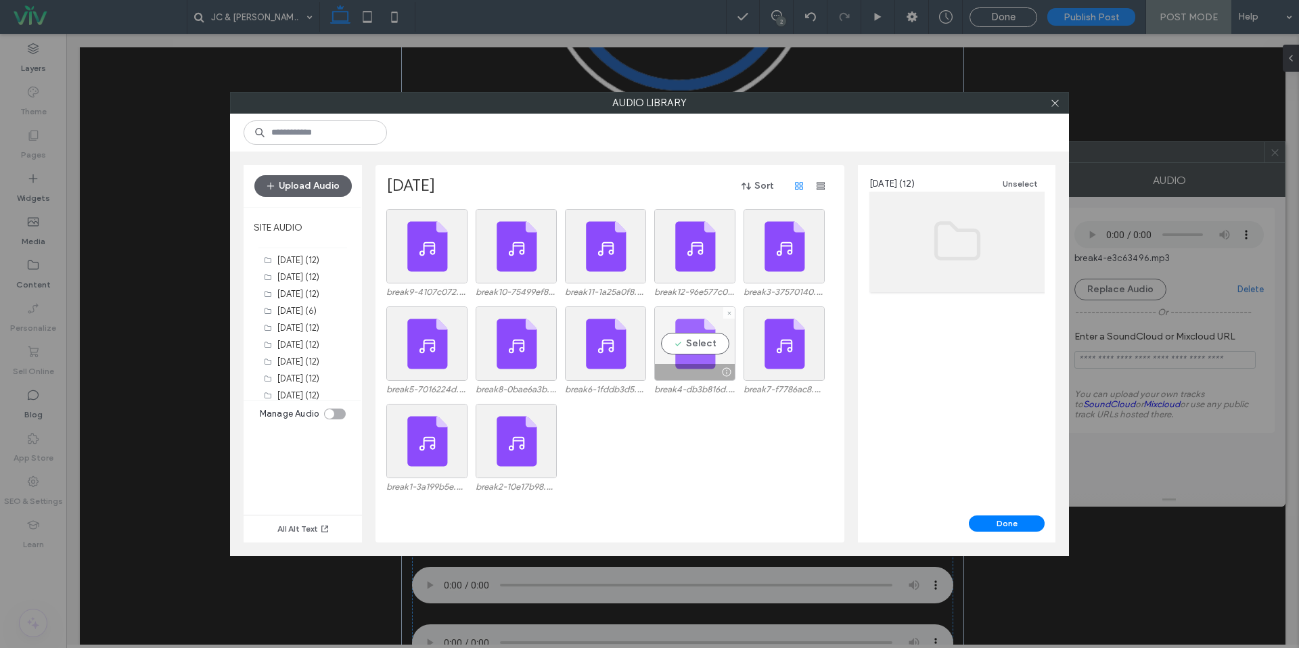
drag, startPoint x: 685, startPoint y: 361, endPoint x: 697, endPoint y: 372, distance: 15.3
click at [685, 361] on div "Select" at bounding box center [694, 344] width 81 height 74
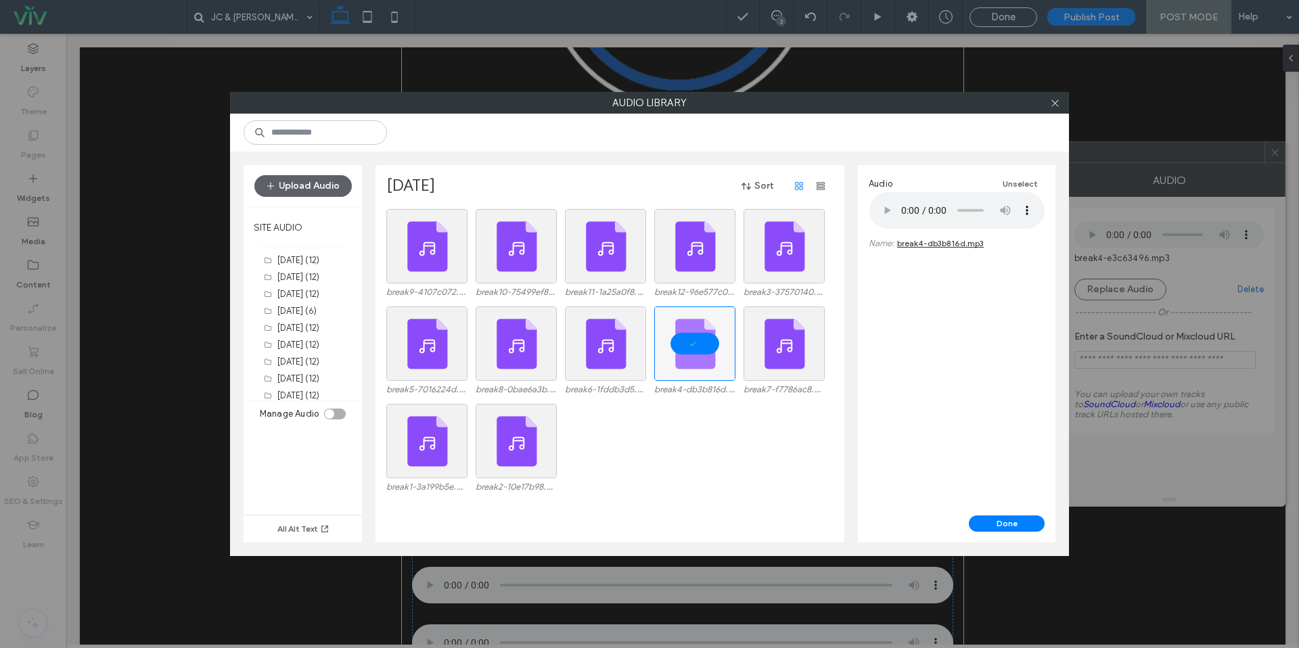
drag, startPoint x: 990, startPoint y: 524, endPoint x: 962, endPoint y: 522, distance: 27.9
click at [990, 524] on button "Done" at bounding box center [1007, 524] width 76 height 16
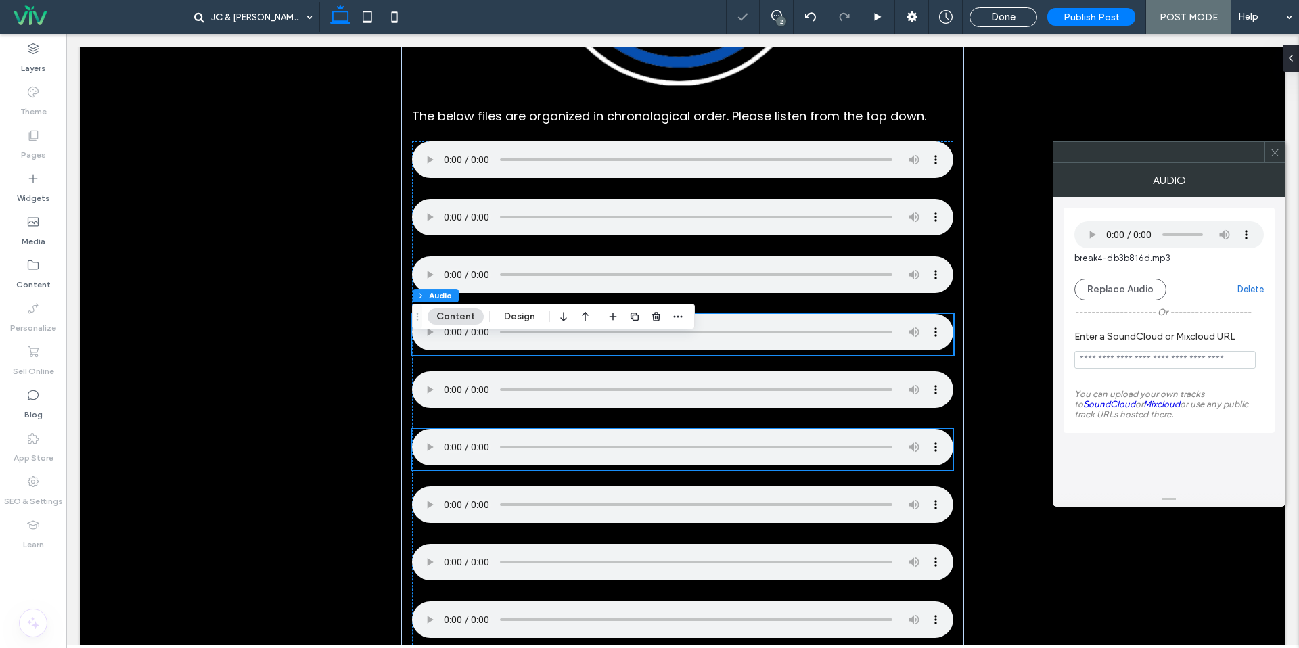
scroll to position [586, 0]
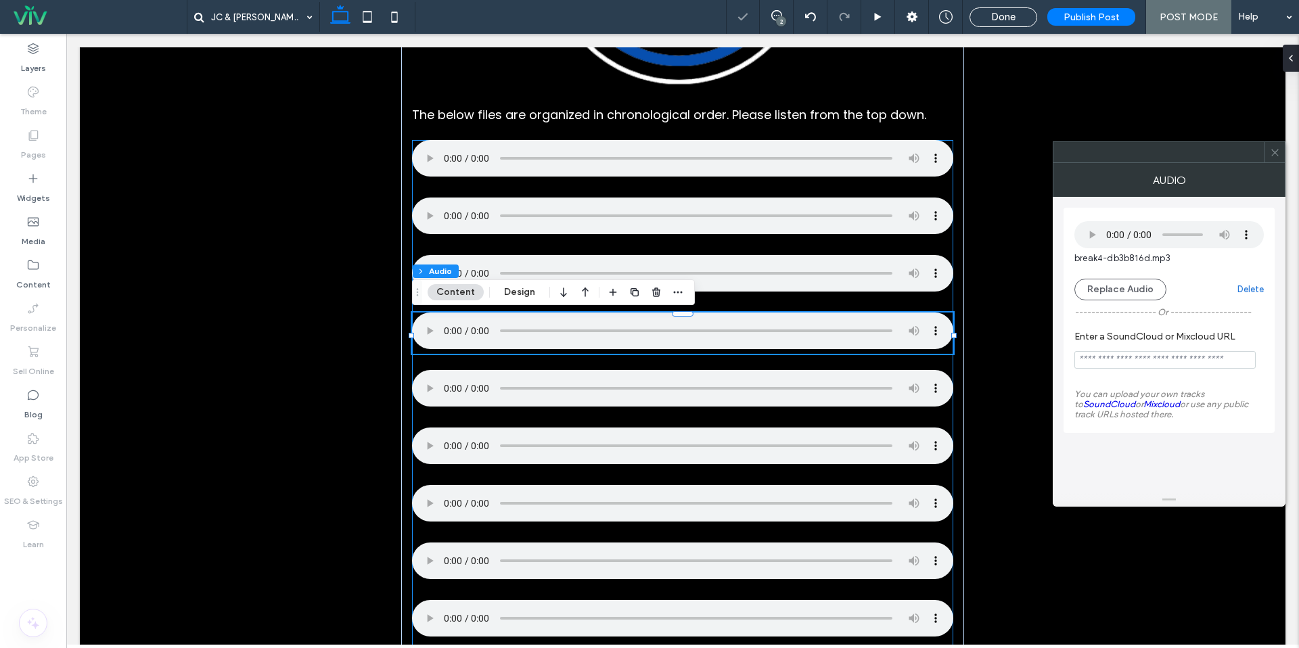
click at [453, 416] on div at bounding box center [682, 488] width 541 height 697
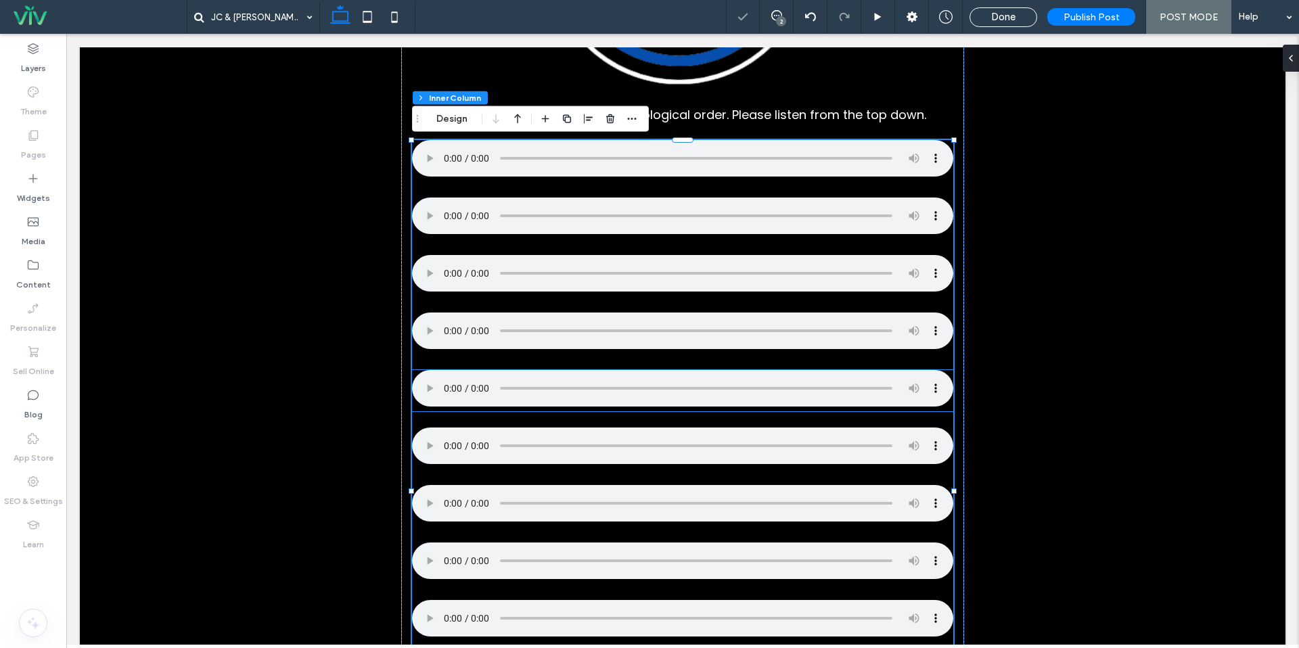
click at [453, 411] on div at bounding box center [682, 390] width 541 height 41
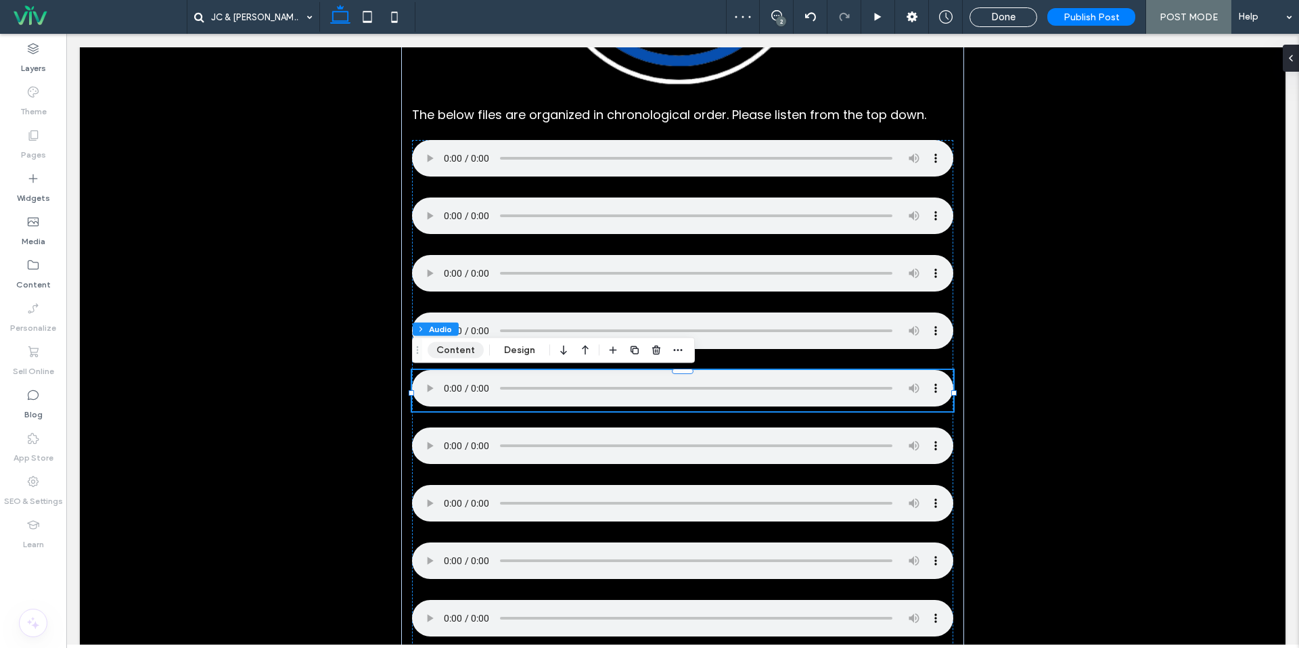
drag, startPoint x: 395, startPoint y: 332, endPoint x: 468, endPoint y: 350, distance: 74.7
click at [461, 351] on button "Content" at bounding box center [456, 350] width 56 height 16
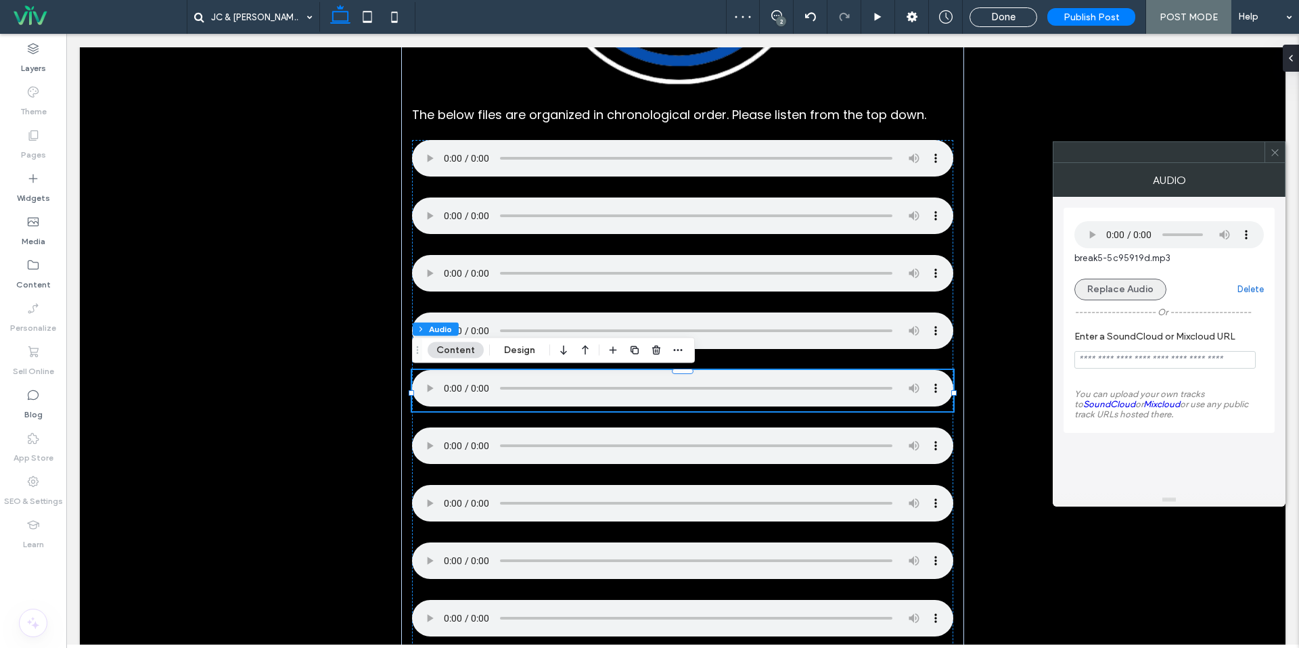
click at [1121, 283] on button "Replace Audio" at bounding box center [1121, 290] width 92 height 22
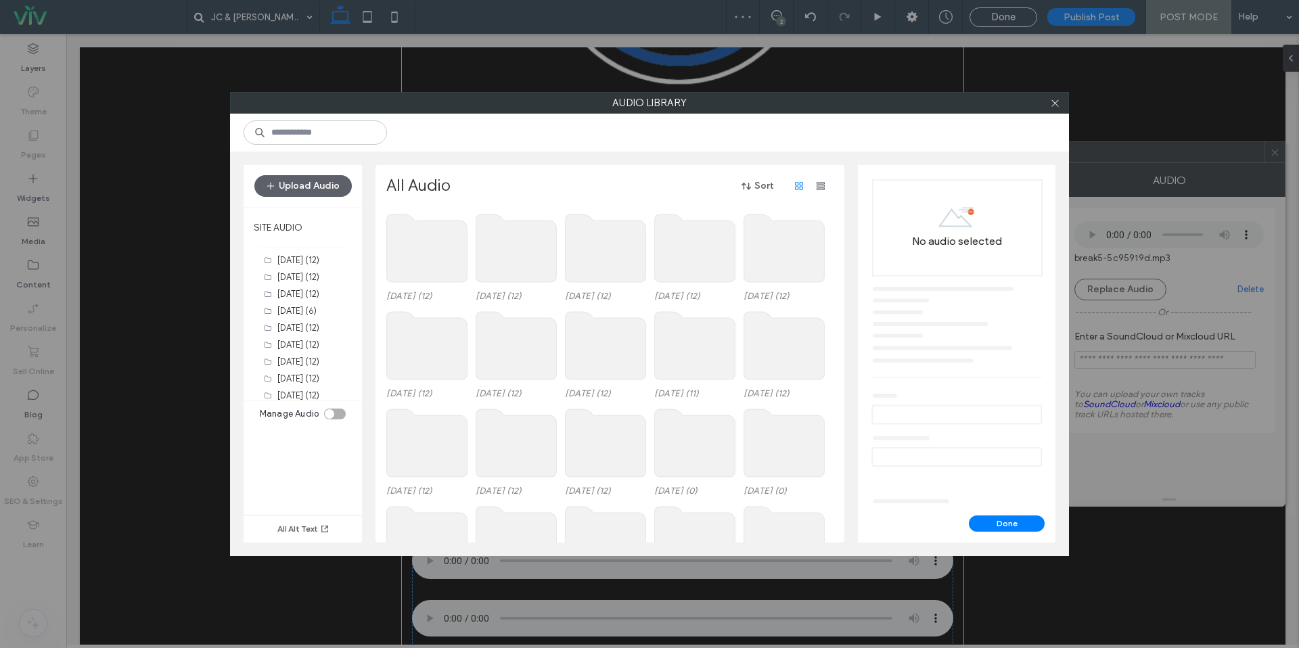
click at [432, 229] on use at bounding box center [427, 249] width 81 height 68
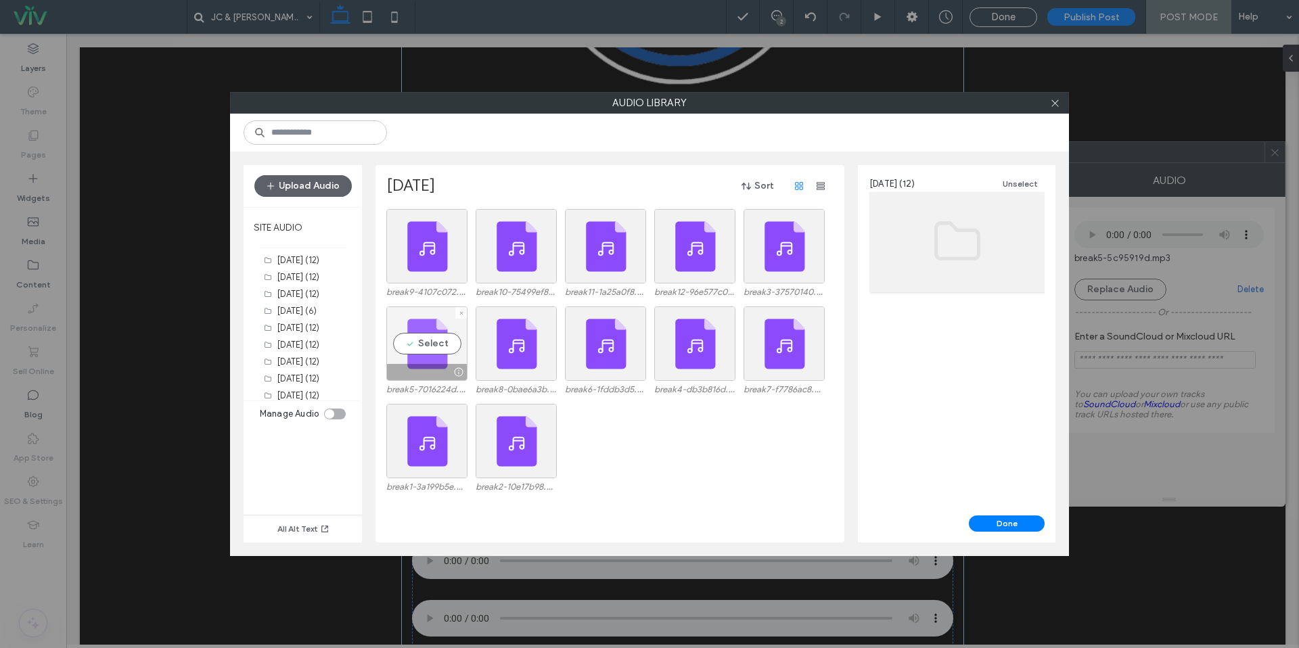
click at [442, 346] on div "Select" at bounding box center [426, 344] width 81 height 74
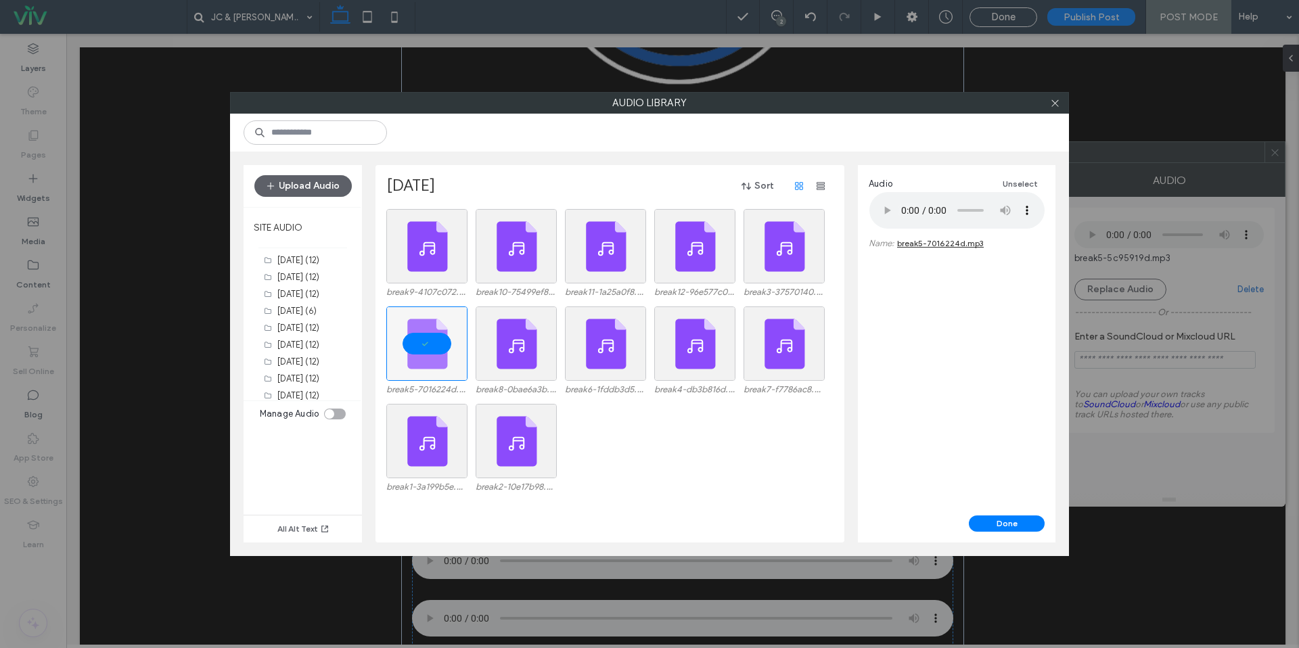
drag, startPoint x: 1002, startPoint y: 526, endPoint x: 958, endPoint y: 516, distance: 45.7
click at [1002, 526] on button "Done" at bounding box center [1007, 524] width 76 height 16
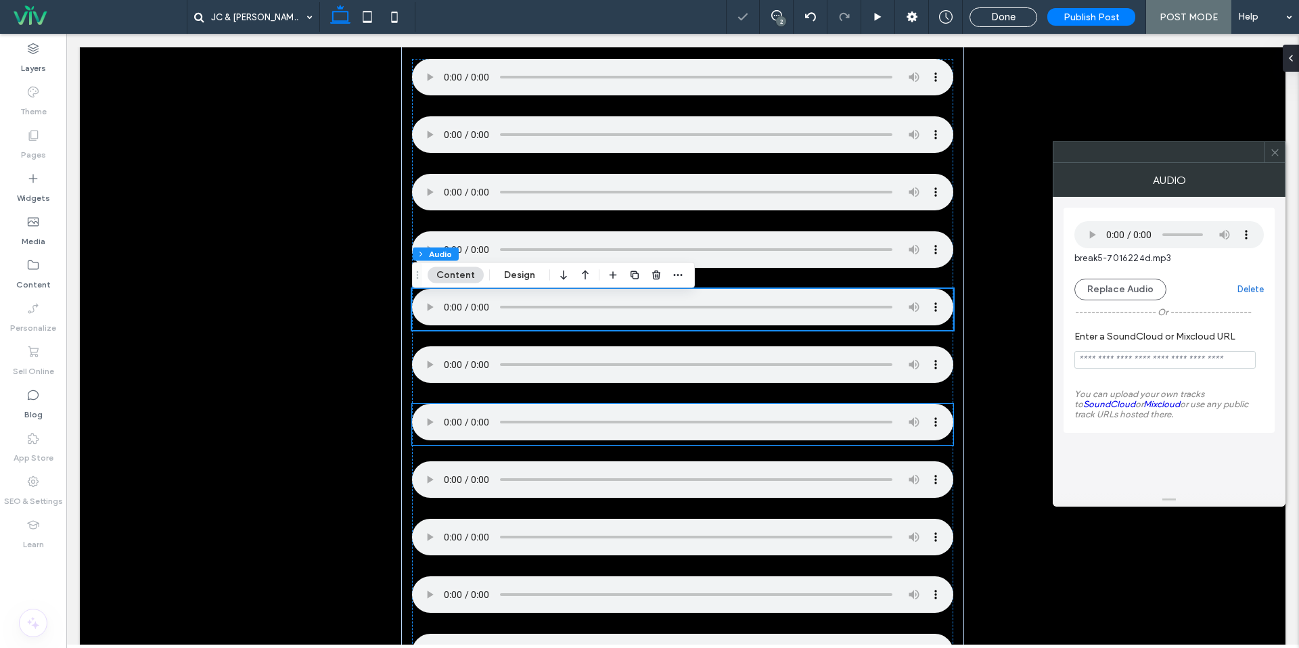
scroll to position [669, 0]
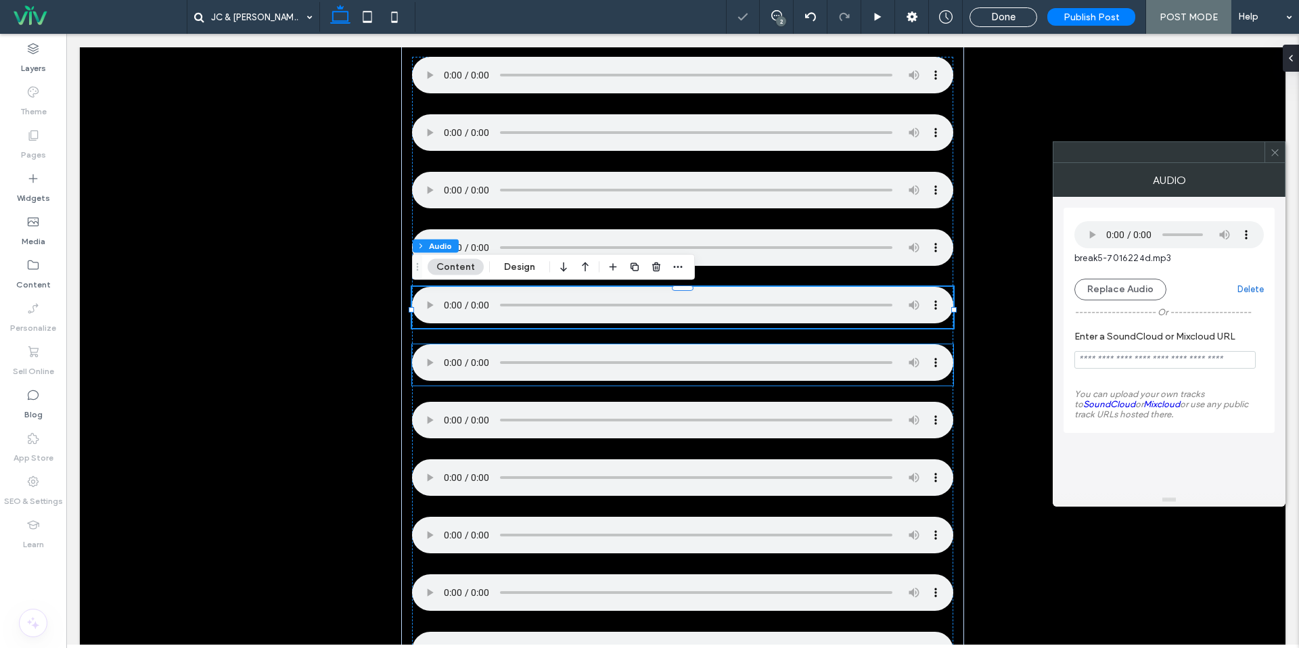
click at [451, 384] on div at bounding box center [682, 364] width 541 height 41
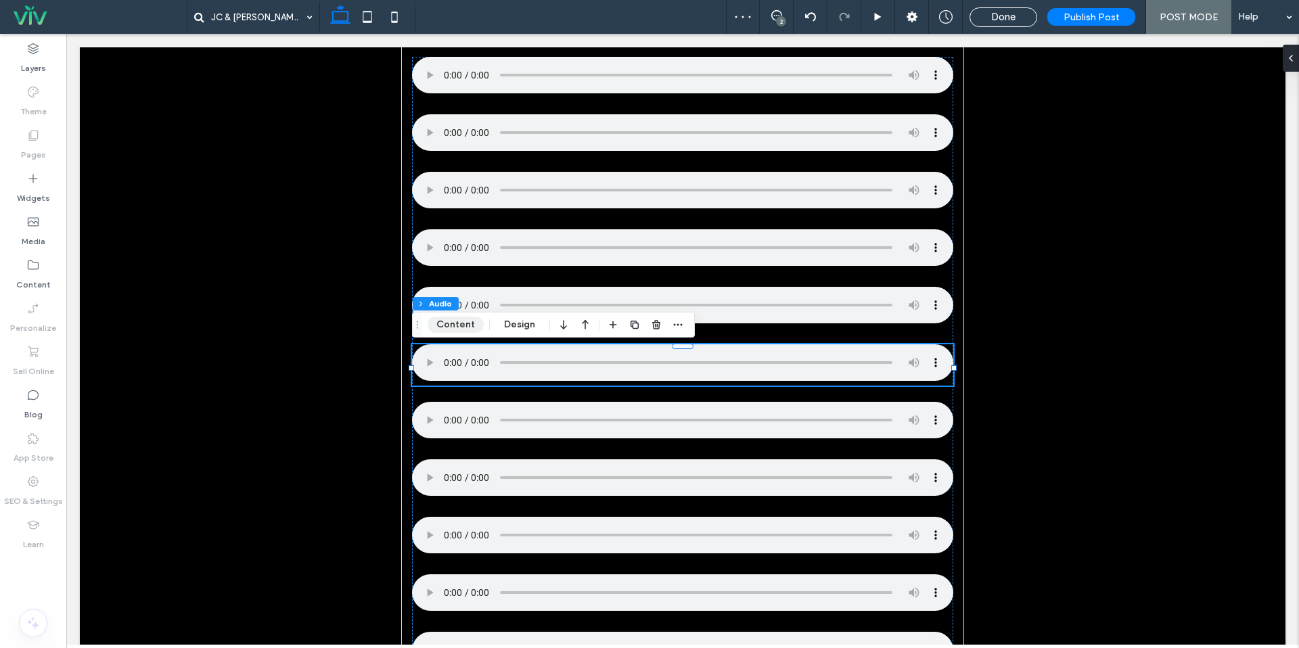
click at [448, 324] on button "Content" at bounding box center [456, 325] width 56 height 16
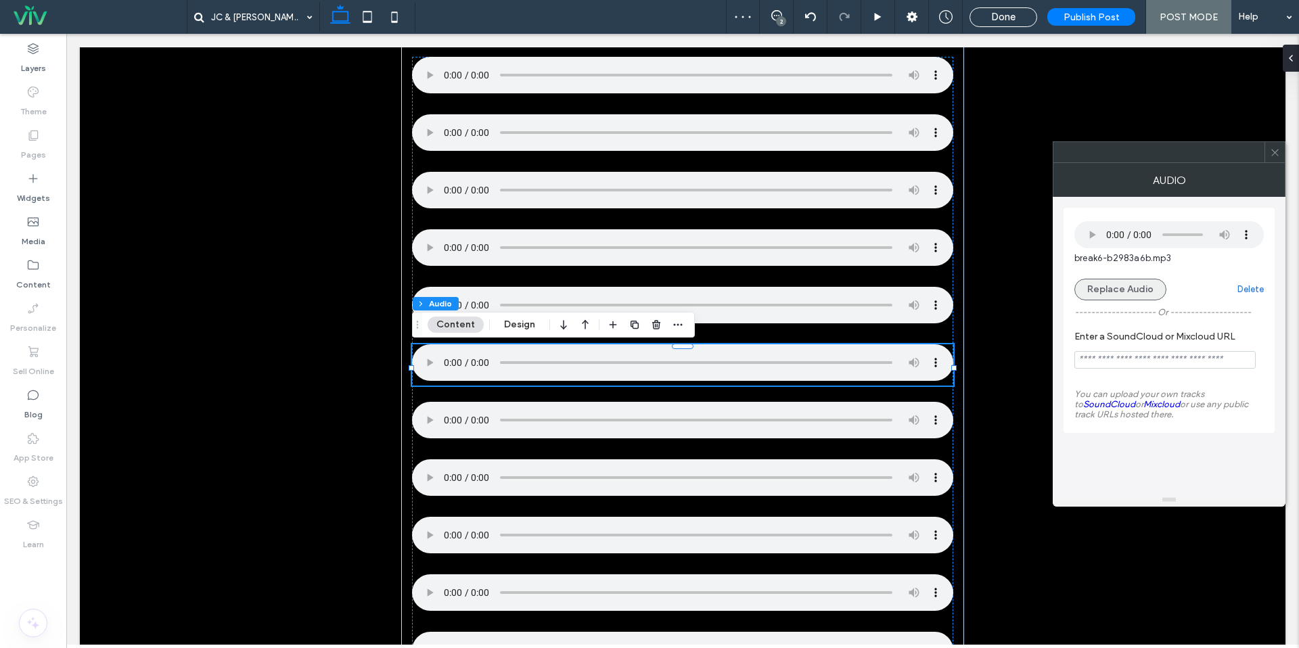
click at [1110, 292] on button "Replace Audio" at bounding box center [1121, 290] width 92 height 22
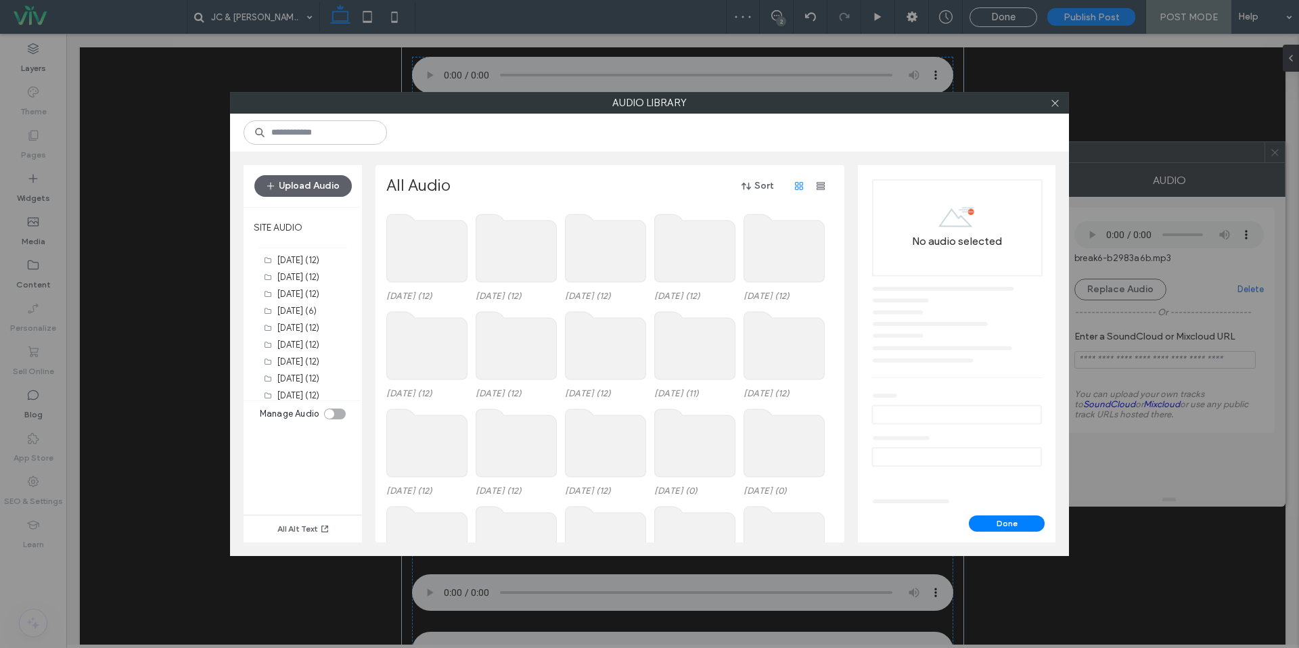
click at [432, 244] on use at bounding box center [427, 249] width 81 height 68
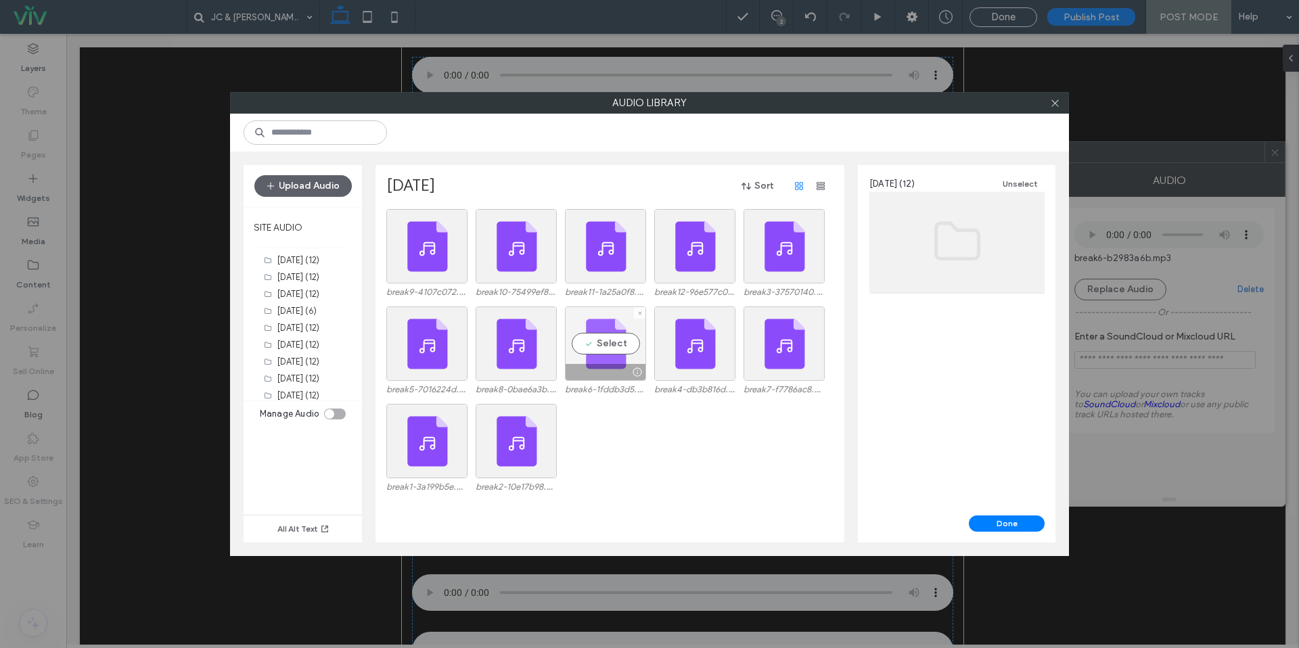
click at [608, 338] on div "Select" at bounding box center [605, 344] width 81 height 74
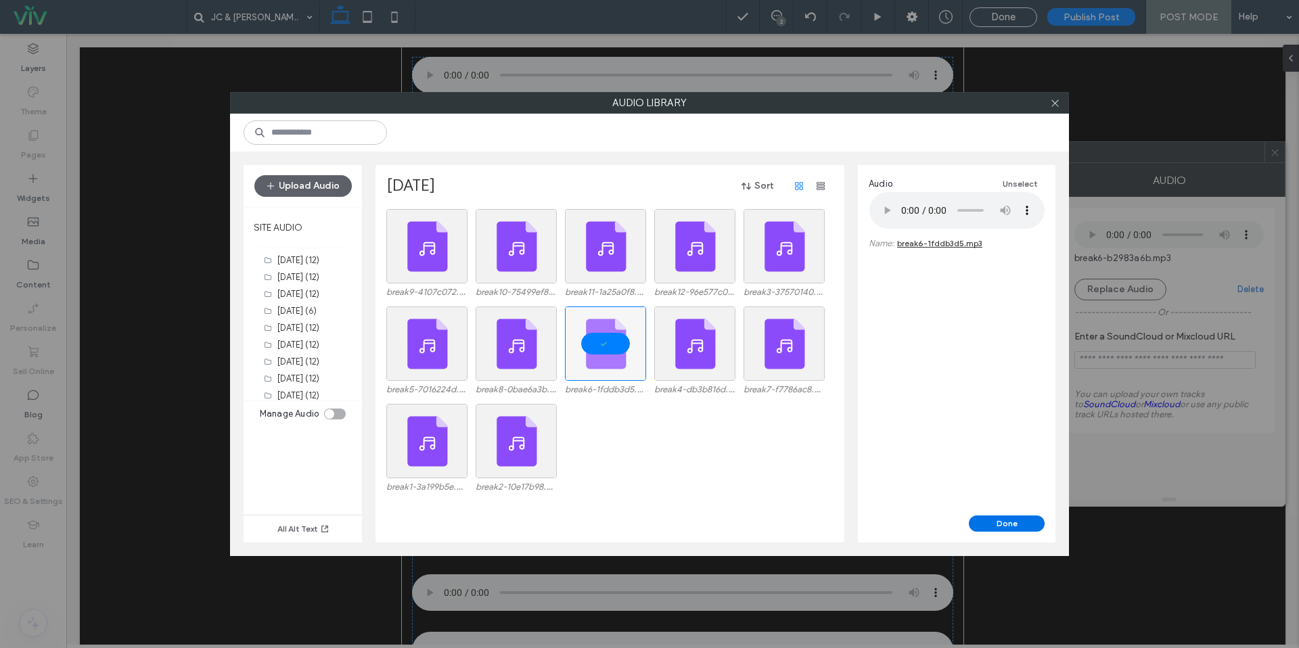
drag, startPoint x: 1018, startPoint y: 528, endPoint x: 999, endPoint y: 527, distance: 19.0
click at [1018, 528] on button "Done" at bounding box center [1007, 524] width 76 height 16
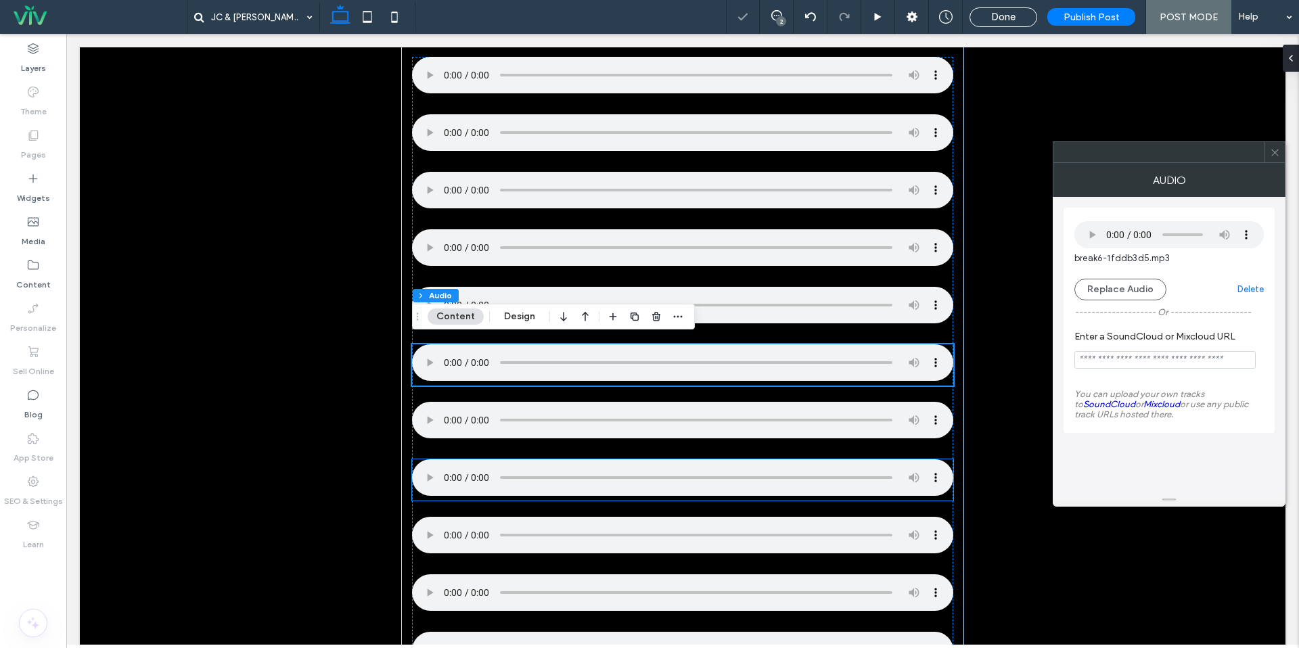
scroll to position [696, 0]
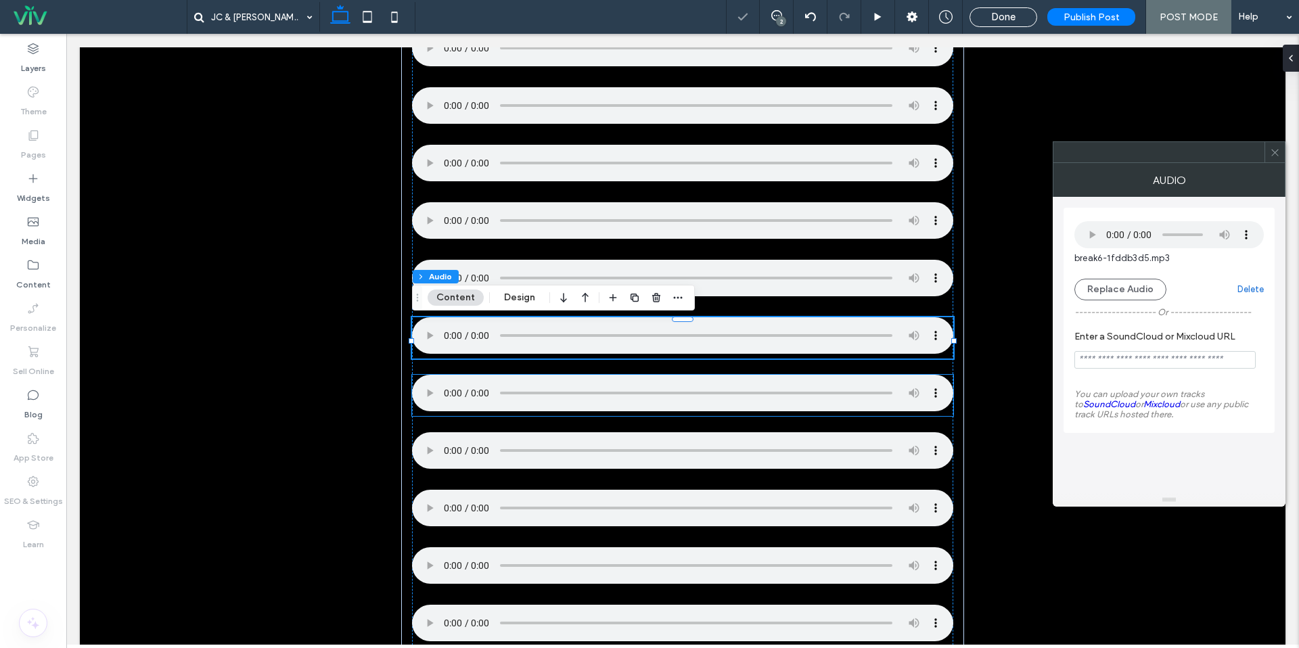
click at [503, 416] on div at bounding box center [682, 395] width 541 height 41
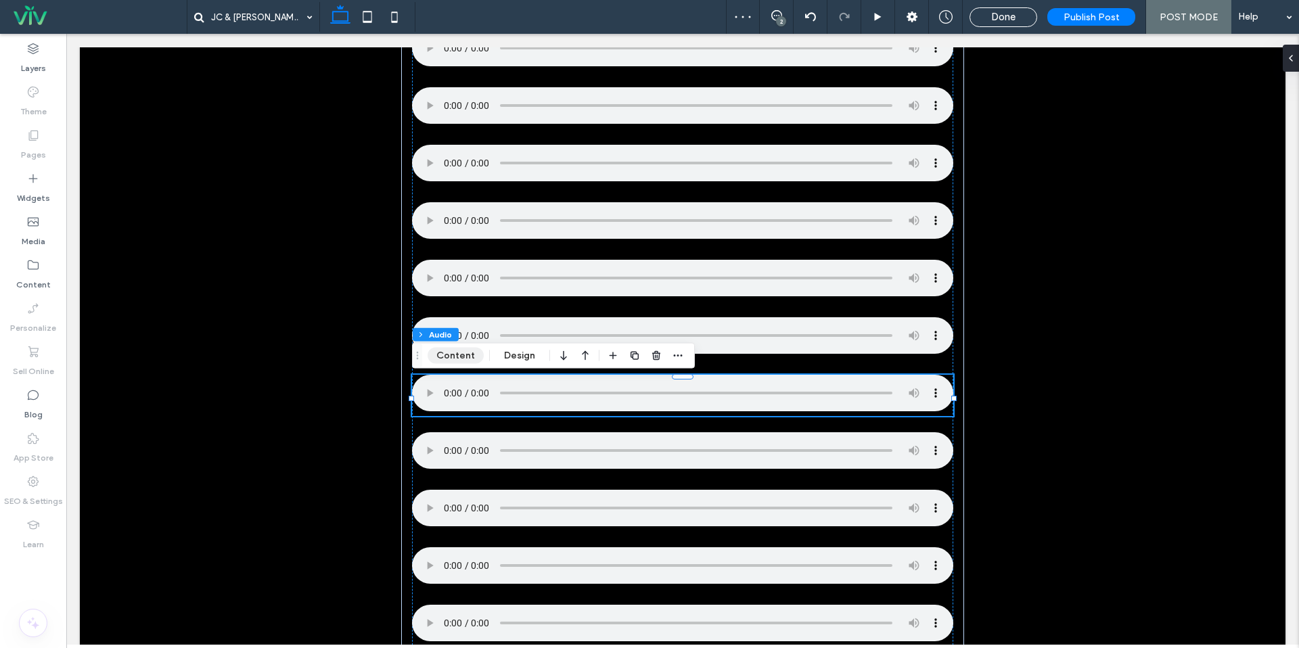
click at [458, 357] on button "Content" at bounding box center [456, 356] width 56 height 16
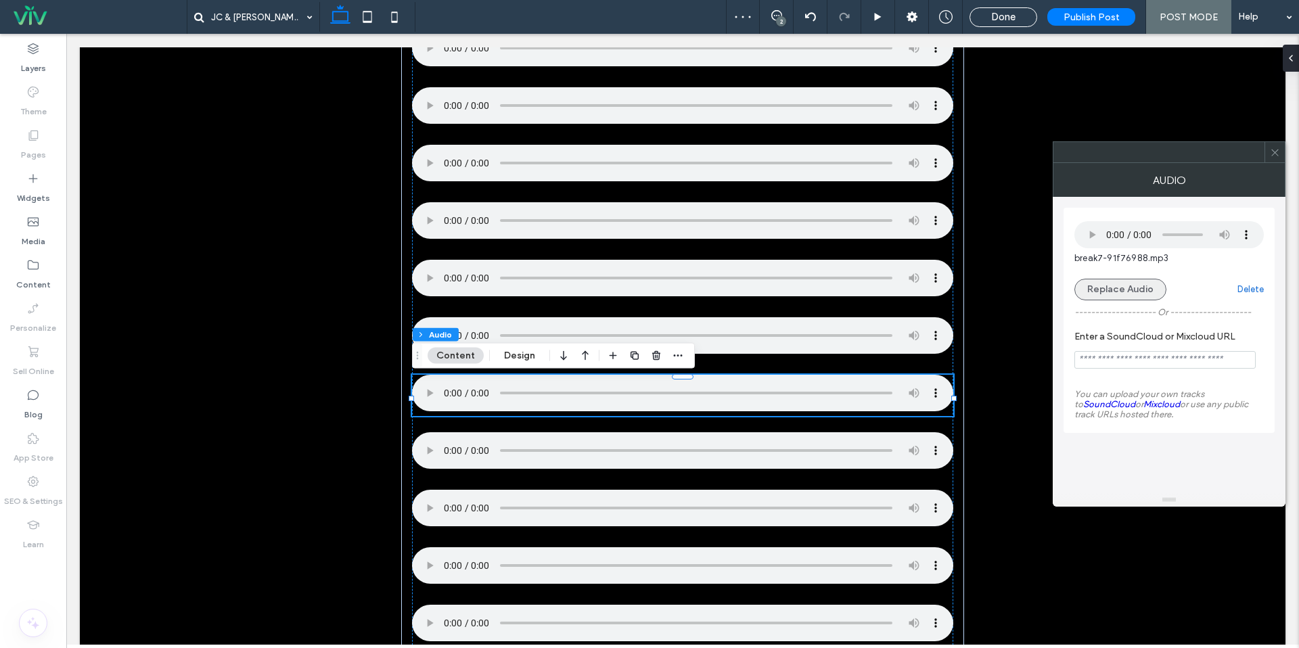
click at [1114, 292] on button "Replace Audio" at bounding box center [1121, 290] width 92 height 22
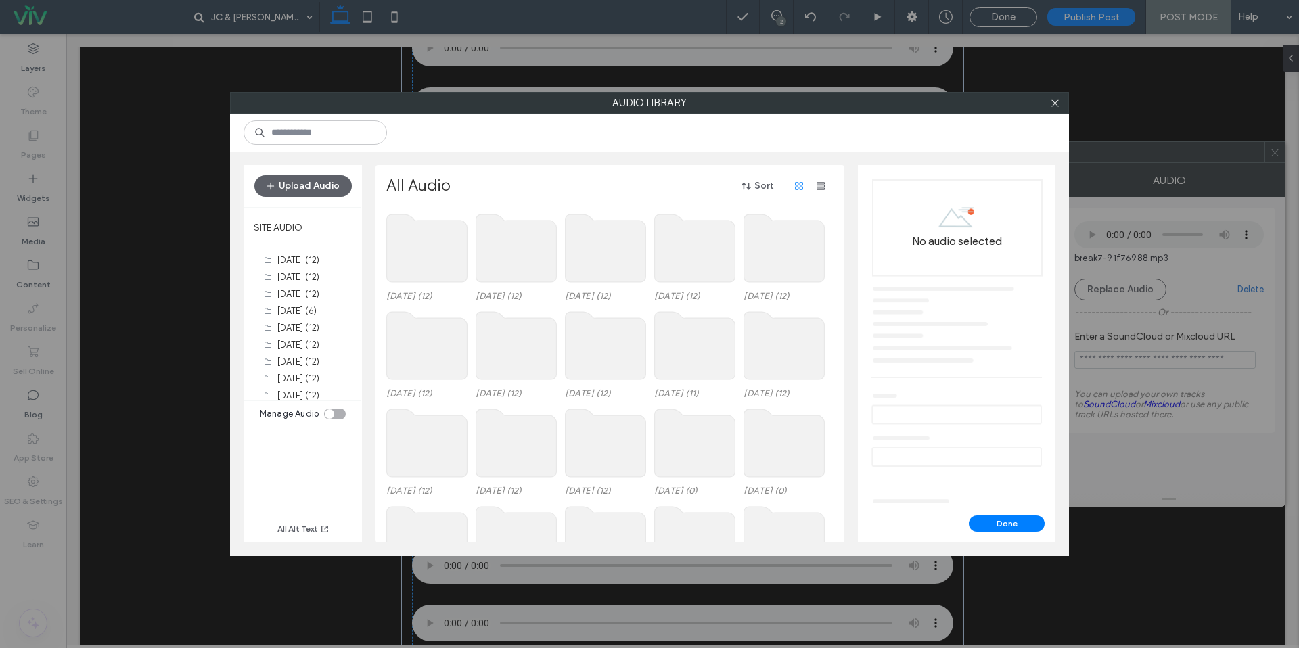
click at [421, 236] on use at bounding box center [427, 249] width 81 height 68
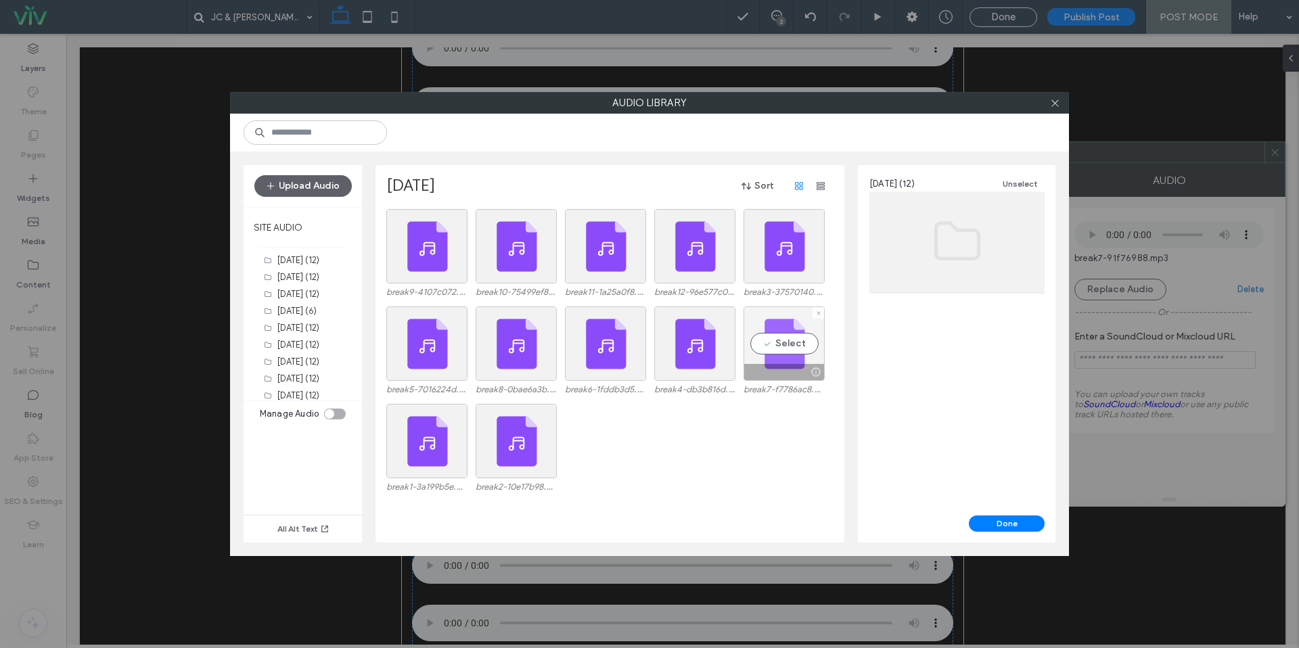
drag, startPoint x: 796, startPoint y: 337, endPoint x: 804, endPoint y: 349, distance: 14.3
click at [796, 337] on div "Select" at bounding box center [784, 344] width 81 height 74
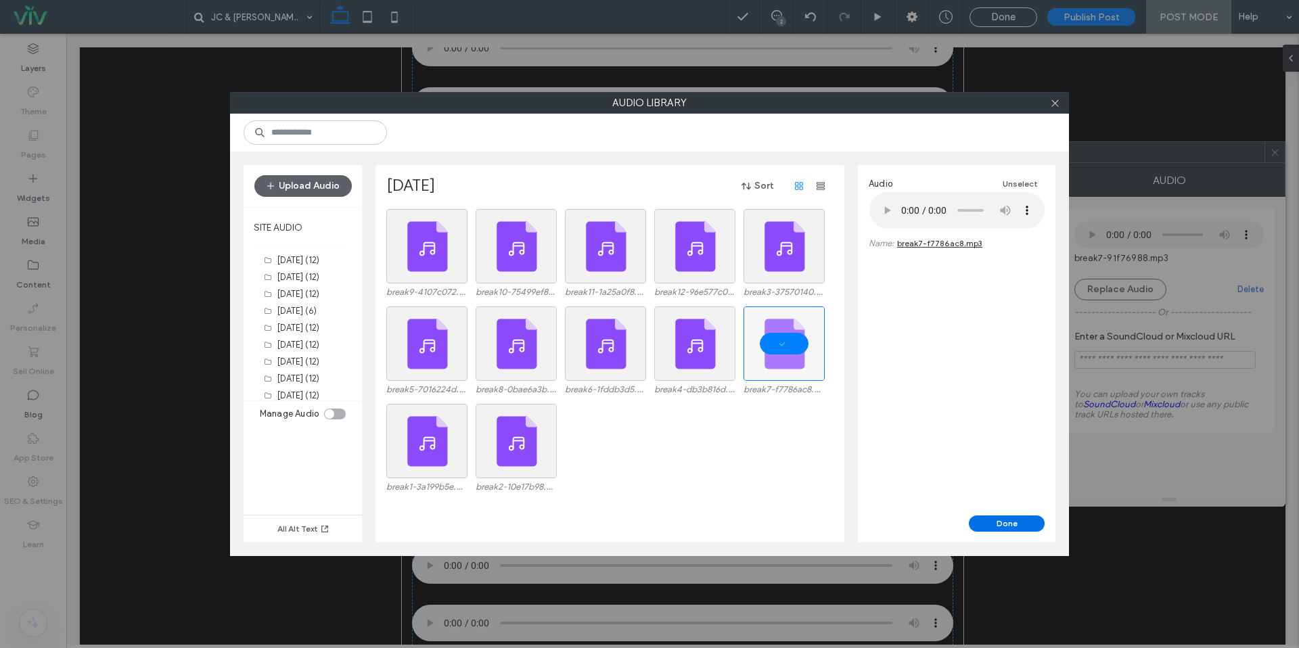
click at [1027, 526] on button "Done" at bounding box center [1007, 524] width 76 height 16
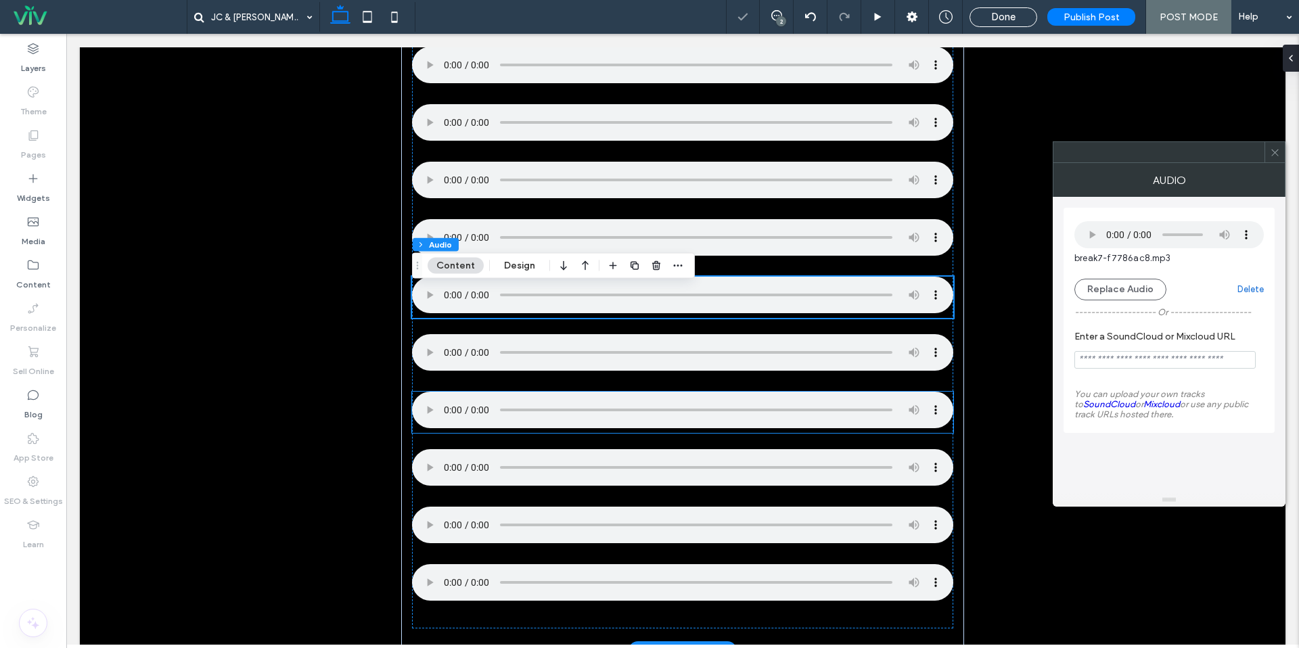
scroll to position [802, 0]
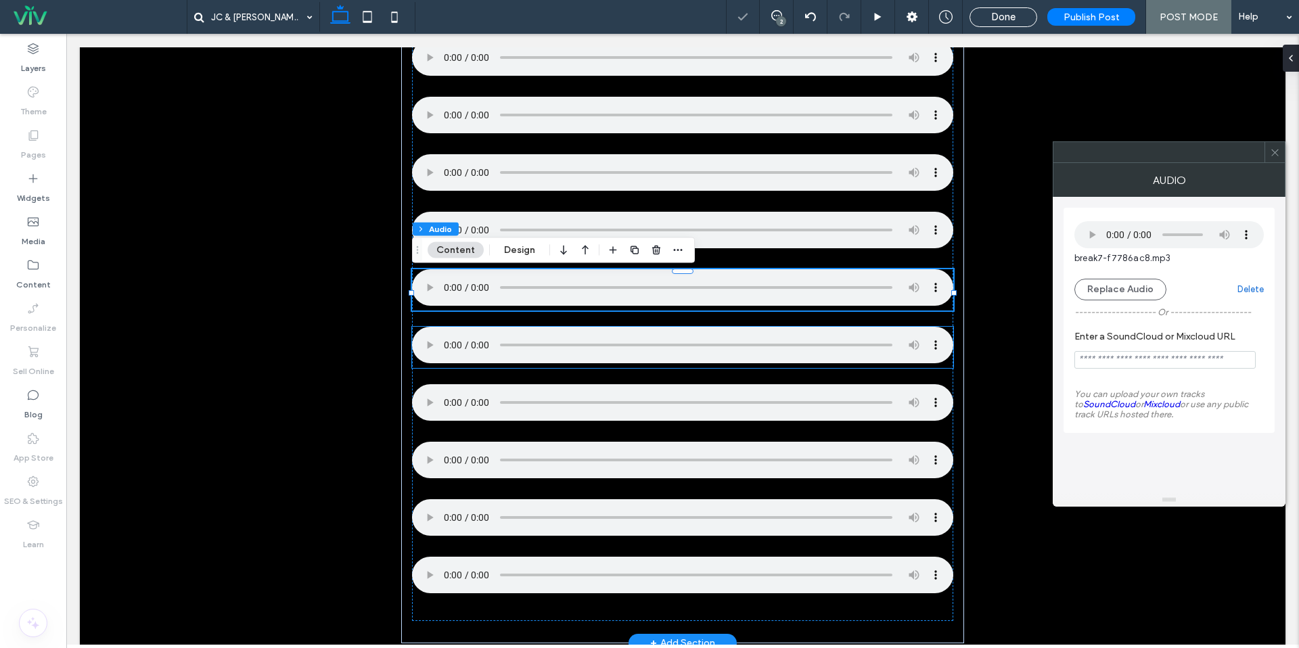
click at [462, 368] on div at bounding box center [682, 347] width 541 height 41
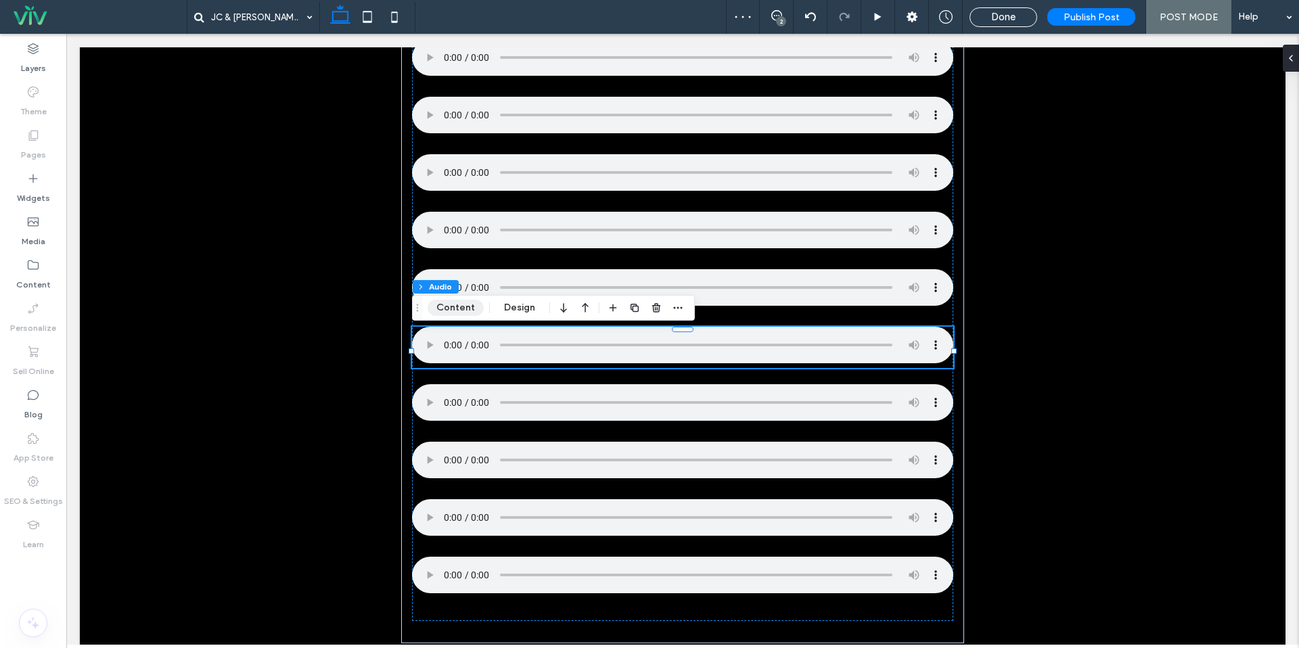
click at [462, 311] on button "Content" at bounding box center [456, 308] width 56 height 16
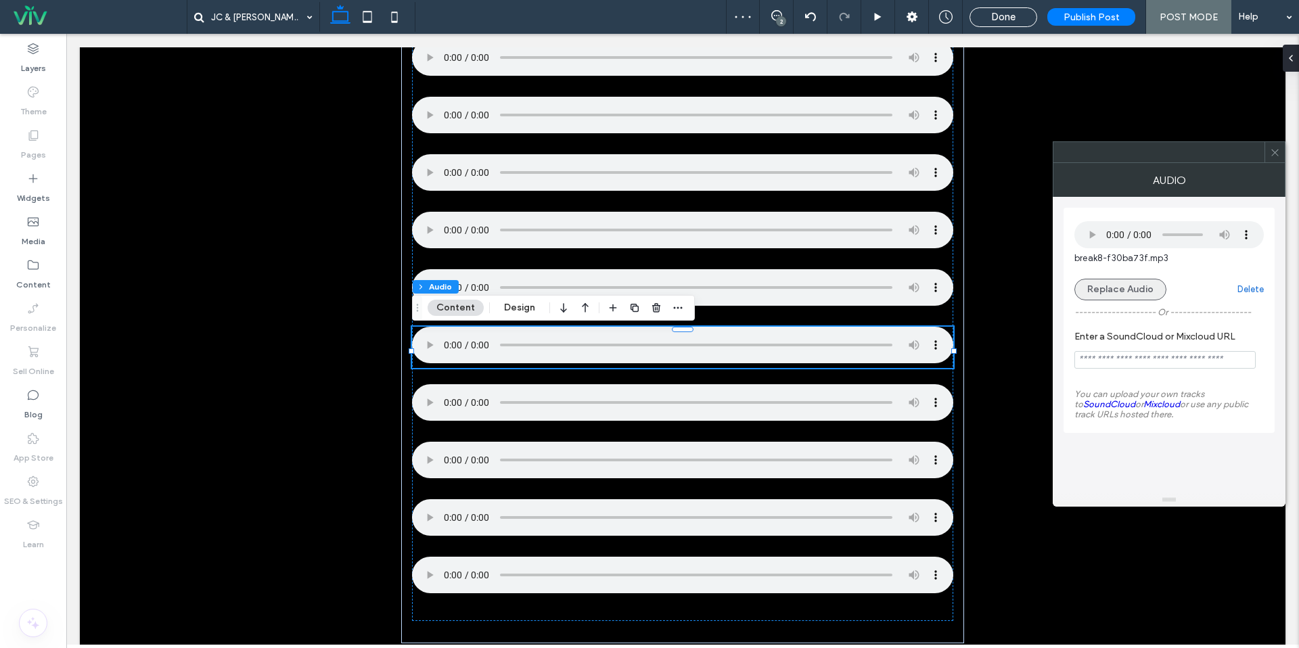
click at [1093, 286] on button "Replace Audio" at bounding box center [1121, 290] width 92 height 22
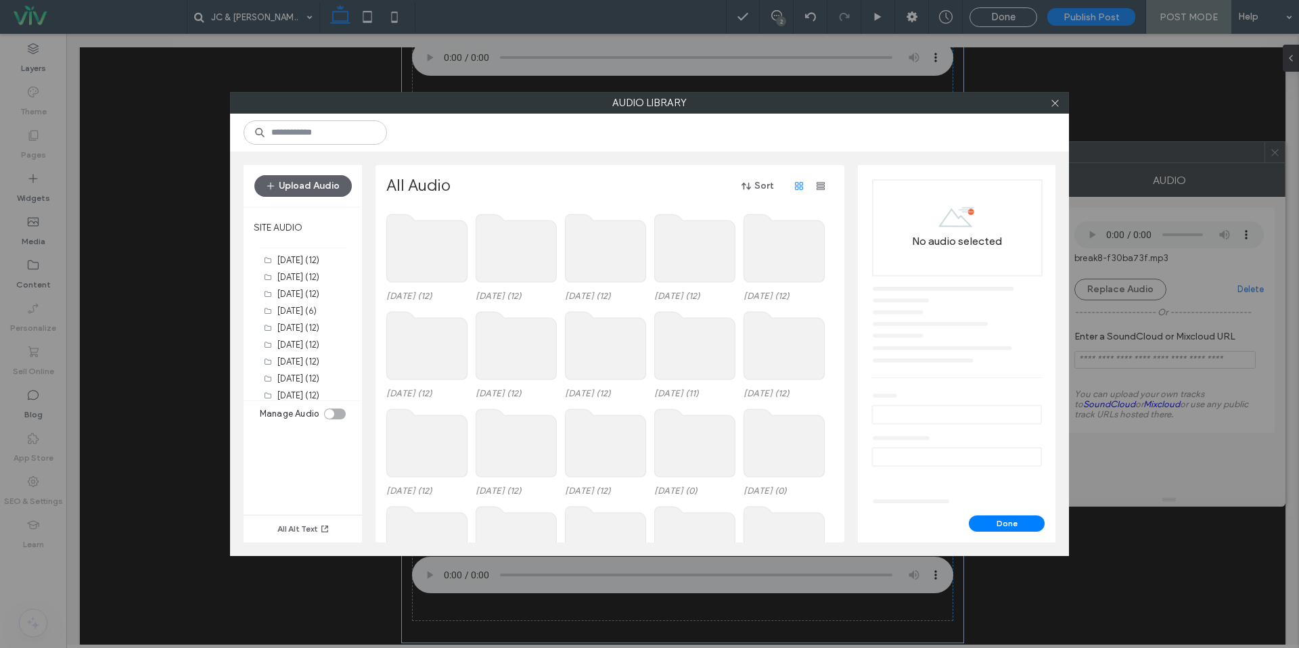
click at [453, 262] on use at bounding box center [427, 249] width 81 height 68
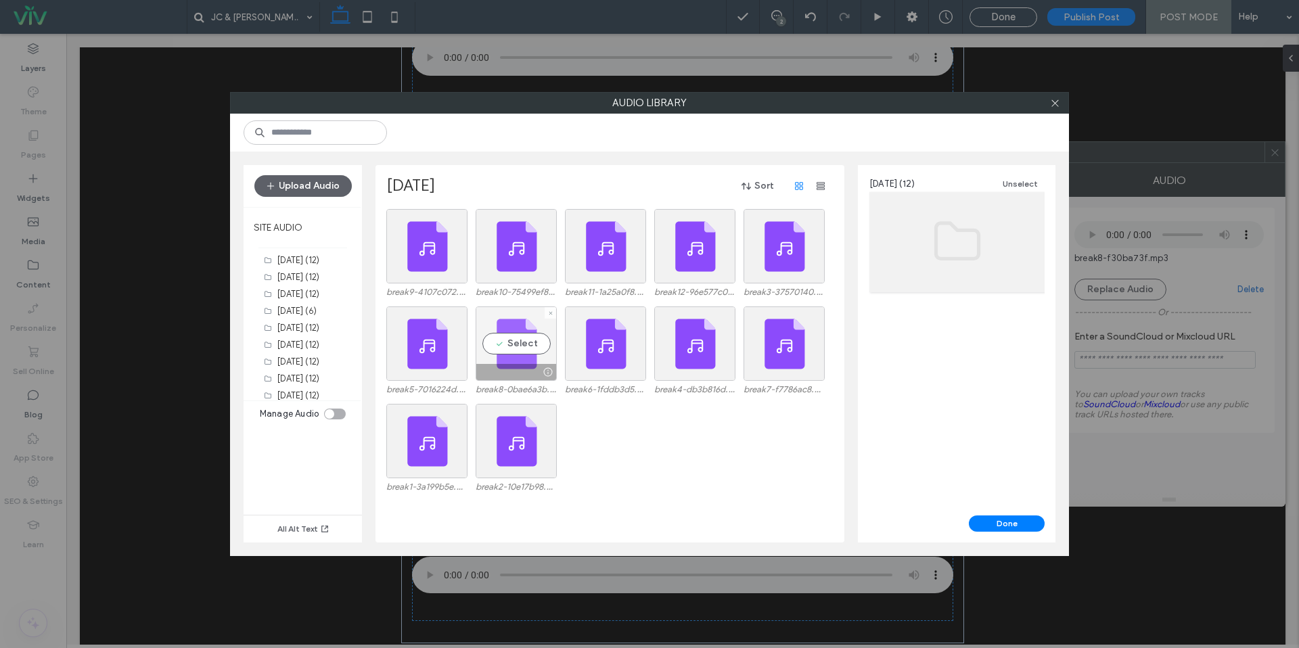
click at [535, 361] on div "Select" at bounding box center [516, 344] width 81 height 74
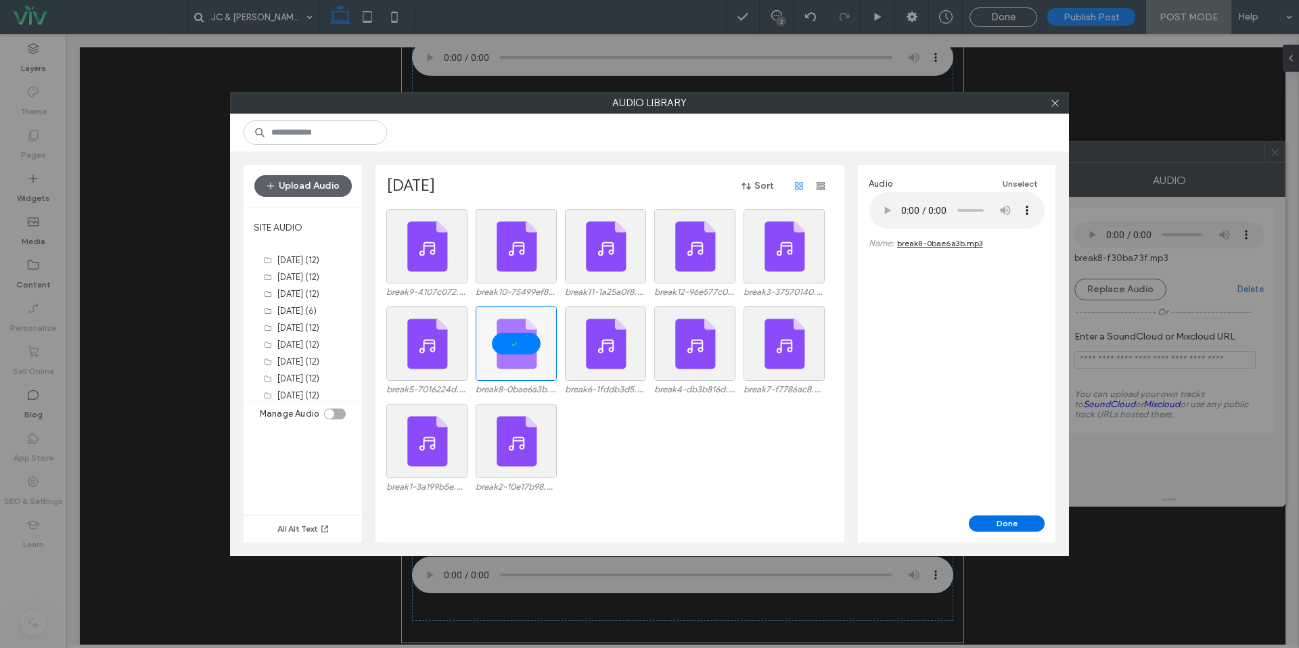
click at [995, 522] on button "Done" at bounding box center [1007, 524] width 76 height 16
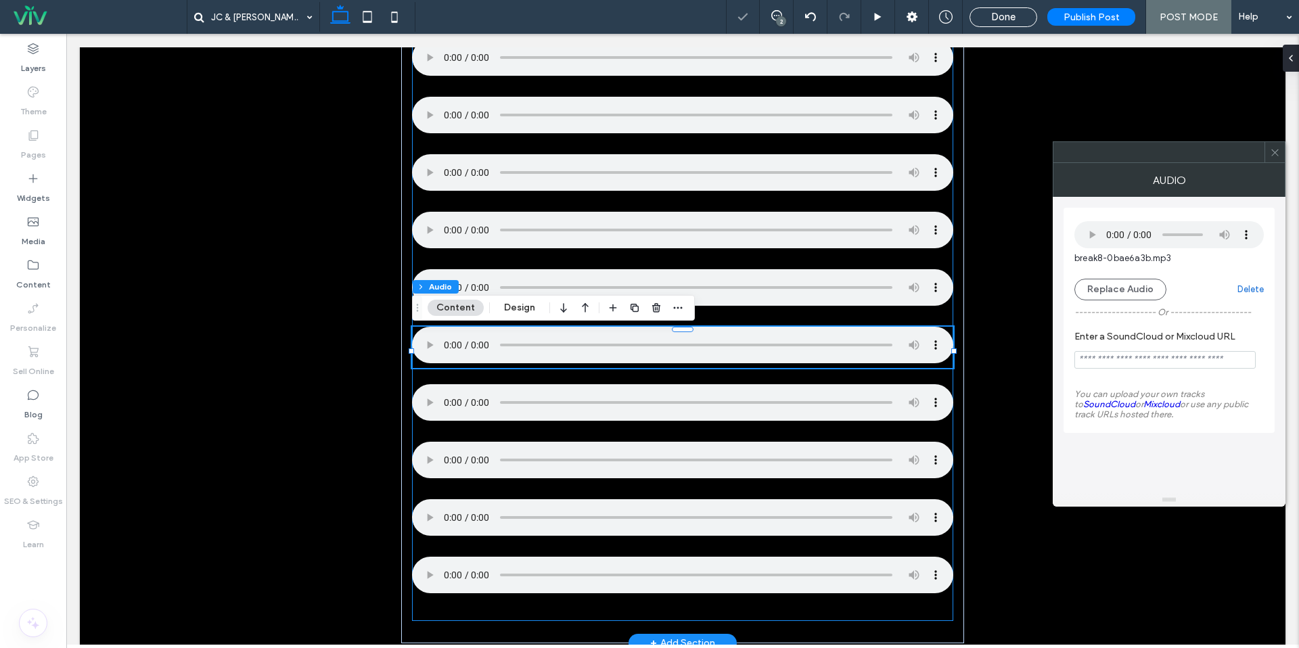
click at [461, 430] on div at bounding box center [682, 272] width 541 height 697
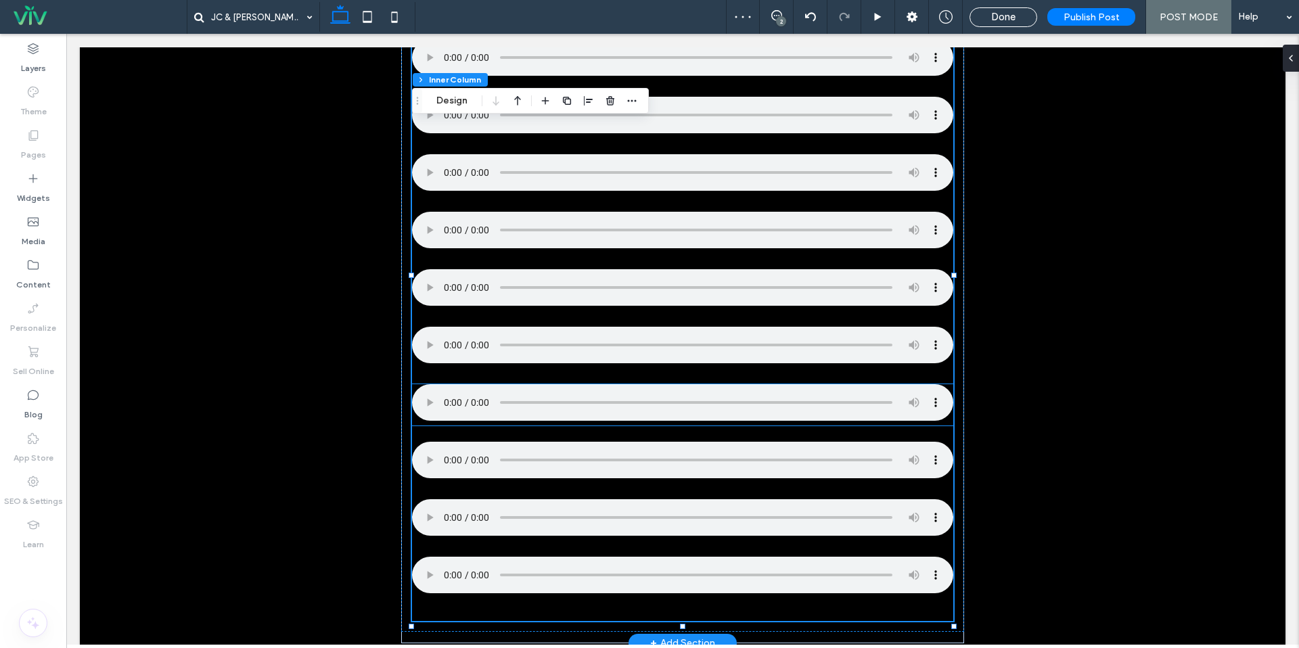
click at [449, 426] on div at bounding box center [682, 404] width 541 height 41
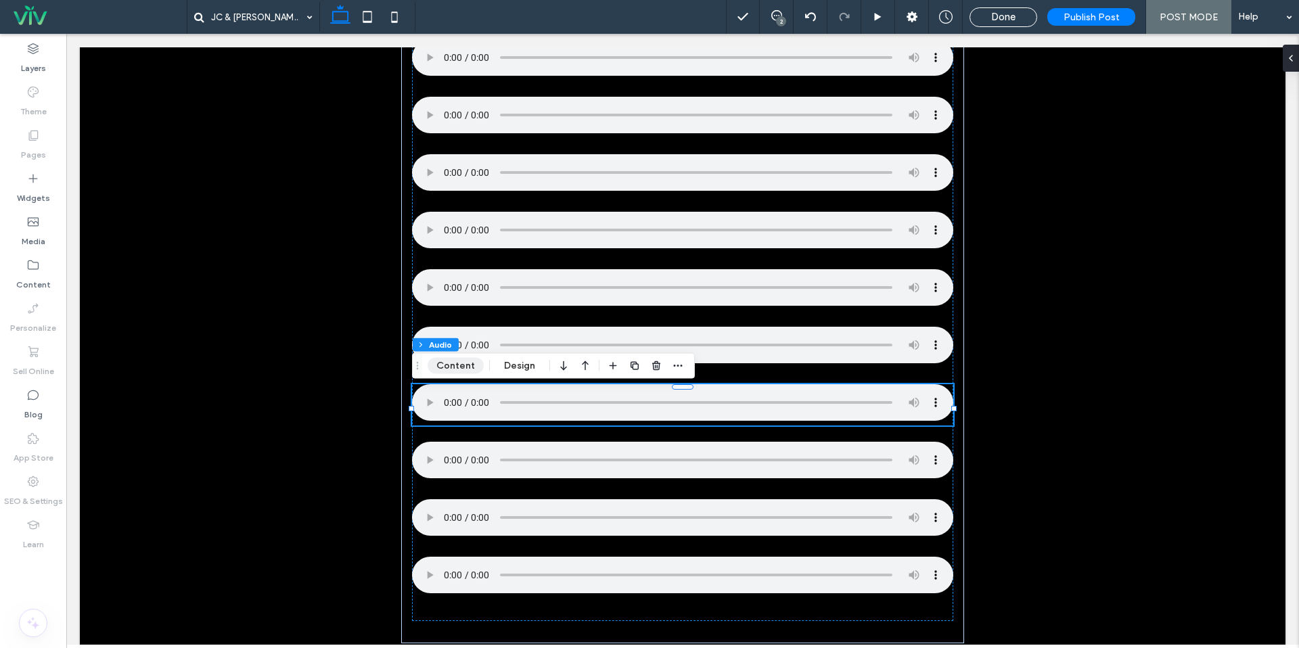
drag, startPoint x: 451, startPoint y: 368, endPoint x: 477, endPoint y: 366, distance: 26.5
click at [451, 368] on button "Content" at bounding box center [456, 366] width 56 height 16
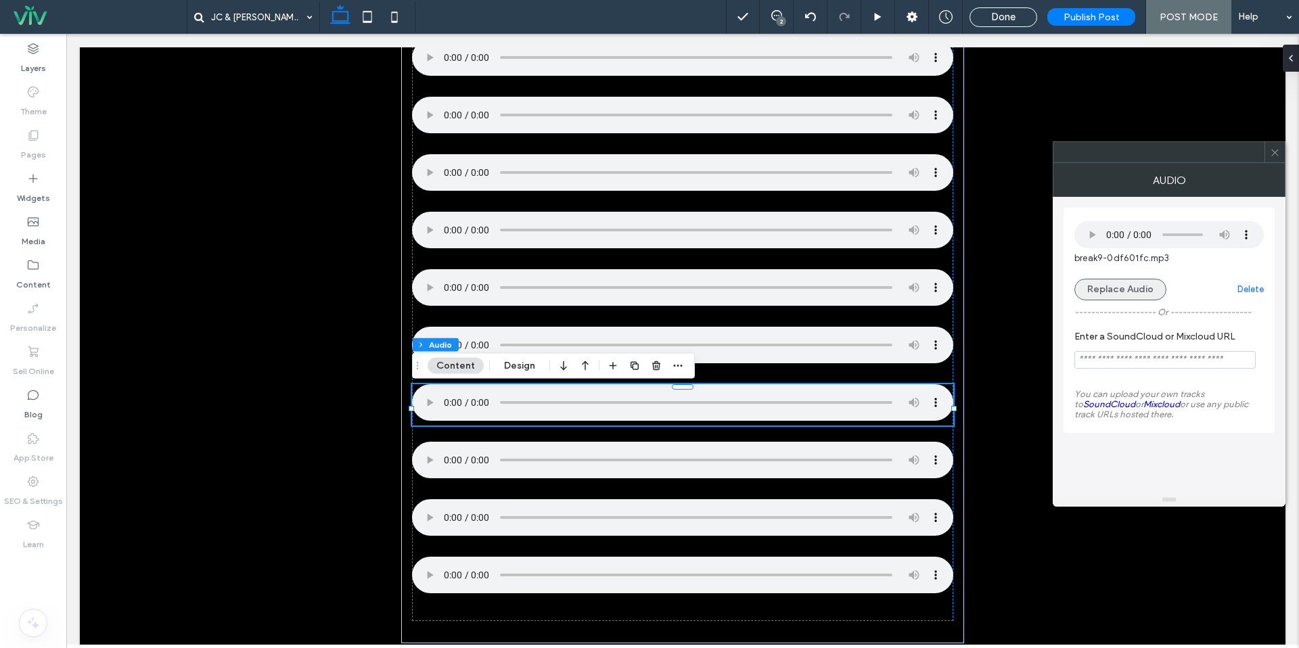
click at [1104, 290] on button "Replace Audio" at bounding box center [1121, 290] width 92 height 22
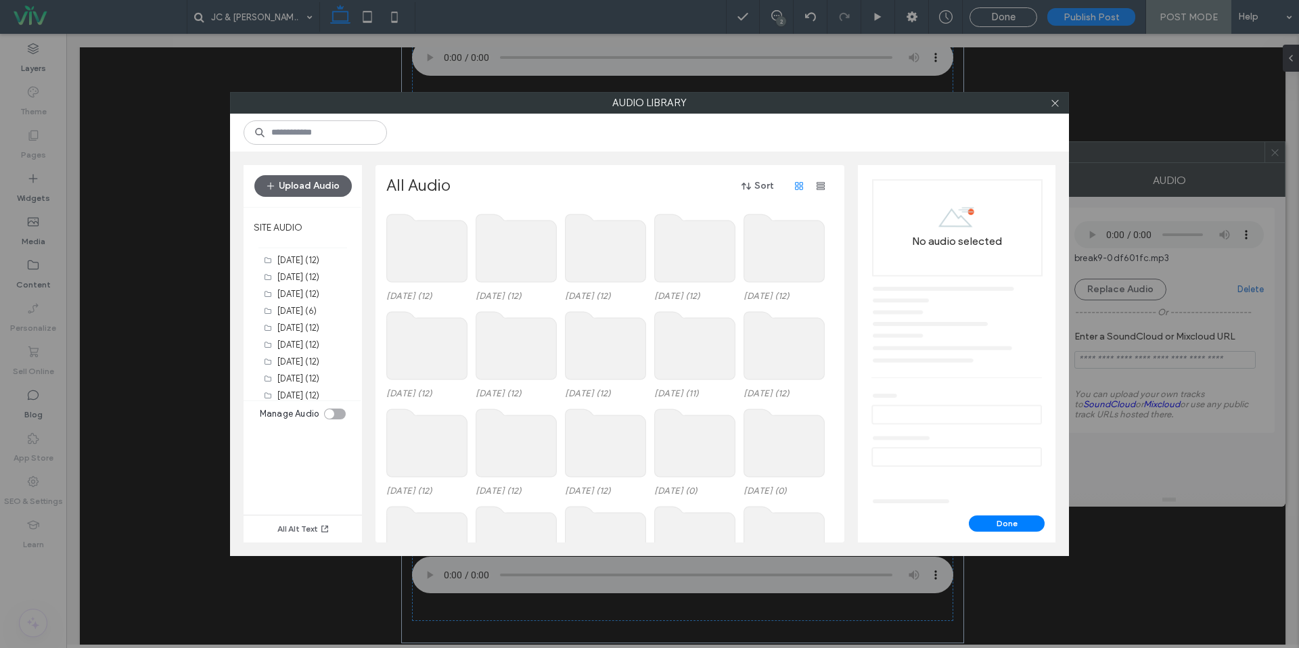
click at [434, 265] on use at bounding box center [427, 249] width 81 height 68
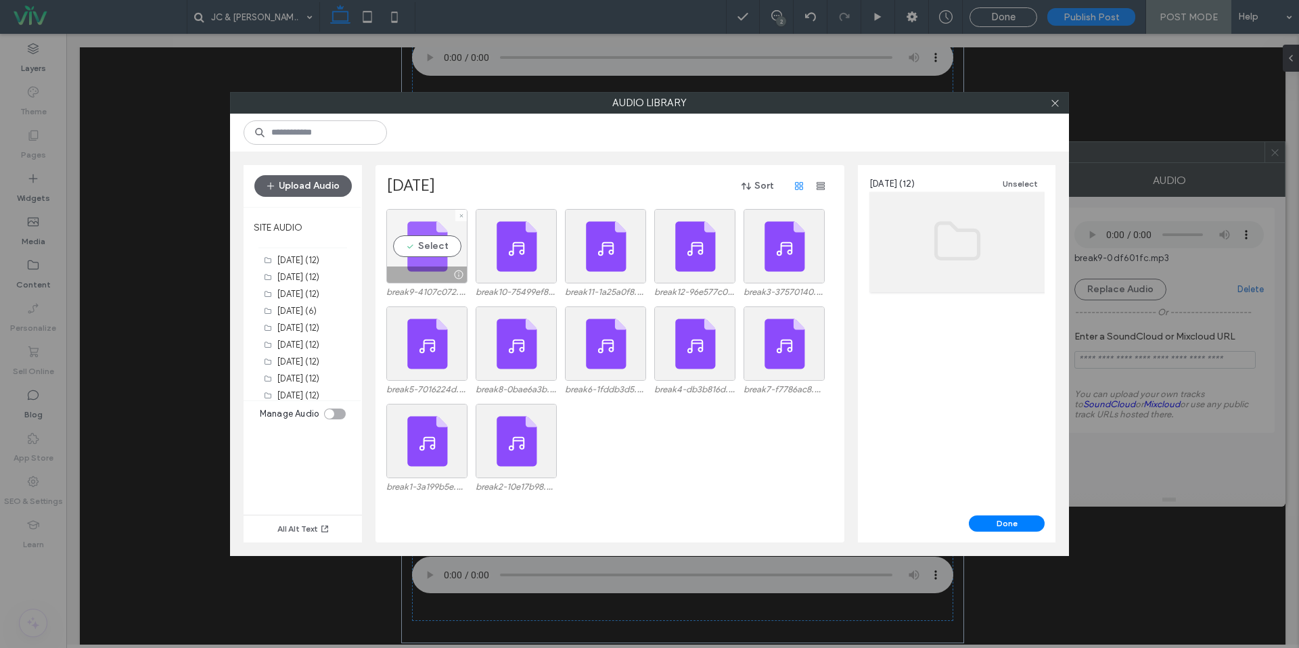
drag, startPoint x: 405, startPoint y: 245, endPoint x: 412, endPoint y: 244, distance: 6.9
click at [405, 245] on div "Select" at bounding box center [426, 246] width 81 height 74
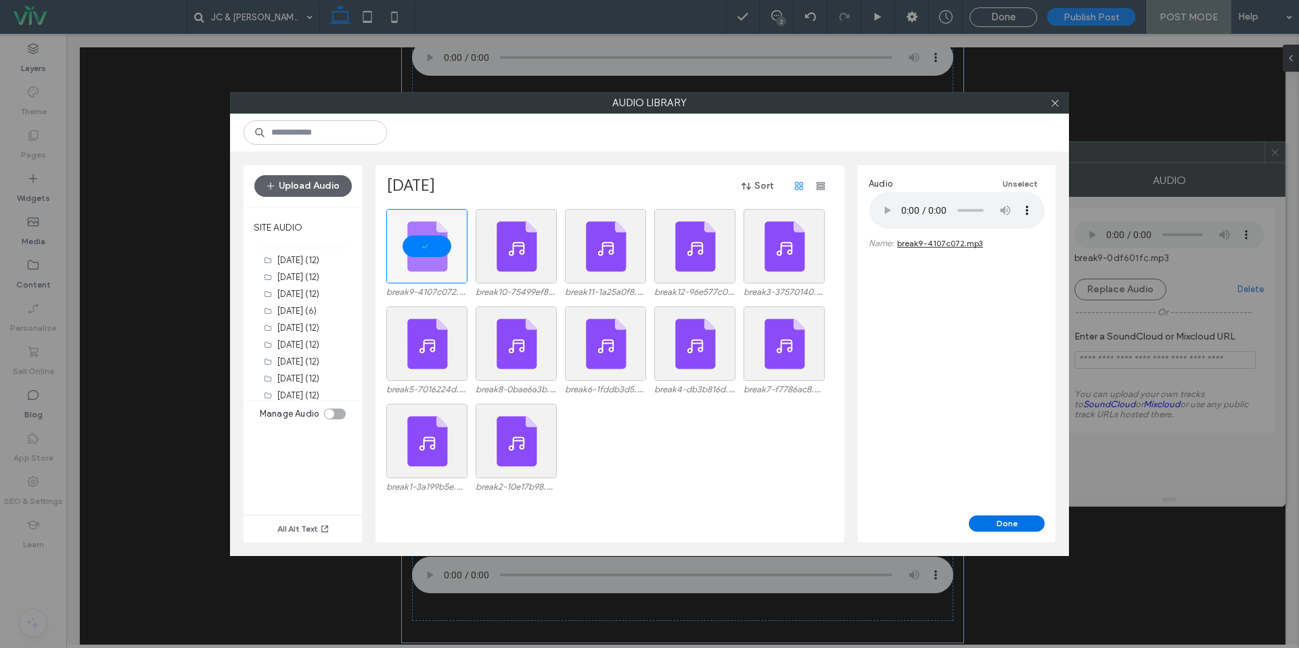
click at [1022, 526] on button "Done" at bounding box center [1007, 524] width 76 height 16
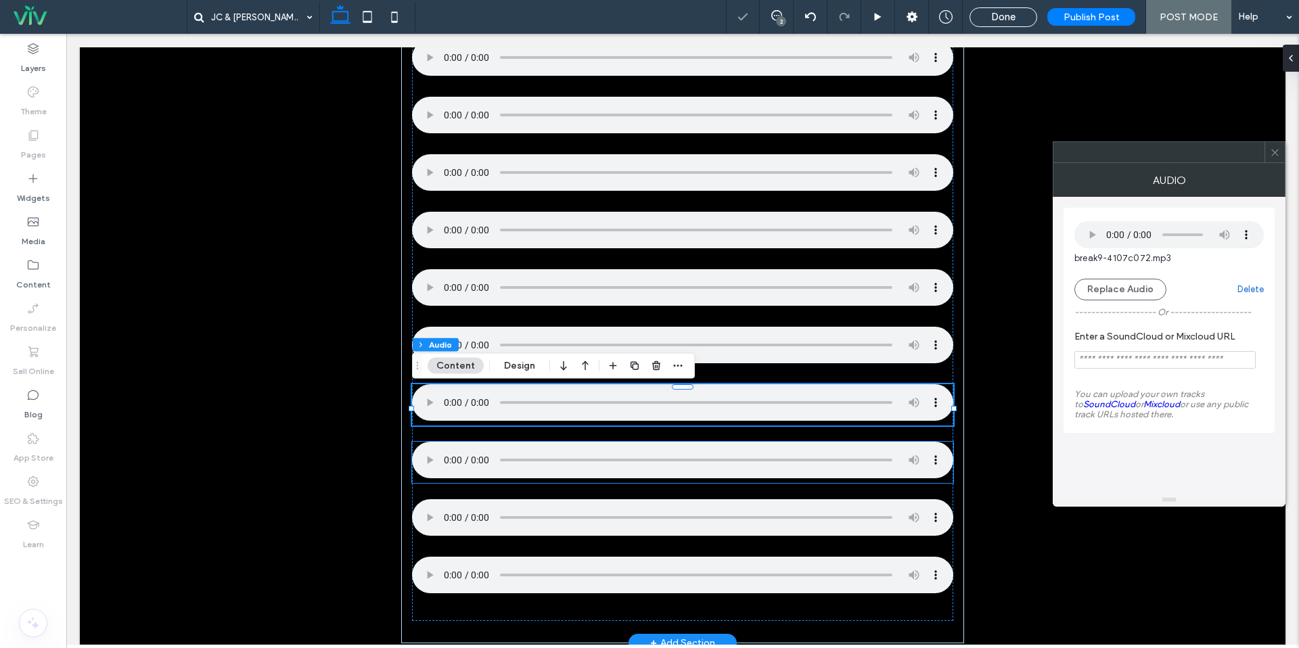
scroll to position [824, 0]
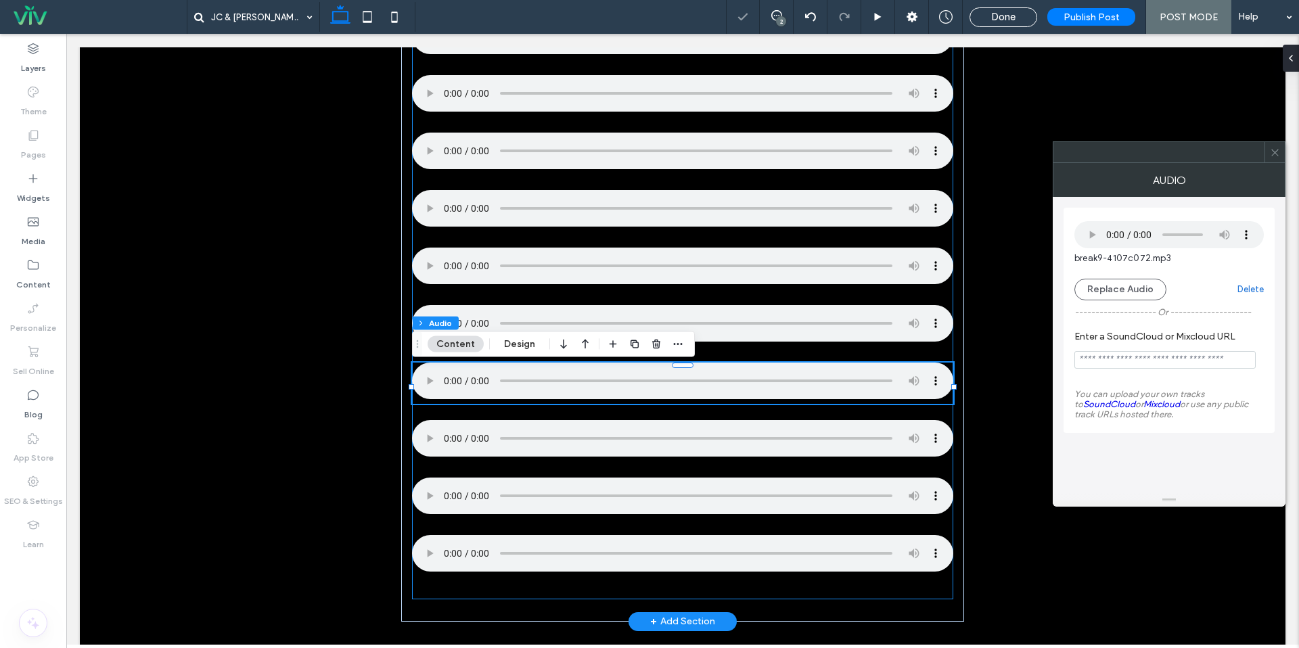
click at [432, 466] on div at bounding box center [682, 251] width 541 height 697
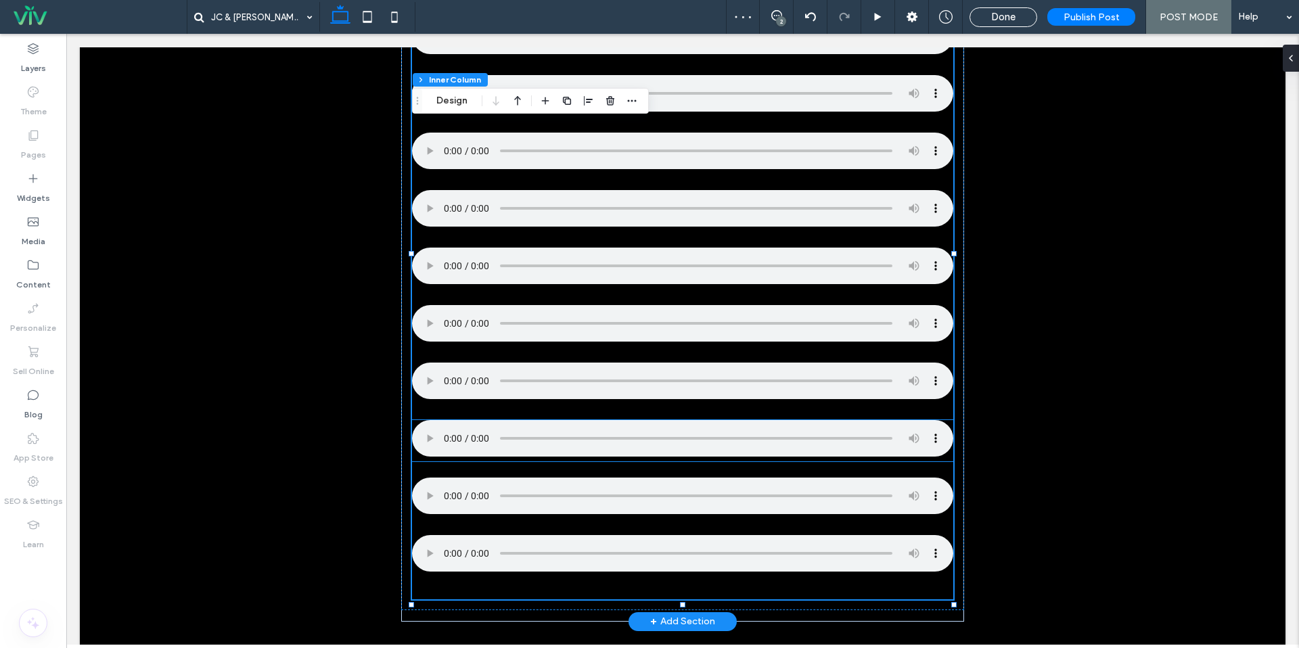
click at [433, 462] on div at bounding box center [682, 440] width 541 height 41
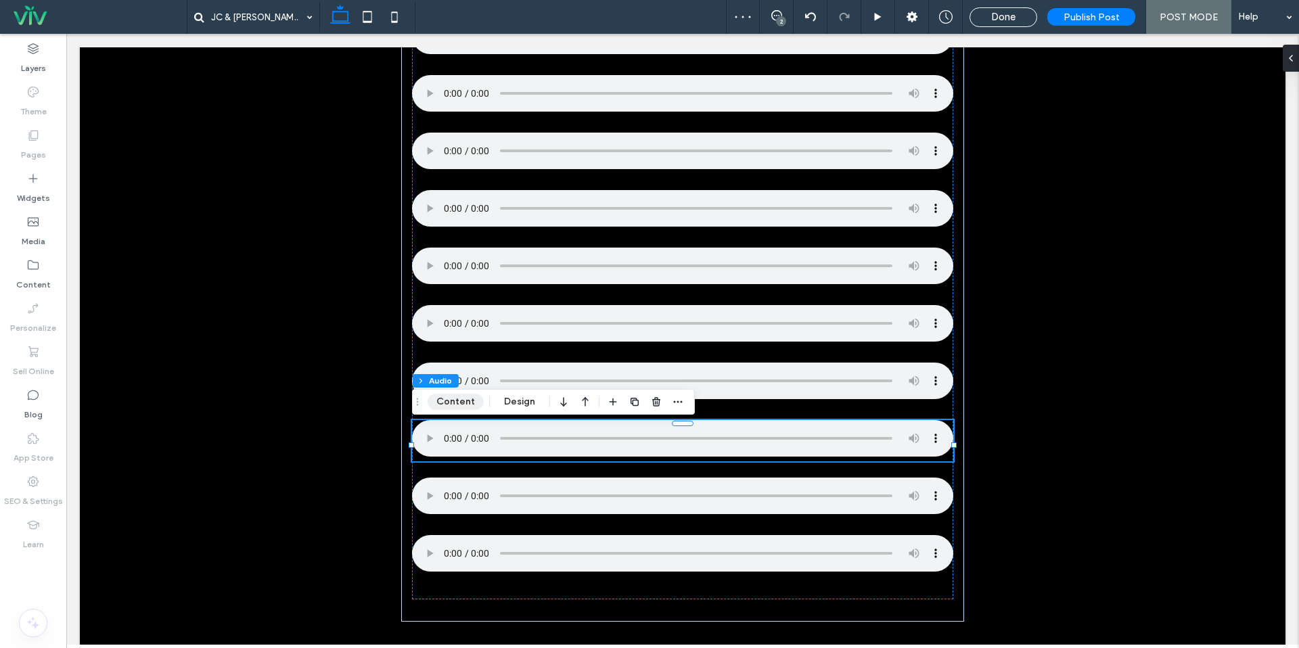
click at [457, 397] on button "Content" at bounding box center [456, 402] width 56 height 16
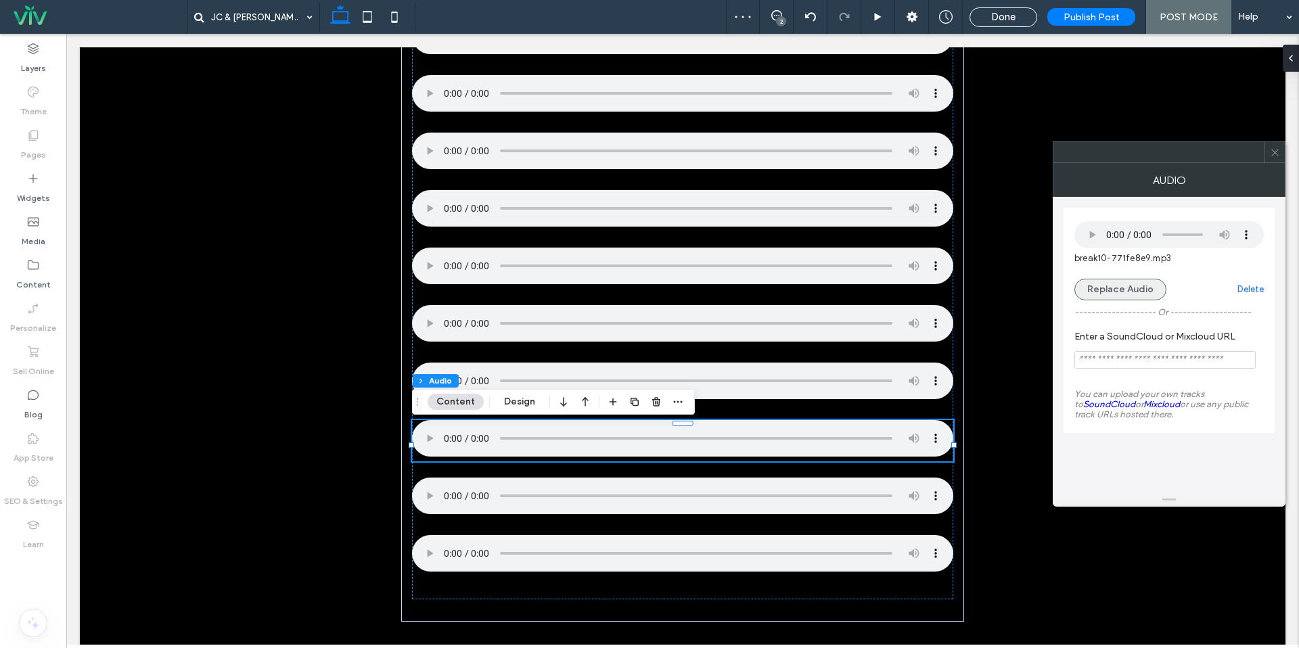
click at [1160, 279] on div "Replace Audio Delete" at bounding box center [1169, 290] width 189 height 22
click at [1140, 288] on button "Replace Audio" at bounding box center [1121, 290] width 92 height 22
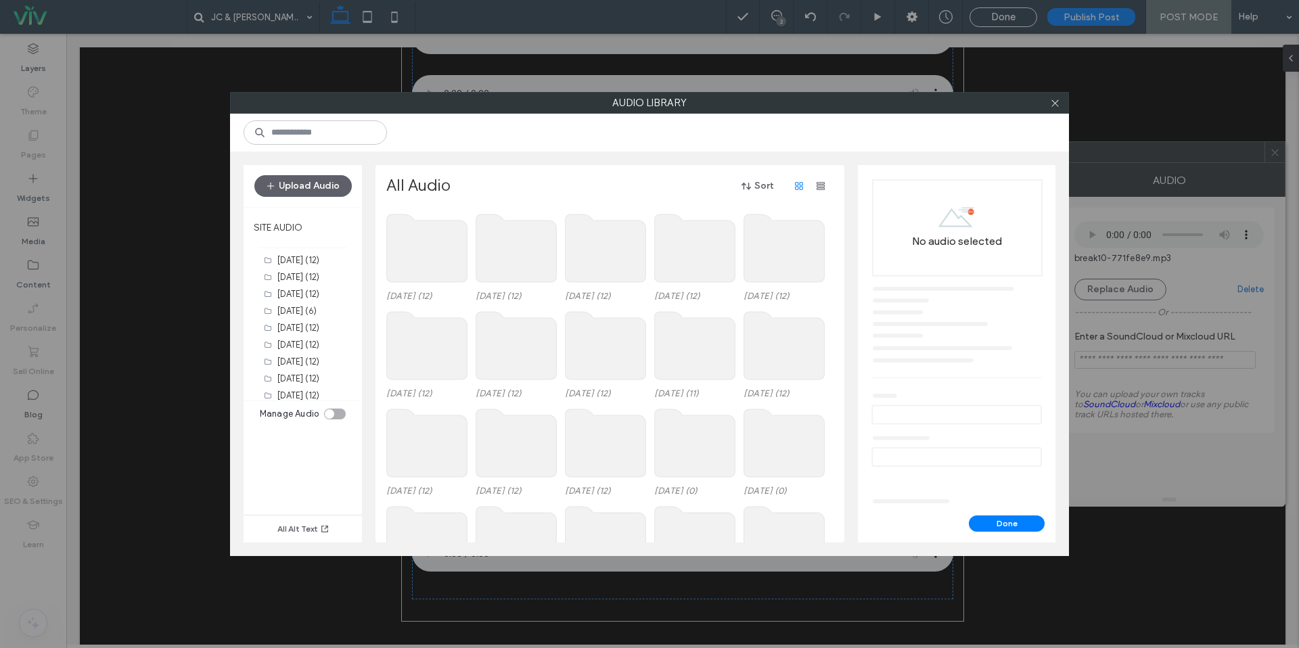
click at [439, 235] on use at bounding box center [427, 249] width 81 height 68
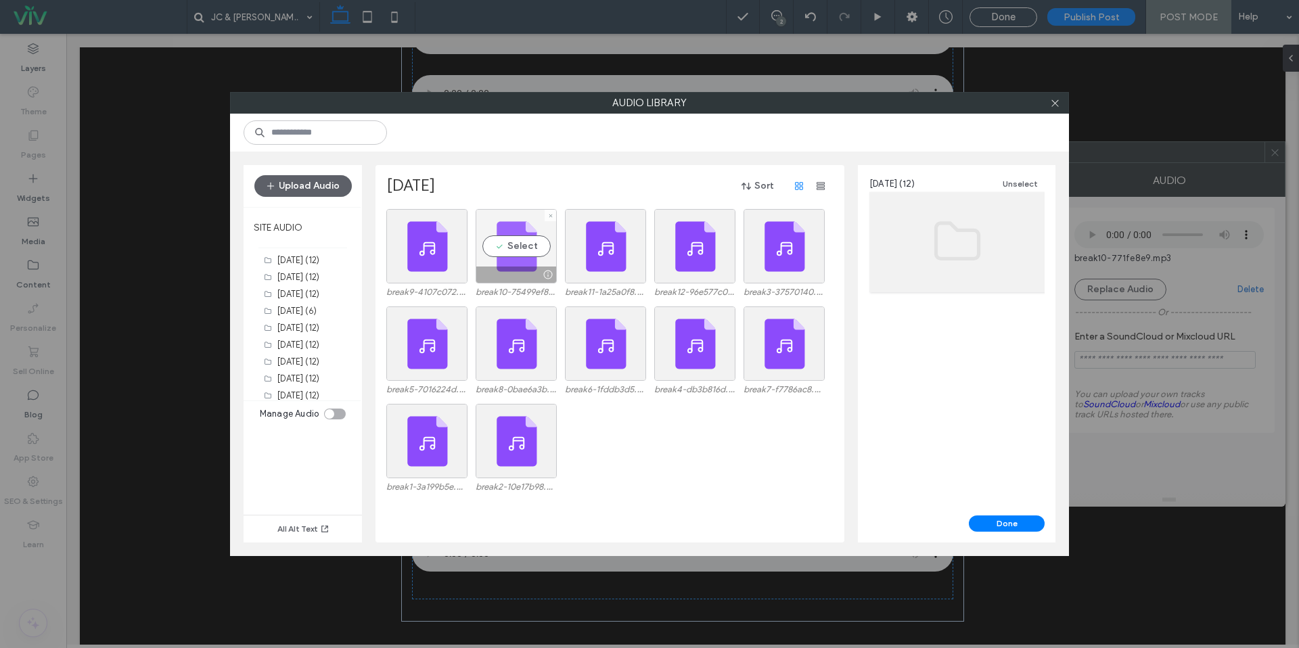
click at [532, 259] on div "Select" at bounding box center [516, 246] width 81 height 74
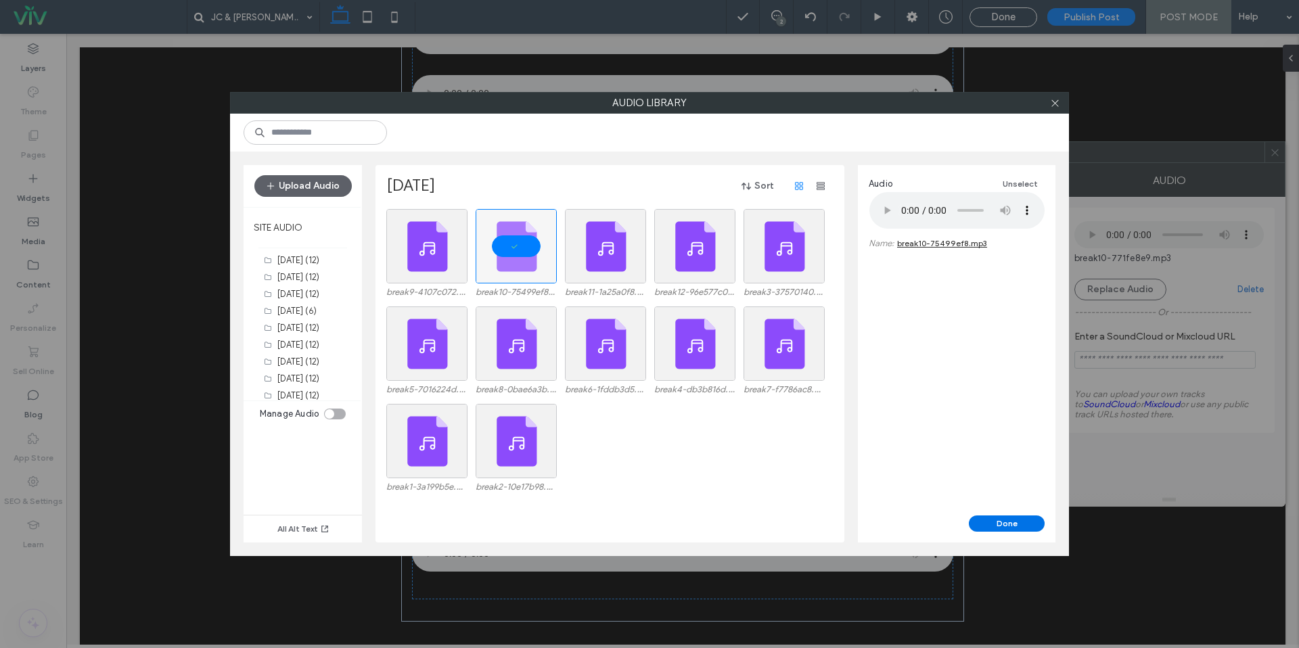
drag, startPoint x: 1002, startPoint y: 526, endPoint x: 992, endPoint y: 524, distance: 10.4
click at [1002, 526] on button "Done" at bounding box center [1007, 524] width 76 height 16
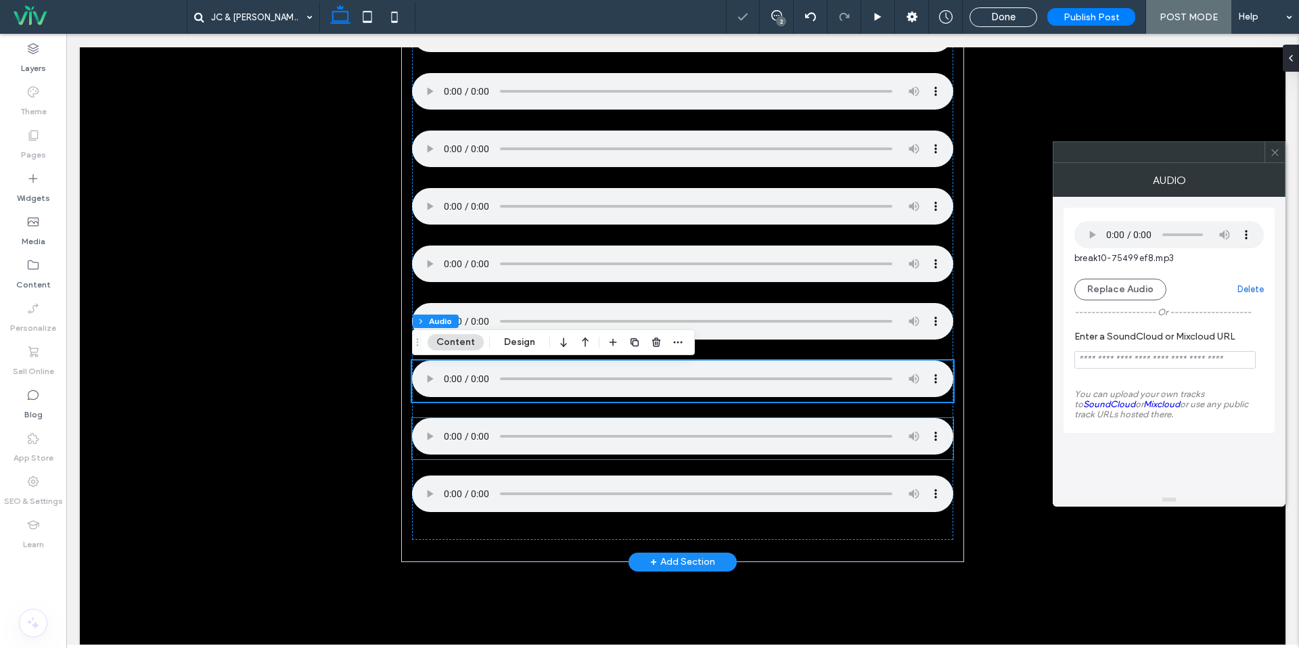
scroll to position [887, 0]
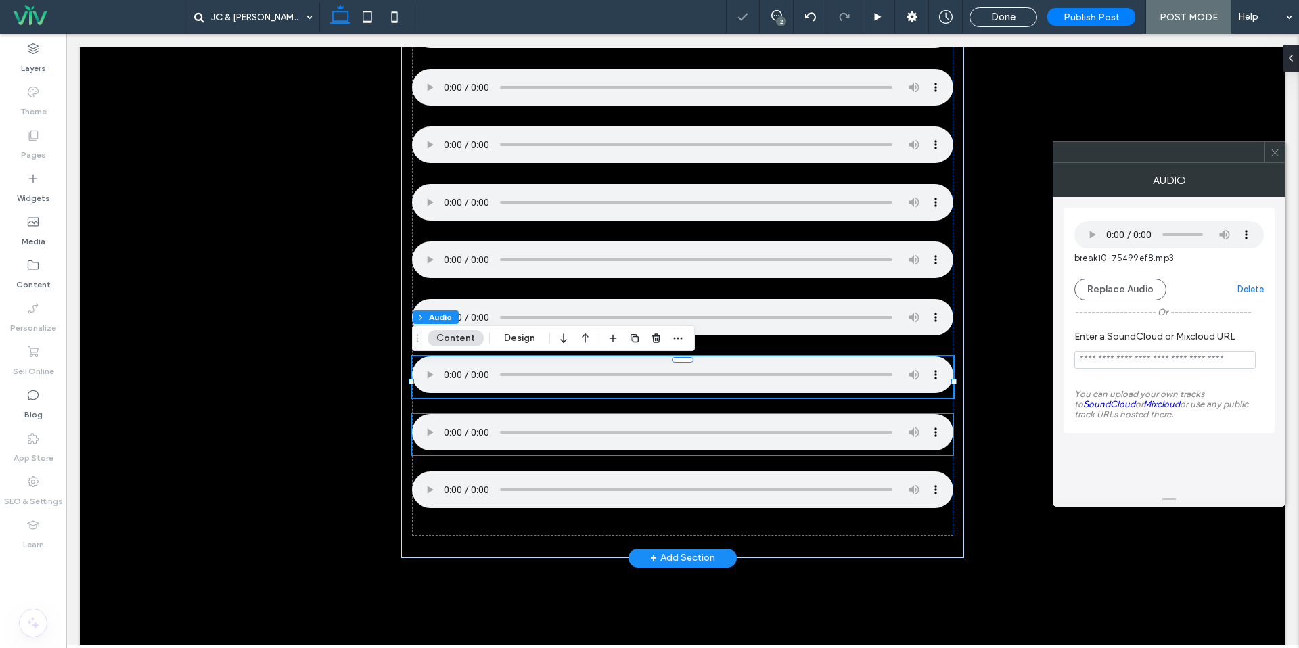
click at [451, 455] on div at bounding box center [682, 434] width 541 height 41
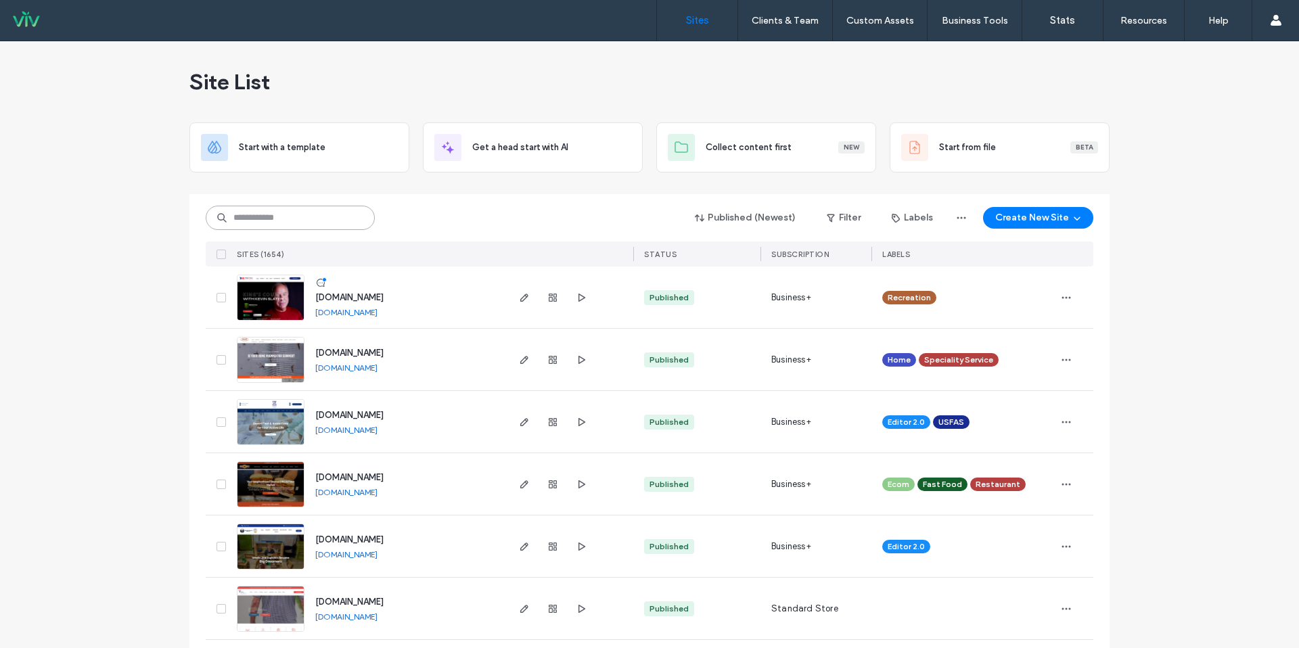
click at [291, 209] on input at bounding box center [290, 218] width 169 height 24
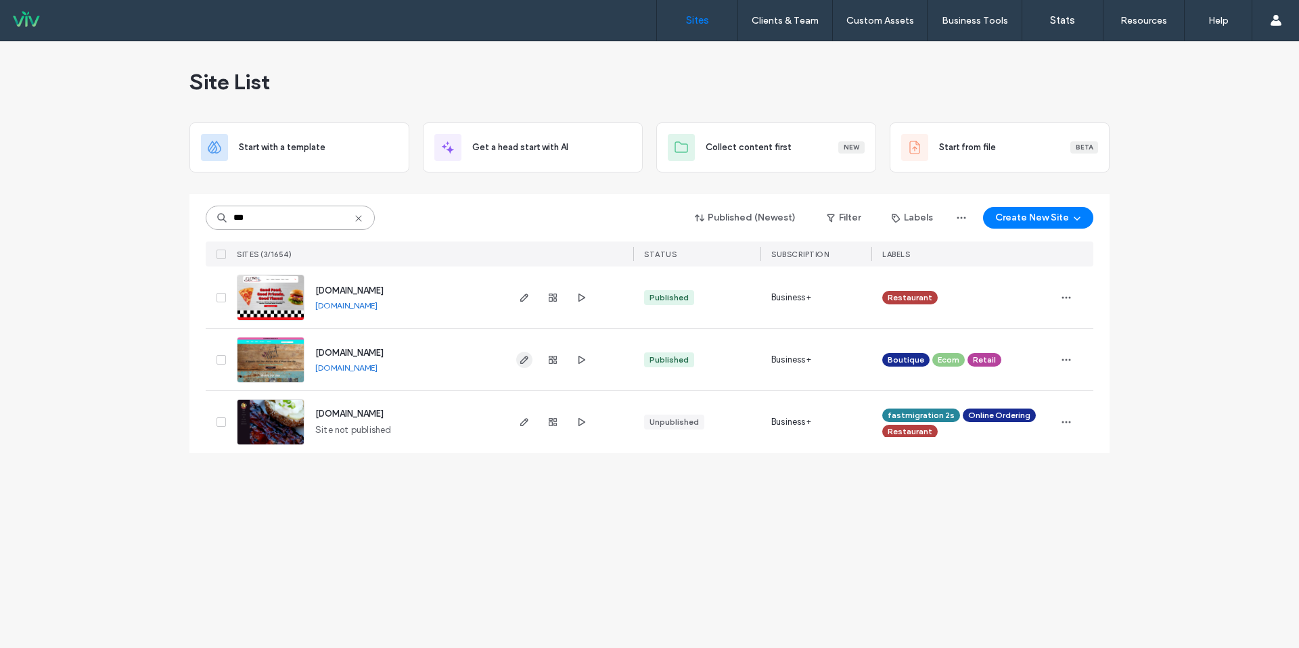
type input "***"
click at [532, 359] on span "button" at bounding box center [524, 360] width 16 height 16
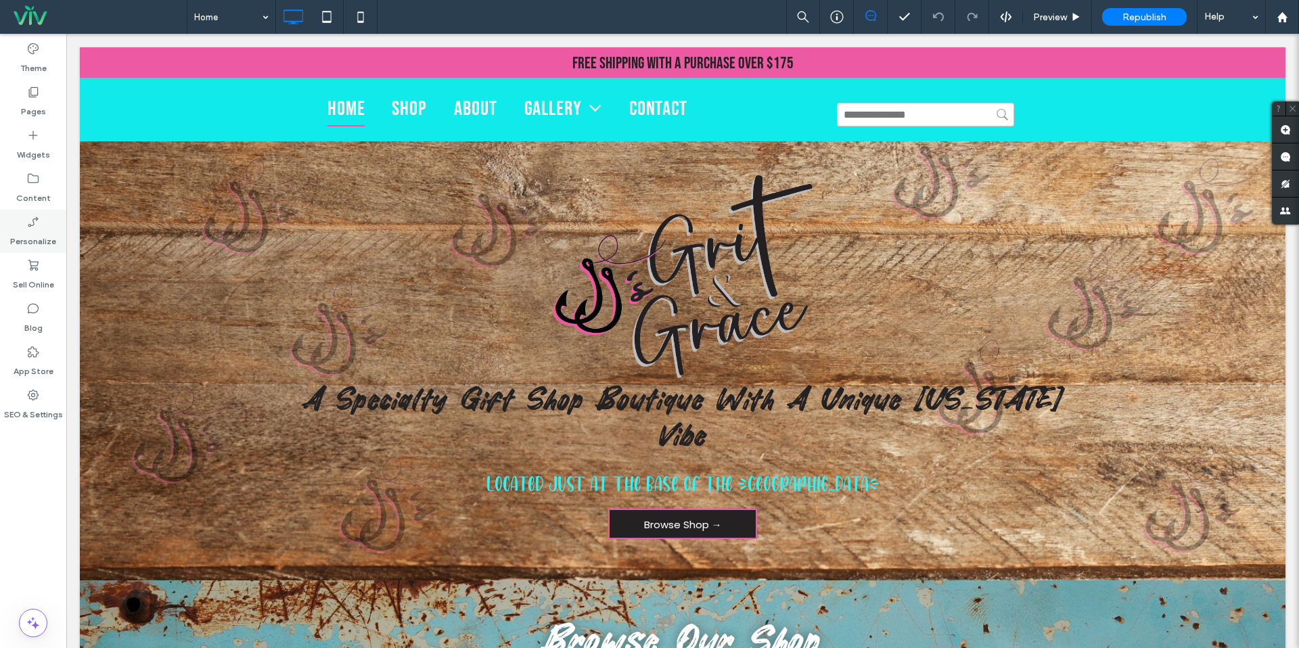
click at [43, 222] on div "Personalize" at bounding box center [33, 231] width 66 height 43
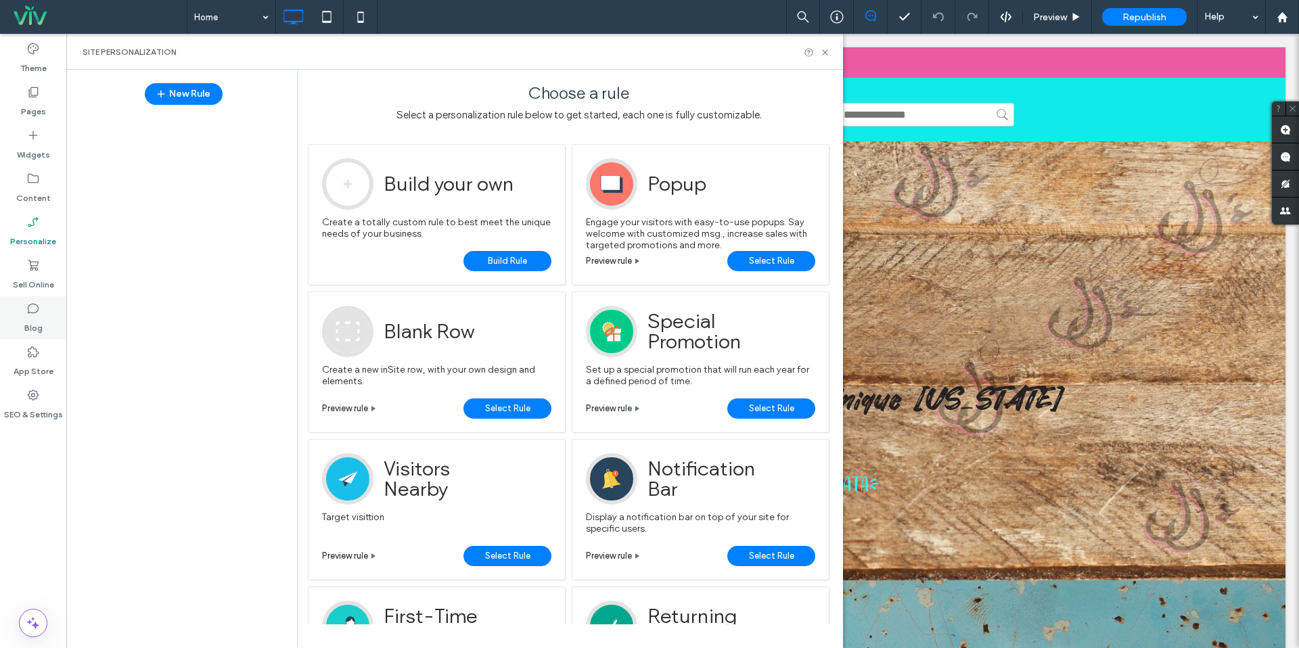
click at [35, 313] on icon at bounding box center [33, 309] width 14 height 14
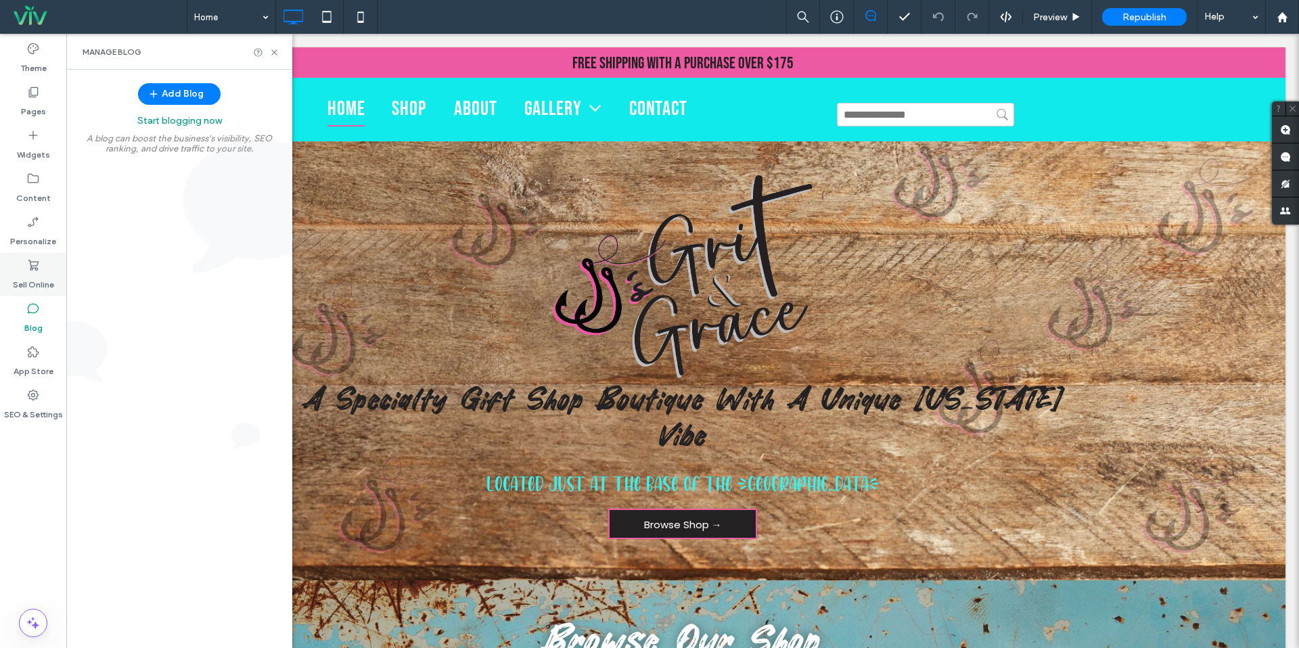
click at [34, 271] on icon at bounding box center [33, 265] width 14 height 14
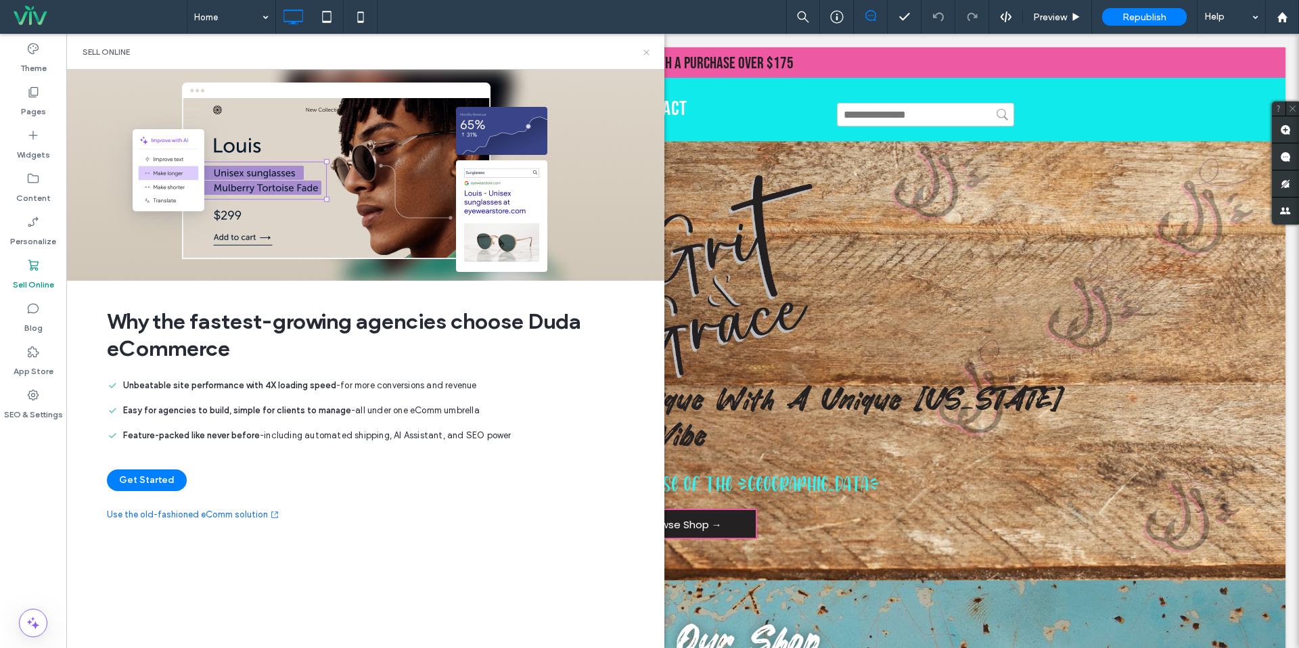
click at [646, 52] on use at bounding box center [646, 51] width 5 height 5
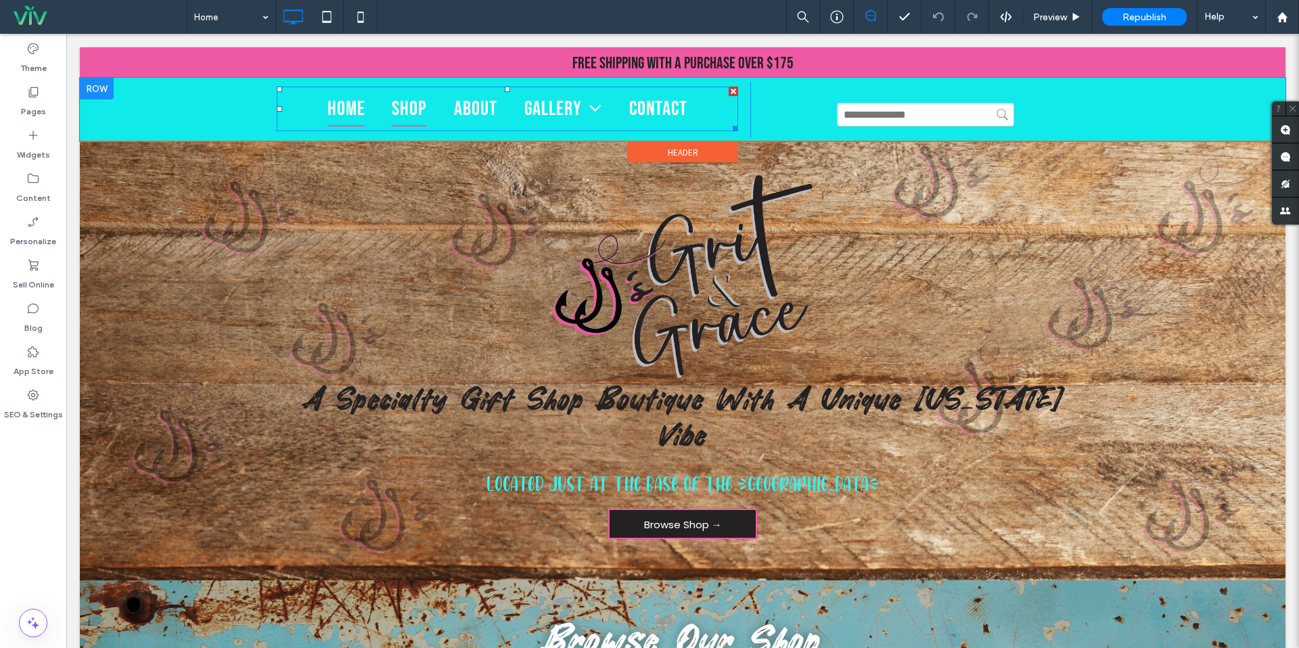
click at [433, 109] on link "Shop" at bounding box center [409, 108] width 62 height 35
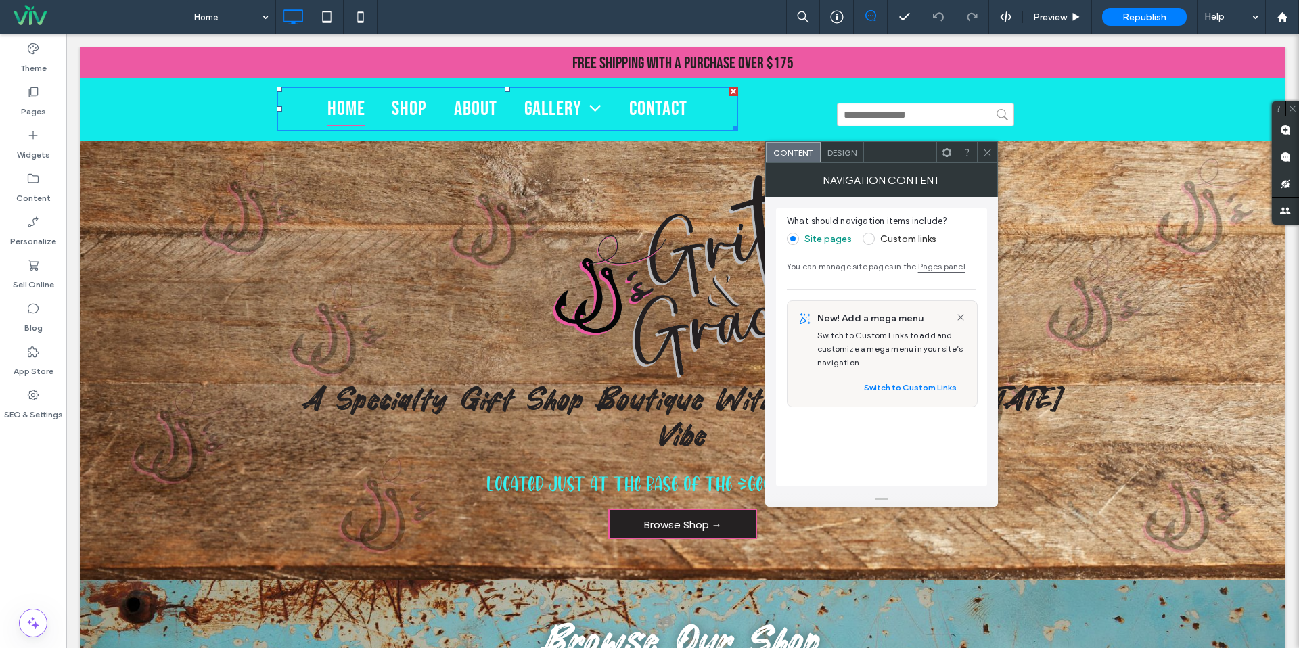
drag, startPoint x: 935, startPoint y: 118, endPoint x: 985, endPoint y: 154, distance: 61.4
click at [985, 154] on icon at bounding box center [988, 153] width 10 height 10
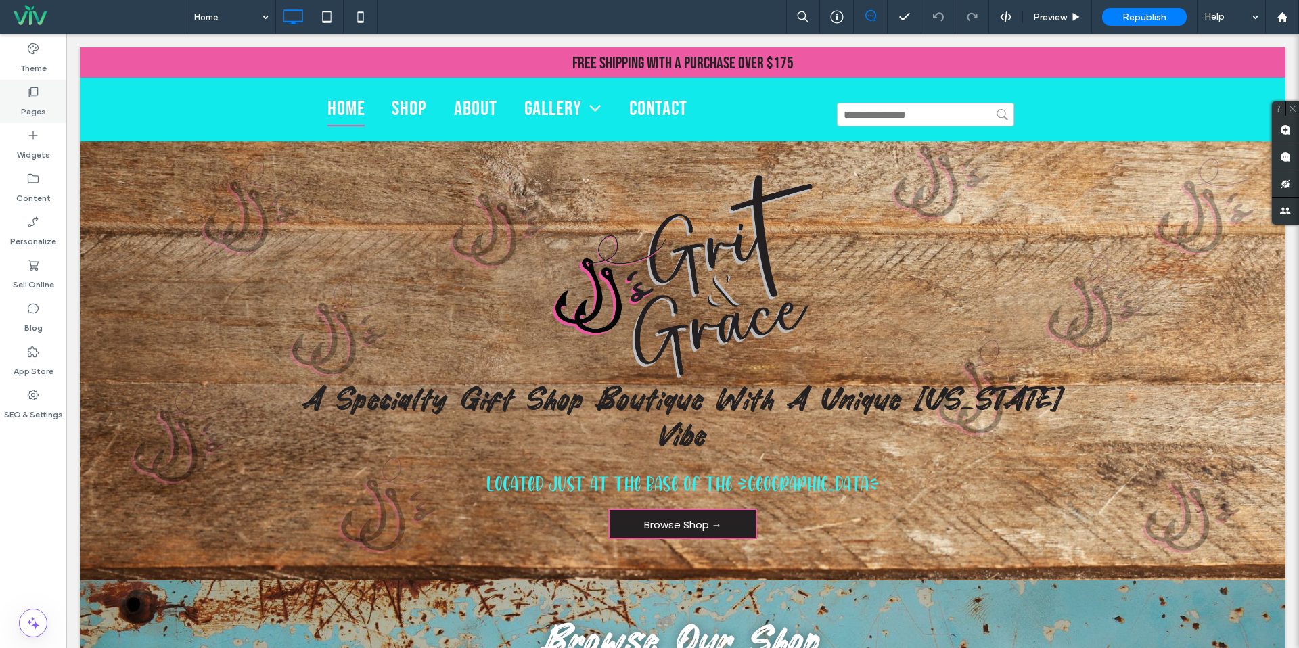
click at [47, 114] on div "Pages" at bounding box center [33, 101] width 66 height 43
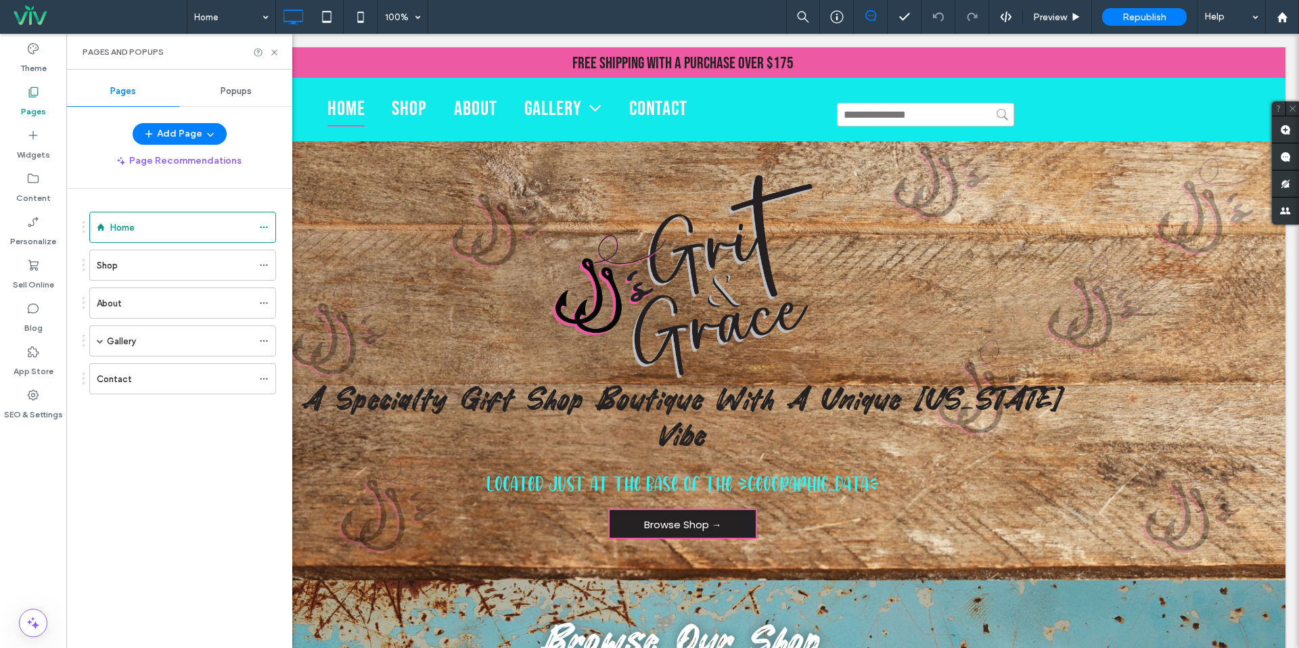
click at [131, 275] on div "Shop" at bounding box center [175, 265] width 156 height 30
click at [128, 262] on div at bounding box center [649, 324] width 1299 height 648
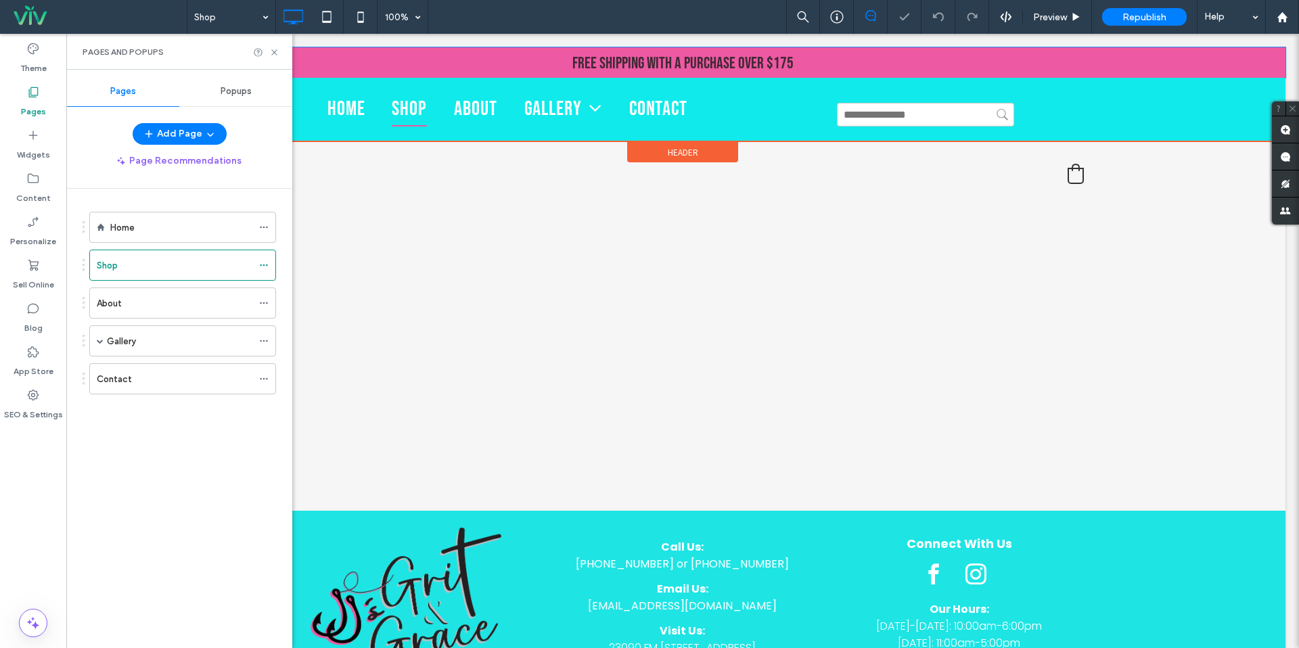
select select "**********"
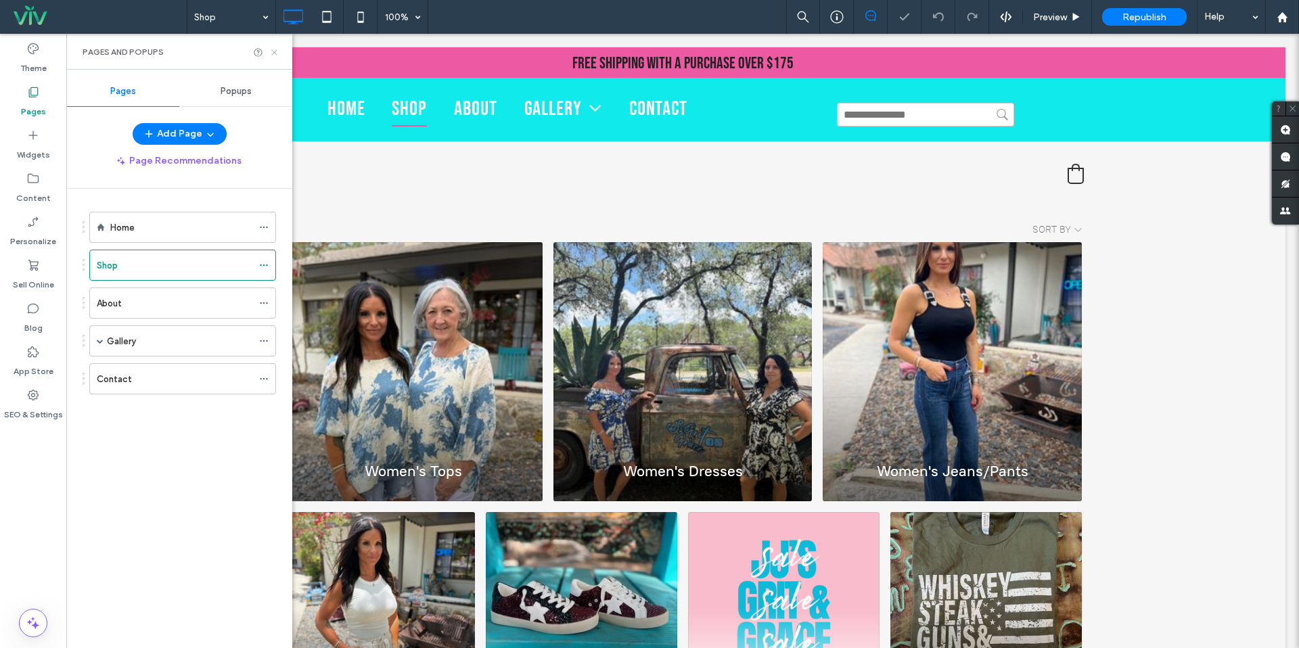
click at [271, 50] on icon at bounding box center [274, 52] width 10 height 10
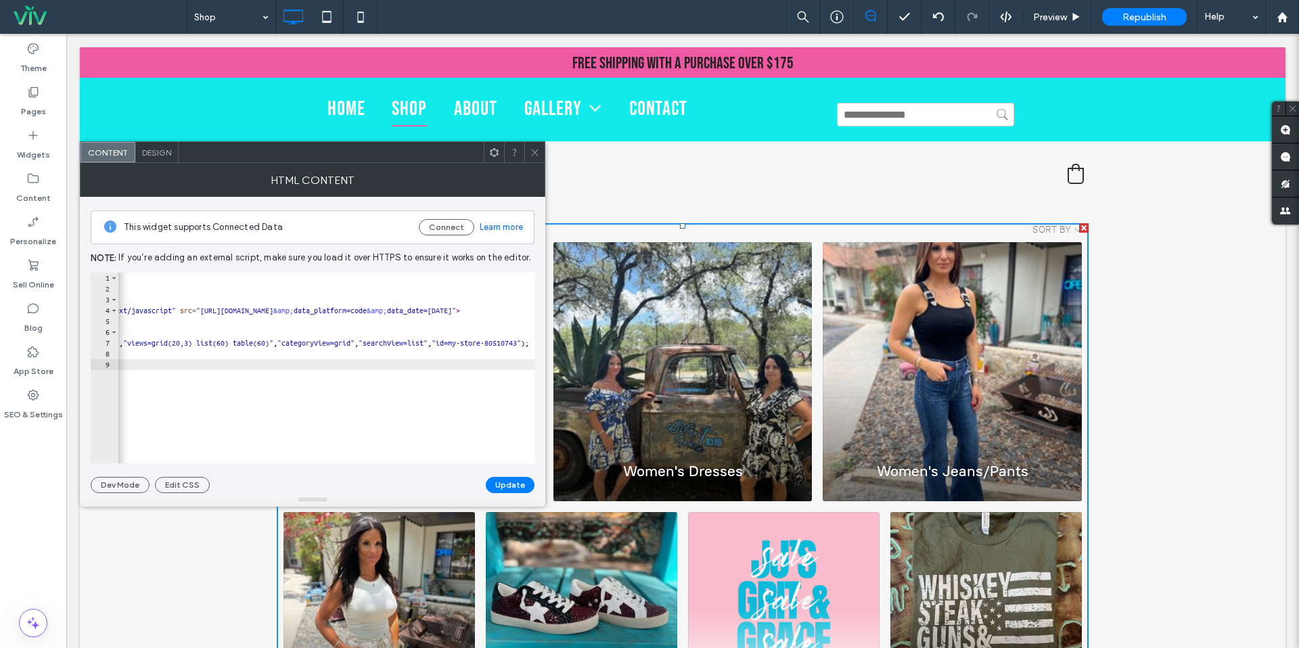
scroll to position [0, 205]
click at [536, 161] on span at bounding box center [535, 152] width 10 height 20
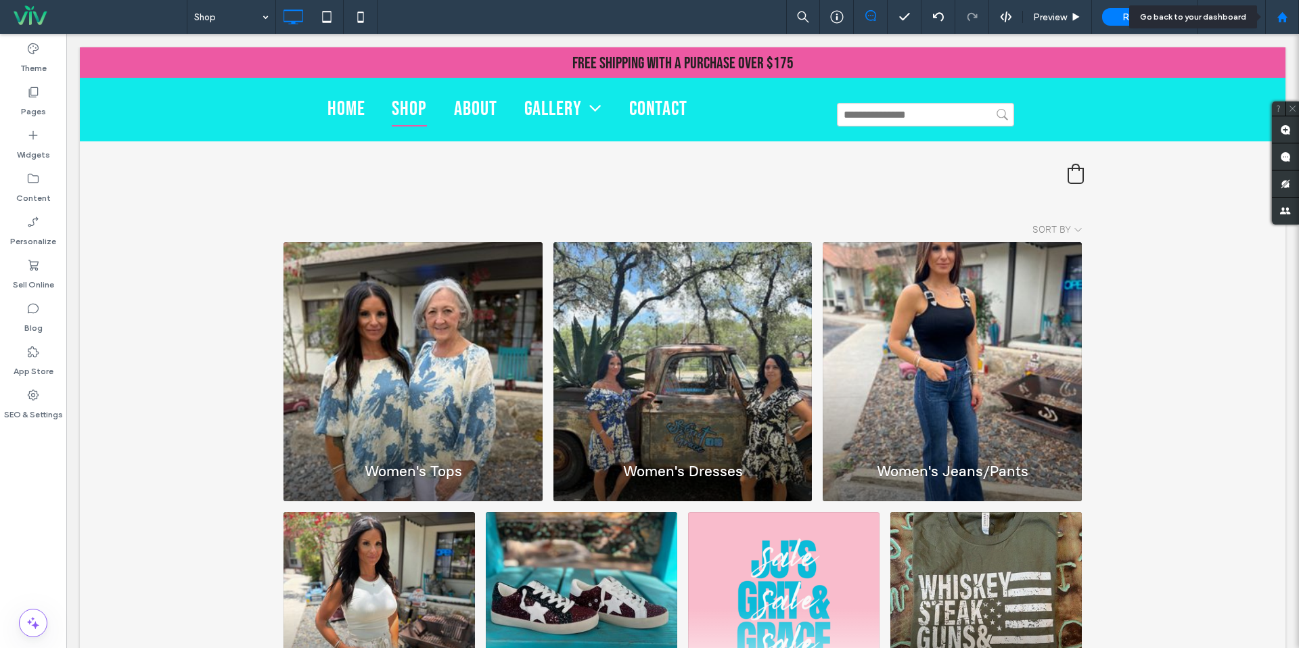
click at [1290, 30] on div at bounding box center [1282, 17] width 34 height 34
